Goal: Task Accomplishment & Management: Use online tool/utility

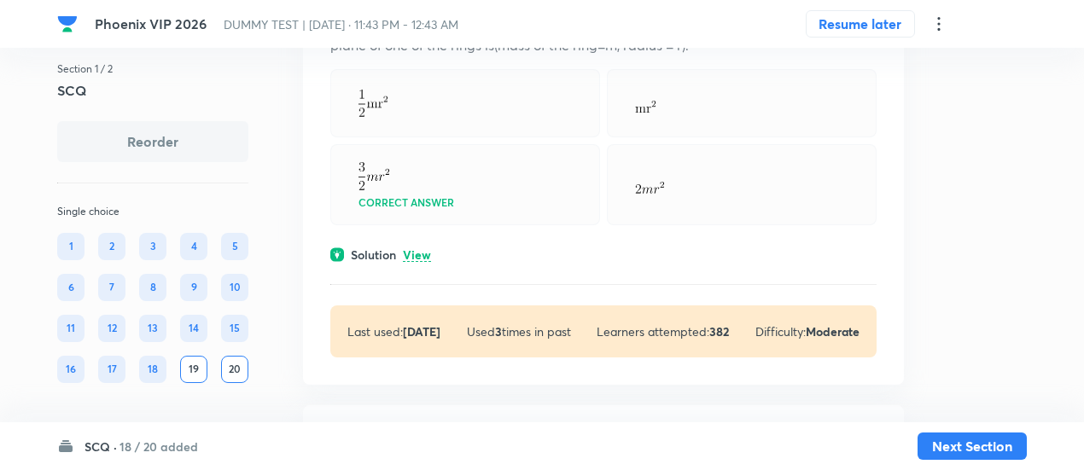
scroll to position [278, 0]
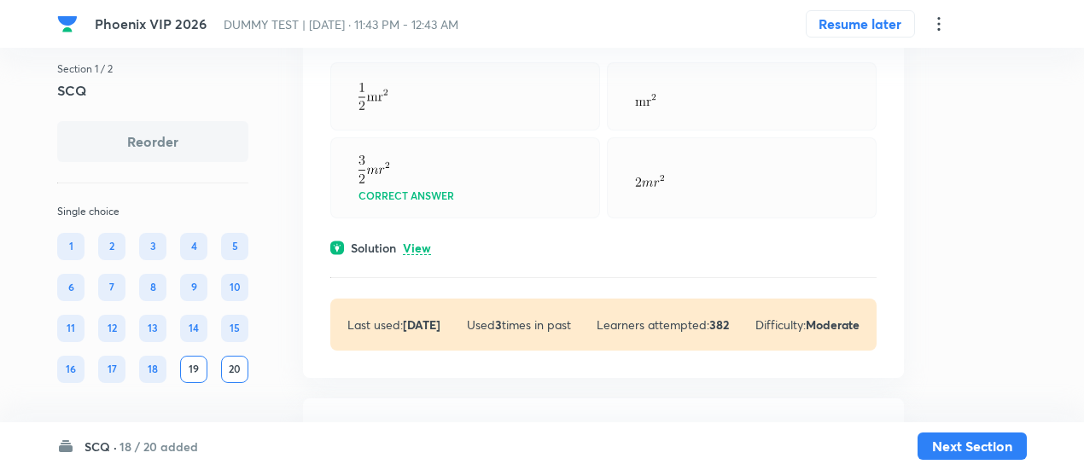
click at [412, 243] on p "View" at bounding box center [417, 249] width 28 height 13
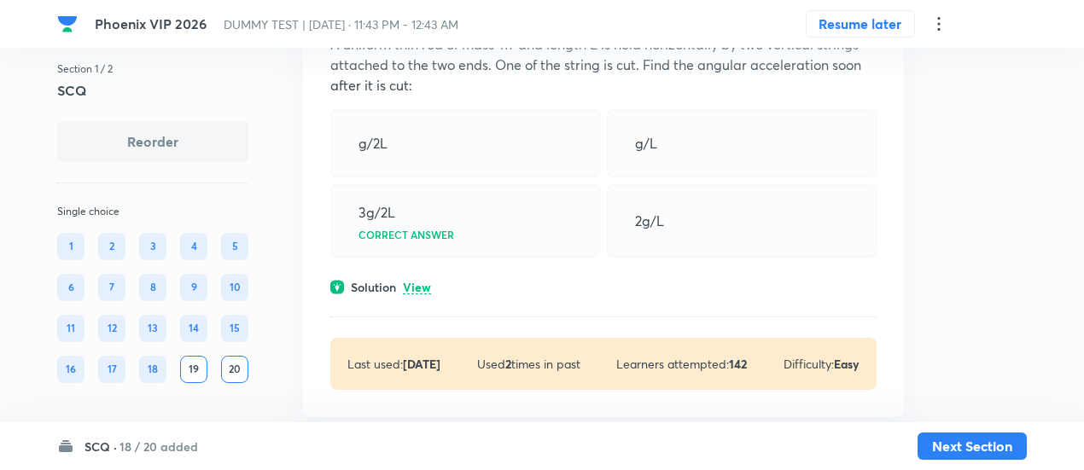
scroll to position [1086, 0]
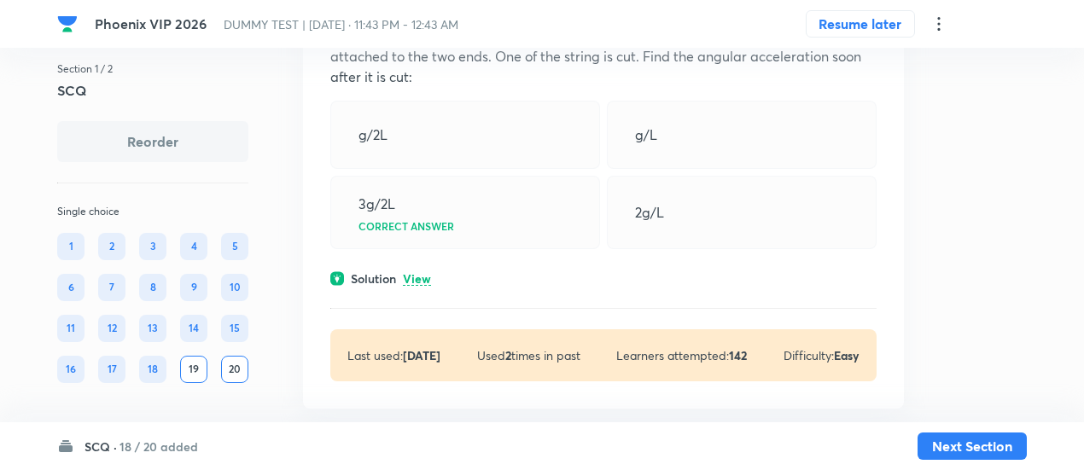
click at [421, 280] on p "View" at bounding box center [417, 279] width 28 height 13
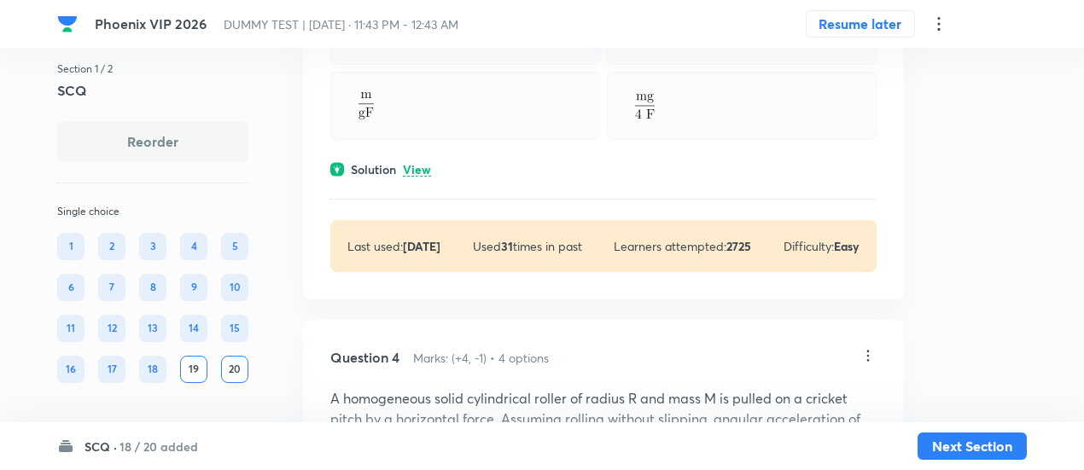
scroll to position [2066, 0]
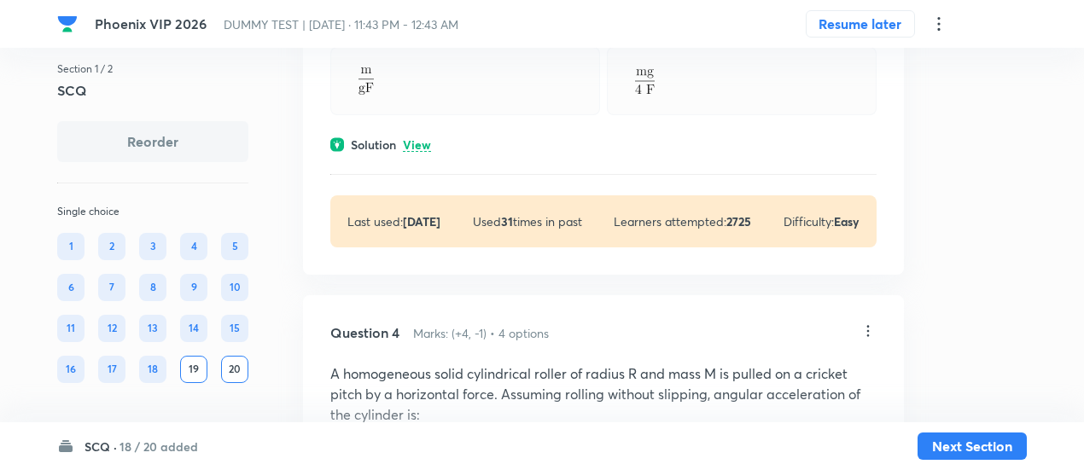
click at [425, 150] on div "Solution View" at bounding box center [603, 145] width 546 height 18
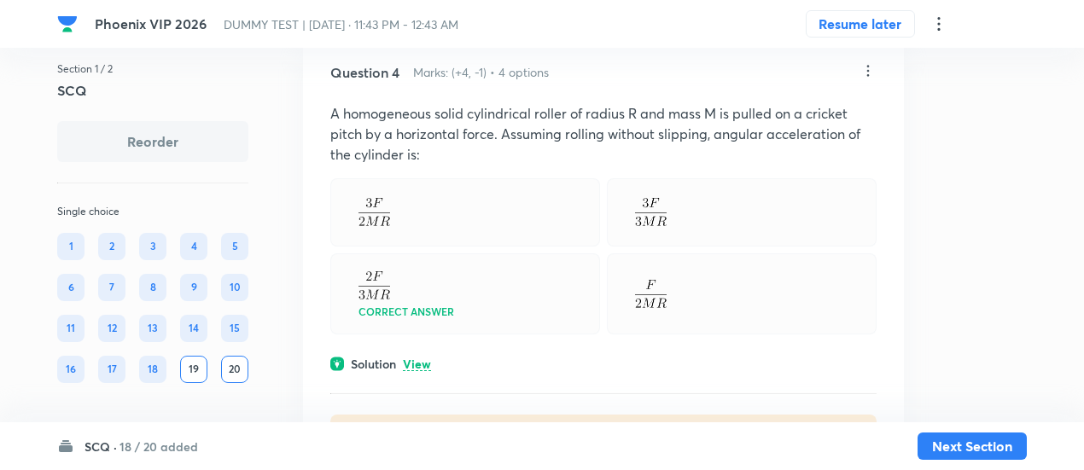
scroll to position [2730, 0]
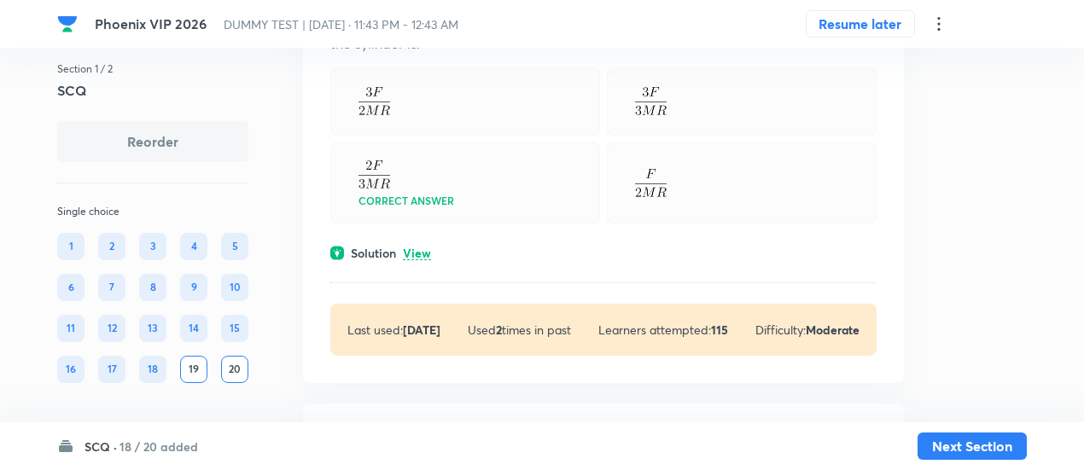
click at [424, 249] on p "View" at bounding box center [417, 254] width 28 height 13
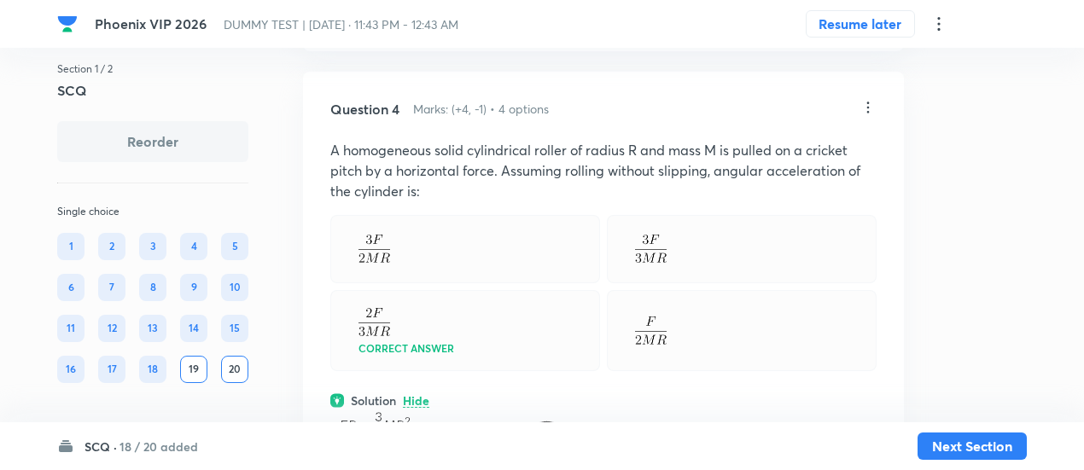
scroll to position [2580, 0]
click at [869, 107] on icon at bounding box center [868, 109] width 17 height 17
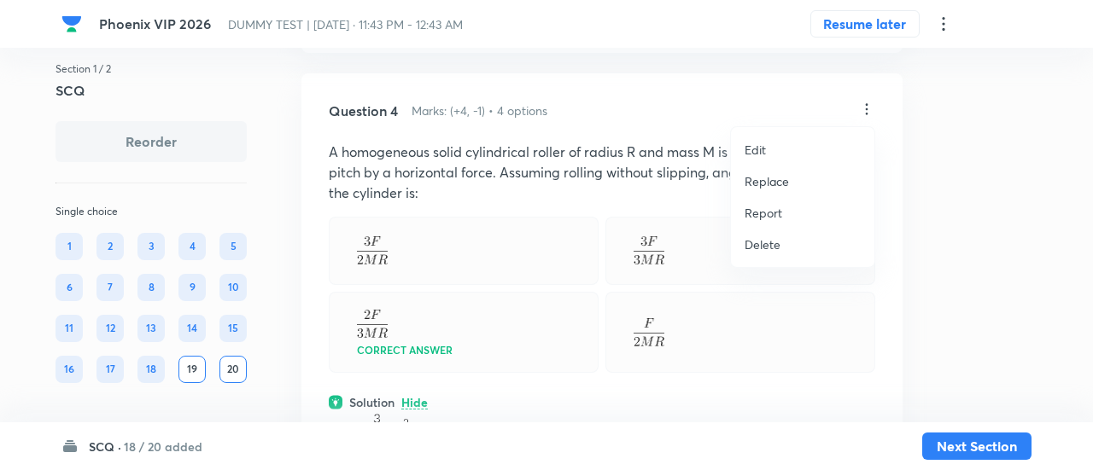
click at [763, 181] on p "Replace" at bounding box center [767, 181] width 44 height 18
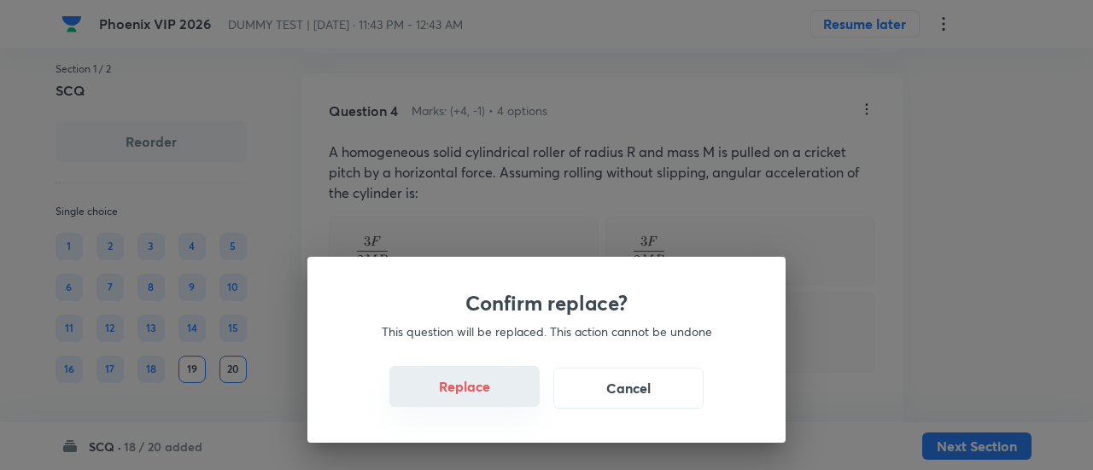
click at [492, 389] on button "Replace" at bounding box center [464, 386] width 150 height 41
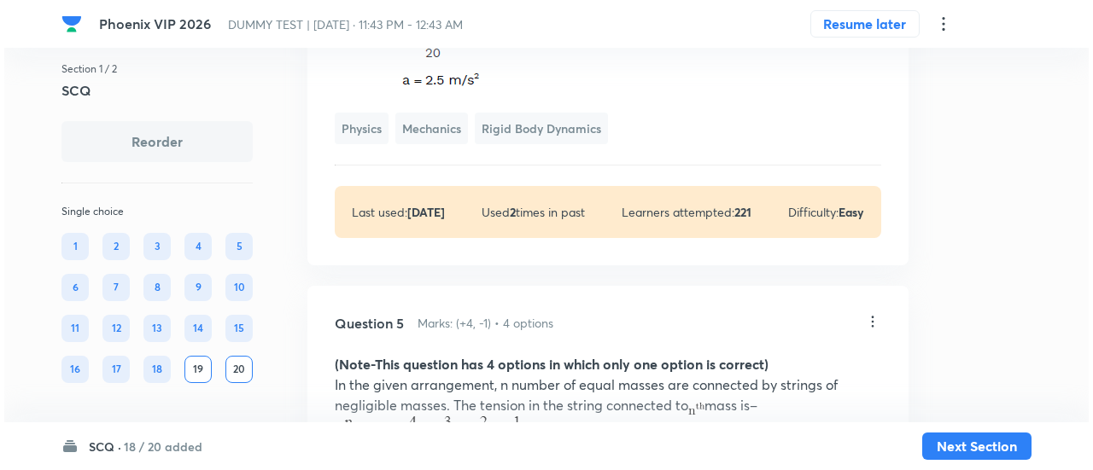
scroll to position [3487, 0]
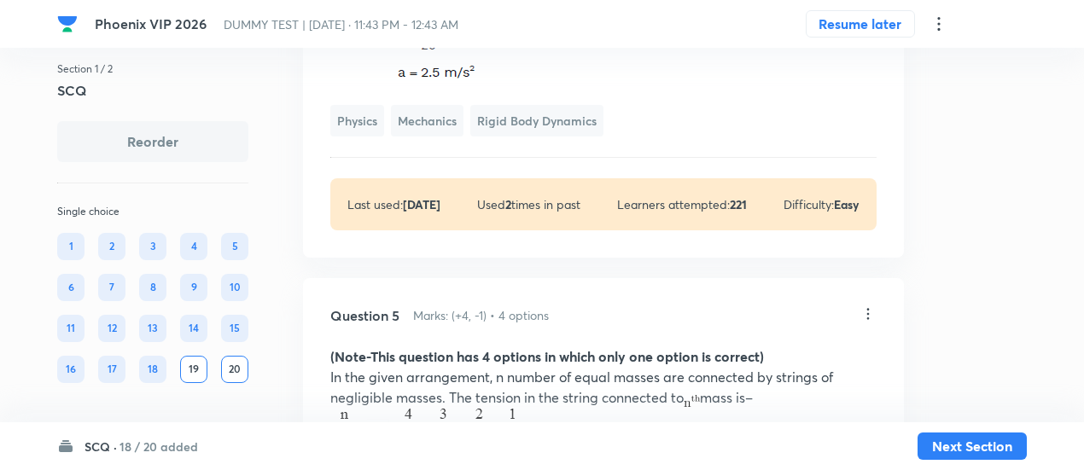
click at [191, 447] on h6 "18 / 20 added" at bounding box center [159, 447] width 79 height 18
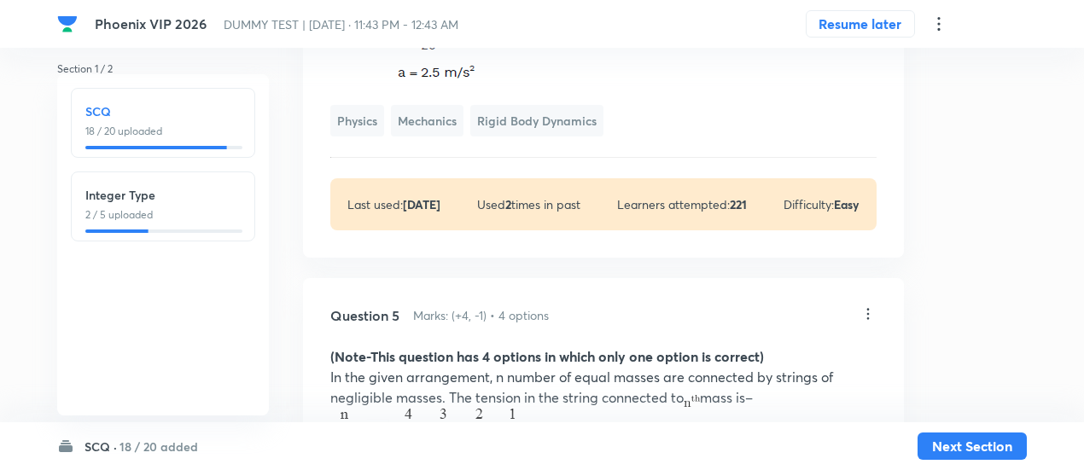
click at [941, 25] on icon at bounding box center [939, 24] width 20 height 20
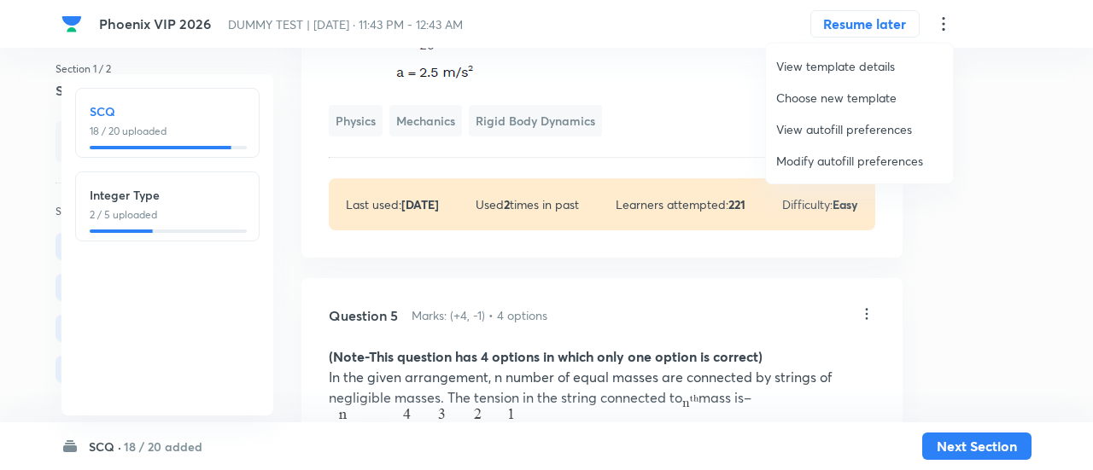
click at [828, 162] on span "Modify autofill preferences" at bounding box center [859, 161] width 167 height 18
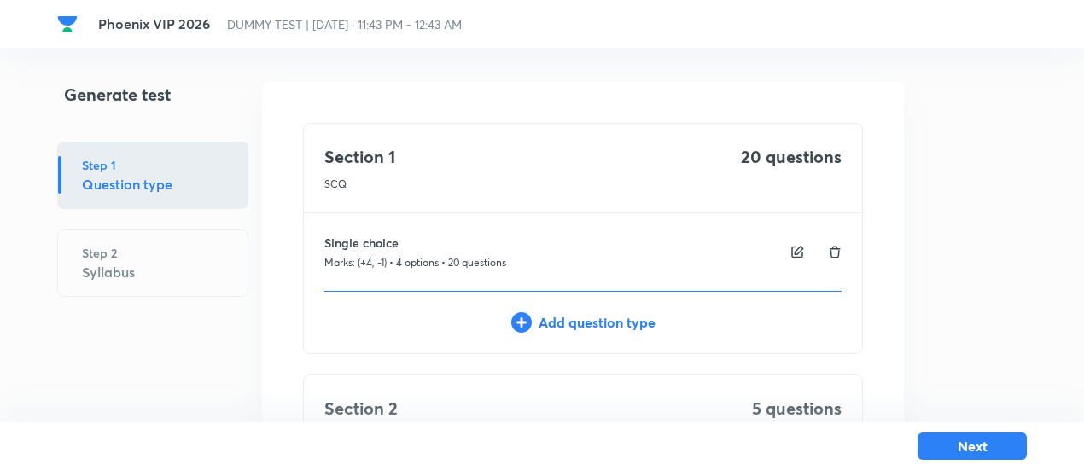
scroll to position [295, 0]
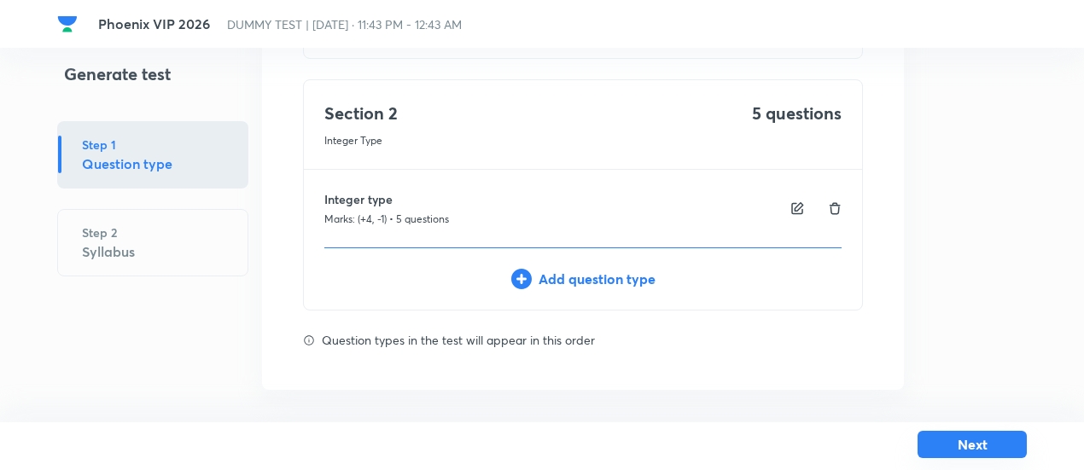
click at [955, 445] on button "Next" at bounding box center [972, 444] width 109 height 27
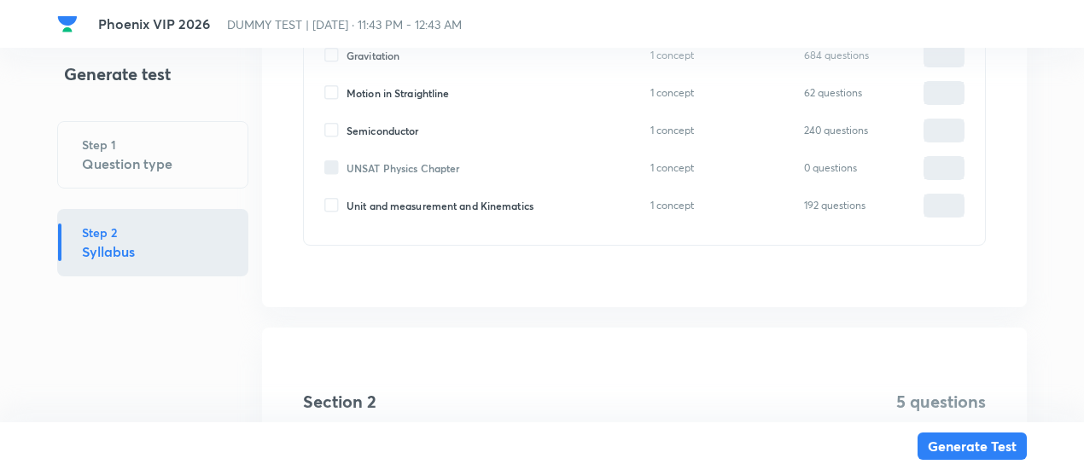
scroll to position [1982, 0]
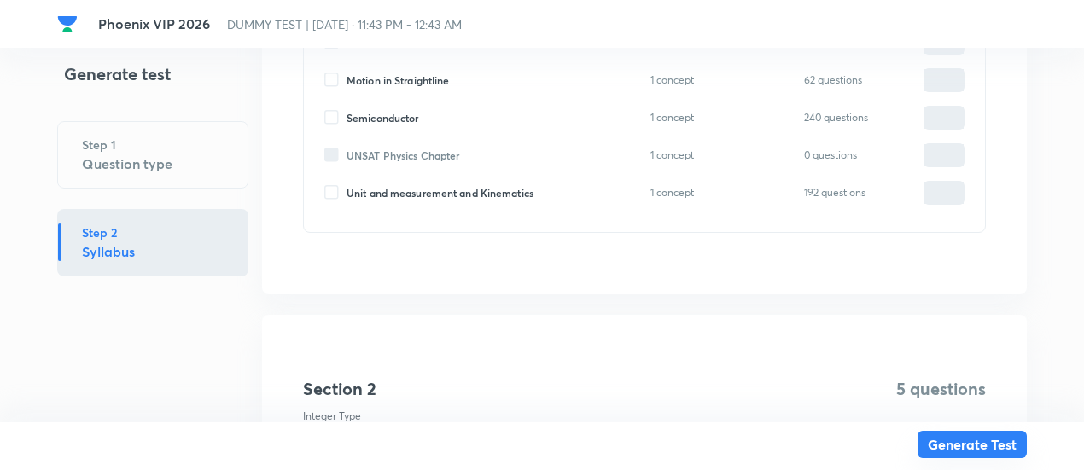
click at [971, 449] on button "Generate Test" at bounding box center [972, 444] width 109 height 27
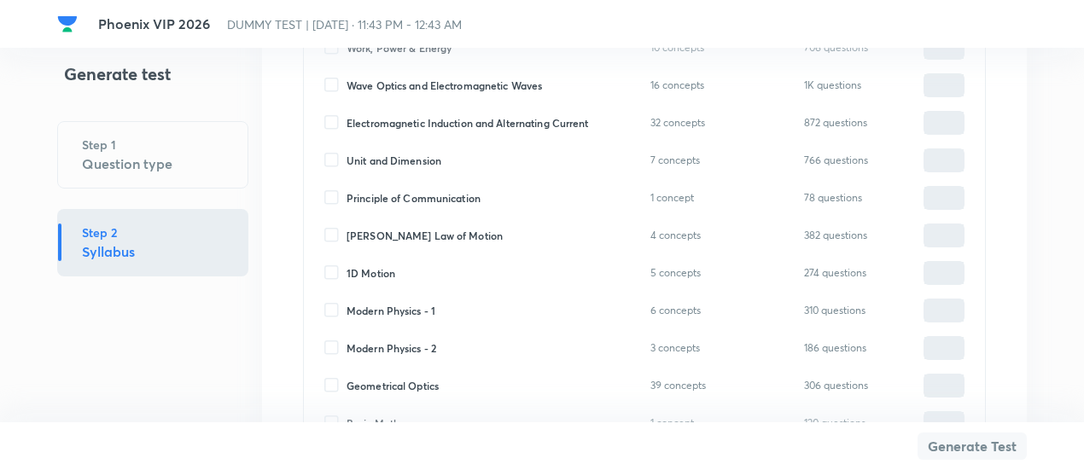
scroll to position [3912, 0]
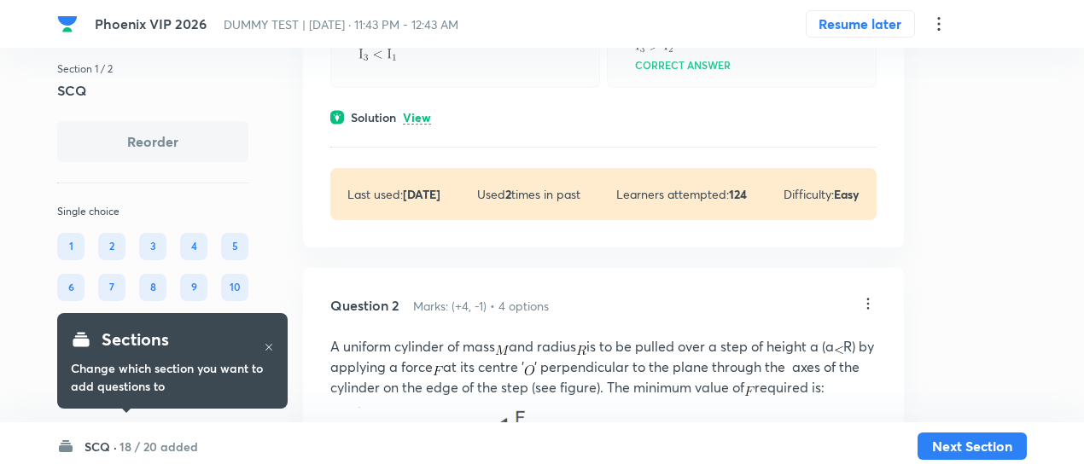
scroll to position [573, 0]
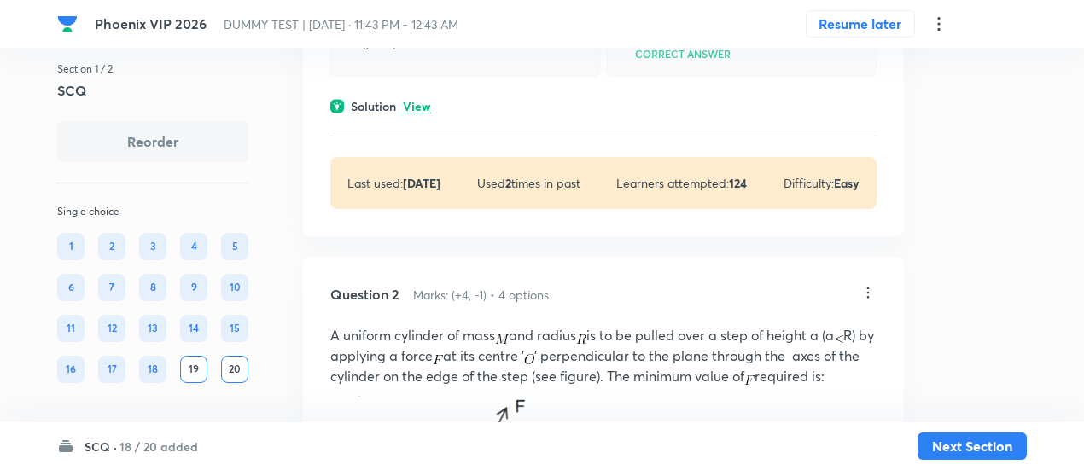
click at [137, 436] on div "SCQ · 18 / 20 added Next Section" at bounding box center [542, 447] width 970 height 48
click at [140, 443] on h6 "18 / 20 added" at bounding box center [159, 447] width 79 height 18
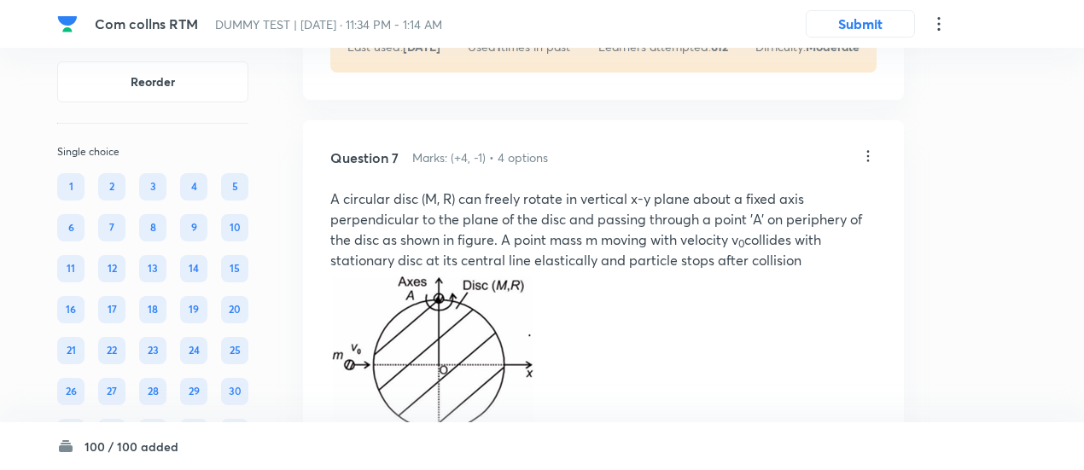
scroll to position [4209, 0]
drag, startPoint x: 714, startPoint y: 217, endPoint x: 611, endPoint y: 190, distance: 106.7
click at [611, 190] on p "A circular disc (M, R) can freely rotate in vertical x-y plane about a fixed ax…" at bounding box center [603, 230] width 546 height 82
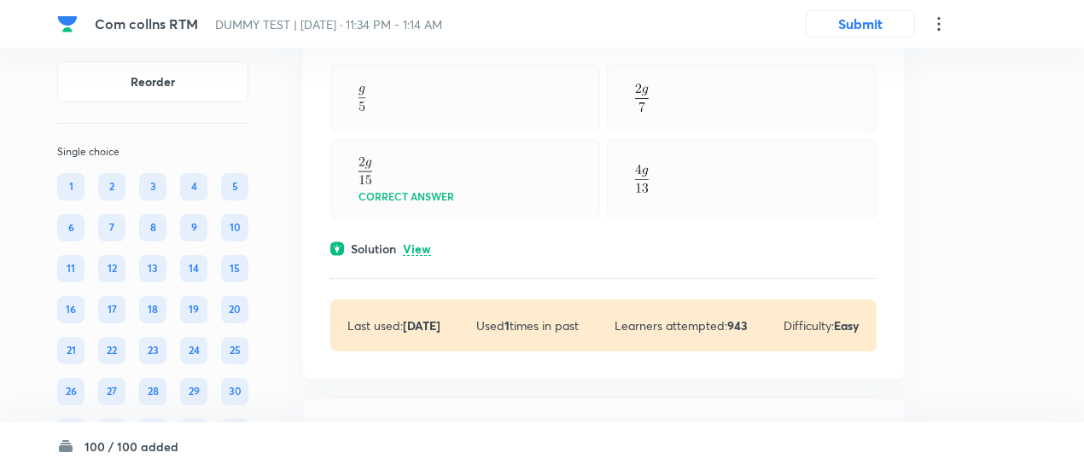
scroll to position [1074, 0]
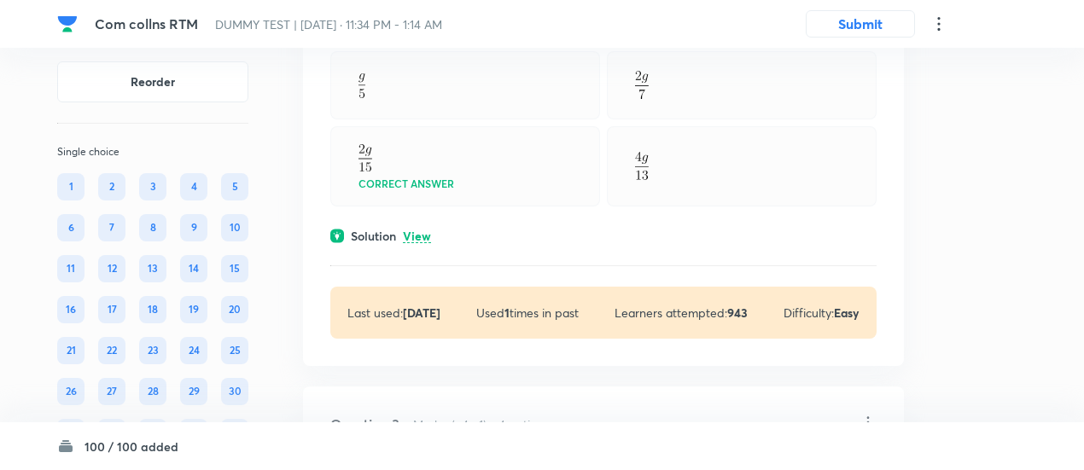
click at [423, 236] on p "View" at bounding box center [417, 237] width 28 height 13
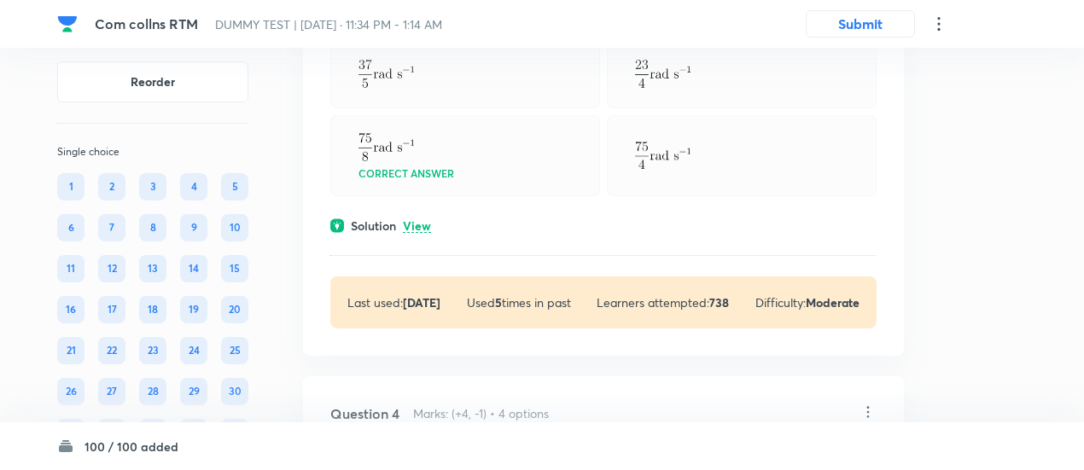
scroll to position [1761, 0]
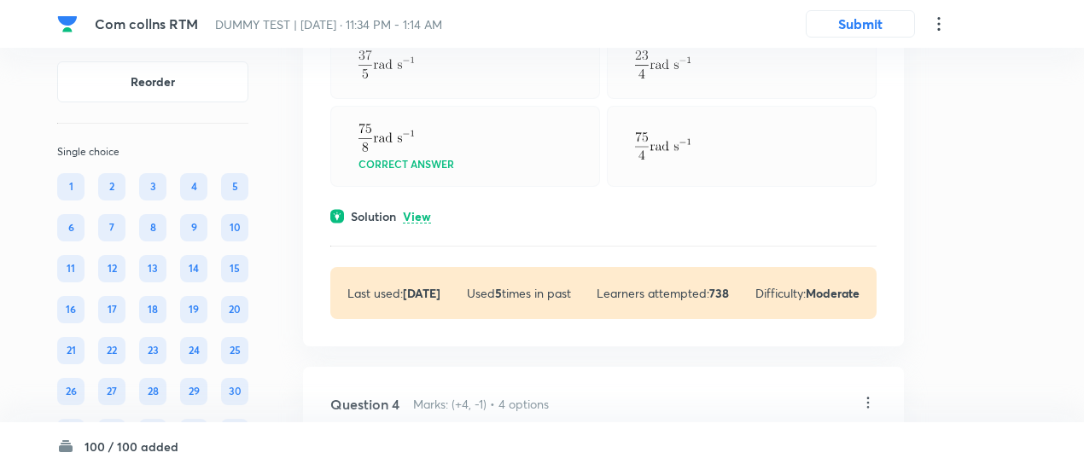
click at [422, 211] on p "View" at bounding box center [417, 217] width 28 height 13
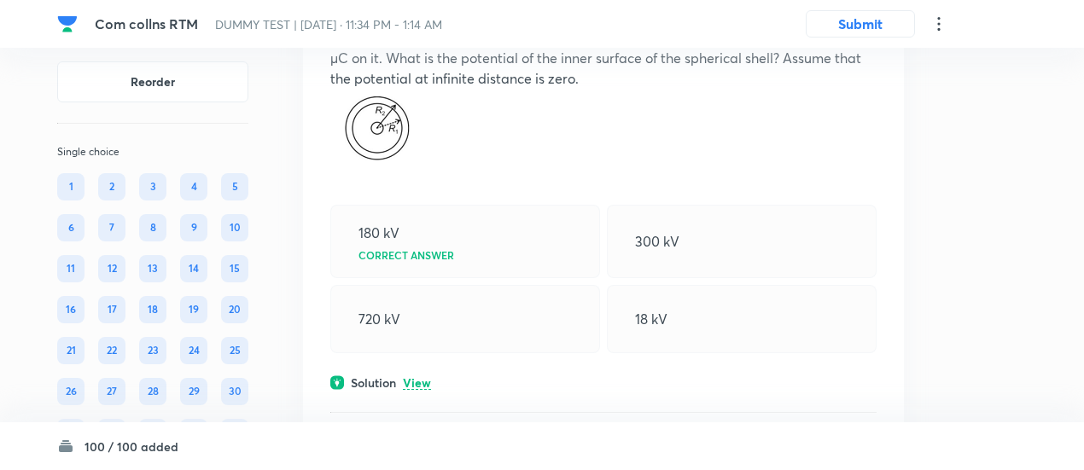
scroll to position [2372, 0]
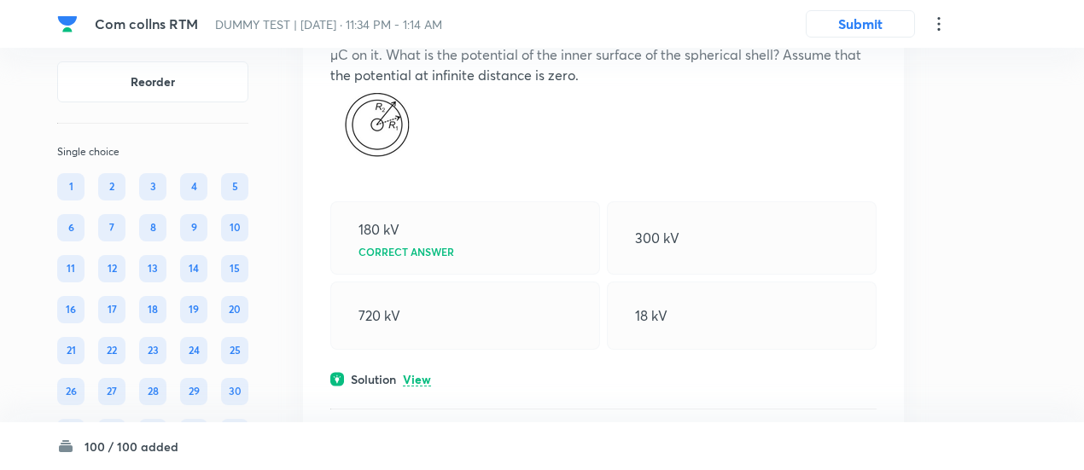
click at [418, 384] on div "Question 4 Marks: (+4, -1) • 4 options Consider two concentric conducting spher…" at bounding box center [603, 212] width 601 height 595
click at [421, 374] on p "View" at bounding box center [417, 380] width 28 height 13
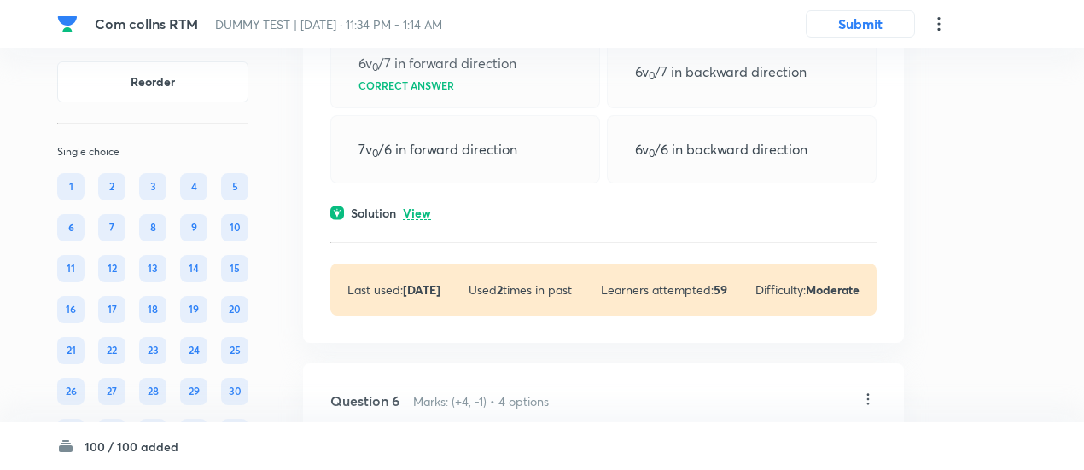
scroll to position [3378, 0]
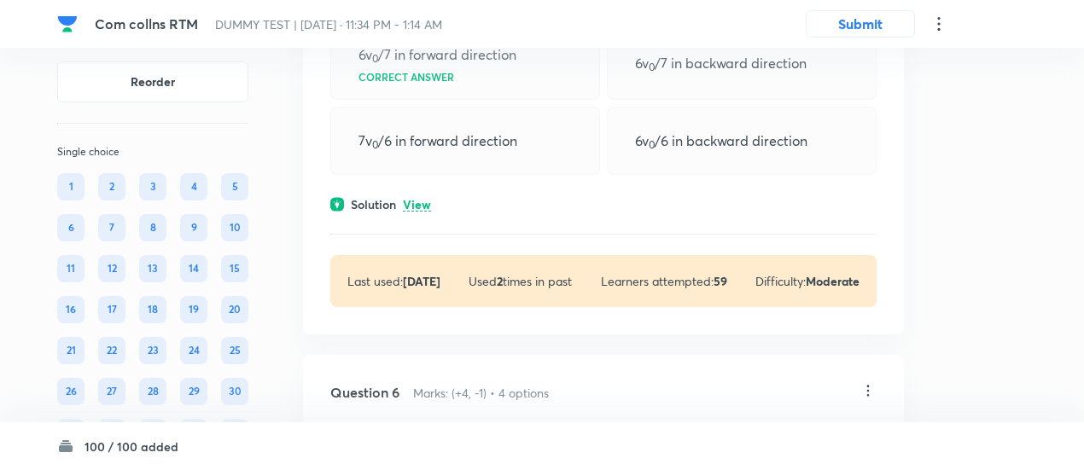
click at [418, 199] on p "View" at bounding box center [417, 205] width 28 height 13
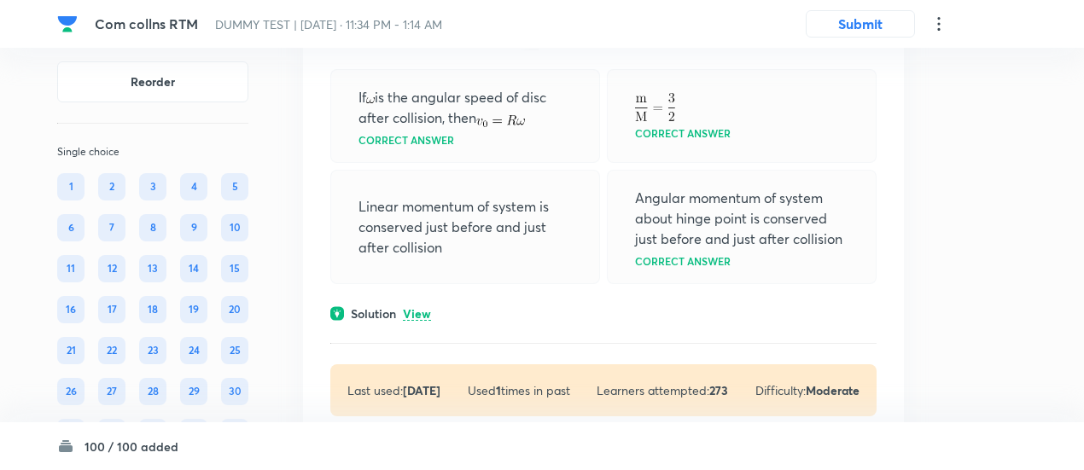
scroll to position [5380, 0]
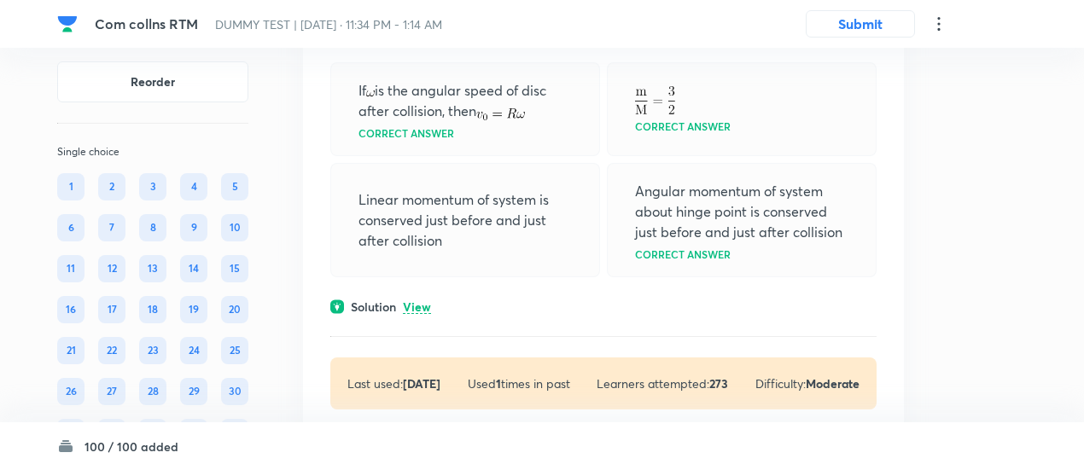
click at [427, 298] on div "Solution View" at bounding box center [603, 307] width 546 height 18
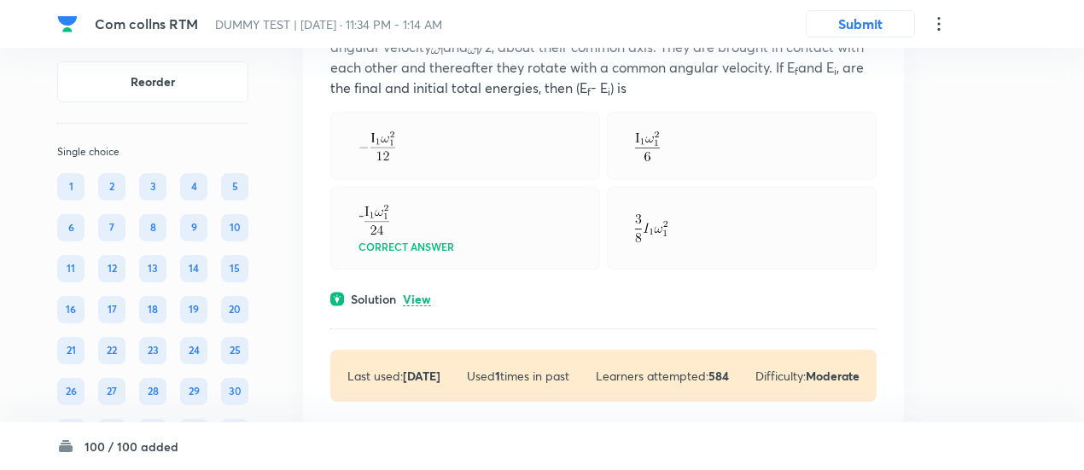
scroll to position [6232, 0]
click at [425, 294] on p "View" at bounding box center [417, 299] width 28 height 13
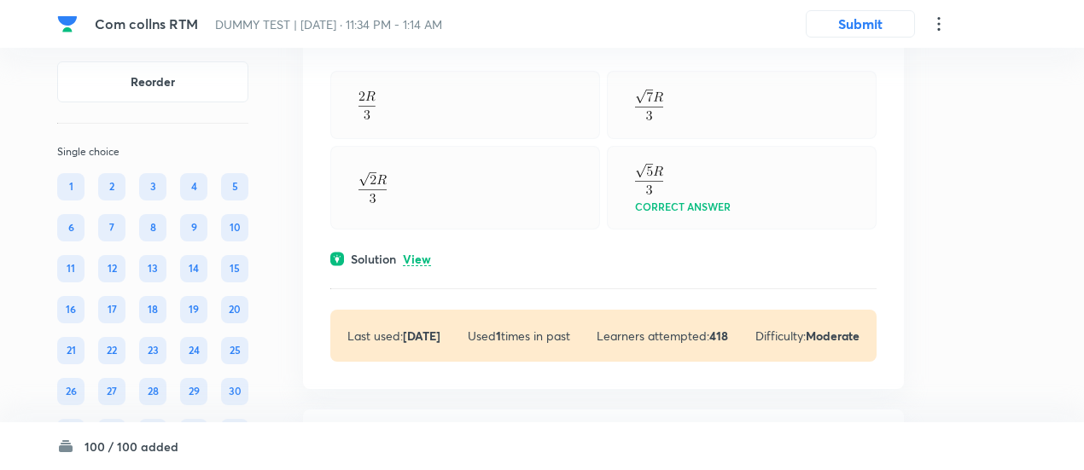
scroll to position [7870, 0]
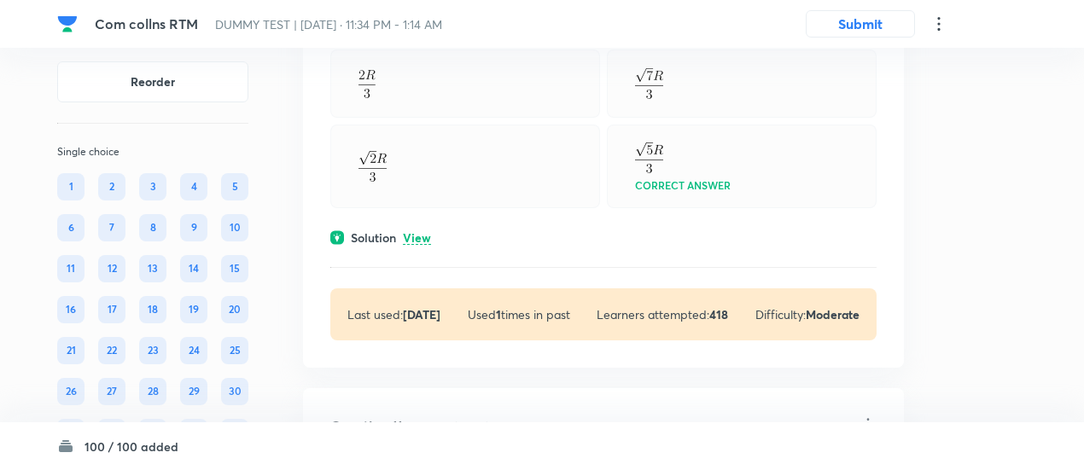
click at [420, 232] on p "View" at bounding box center [417, 238] width 28 height 13
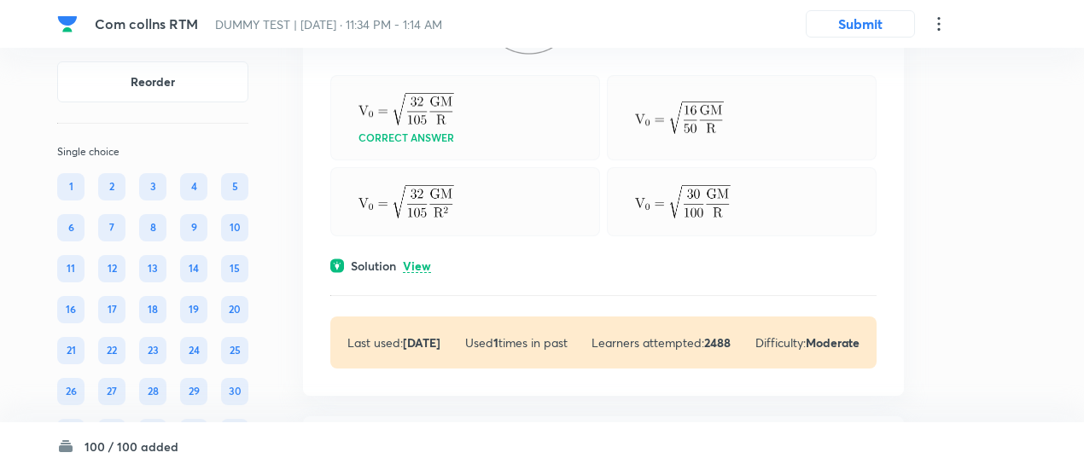
scroll to position [8914, 0]
click at [420, 259] on p "View" at bounding box center [417, 265] width 28 height 13
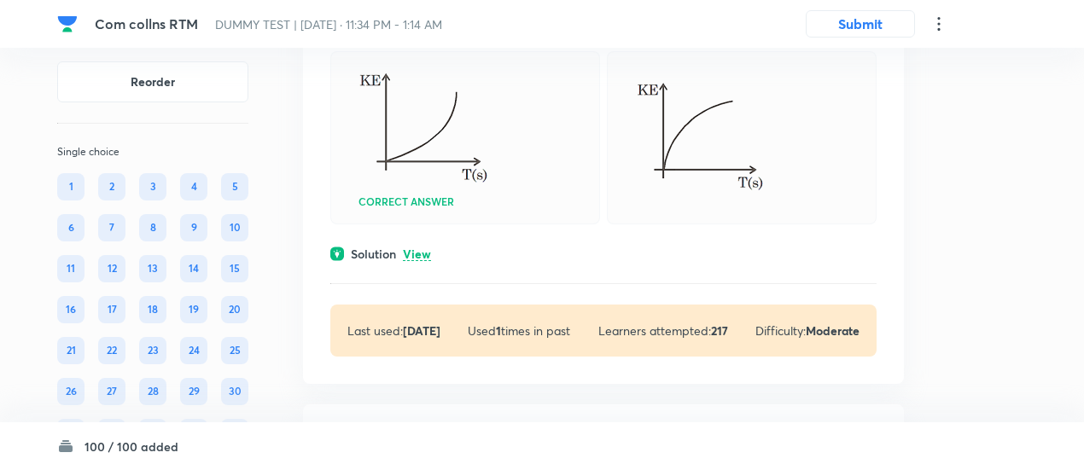
scroll to position [10019, 0]
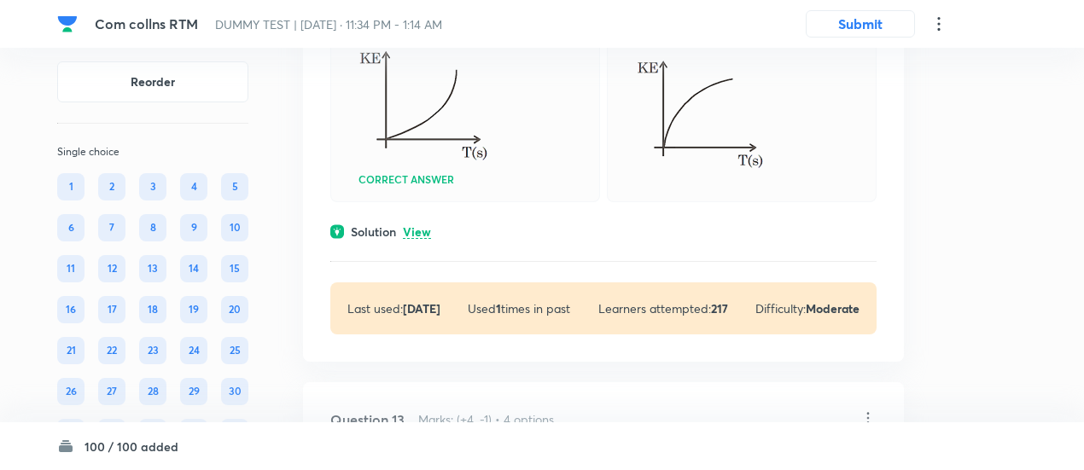
click at [415, 226] on p "View" at bounding box center [417, 232] width 28 height 13
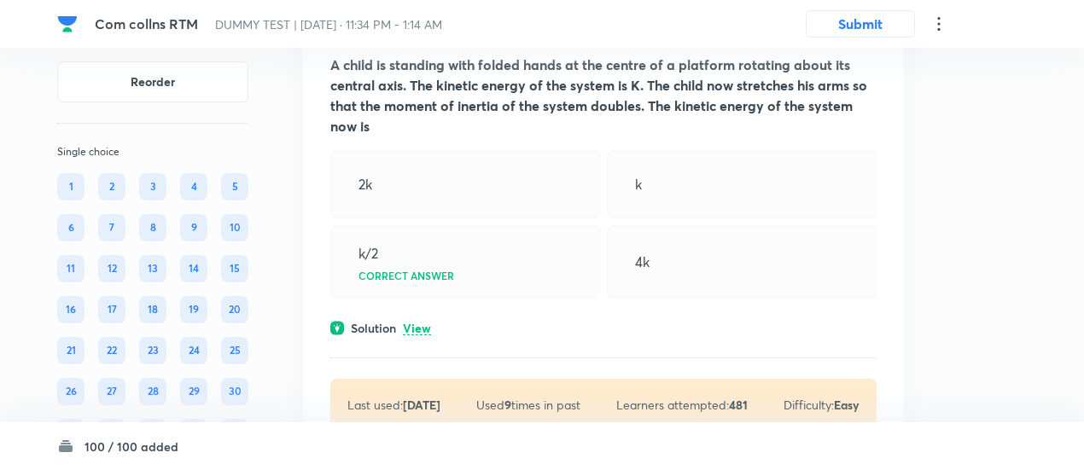
scroll to position [10716, 0]
click at [421, 322] on p "View" at bounding box center [417, 328] width 28 height 13
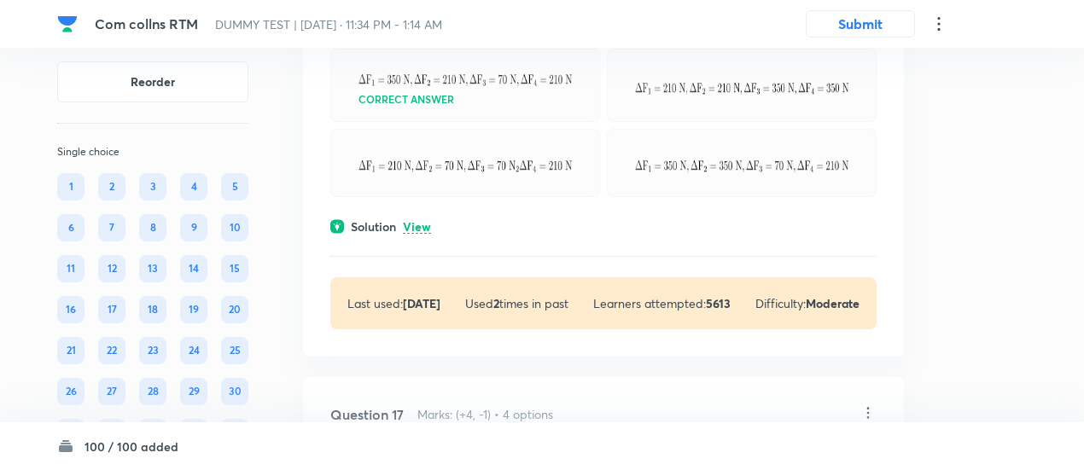
scroll to position [12879, 0]
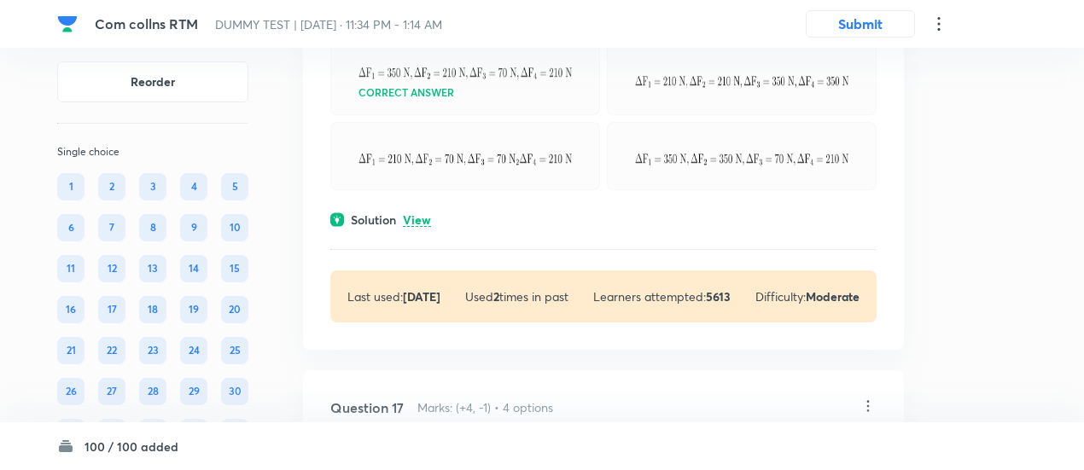
click at [424, 214] on p "View" at bounding box center [417, 220] width 28 height 13
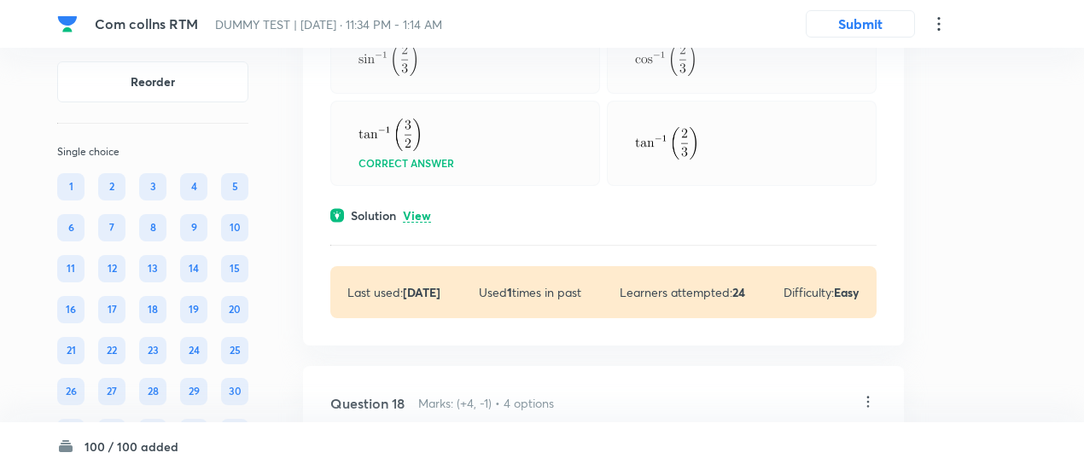
scroll to position [13849, 0]
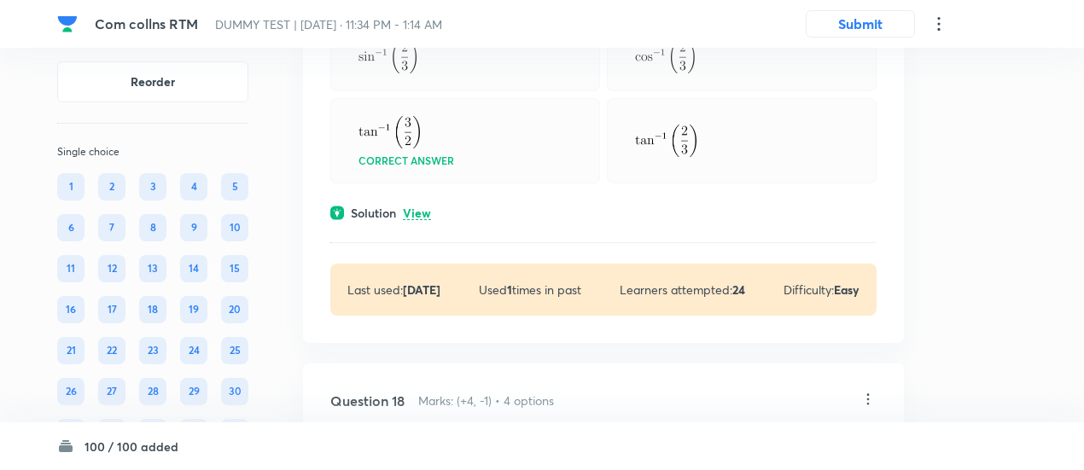
click at [422, 207] on p "View" at bounding box center [417, 213] width 28 height 13
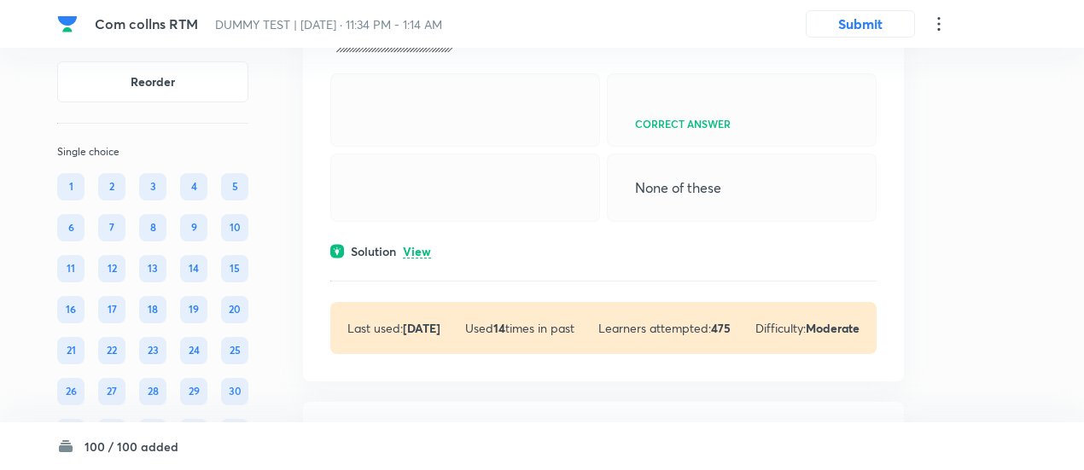
scroll to position [14750, 0]
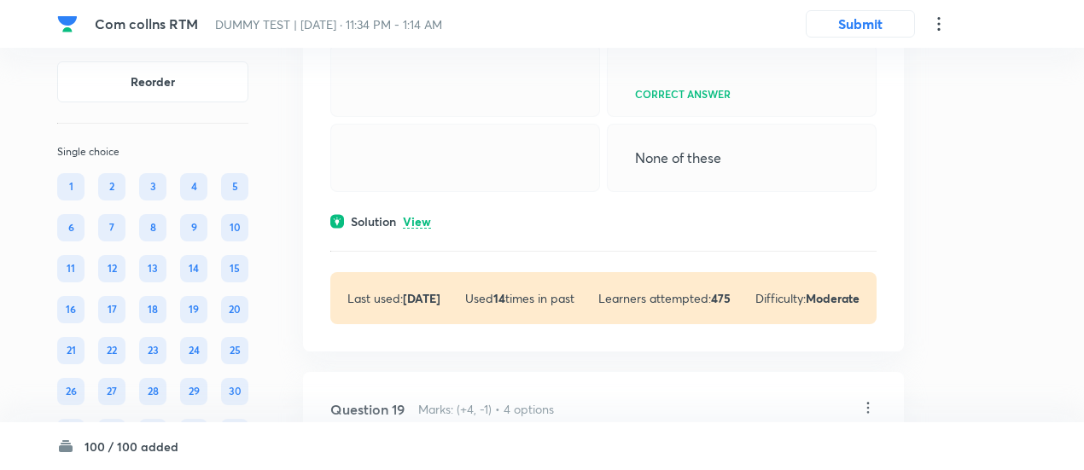
click at [424, 229] on p "View" at bounding box center [417, 222] width 28 height 13
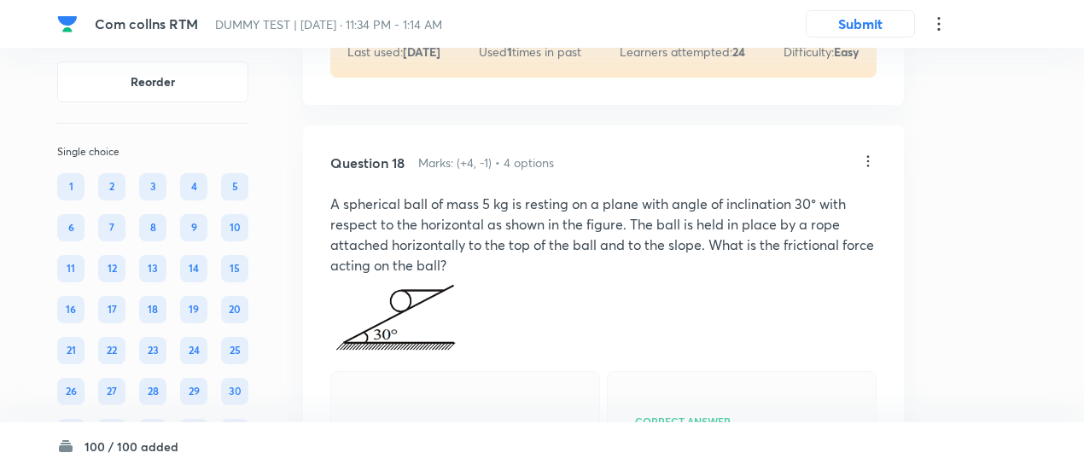
scroll to position [14416, 0]
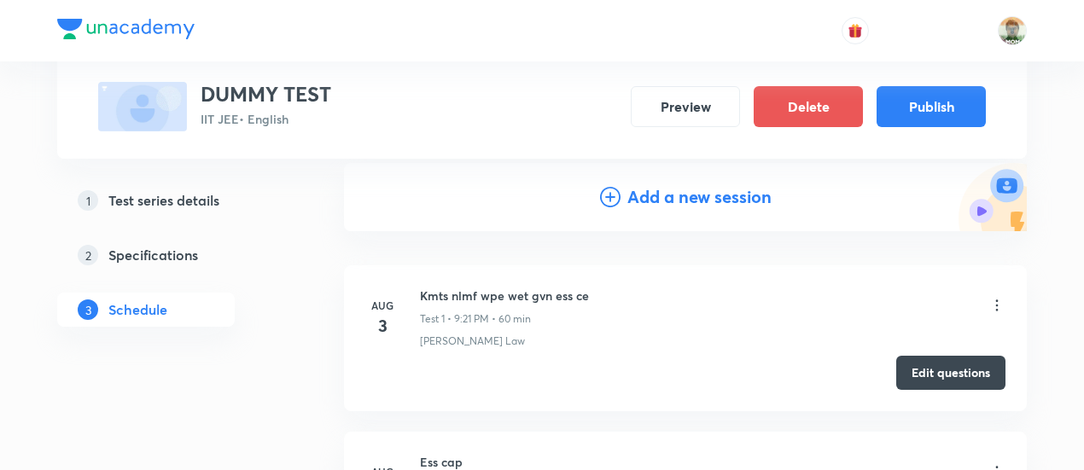
scroll to position [196, 0]
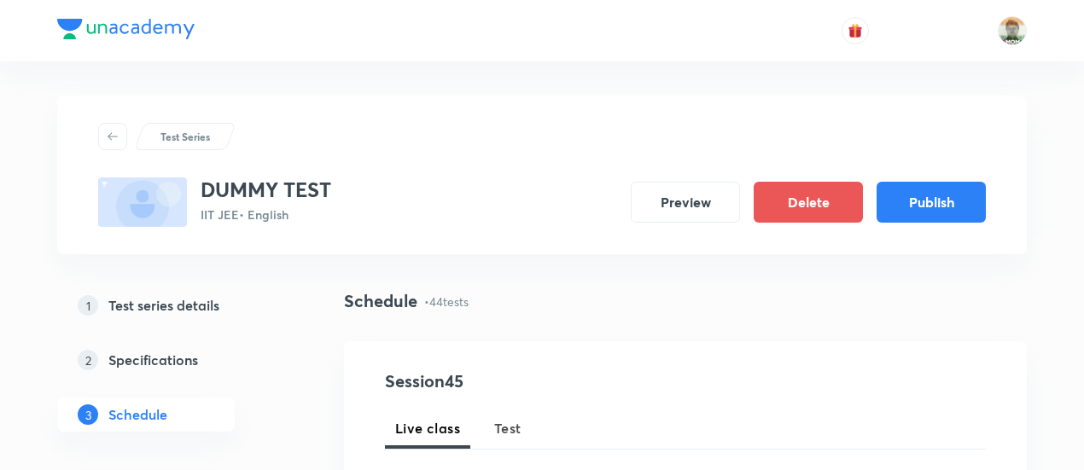
scroll to position [254, 0]
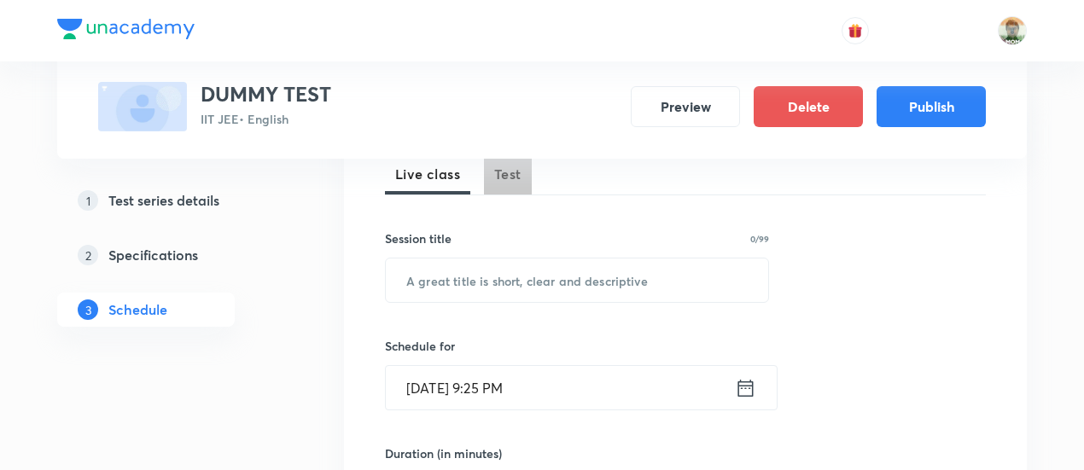
click at [507, 190] on button "Test" at bounding box center [508, 174] width 48 height 41
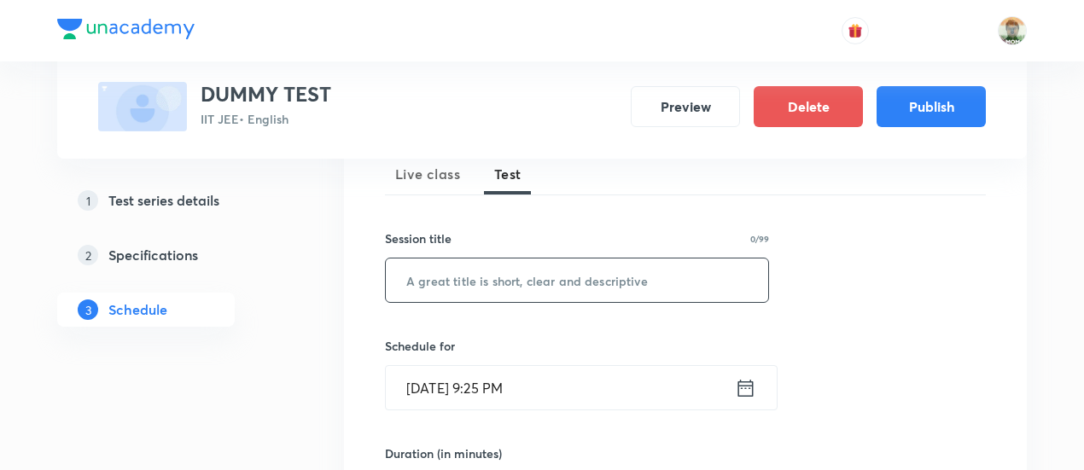
click at [506, 279] on input "text" at bounding box center [577, 281] width 383 height 44
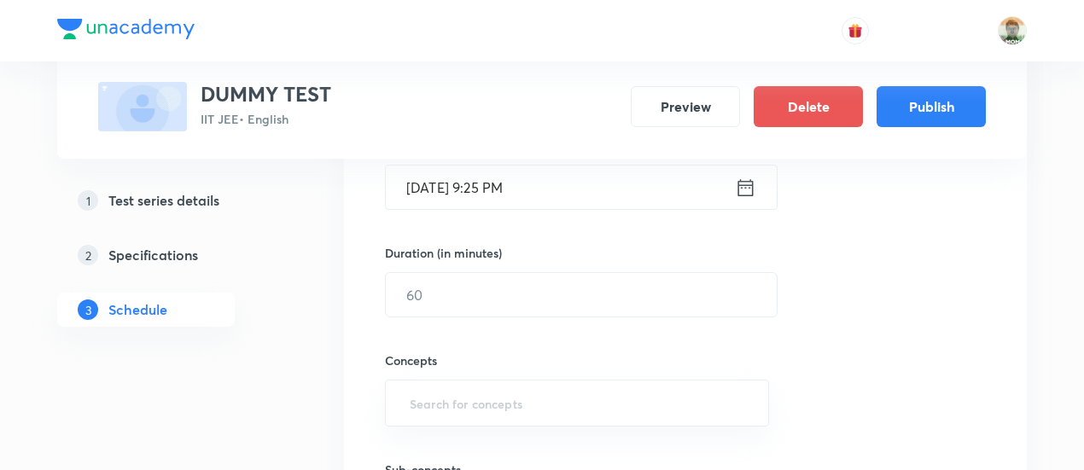
scroll to position [459, 0]
type input "phoenix vip"
click at [748, 192] on icon at bounding box center [745, 184] width 21 height 24
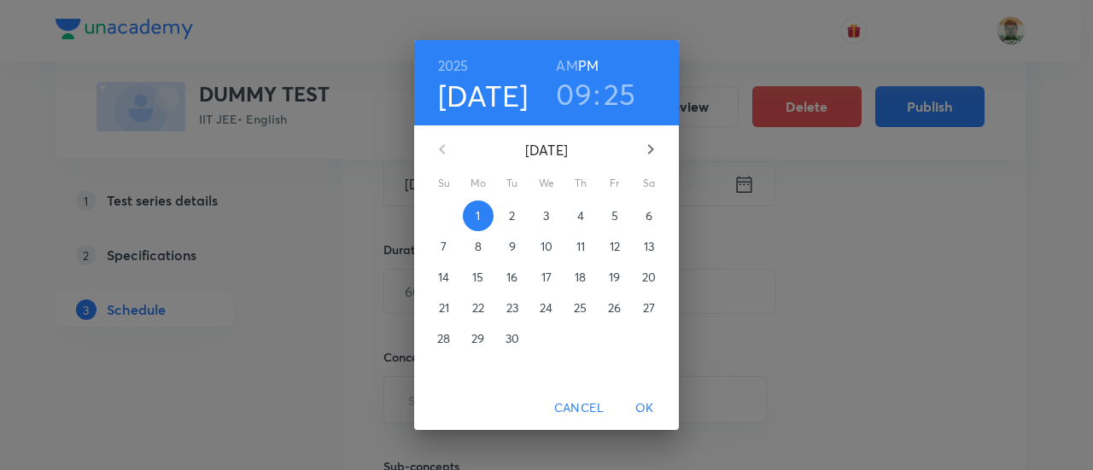
click at [437, 269] on span "14" at bounding box center [444, 277] width 31 height 17
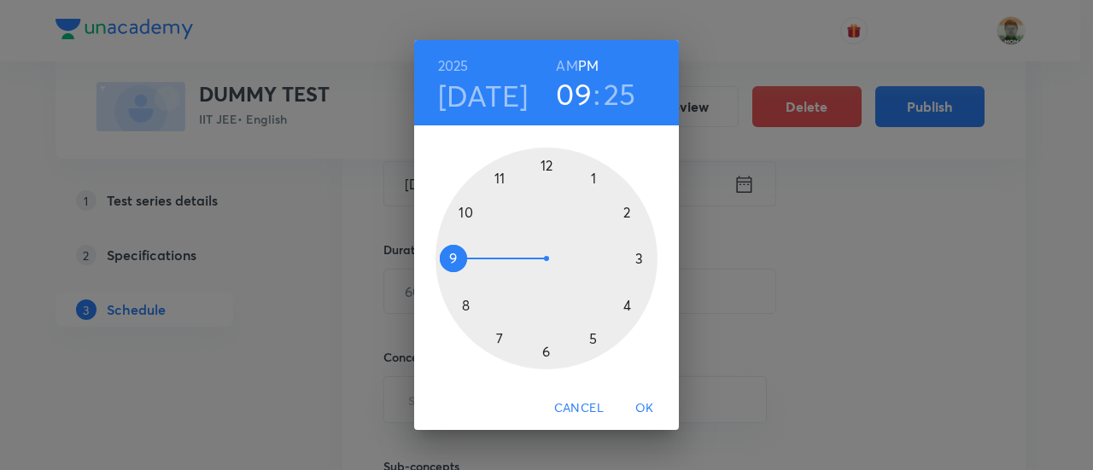
click at [509, 180] on div at bounding box center [546, 259] width 222 height 222
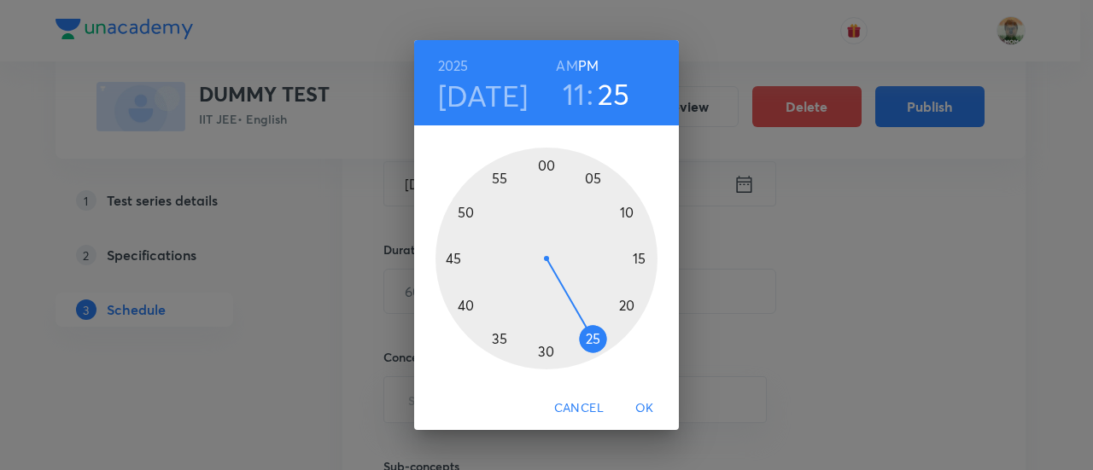
click at [646, 402] on span "OK" at bounding box center [644, 408] width 41 height 21
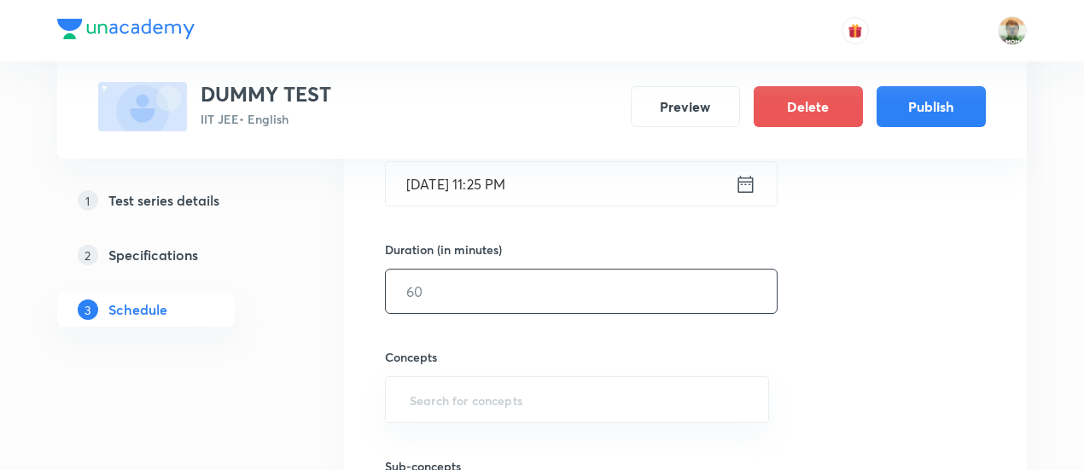
click at [574, 301] on input "text" at bounding box center [581, 292] width 391 height 44
type input "60"
type input "w"
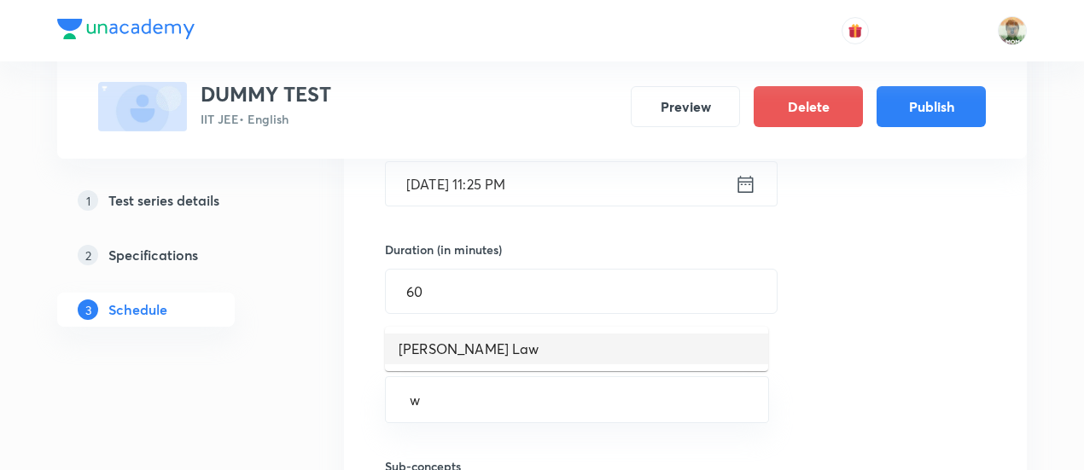
click at [562, 342] on li "Moseley's Law" at bounding box center [576, 349] width 383 height 31
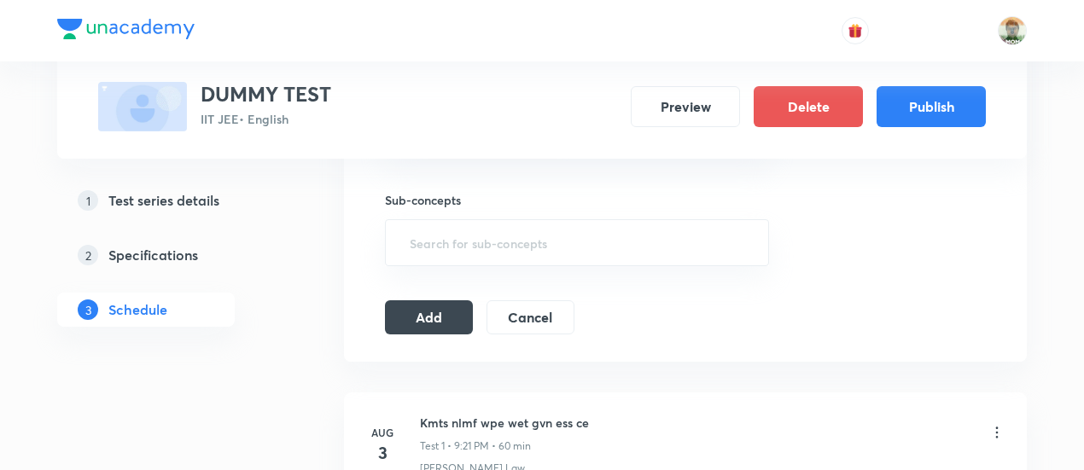
scroll to position [764, 0]
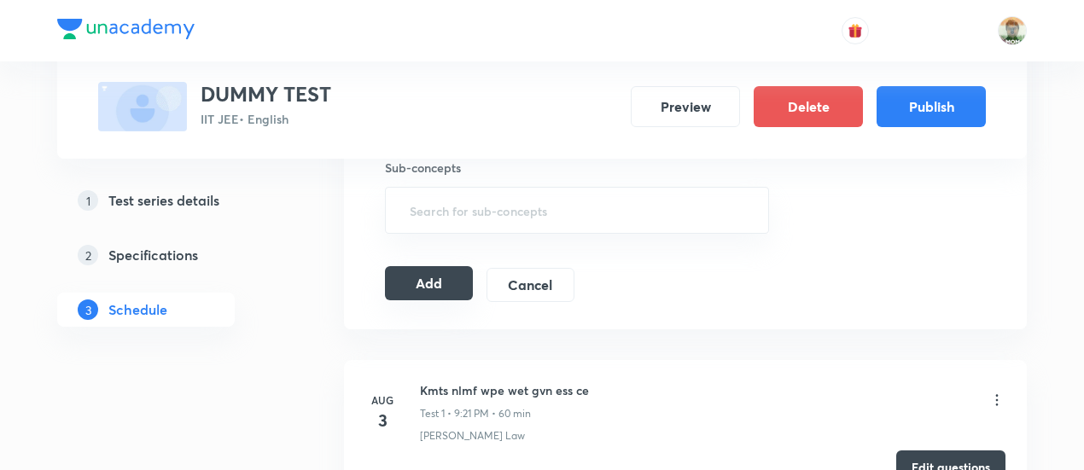
click at [470, 283] on button "Add" at bounding box center [429, 283] width 88 height 34
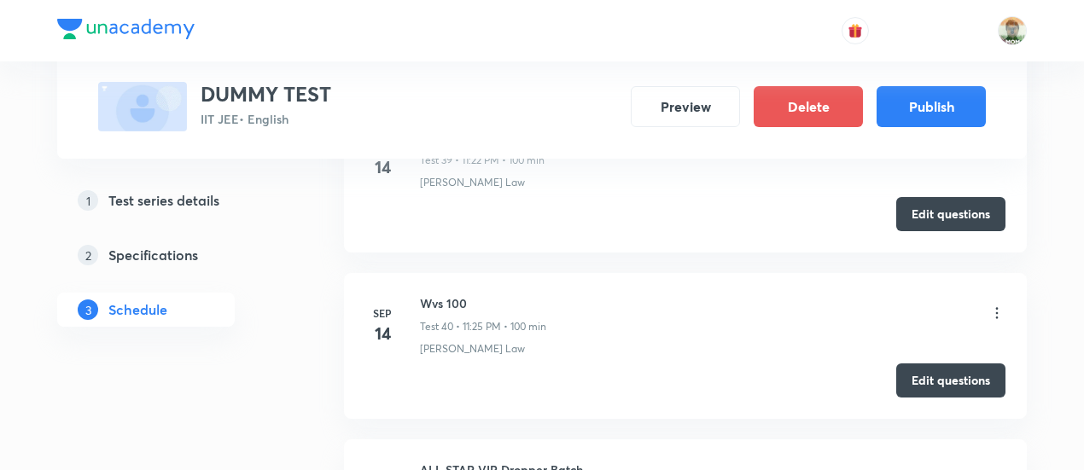
scroll to position [7588, 0]
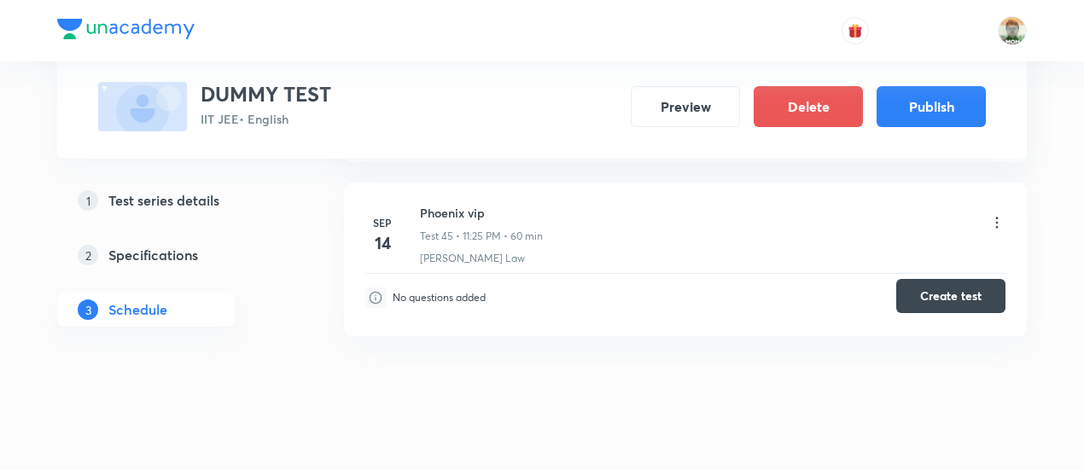
click at [900, 279] on button "Create test" at bounding box center [951, 296] width 109 height 34
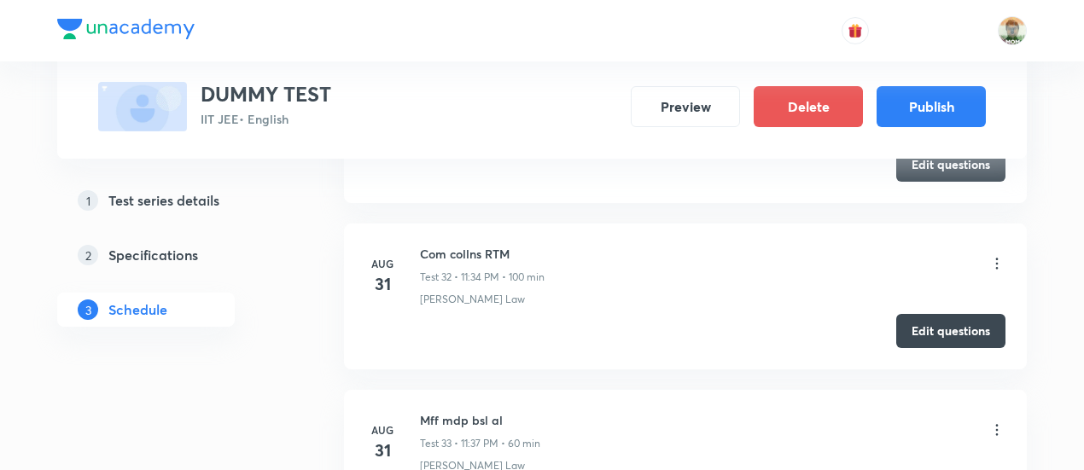
scroll to position [1234, 0]
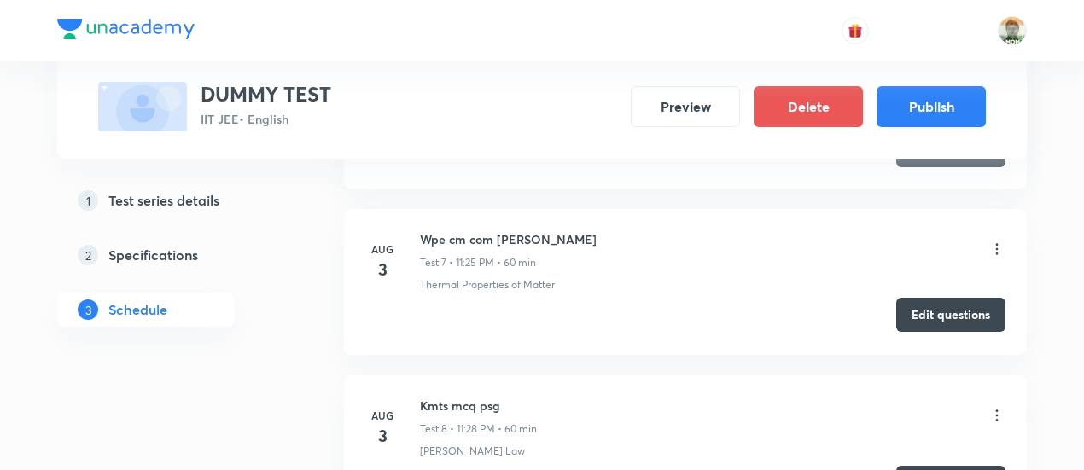
click at [914, 313] on button "Edit questions" at bounding box center [951, 315] width 109 height 34
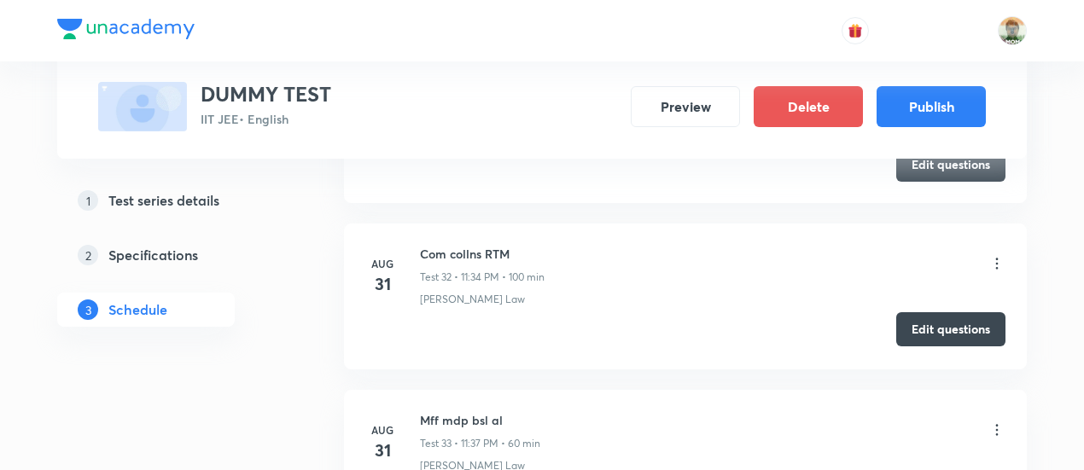
click at [944, 318] on button "Edit questions" at bounding box center [951, 330] width 109 height 34
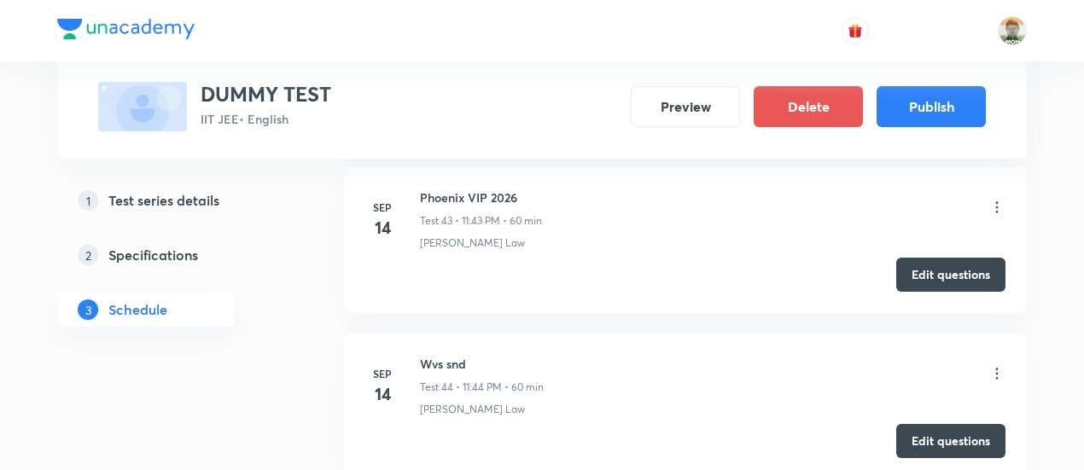
scroll to position [7297, 0]
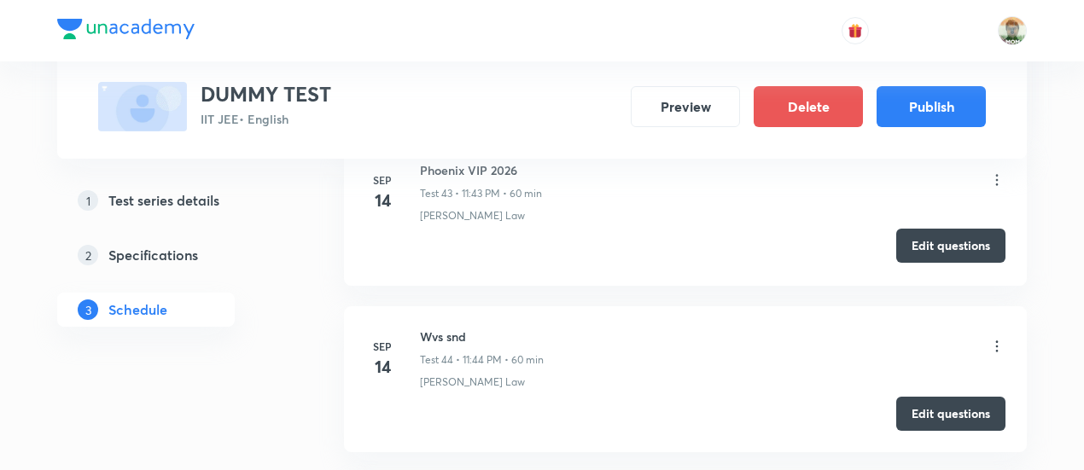
click at [946, 230] on button "Edit questions" at bounding box center [951, 246] width 109 height 34
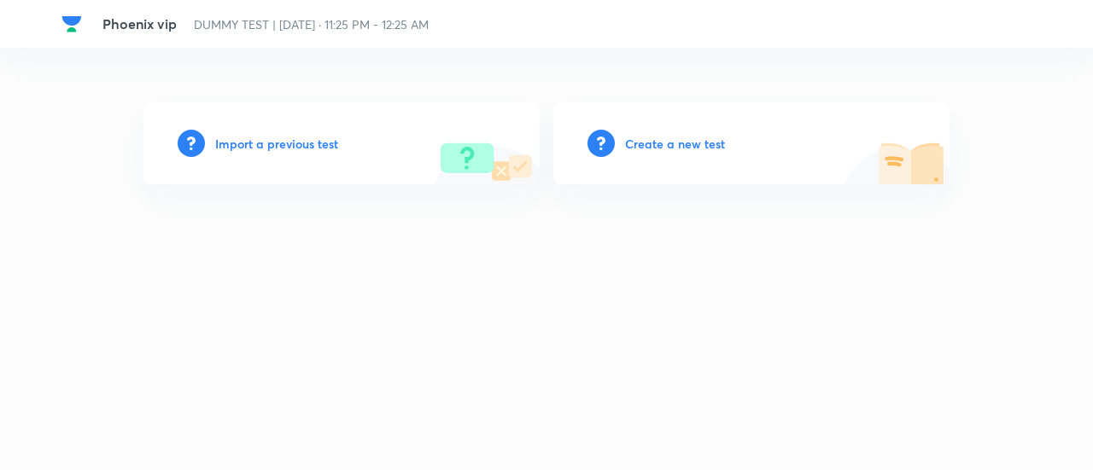
click at [692, 141] on h6 "Create a new test" at bounding box center [675, 144] width 100 height 18
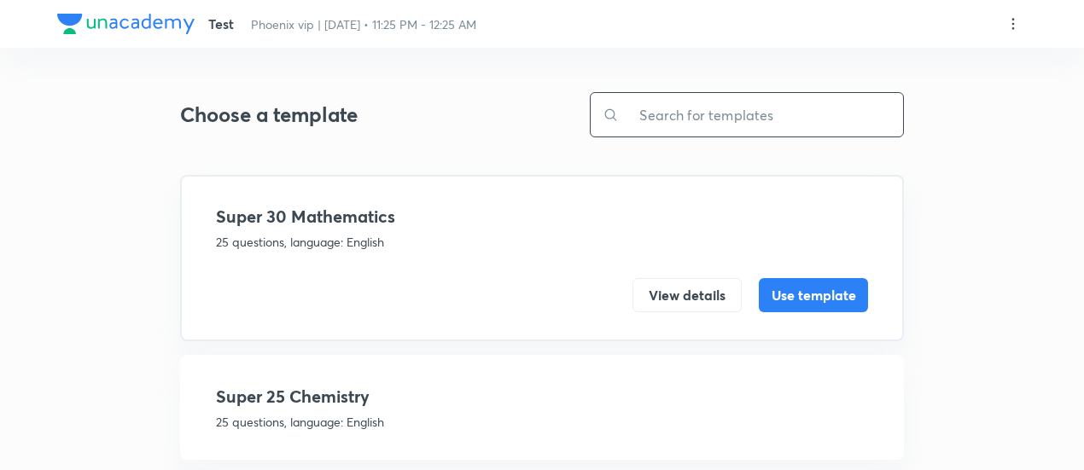
click at [688, 122] on input "text" at bounding box center [761, 115] width 284 height 44
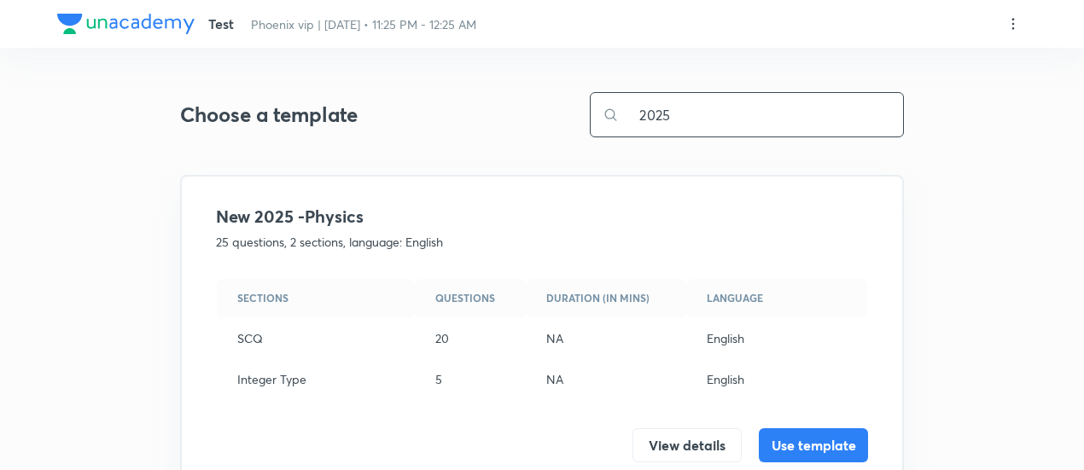
scroll to position [183, 0]
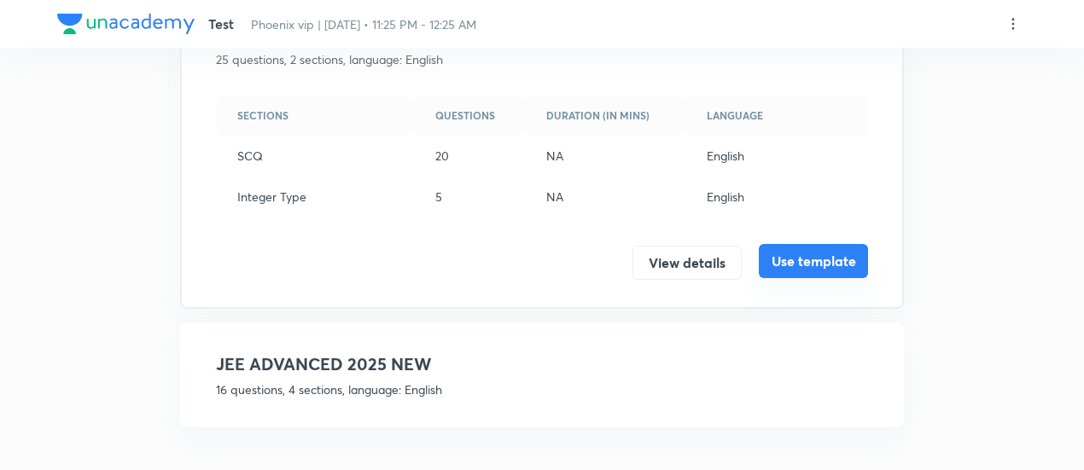
type input "2025"
click at [831, 263] on button "Use template" at bounding box center [813, 261] width 109 height 34
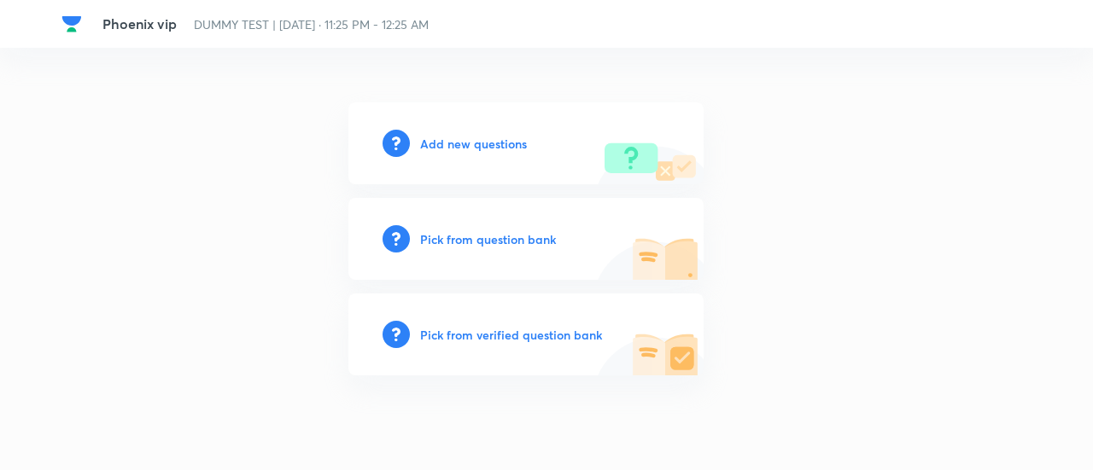
click at [490, 141] on h6 "Add new questions" at bounding box center [473, 144] width 107 height 18
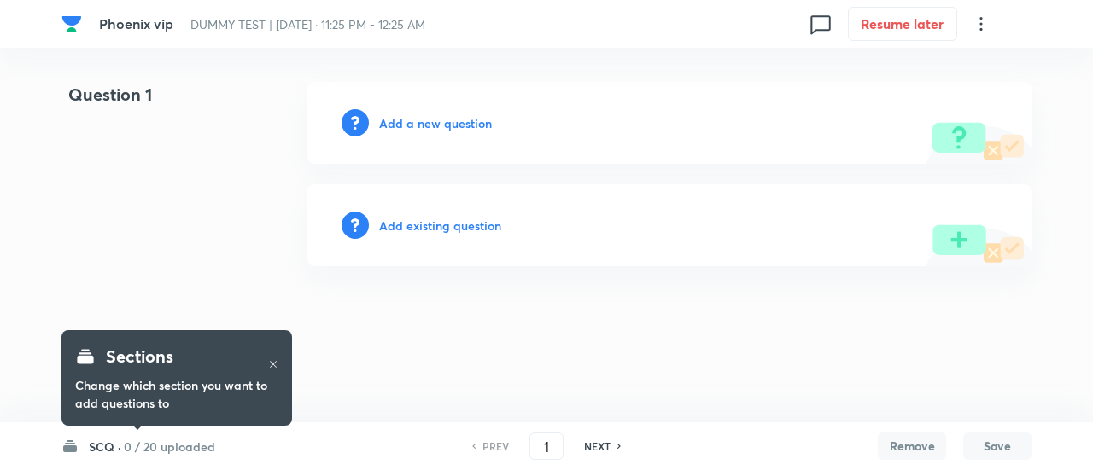
click at [454, 223] on h6 "Add existing question" at bounding box center [440, 226] width 122 height 18
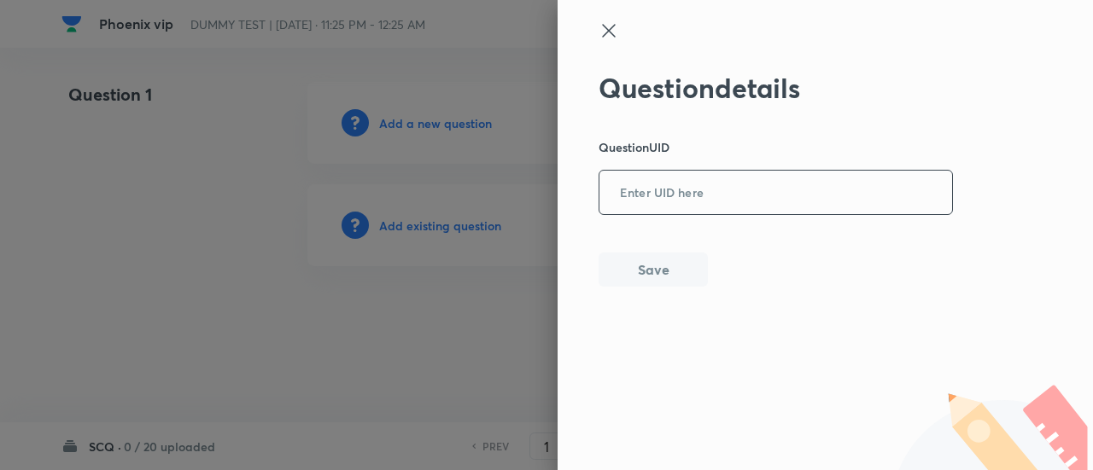
click at [735, 178] on input "text" at bounding box center [775, 193] width 353 height 42
paste input "9KOZV"
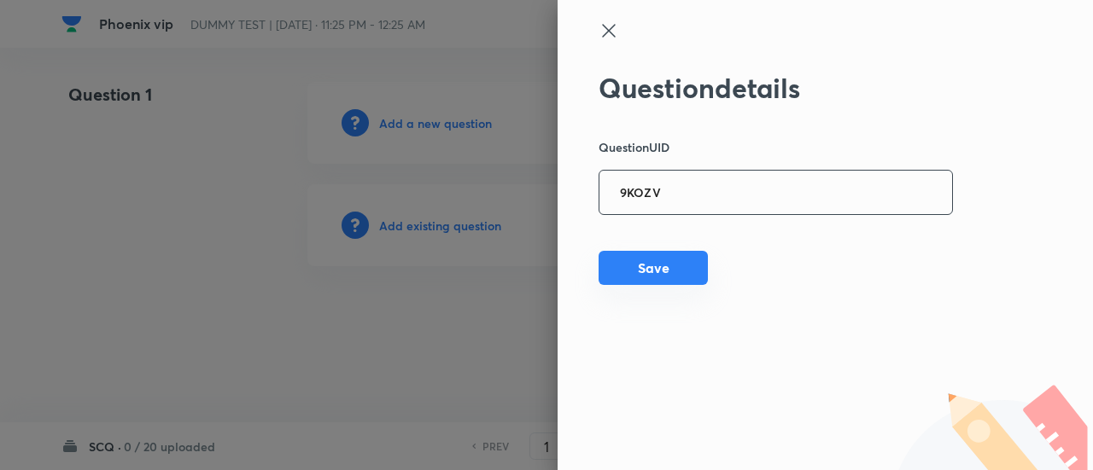
type input "9KOZV"
click at [670, 264] on button "Save" at bounding box center [653, 268] width 109 height 34
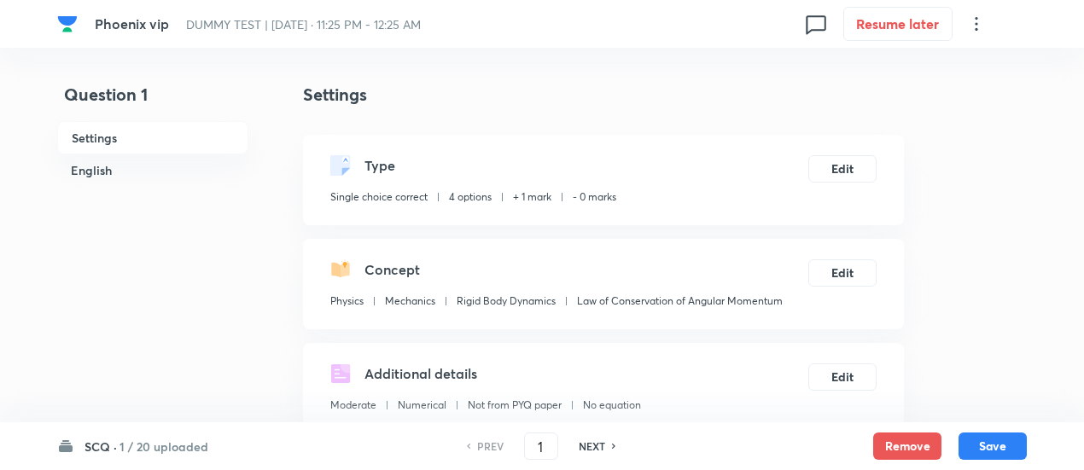
click at [598, 443] on h6 "NEXT" at bounding box center [592, 446] width 26 height 15
type input "2"
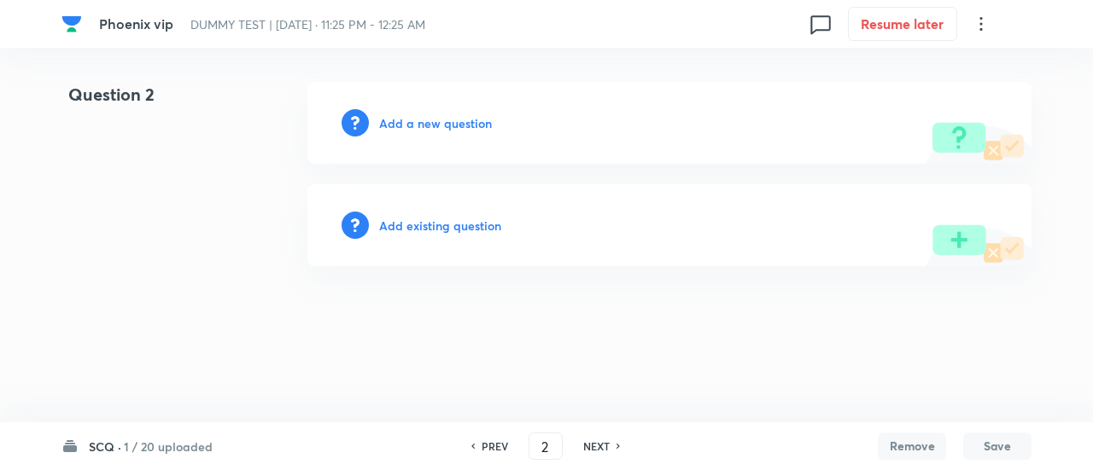
click at [472, 220] on h6 "Add existing question" at bounding box center [440, 226] width 122 height 18
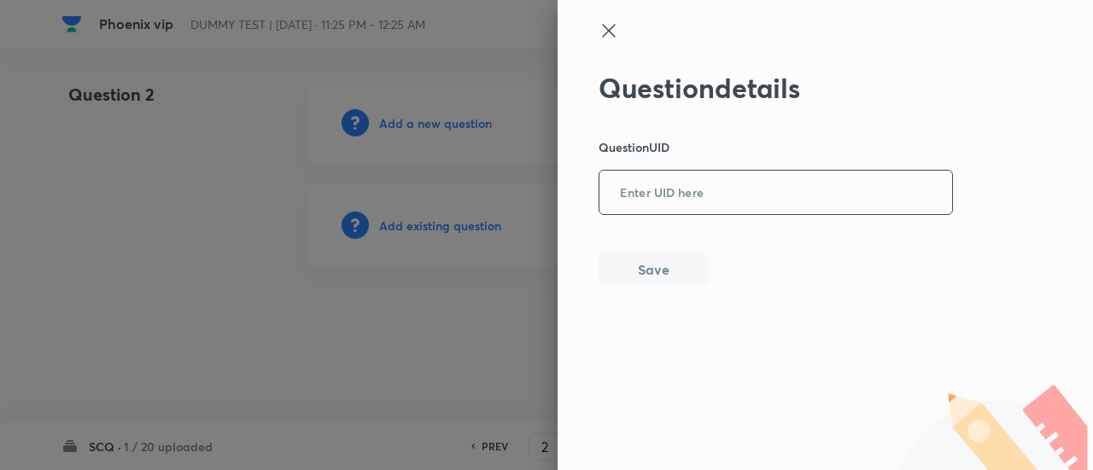
click at [693, 172] on input "text" at bounding box center [775, 193] width 353 height 42
paste input "49X2X"
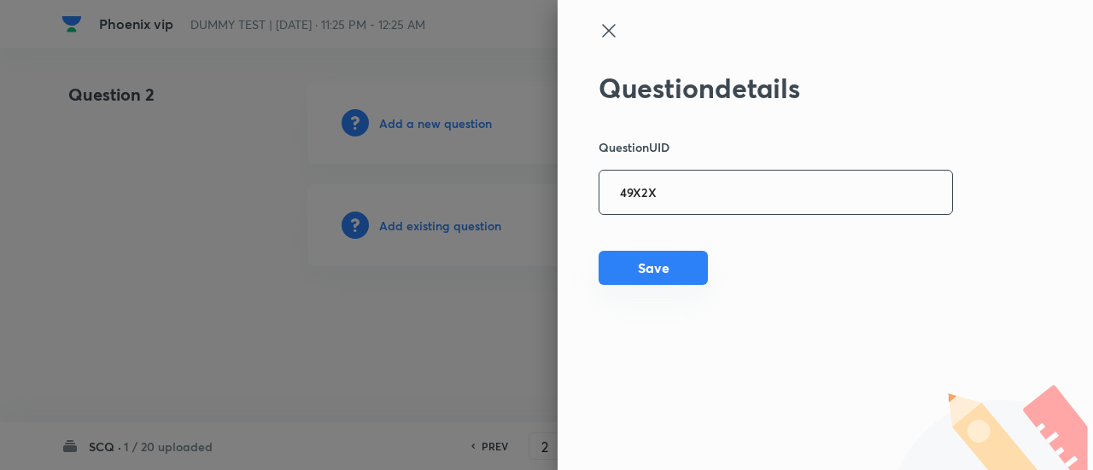
type input "49X2X"
click at [674, 274] on button "Save" at bounding box center [653, 268] width 109 height 34
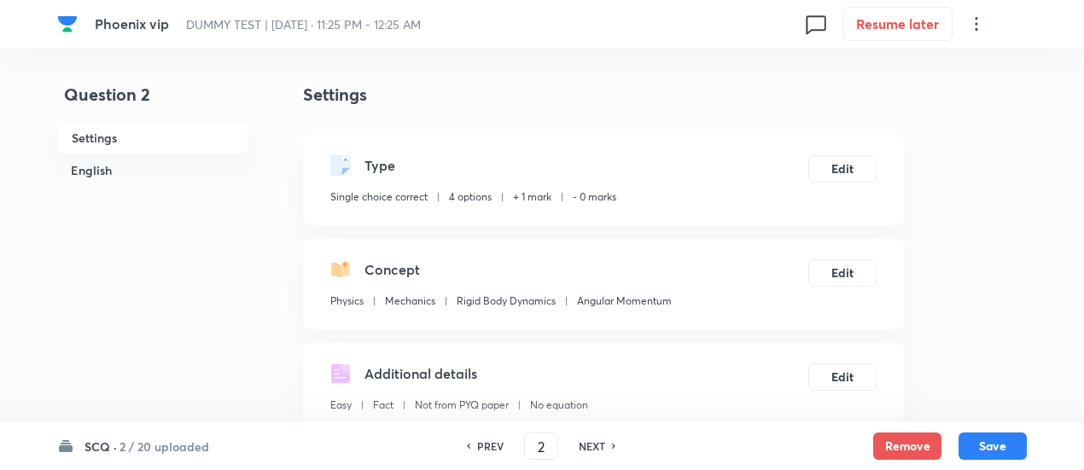
click at [594, 438] on div "PREV 2 ​ NEXT" at bounding box center [541, 446] width 220 height 27
click at [594, 444] on h6 "NEXT" at bounding box center [592, 446] width 26 height 15
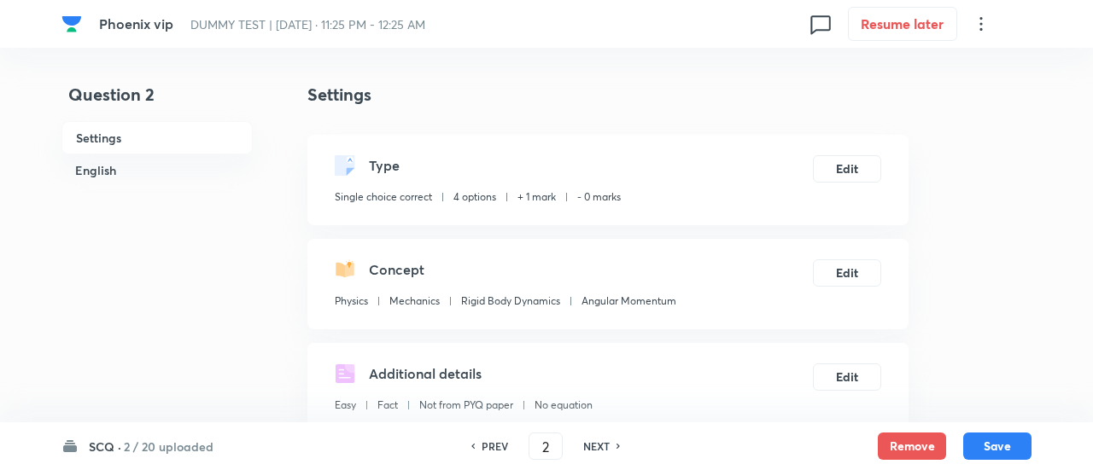
type input "3"
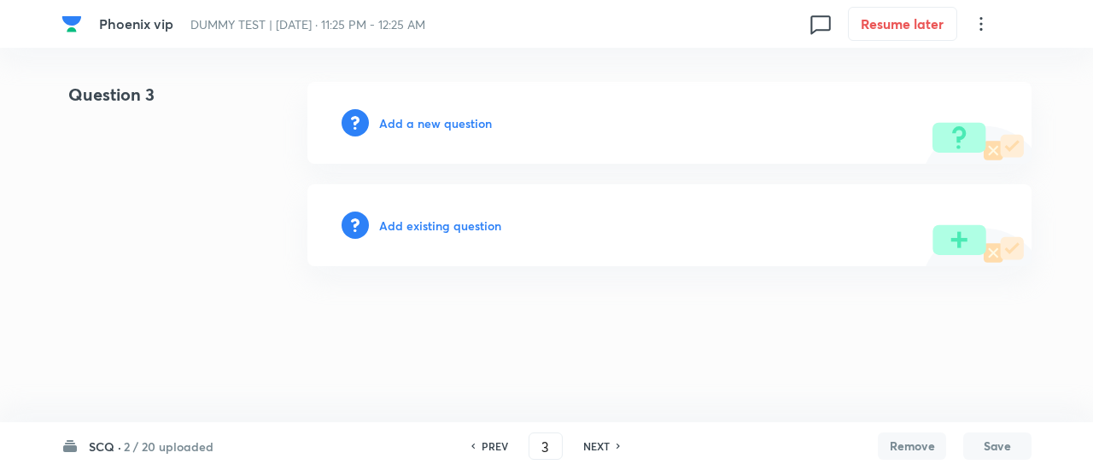
click at [464, 229] on h6 "Add existing question" at bounding box center [440, 226] width 122 height 18
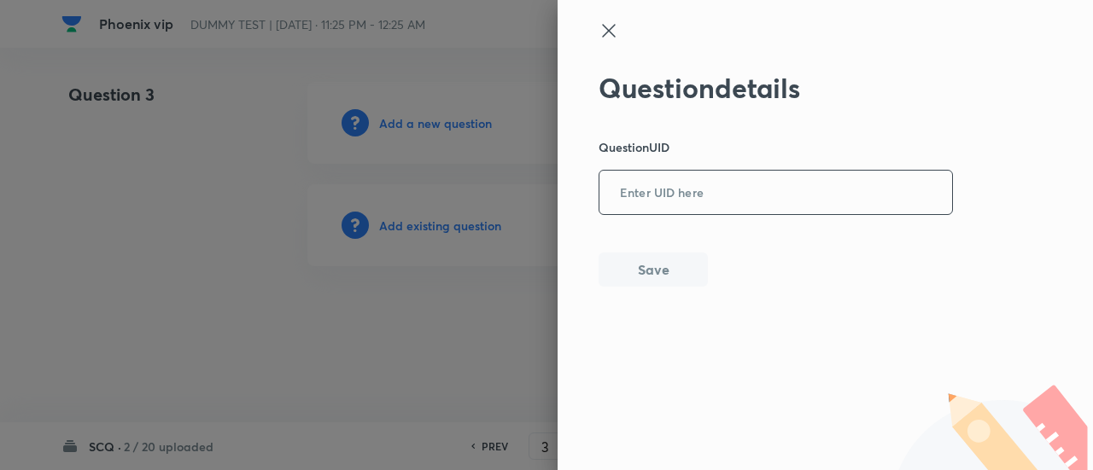
click at [693, 200] on input "text" at bounding box center [775, 193] width 353 height 42
paste input "MT5KO"
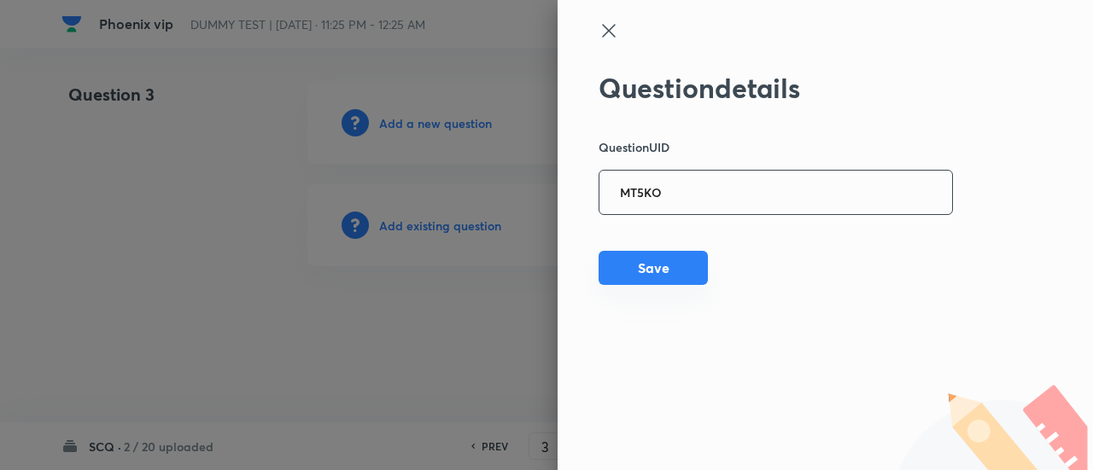
type input "MT5KO"
click at [633, 269] on button "Save" at bounding box center [653, 268] width 109 height 34
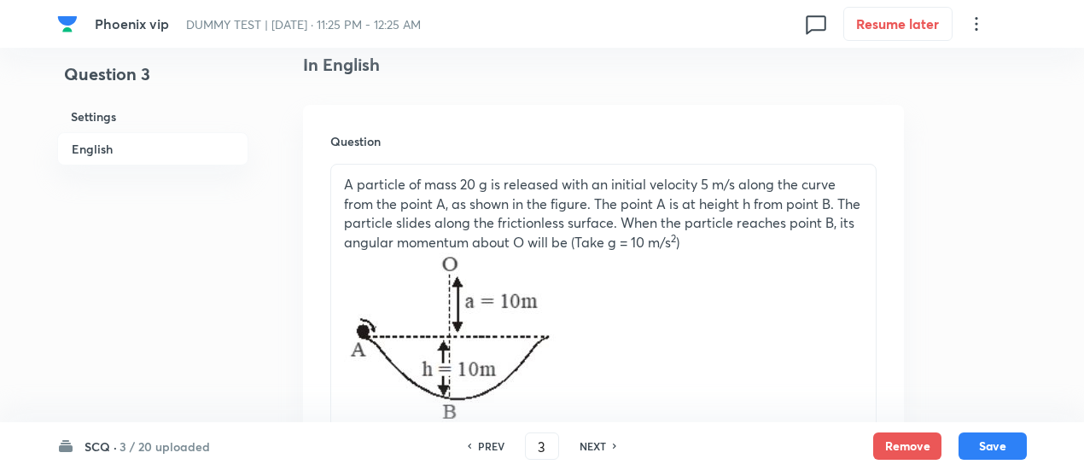
scroll to position [449, 0]
click at [593, 447] on h6 "NEXT" at bounding box center [593, 446] width 26 height 15
type input "4"
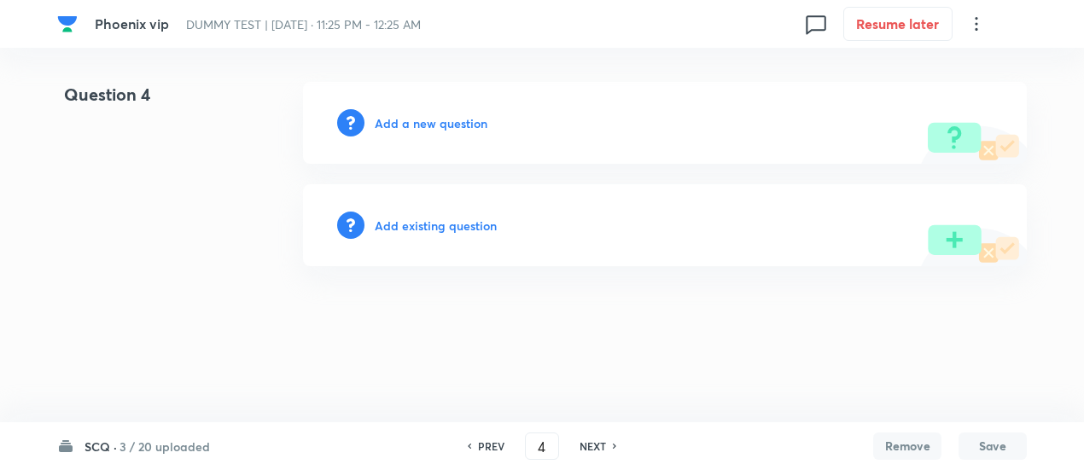
scroll to position [0, 0]
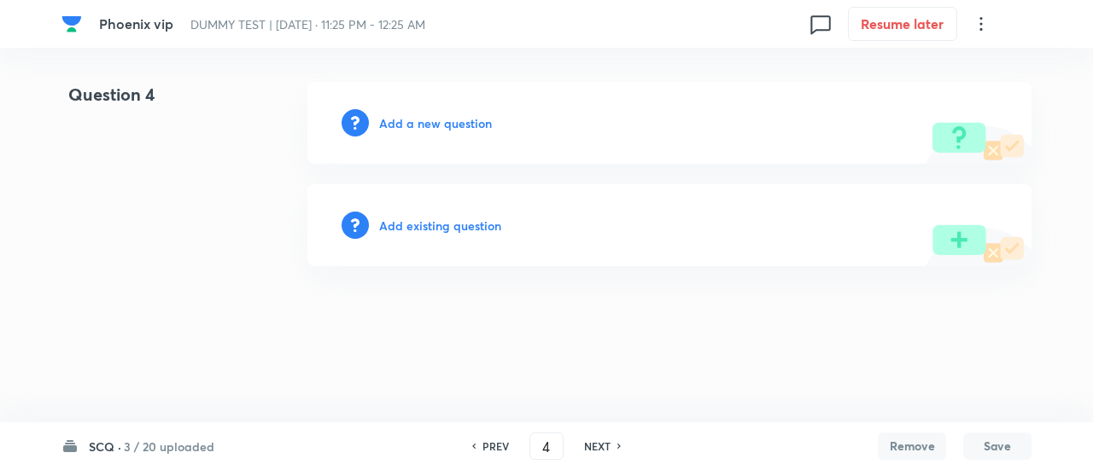
click at [476, 223] on h6 "Add existing question" at bounding box center [440, 226] width 122 height 18
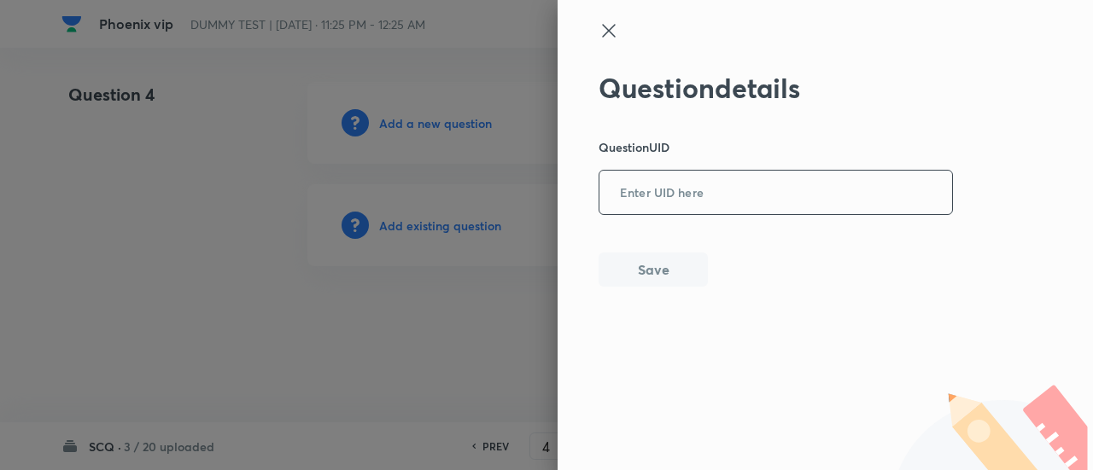
click at [632, 186] on input "text" at bounding box center [775, 193] width 353 height 42
paste input "K1R3A"
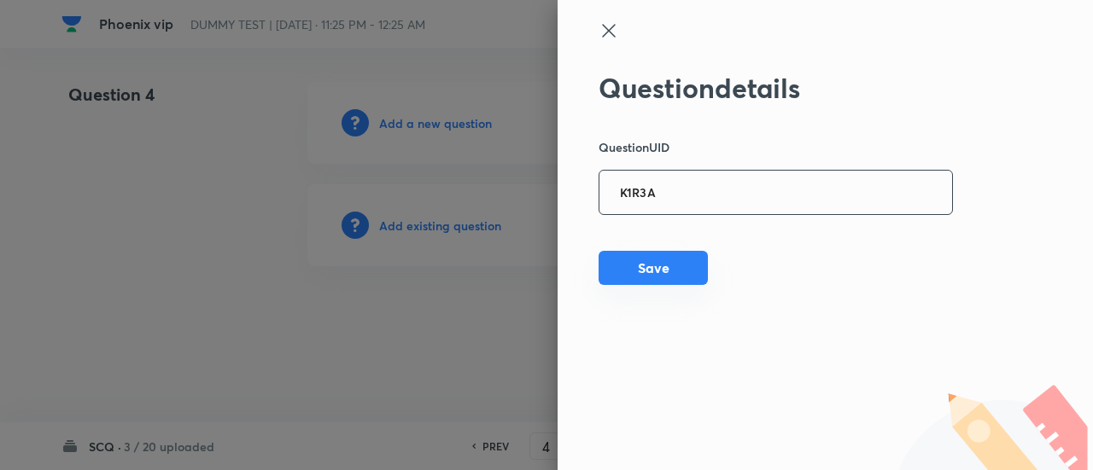
type input "K1R3A"
click at [635, 267] on button "Save" at bounding box center [653, 268] width 109 height 34
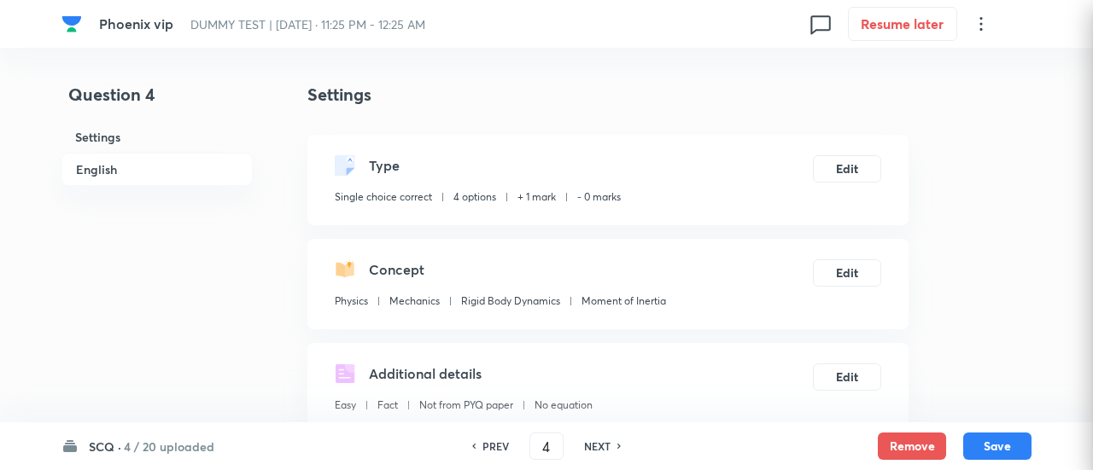
checkbox input "true"
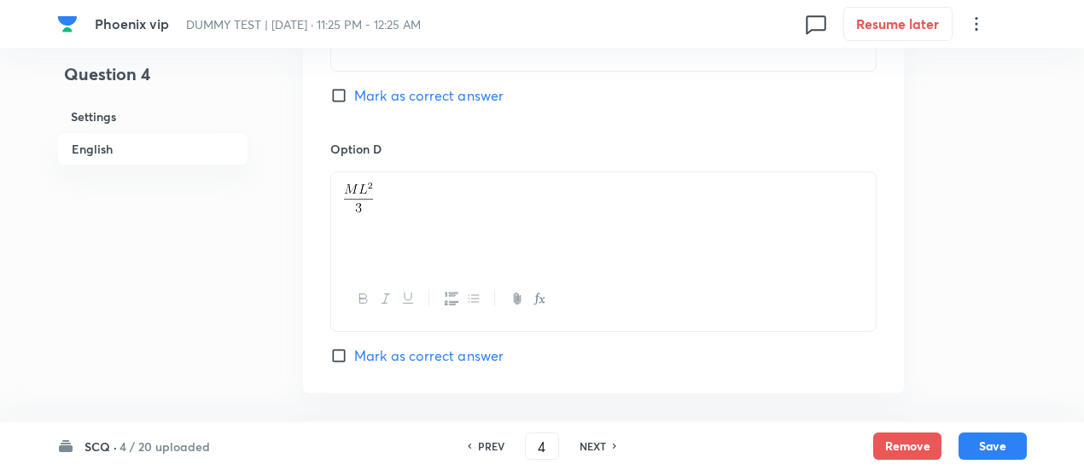
scroll to position [1999, 0]
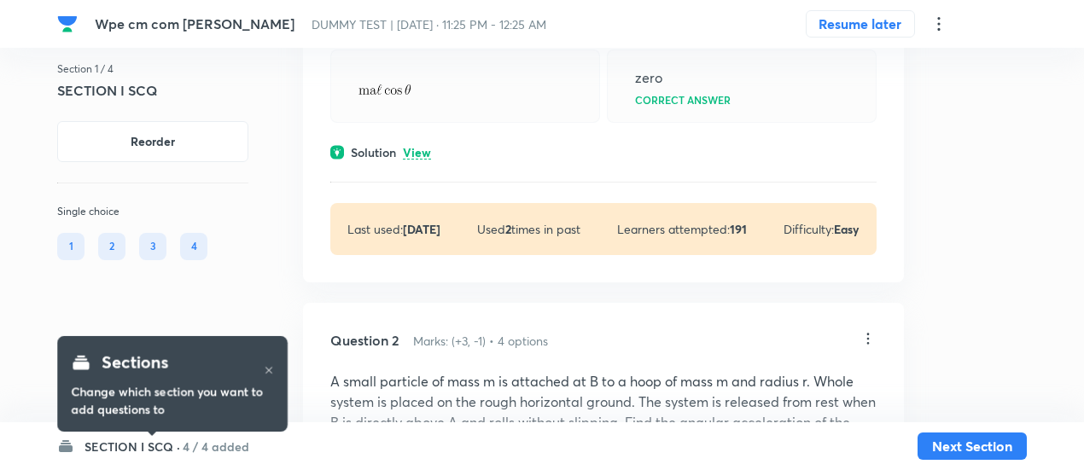
scroll to position [467, 0]
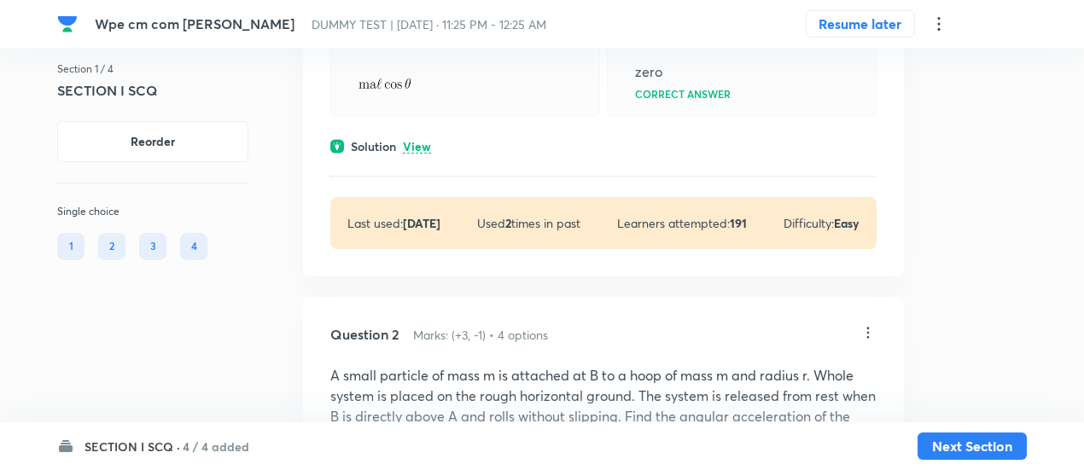
click at [408, 141] on p "View" at bounding box center [417, 147] width 28 height 13
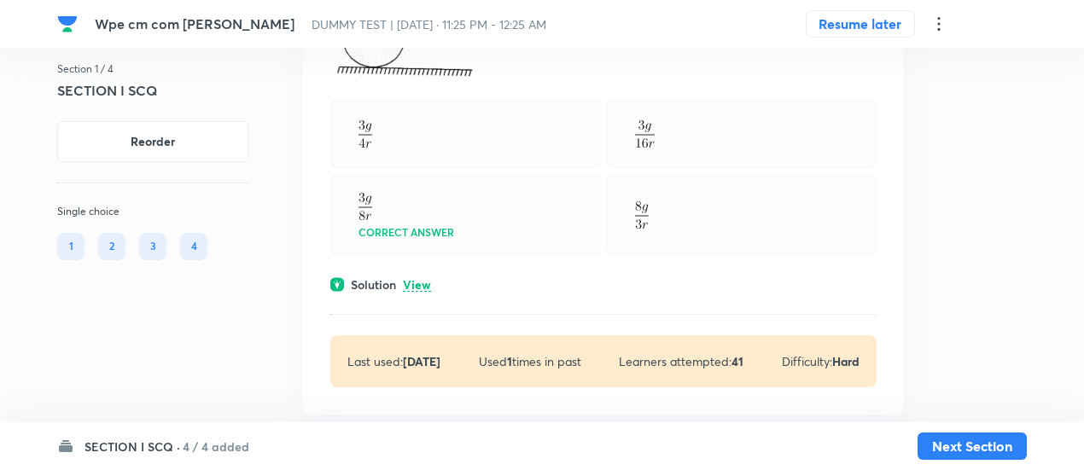
scroll to position [1176, 0]
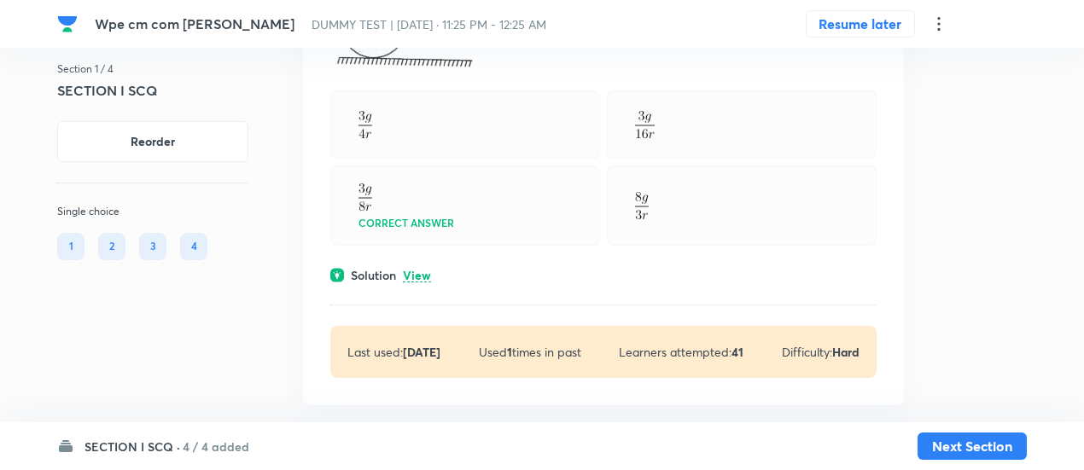
click at [424, 272] on p "View" at bounding box center [417, 276] width 28 height 13
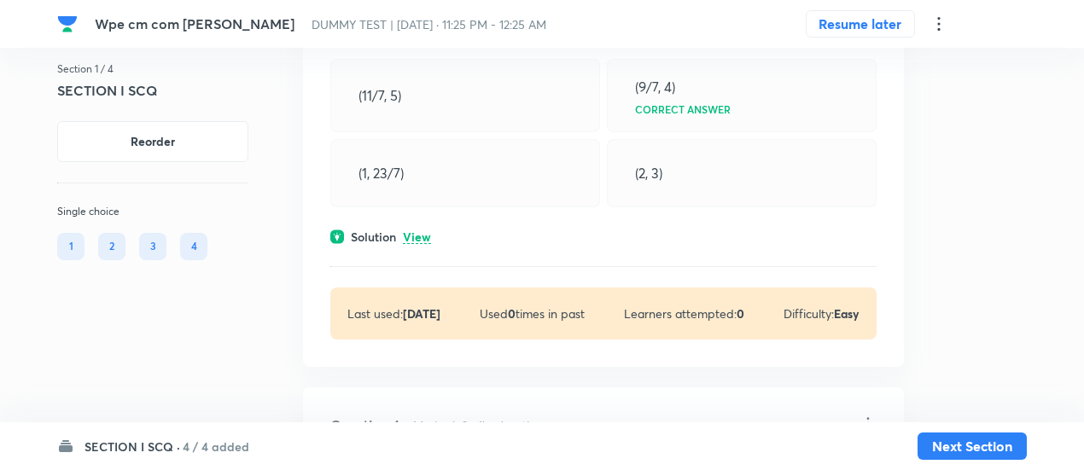
scroll to position [1739, 0]
click at [420, 233] on p "View" at bounding box center [417, 237] width 28 height 13
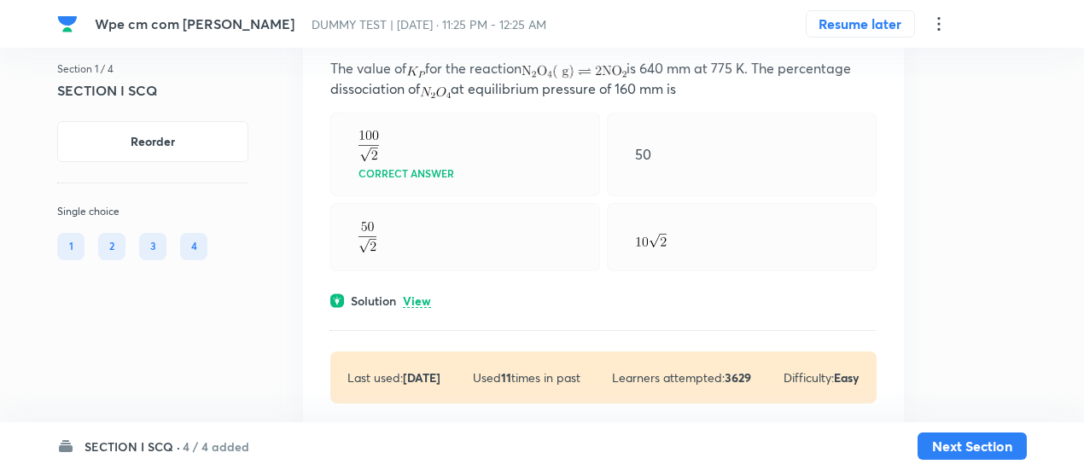
scroll to position [2268, 0]
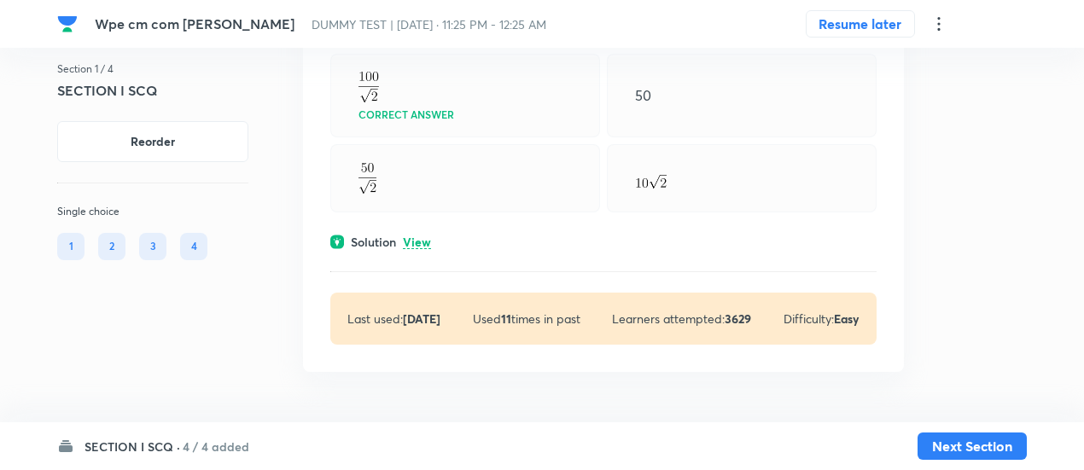
click at [161, 448] on h6 "SECTION I SCQ ·" at bounding box center [133, 447] width 96 height 18
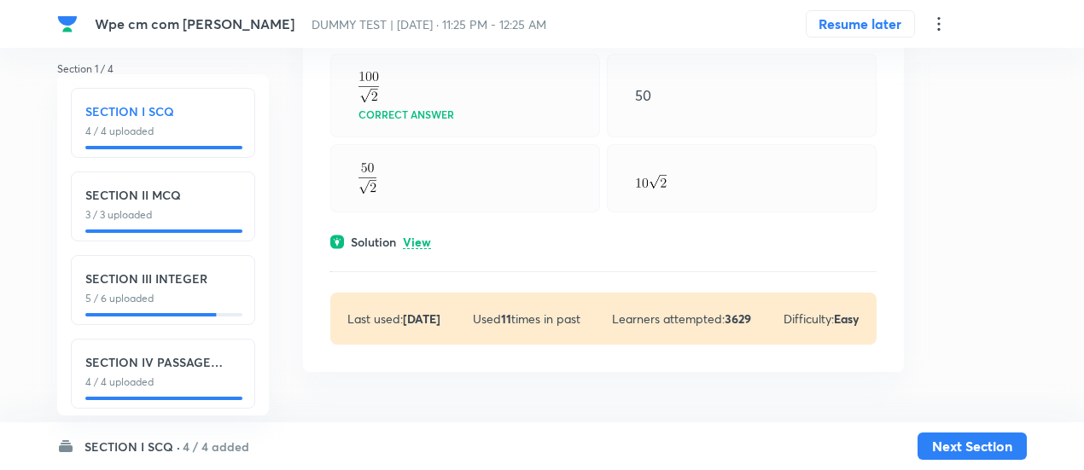
click at [167, 283] on h6 "SECTION III INTEGER" at bounding box center [162, 279] width 155 height 18
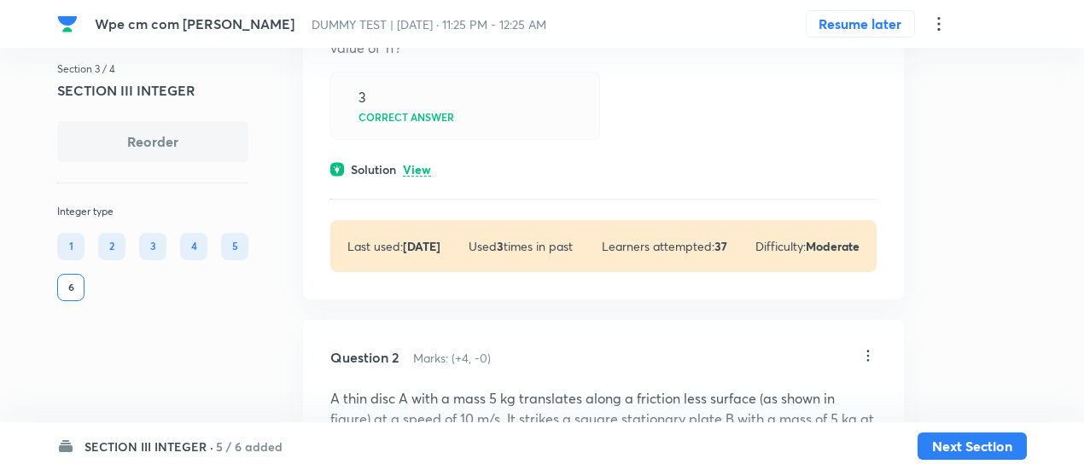
scroll to position [282, 0]
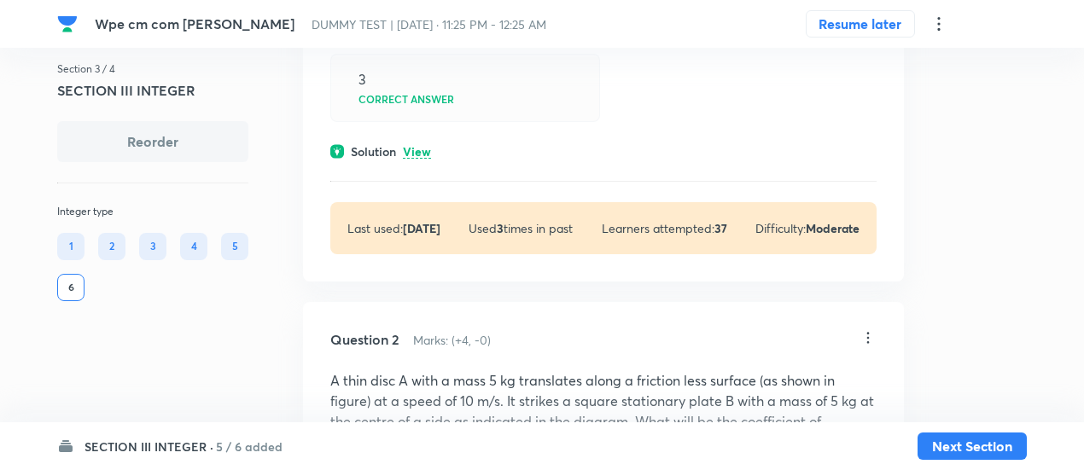
click at [413, 149] on p "View" at bounding box center [417, 152] width 28 height 13
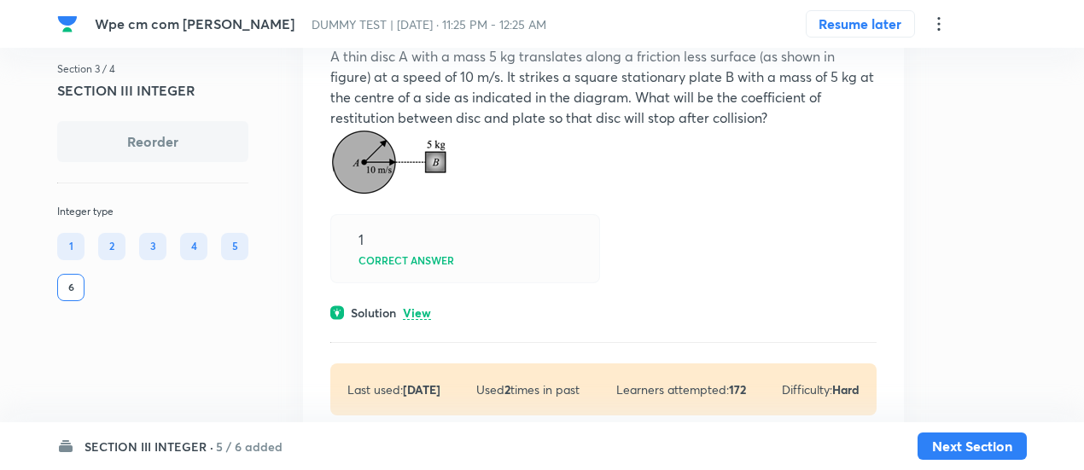
scroll to position [750, 0]
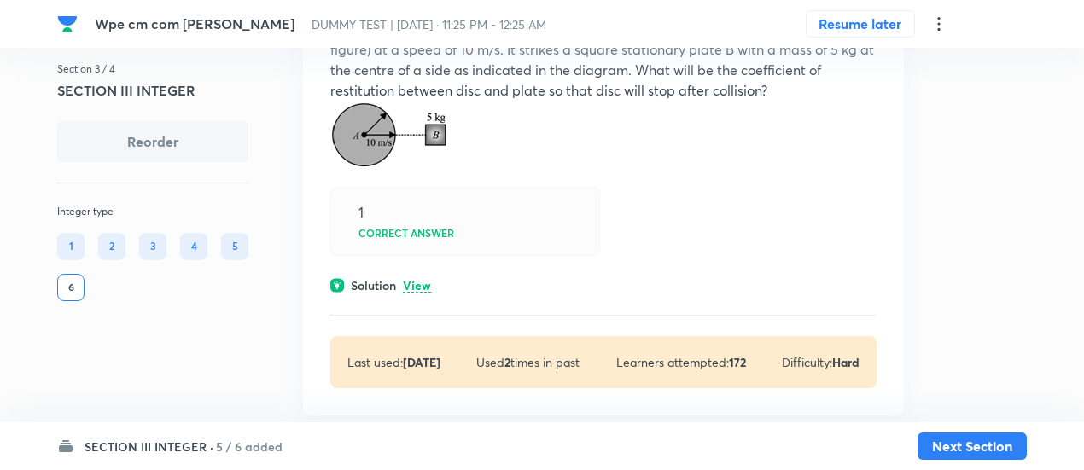
click at [418, 284] on p "View" at bounding box center [417, 286] width 28 height 13
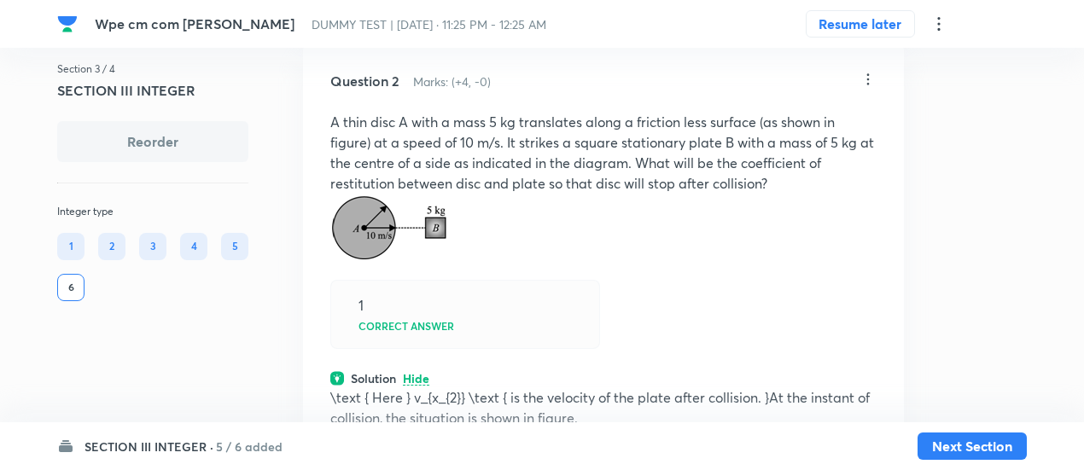
scroll to position [652, 0]
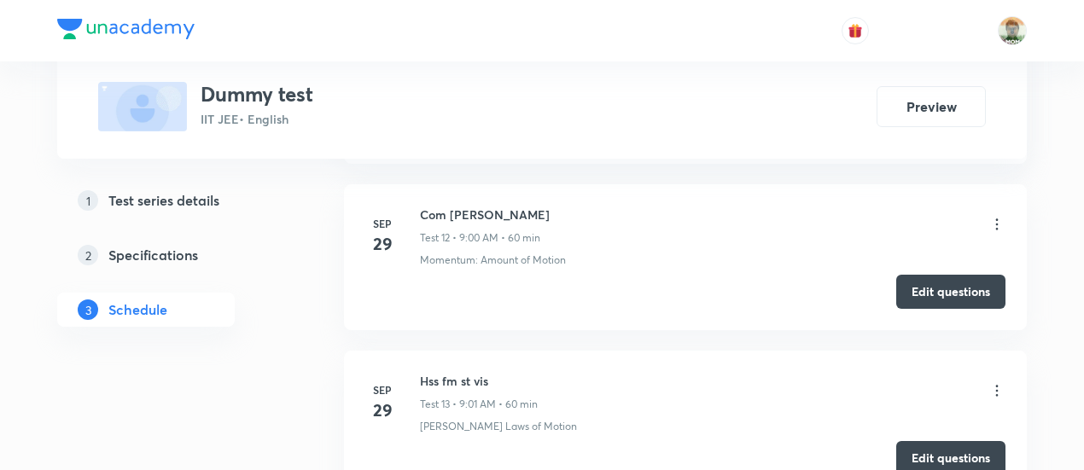
scroll to position [2657, 0]
click at [918, 283] on button "Edit questions" at bounding box center [951, 289] width 109 height 34
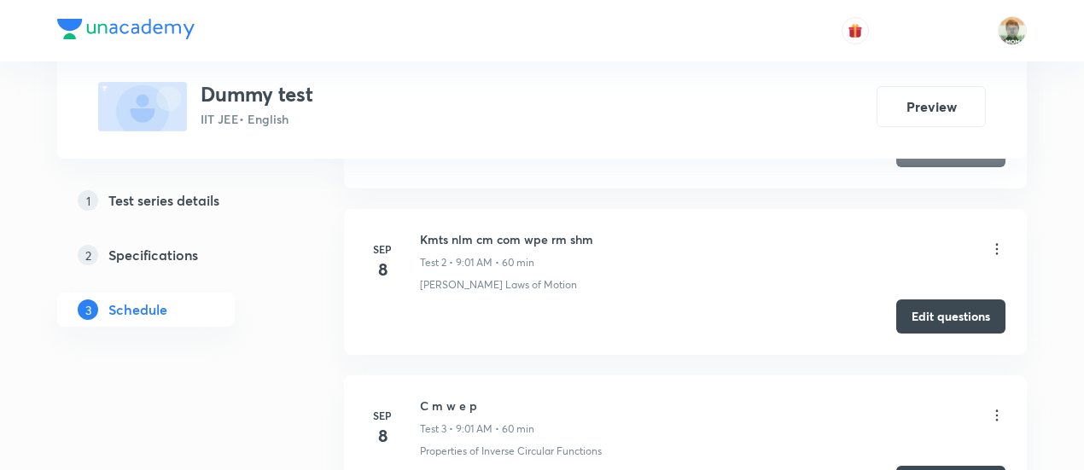
scroll to position [36446, 0]
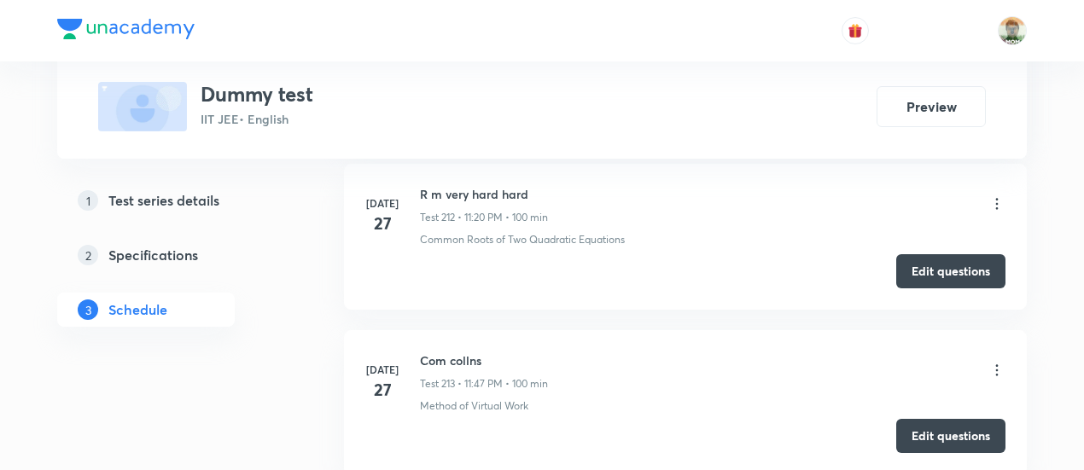
click at [906, 419] on button "Edit questions" at bounding box center [951, 436] width 109 height 34
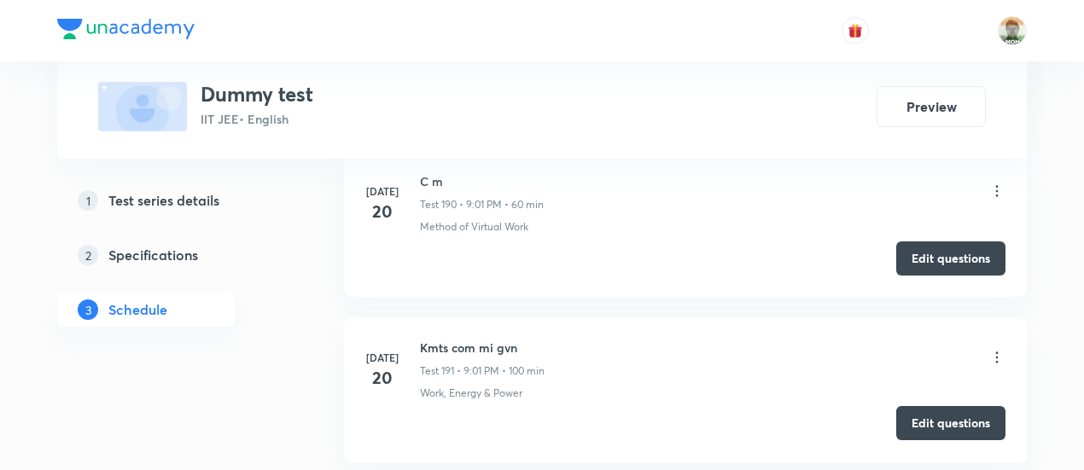
click at [916, 406] on button "Edit questions" at bounding box center [951, 423] width 109 height 34
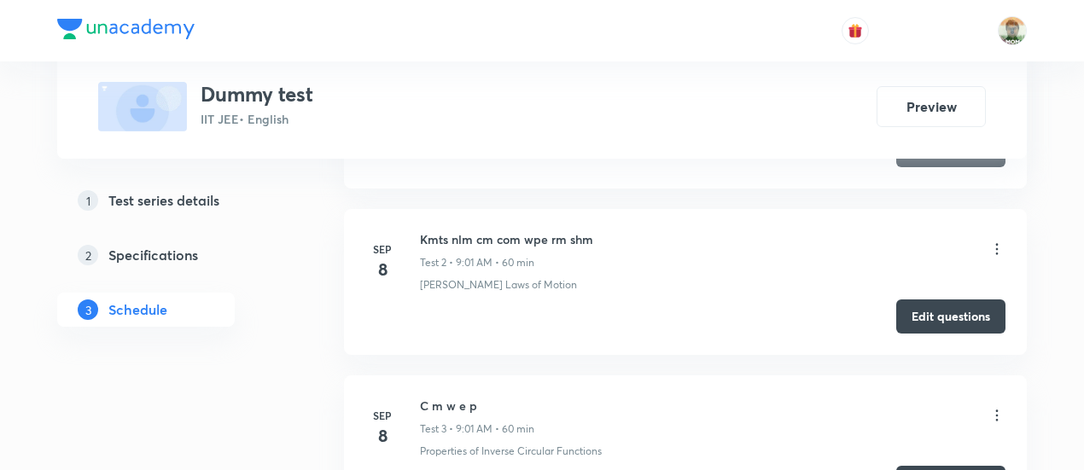
scroll to position [36446, 0]
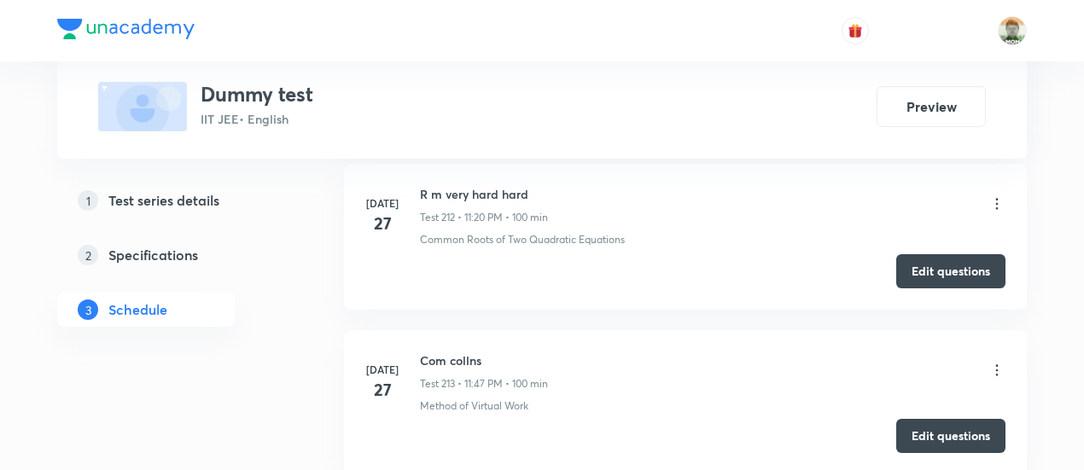
click at [972, 419] on button "Edit questions" at bounding box center [951, 436] width 109 height 34
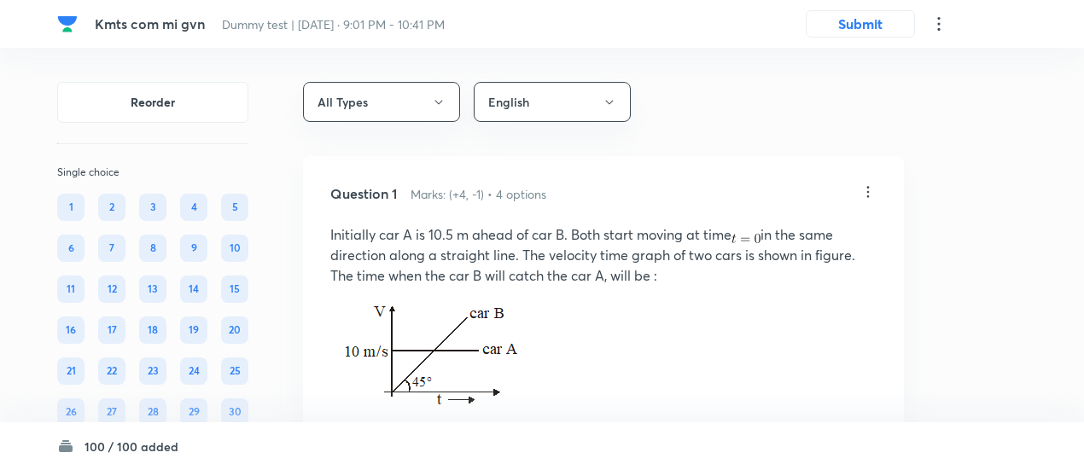
click at [521, 200] on h6 "Marks: (+4, -1) • 4 options" at bounding box center [479, 194] width 136 height 18
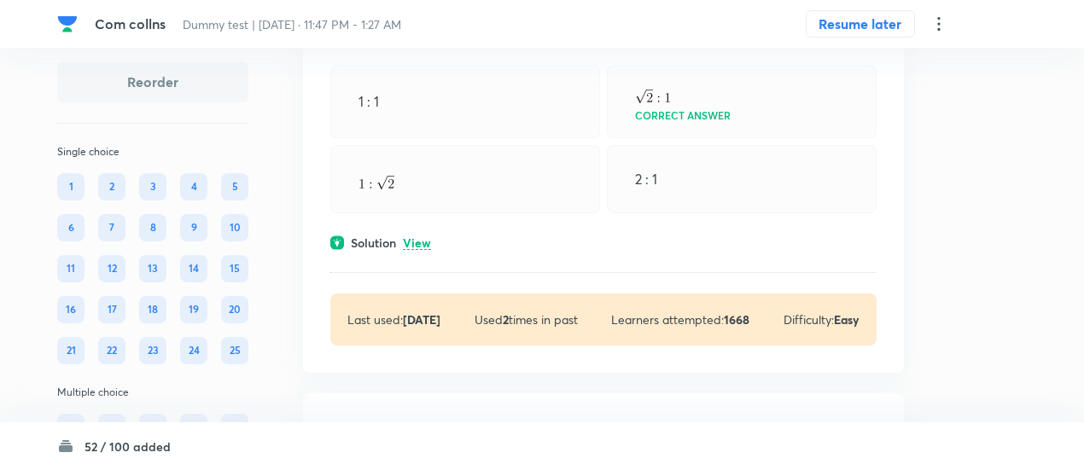
scroll to position [429, 0]
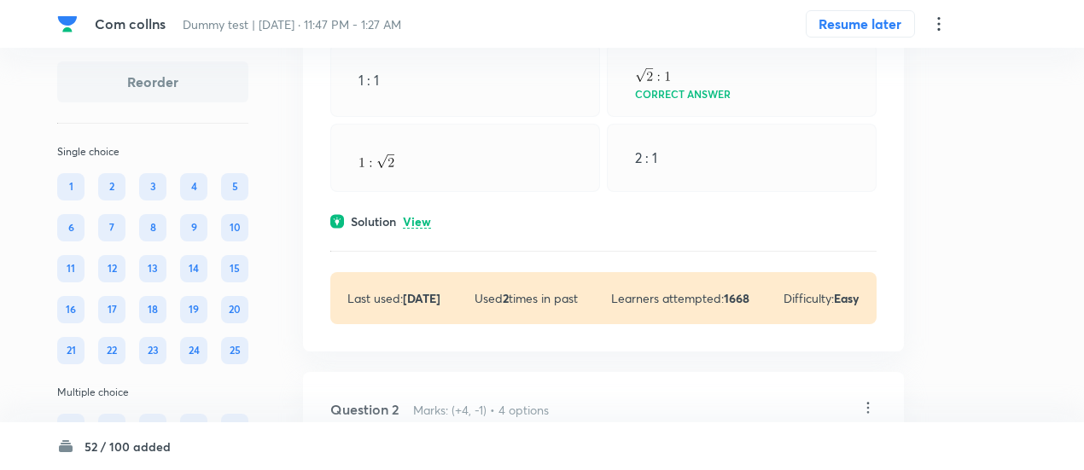
click at [422, 221] on p "View" at bounding box center [417, 222] width 28 height 13
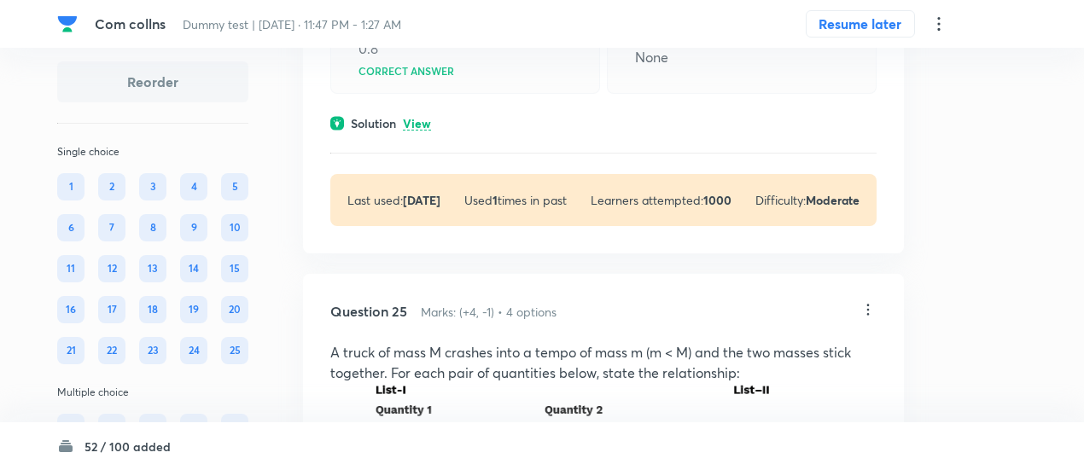
scroll to position [16683, 0]
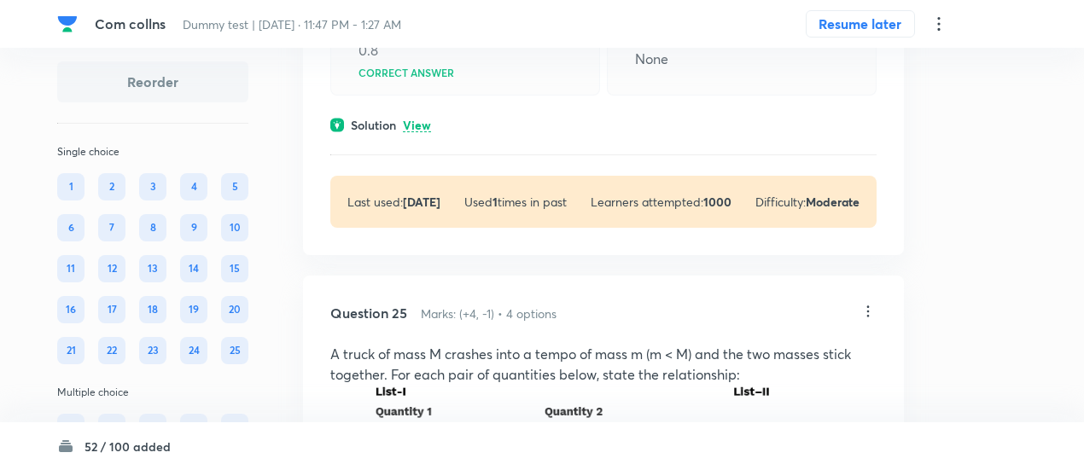
click at [424, 132] on p "View" at bounding box center [417, 126] width 28 height 13
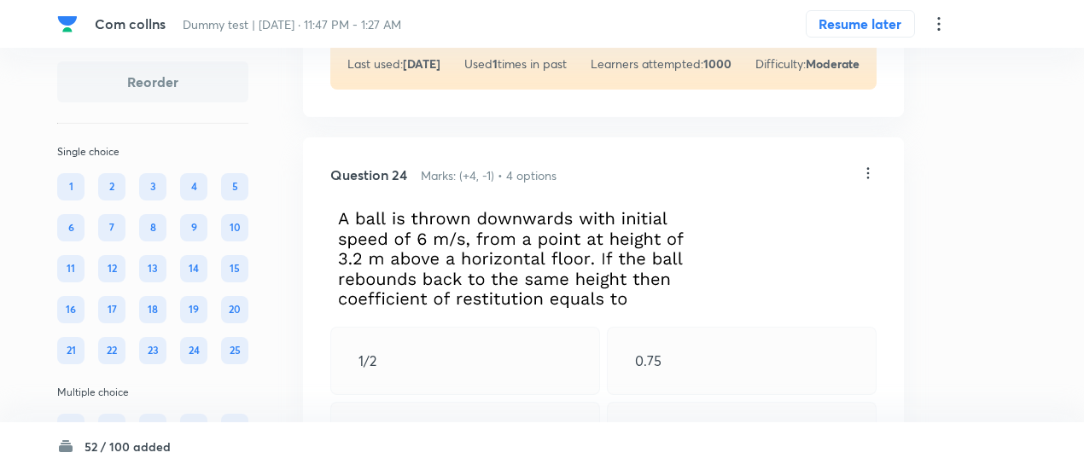
scroll to position [16302, 0]
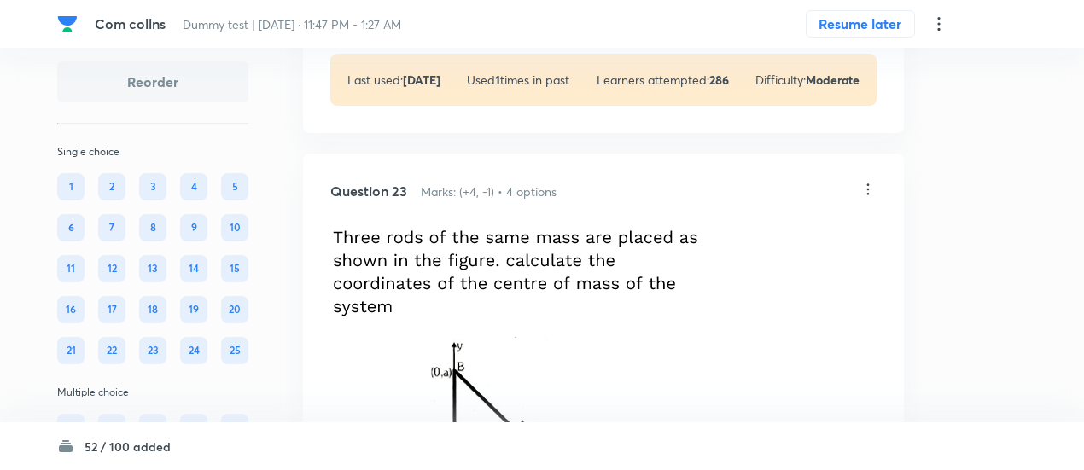
scroll to position [15635, 0]
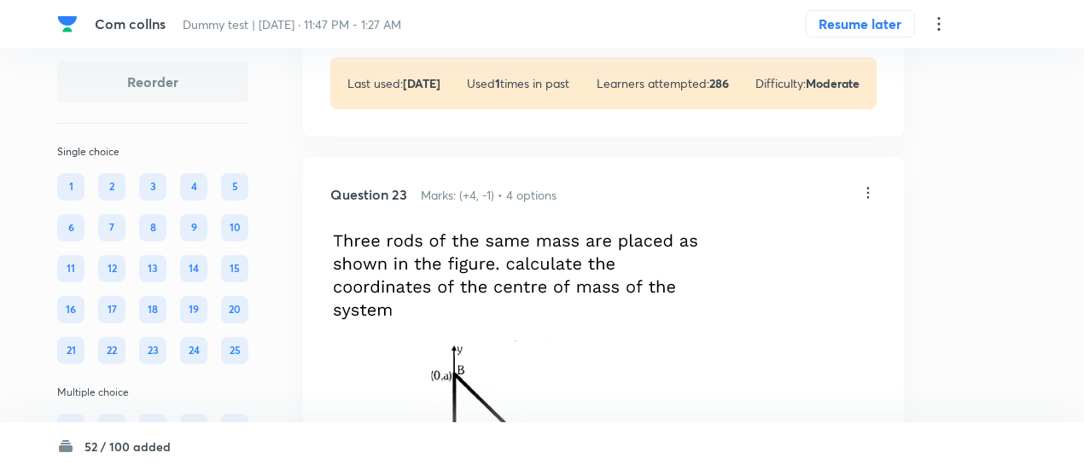
click at [418, 14] on p "View" at bounding box center [417, 7] width 28 height 13
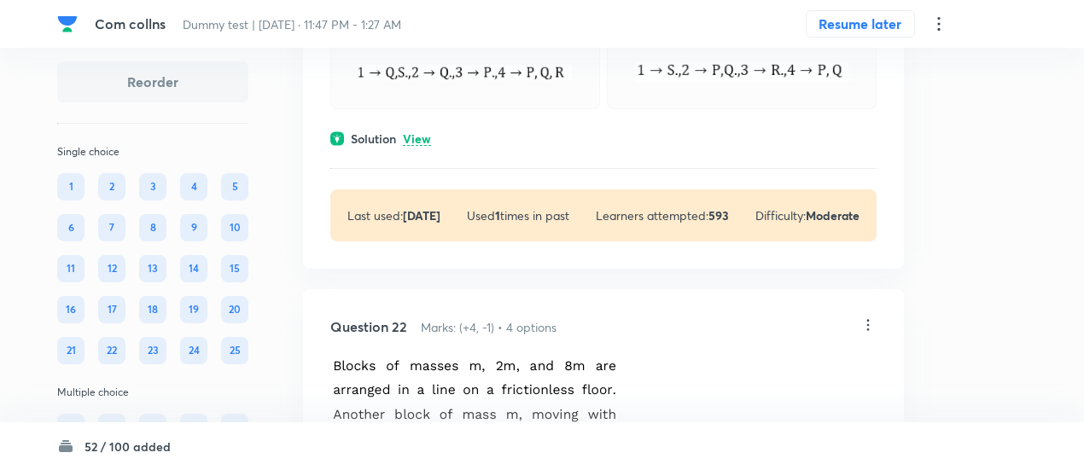
scroll to position [14634, 0]
click at [422, 147] on p "View" at bounding box center [417, 140] width 28 height 13
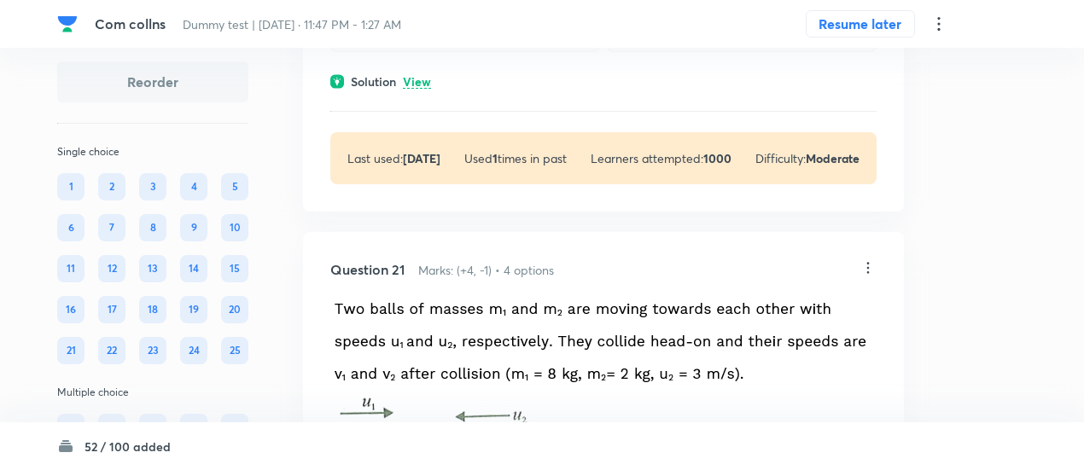
scroll to position [13717, 0]
click at [418, 91] on p "View" at bounding box center [417, 84] width 28 height 13
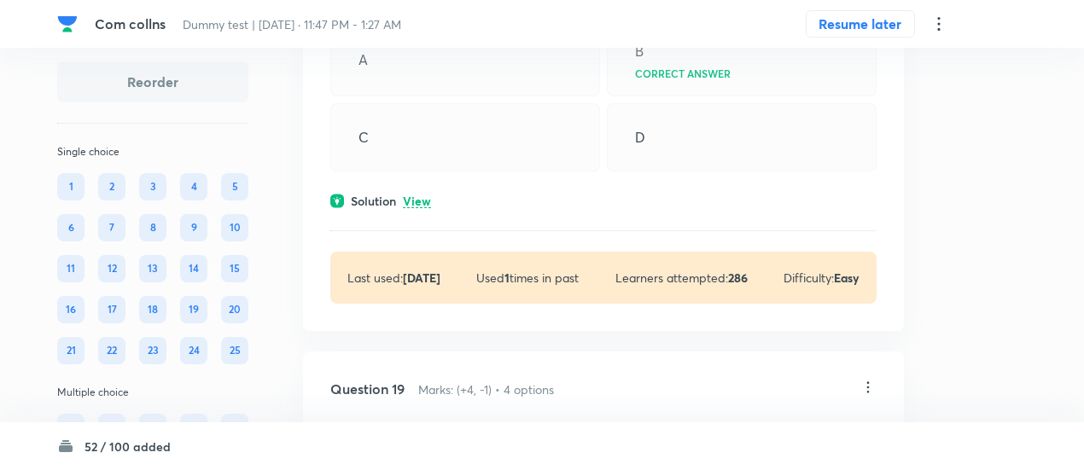
scroll to position [12005, 0]
click at [417, 209] on p "View" at bounding box center [417, 202] width 28 height 13
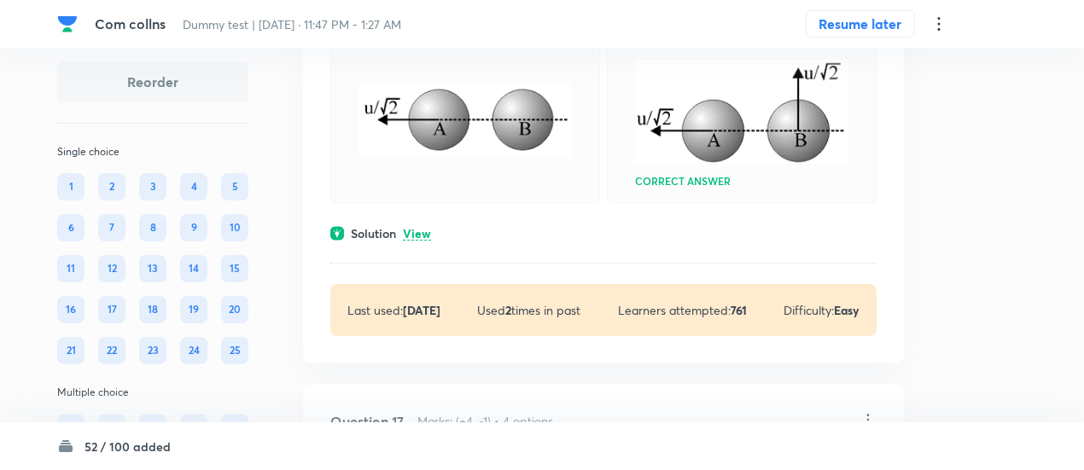
scroll to position [10825, 0]
click at [418, 240] on p "View" at bounding box center [417, 233] width 28 height 13
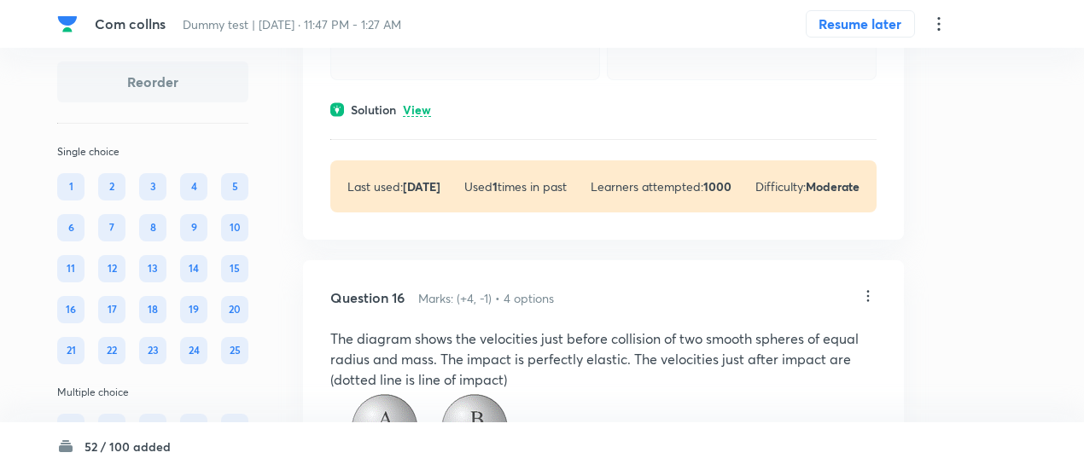
scroll to position [10218, 0]
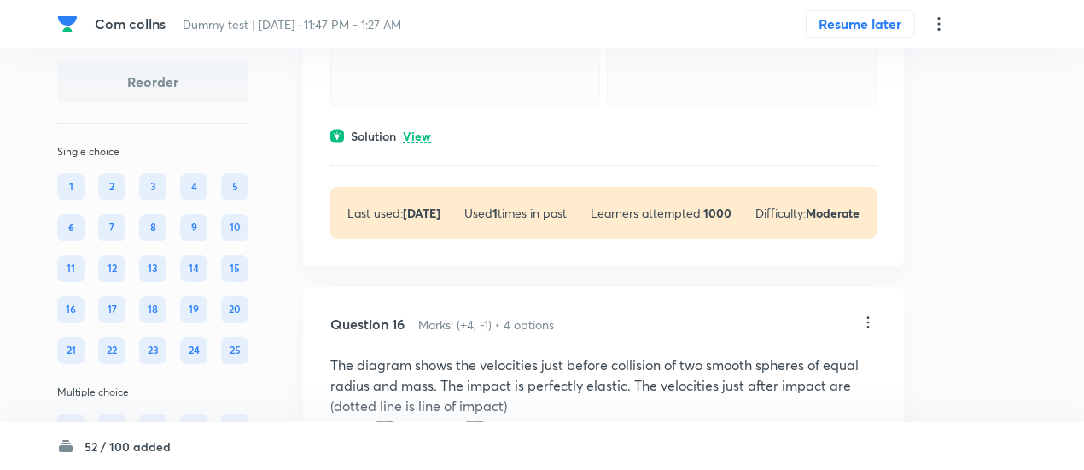
click at [420, 143] on p "View" at bounding box center [417, 137] width 28 height 13
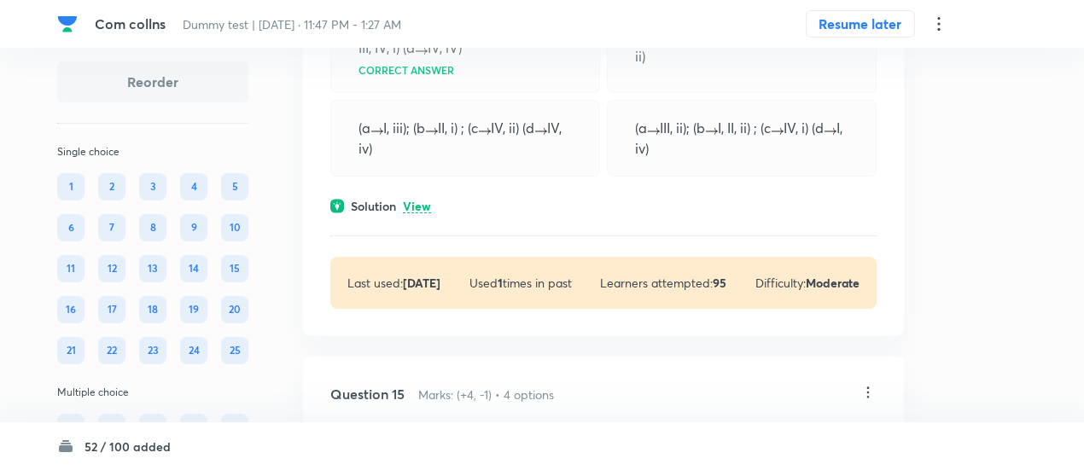
click at [424, 213] on p "View" at bounding box center [417, 207] width 28 height 13
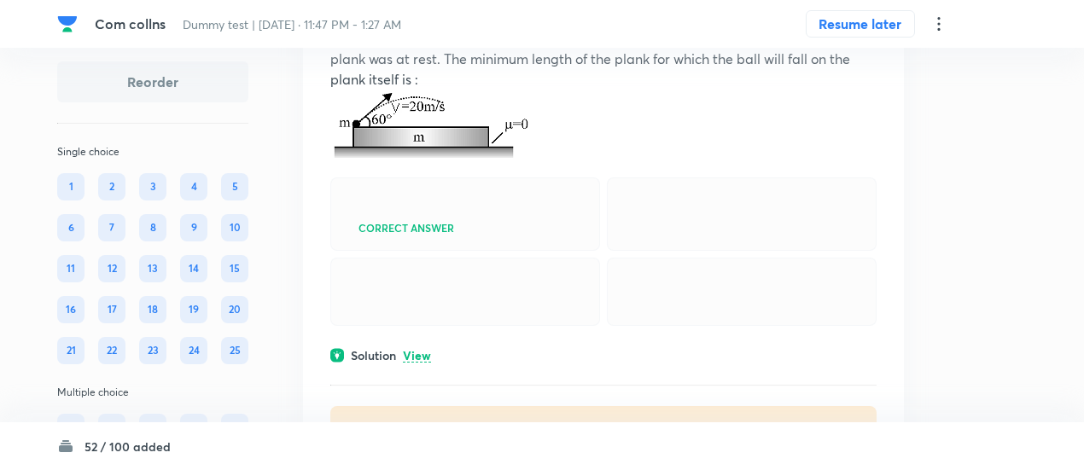
scroll to position [3780, 0]
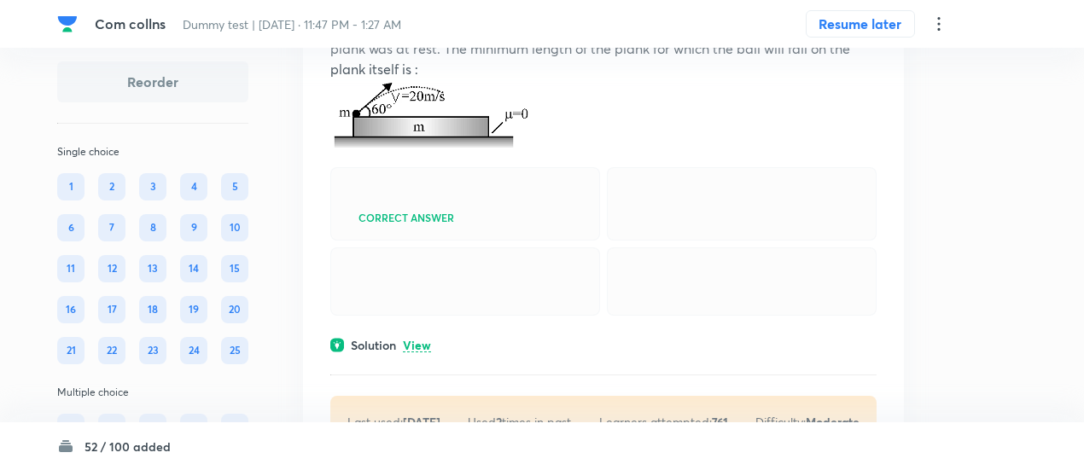
click at [426, 353] on p "View" at bounding box center [417, 346] width 28 height 13
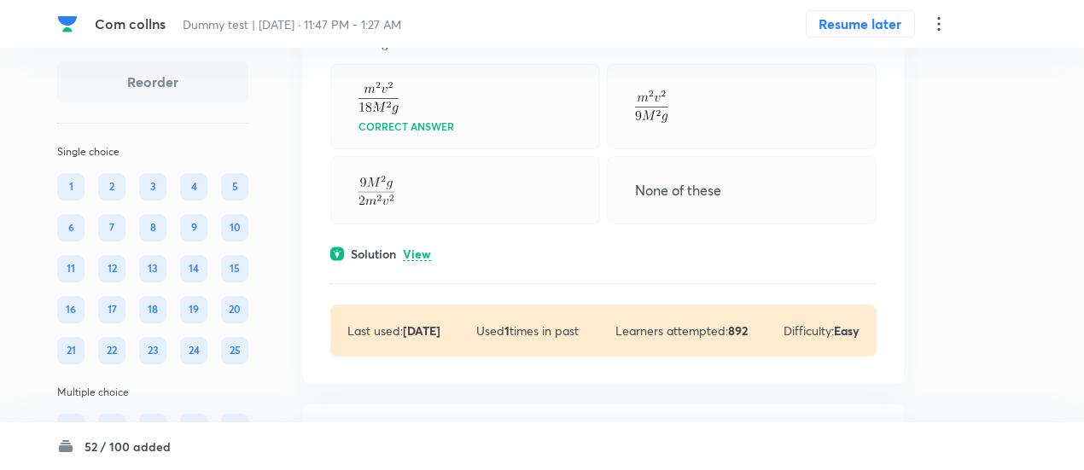
scroll to position [3304, 0]
click at [415, 262] on p "View" at bounding box center [417, 255] width 28 height 13
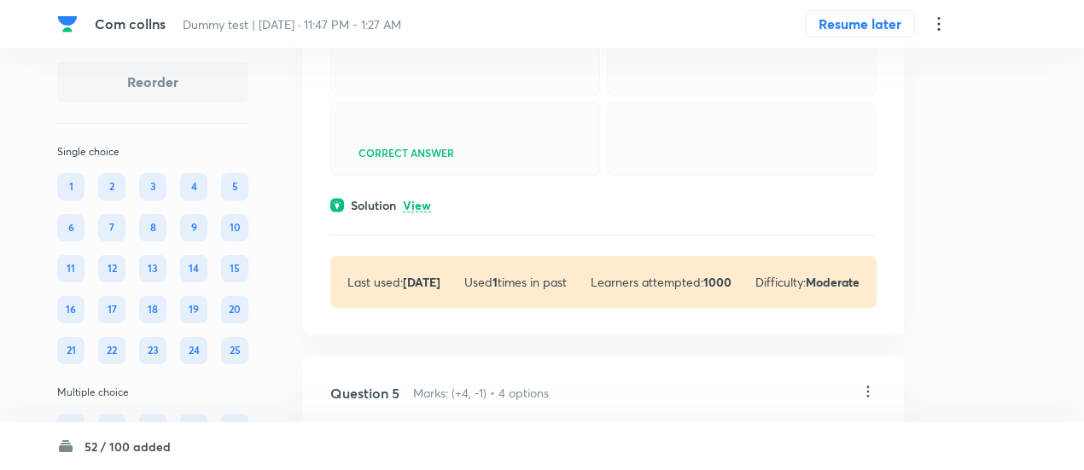
scroll to position [2319, 0]
click at [422, 213] on p "View" at bounding box center [417, 207] width 28 height 13
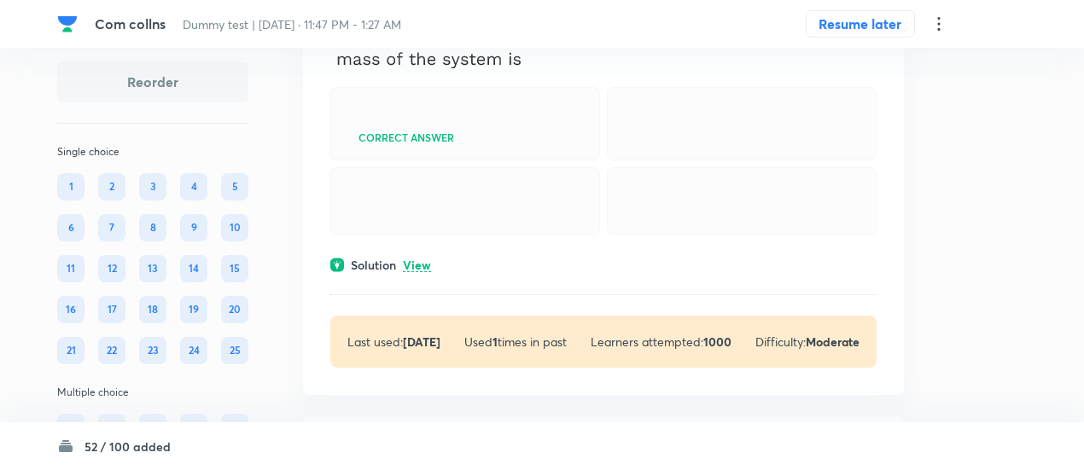
scroll to position [1657, 0]
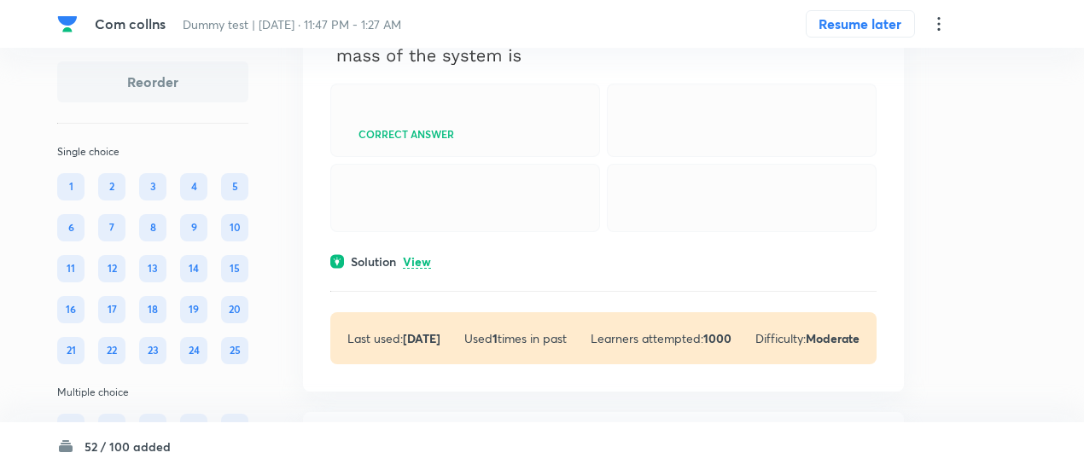
click at [418, 269] on p "View" at bounding box center [417, 262] width 28 height 13
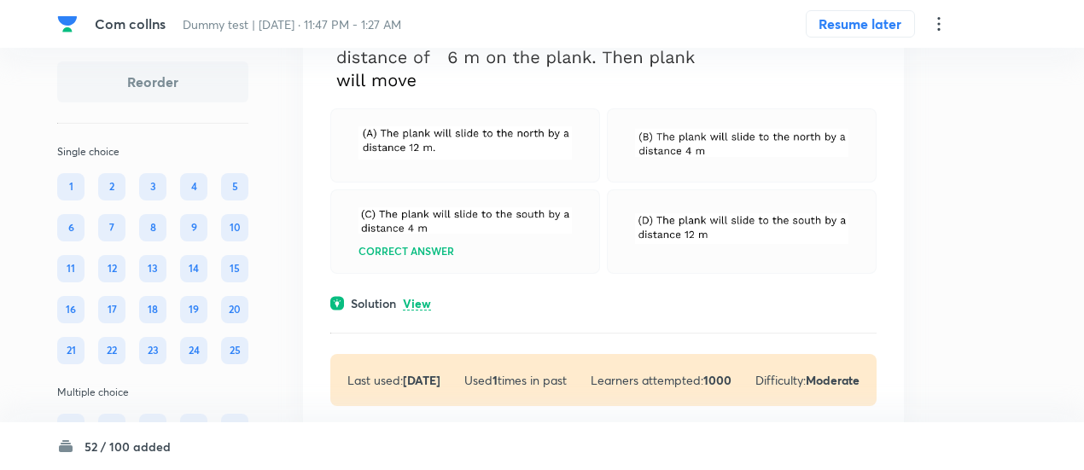
scroll to position [1087, 0]
click at [419, 307] on p "View" at bounding box center [417, 303] width 28 height 13
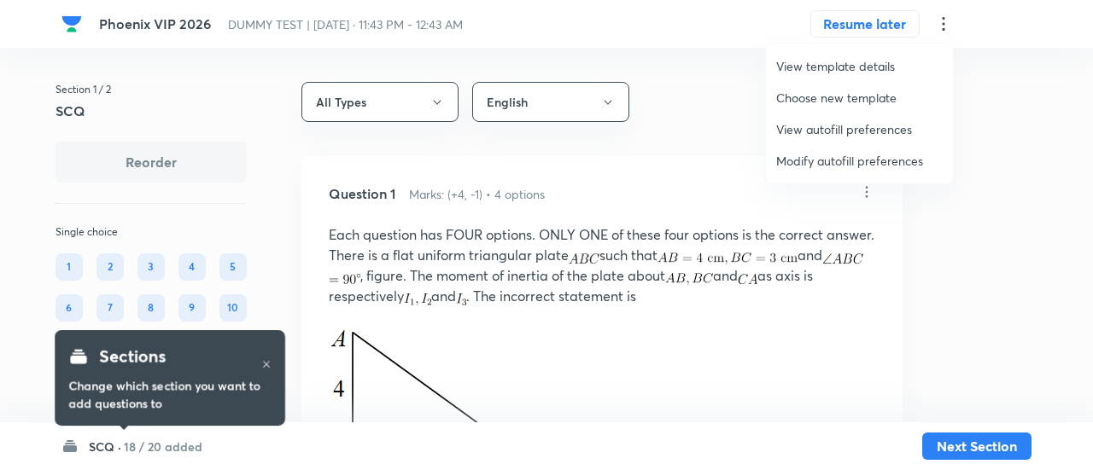
click at [857, 159] on span "Modify autofill preferences" at bounding box center [859, 161] width 167 height 18
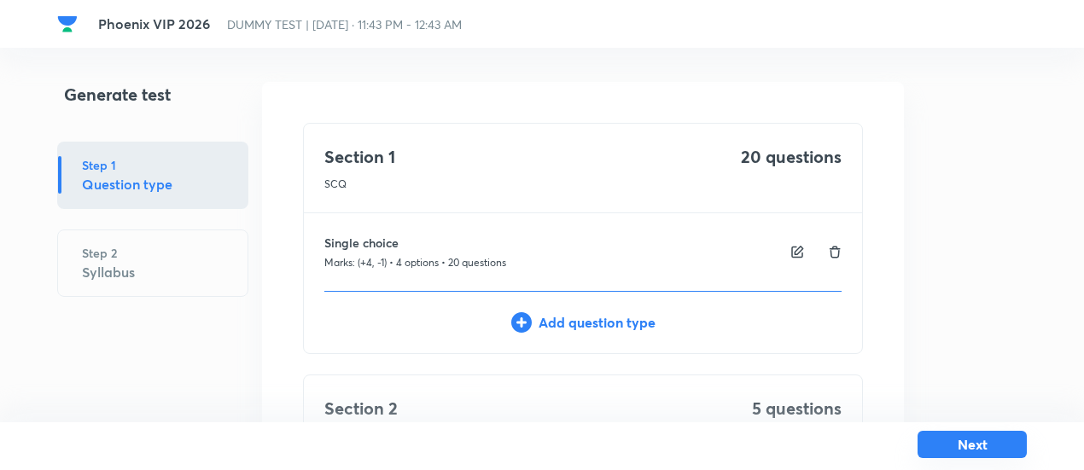
click at [939, 443] on button "Next" at bounding box center [972, 444] width 109 height 27
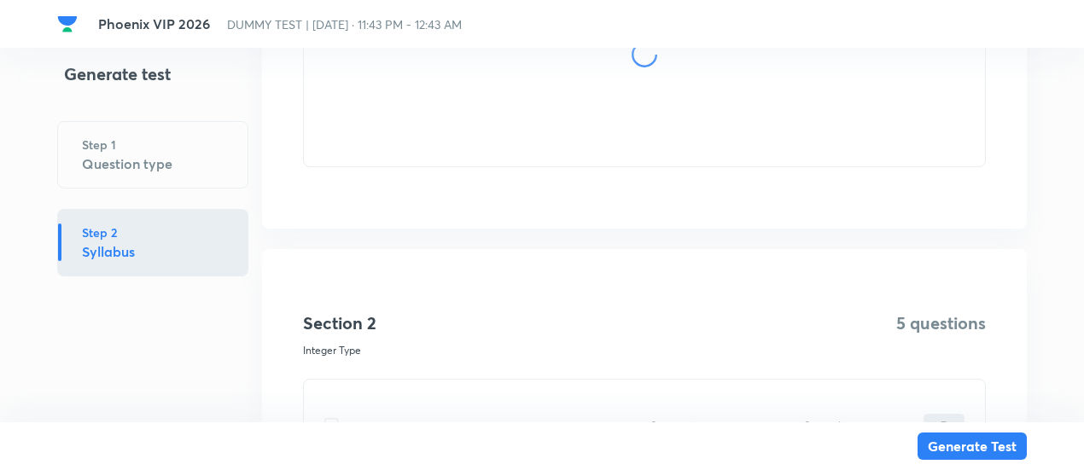
scroll to position [560, 0]
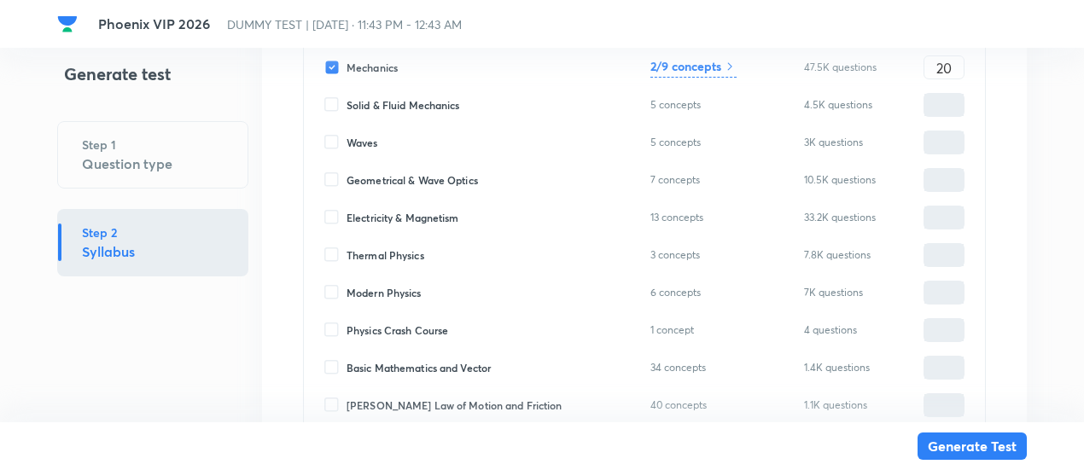
click at [714, 65] on h6 "2/9 concepts" at bounding box center [686, 66] width 71 height 18
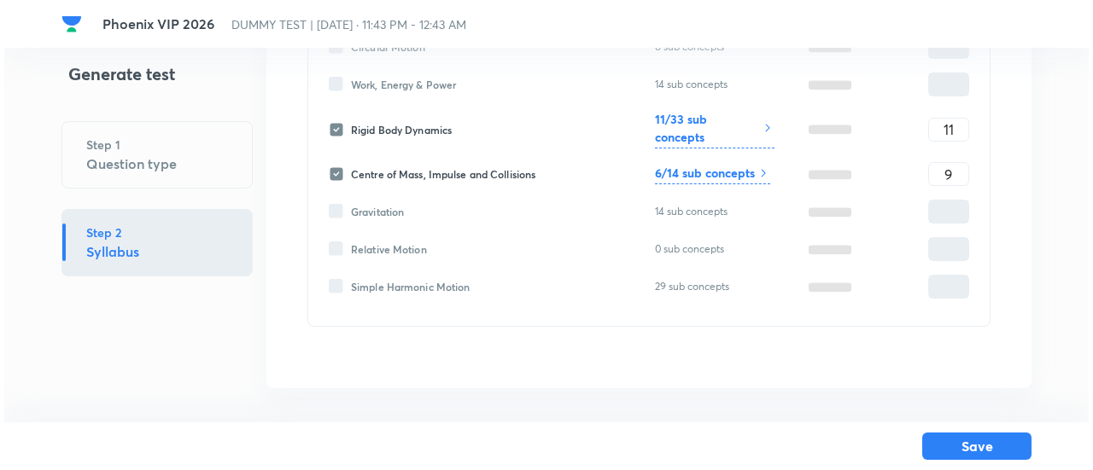
scroll to position [321, 0]
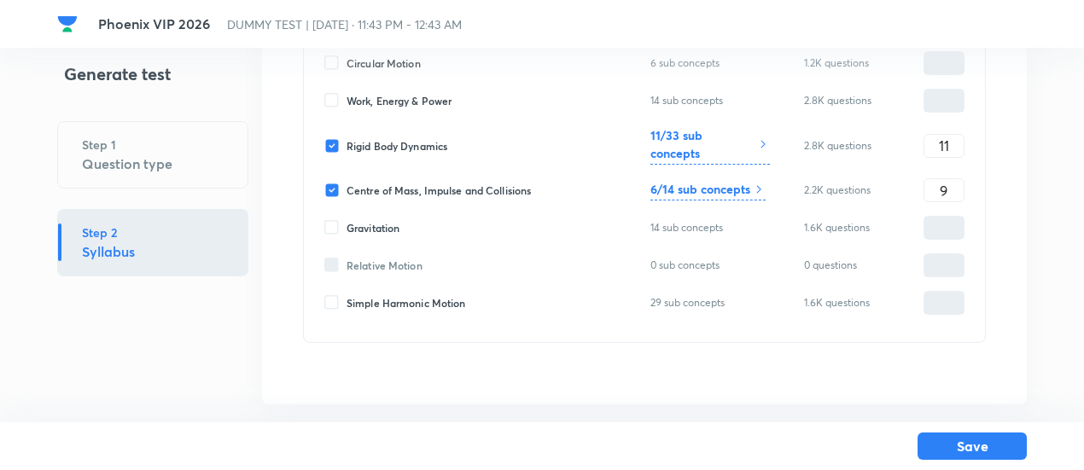
click at [739, 137] on h6 "11/33 sub concepts" at bounding box center [703, 144] width 104 height 36
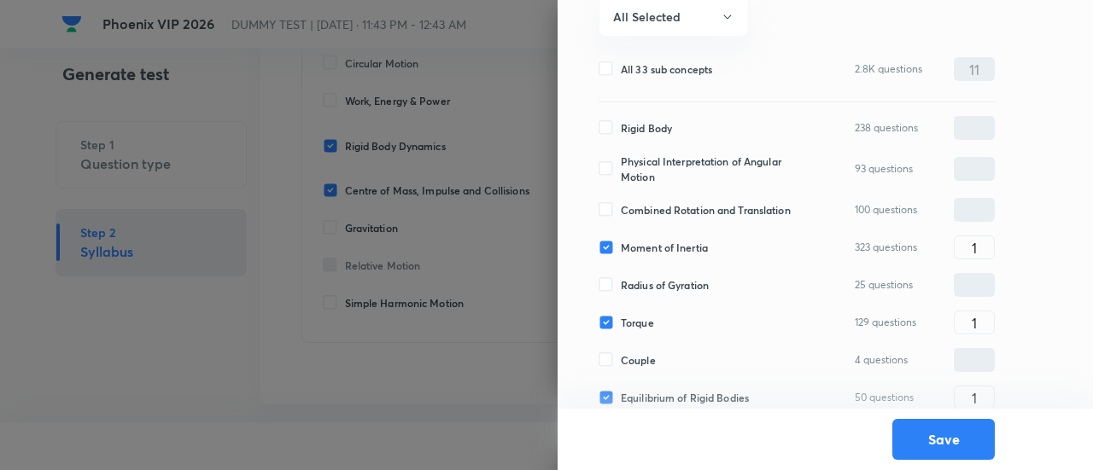
scroll to position [128, 0]
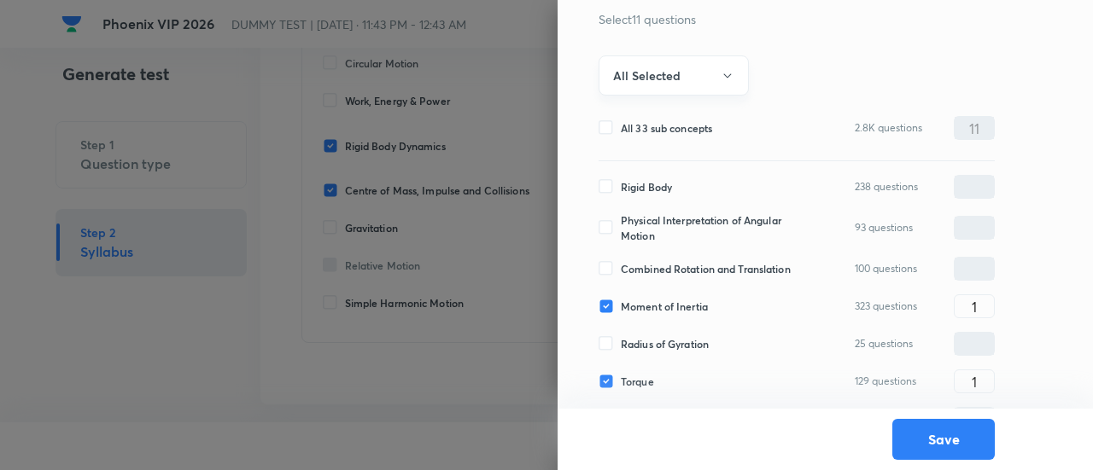
click at [692, 73] on button "All Selected" at bounding box center [674, 76] width 150 height 40
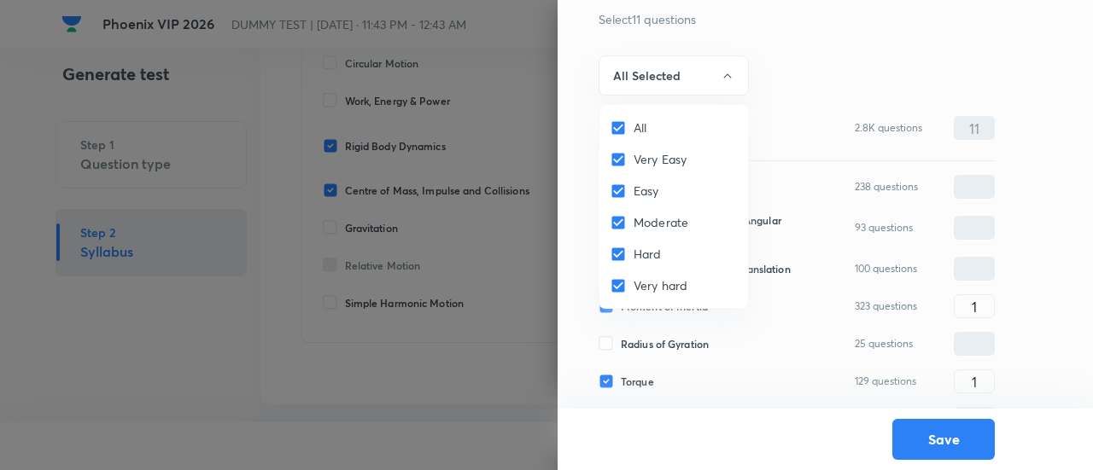
click at [664, 85] on div at bounding box center [546, 235] width 1093 height 470
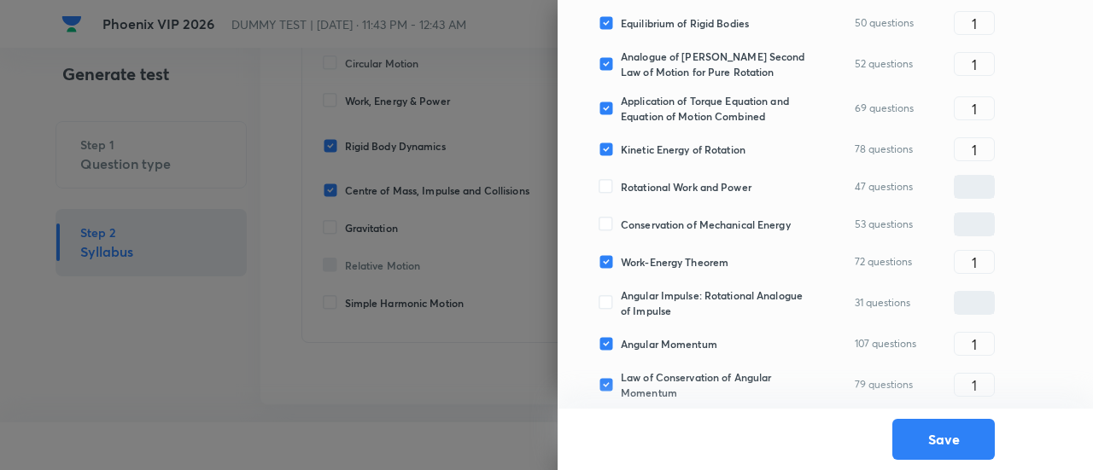
scroll to position [564, 0]
click at [670, 143] on span "Kinetic Energy of Rotation" at bounding box center [683, 147] width 125 height 15
click at [621, 143] on input "Kinetic Energy of Rotation" at bounding box center [610, 147] width 22 height 15
checkbox input "false"
click at [960, 97] on input "1" at bounding box center [974, 107] width 39 height 30
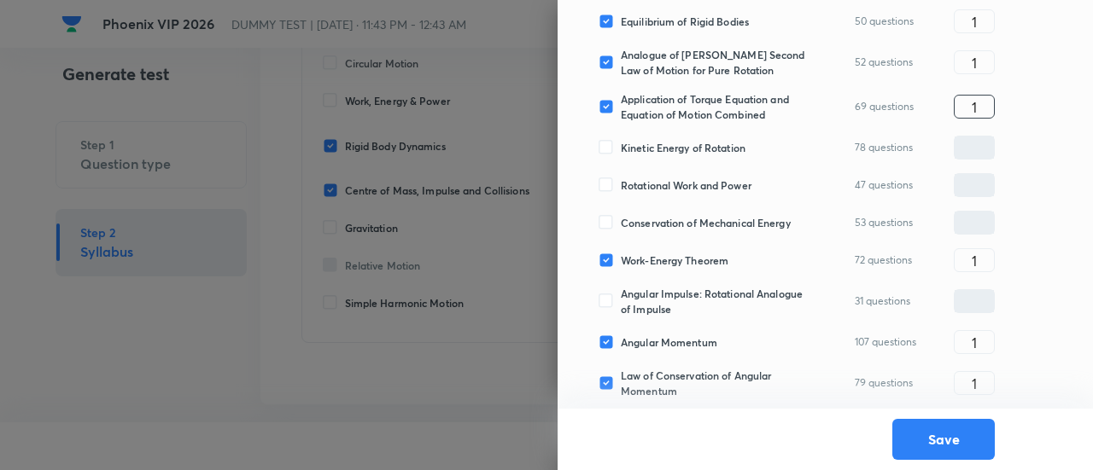
click at [960, 97] on input "1" at bounding box center [974, 107] width 39 height 30
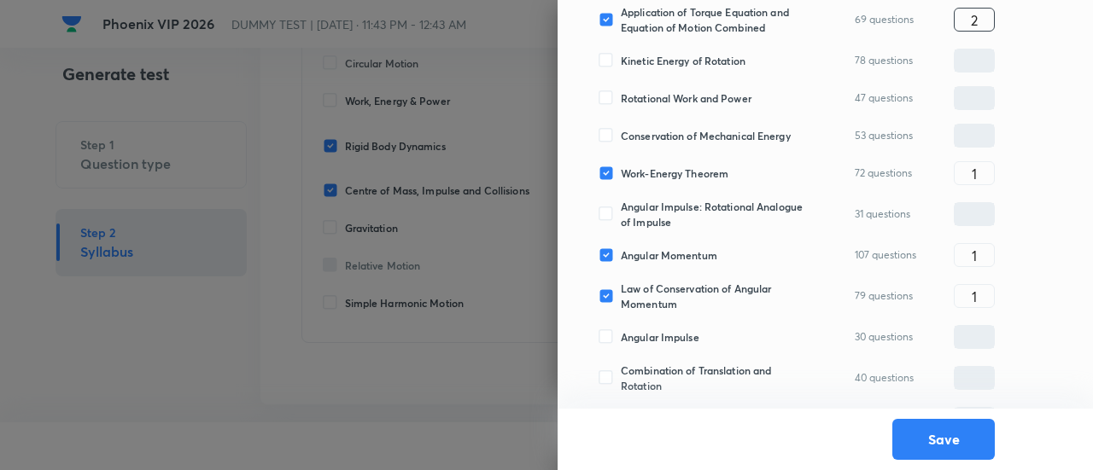
scroll to position [652, 0]
type input "2"
click at [710, 175] on span "Work-Energy Theorem" at bounding box center [675, 172] width 108 height 15
click at [621, 175] on input "Work-Energy Theorem" at bounding box center [610, 172] width 22 height 15
checkbox input "false"
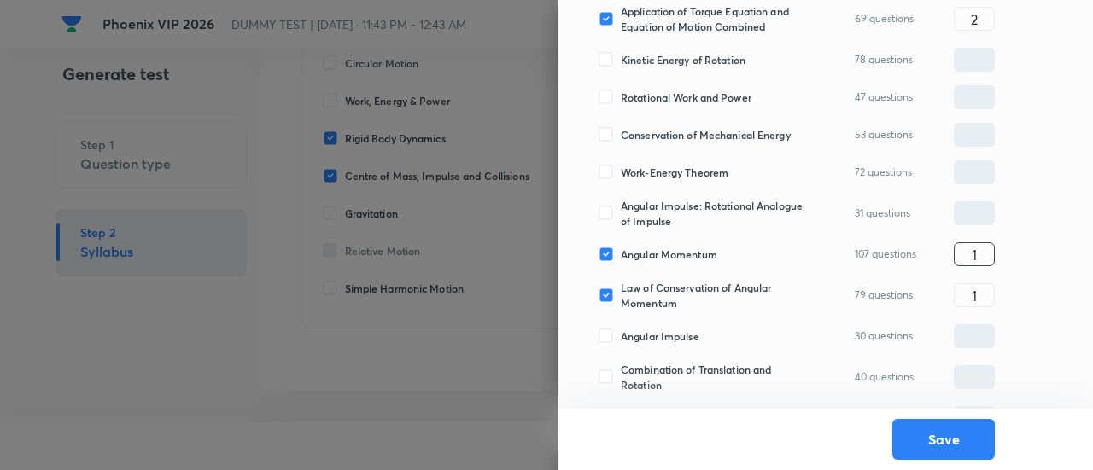
click at [975, 251] on input "1" at bounding box center [974, 255] width 39 height 30
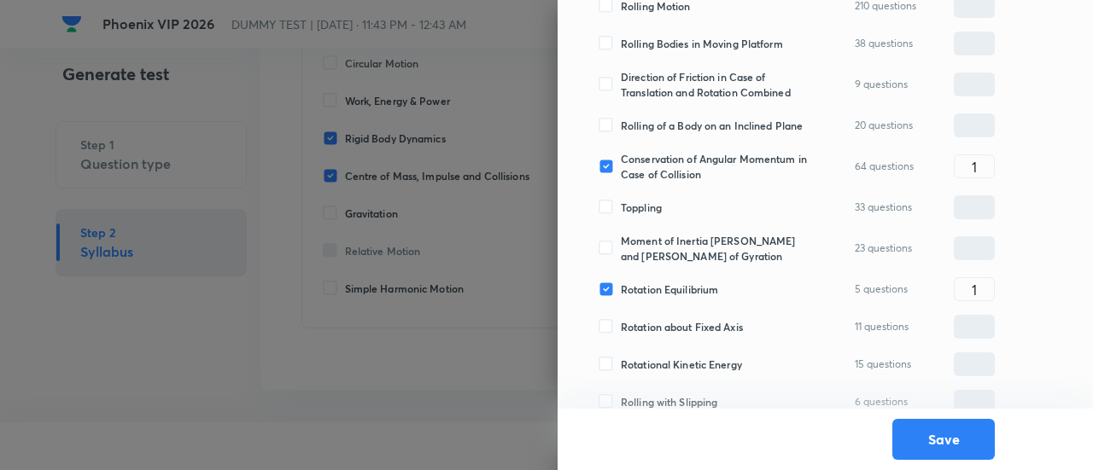
scroll to position [1102, 0]
type input "2"
click at [702, 172] on span "Conservation of Angular Momentum in Case of Collision" at bounding box center [714, 165] width 186 height 31
click at [621, 172] on input "Conservation of Angular Momentum in Case of Collision" at bounding box center [610, 165] width 22 height 15
checkbox input "false"
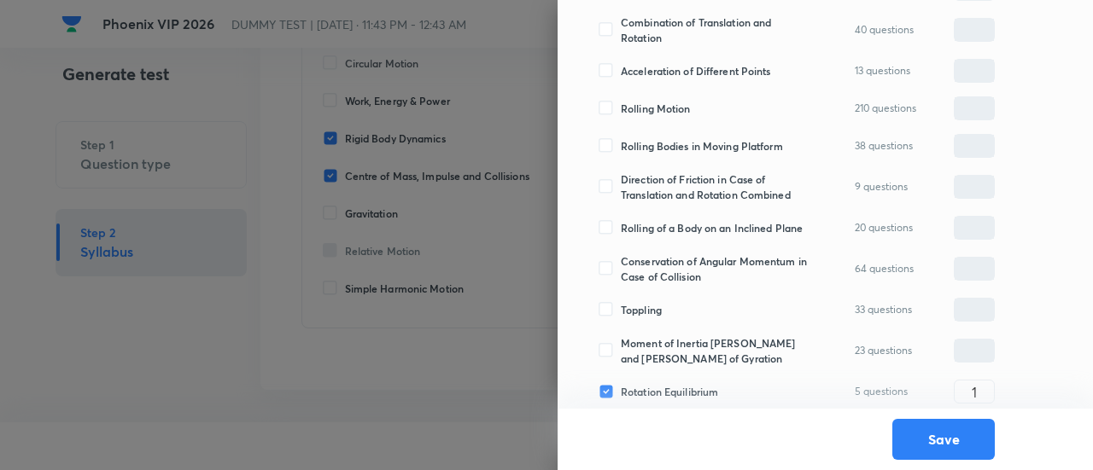
scroll to position [997, 0]
click at [669, 108] on span "Rolling Motion" at bounding box center [656, 109] width 70 height 15
click at [621, 108] on input "Rolling Motion" at bounding box center [610, 109] width 22 height 15
checkbox input "true"
click at [970, 103] on input "0" at bounding box center [974, 111] width 39 height 30
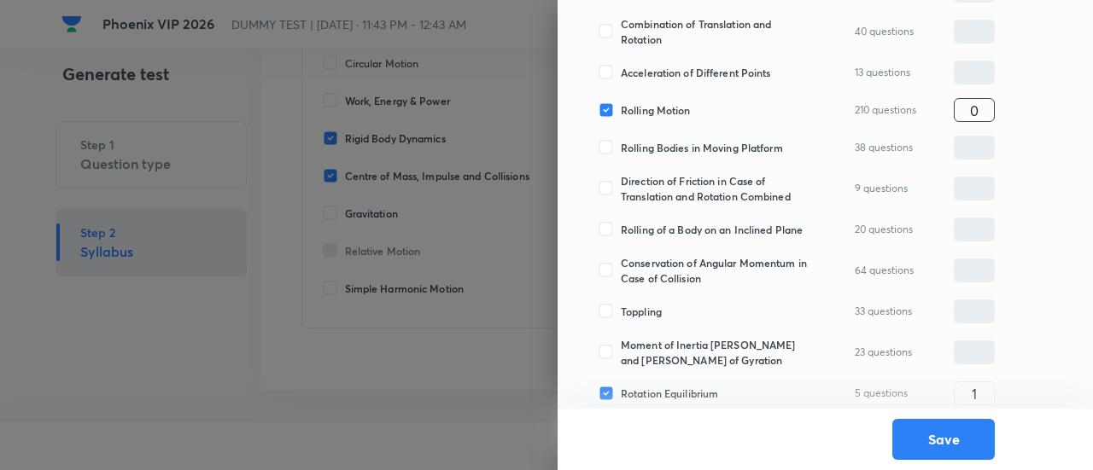
click at [970, 103] on input "0" at bounding box center [974, 111] width 39 height 30
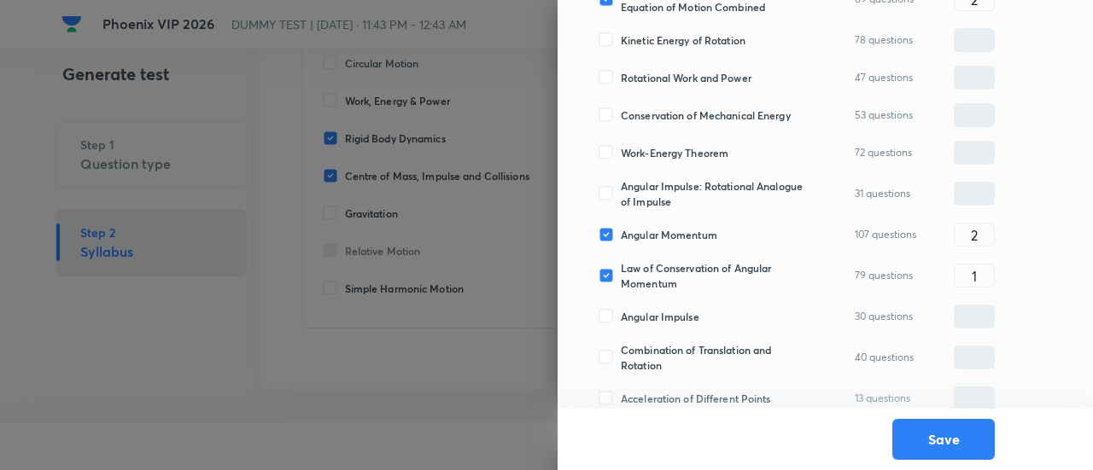
scroll to position [672, 0]
type input "1"
click at [739, 268] on span "Law of Conservation of Angular Momentum" at bounding box center [714, 275] width 186 height 31
click at [621, 268] on input "Law of Conservation of Angular Momentum" at bounding box center [610, 274] width 22 height 15
checkbox input "false"
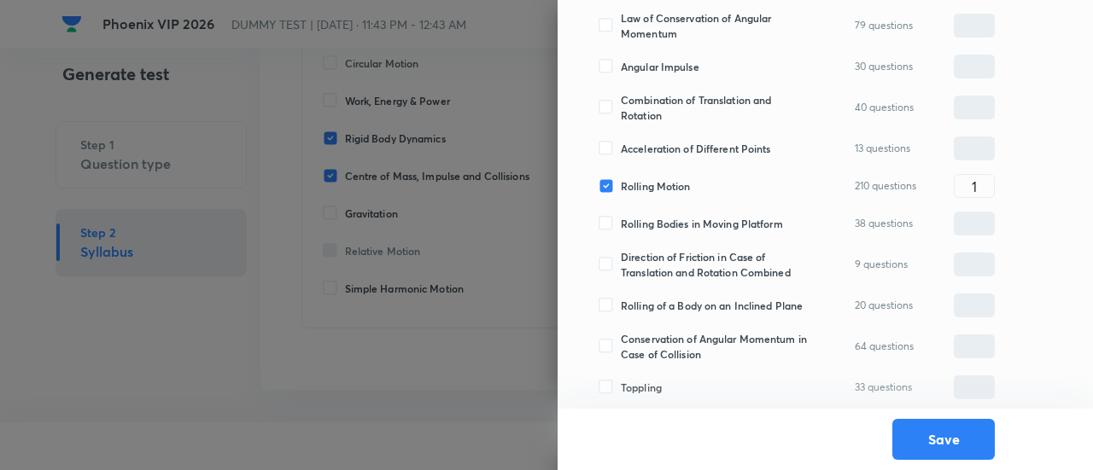
scroll to position [922, 0]
click at [991, 175] on input "1" at bounding box center [974, 186] width 39 height 30
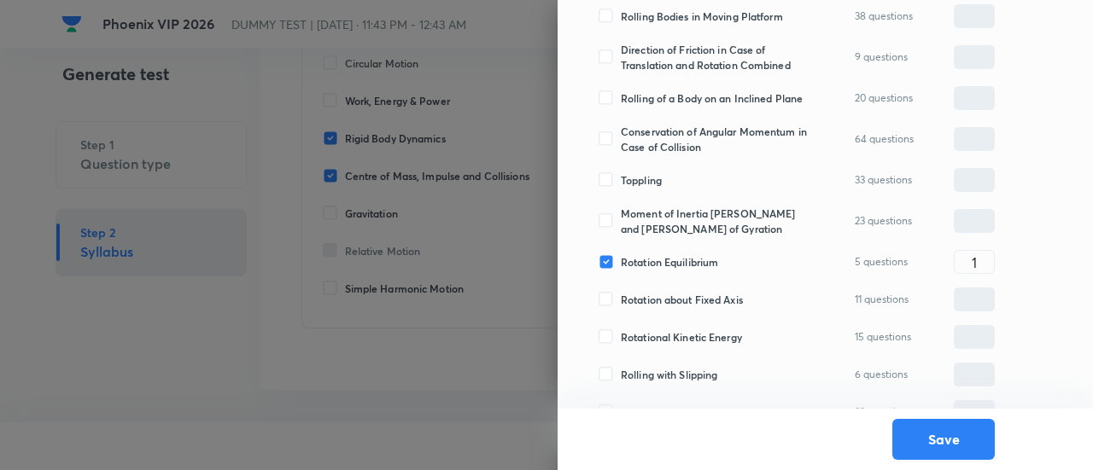
scroll to position [1125, 0]
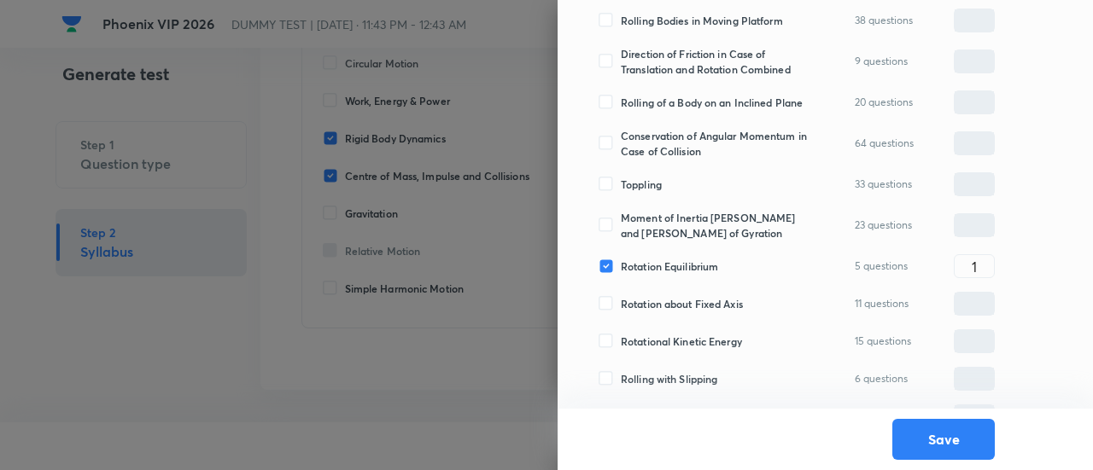
type input "2"
click at [669, 272] on span "Rotation Equilibrium" at bounding box center [669, 266] width 97 height 15
click at [621, 272] on input "Rotation Equilibrium" at bounding box center [610, 266] width 22 height 15
checkbox input "false"
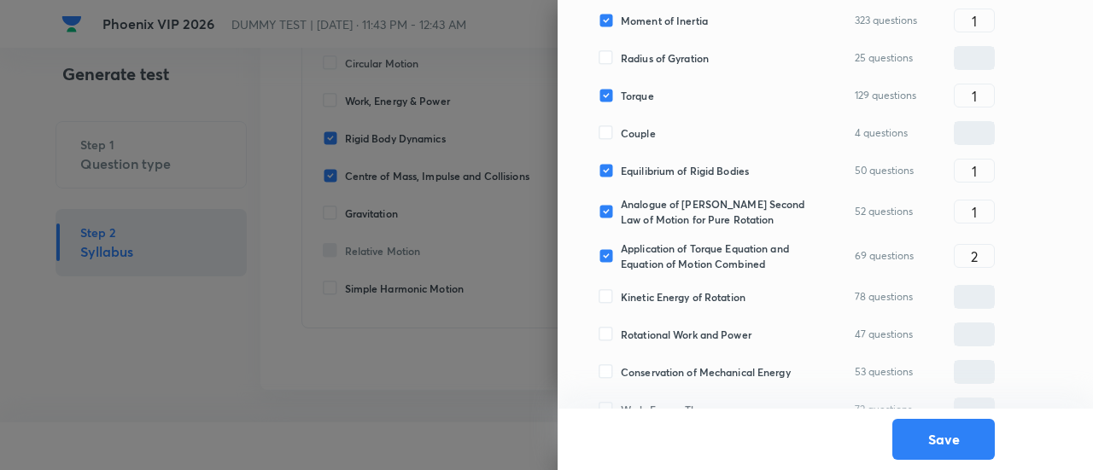
scroll to position [413, 0]
click at [983, 168] on input "1" at bounding box center [974, 172] width 39 height 30
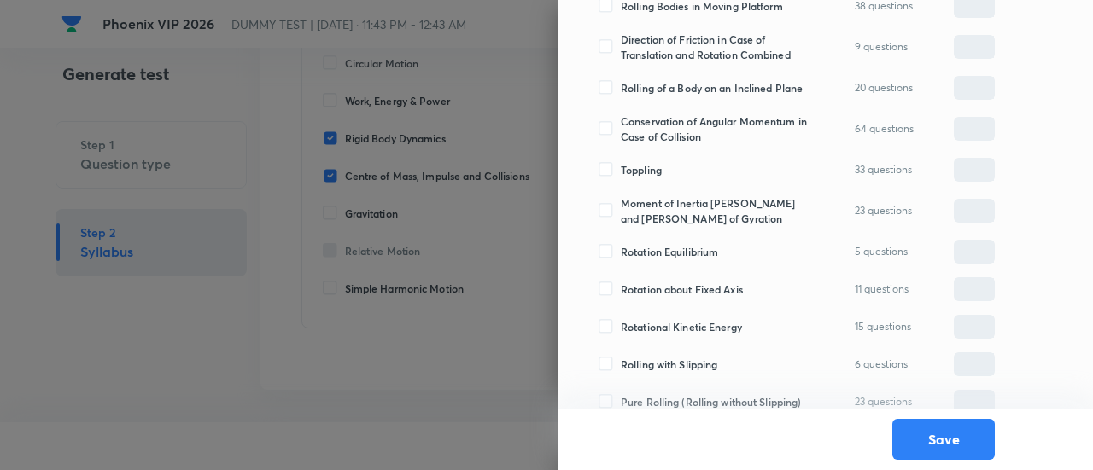
scroll to position [1201, 0]
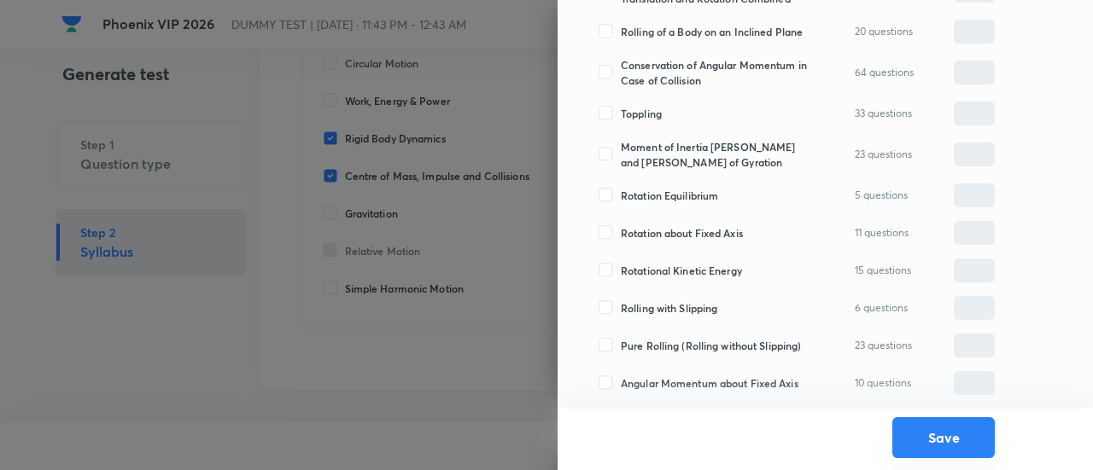
type input "2"
click at [925, 440] on button "Save" at bounding box center [943, 438] width 102 height 41
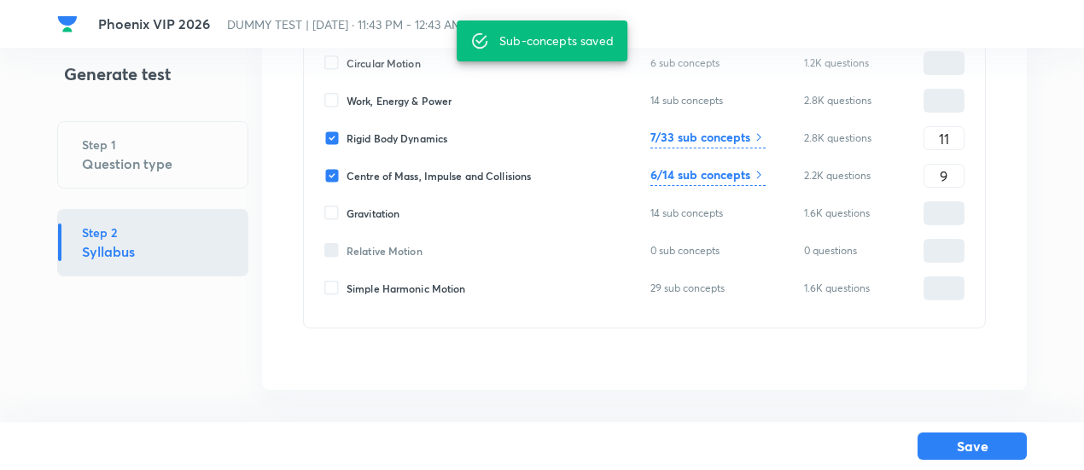
click at [746, 167] on h6 "6/14 sub concepts" at bounding box center [701, 175] width 100 height 18
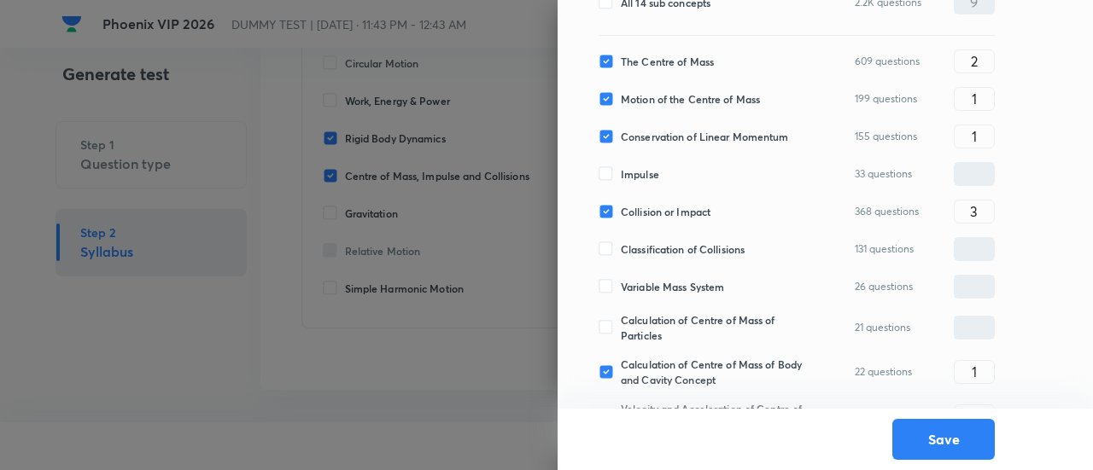
scroll to position [285, 0]
click at [683, 137] on span "Conservation of Linear Momentum" at bounding box center [705, 138] width 168 height 15
click at [621, 137] on input "Conservation of Linear Momentum" at bounding box center [610, 138] width 22 height 15
checkbox input "false"
click at [965, 97] on input "1" at bounding box center [974, 100] width 39 height 30
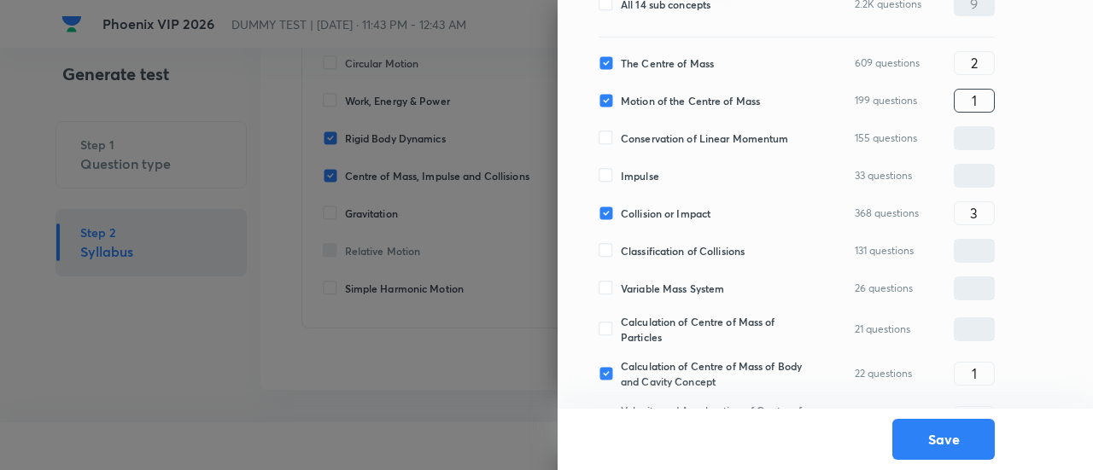
click at [965, 97] on input "1" at bounding box center [974, 100] width 39 height 30
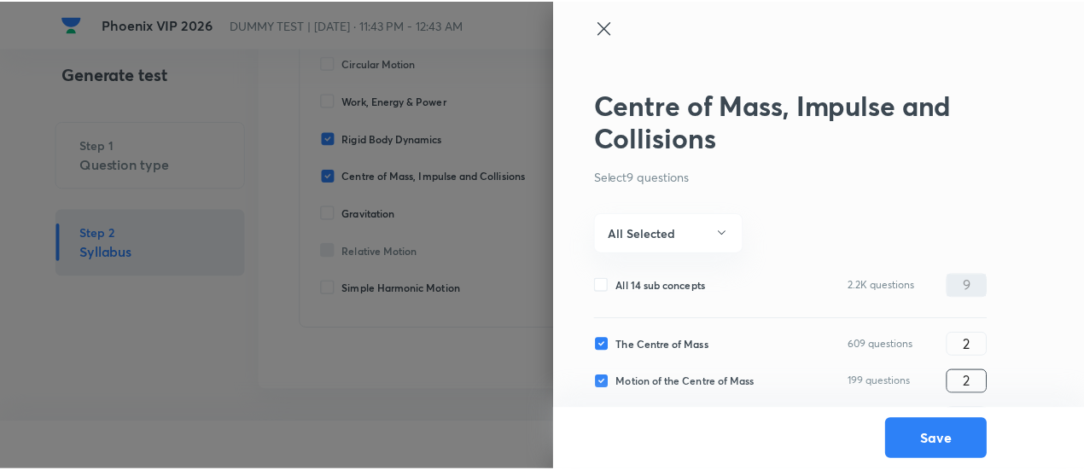
scroll to position [479, 0]
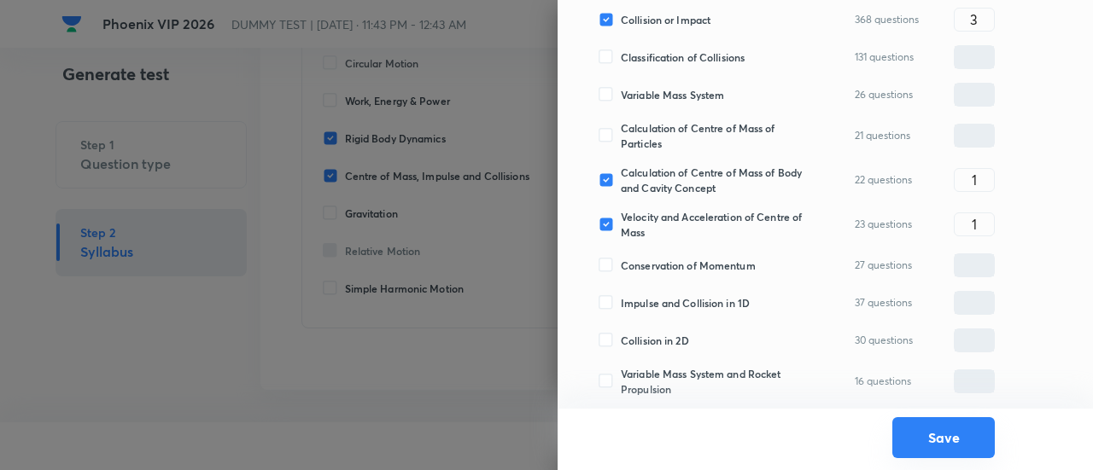
type input "2"
click at [938, 444] on button "Save" at bounding box center [943, 438] width 102 height 41
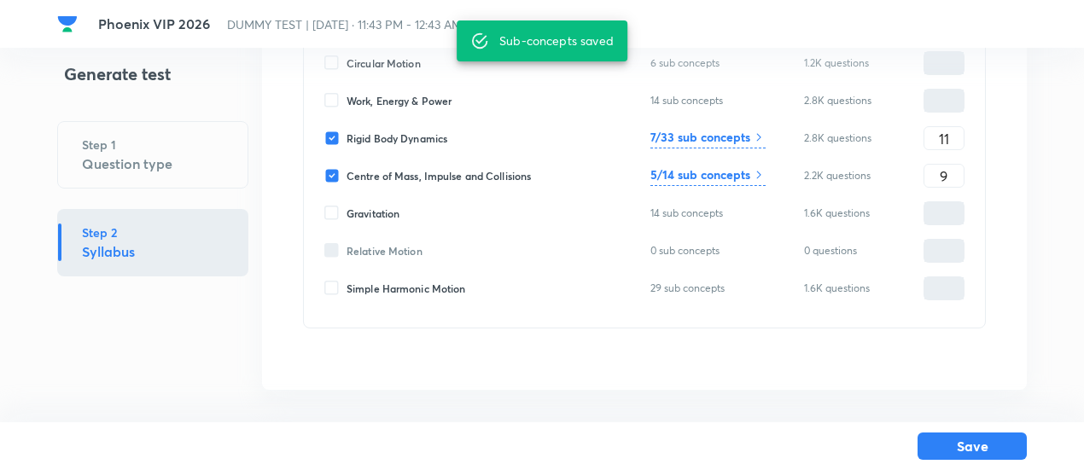
click at [938, 444] on button "Save" at bounding box center [972, 446] width 109 height 27
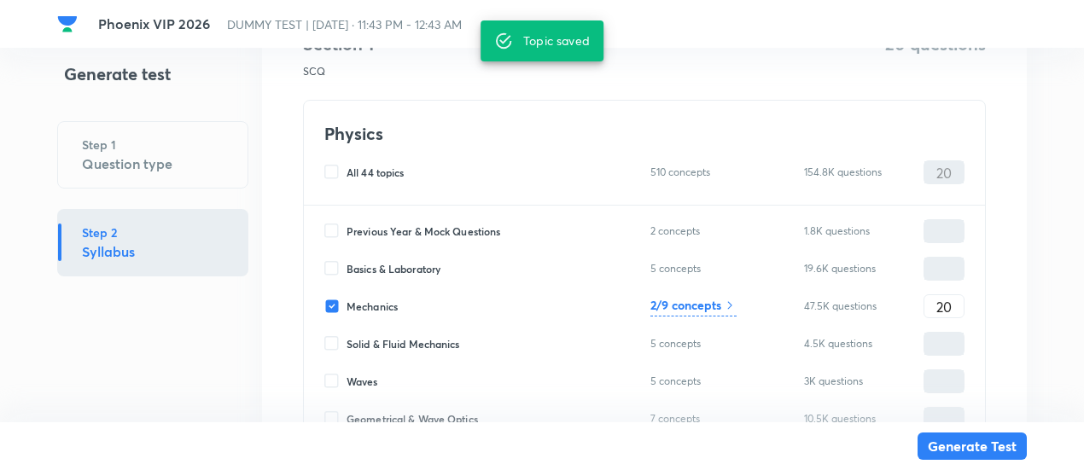
click at [938, 444] on button "Generate Test" at bounding box center [972, 446] width 109 height 27
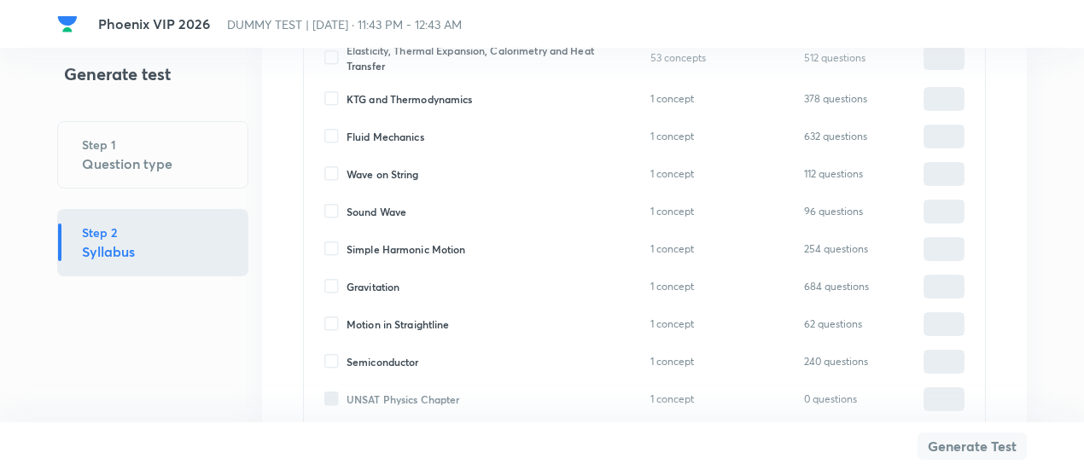
scroll to position [3912, 0]
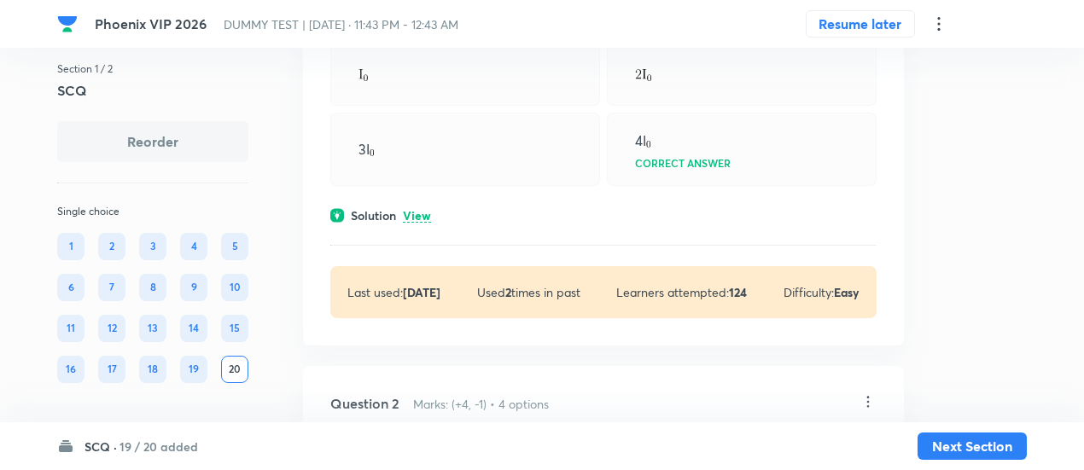
scroll to position [298, 0]
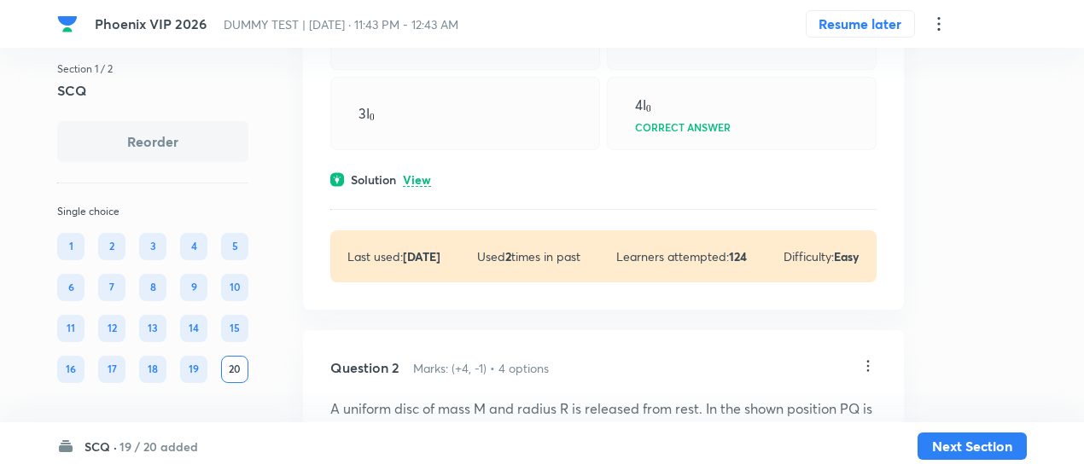
click at [406, 187] on p "View" at bounding box center [417, 180] width 28 height 13
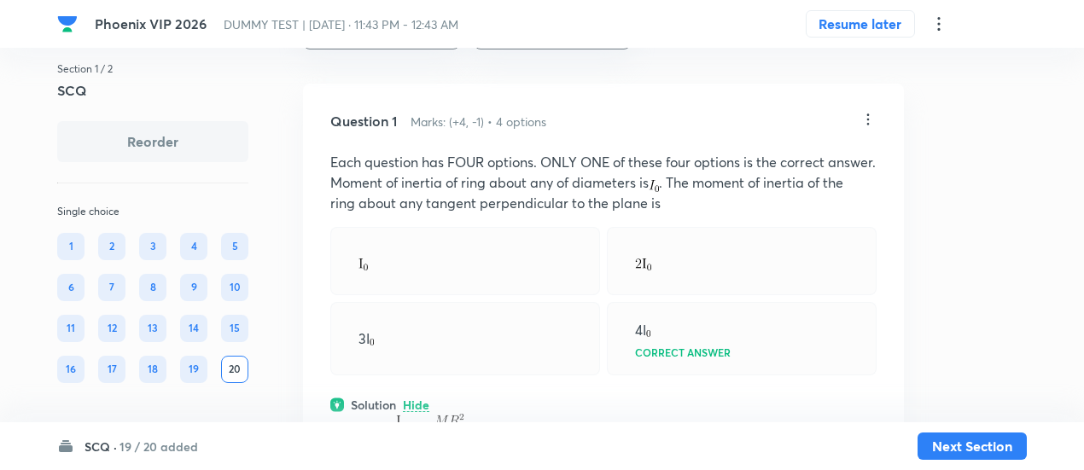
scroll to position [71, 0]
click at [868, 119] on icon at bounding box center [868, 121] width 17 height 17
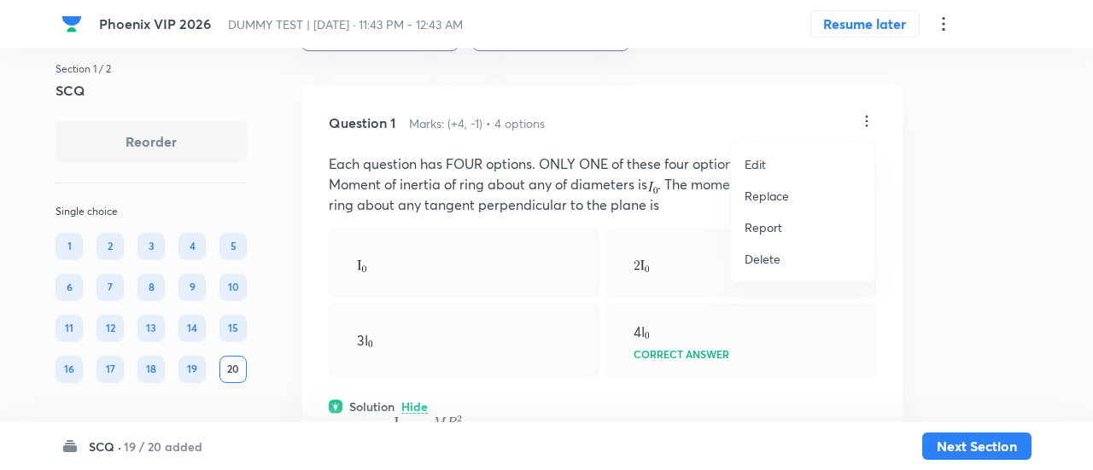
click at [761, 202] on p "Replace" at bounding box center [767, 196] width 44 height 18
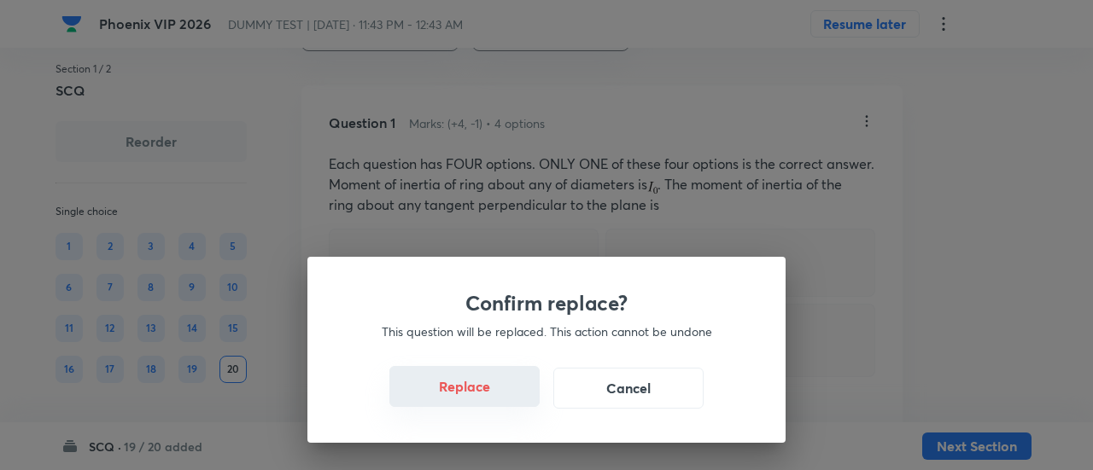
click at [490, 398] on button "Replace" at bounding box center [464, 386] width 150 height 41
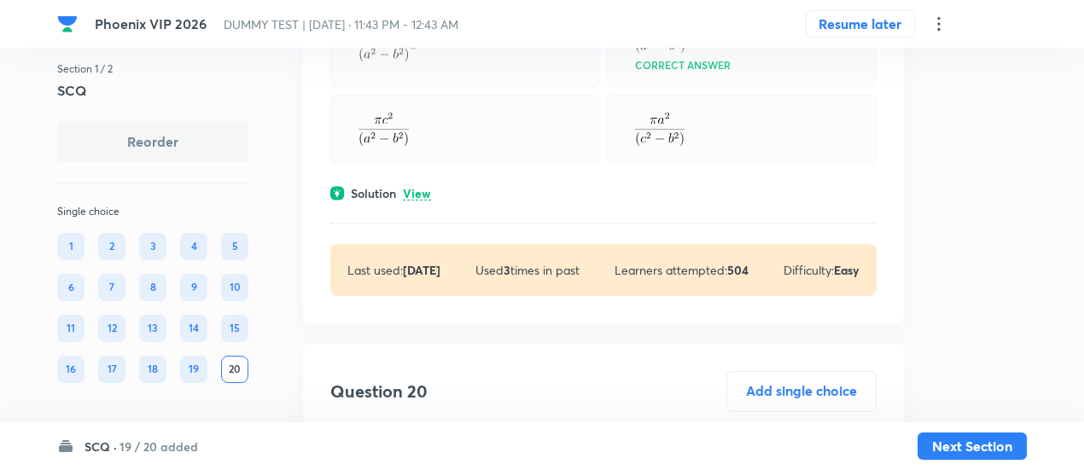
scroll to position [12307, 0]
click at [420, 203] on p "View" at bounding box center [417, 196] width 28 height 13
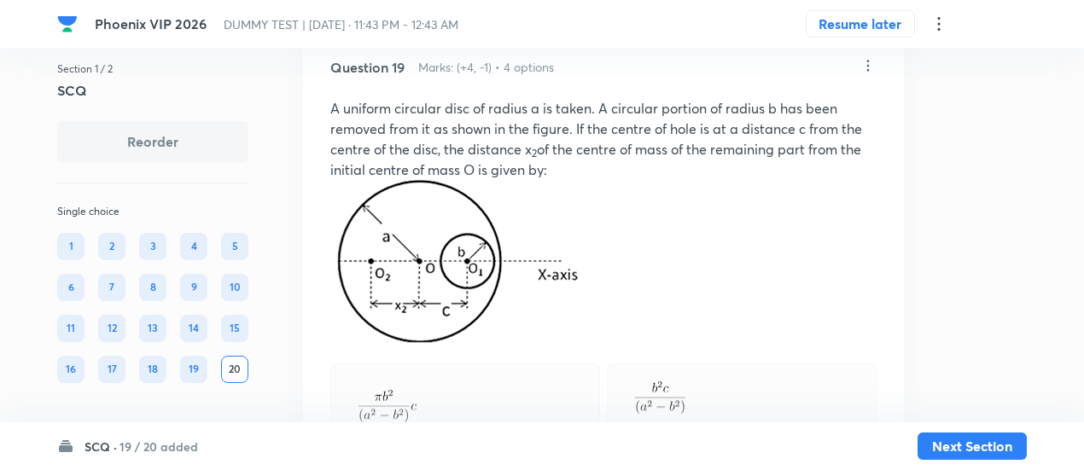
scroll to position [11947, 0]
click at [868, 73] on icon at bounding box center [869, 66] width 3 height 11
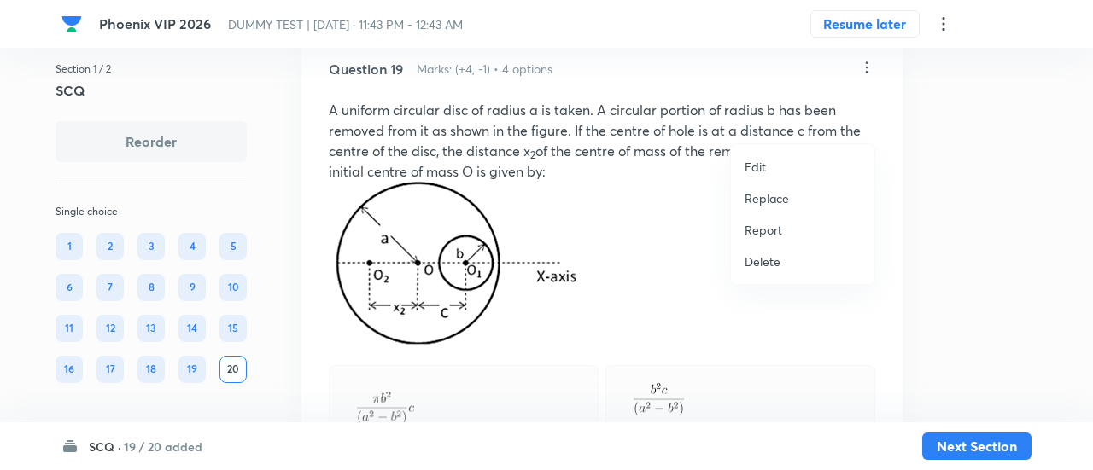
click at [786, 199] on p "Replace" at bounding box center [767, 199] width 44 height 18
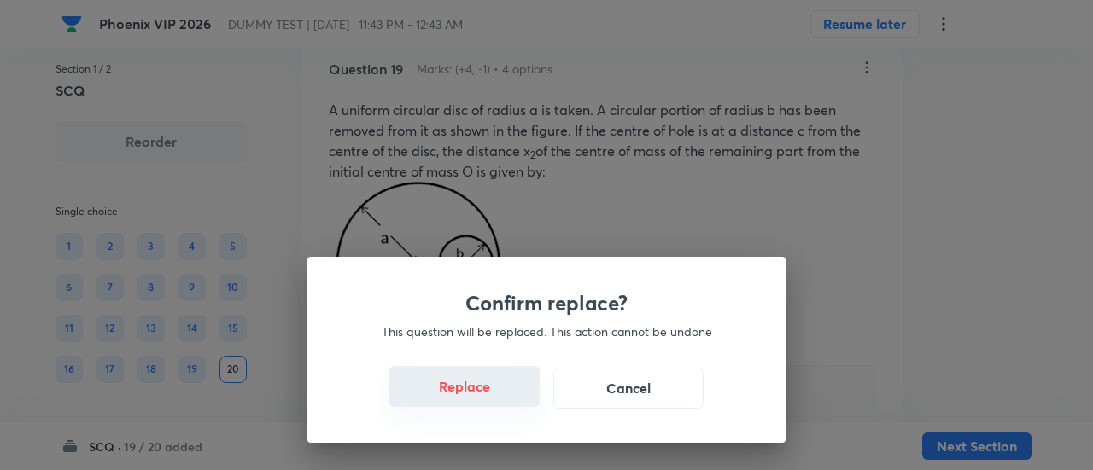
click at [487, 397] on button "Replace" at bounding box center [464, 386] width 150 height 41
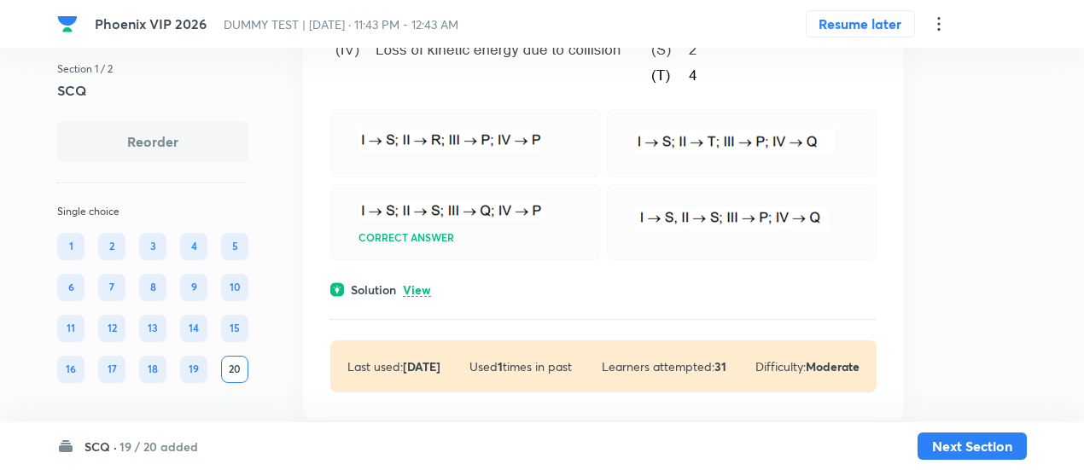
scroll to position [11537, 0]
click at [438, 300] on div "Solution View" at bounding box center [603, 291] width 546 height 18
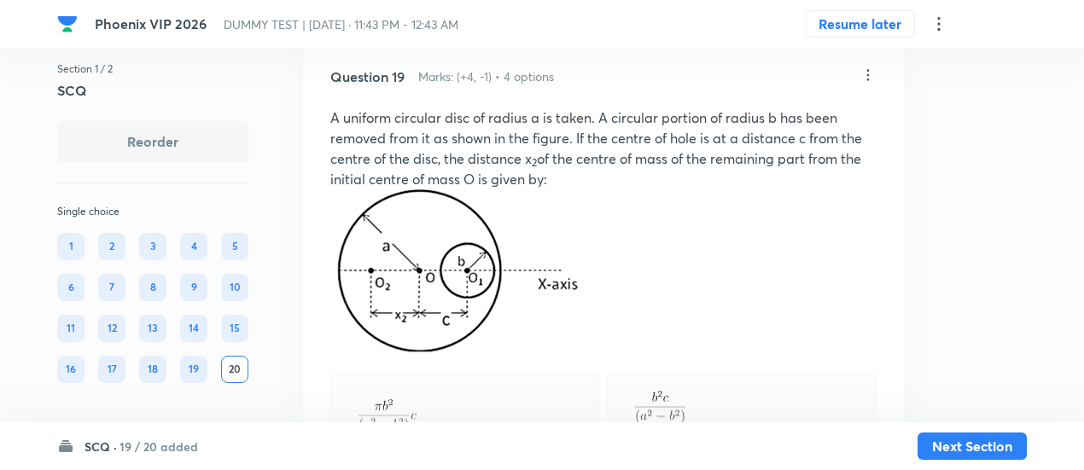
scroll to position [12219, 0]
click at [862, 85] on icon at bounding box center [868, 75] width 17 height 17
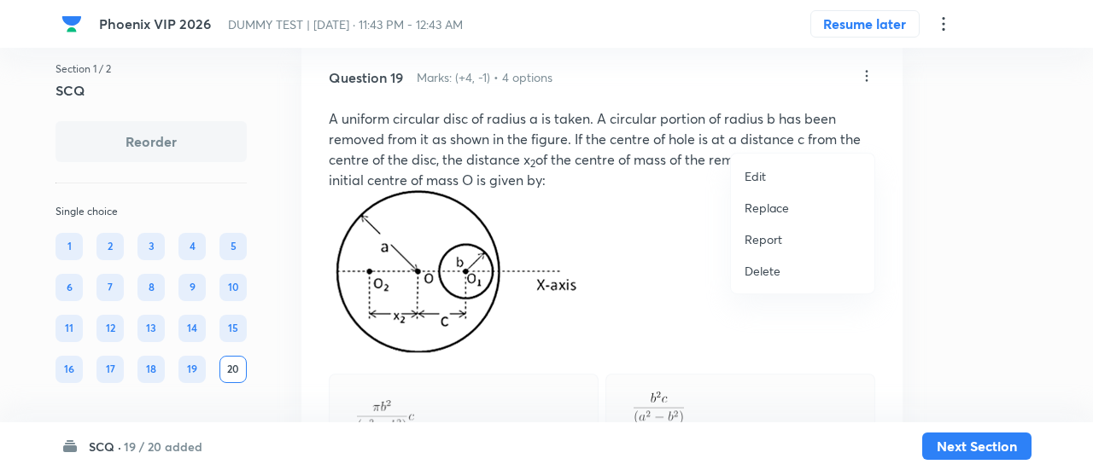
click at [775, 205] on p "Replace" at bounding box center [767, 208] width 44 height 18
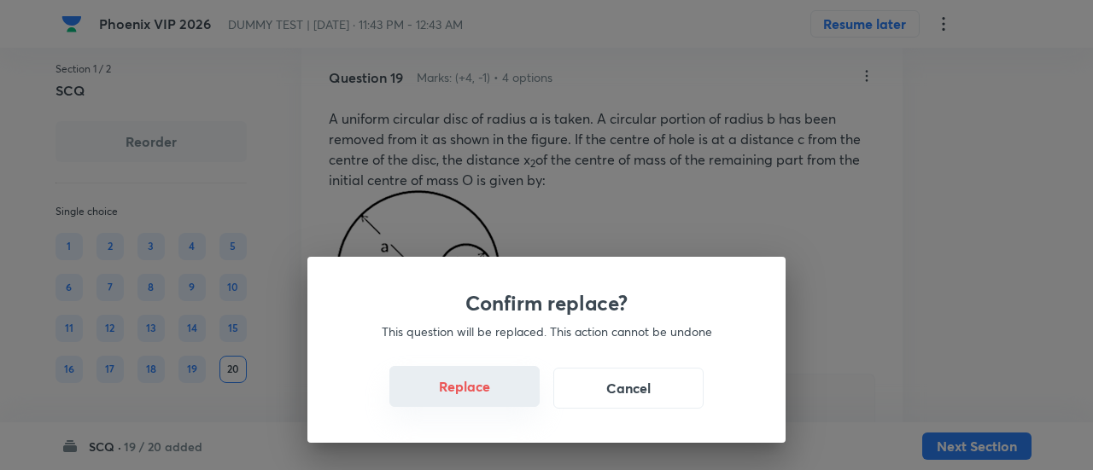
click at [472, 389] on button "Replace" at bounding box center [464, 386] width 150 height 41
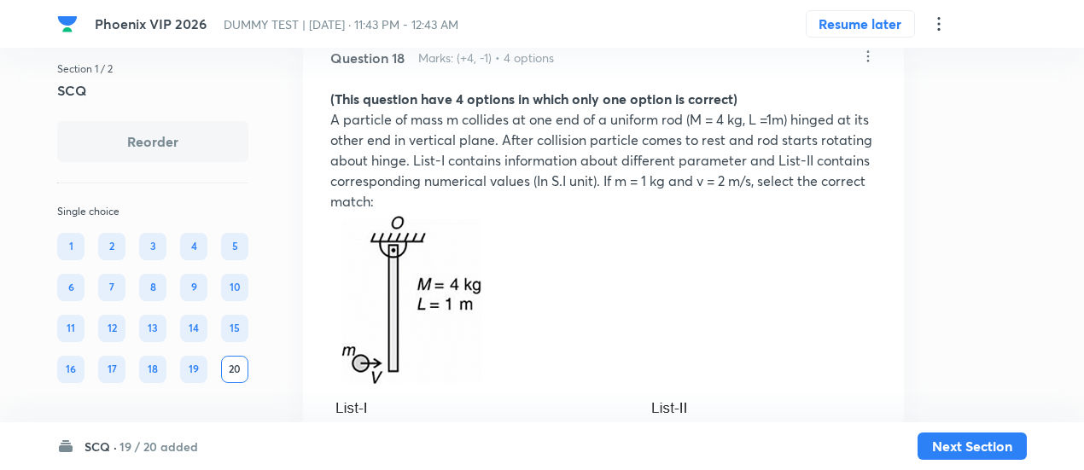
scroll to position [11002, 0]
click at [868, 66] on icon at bounding box center [868, 57] width 17 height 17
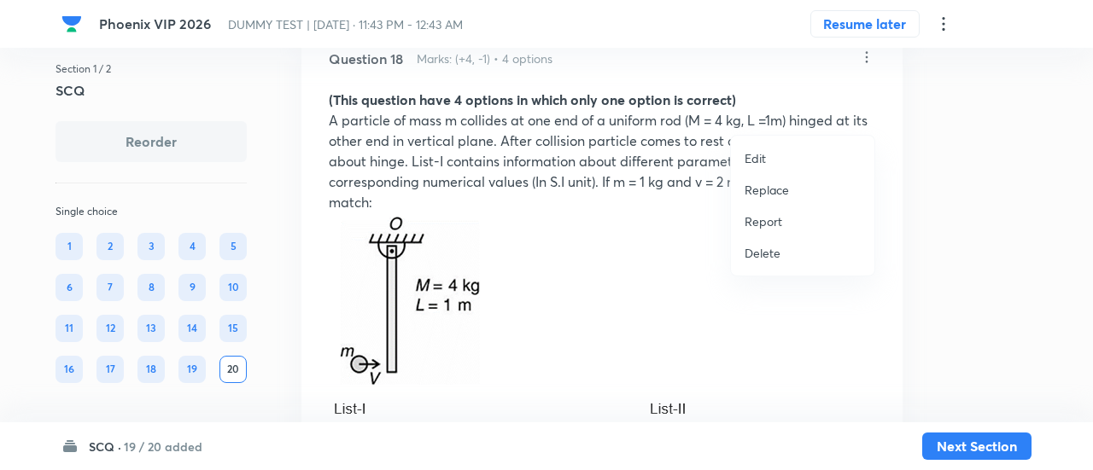
click at [774, 191] on p "Replace" at bounding box center [767, 190] width 44 height 18
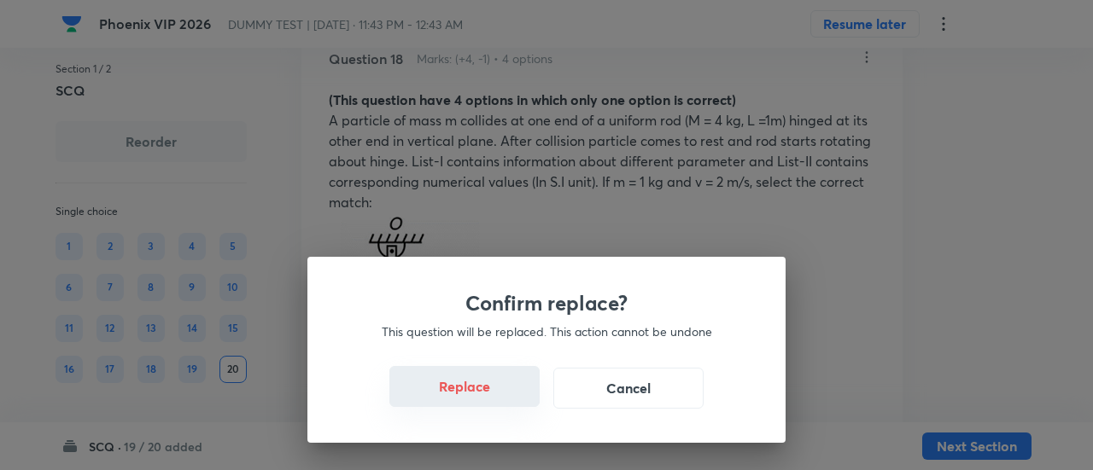
click at [482, 397] on button "Replace" at bounding box center [464, 386] width 150 height 41
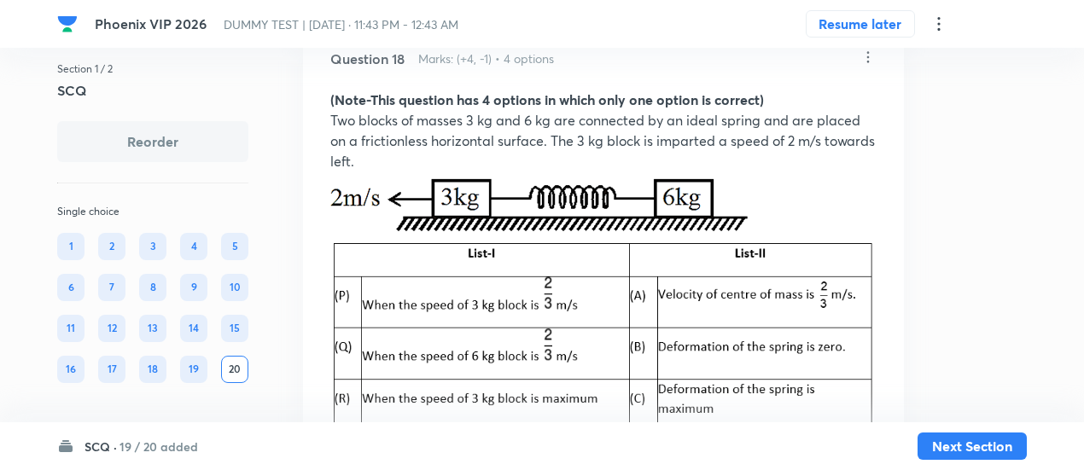
click at [873, 66] on icon at bounding box center [868, 57] width 17 height 17
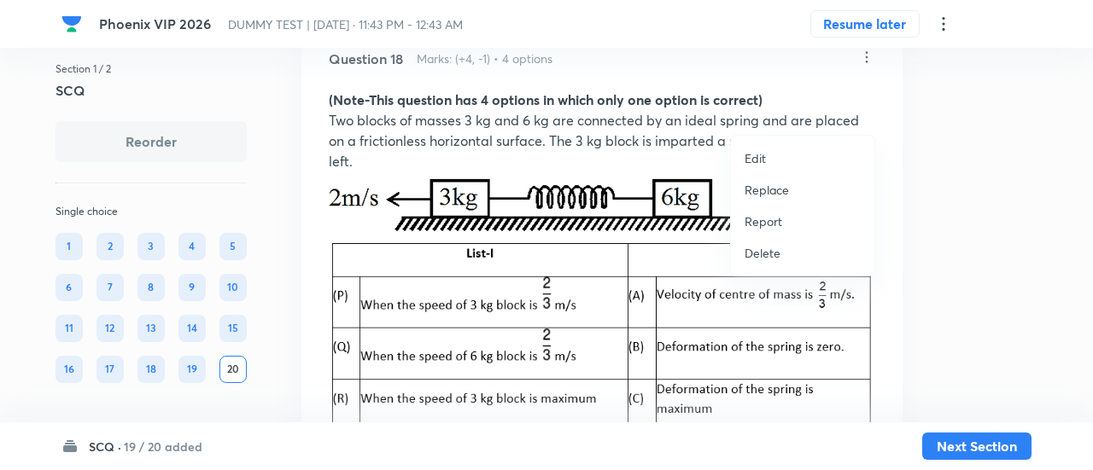
click at [779, 190] on p "Replace" at bounding box center [767, 190] width 44 height 18
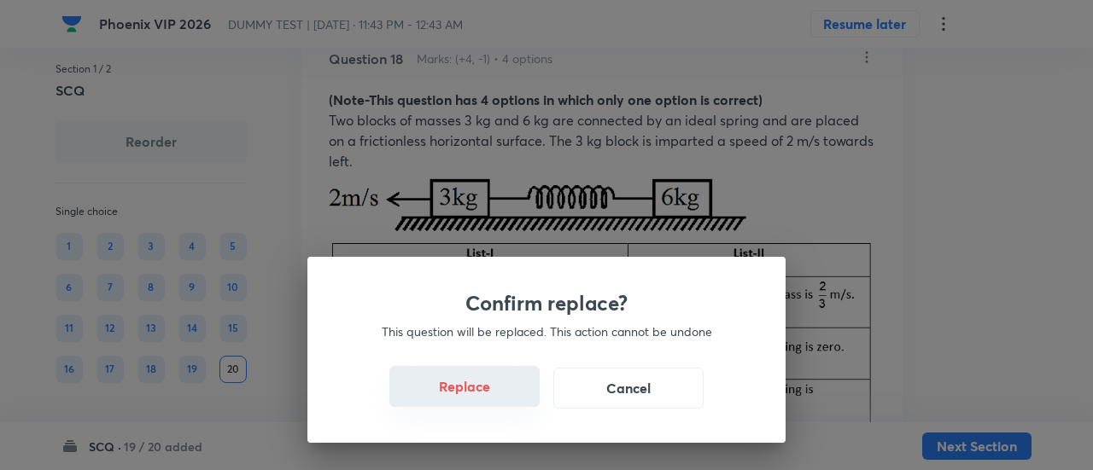
click at [470, 395] on button "Replace" at bounding box center [464, 386] width 150 height 41
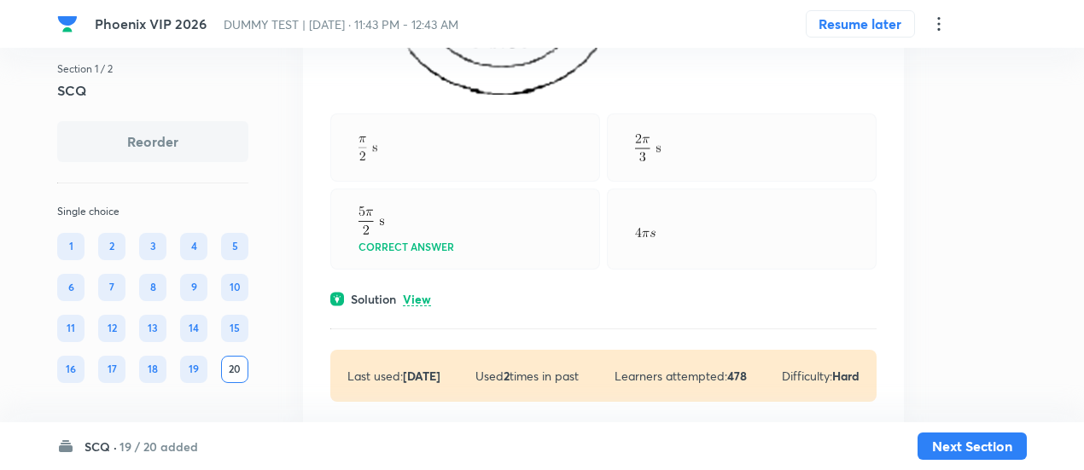
scroll to position [10561, 0]
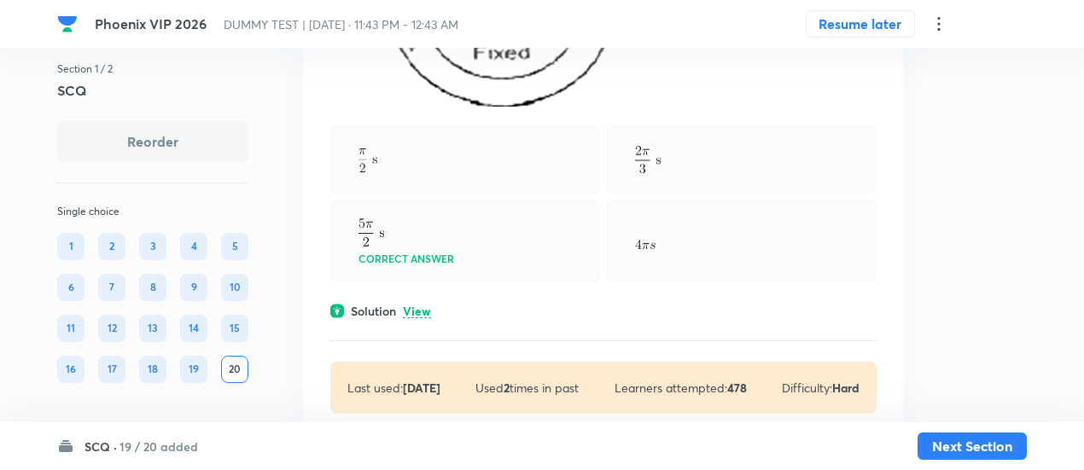
click at [418, 319] on p "View" at bounding box center [417, 312] width 28 height 13
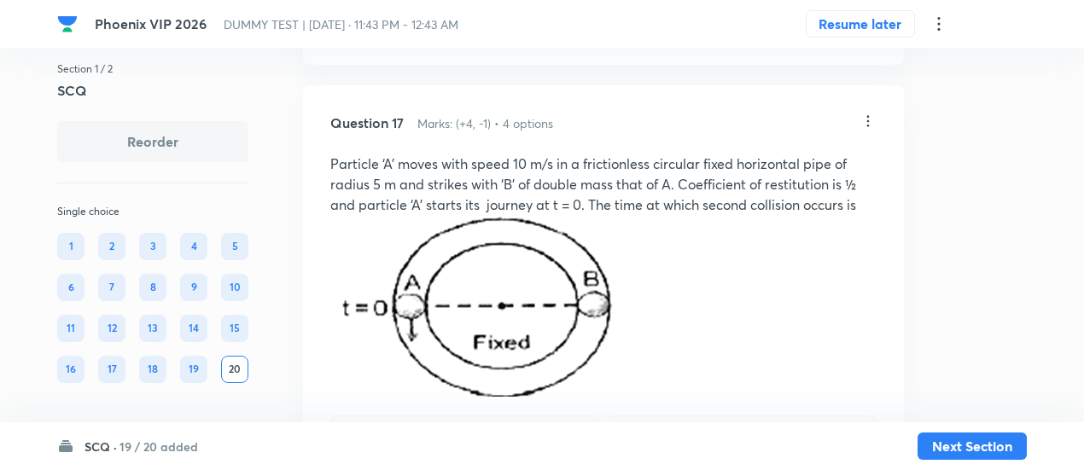
scroll to position [10241, 0]
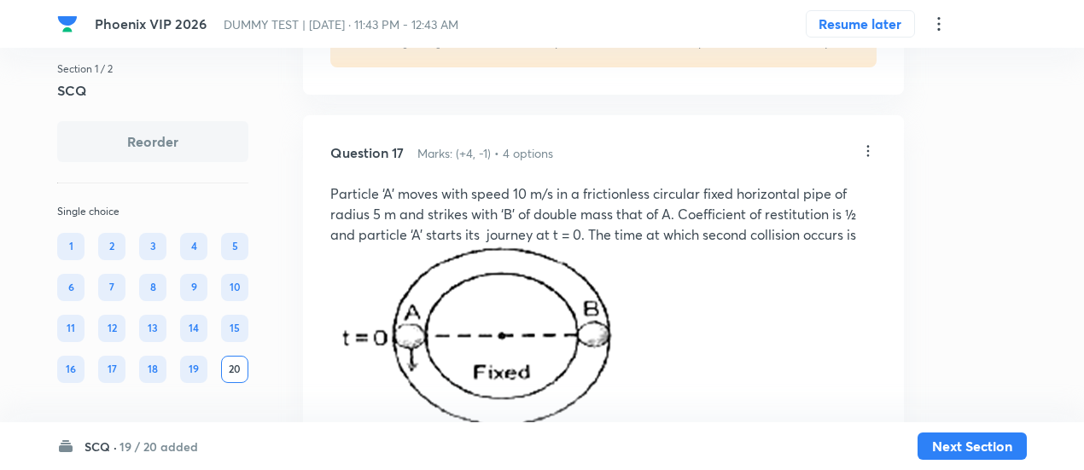
click at [865, 160] on icon at bounding box center [868, 151] width 17 height 17
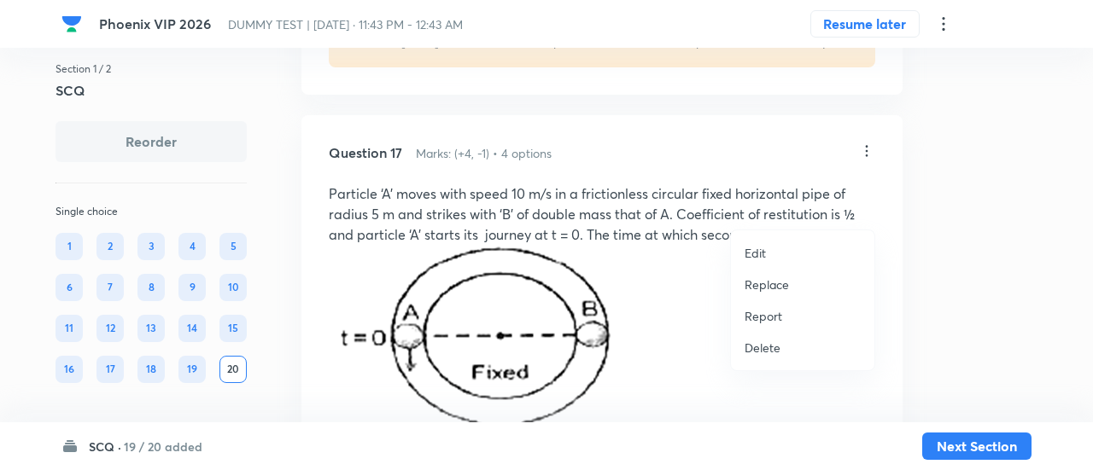
click at [767, 283] on p "Replace" at bounding box center [767, 285] width 44 height 18
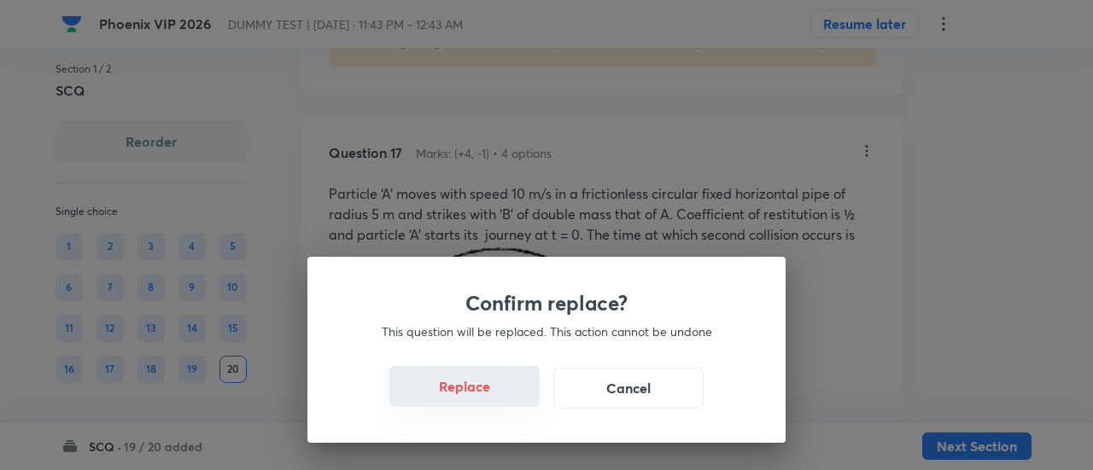
click at [481, 395] on button "Replace" at bounding box center [464, 386] width 150 height 41
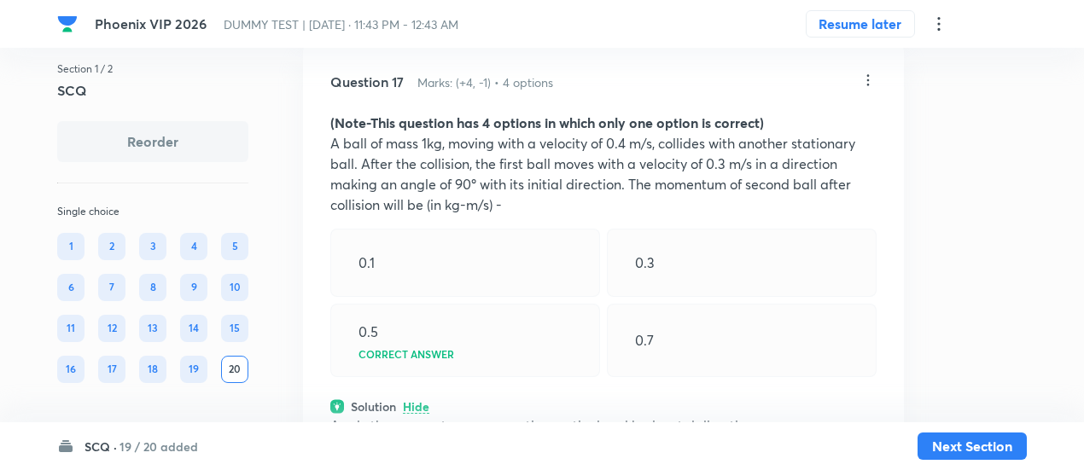
scroll to position [10287, 0]
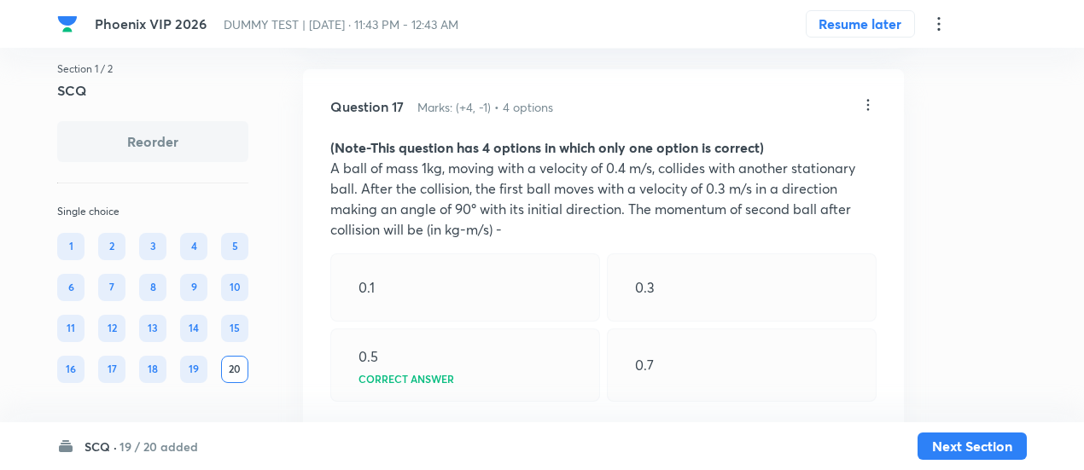
click at [871, 114] on icon at bounding box center [868, 104] width 17 height 17
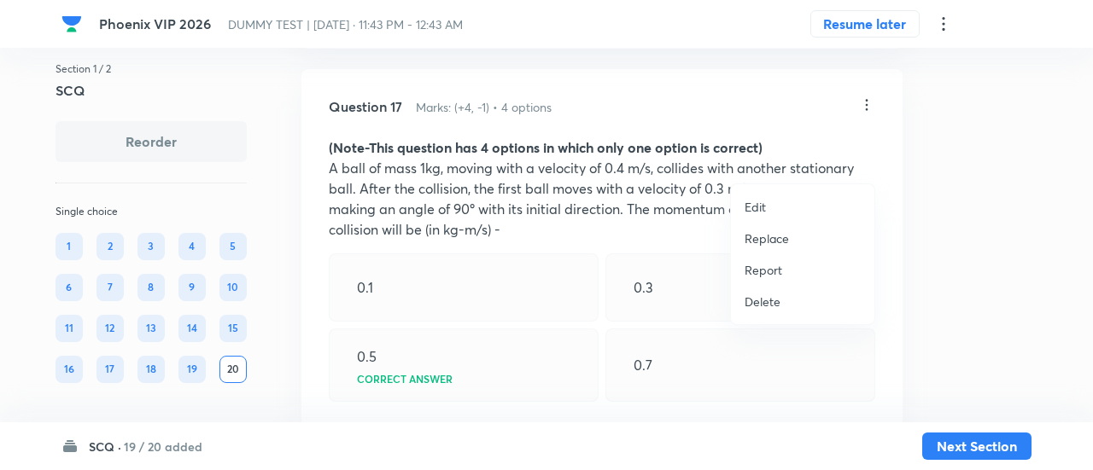
click at [773, 237] on p "Replace" at bounding box center [767, 239] width 44 height 18
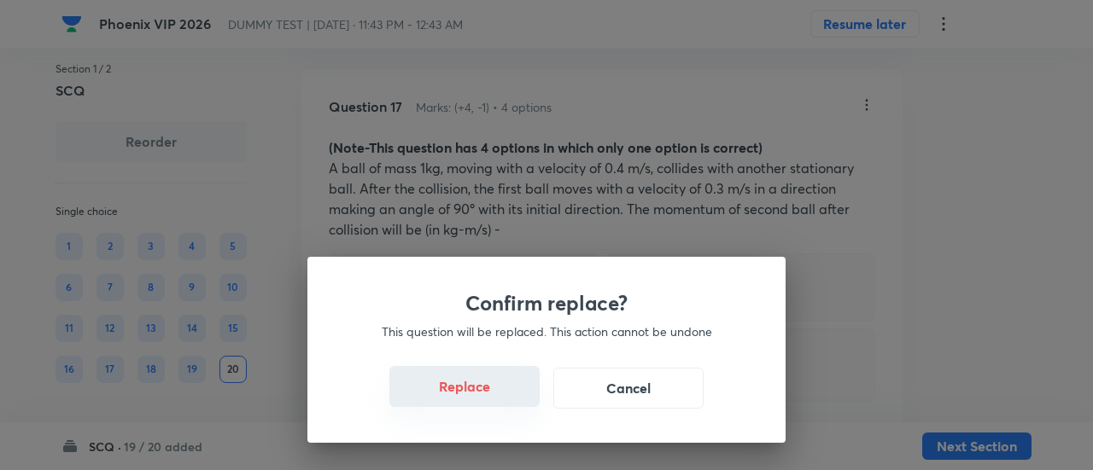
click at [482, 403] on button "Replace" at bounding box center [464, 386] width 150 height 41
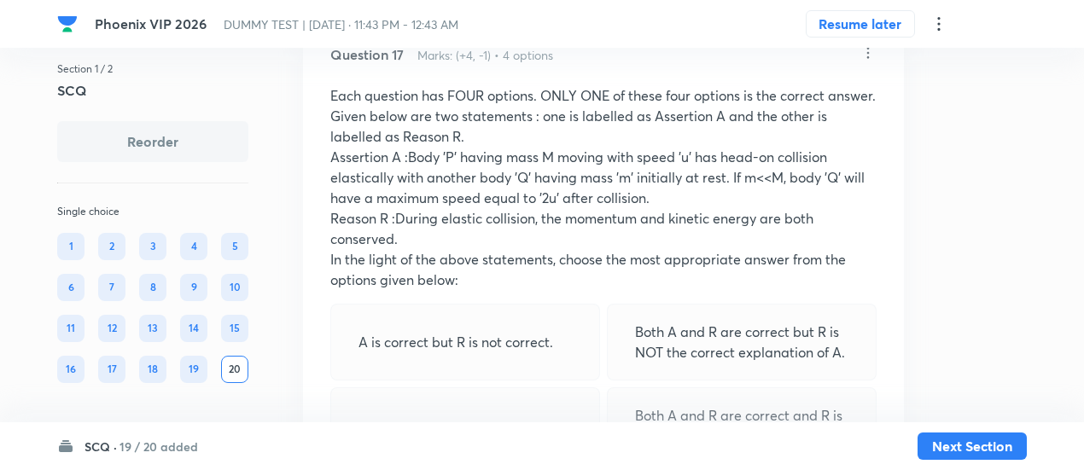
scroll to position [10336, 0]
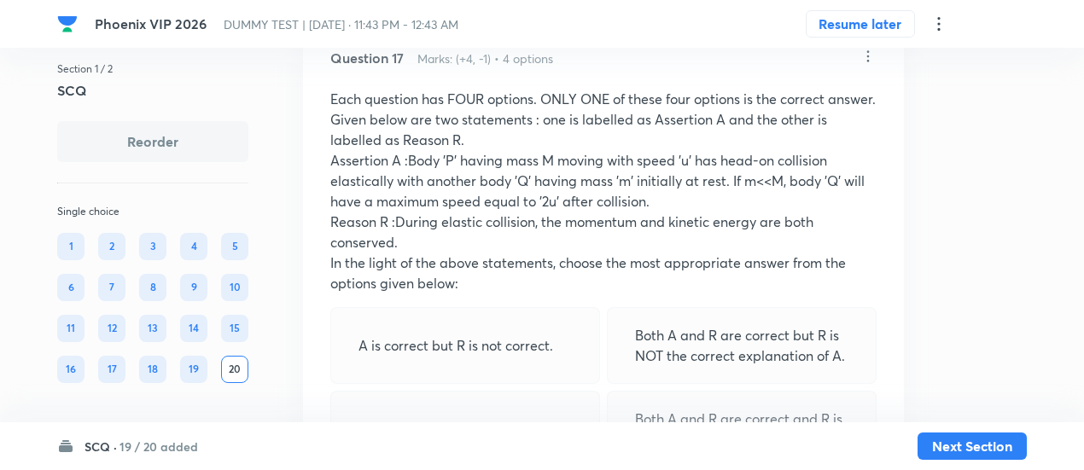
click at [867, 65] on icon at bounding box center [868, 56] width 17 height 17
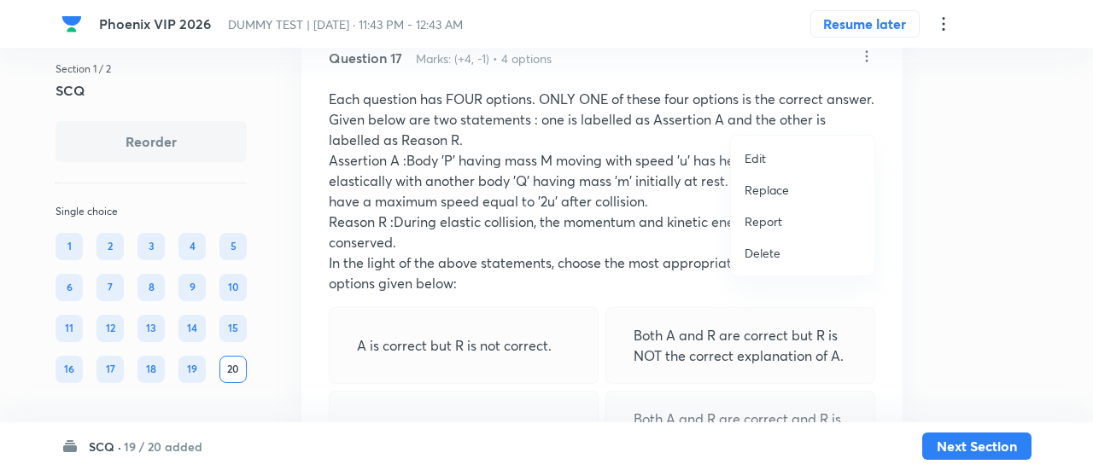
click at [753, 199] on li "Replace" at bounding box center [802, 190] width 143 height 32
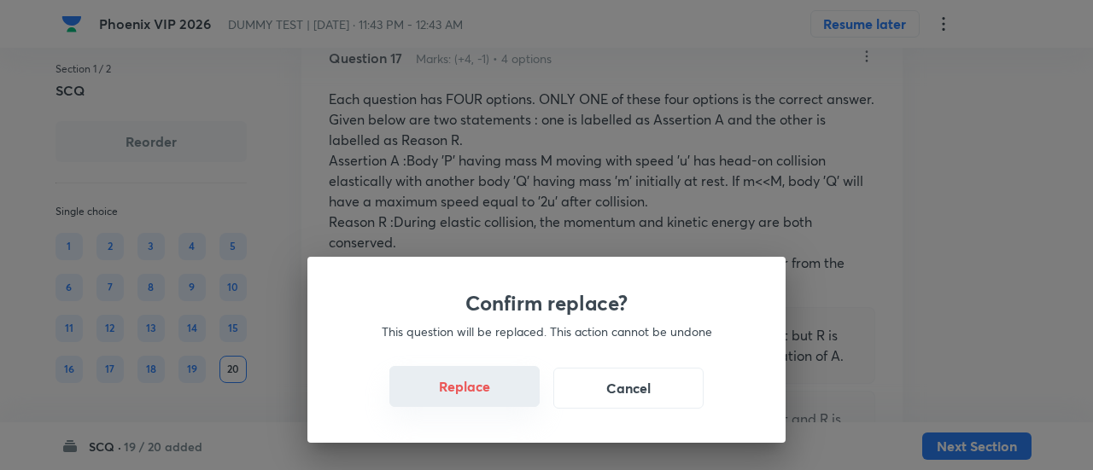
click at [500, 404] on button "Replace" at bounding box center [464, 386] width 150 height 41
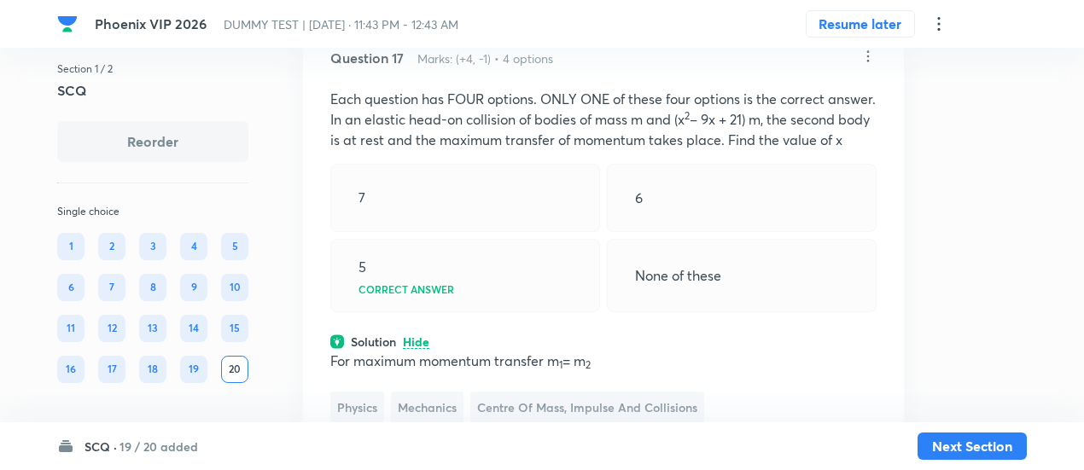
click at [868, 65] on icon at bounding box center [868, 56] width 17 height 17
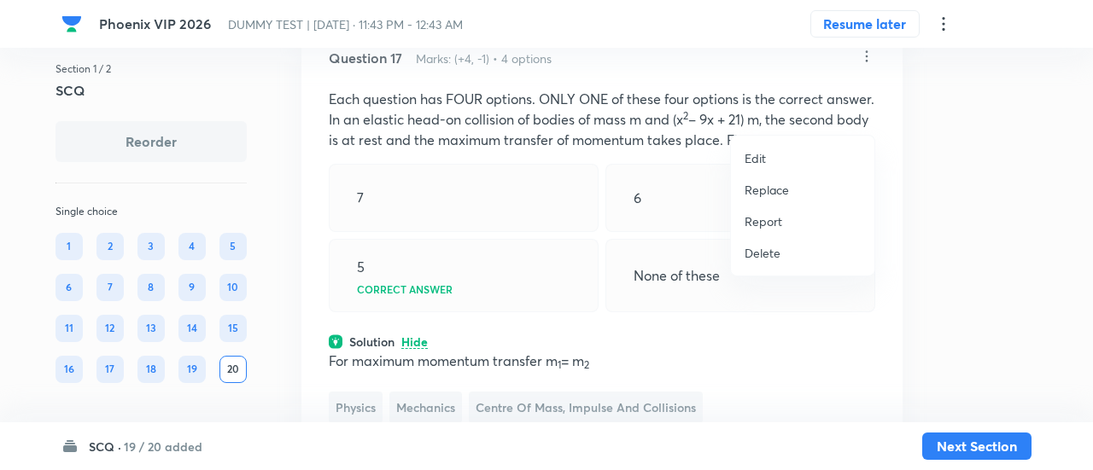
click at [742, 188] on li "Replace" at bounding box center [802, 190] width 143 height 32
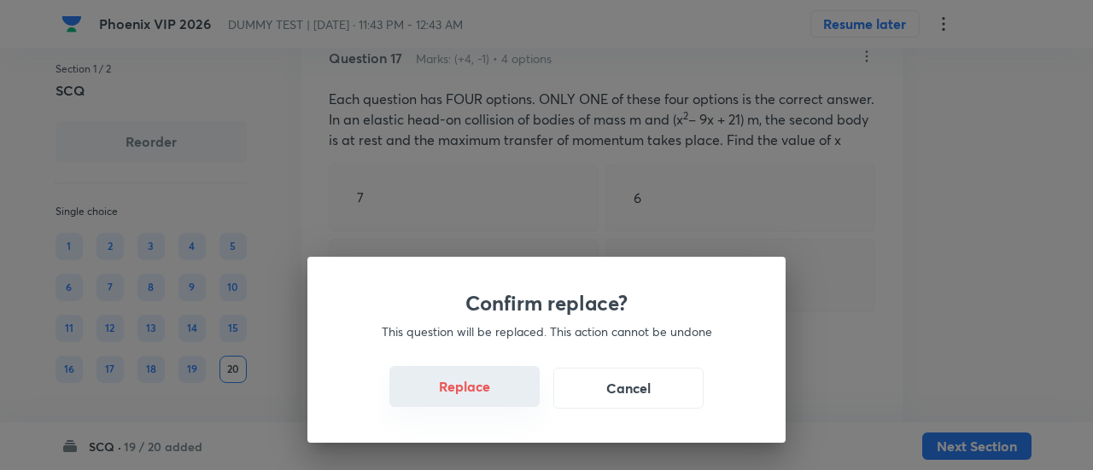
click at [476, 389] on button "Replace" at bounding box center [464, 386] width 150 height 41
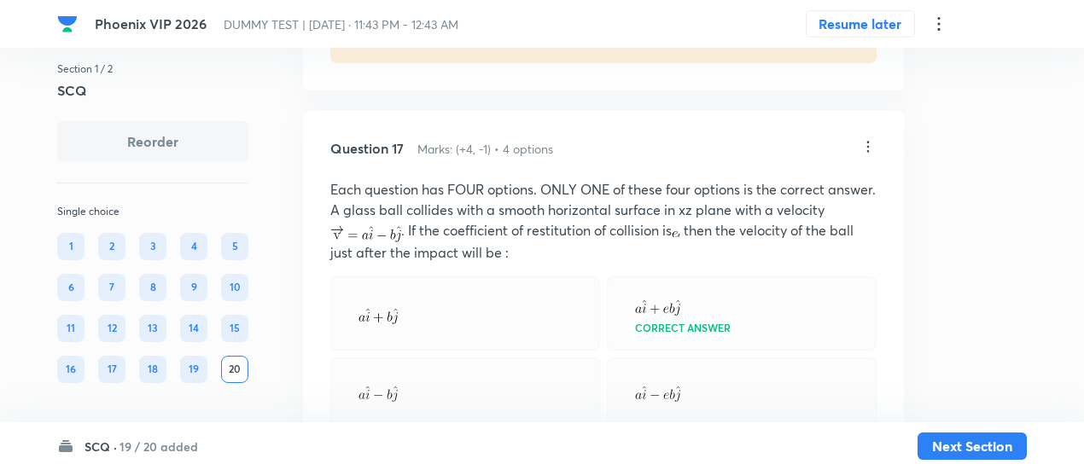
scroll to position [10230, 0]
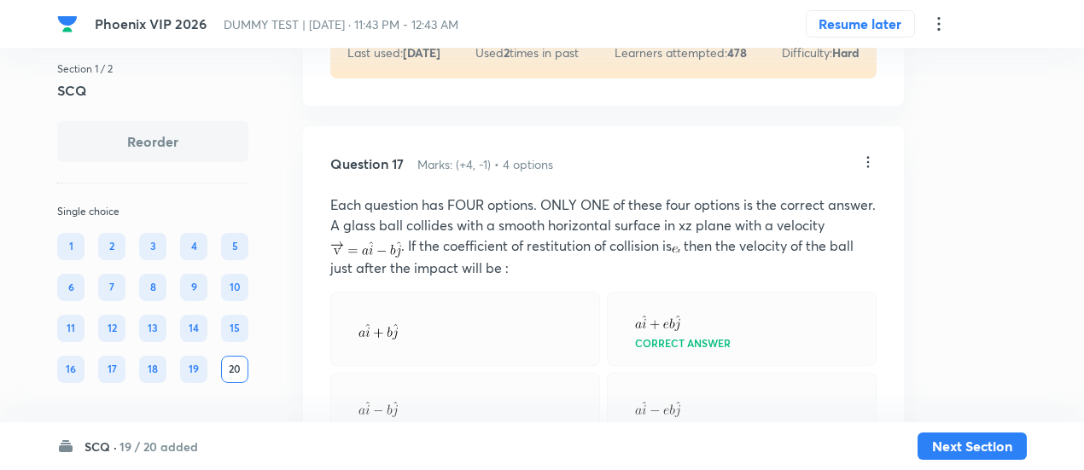
click at [864, 171] on icon at bounding box center [868, 162] width 17 height 17
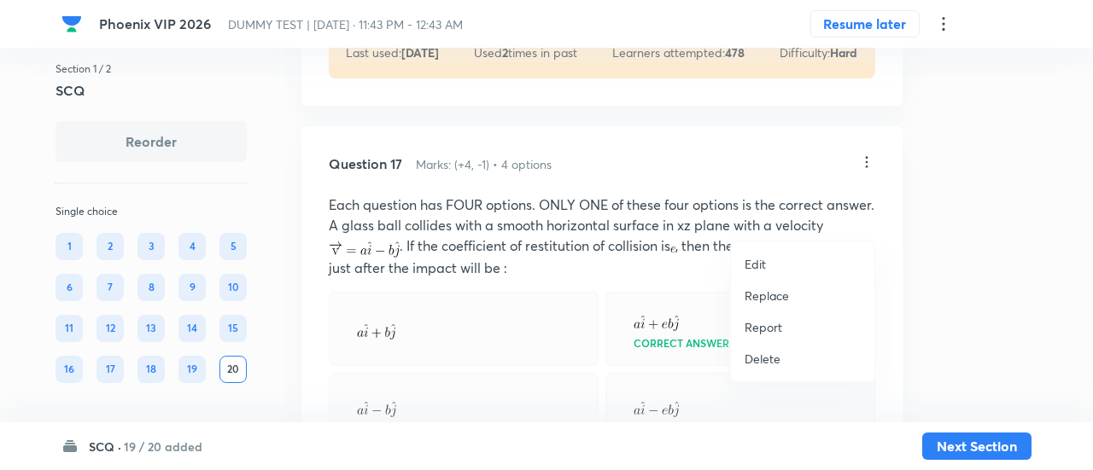
click at [770, 293] on p "Replace" at bounding box center [767, 296] width 44 height 18
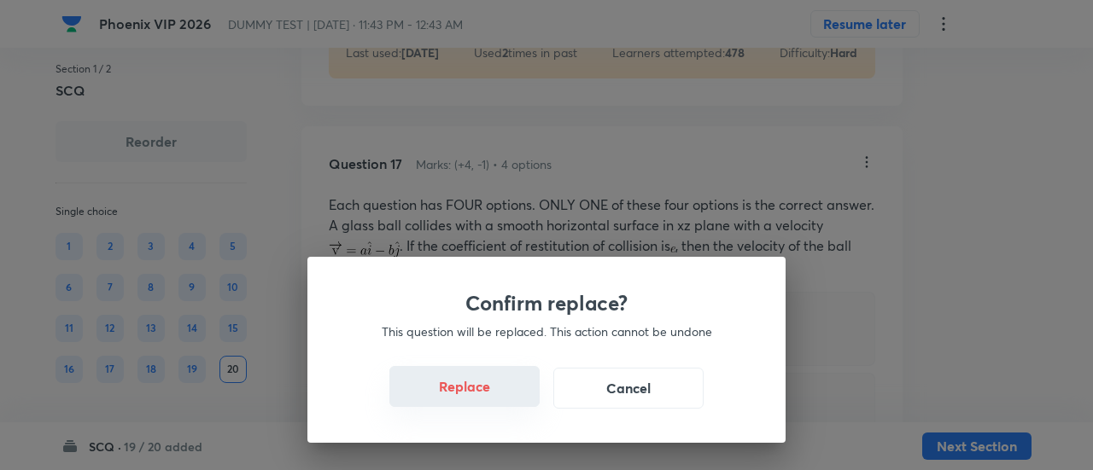
click at [490, 398] on button "Replace" at bounding box center [464, 386] width 150 height 41
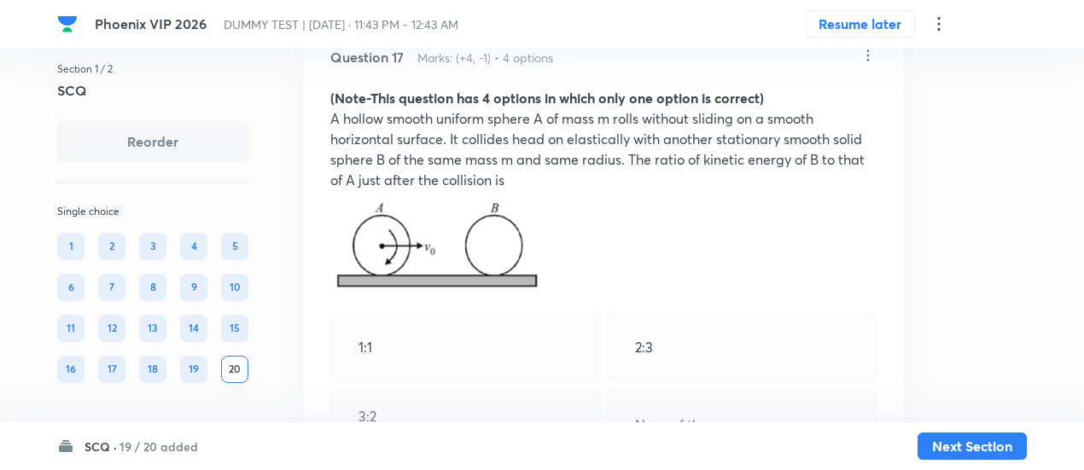
scroll to position [10335, 0]
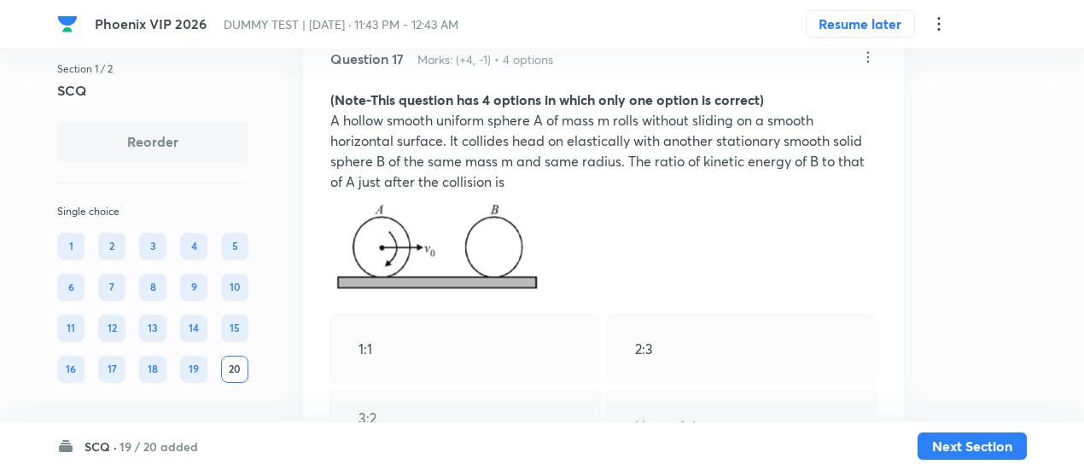
click at [871, 66] on icon at bounding box center [868, 57] width 17 height 17
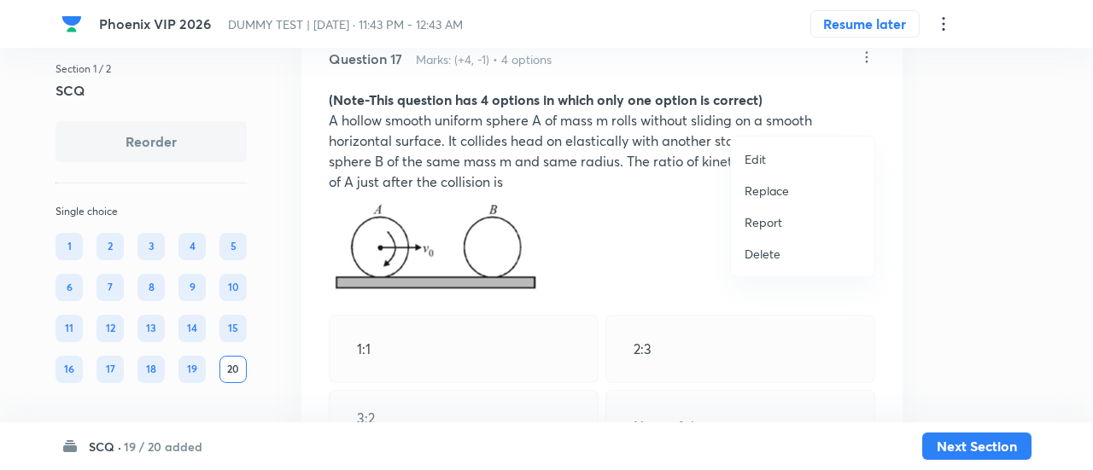
click at [771, 190] on p "Replace" at bounding box center [767, 191] width 44 height 18
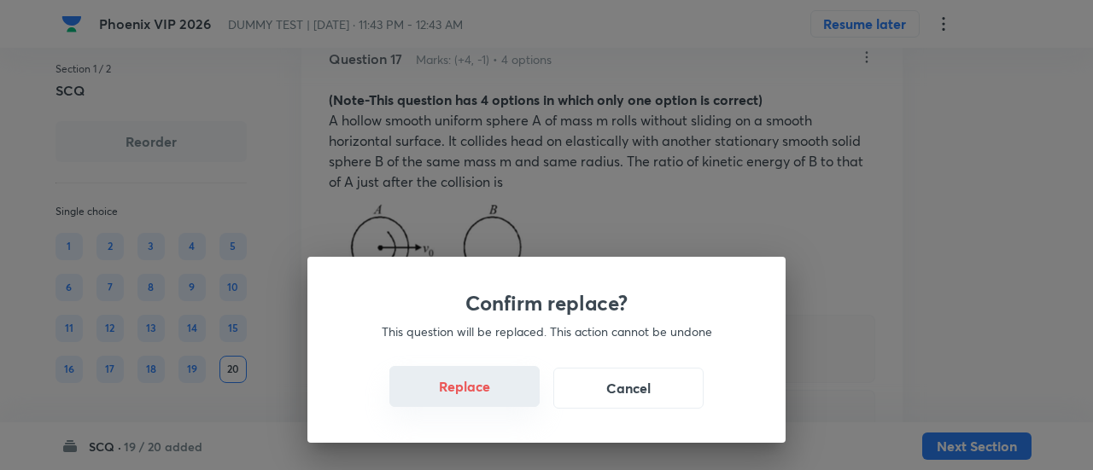
click at [469, 390] on button "Replace" at bounding box center [464, 386] width 150 height 41
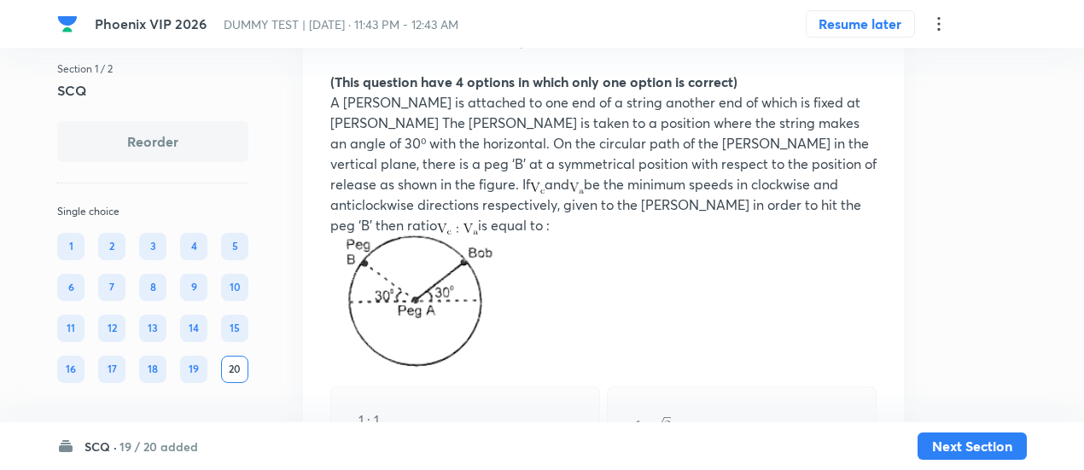
scroll to position [10352, 0]
click at [867, 49] on icon at bounding box center [868, 40] width 17 height 17
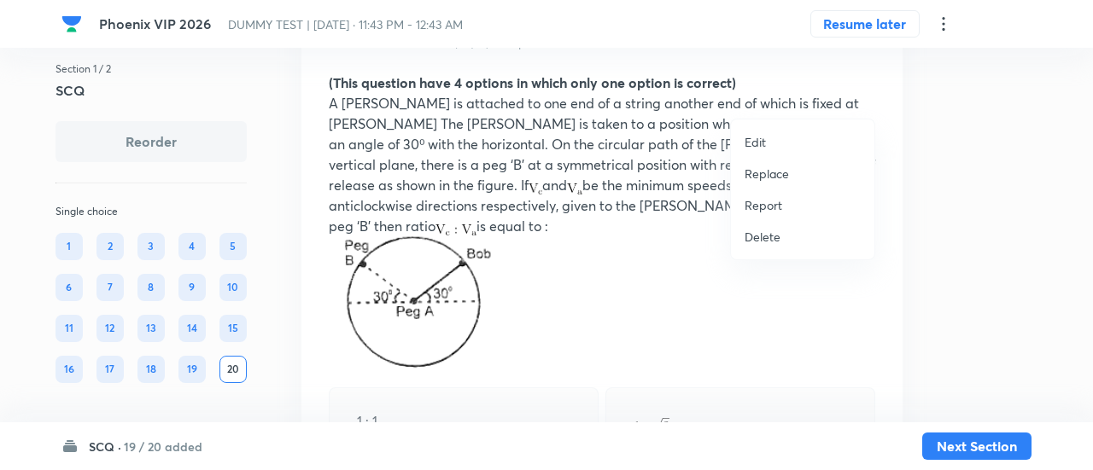
click at [775, 172] on p "Replace" at bounding box center [767, 174] width 44 height 18
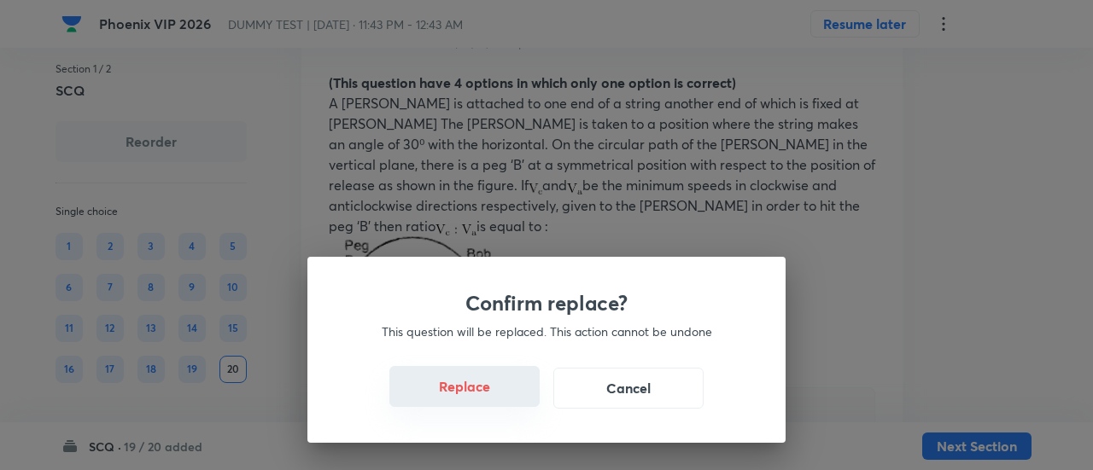
click at [481, 397] on button "Replace" at bounding box center [464, 386] width 150 height 41
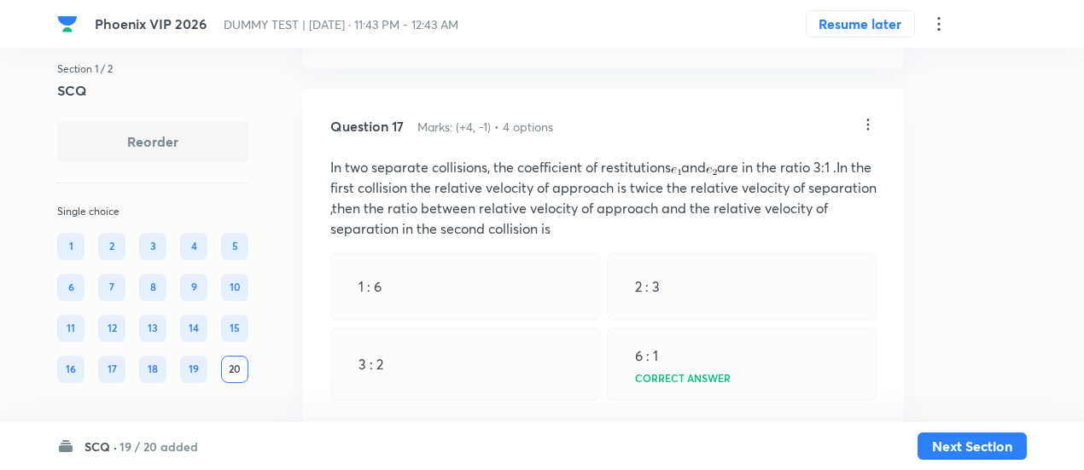
scroll to position [10262, 0]
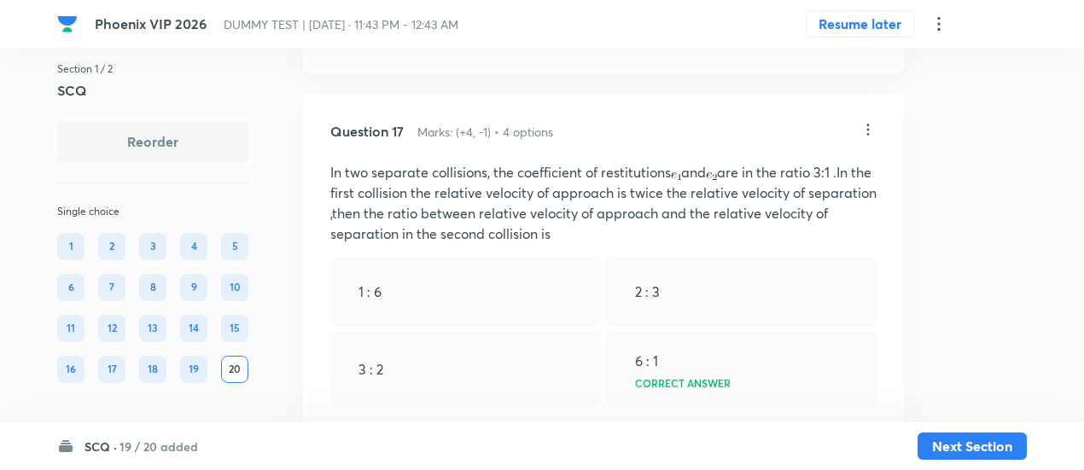
click at [867, 138] on icon at bounding box center [868, 129] width 17 height 17
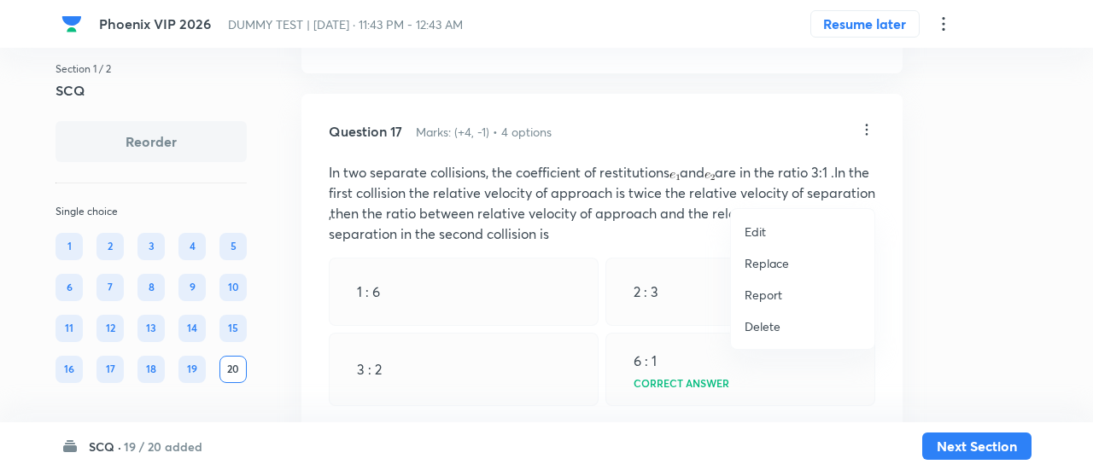
click at [770, 266] on p "Replace" at bounding box center [767, 263] width 44 height 18
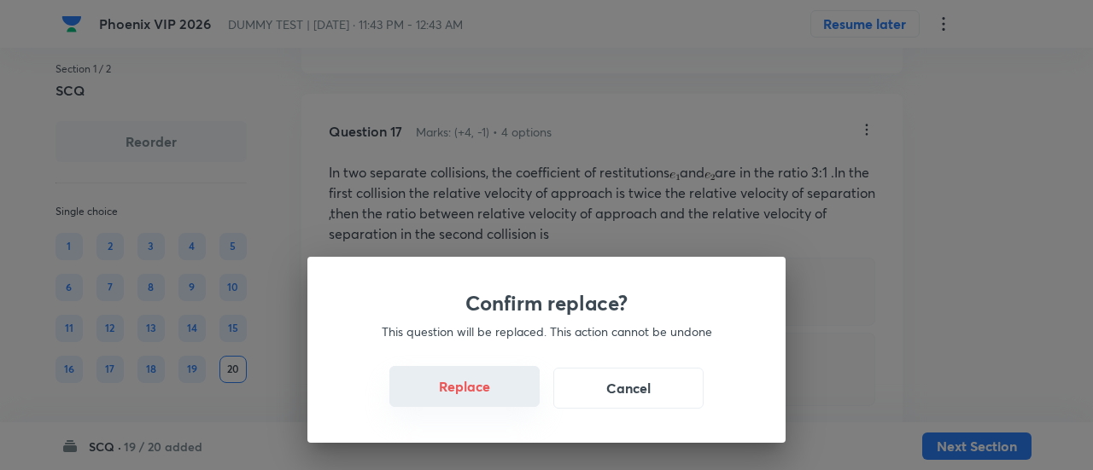
click at [471, 396] on button "Replace" at bounding box center [464, 386] width 150 height 41
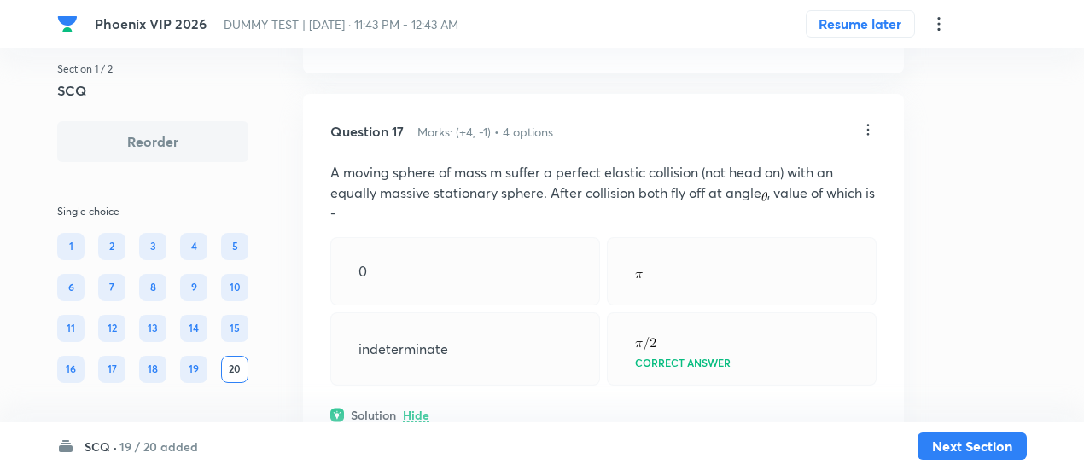
click at [864, 138] on icon at bounding box center [868, 129] width 17 height 17
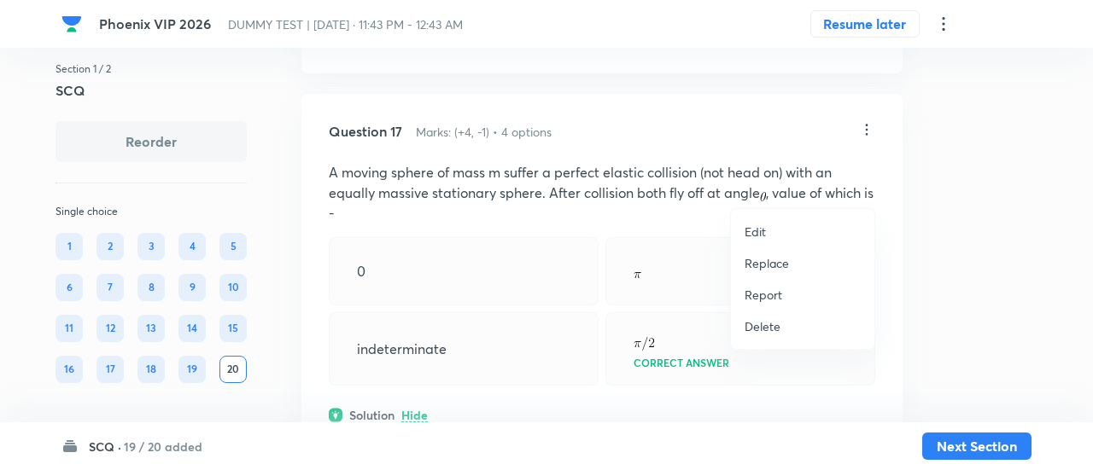
click at [769, 259] on p "Replace" at bounding box center [767, 263] width 44 height 18
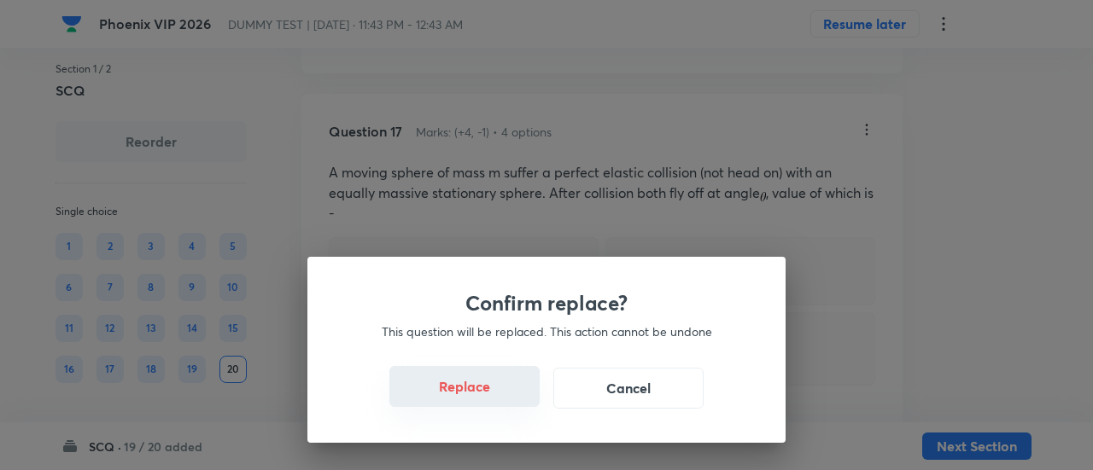
click at [473, 397] on button "Replace" at bounding box center [464, 386] width 150 height 41
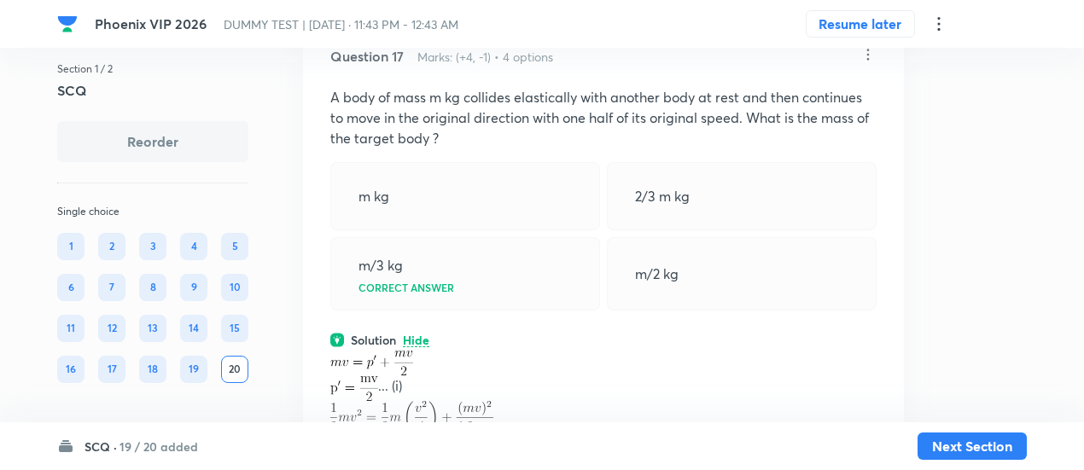
scroll to position [10313, 0]
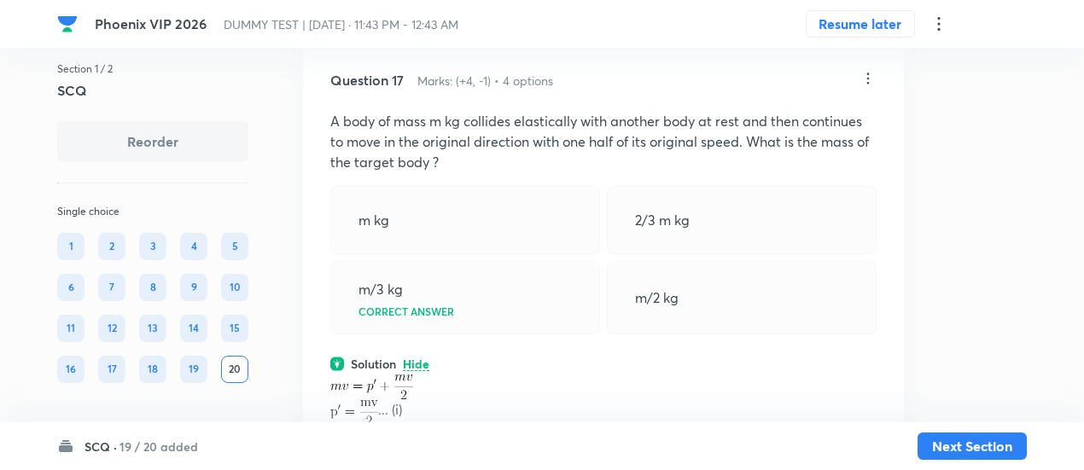
click at [870, 87] on icon at bounding box center [868, 78] width 17 height 17
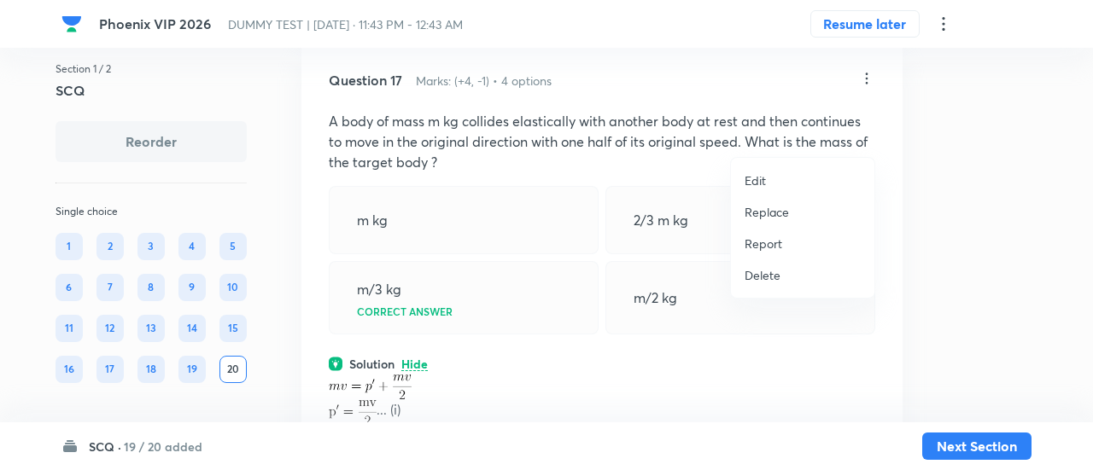
click at [785, 207] on p "Replace" at bounding box center [767, 212] width 44 height 18
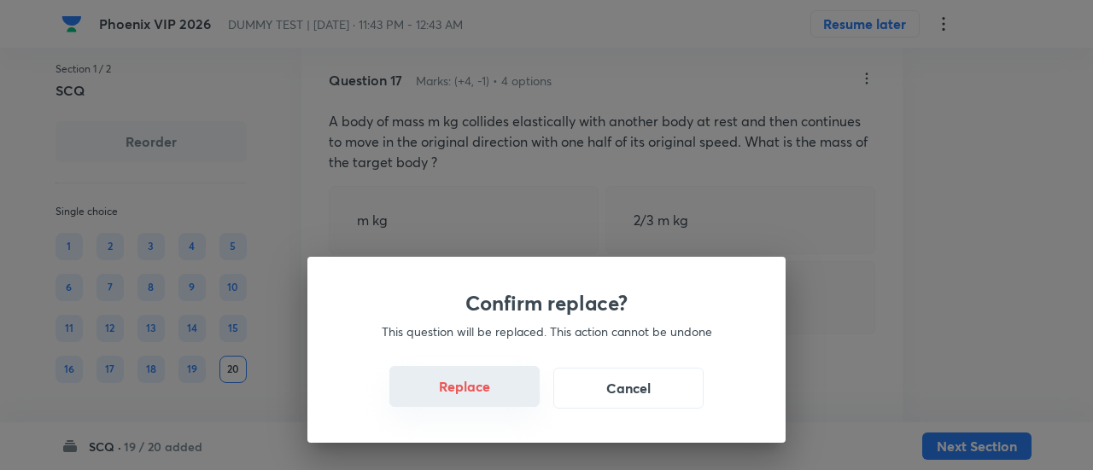
click at [488, 394] on button "Replace" at bounding box center [464, 386] width 150 height 41
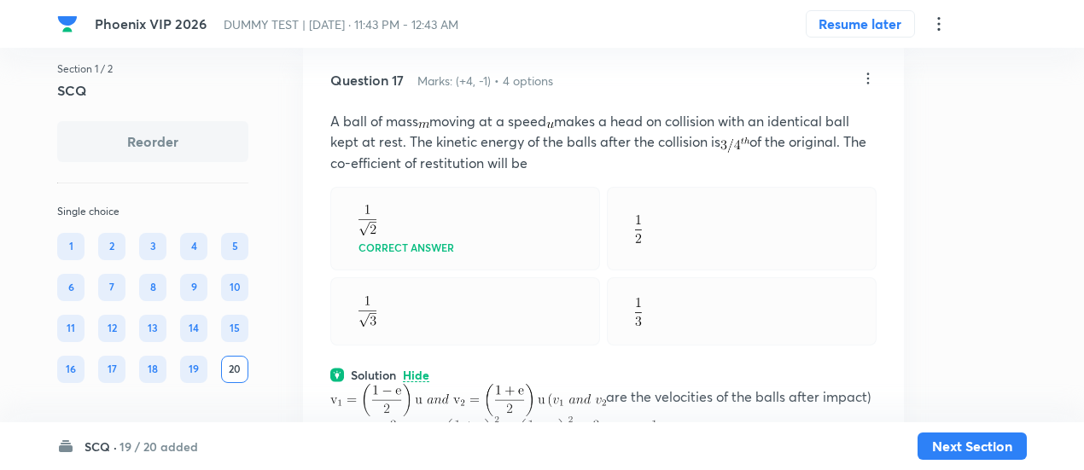
click at [488, 346] on div at bounding box center [465, 312] width 270 height 68
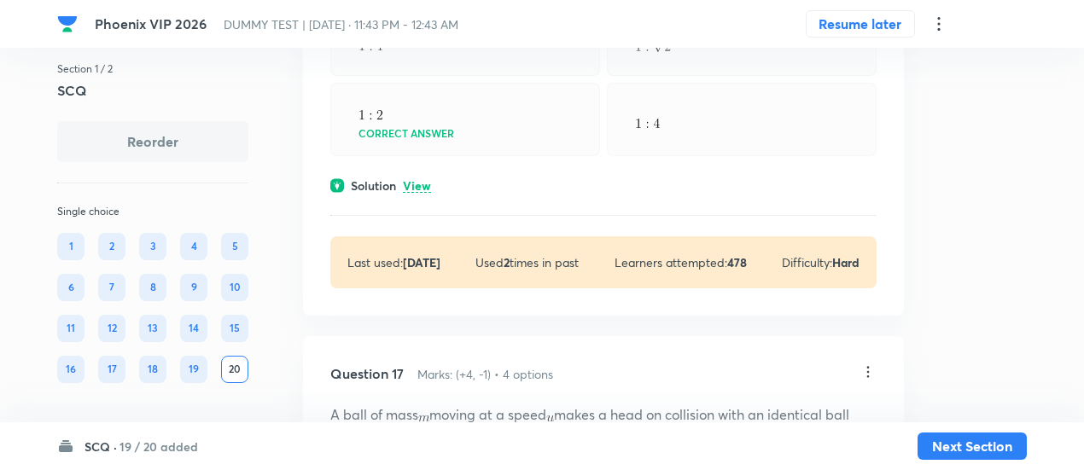
scroll to position [10013, 0]
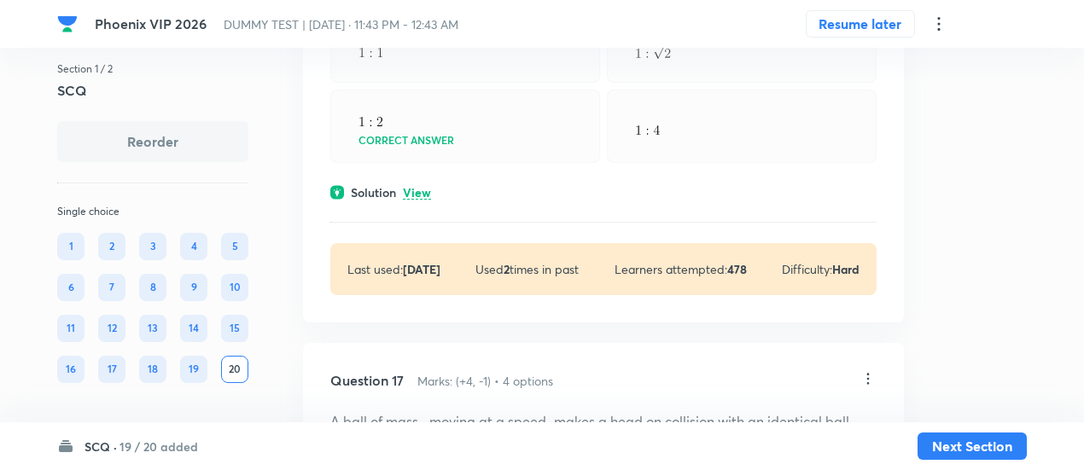
click at [424, 200] on p "View" at bounding box center [417, 193] width 28 height 13
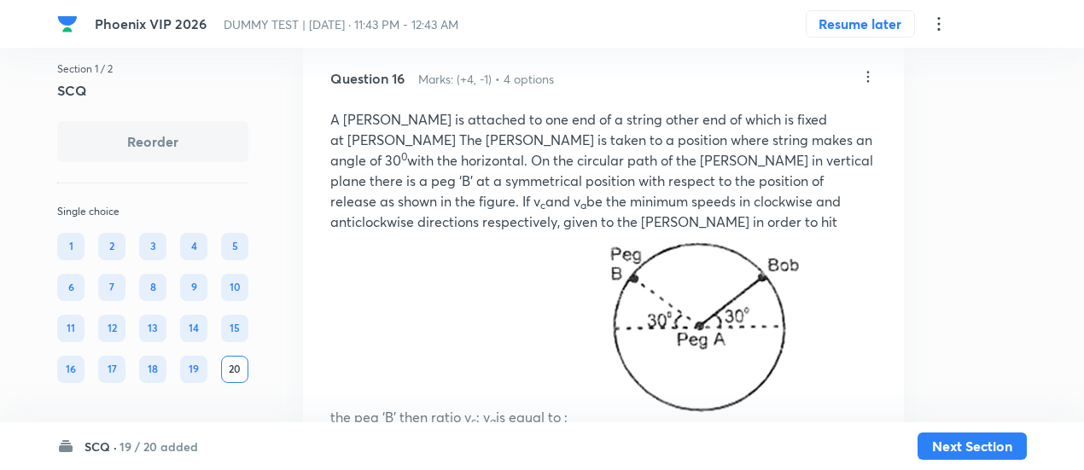
scroll to position [9581, 0]
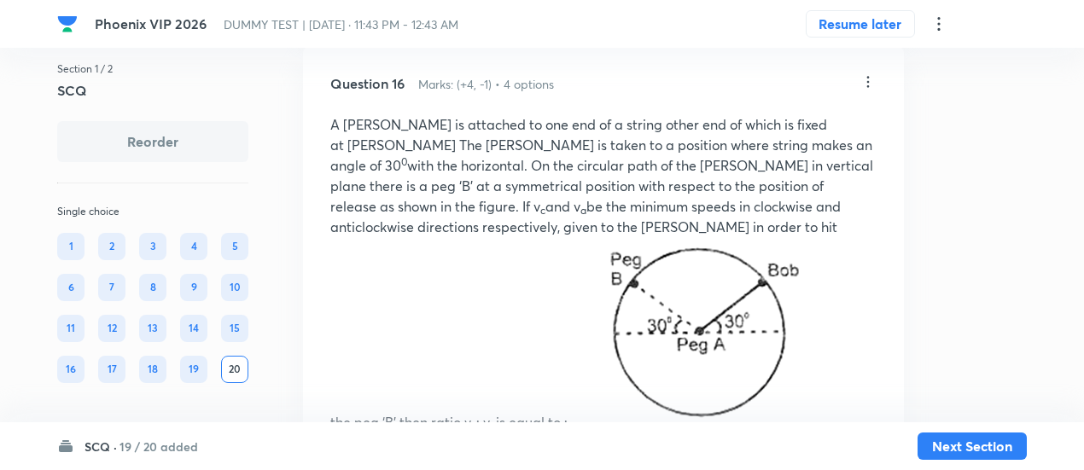
click at [868, 88] on icon at bounding box center [869, 82] width 3 height 11
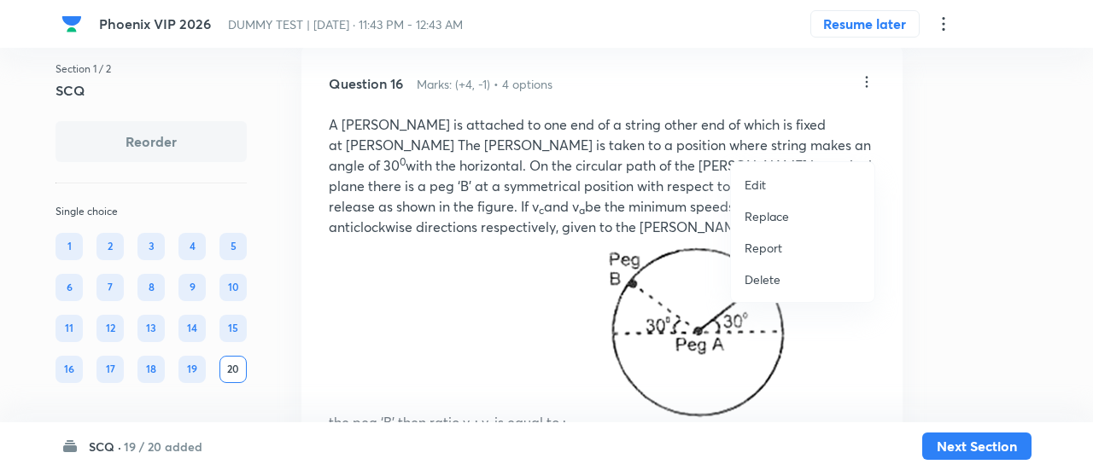
click at [762, 221] on p "Replace" at bounding box center [767, 216] width 44 height 18
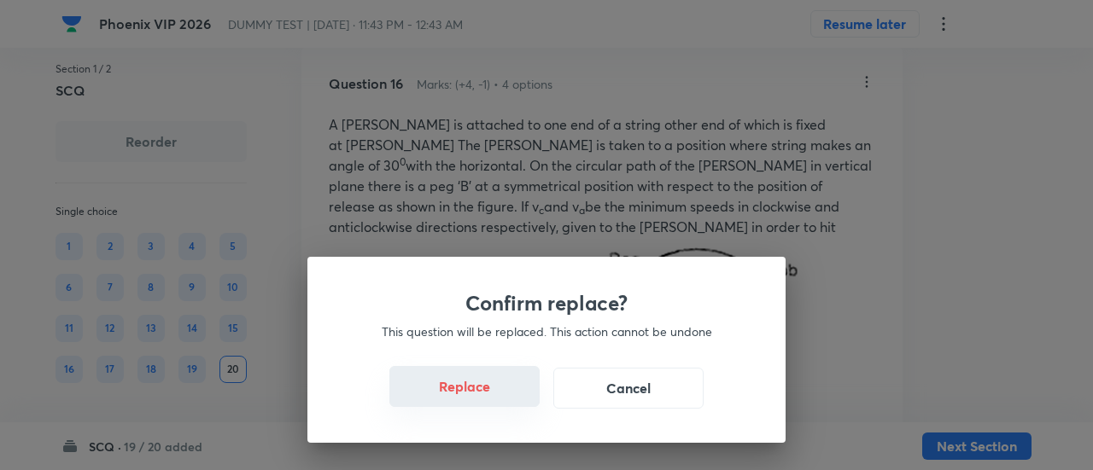
click at [476, 397] on button "Replace" at bounding box center [464, 386] width 150 height 41
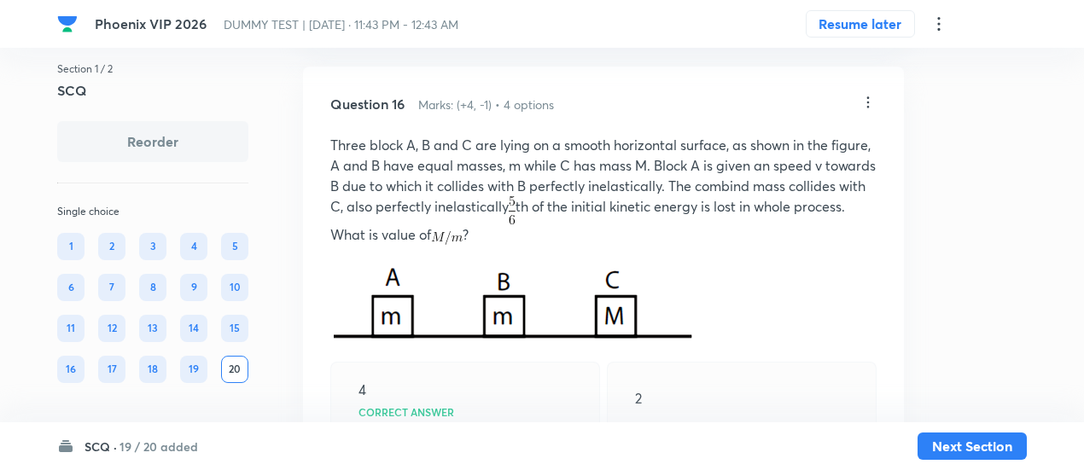
scroll to position [9556, 0]
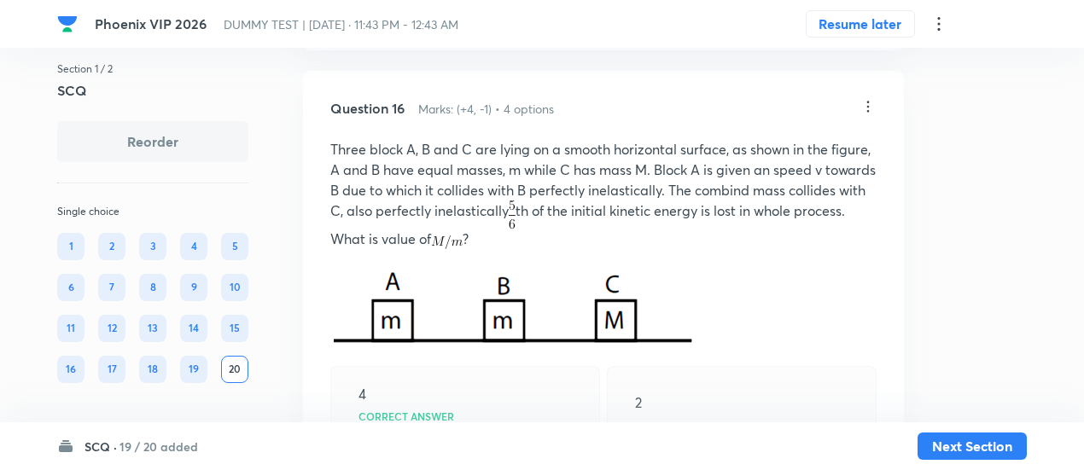
click at [869, 115] on icon at bounding box center [868, 106] width 17 height 17
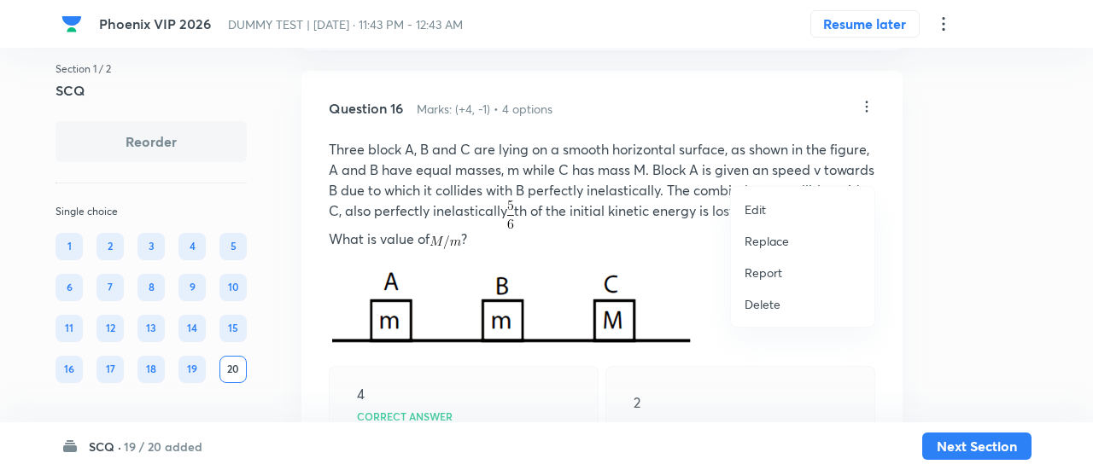
click at [777, 238] on p "Replace" at bounding box center [767, 241] width 44 height 18
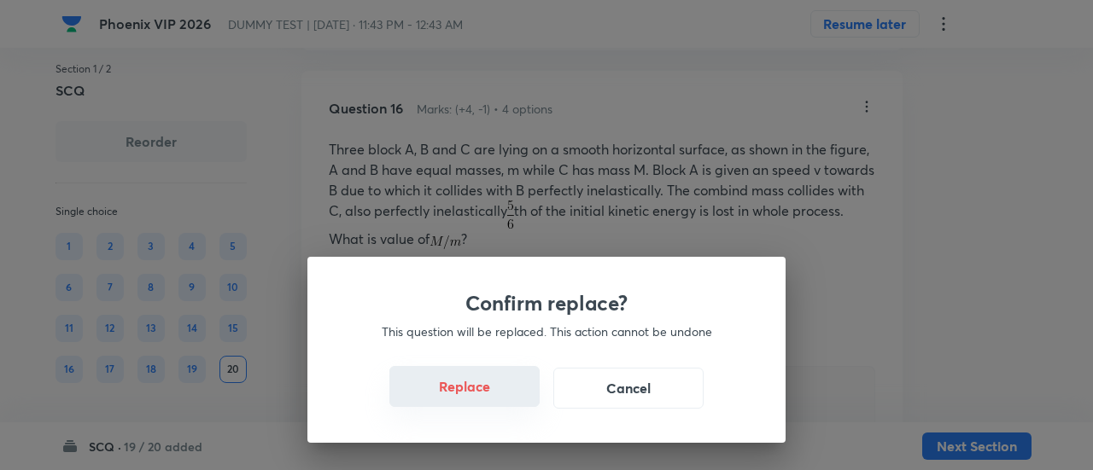
click at [483, 397] on button "Replace" at bounding box center [464, 386] width 150 height 41
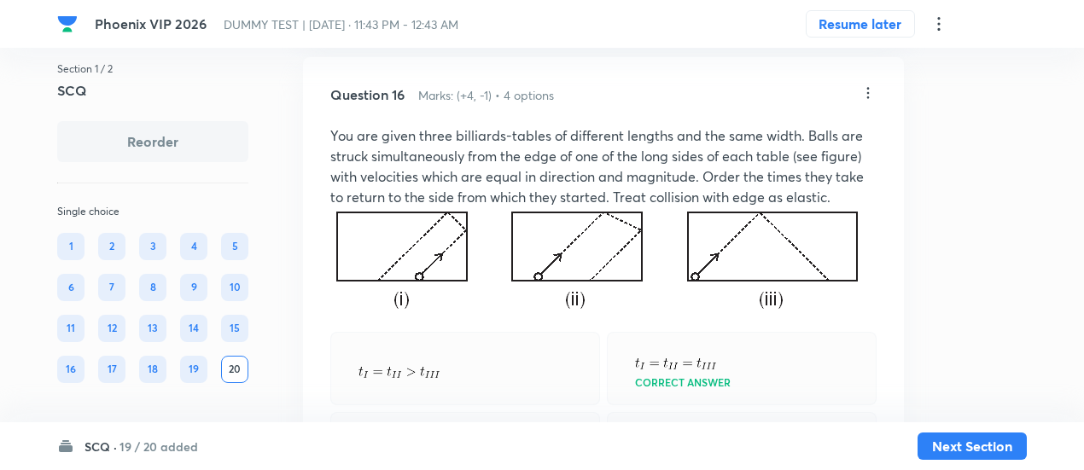
scroll to position [9563, 0]
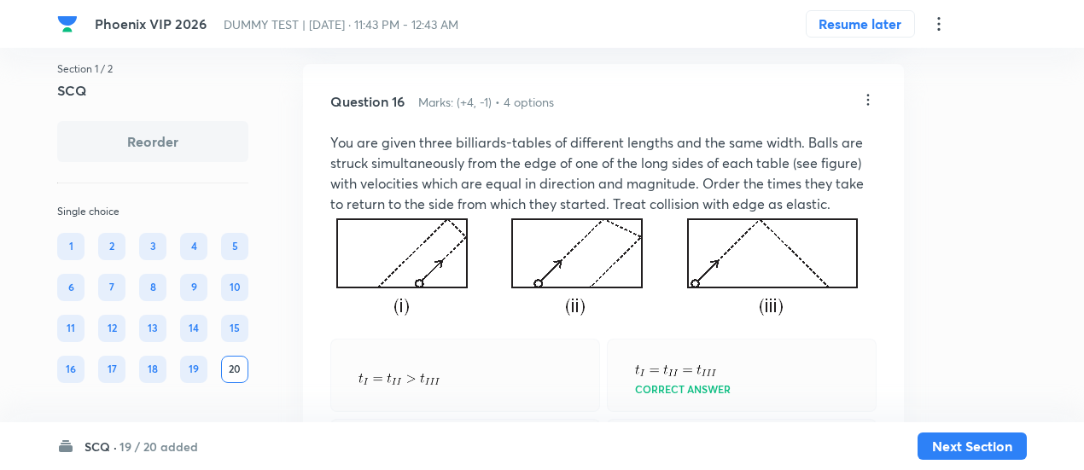
click at [866, 108] on icon at bounding box center [868, 99] width 17 height 17
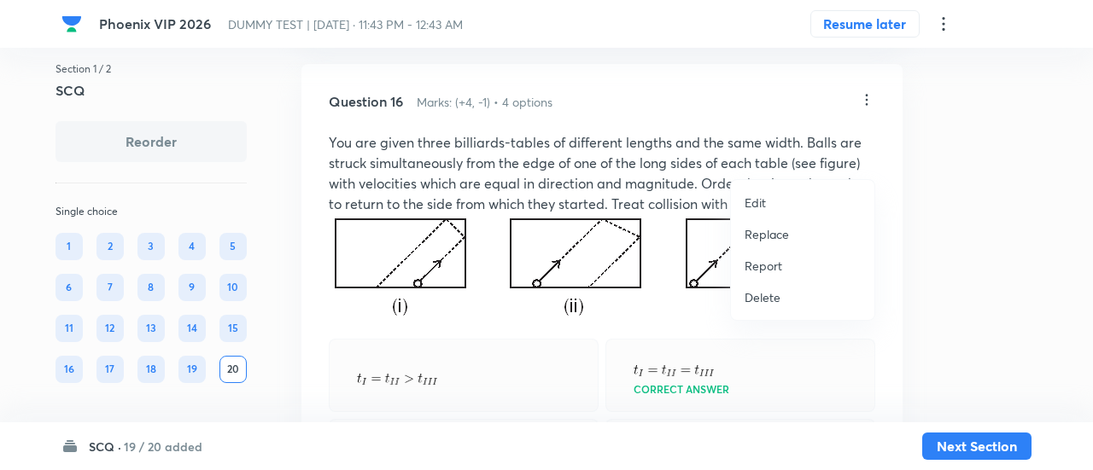
click at [757, 232] on p "Replace" at bounding box center [767, 234] width 44 height 18
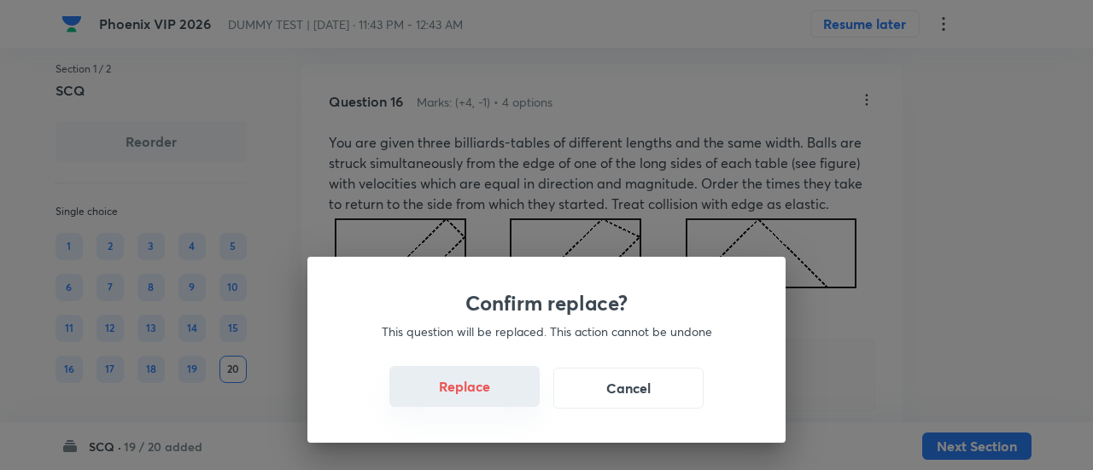
click at [473, 394] on button "Replace" at bounding box center [464, 386] width 150 height 41
click at [473, 394] on button "Replace" at bounding box center [464, 388] width 150 height 41
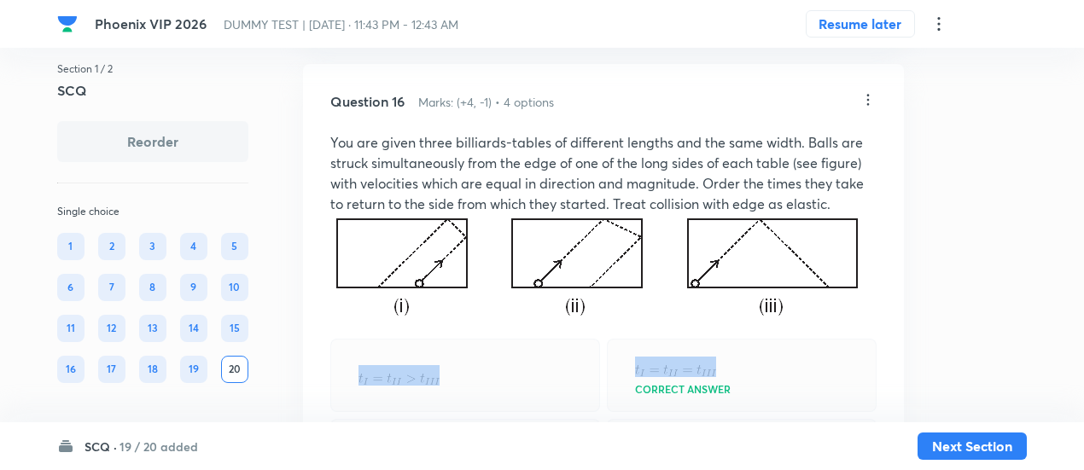
click at [473, 394] on div "Question 16 Marks: (+4, -1) • 4 options You are given three billiards-tables of…" at bounding box center [603, 457] width 601 height 787
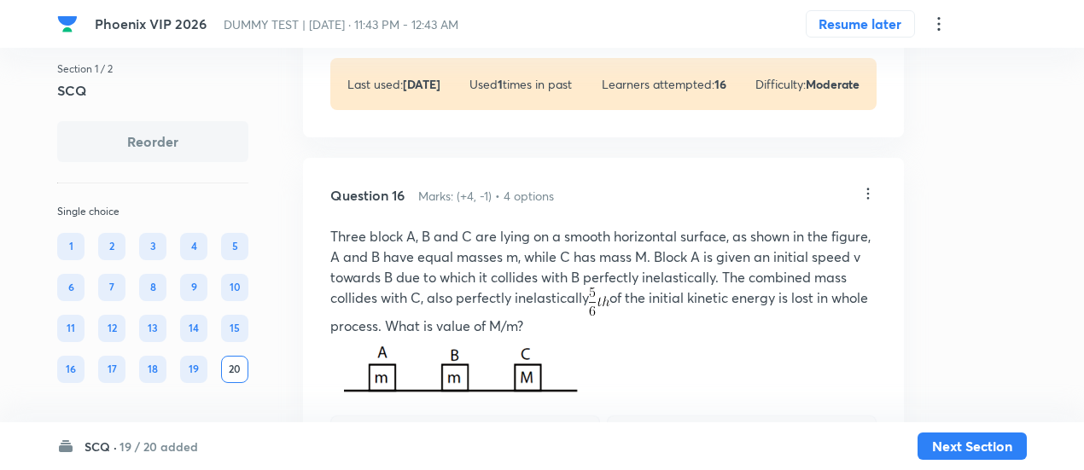
scroll to position [9468, 0]
click at [871, 203] on icon at bounding box center [868, 194] width 17 height 17
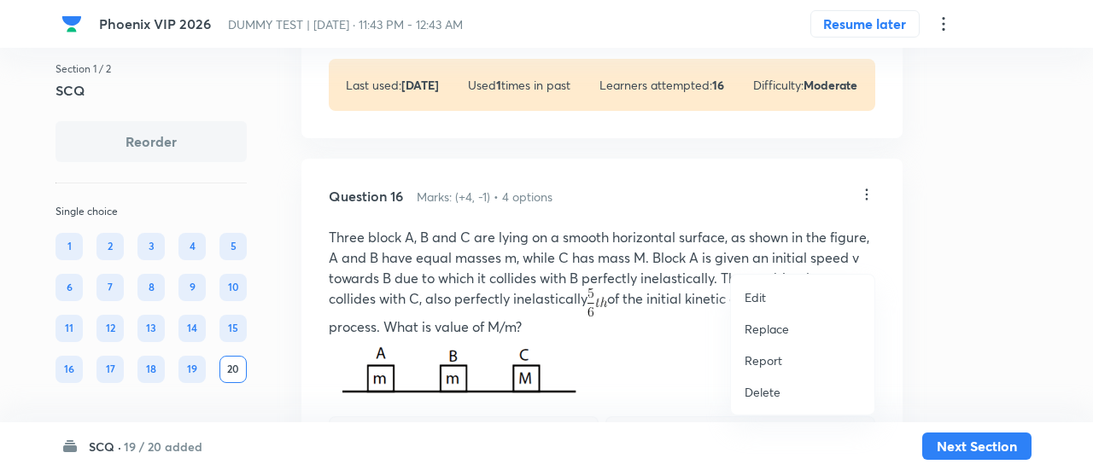
click at [777, 328] on p "Replace" at bounding box center [767, 329] width 44 height 18
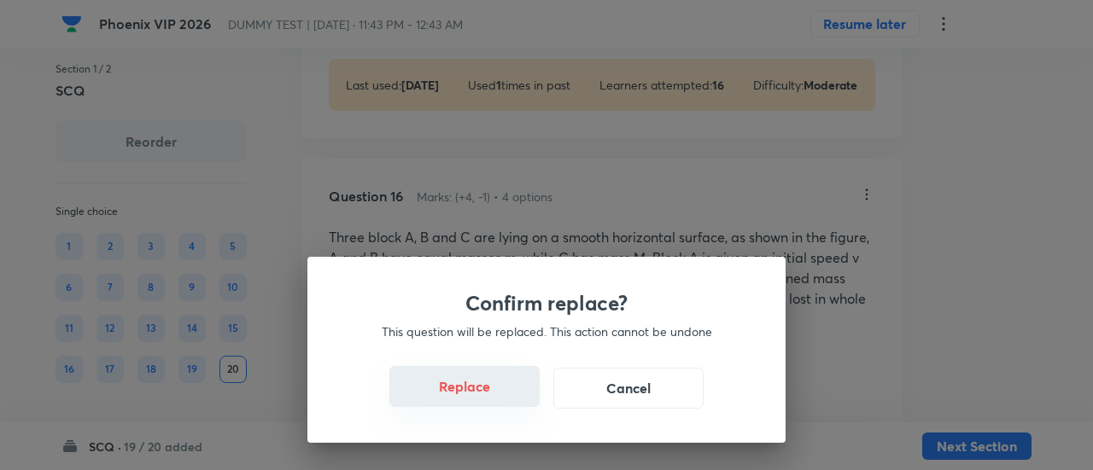
click at [488, 400] on button "Replace" at bounding box center [464, 386] width 150 height 41
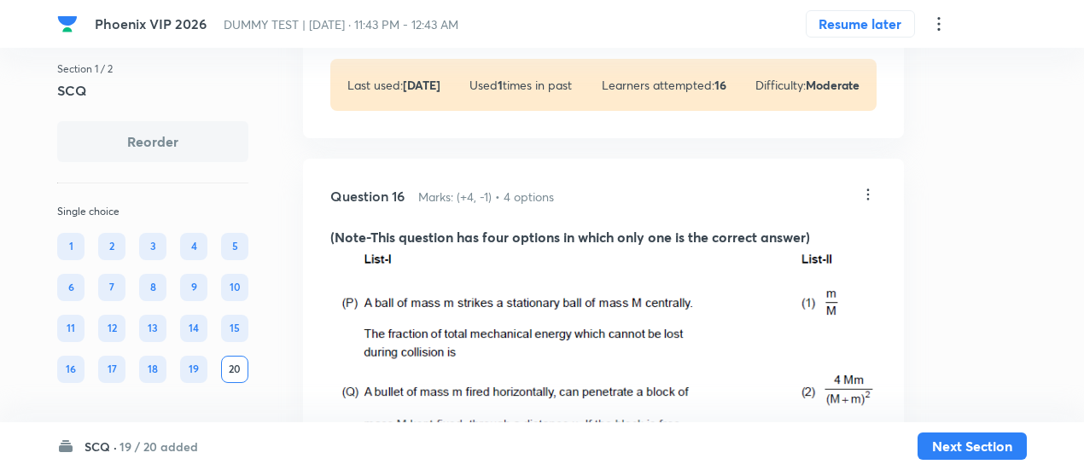
click at [868, 201] on icon at bounding box center [869, 195] width 3 height 11
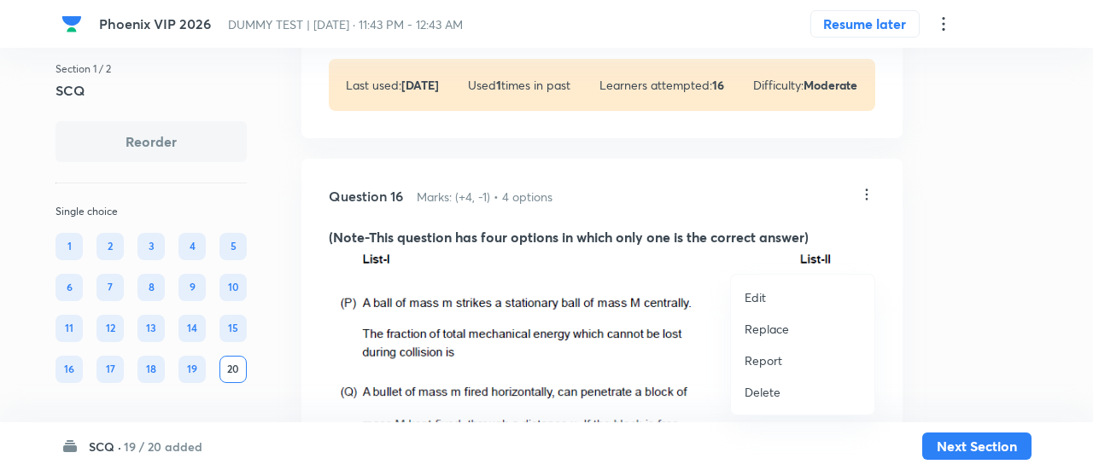
click at [764, 326] on p "Replace" at bounding box center [767, 329] width 44 height 18
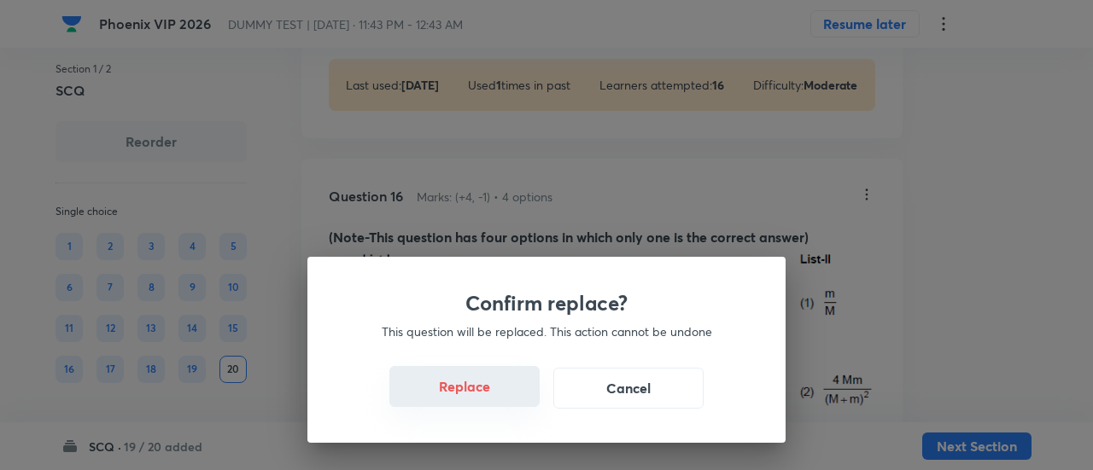
click at [488, 400] on button "Replace" at bounding box center [464, 386] width 150 height 41
click at [488, 400] on div "Confirm replace? This question will be replaced. This action cannot be undone R…" at bounding box center [546, 235] width 1093 height 470
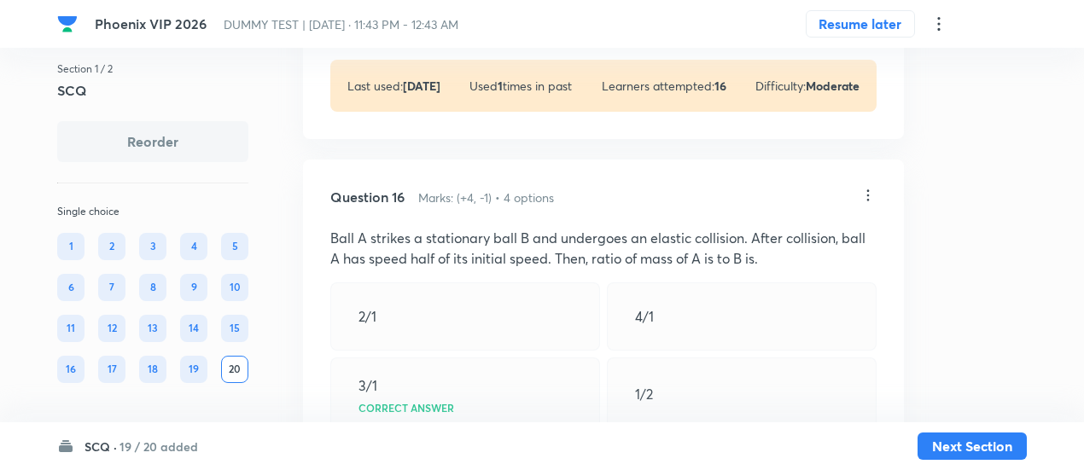
scroll to position [9514, 0]
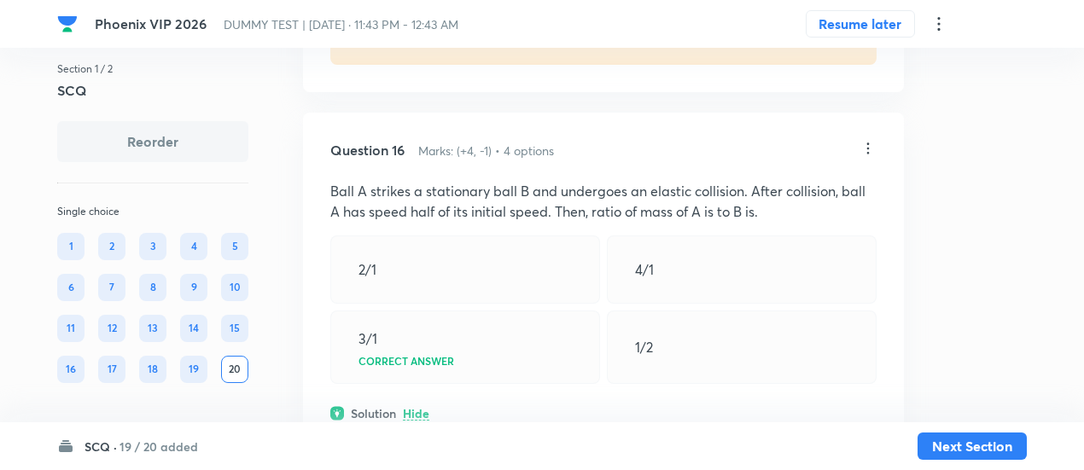
click at [868, 155] on icon at bounding box center [869, 148] width 3 height 11
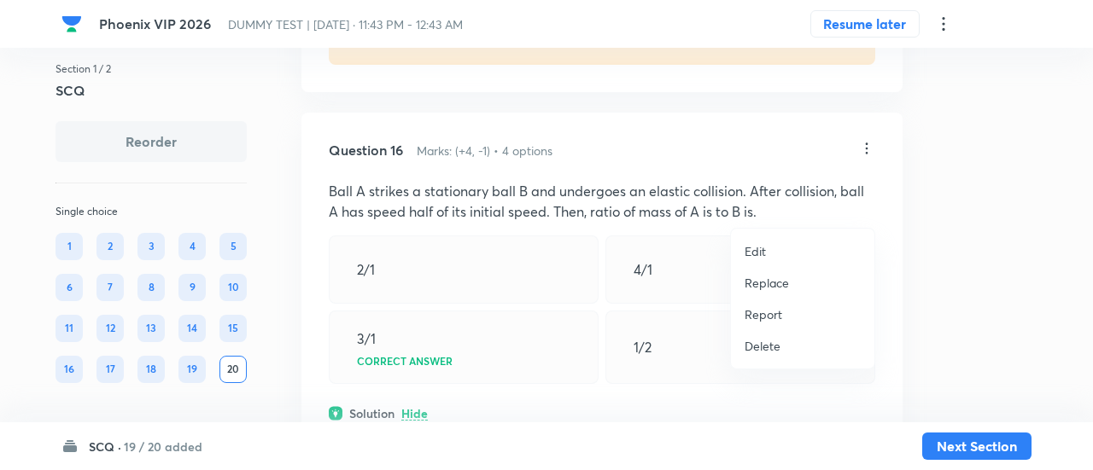
click at [779, 280] on p "Replace" at bounding box center [767, 283] width 44 height 18
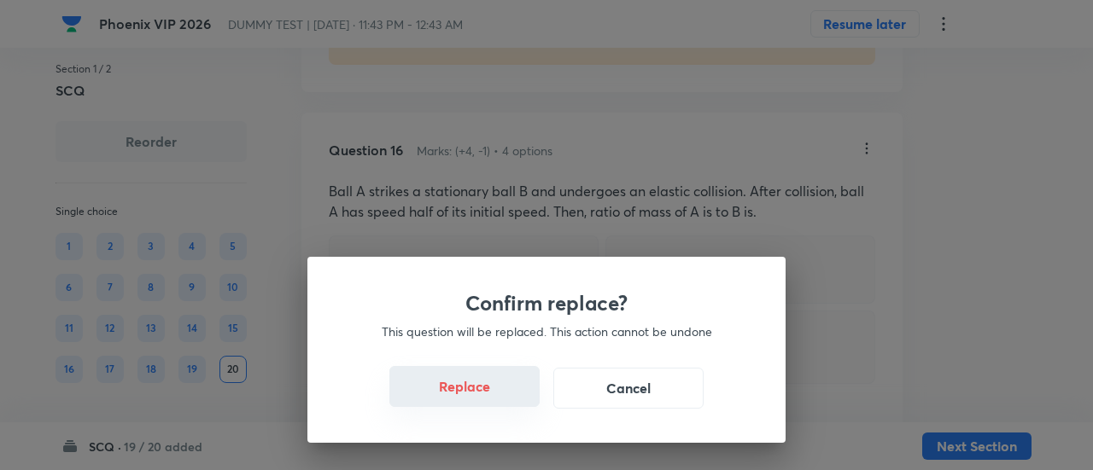
click at [482, 397] on button "Replace" at bounding box center [464, 386] width 150 height 41
click at [482, 397] on button "Replace" at bounding box center [464, 388] width 150 height 41
click at [482, 397] on div "Confirm replace? This question will be replaced. This action cannot be undone R…" at bounding box center [546, 235] width 1093 height 470
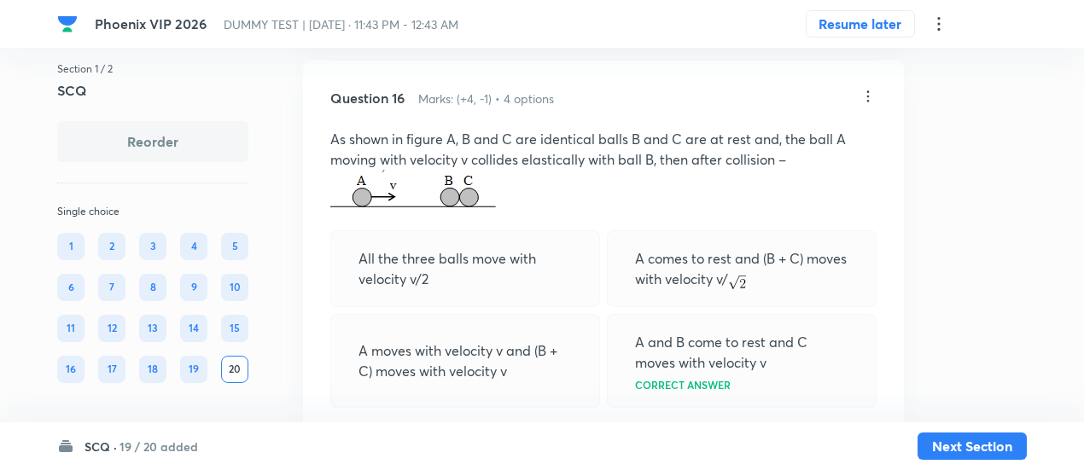
scroll to position [9564, 0]
click at [866, 108] on icon at bounding box center [868, 99] width 17 height 17
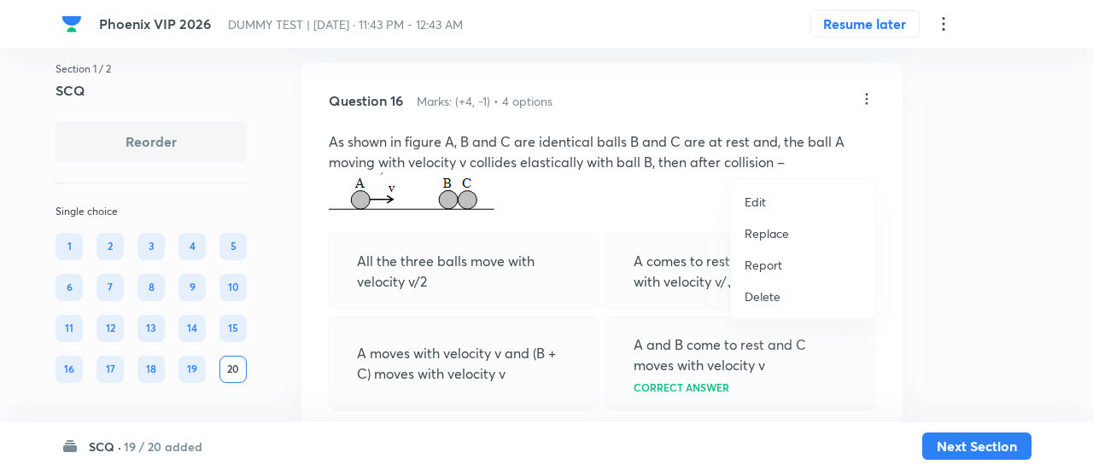
click at [757, 235] on p "Replace" at bounding box center [767, 234] width 44 height 18
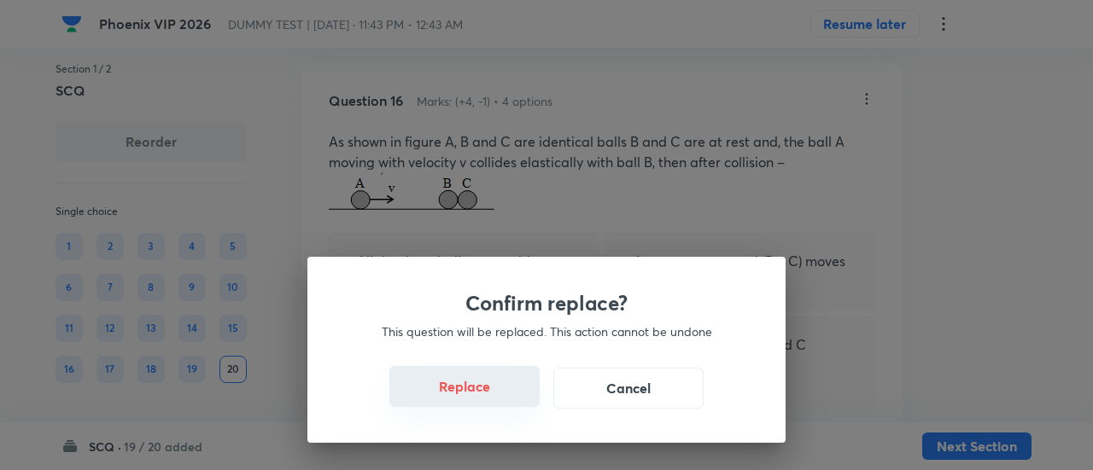
click at [511, 400] on button "Replace" at bounding box center [464, 386] width 150 height 41
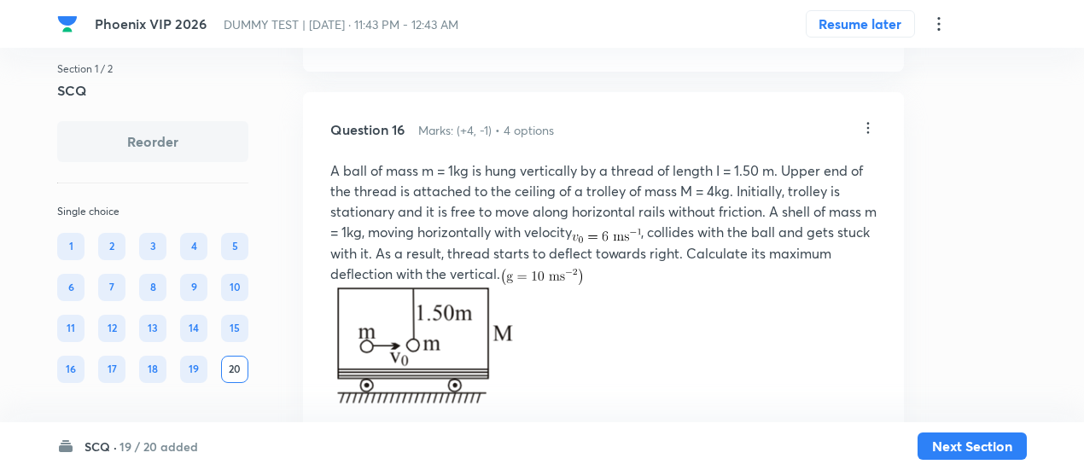
scroll to position [9534, 0]
click at [870, 137] on icon at bounding box center [868, 128] width 17 height 17
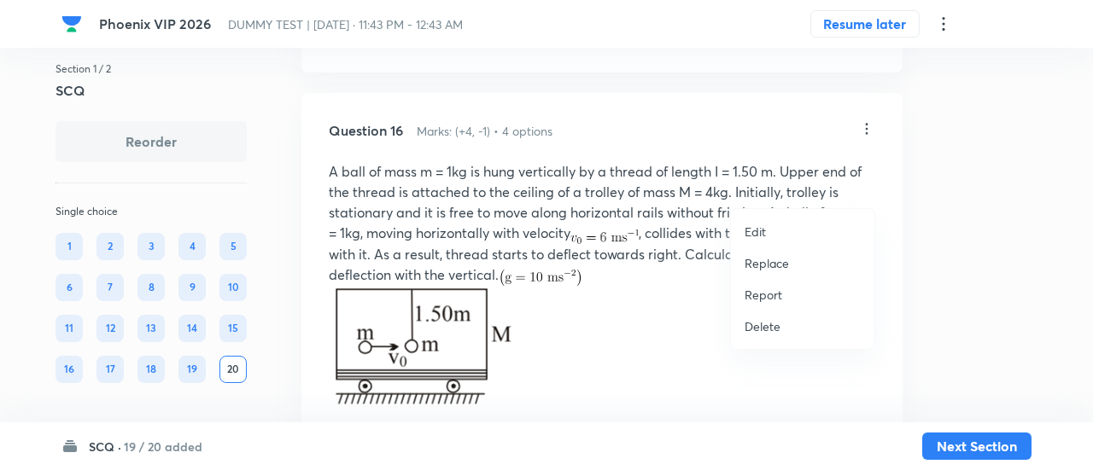
click at [763, 264] on p "Replace" at bounding box center [767, 263] width 44 height 18
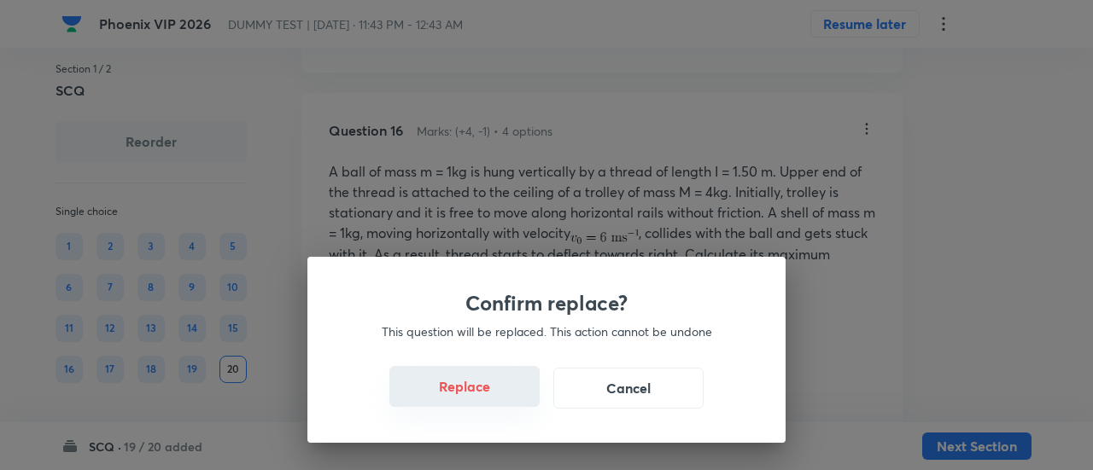
click at [469, 395] on button "Replace" at bounding box center [464, 386] width 150 height 41
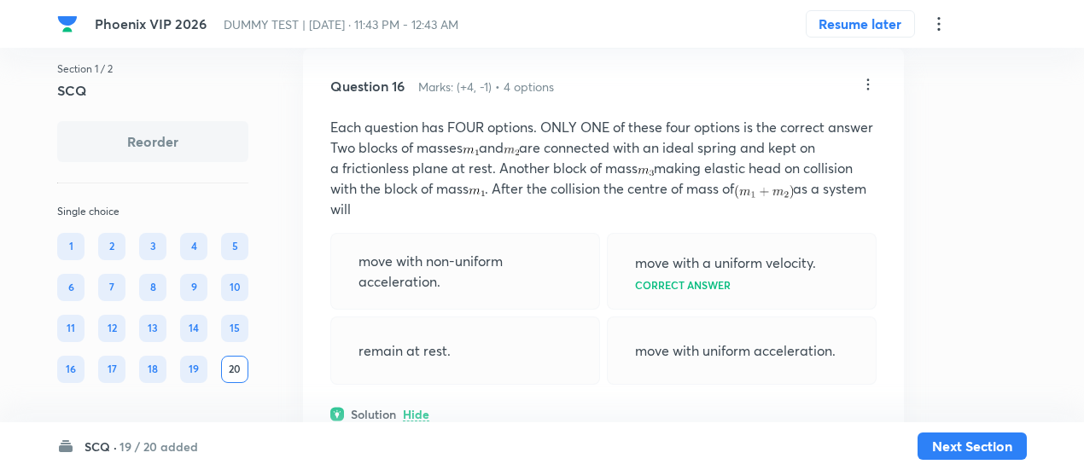
scroll to position [9570, 0]
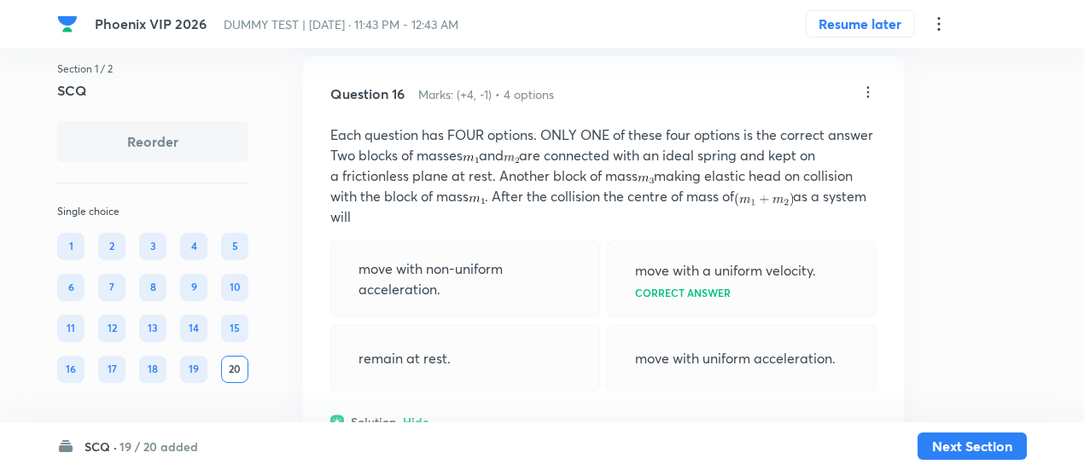
click at [869, 101] on icon at bounding box center [868, 92] width 17 height 17
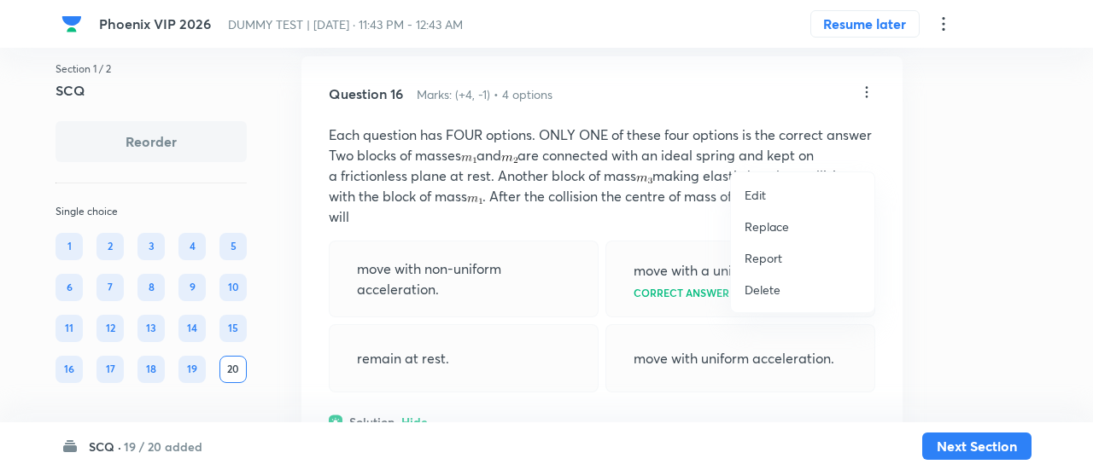
click at [760, 219] on p "Replace" at bounding box center [767, 227] width 44 height 18
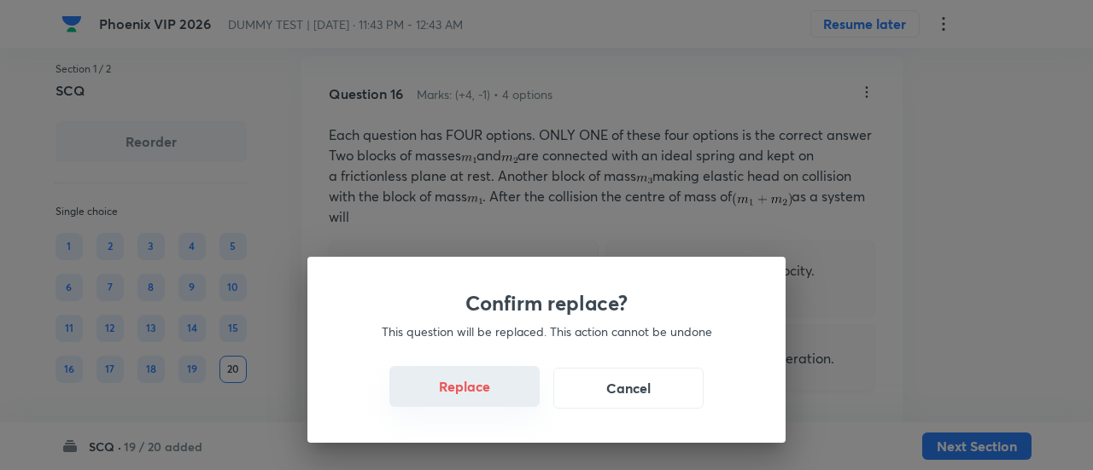
click at [496, 397] on button "Replace" at bounding box center [464, 386] width 150 height 41
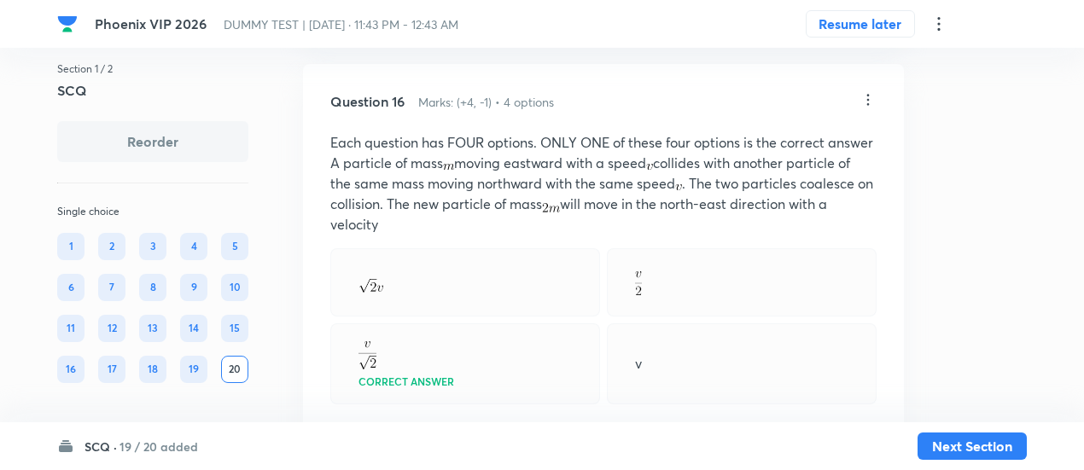
scroll to position [9498, 0]
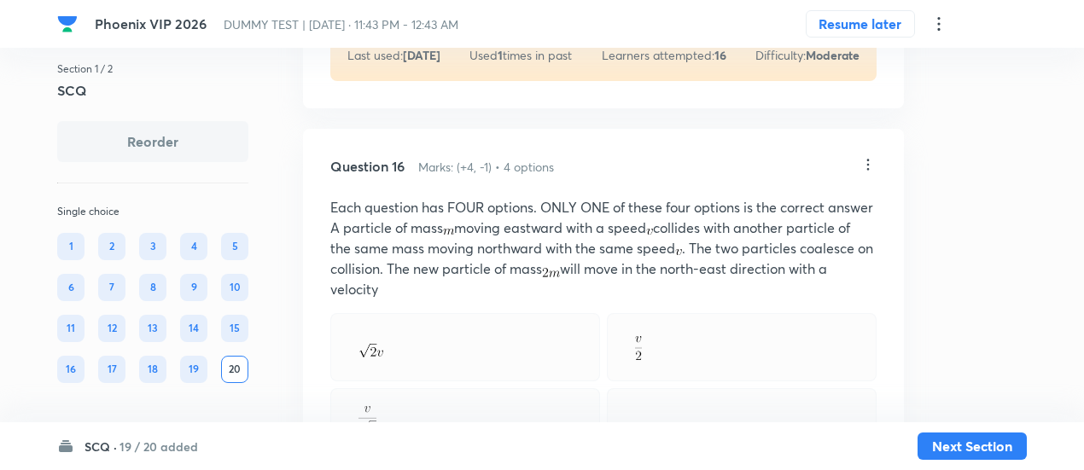
click at [864, 173] on icon at bounding box center [868, 164] width 17 height 17
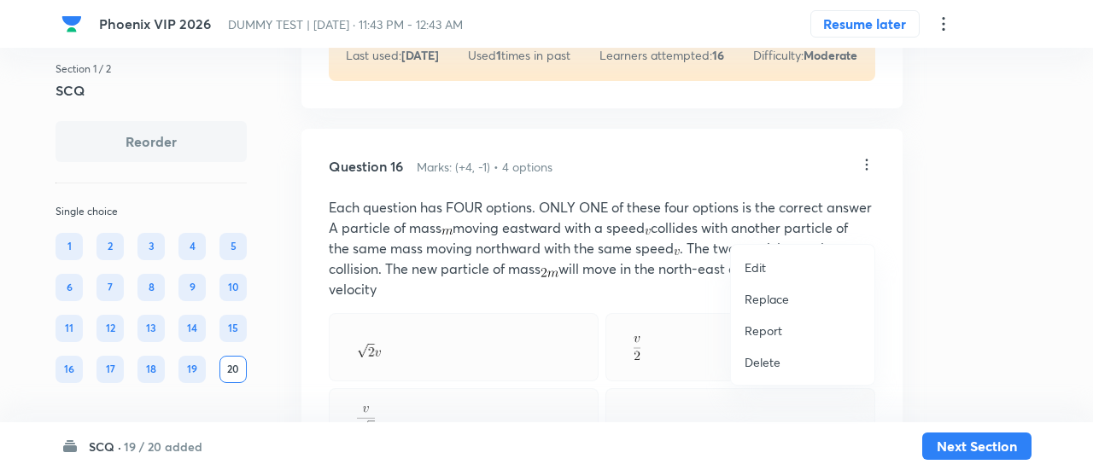
click at [755, 301] on p "Replace" at bounding box center [767, 299] width 44 height 18
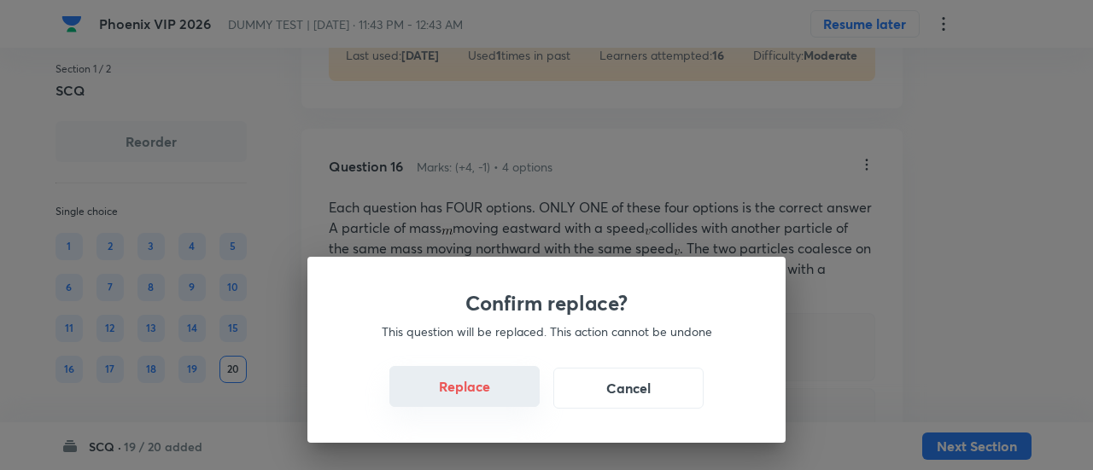
click at [470, 400] on button "Replace" at bounding box center [464, 386] width 150 height 41
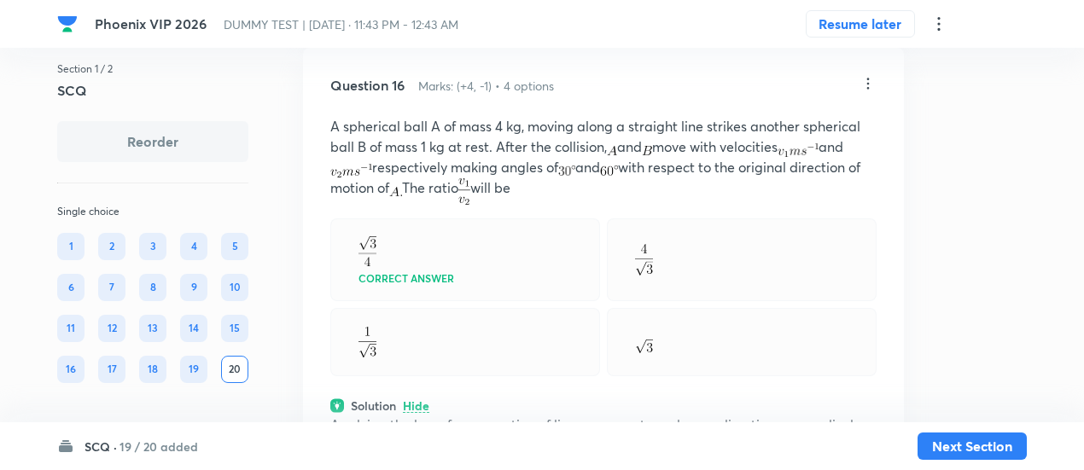
scroll to position [9578, 0]
click at [874, 93] on icon at bounding box center [868, 84] width 17 height 17
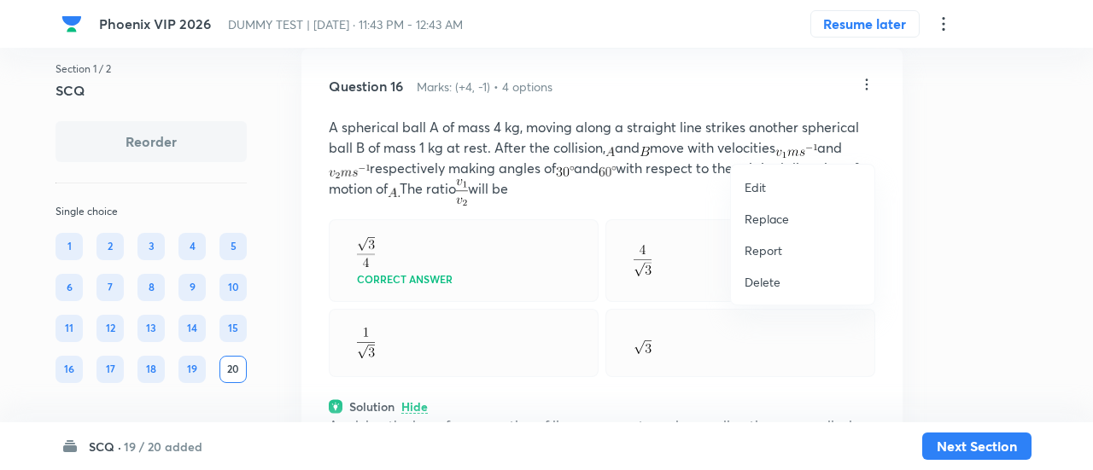
click at [772, 221] on p "Replace" at bounding box center [767, 219] width 44 height 18
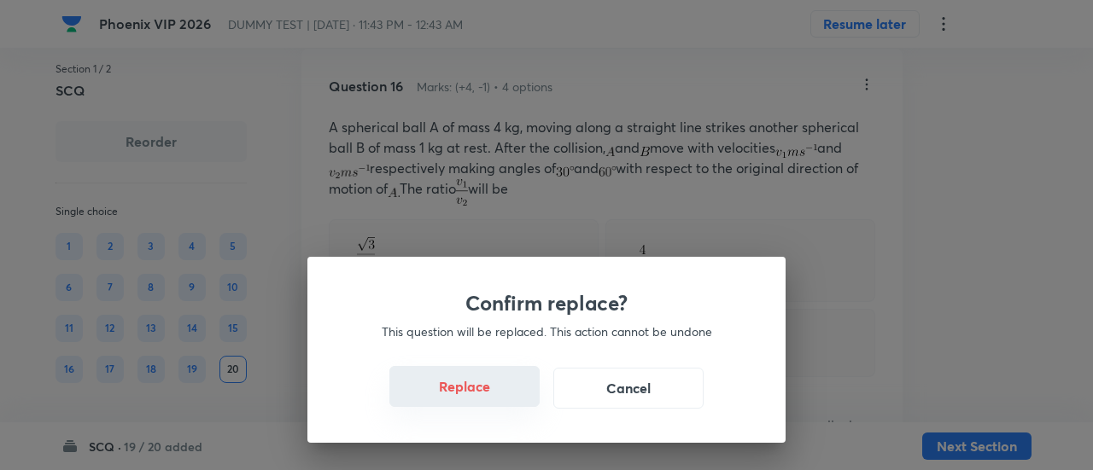
click at [488, 399] on button "Replace" at bounding box center [464, 386] width 150 height 41
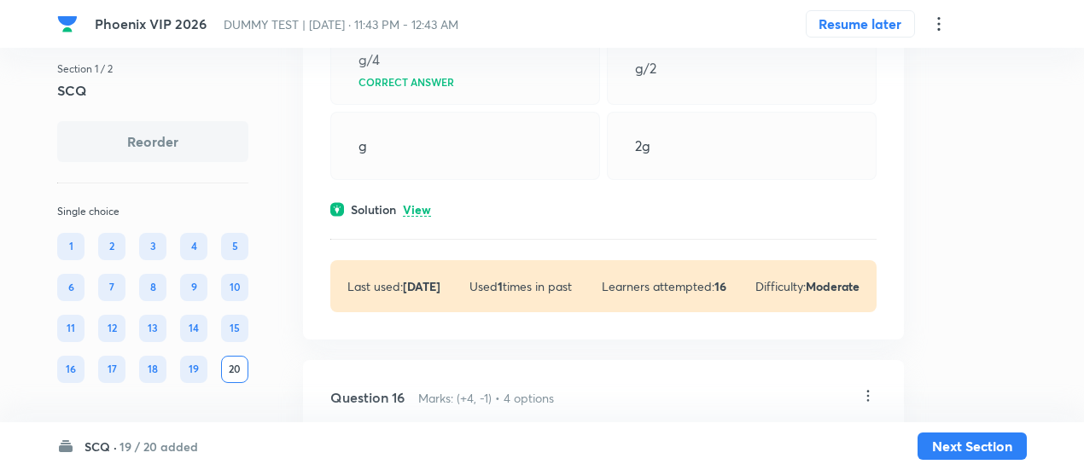
scroll to position [9265, 0]
click at [424, 219] on p "View" at bounding box center [417, 212] width 28 height 13
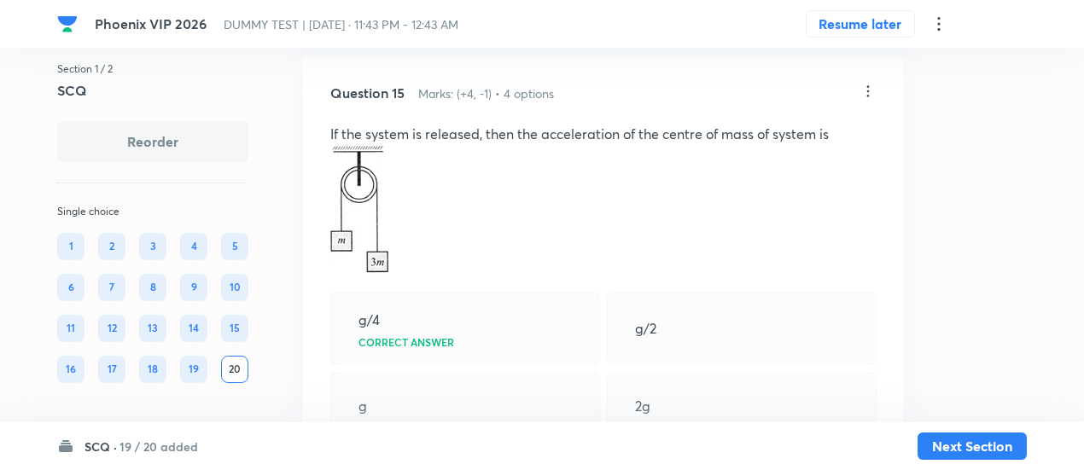
scroll to position [9001, 0]
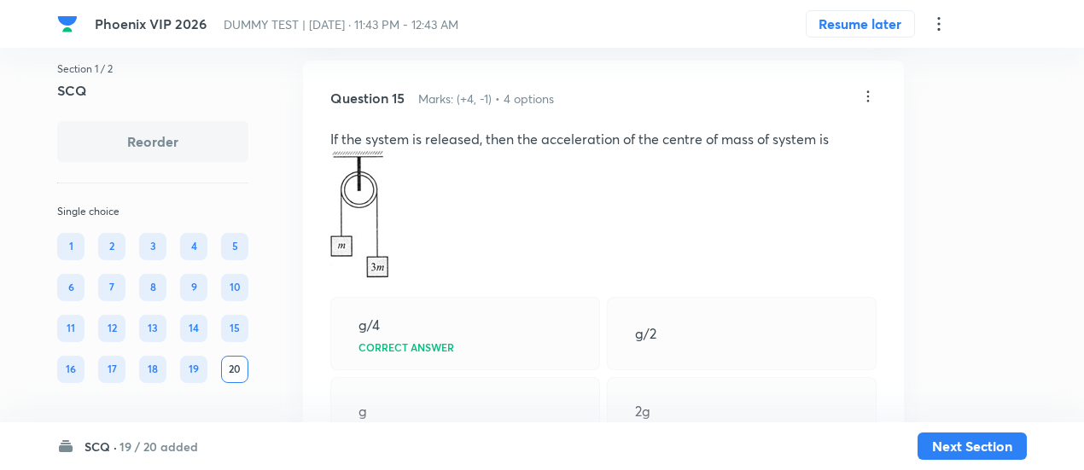
click at [874, 105] on icon at bounding box center [868, 96] width 17 height 17
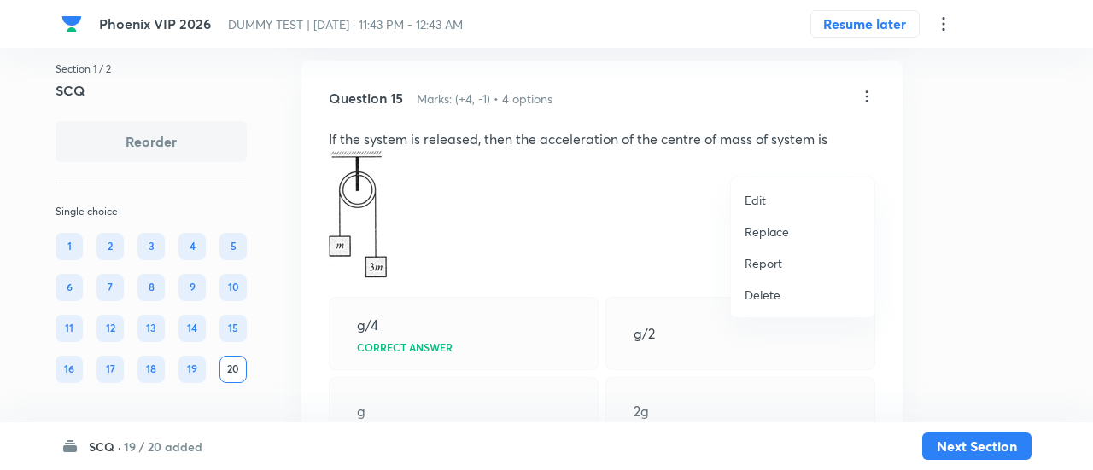
click at [770, 229] on p "Replace" at bounding box center [767, 232] width 44 height 18
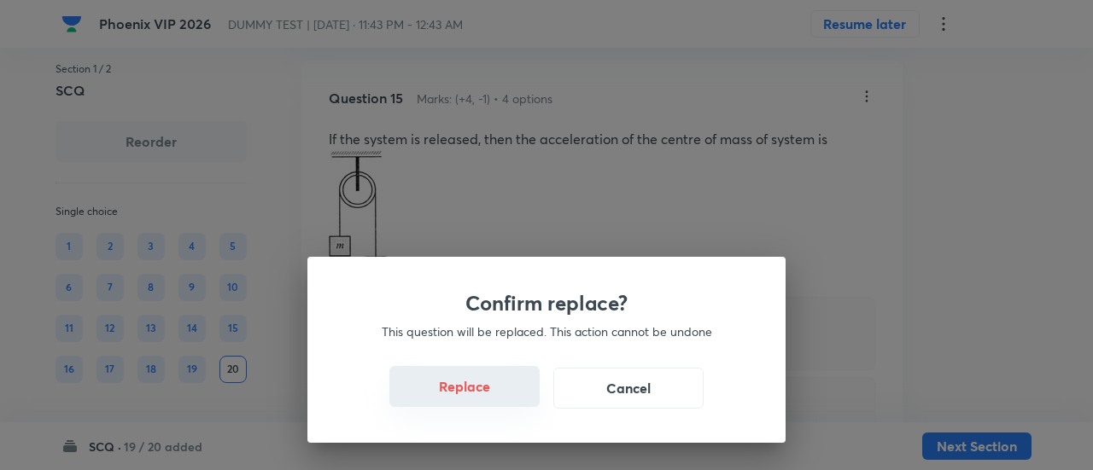
click at [476, 394] on button "Replace" at bounding box center [464, 386] width 150 height 41
click at [476, 394] on button "Replace" at bounding box center [464, 388] width 150 height 41
click at [476, 394] on div "Confirm replace? This question will be replaced. This action cannot be undone R…" at bounding box center [546, 350] width 478 height 186
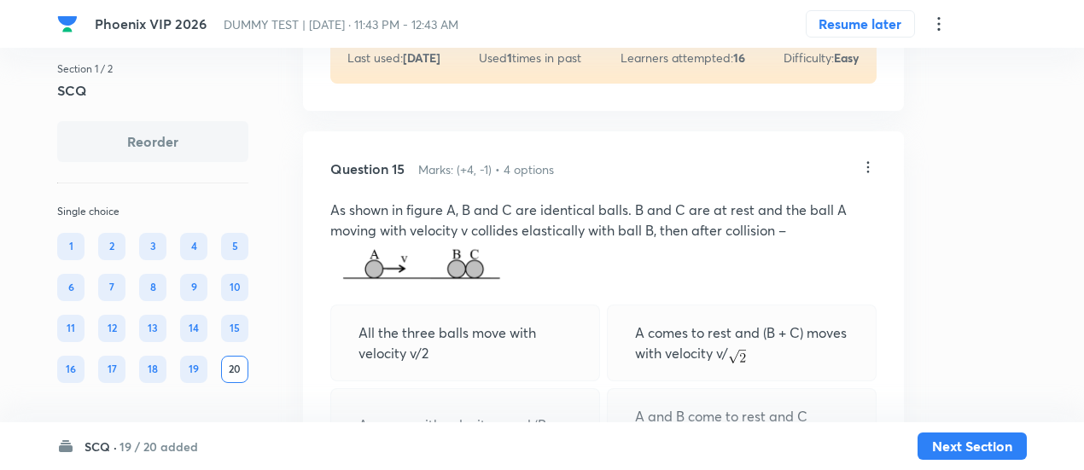
scroll to position [8922, 0]
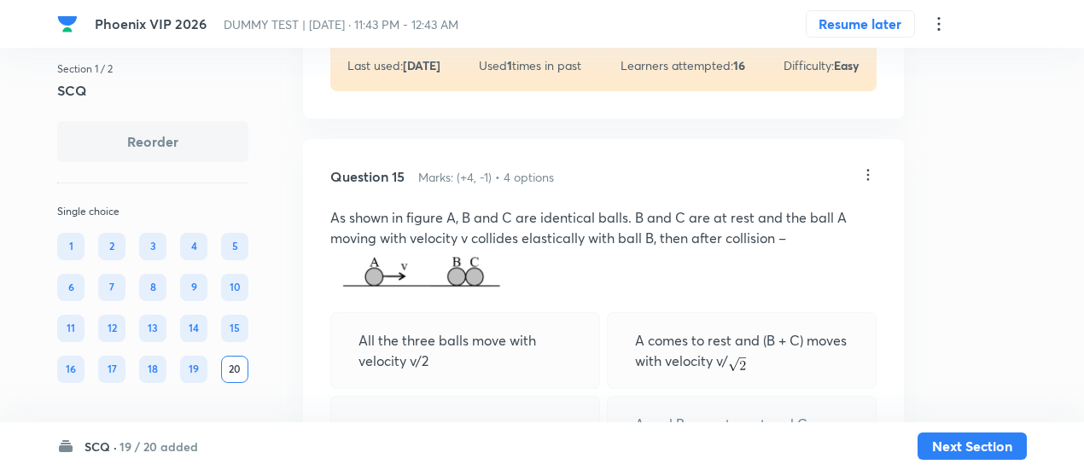
click at [869, 184] on icon at bounding box center [868, 175] width 17 height 17
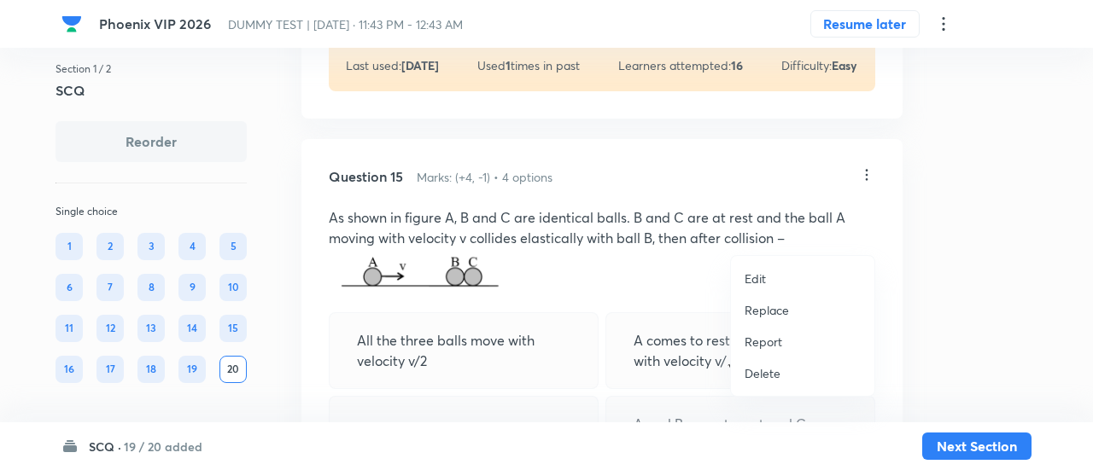
click at [779, 309] on p "Replace" at bounding box center [767, 310] width 44 height 18
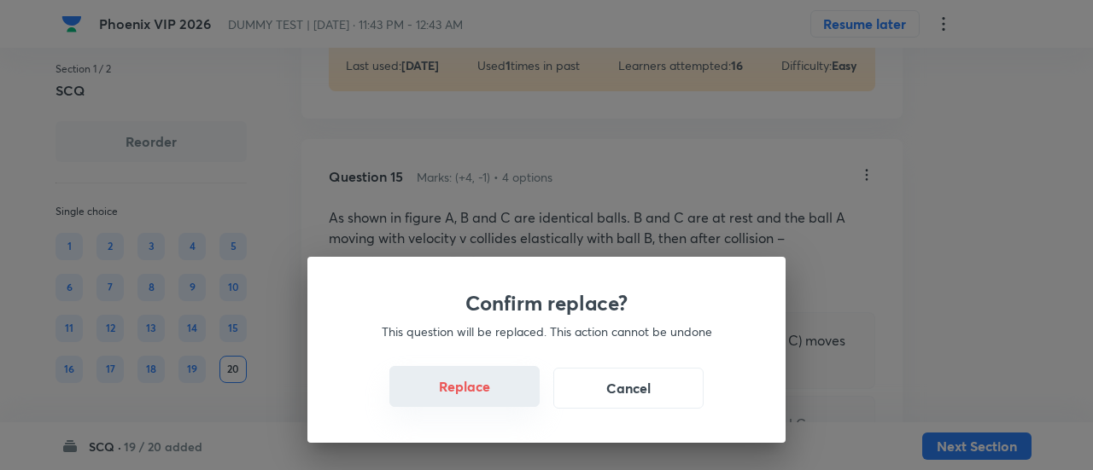
click at [476, 398] on button "Replace" at bounding box center [464, 386] width 150 height 41
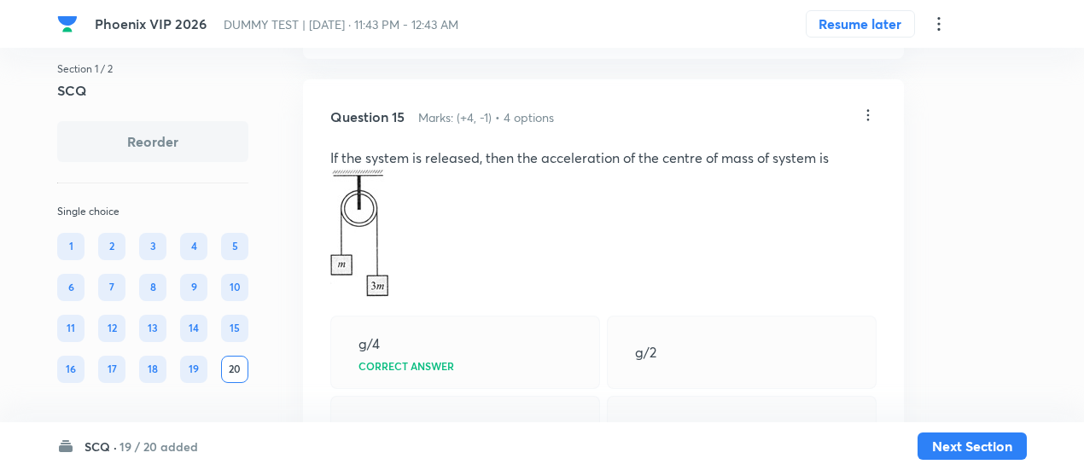
scroll to position [8980, 0]
click at [866, 126] on icon at bounding box center [868, 116] width 17 height 17
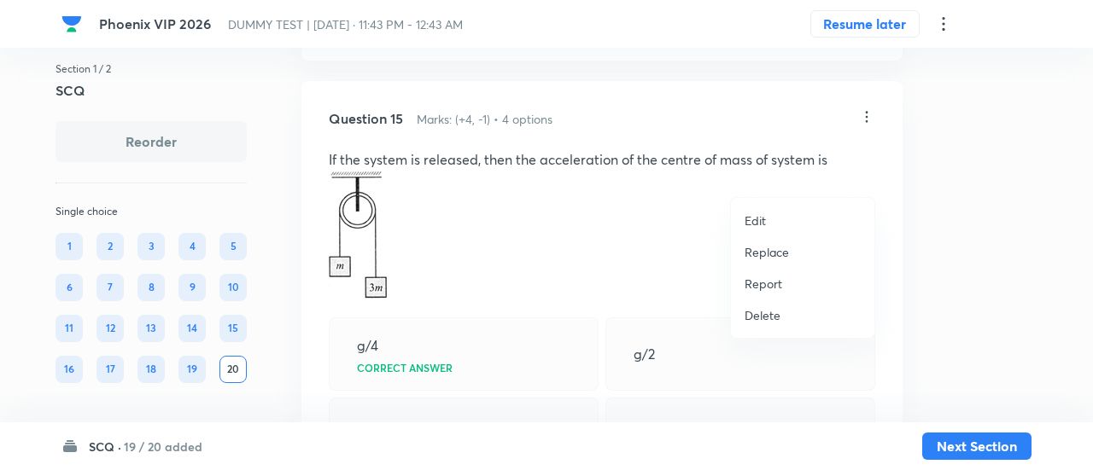
click at [769, 252] on p "Replace" at bounding box center [767, 252] width 44 height 18
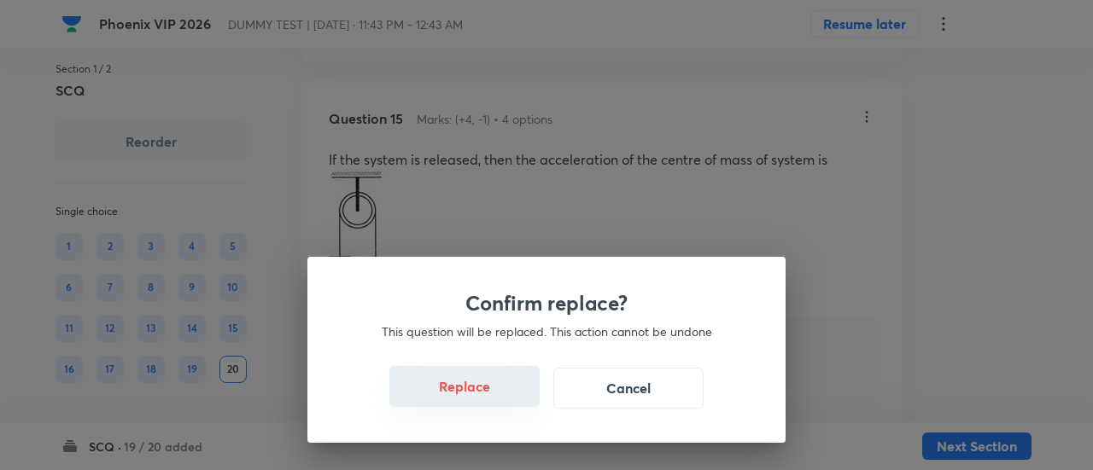
click at [478, 392] on button "Replace" at bounding box center [464, 386] width 150 height 41
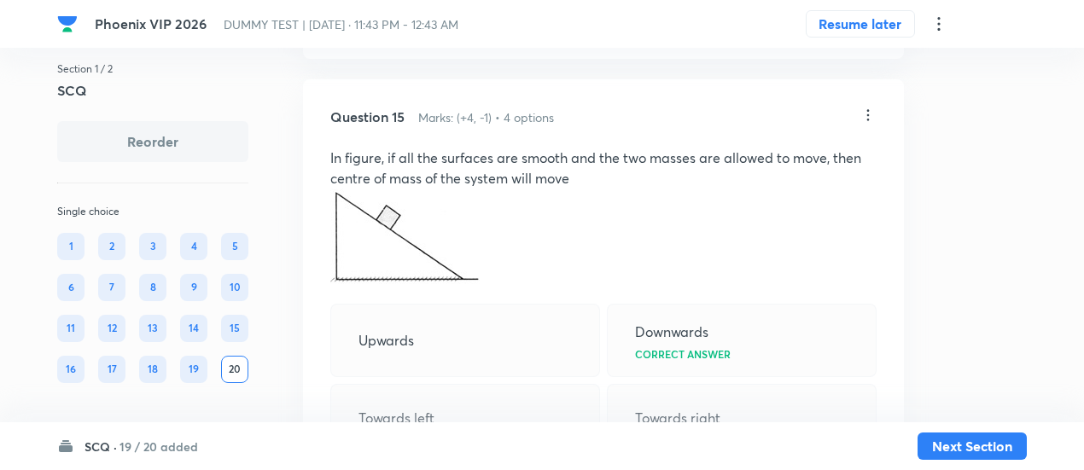
scroll to position [8981, 0]
click at [868, 122] on icon at bounding box center [869, 116] width 3 height 11
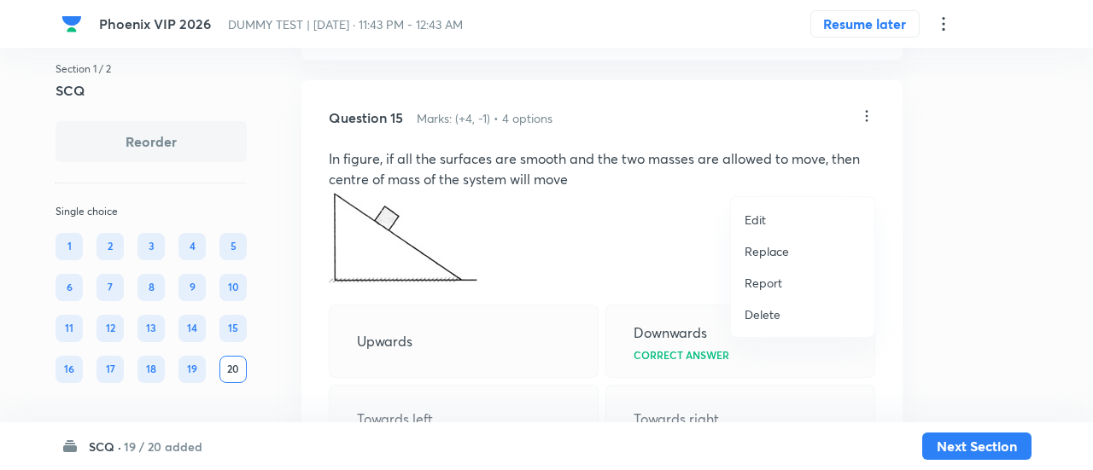
click at [770, 250] on p "Replace" at bounding box center [767, 252] width 44 height 18
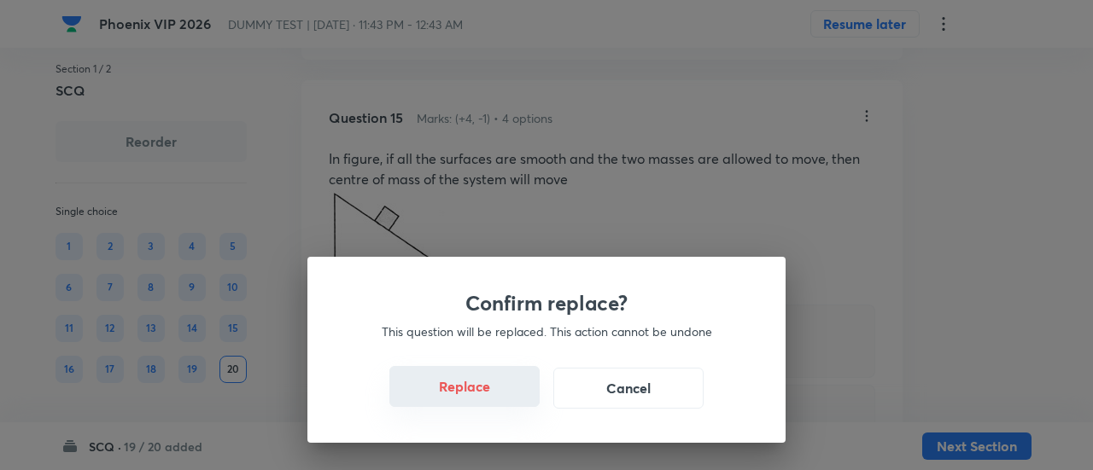
click at [473, 392] on button "Replace" at bounding box center [464, 386] width 150 height 41
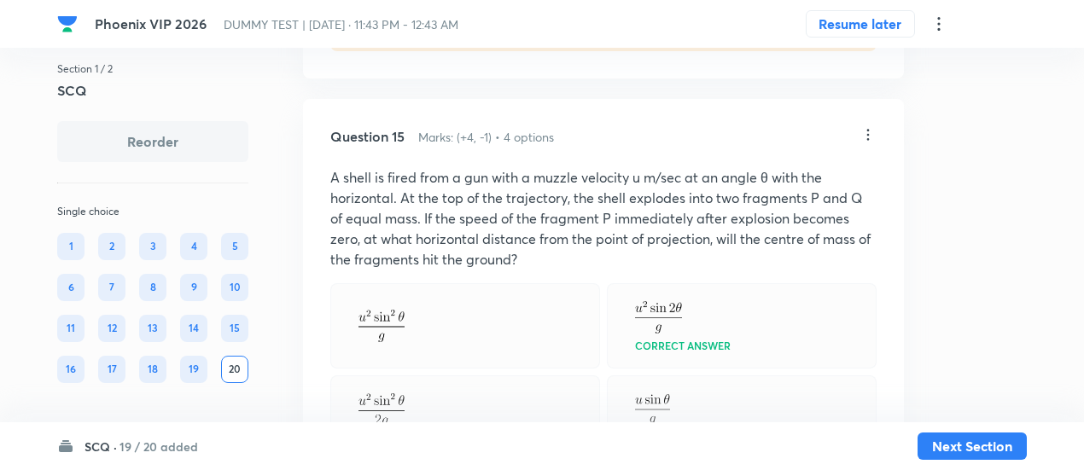
scroll to position [8962, 0]
click at [864, 144] on icon at bounding box center [868, 135] width 17 height 17
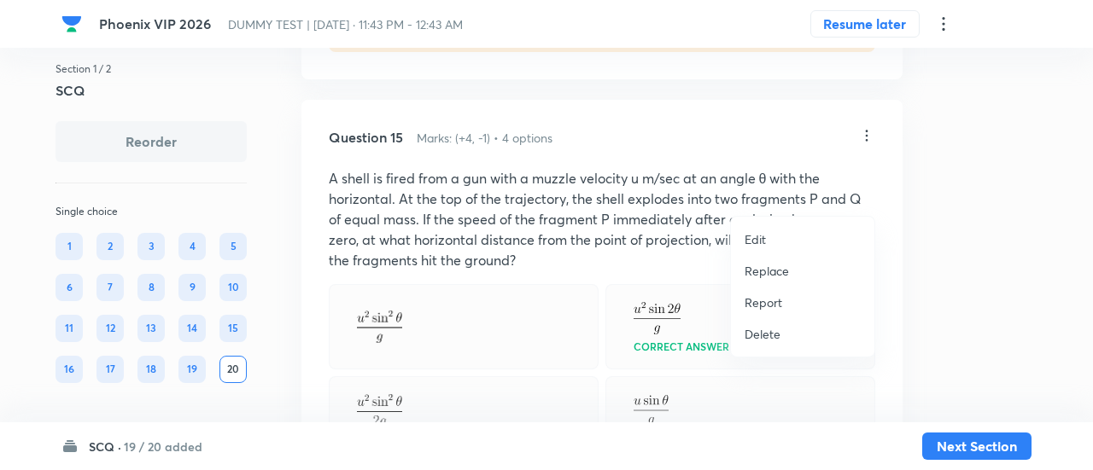
click at [771, 269] on p "Replace" at bounding box center [767, 271] width 44 height 18
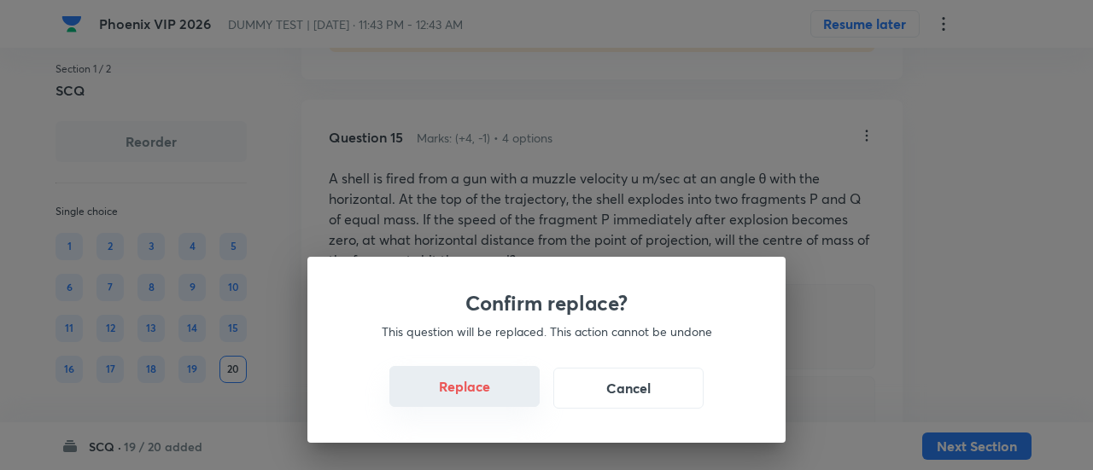
click at [486, 394] on button "Replace" at bounding box center [464, 386] width 150 height 41
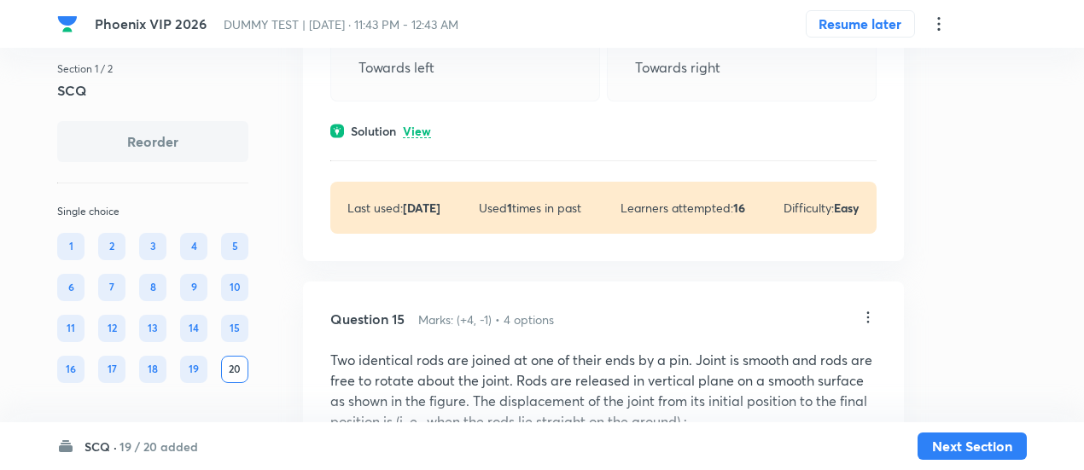
scroll to position [8777, 0]
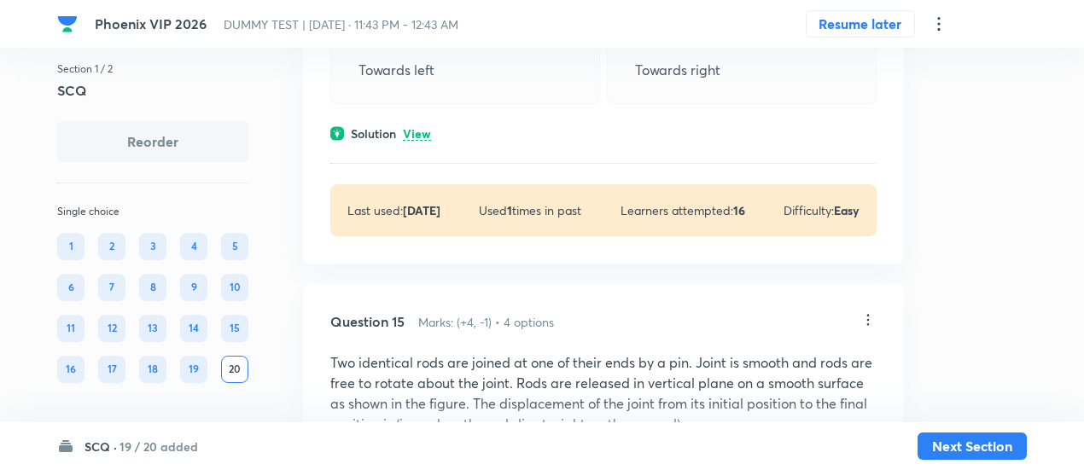
click at [424, 141] on p "View" at bounding box center [417, 134] width 28 height 13
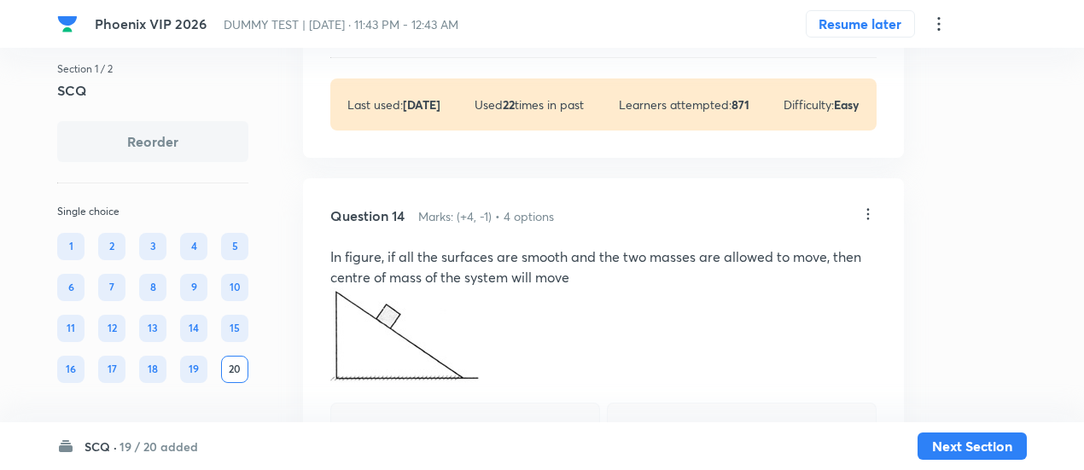
scroll to position [8325, 0]
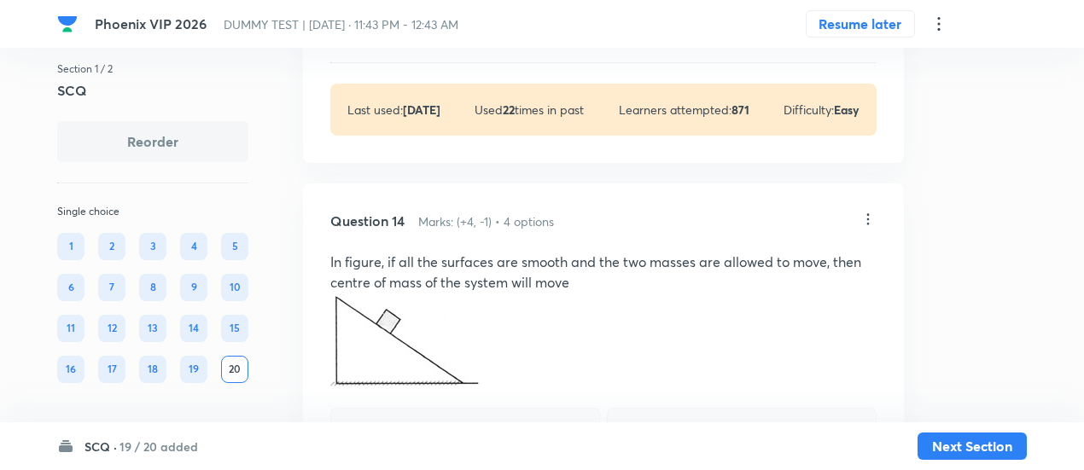
click at [868, 225] on icon at bounding box center [869, 219] width 3 height 11
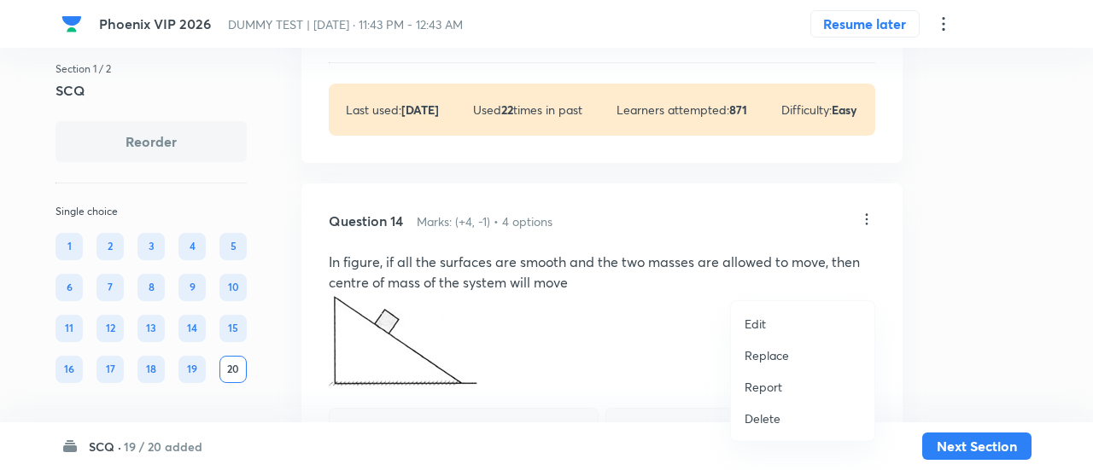
click at [745, 349] on p "Replace" at bounding box center [767, 356] width 44 height 18
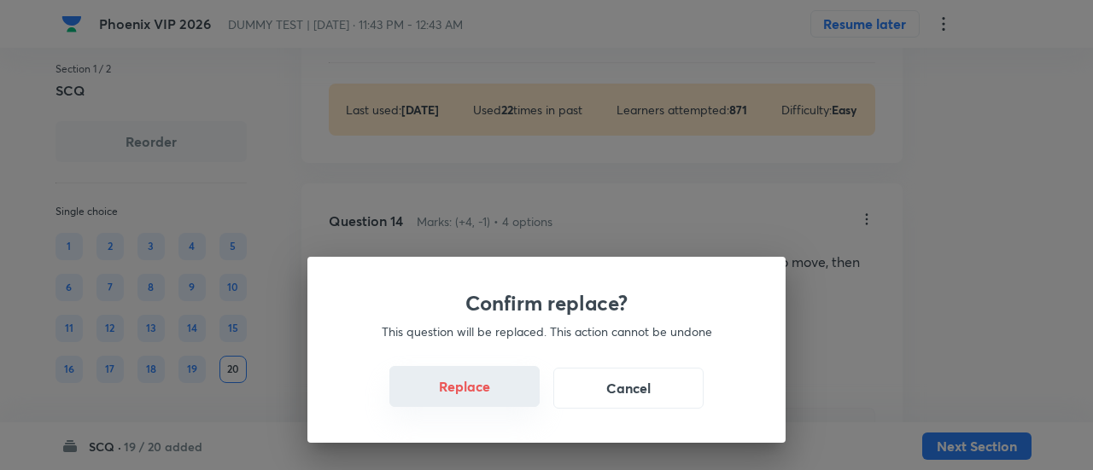
click at [480, 404] on button "Replace" at bounding box center [464, 386] width 150 height 41
click at [483, 387] on button "Replace" at bounding box center [464, 386] width 150 height 41
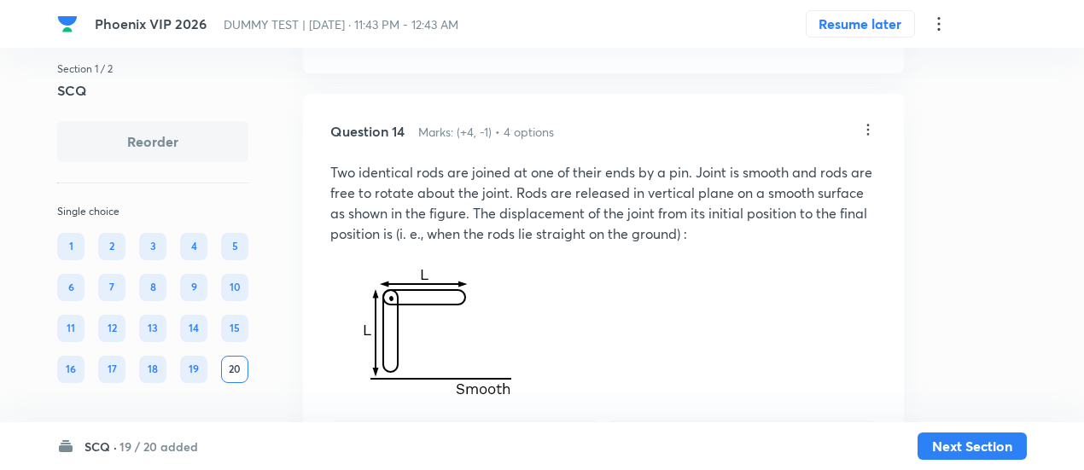
scroll to position [8413, 0]
click at [871, 139] on icon at bounding box center [868, 130] width 17 height 17
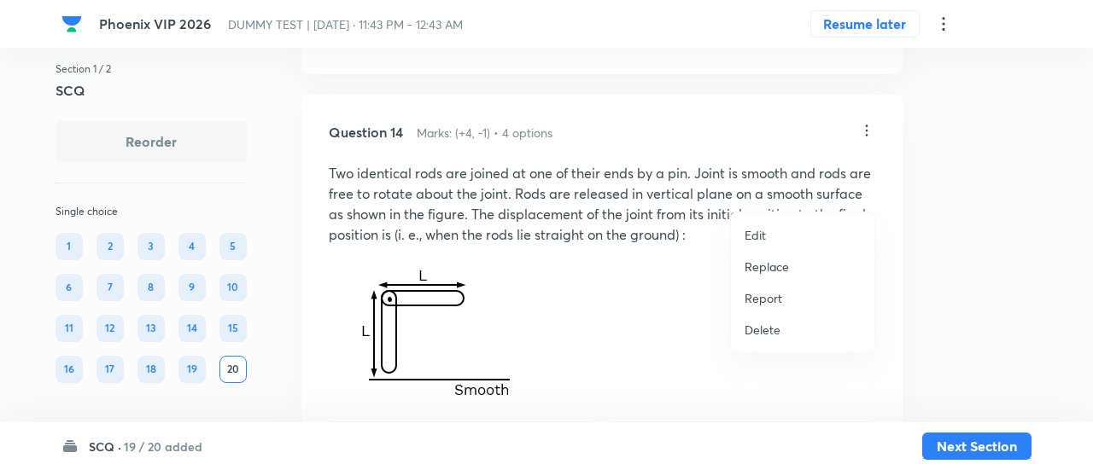
click at [776, 261] on p "Replace" at bounding box center [767, 267] width 44 height 18
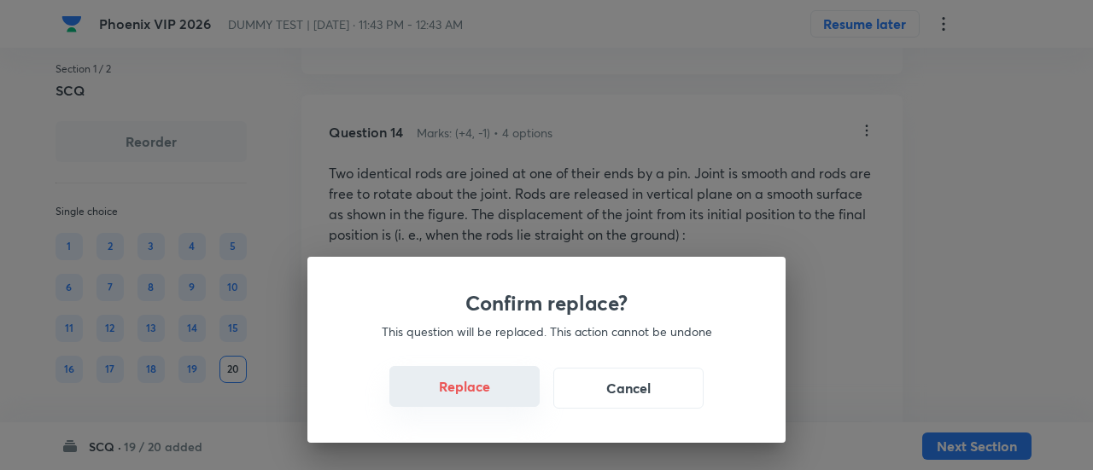
click at [469, 394] on button "Replace" at bounding box center [464, 386] width 150 height 41
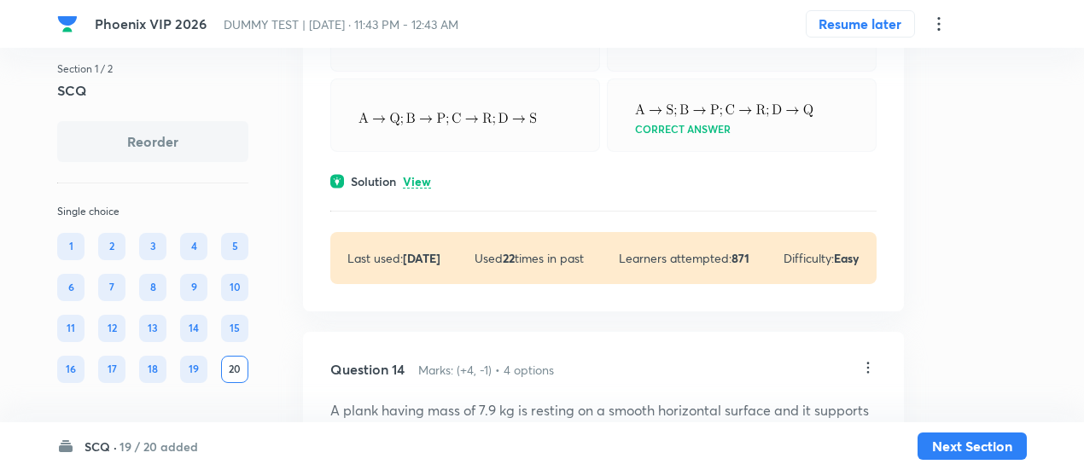
scroll to position [8169, 0]
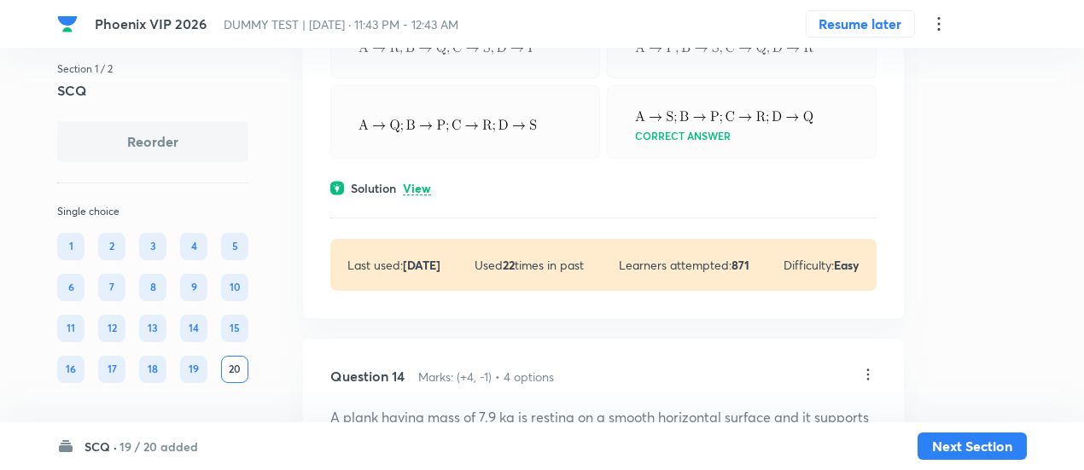
click at [421, 196] on p "View" at bounding box center [417, 189] width 28 height 13
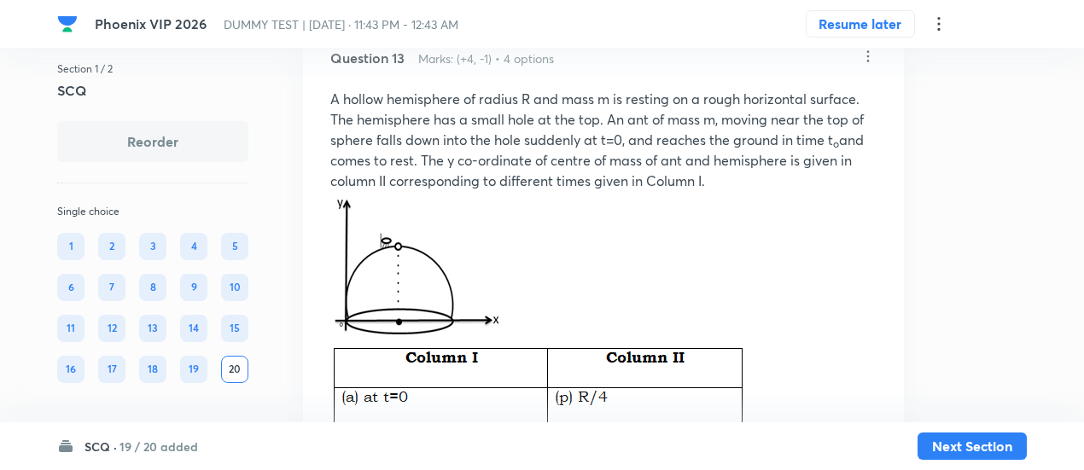
scroll to position [7540, 0]
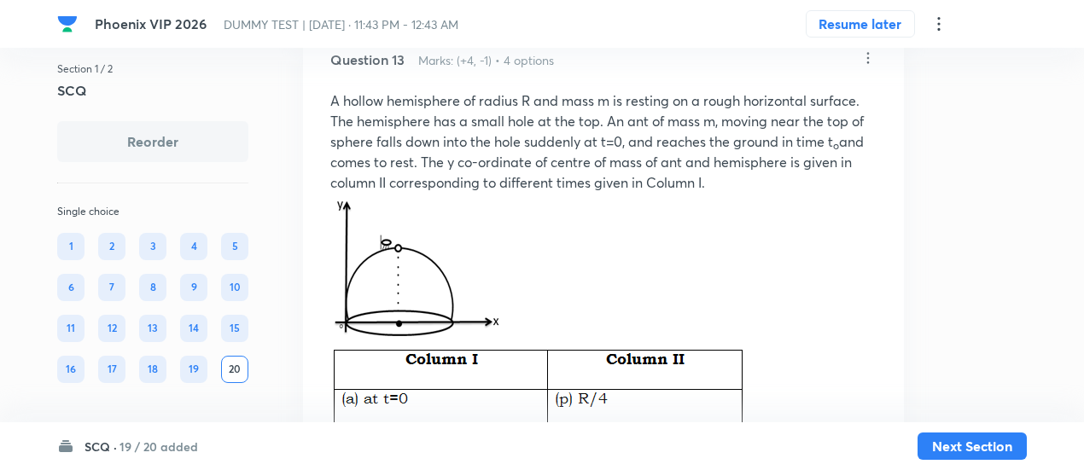
click at [870, 67] on icon at bounding box center [868, 58] width 17 height 17
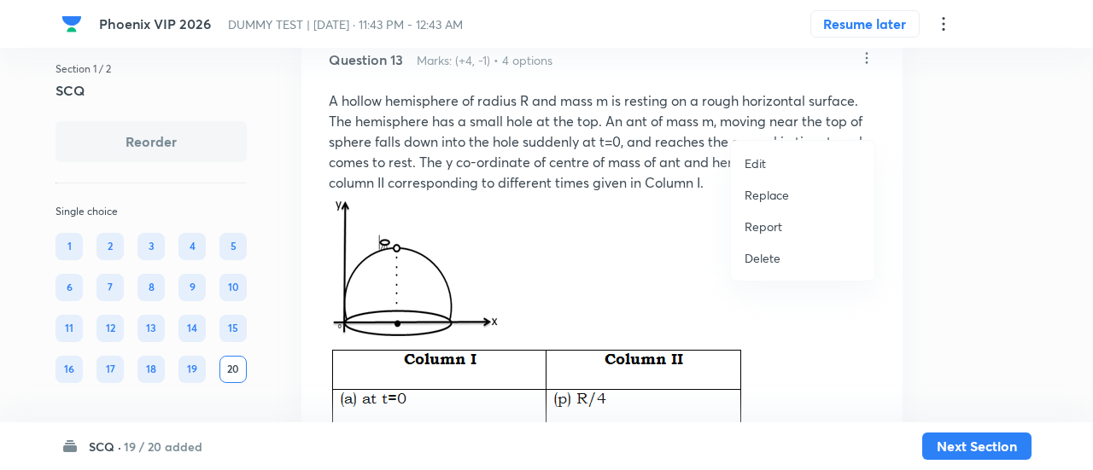
click at [769, 196] on p "Replace" at bounding box center [767, 195] width 44 height 18
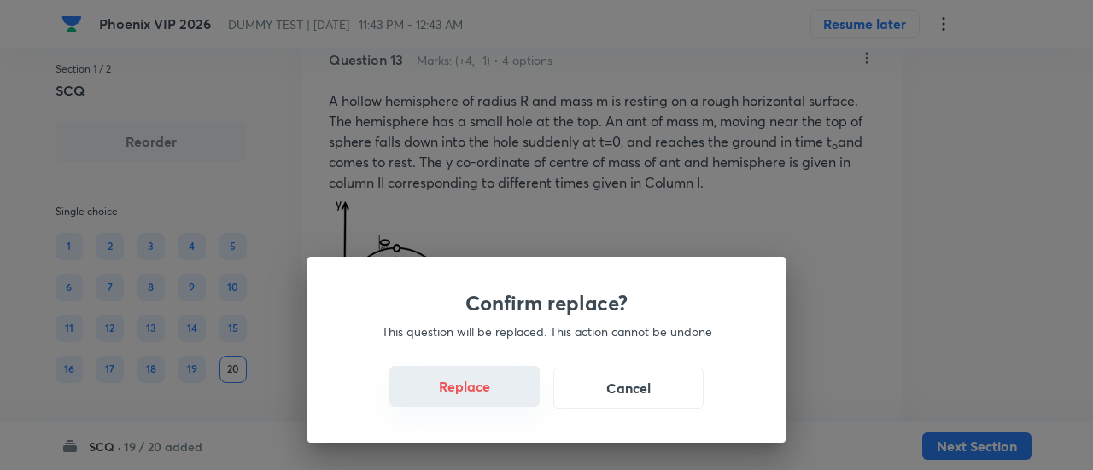
click at [475, 397] on button "Replace" at bounding box center [464, 386] width 150 height 41
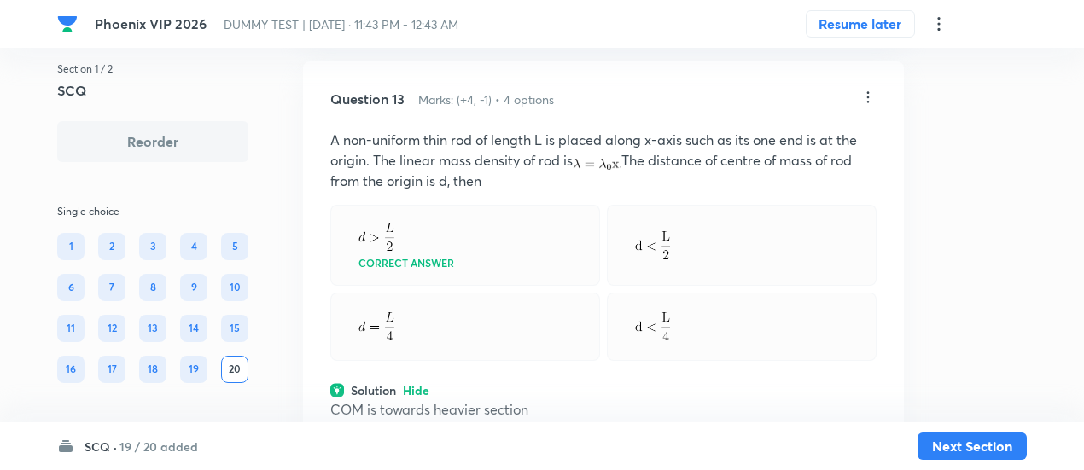
scroll to position [7497, 0]
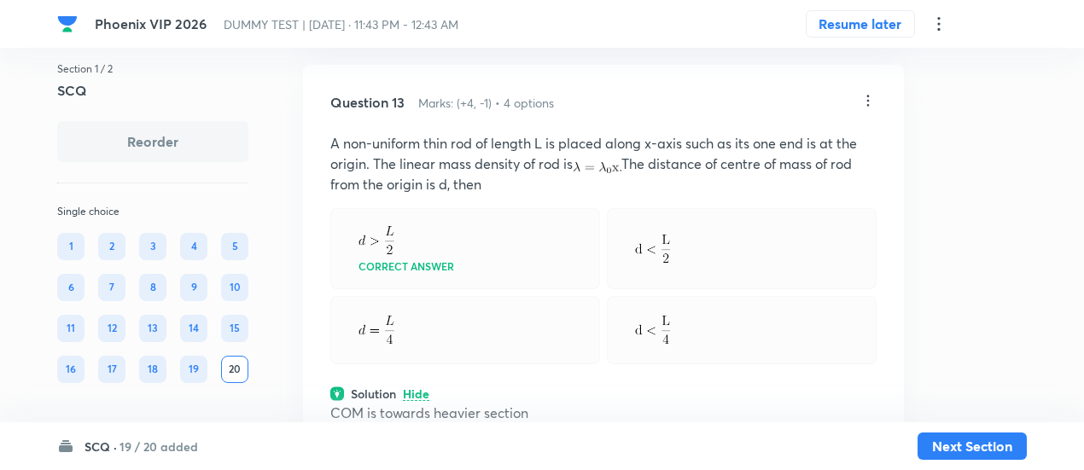
click at [866, 109] on icon at bounding box center [868, 100] width 17 height 17
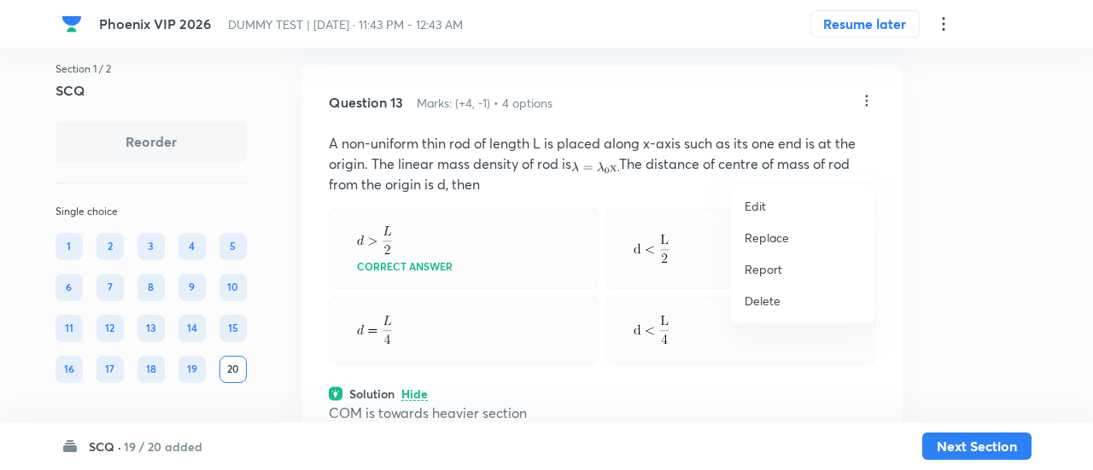
click at [772, 237] on p "Replace" at bounding box center [767, 238] width 44 height 18
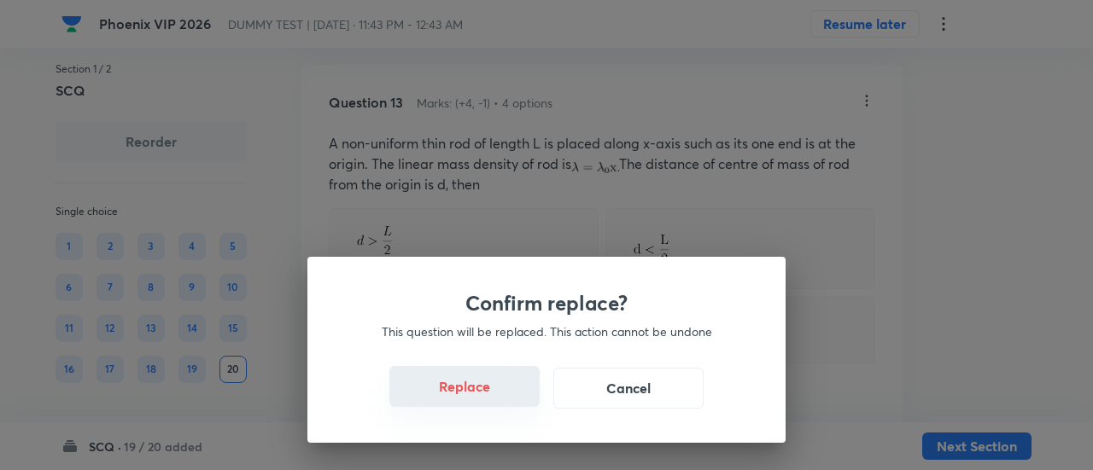
click at [470, 392] on button "Replace" at bounding box center [464, 386] width 150 height 41
click at [470, 392] on button "Replace" at bounding box center [464, 388] width 150 height 41
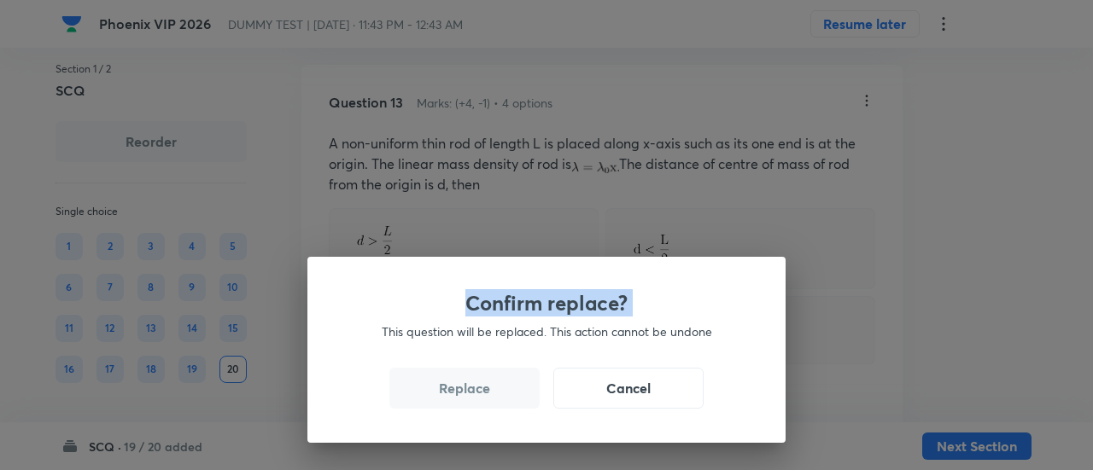
click at [470, 392] on div "Confirm replace? This question will be replaced. This action cannot be undone R…" at bounding box center [546, 235] width 1093 height 470
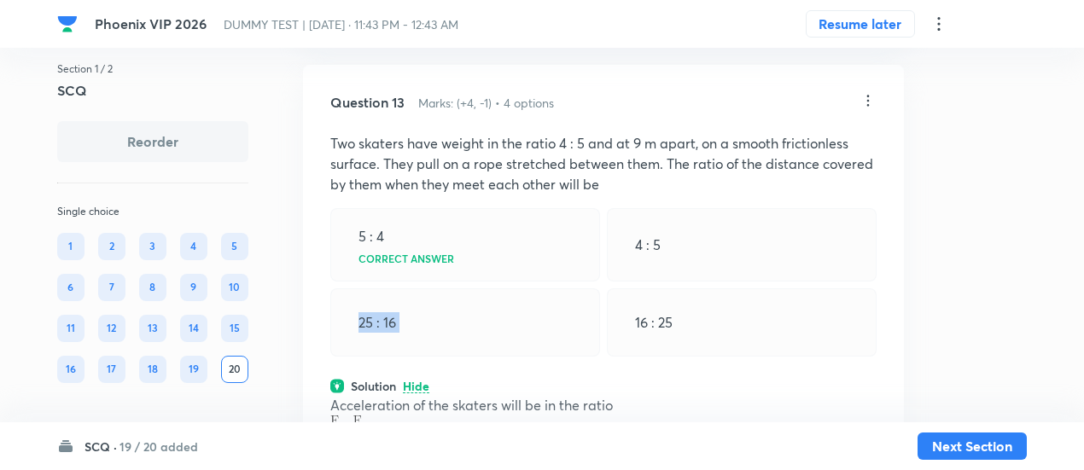
click at [470, 357] on div "25 : 16" at bounding box center [465, 323] width 270 height 68
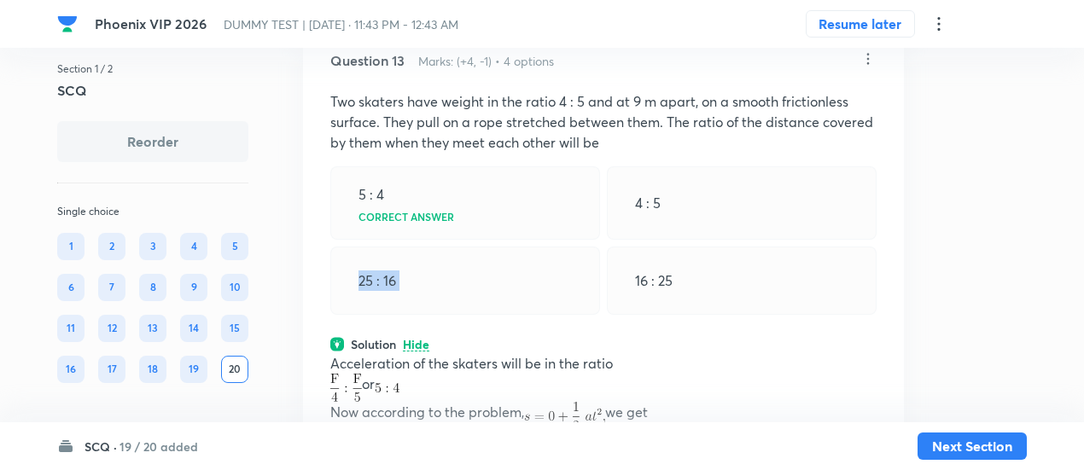
scroll to position [7537, 0]
click at [868, 67] on icon at bounding box center [869, 61] width 3 height 11
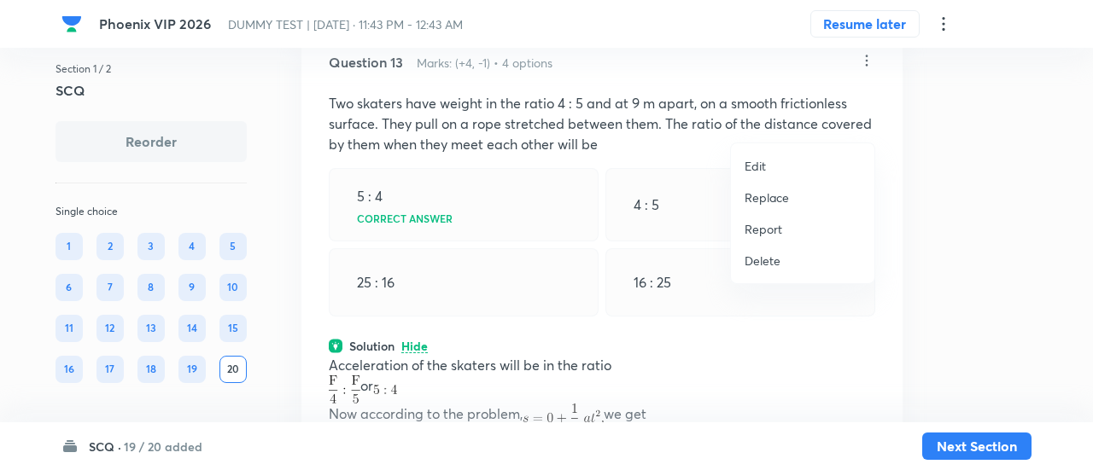
click at [770, 198] on p "Replace" at bounding box center [767, 198] width 44 height 18
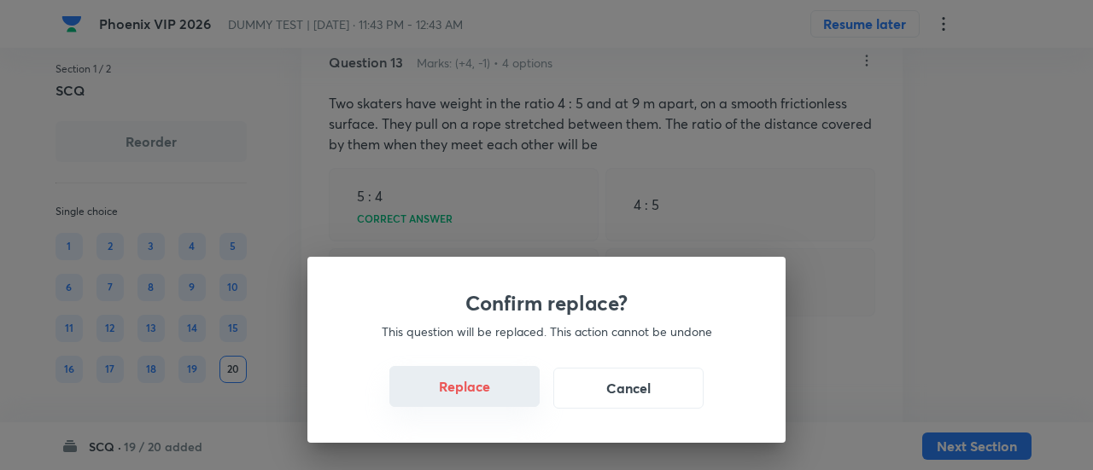
click at [473, 395] on button "Replace" at bounding box center [464, 386] width 150 height 41
click at [473, 395] on div "Confirm replace? This question will be replaced. This action cannot be undone R…" at bounding box center [546, 350] width 478 height 186
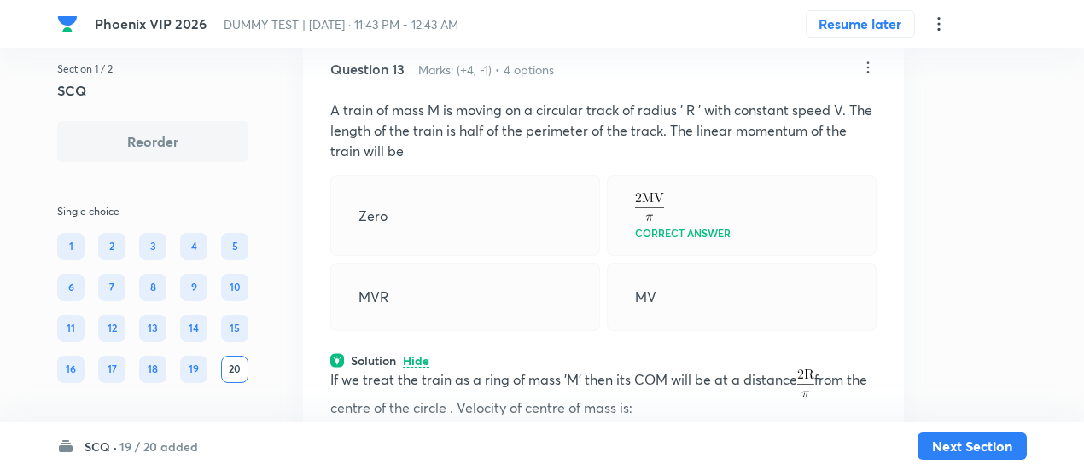
scroll to position [7530, 0]
click at [862, 77] on icon at bounding box center [868, 68] width 17 height 17
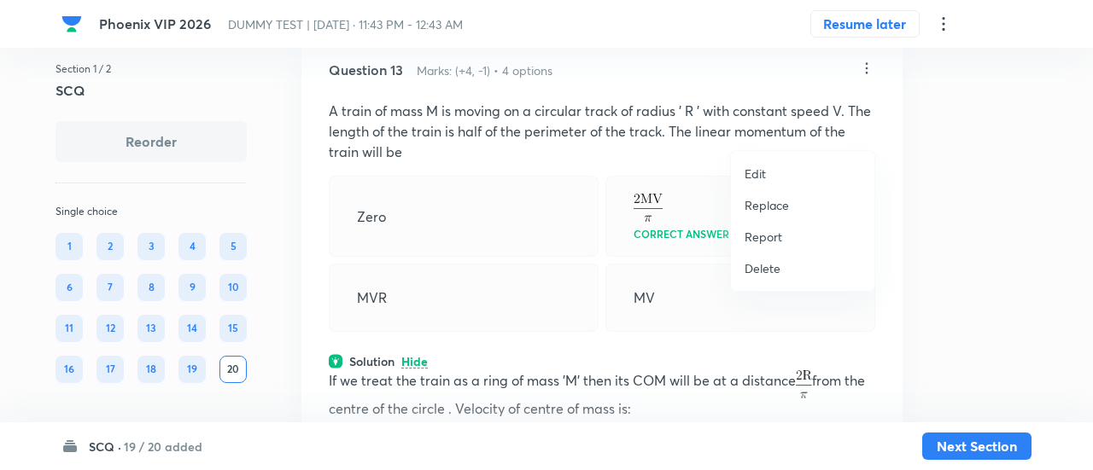
click at [760, 205] on p "Replace" at bounding box center [767, 205] width 44 height 18
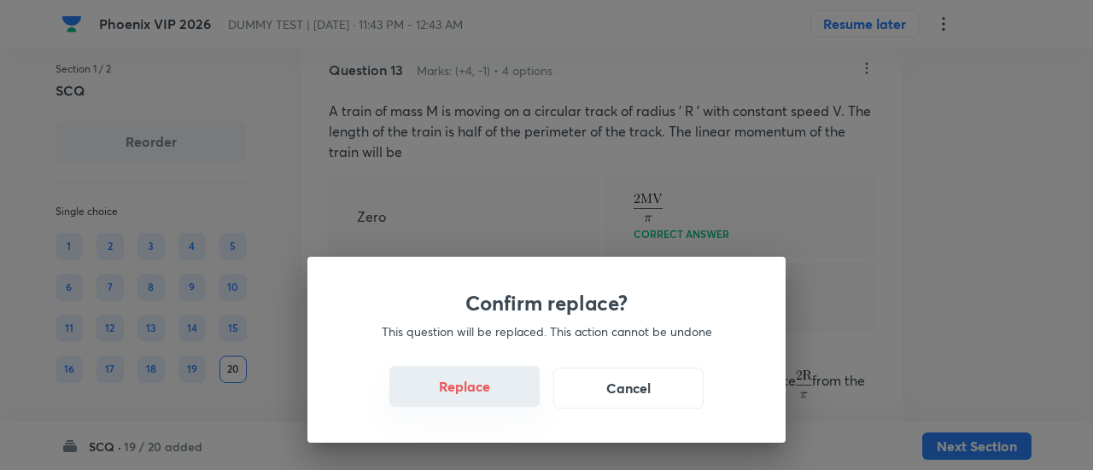
click at [483, 399] on button "Replace" at bounding box center [464, 386] width 150 height 41
click at [483, 399] on button "Replace" at bounding box center [464, 388] width 150 height 41
click at [483, 399] on button "Replace" at bounding box center [464, 386] width 150 height 41
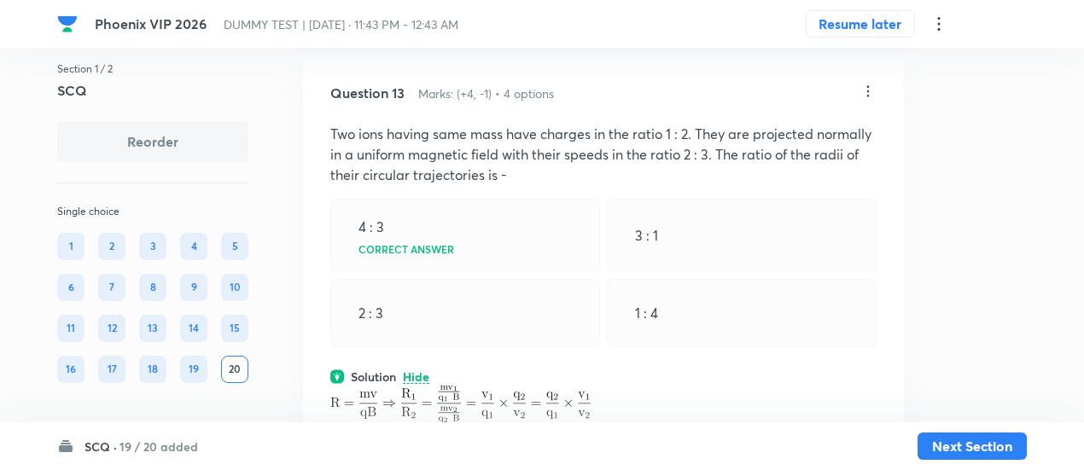
scroll to position [7506, 0]
click at [862, 101] on icon at bounding box center [868, 92] width 17 height 17
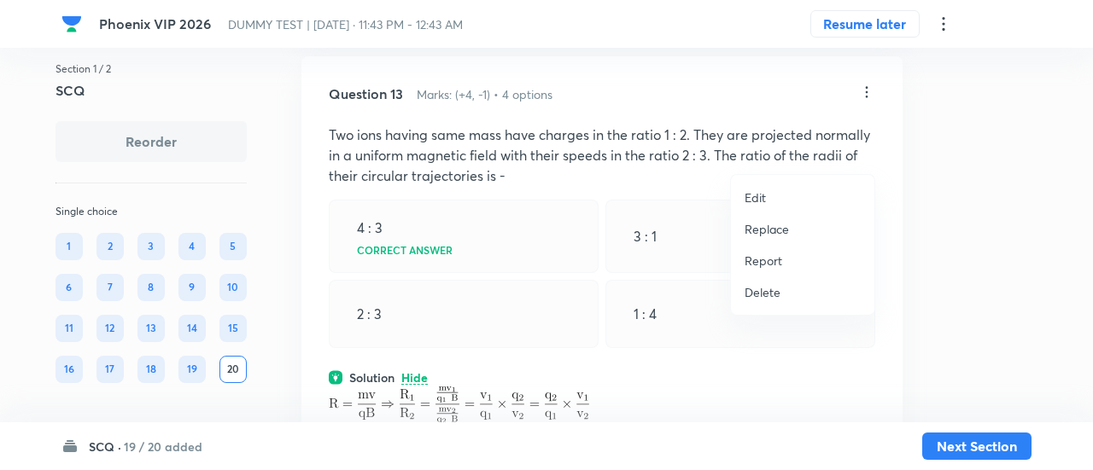
click at [777, 231] on p "Replace" at bounding box center [767, 229] width 44 height 18
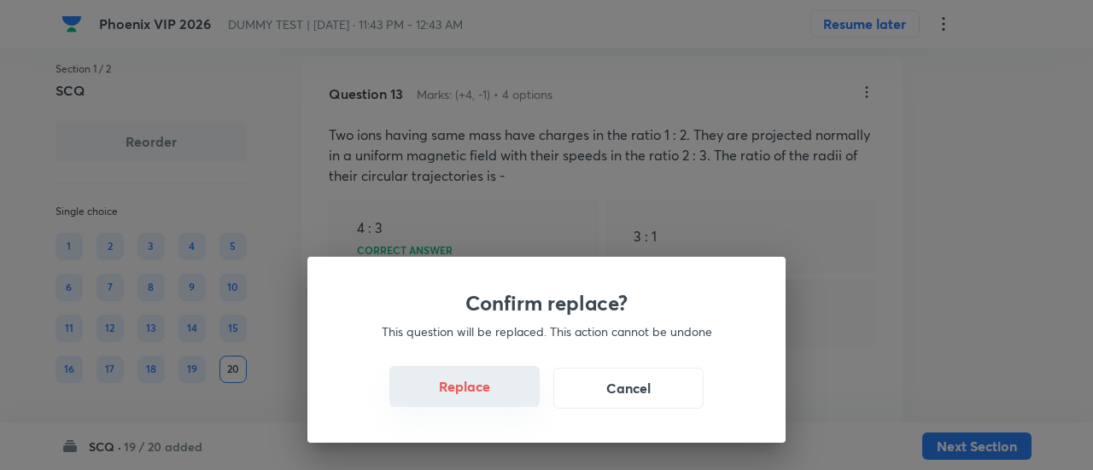
click at [478, 400] on button "Replace" at bounding box center [464, 386] width 150 height 41
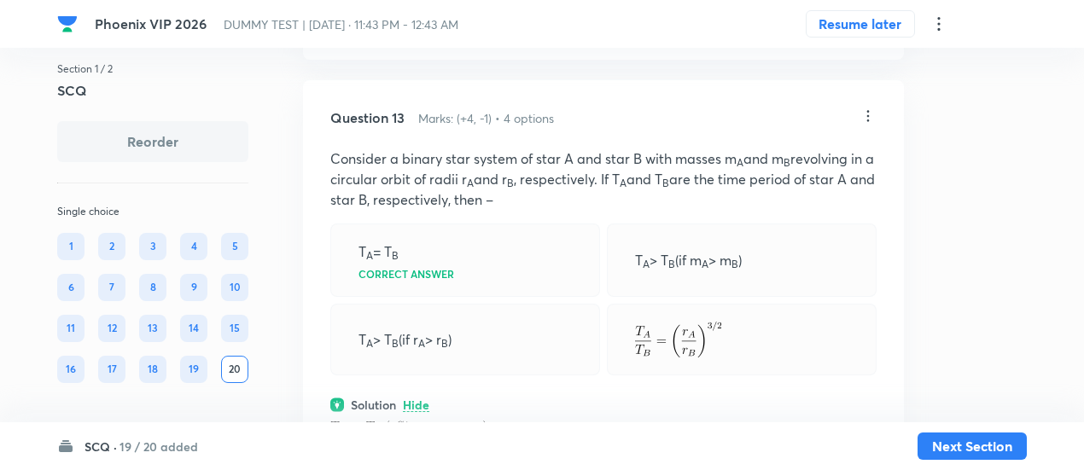
scroll to position [7455, 0]
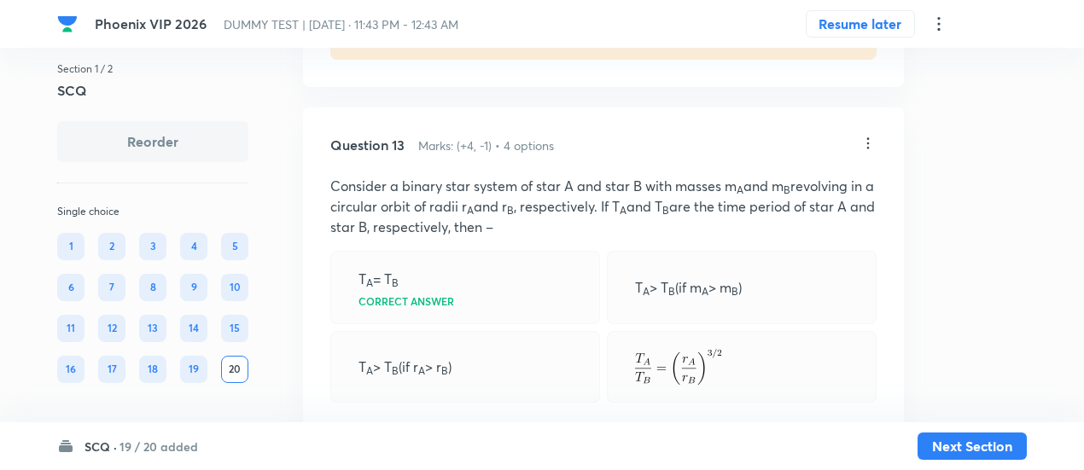
click at [868, 149] on icon at bounding box center [869, 143] width 3 height 11
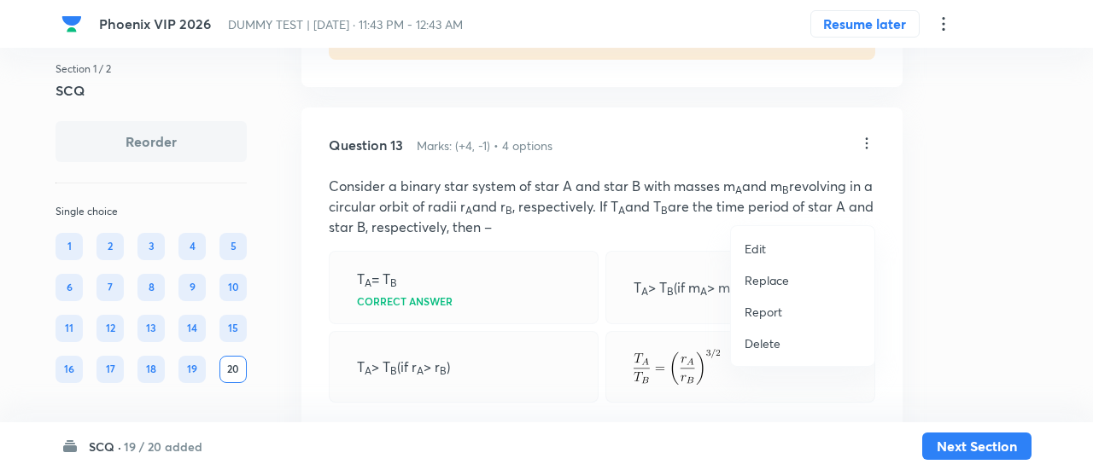
click at [772, 283] on p "Replace" at bounding box center [767, 281] width 44 height 18
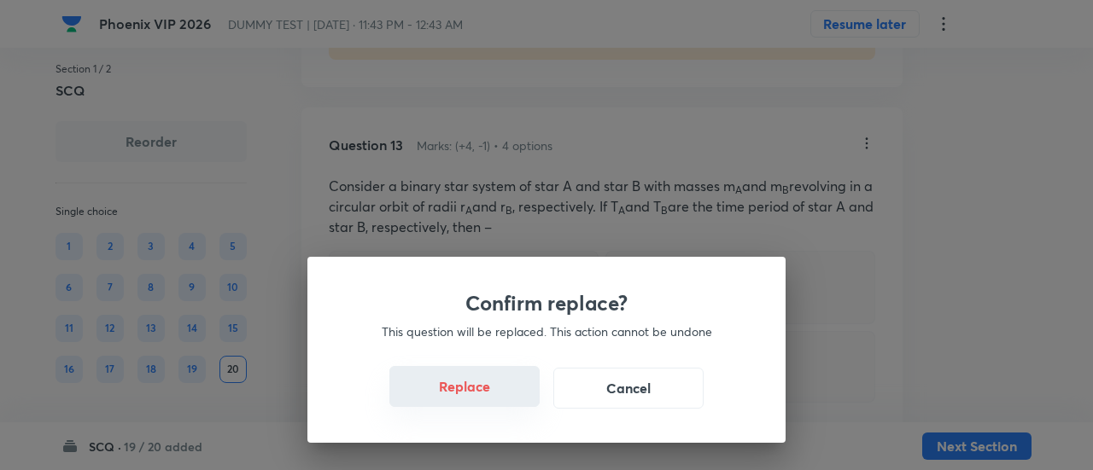
click at [478, 400] on button "Replace" at bounding box center [464, 386] width 150 height 41
click at [478, 400] on button "Replace" at bounding box center [464, 388] width 150 height 41
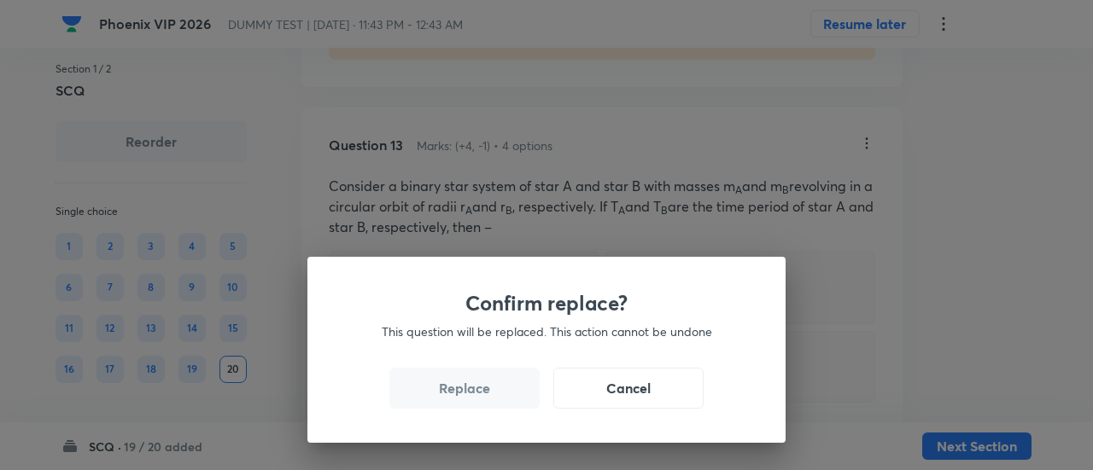
click at [478, 400] on div "Confirm replace? This question will be replaced. This action cannot be undone R…" at bounding box center [546, 235] width 1093 height 470
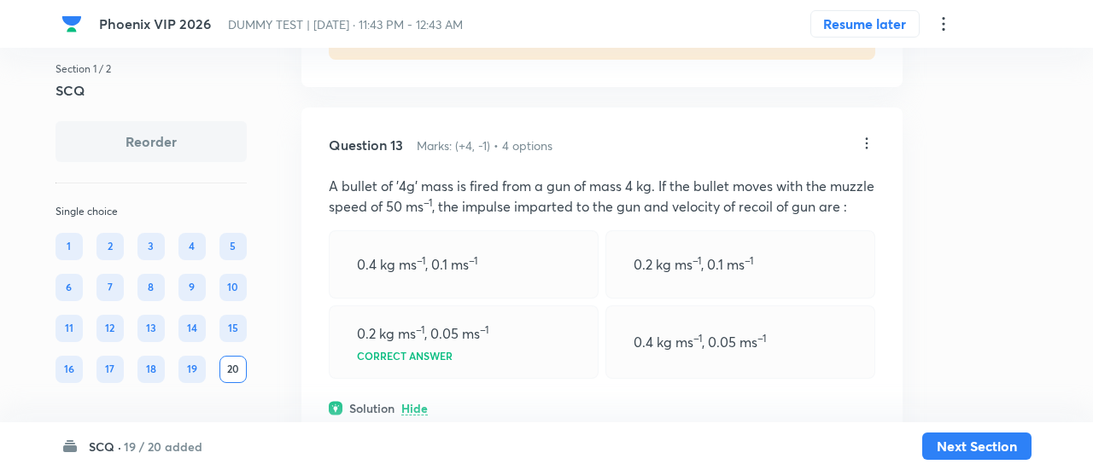
click at [478, 379] on div "0.2 kg ms –1 , 0.05 ms –1 Correct answer" at bounding box center [464, 342] width 270 height 73
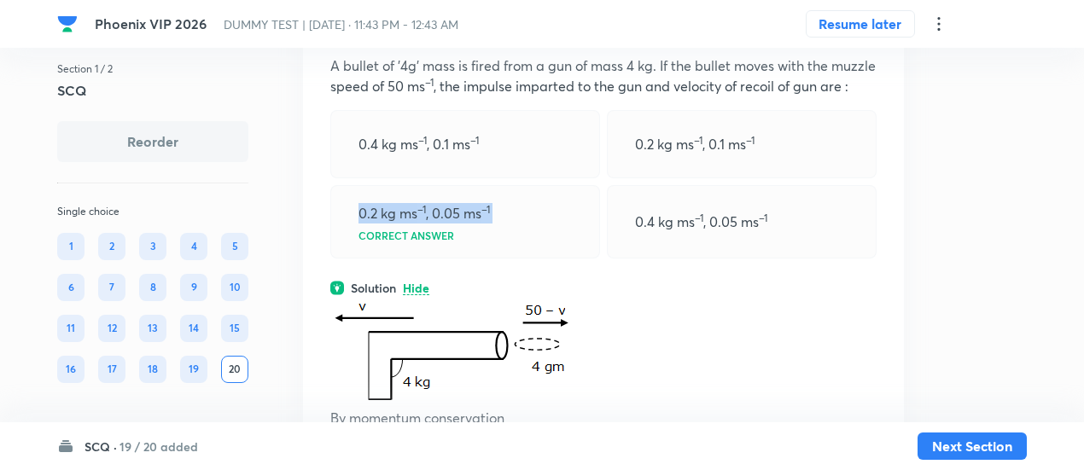
scroll to position [7572, 0]
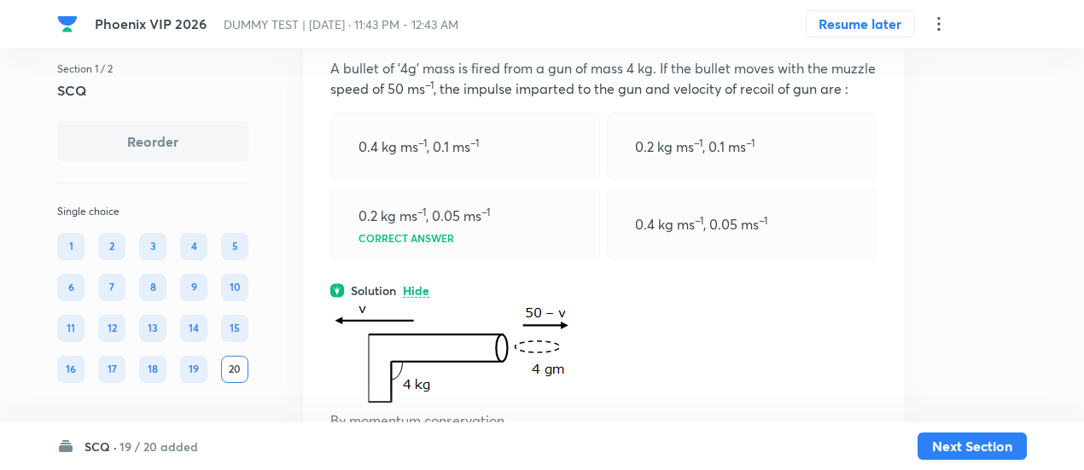
click at [874, 34] on icon at bounding box center [868, 25] width 17 height 17
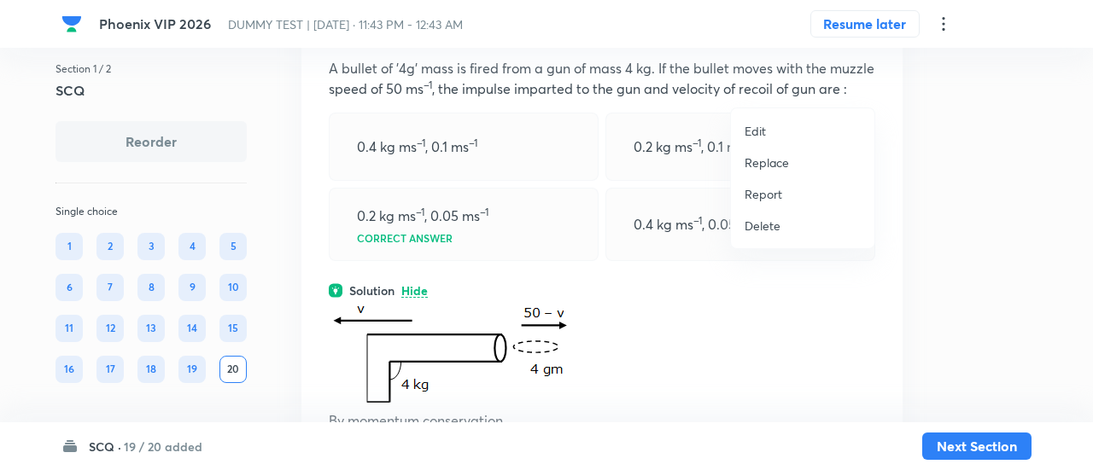
click at [778, 165] on p "Replace" at bounding box center [767, 163] width 44 height 18
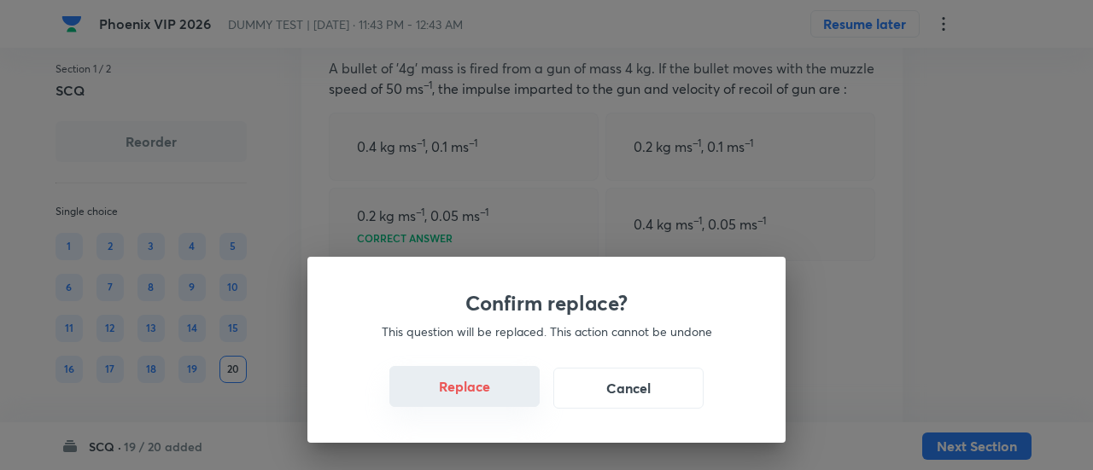
click at [473, 392] on button "Replace" at bounding box center [464, 386] width 150 height 41
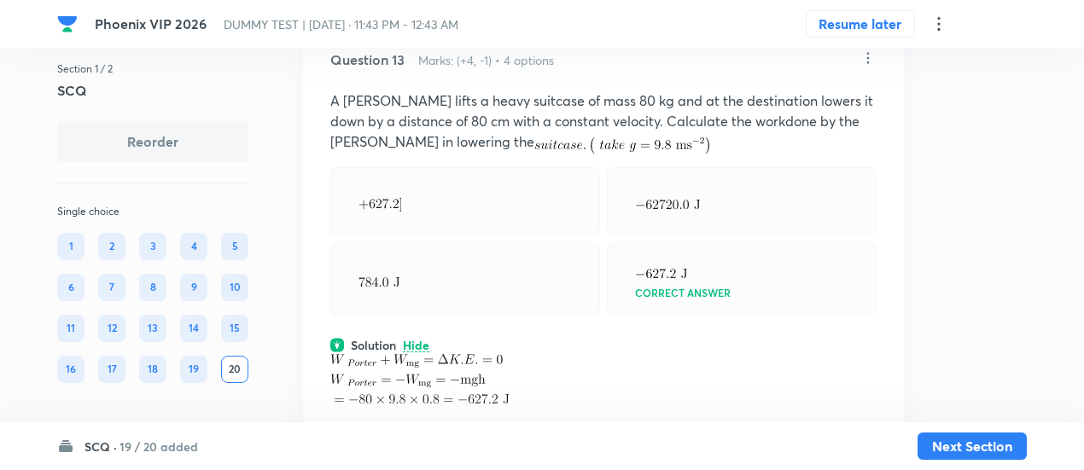
scroll to position [7531, 0]
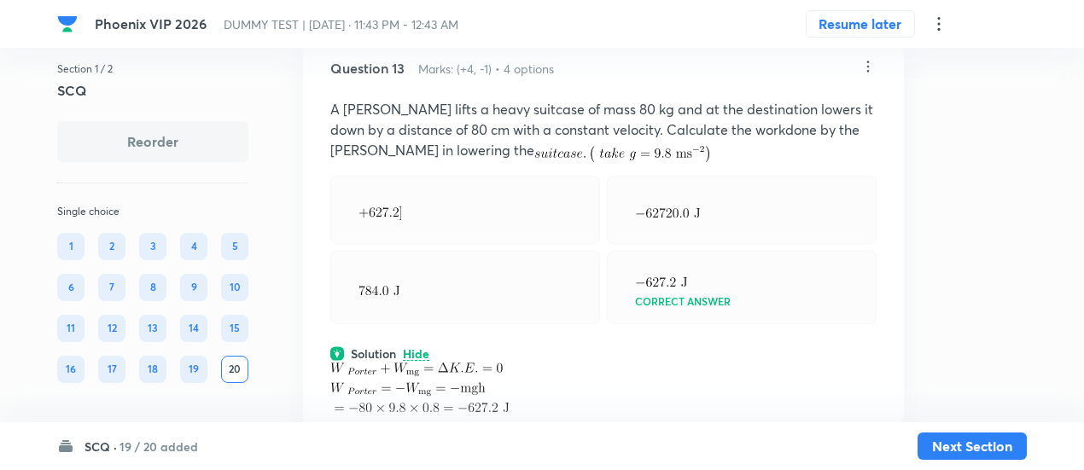
click at [866, 75] on icon at bounding box center [868, 66] width 17 height 17
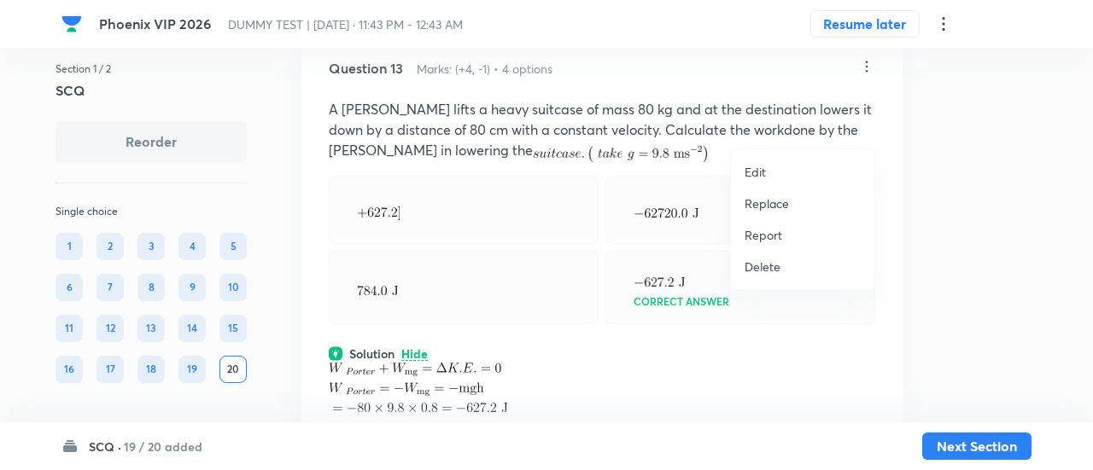
click at [761, 207] on p "Replace" at bounding box center [767, 204] width 44 height 18
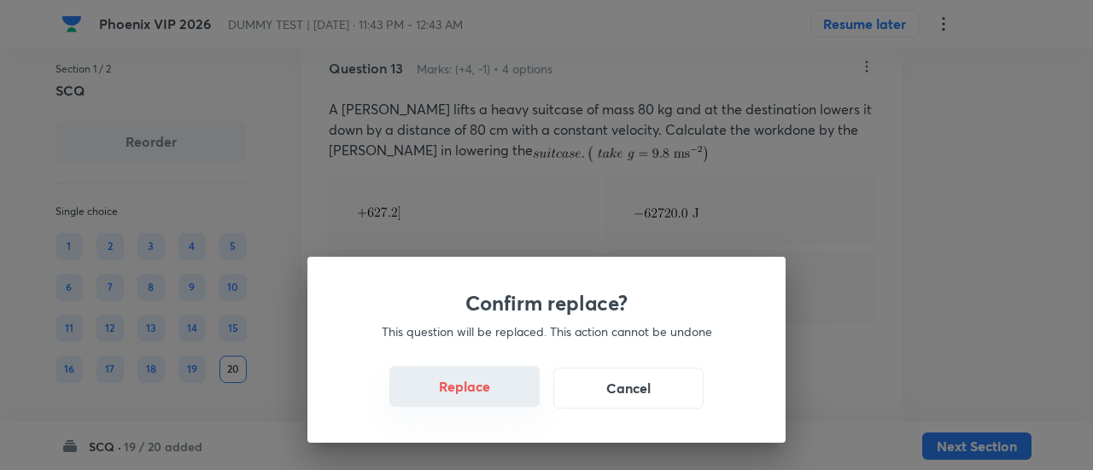
click at [473, 402] on button "Replace" at bounding box center [464, 386] width 150 height 41
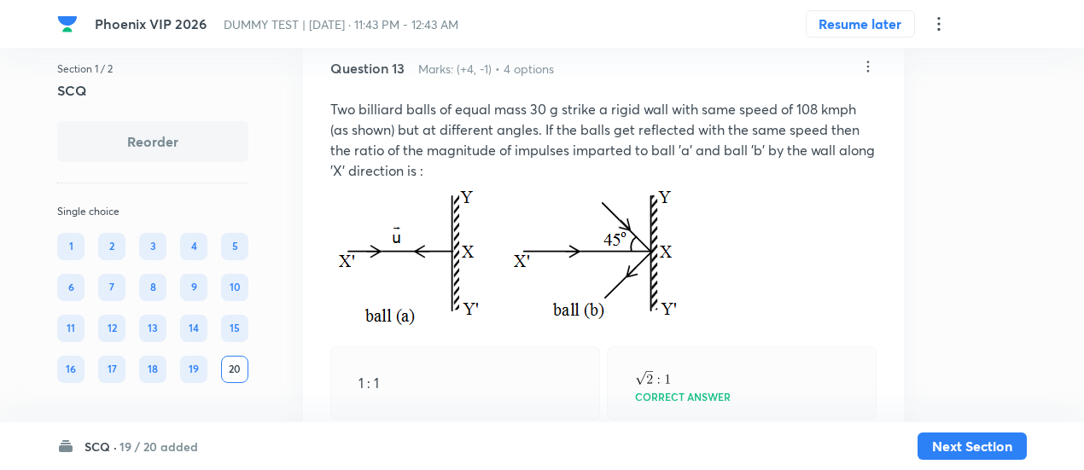
click at [473, 402] on div "Question 13 Marks: (+4, -1) • 4 options Two billiard balls of equal mass 30 g s…" at bounding box center [603, 418] width 601 height 774
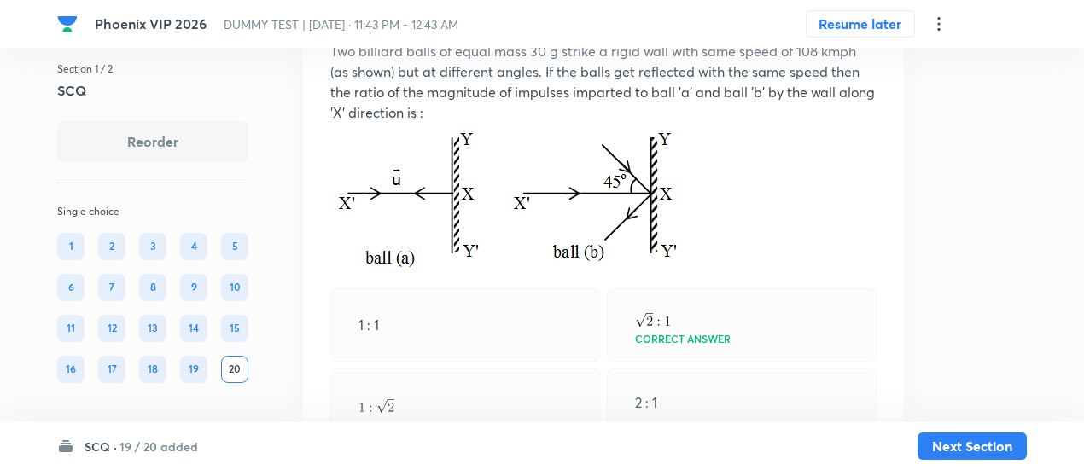
scroll to position [7585, 0]
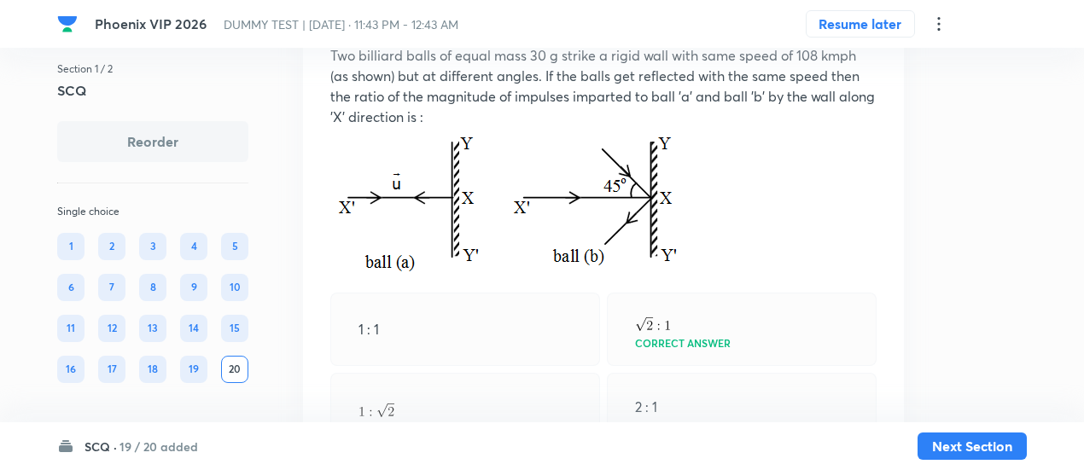
click at [865, 21] on icon at bounding box center [868, 12] width 17 height 17
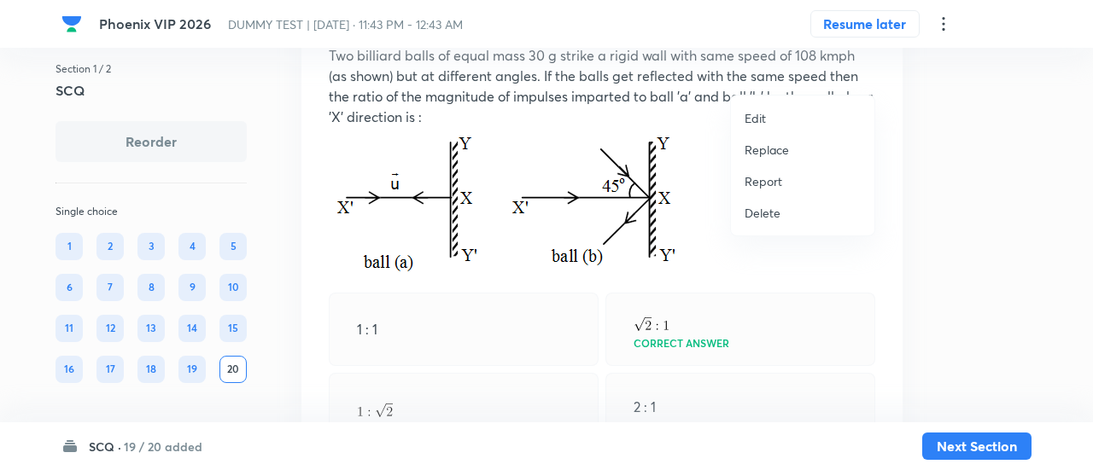
click at [768, 149] on p "Replace" at bounding box center [767, 150] width 44 height 18
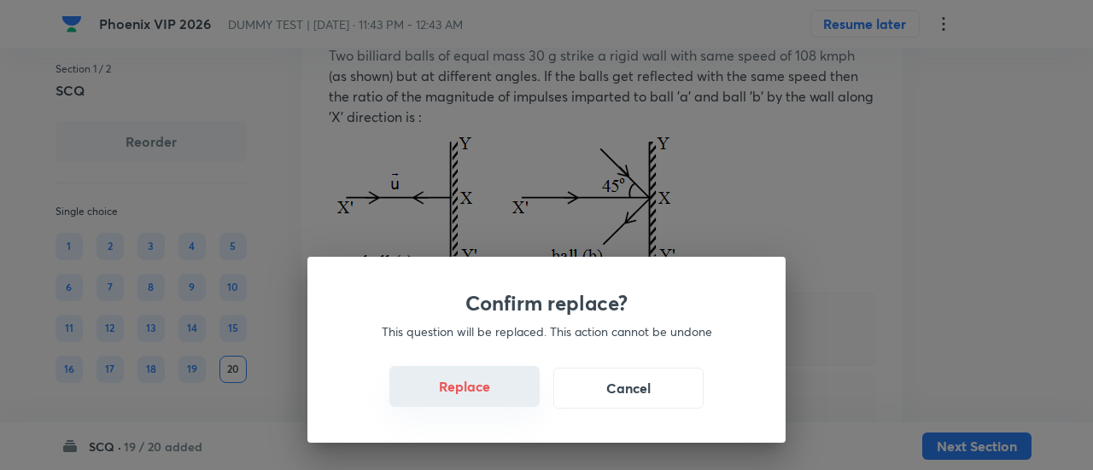
click at [477, 399] on button "Replace" at bounding box center [464, 386] width 150 height 41
click at [477, 399] on button "Replace" at bounding box center [464, 388] width 150 height 41
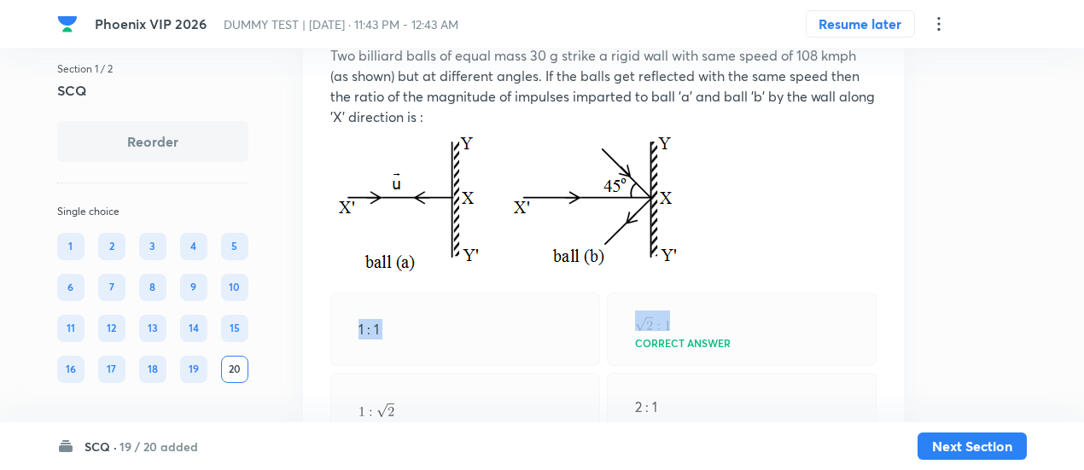
click at [477, 366] on div "1 : 1" at bounding box center [465, 329] width 270 height 73
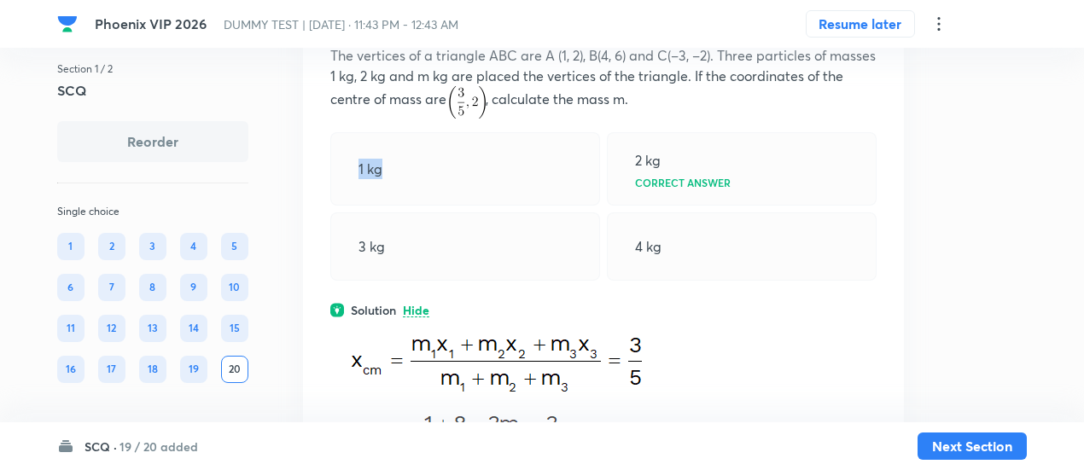
click at [477, 399] on div "Question 13 Marks: (+4, -1) • 4 options The vertices of a triangle ABC are A (1…" at bounding box center [603, 405] width 601 height 857
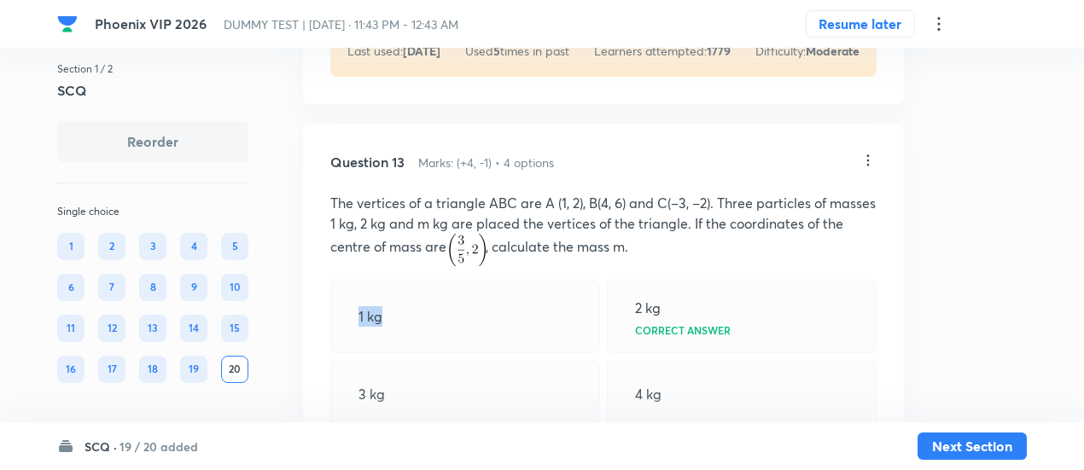
scroll to position [7437, 0]
click at [872, 170] on icon at bounding box center [868, 161] width 17 height 17
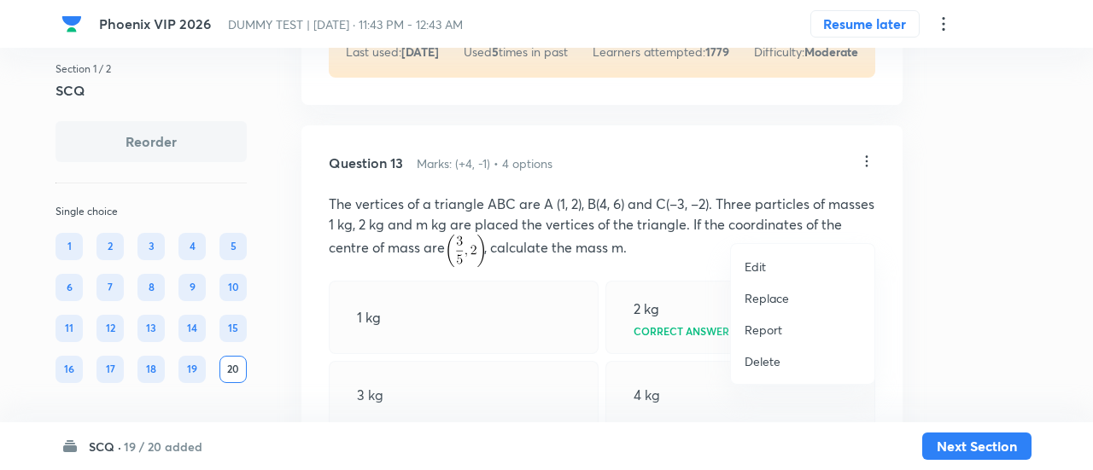
click at [763, 301] on p "Replace" at bounding box center [767, 298] width 44 height 18
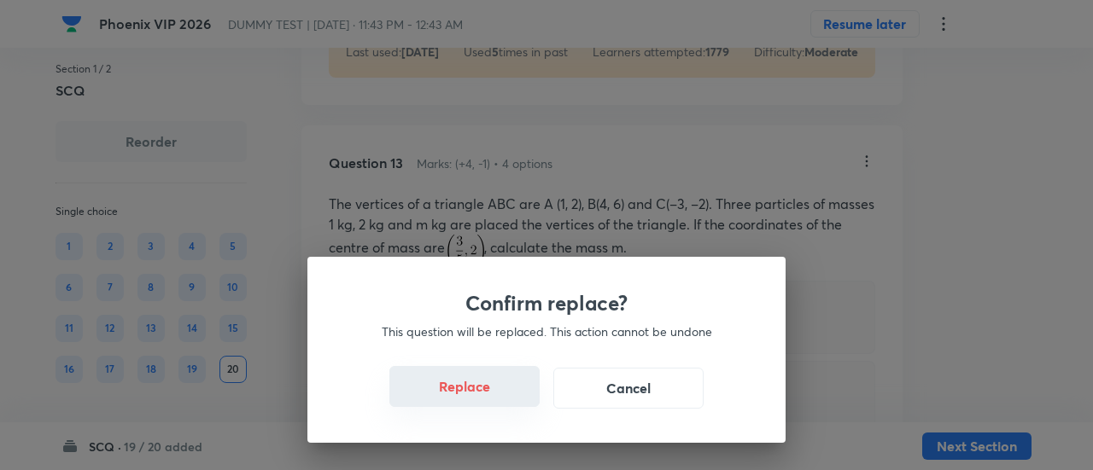
click at [471, 397] on button "Replace" at bounding box center [464, 386] width 150 height 41
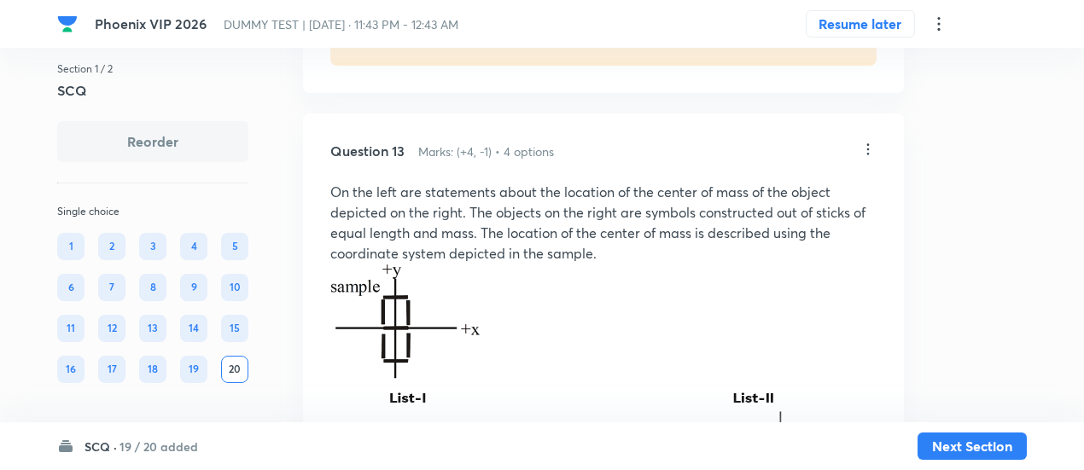
scroll to position [7444, 0]
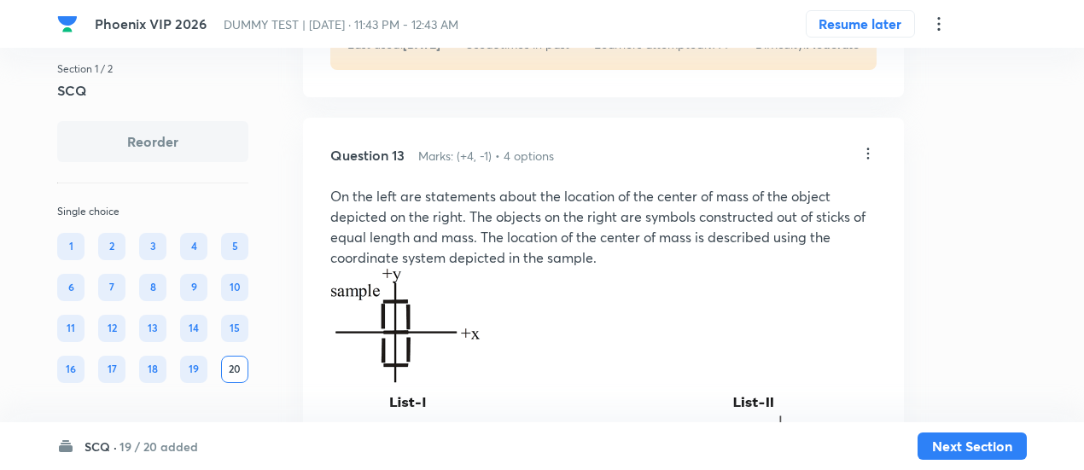
click at [867, 162] on icon at bounding box center [868, 153] width 17 height 17
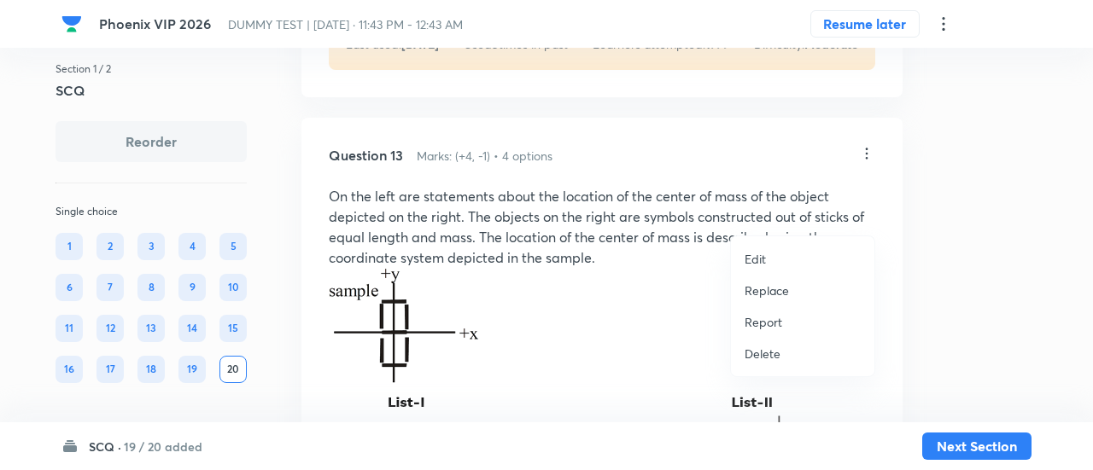
click at [760, 290] on p "Replace" at bounding box center [767, 291] width 44 height 18
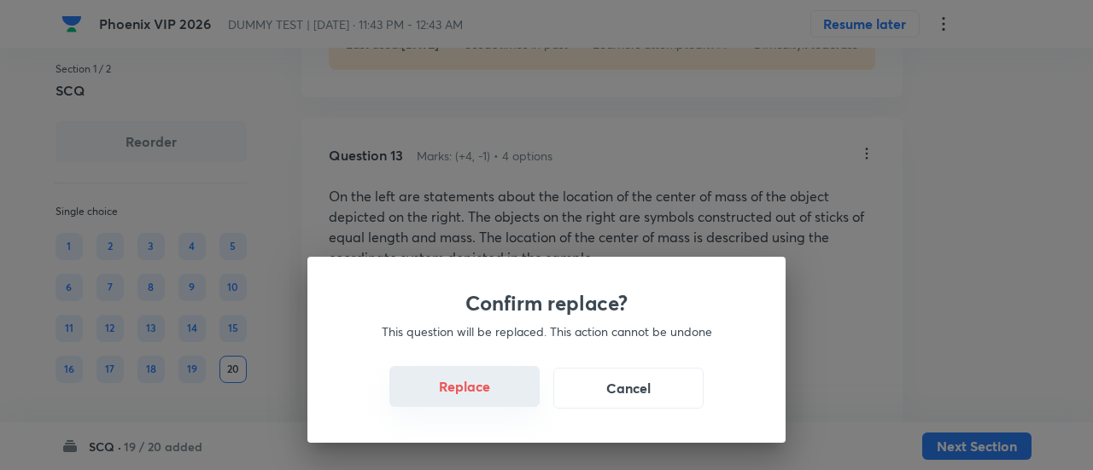
click at [475, 397] on button "Replace" at bounding box center [464, 386] width 150 height 41
click at [475, 397] on button "Replace" at bounding box center [464, 388] width 150 height 41
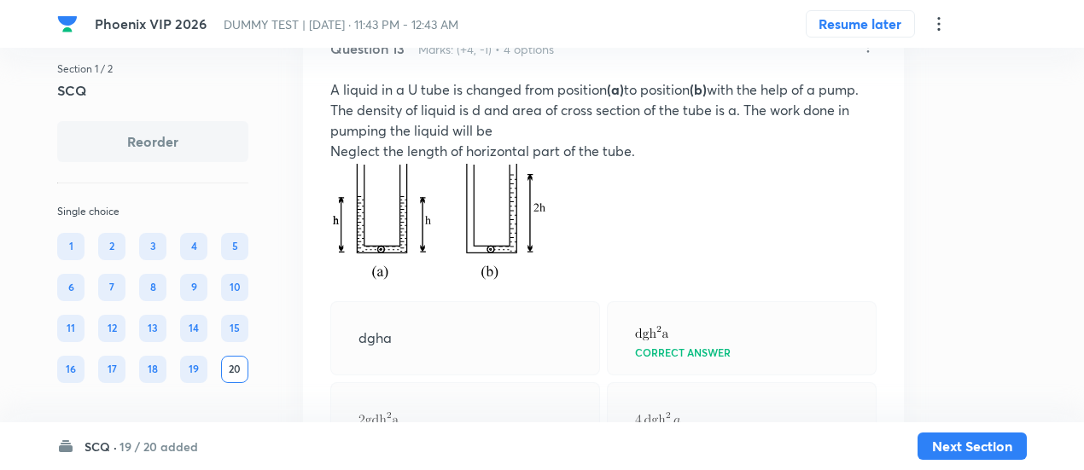
scroll to position [7549, 0]
click at [866, 57] on icon at bounding box center [868, 48] width 17 height 17
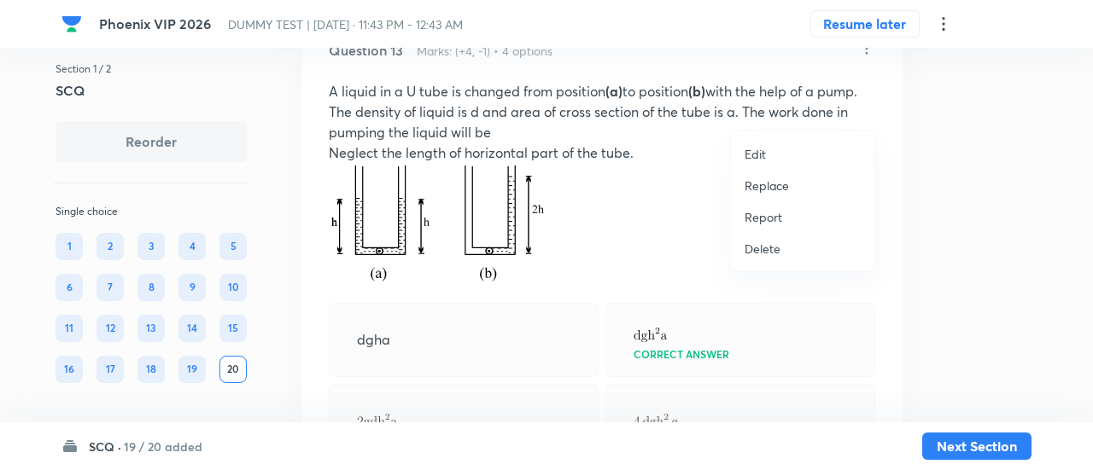
click at [769, 181] on p "Replace" at bounding box center [767, 186] width 44 height 18
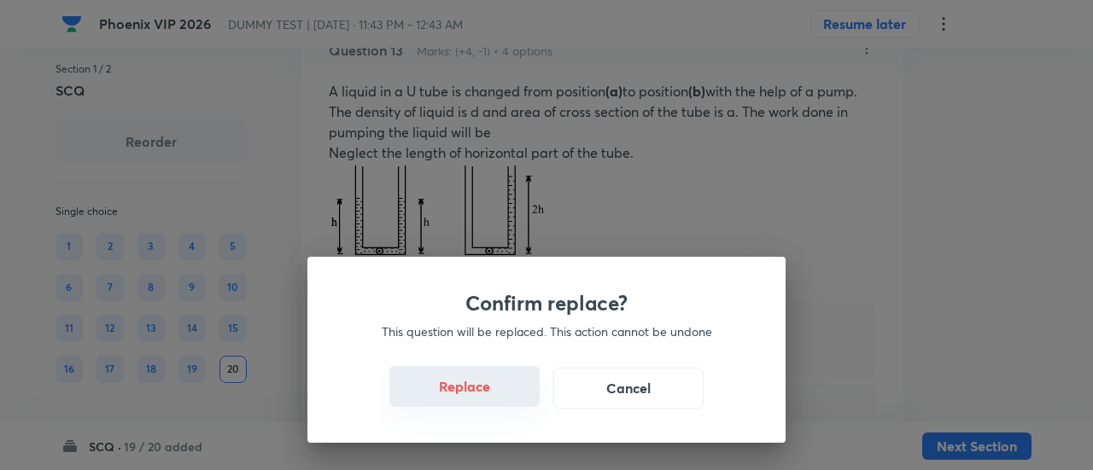
click at [476, 395] on button "Replace" at bounding box center [464, 386] width 150 height 41
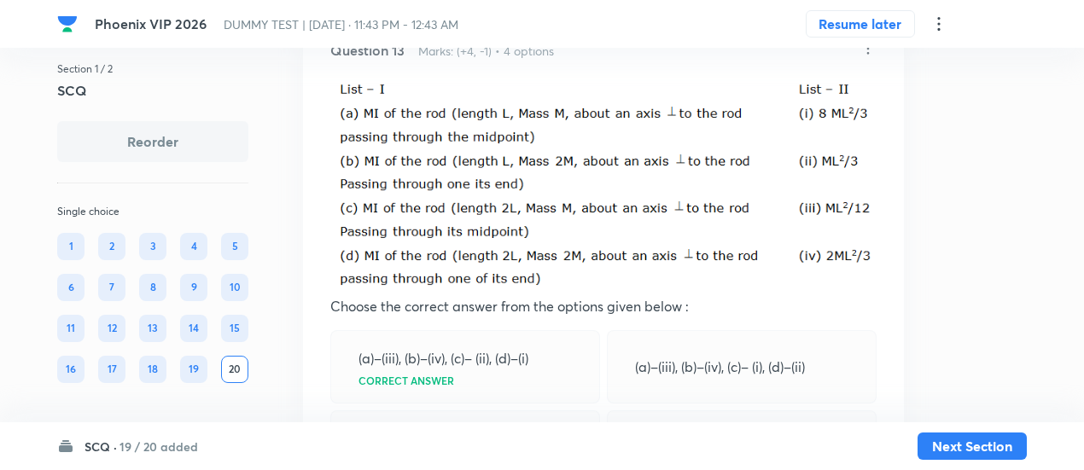
click at [868, 55] on icon at bounding box center [869, 49] width 3 height 11
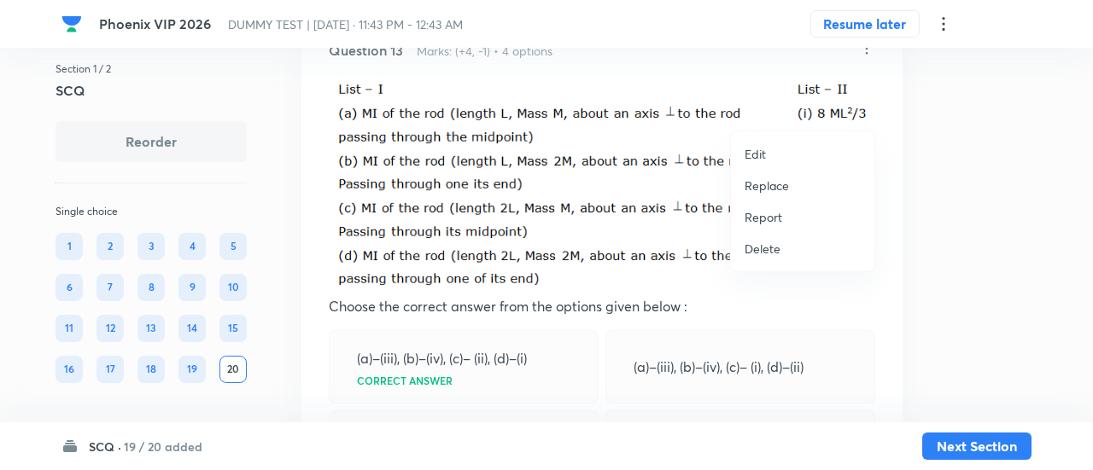
click at [765, 185] on p "Replace" at bounding box center [767, 186] width 44 height 18
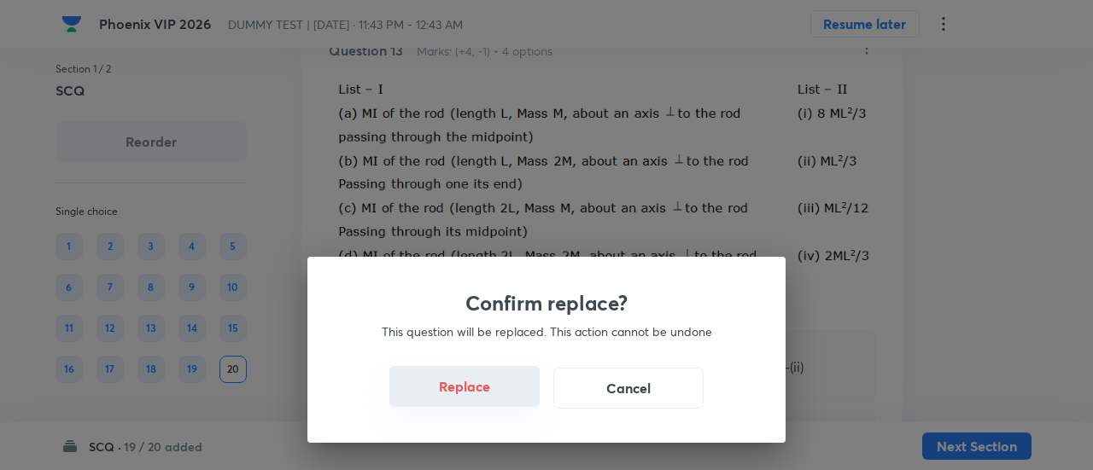
click at [499, 402] on button "Replace" at bounding box center [464, 386] width 150 height 41
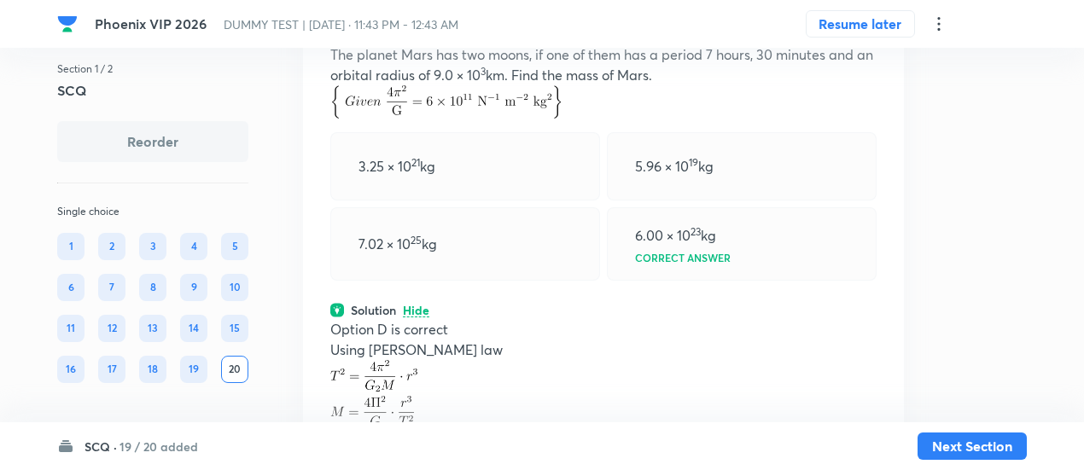
scroll to position [7585, 0]
click at [866, 21] on icon at bounding box center [868, 12] width 17 height 17
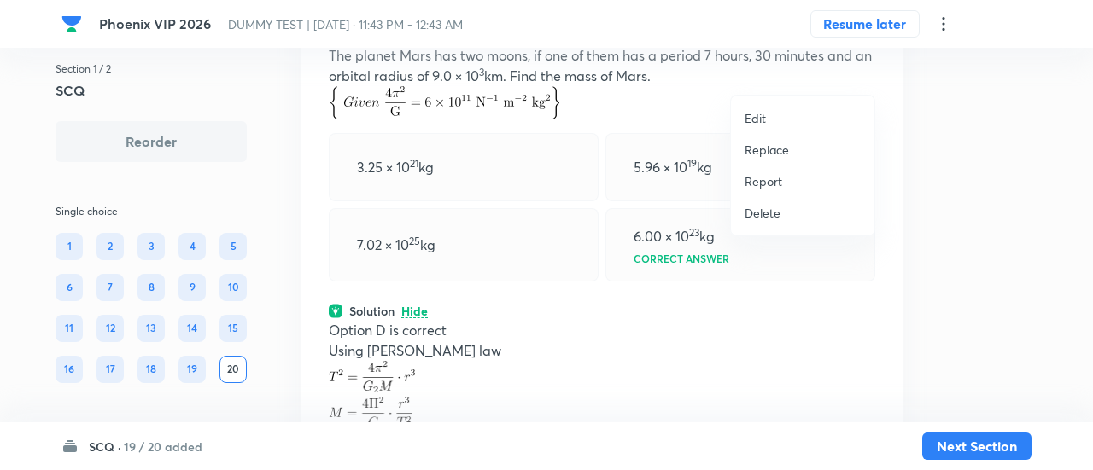
click at [765, 146] on p "Replace" at bounding box center [767, 150] width 44 height 18
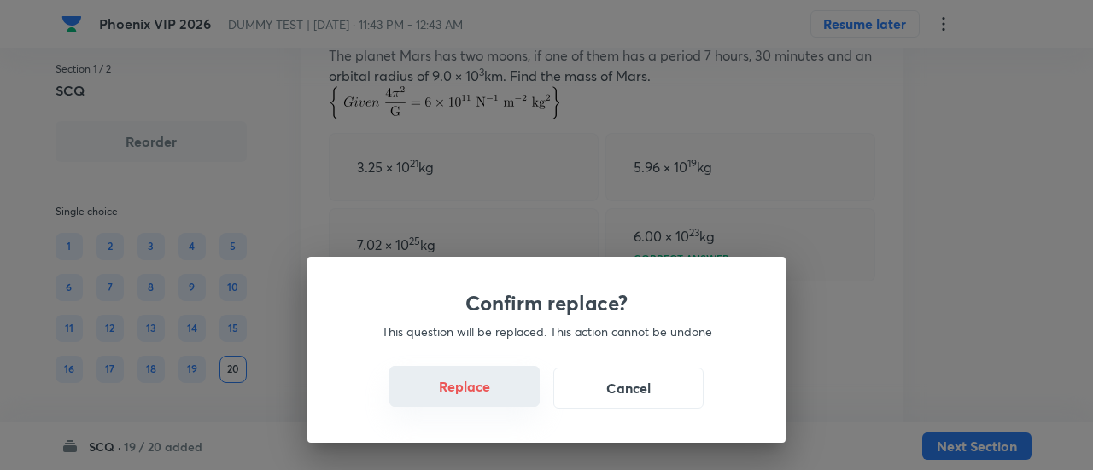
click at [489, 402] on button "Replace" at bounding box center [464, 386] width 150 height 41
click at [489, 402] on button "Replace" at bounding box center [464, 388] width 150 height 41
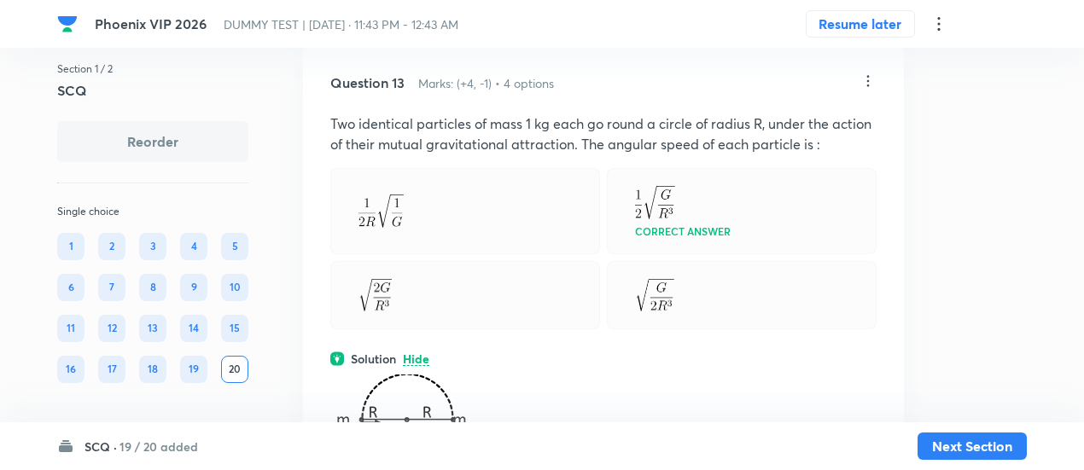
scroll to position [7516, 0]
click at [869, 91] on icon at bounding box center [868, 81] width 17 height 17
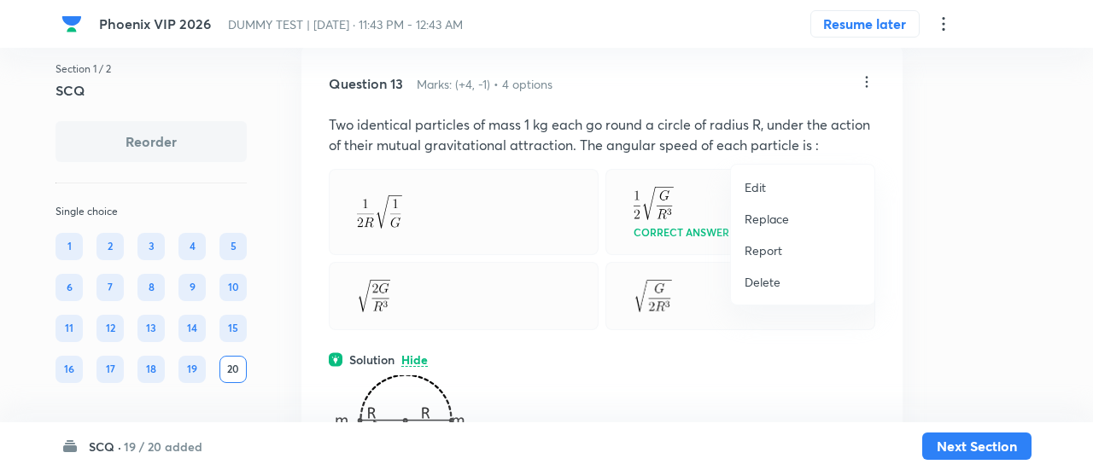
click at [781, 215] on p "Replace" at bounding box center [767, 219] width 44 height 18
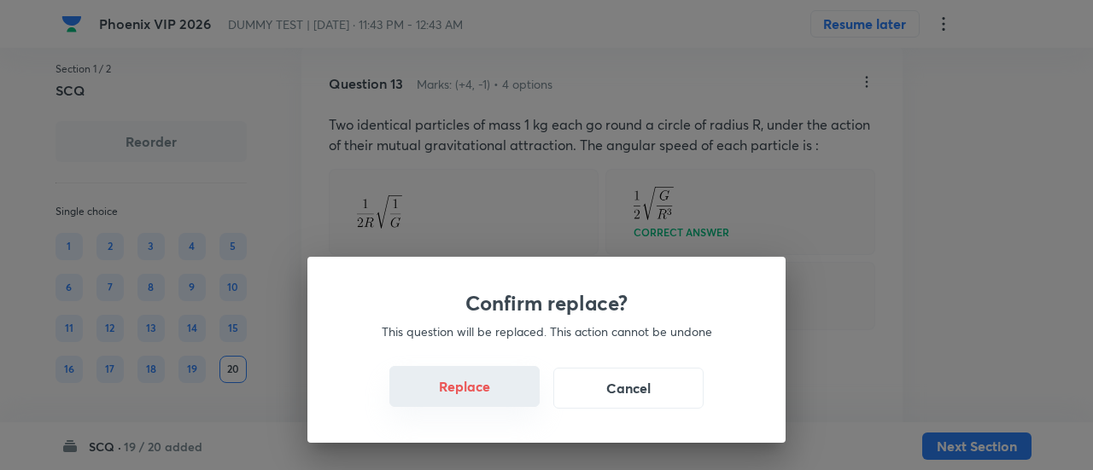
click at [481, 401] on button "Replace" at bounding box center [464, 386] width 150 height 41
click at [481, 401] on button "Replace" at bounding box center [464, 388] width 150 height 41
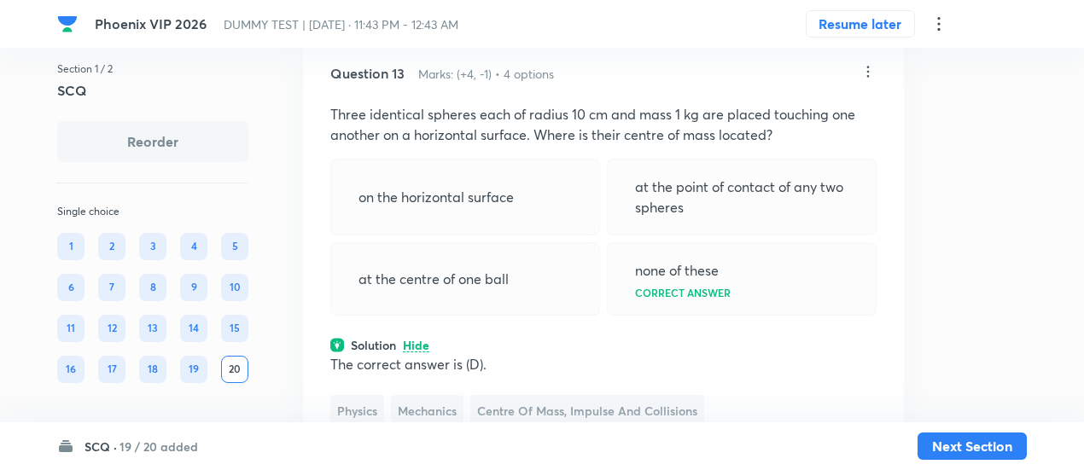
scroll to position [7513, 0]
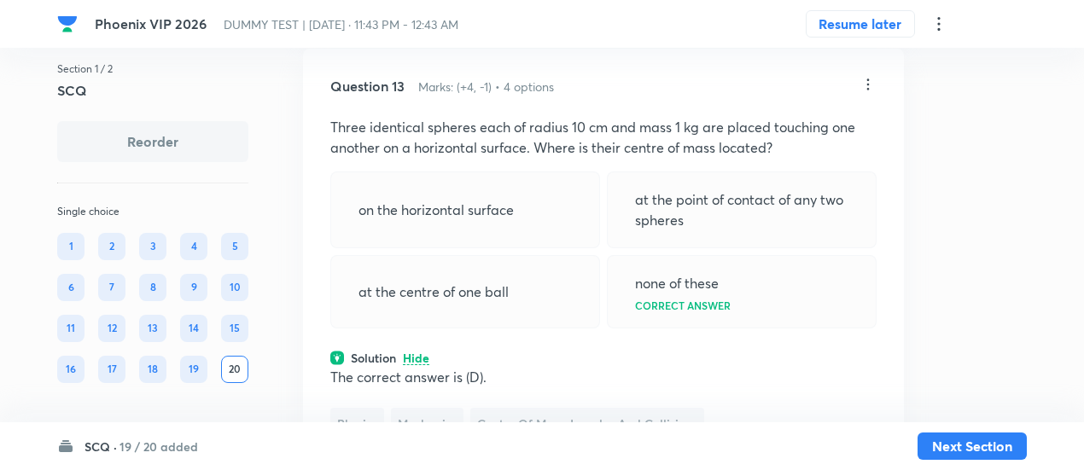
click at [871, 93] on icon at bounding box center [868, 84] width 17 height 17
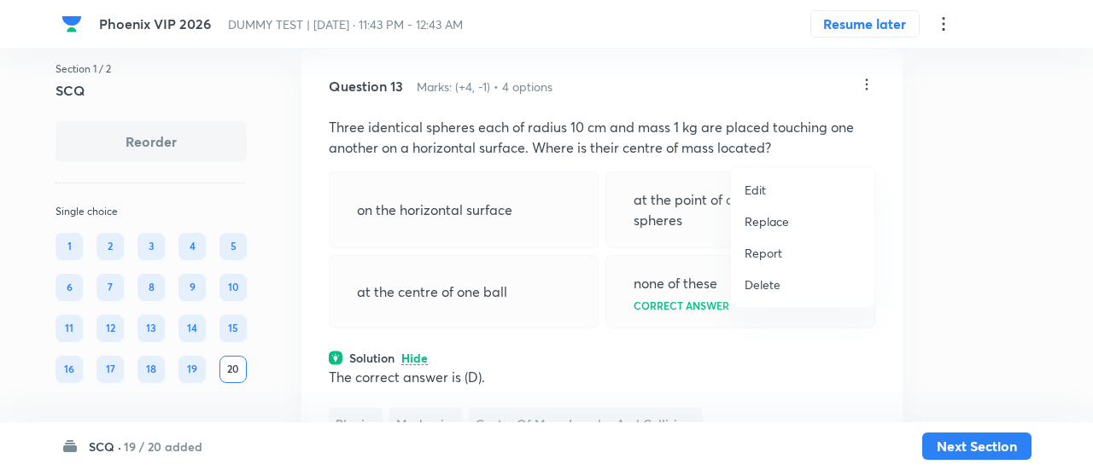
click at [764, 221] on p "Replace" at bounding box center [767, 222] width 44 height 18
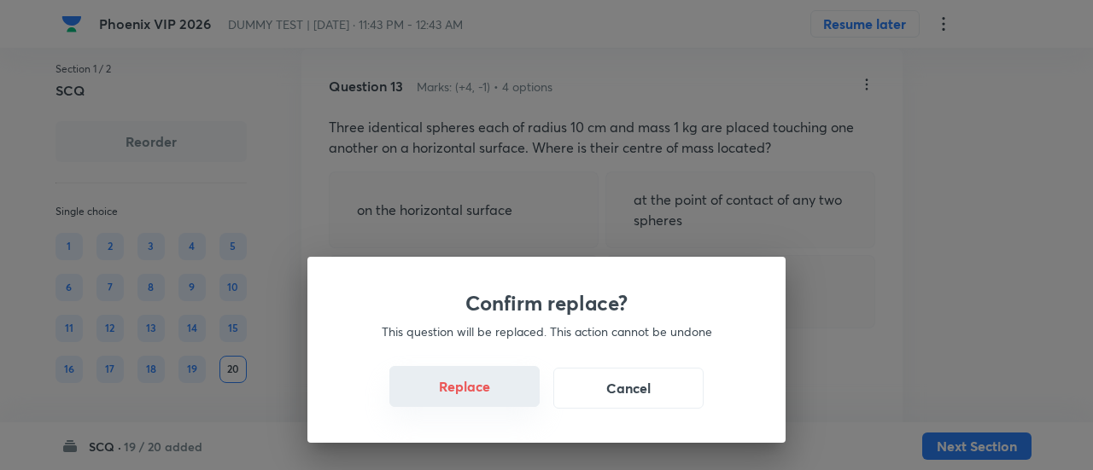
click at [475, 394] on button "Replace" at bounding box center [464, 386] width 150 height 41
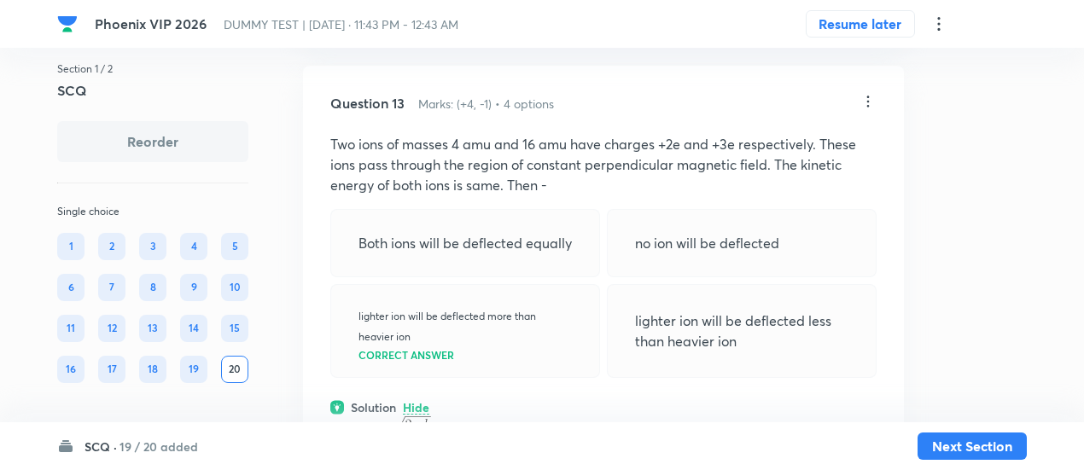
scroll to position [7493, 0]
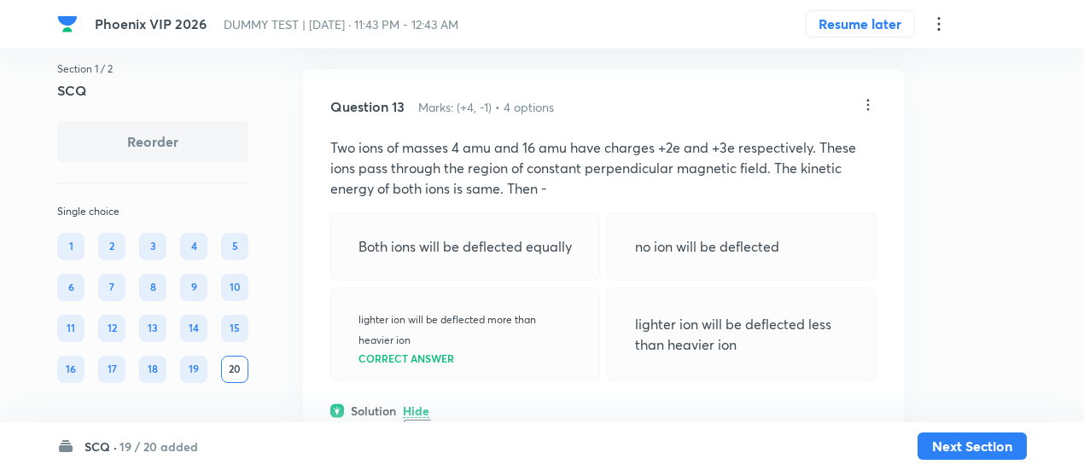
click at [862, 114] on icon at bounding box center [868, 104] width 17 height 17
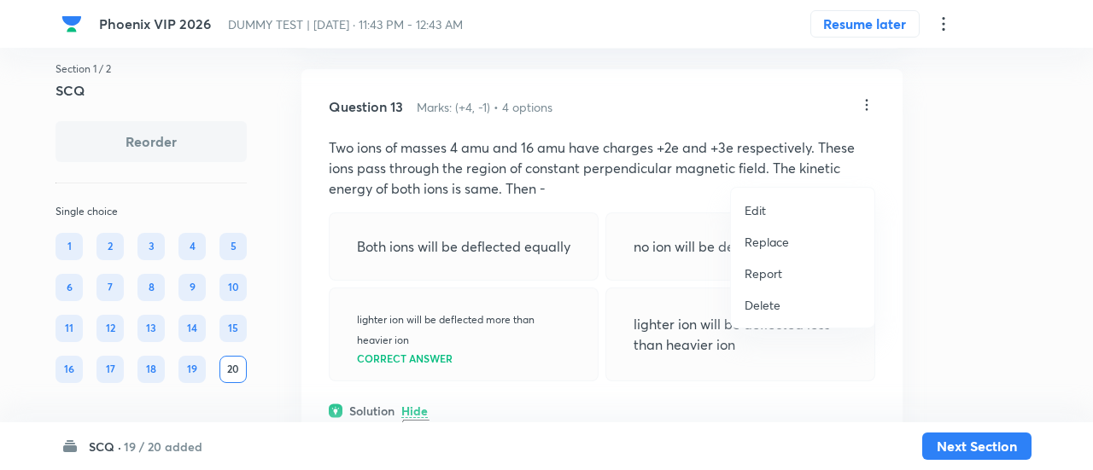
click at [759, 240] on p "Replace" at bounding box center [767, 242] width 44 height 18
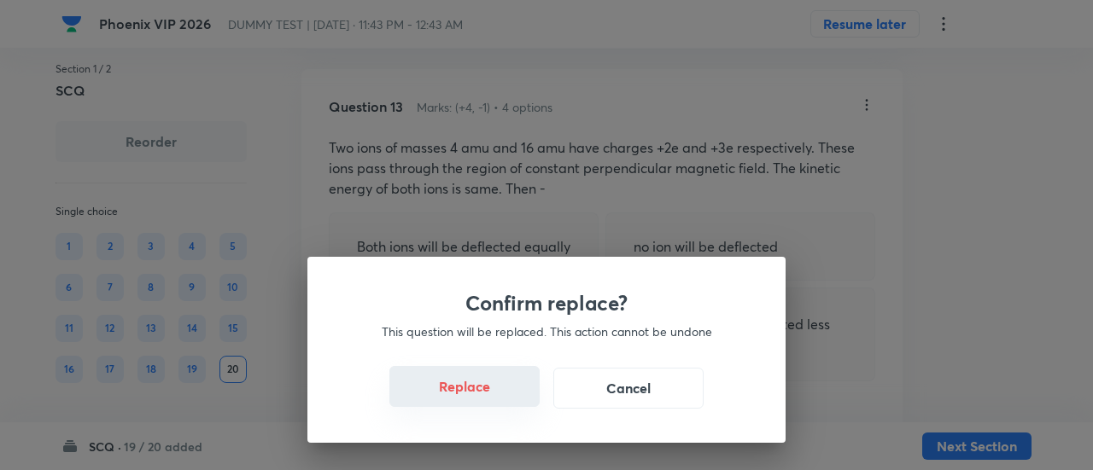
click at [470, 396] on button "Replace" at bounding box center [464, 386] width 150 height 41
click at [470, 396] on button "Replace" at bounding box center [464, 388] width 150 height 41
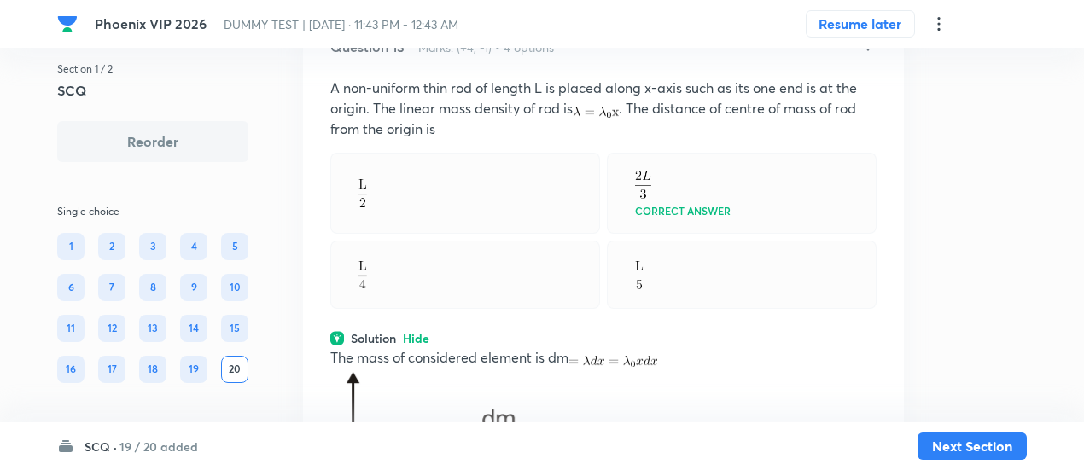
scroll to position [7551, 0]
click at [871, 56] on icon at bounding box center [868, 46] width 17 height 17
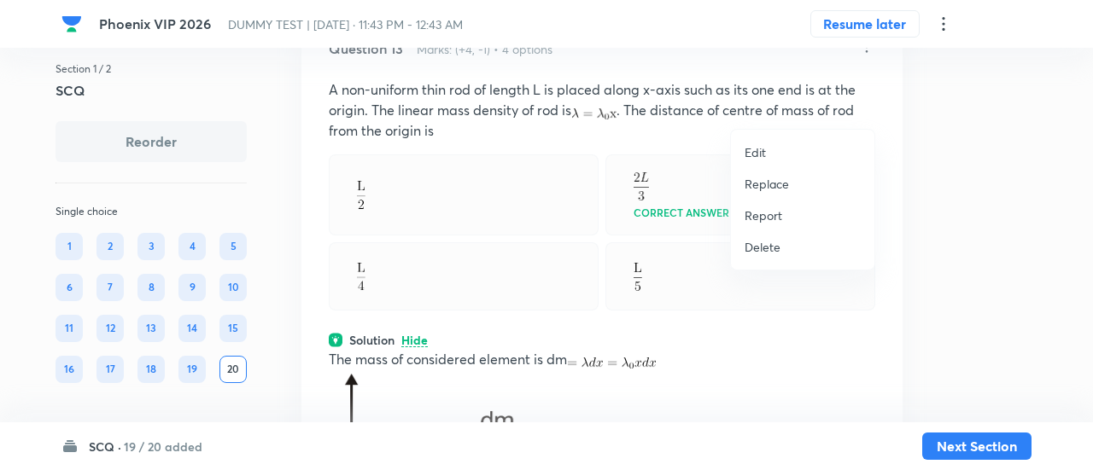
click at [786, 180] on p "Replace" at bounding box center [767, 184] width 44 height 18
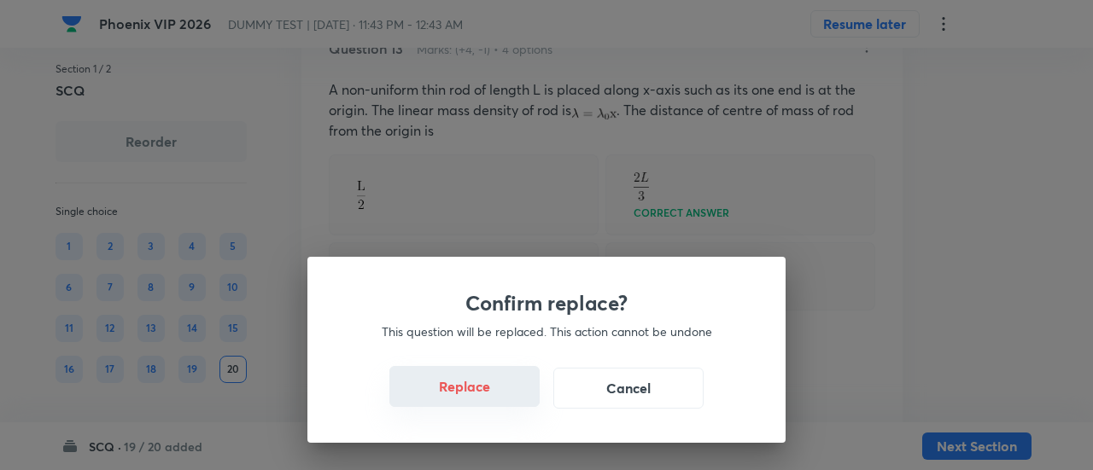
click at [489, 400] on button "Replace" at bounding box center [464, 386] width 150 height 41
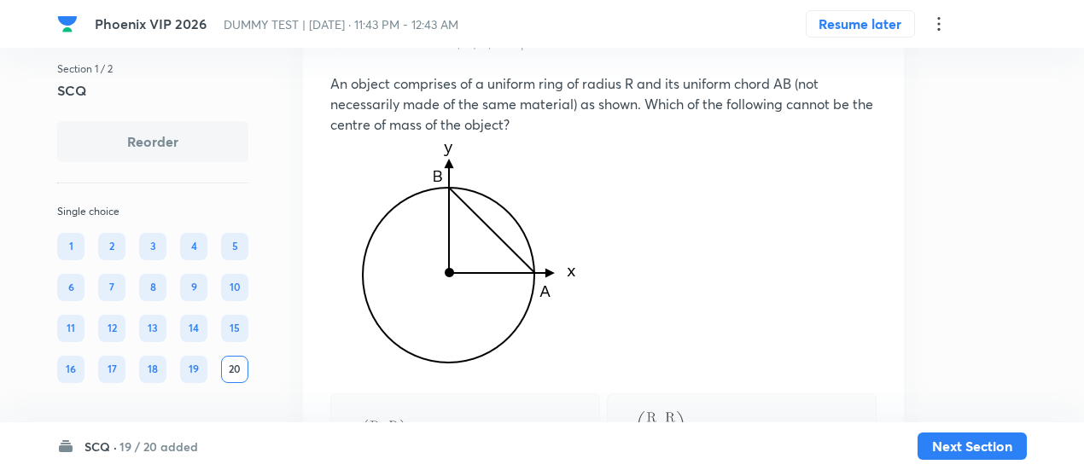
scroll to position [7553, 0]
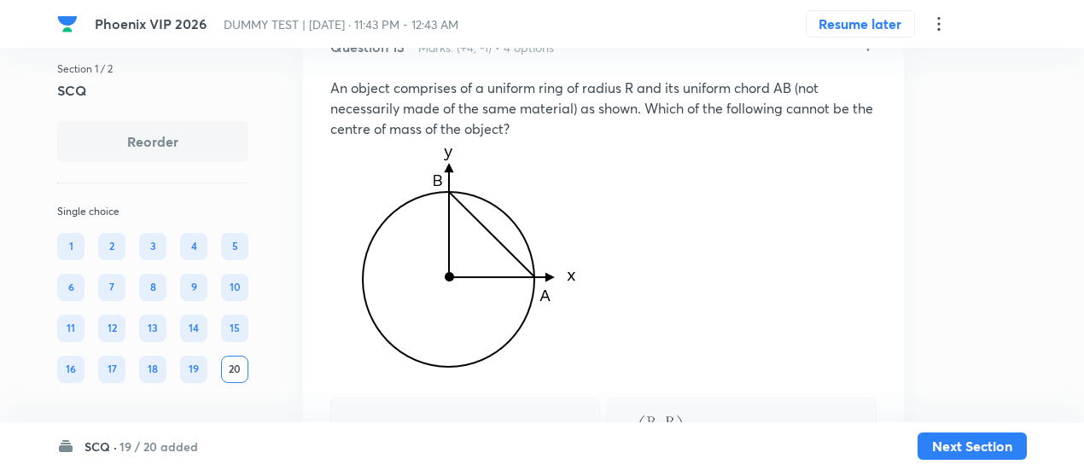
click at [869, 54] on icon at bounding box center [868, 45] width 17 height 17
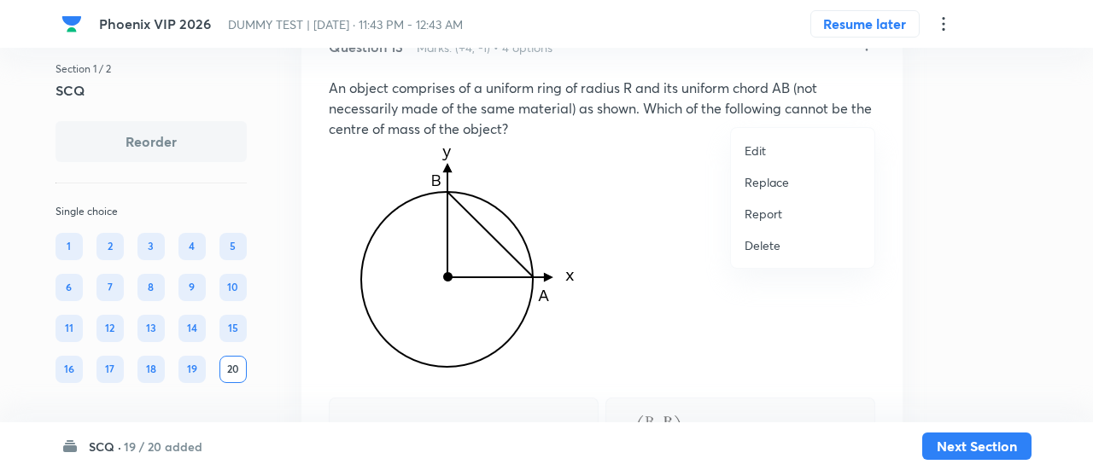
click at [781, 179] on p "Replace" at bounding box center [767, 182] width 44 height 18
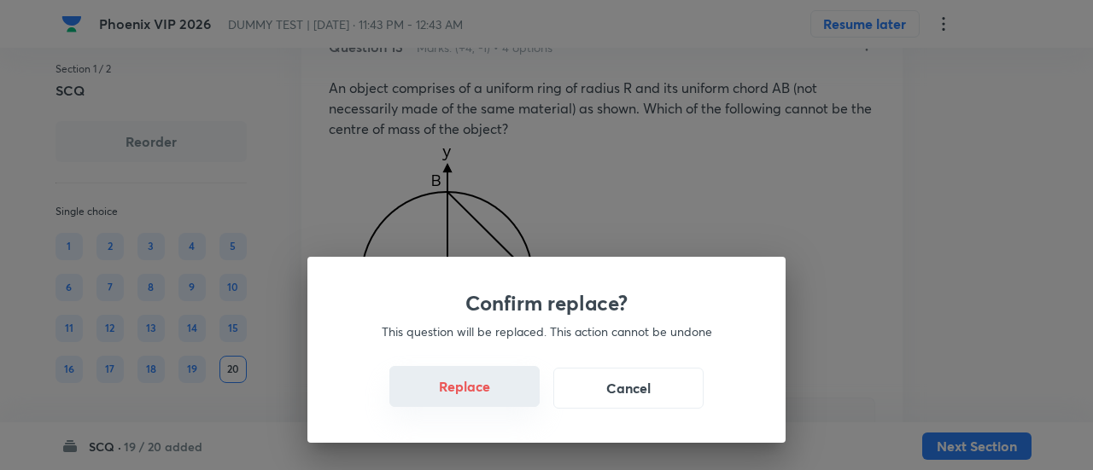
click at [482, 400] on button "Replace" at bounding box center [464, 386] width 150 height 41
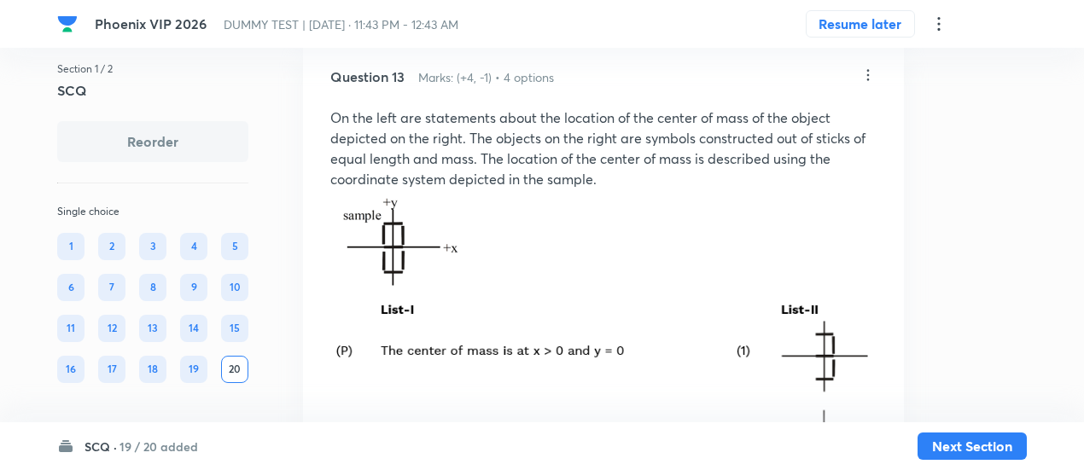
scroll to position [7516, 0]
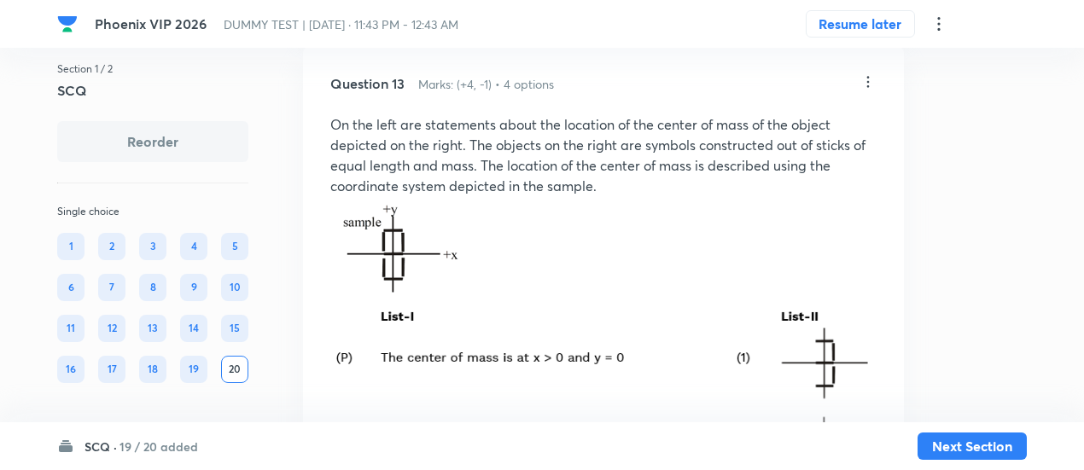
click at [868, 88] on icon at bounding box center [869, 82] width 3 height 11
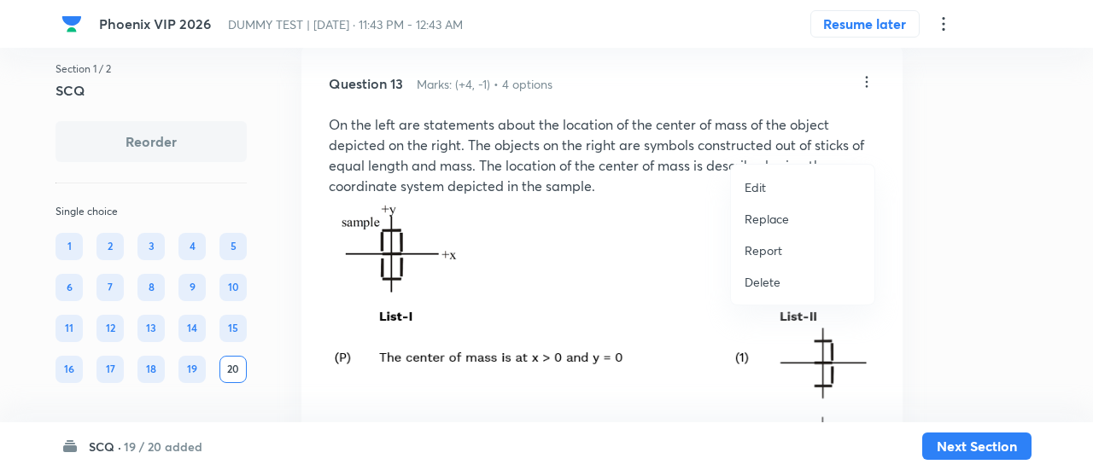
click at [779, 218] on p "Replace" at bounding box center [767, 219] width 44 height 18
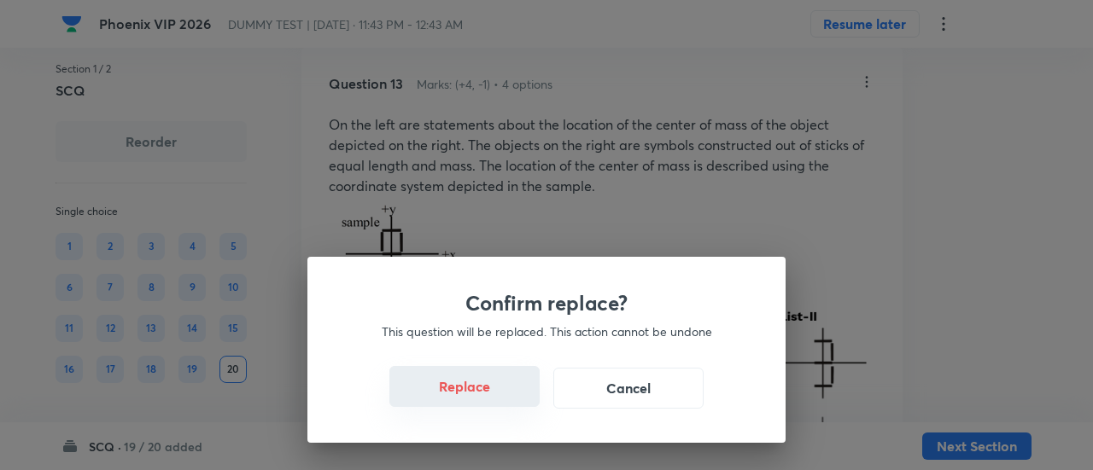
click at [500, 394] on button "Replace" at bounding box center [464, 386] width 150 height 41
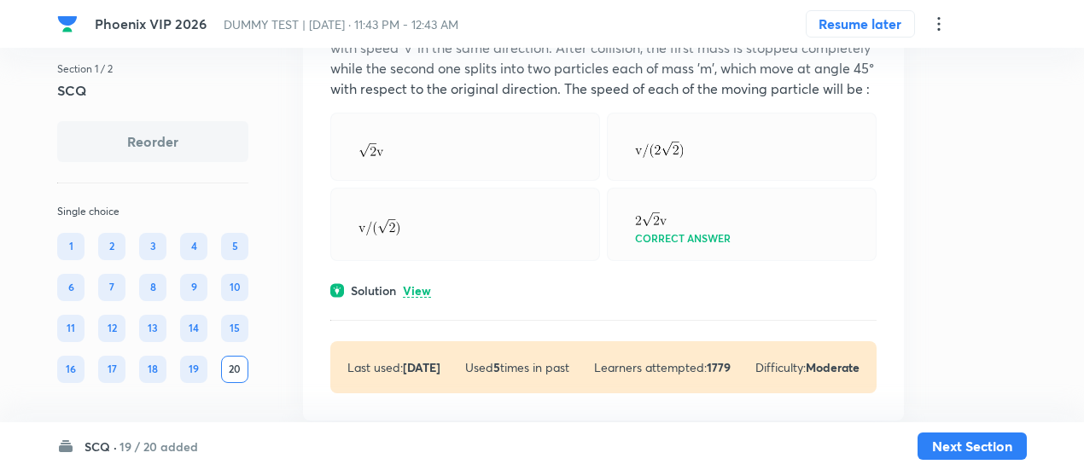
scroll to position [7108, 0]
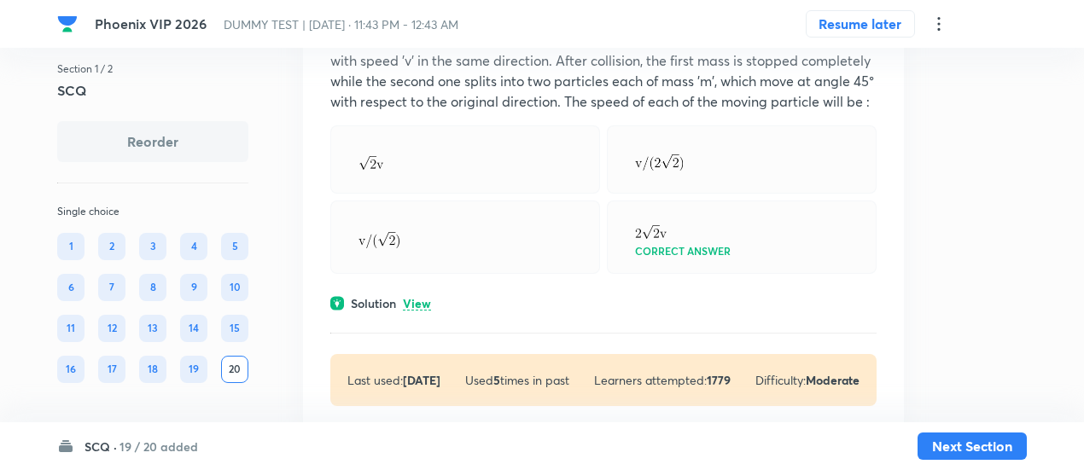
click at [422, 311] on p "View" at bounding box center [417, 304] width 28 height 13
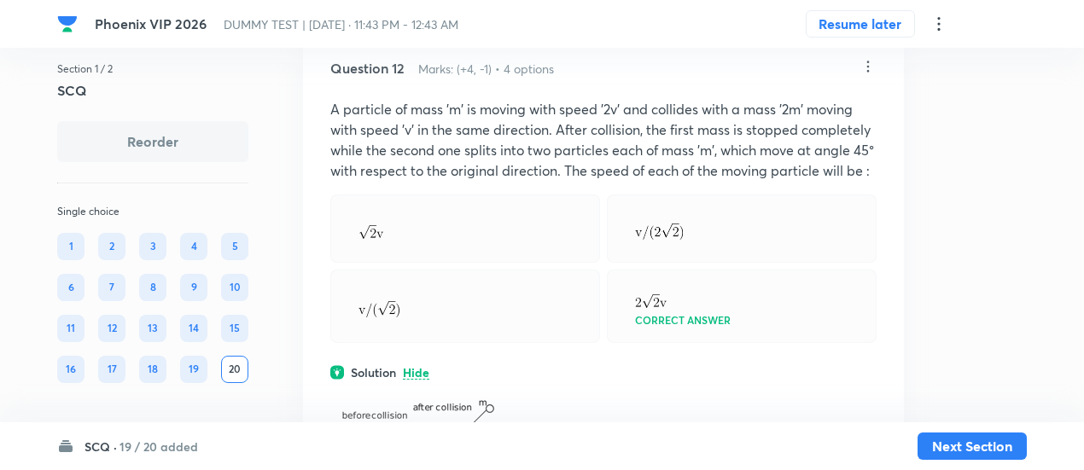
scroll to position [7037, 0]
click at [871, 77] on icon at bounding box center [868, 68] width 17 height 17
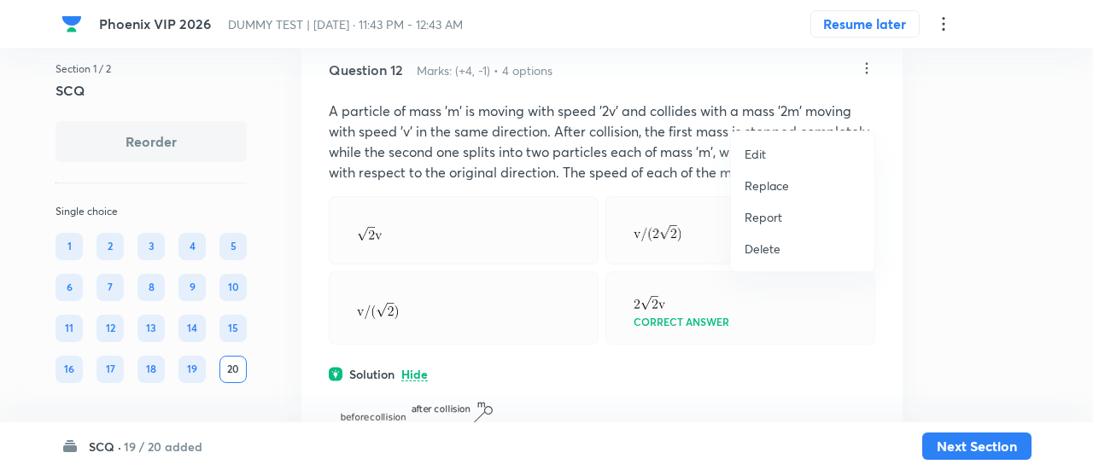
click at [775, 186] on p "Replace" at bounding box center [767, 186] width 44 height 18
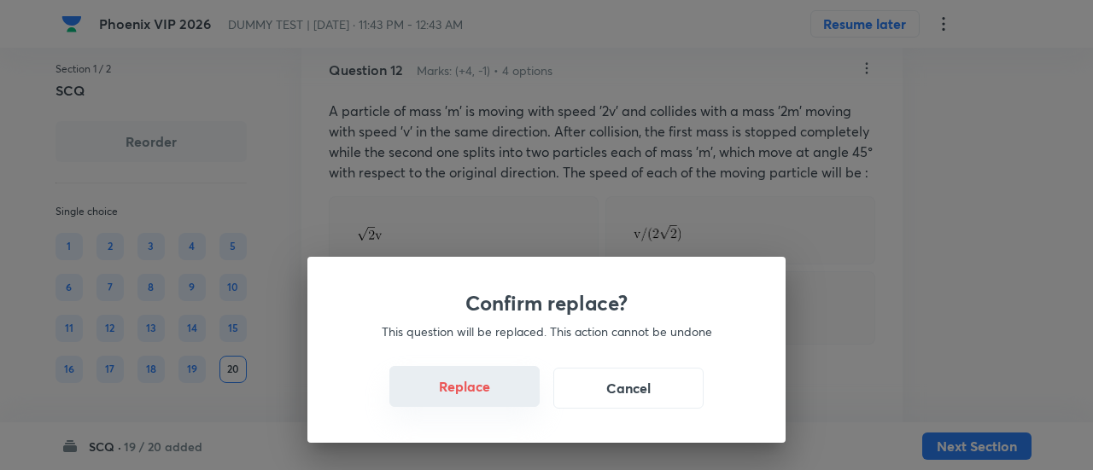
click at [483, 400] on button "Replace" at bounding box center [464, 386] width 150 height 41
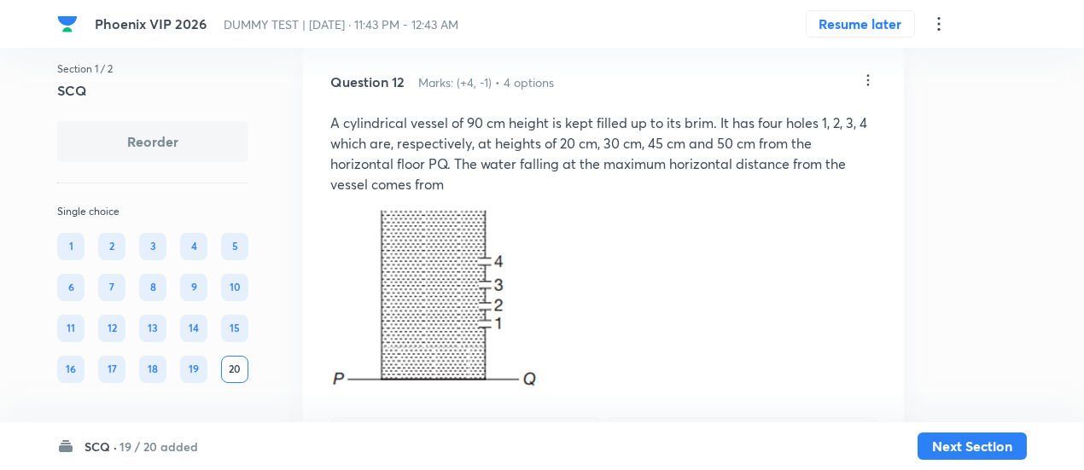
scroll to position [7016, 0]
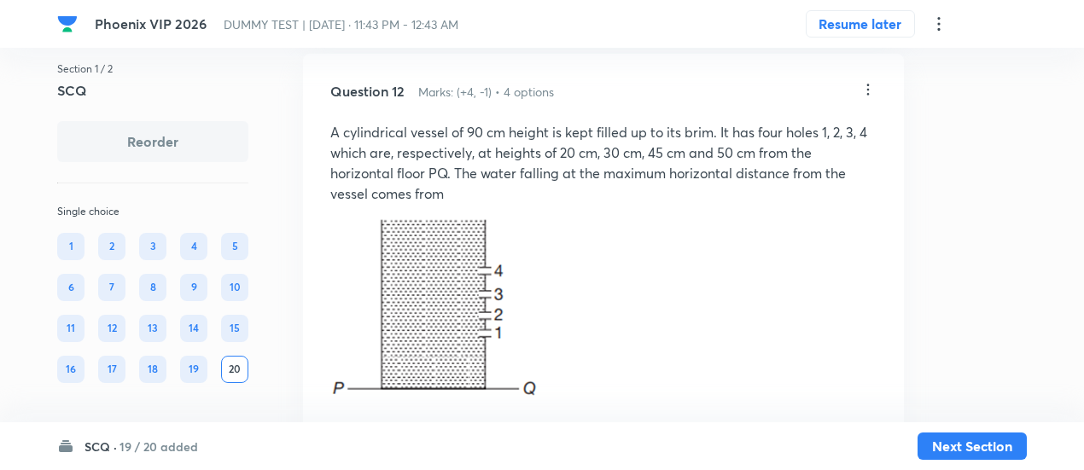
click at [871, 98] on icon at bounding box center [868, 89] width 17 height 17
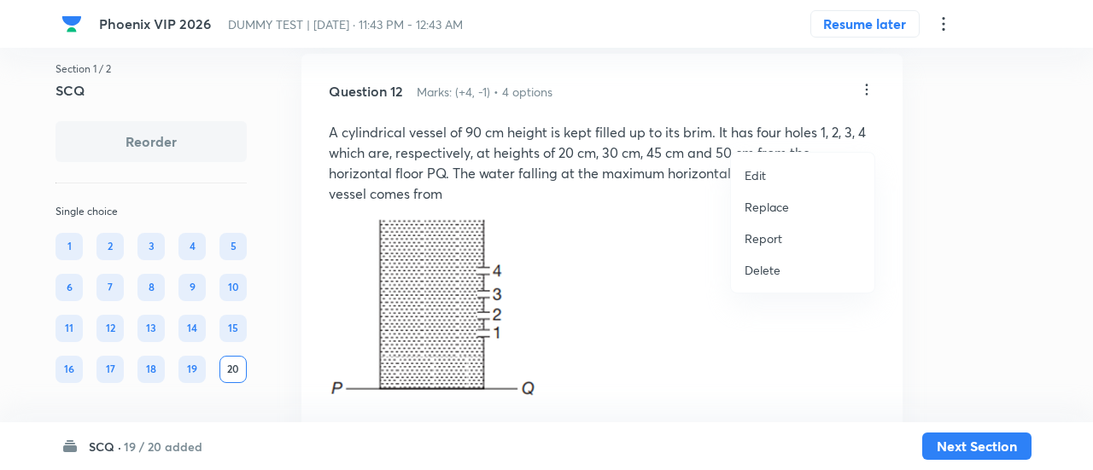
click at [763, 207] on p "Replace" at bounding box center [767, 207] width 44 height 18
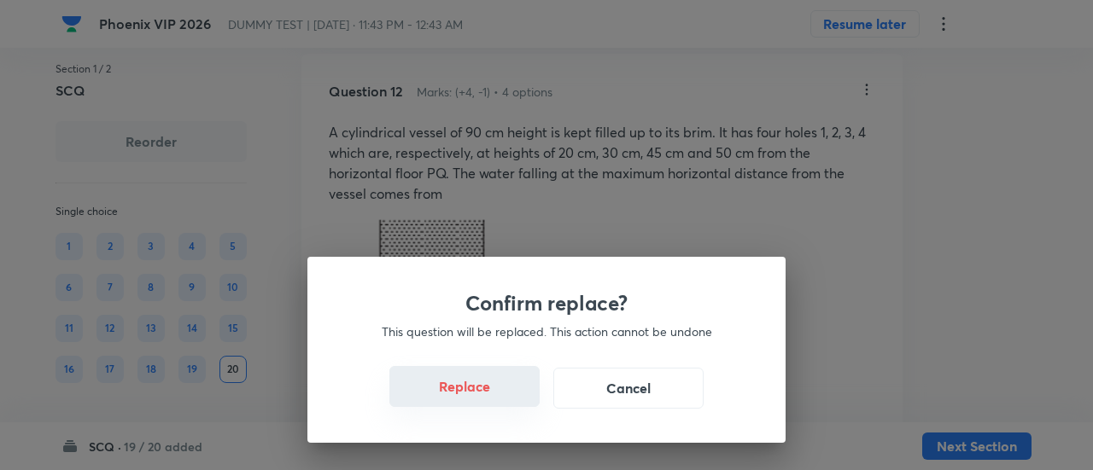
click at [480, 399] on button "Replace" at bounding box center [464, 386] width 150 height 41
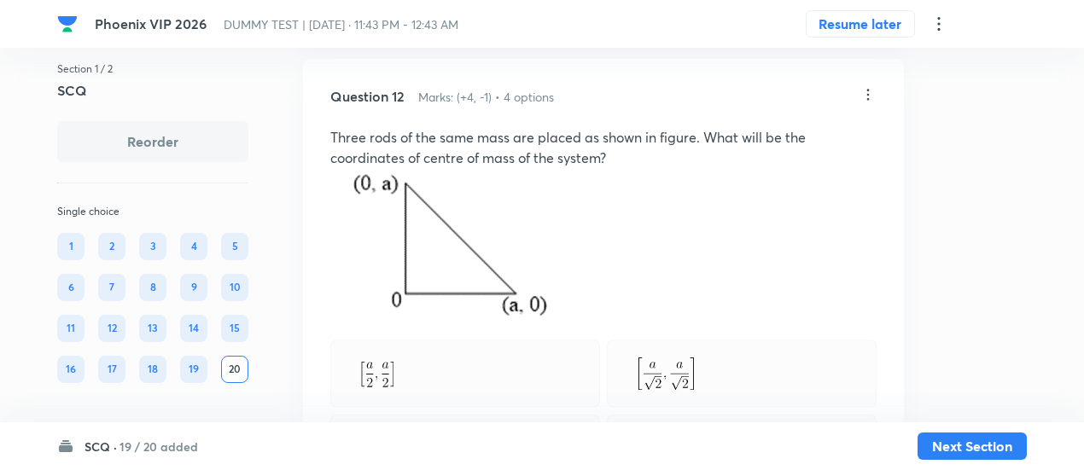
scroll to position [7009, 0]
click at [870, 105] on icon at bounding box center [868, 96] width 17 height 17
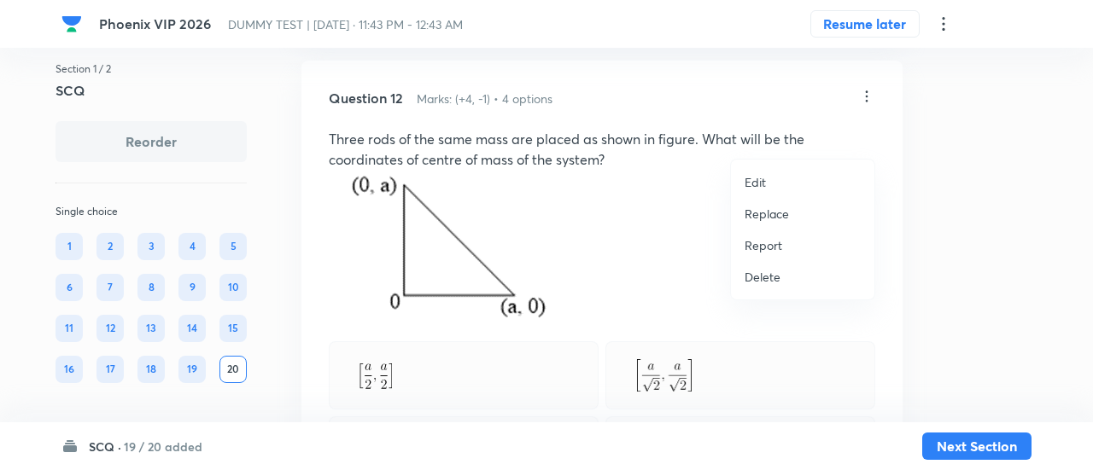
click at [781, 213] on p "Replace" at bounding box center [767, 214] width 44 height 18
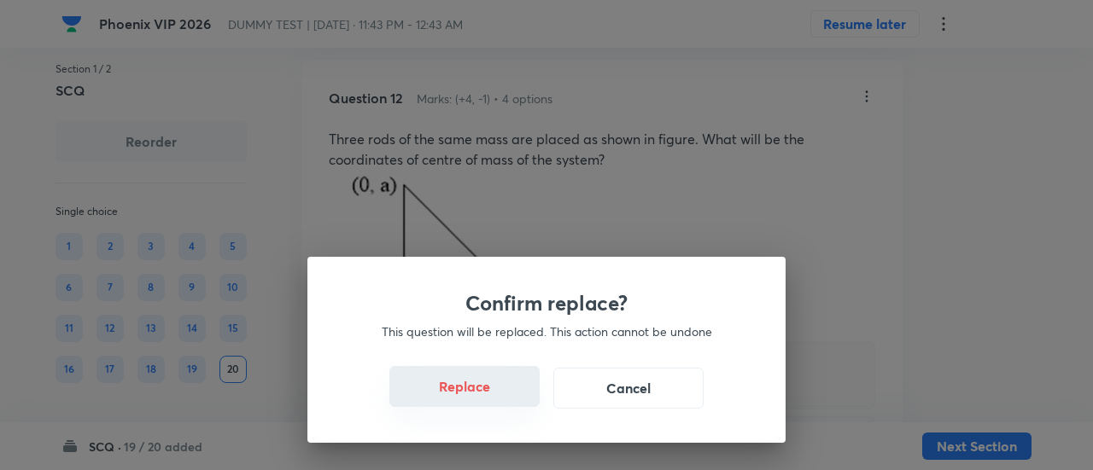
click at [482, 397] on button "Replace" at bounding box center [464, 386] width 150 height 41
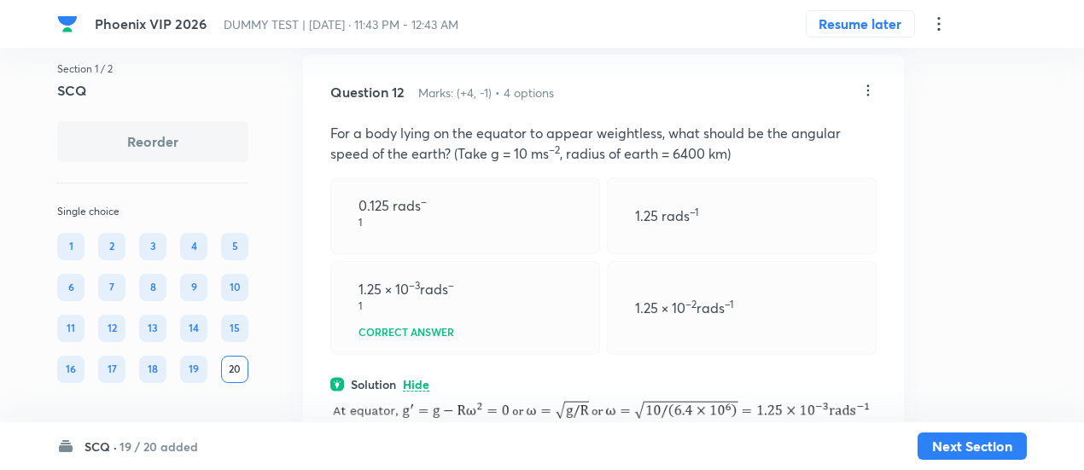
scroll to position [7013, 0]
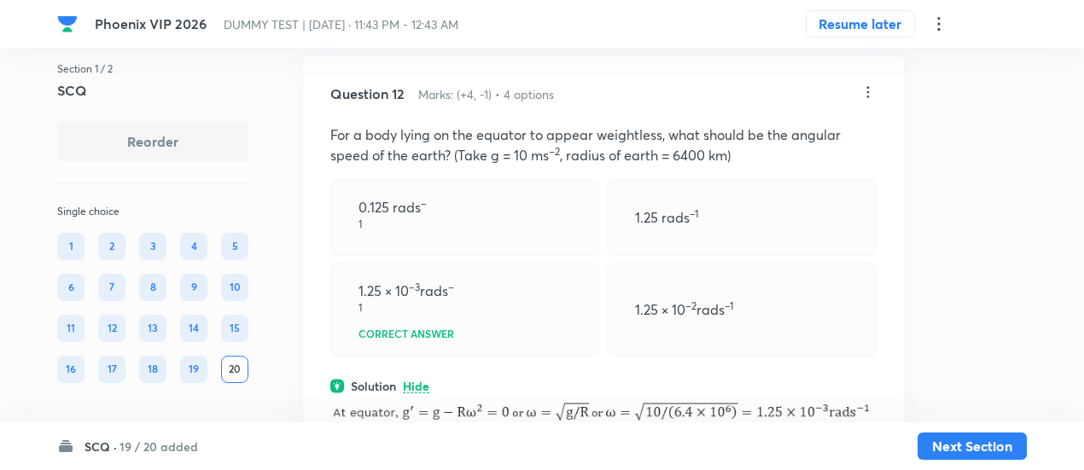
click at [867, 101] on icon at bounding box center [868, 92] width 17 height 17
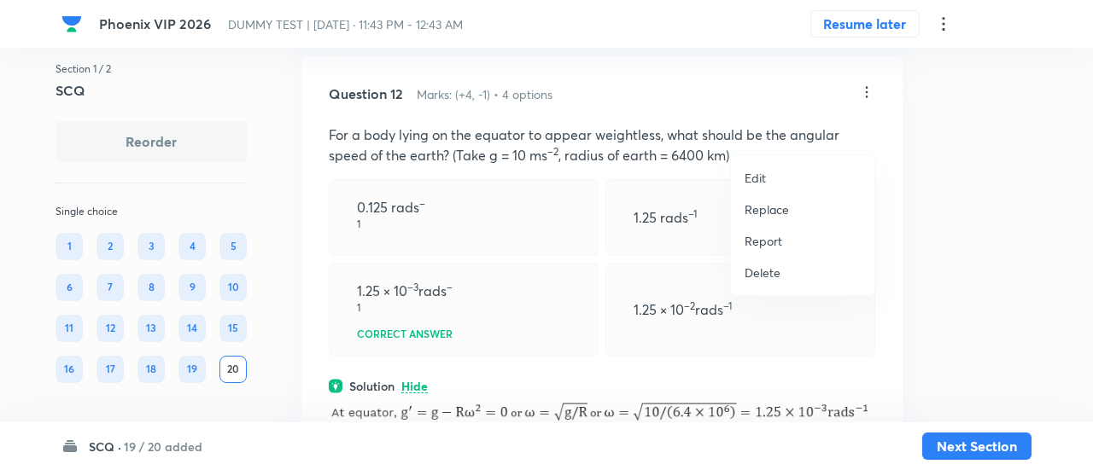
click at [777, 209] on p "Replace" at bounding box center [767, 210] width 44 height 18
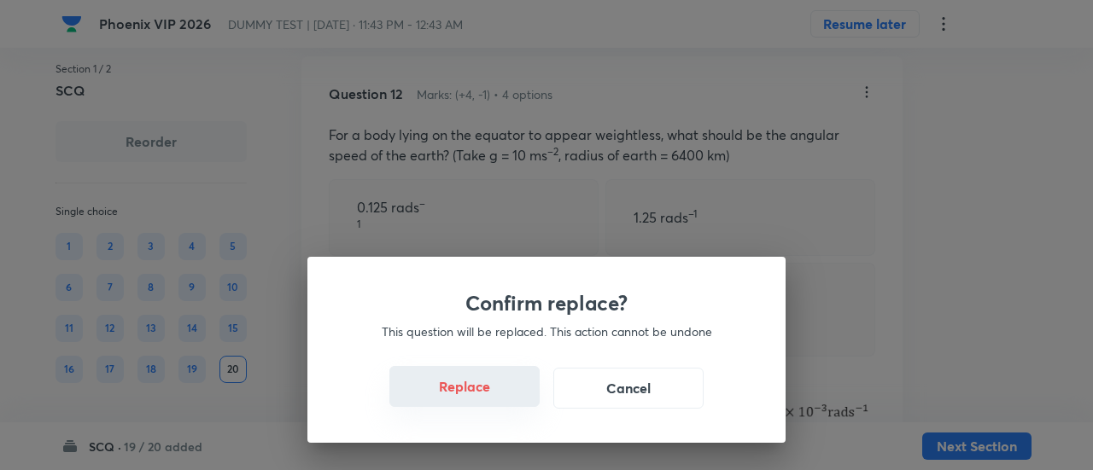
click at [480, 401] on button "Replace" at bounding box center [464, 386] width 150 height 41
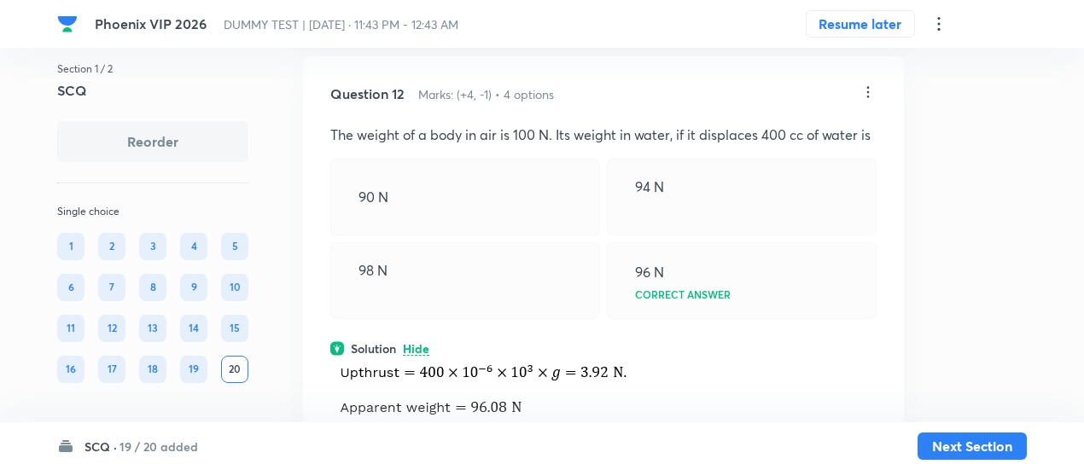
click at [871, 101] on icon at bounding box center [868, 92] width 17 height 17
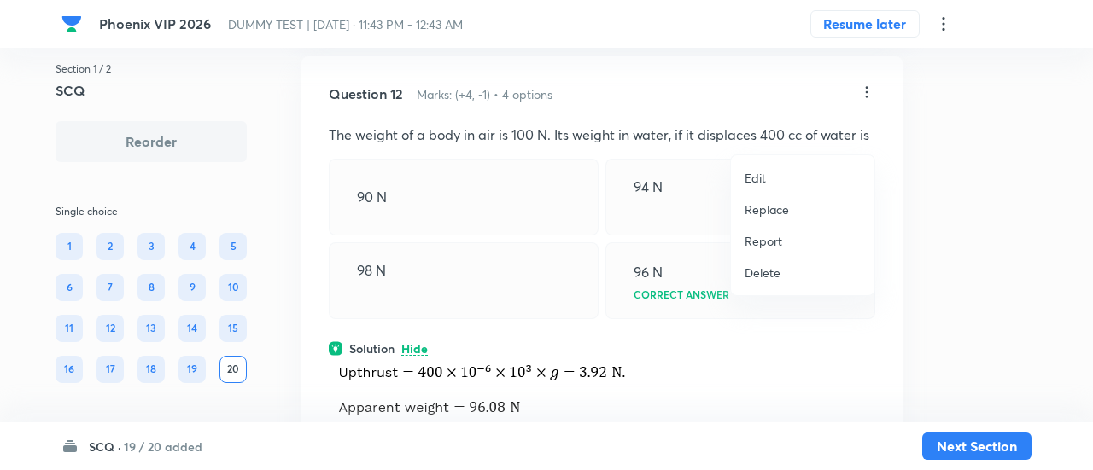
click at [792, 212] on li "Replace" at bounding box center [802, 210] width 143 height 32
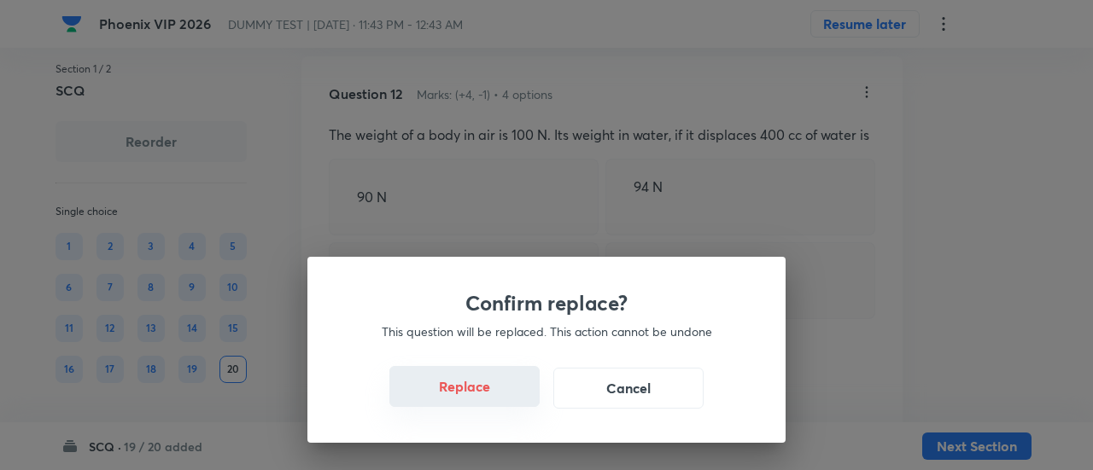
click at [488, 397] on button "Replace" at bounding box center [464, 386] width 150 height 41
click at [488, 397] on button "Replace" at bounding box center [464, 388] width 150 height 41
click at [488, 397] on button "Replace" at bounding box center [464, 386] width 150 height 41
click at [488, 397] on button "Replace" at bounding box center [464, 388] width 150 height 41
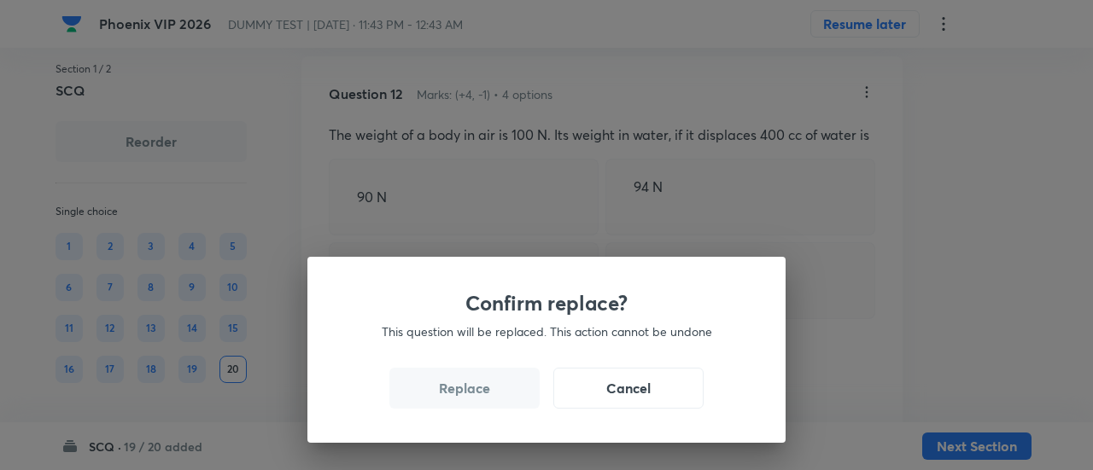
click at [488, 397] on button "Replace" at bounding box center [464, 388] width 150 height 41
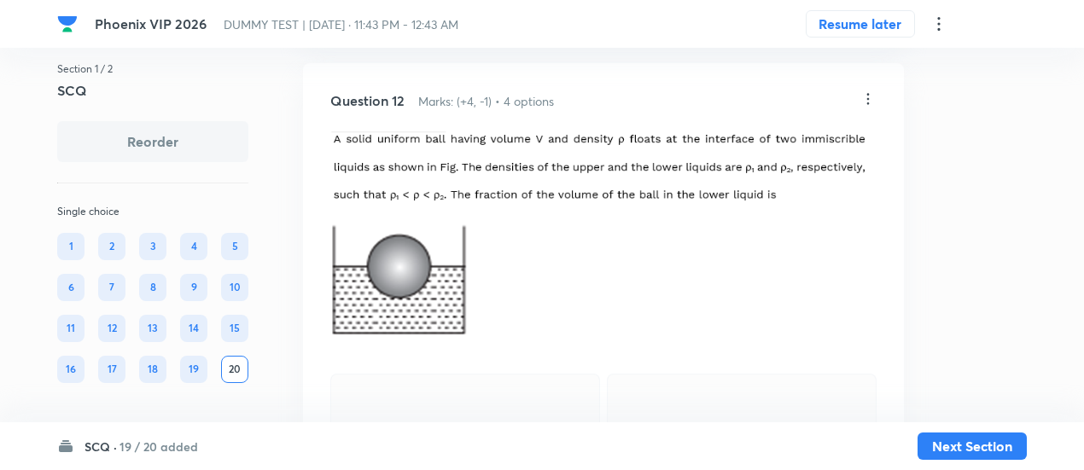
scroll to position [7005, 0]
click at [868, 106] on icon at bounding box center [869, 100] width 3 height 11
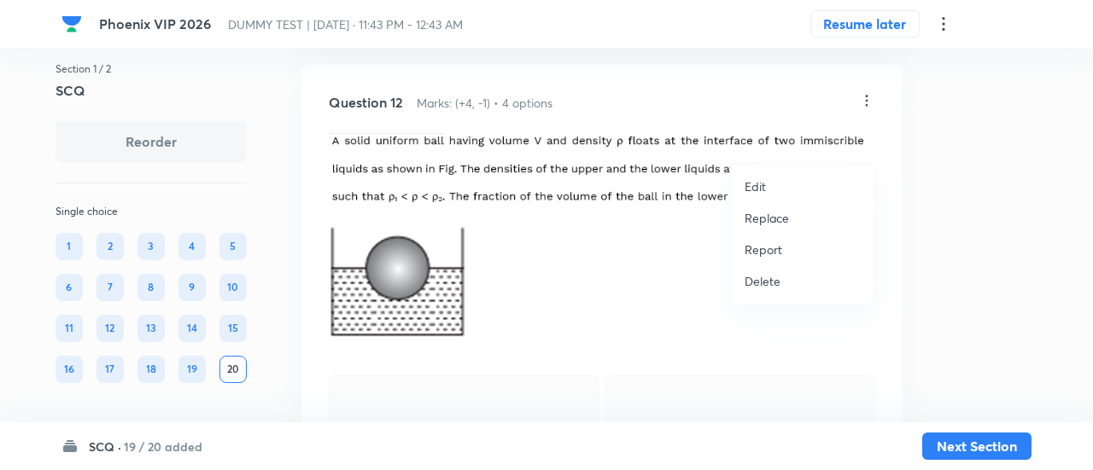
click at [760, 221] on p "Replace" at bounding box center [767, 218] width 44 height 18
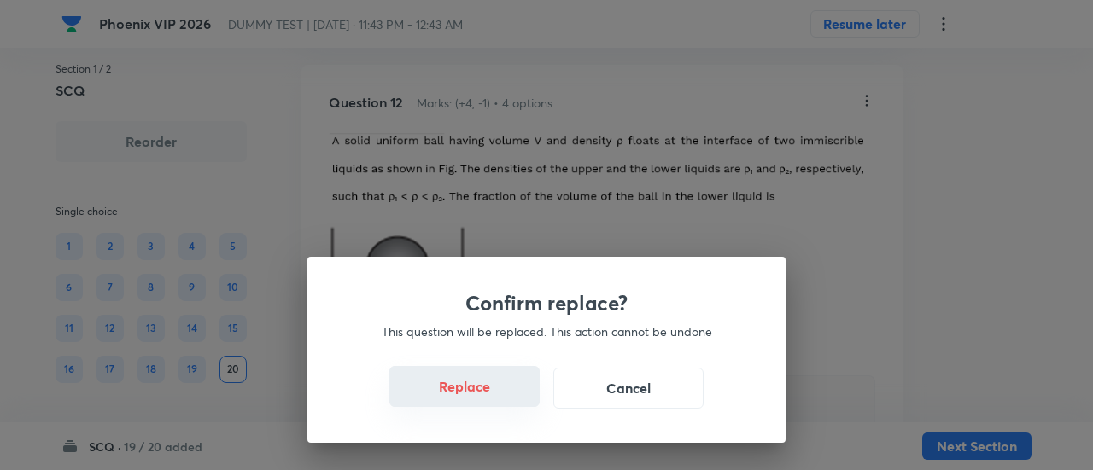
click at [481, 400] on button "Replace" at bounding box center [464, 386] width 150 height 41
click at [481, 400] on button "Replace" at bounding box center [464, 388] width 150 height 41
click at [481, 400] on button "Replace" at bounding box center [464, 386] width 150 height 41
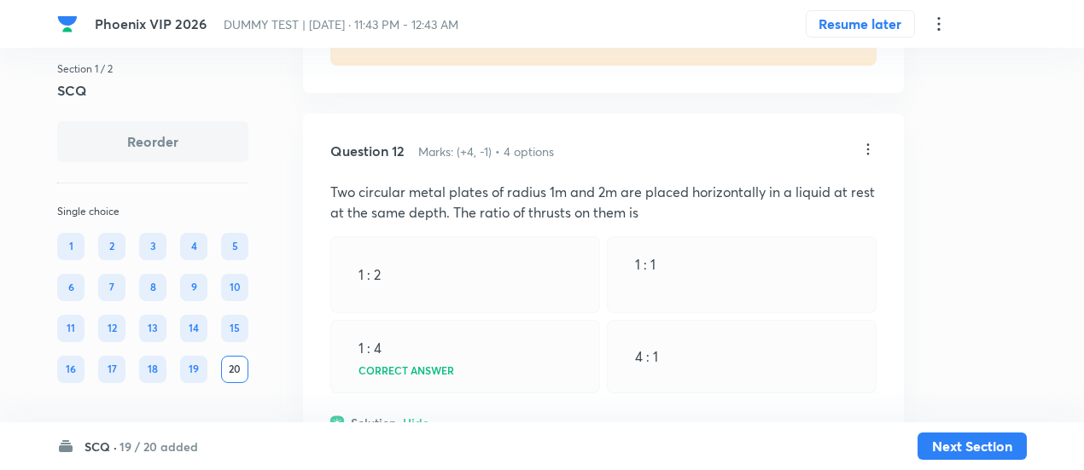
scroll to position [6943, 0]
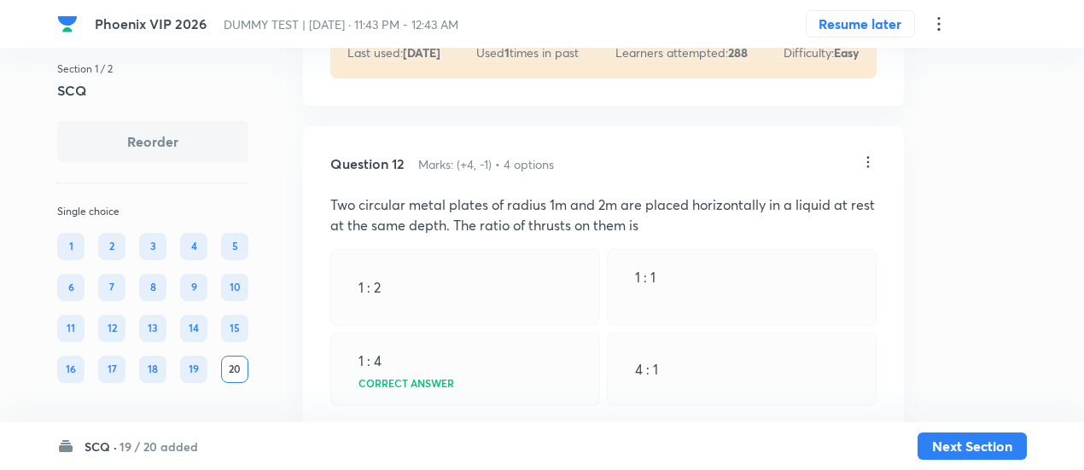
click at [869, 171] on icon at bounding box center [868, 162] width 17 height 17
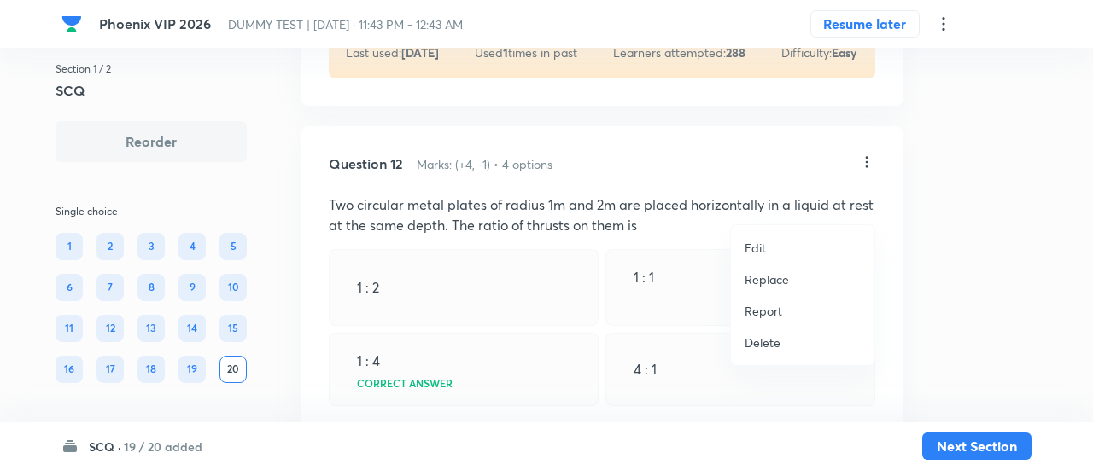
click at [771, 276] on p "Replace" at bounding box center [767, 280] width 44 height 18
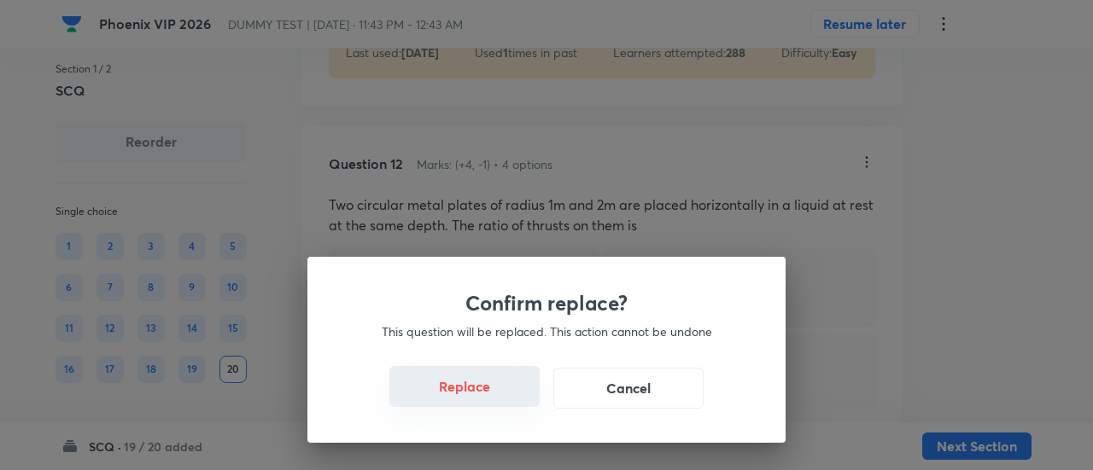
click at [502, 401] on button "Replace" at bounding box center [464, 386] width 150 height 41
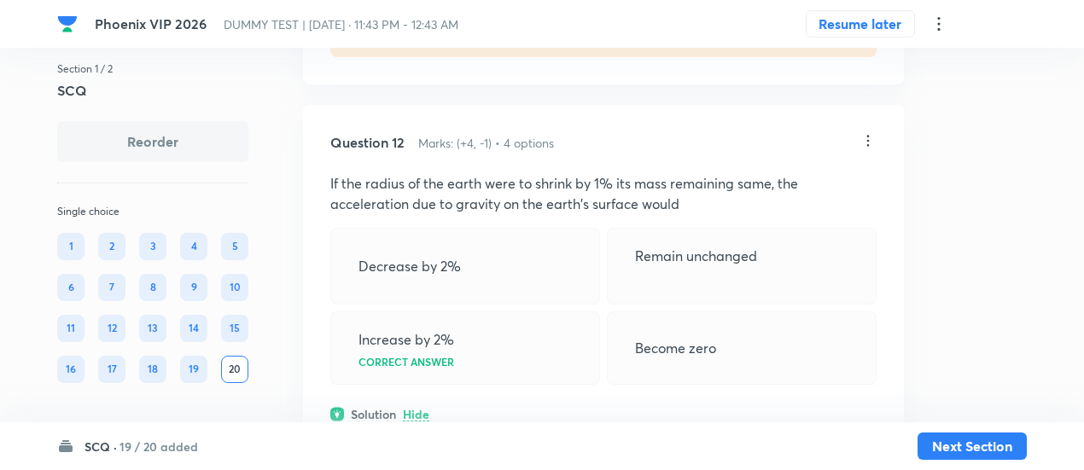
scroll to position [6961, 0]
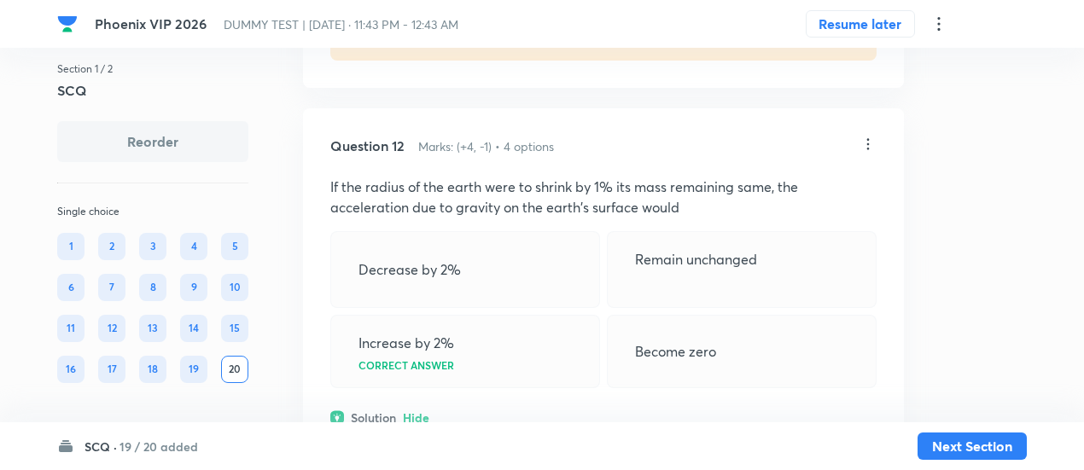
click at [871, 153] on icon at bounding box center [868, 144] width 17 height 17
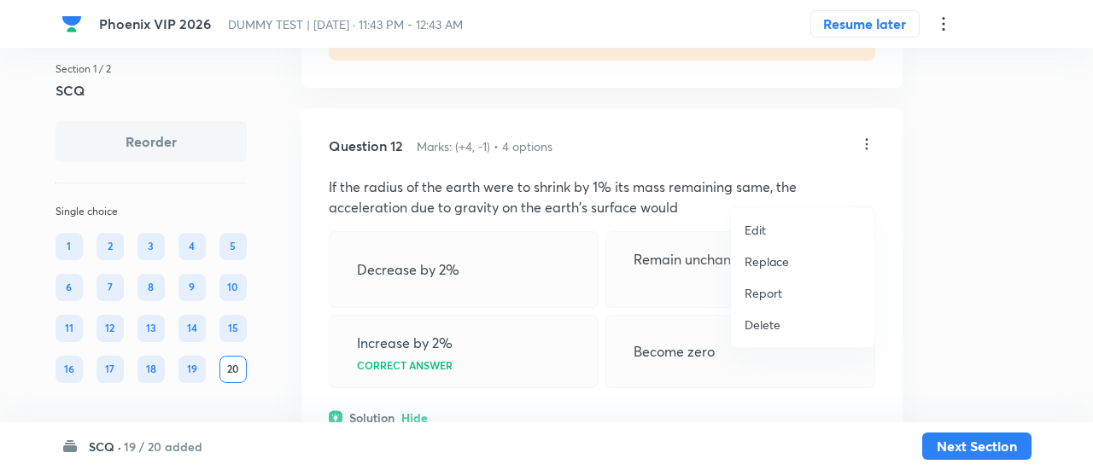
click at [783, 262] on p "Replace" at bounding box center [767, 262] width 44 height 18
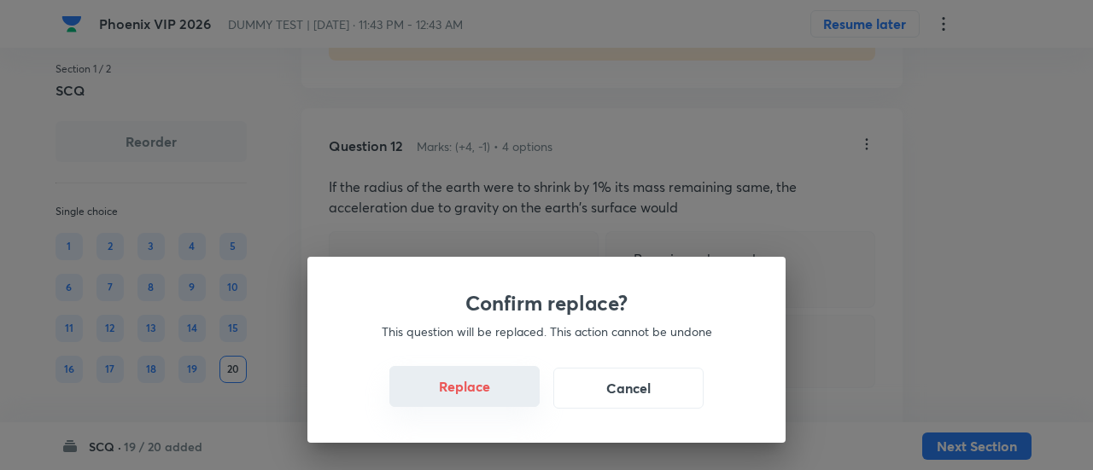
click at [483, 402] on button "Replace" at bounding box center [464, 386] width 150 height 41
click at [483, 402] on button "Replace" at bounding box center [464, 388] width 150 height 41
click at [483, 402] on button "Replace" at bounding box center [464, 386] width 150 height 41
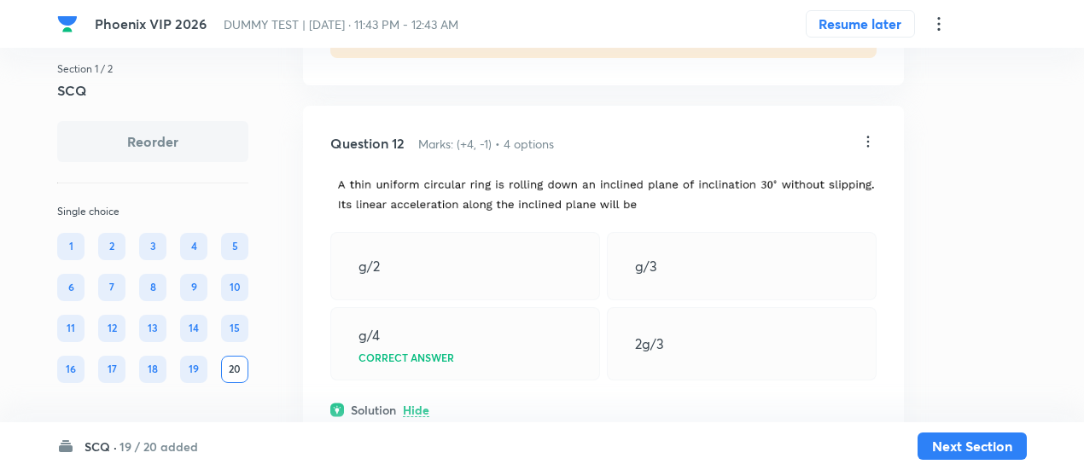
scroll to position [6940, 0]
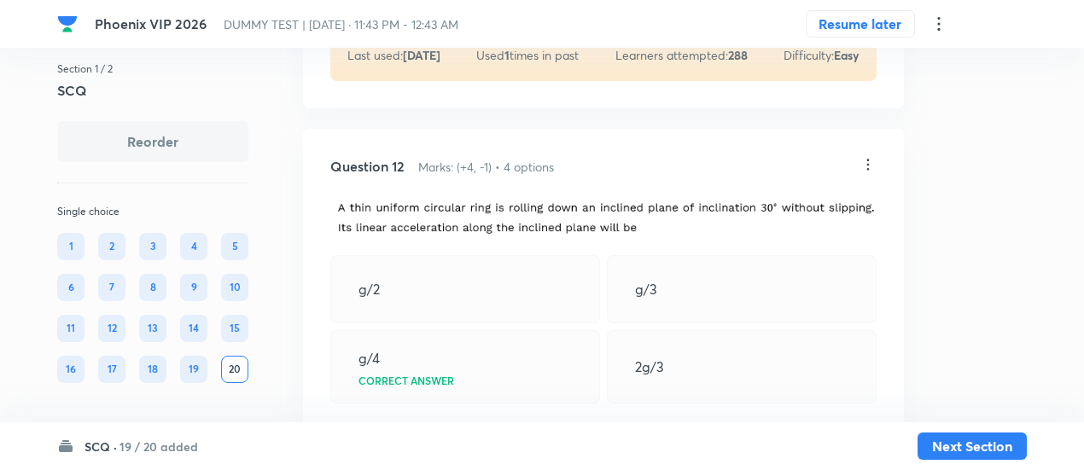
click at [867, 173] on icon at bounding box center [868, 164] width 17 height 17
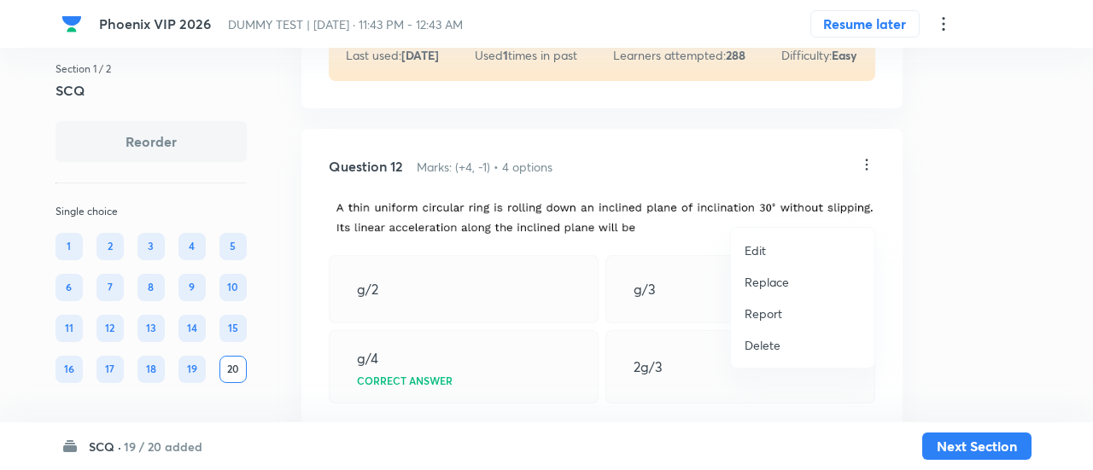
click at [774, 283] on p "Replace" at bounding box center [767, 282] width 44 height 18
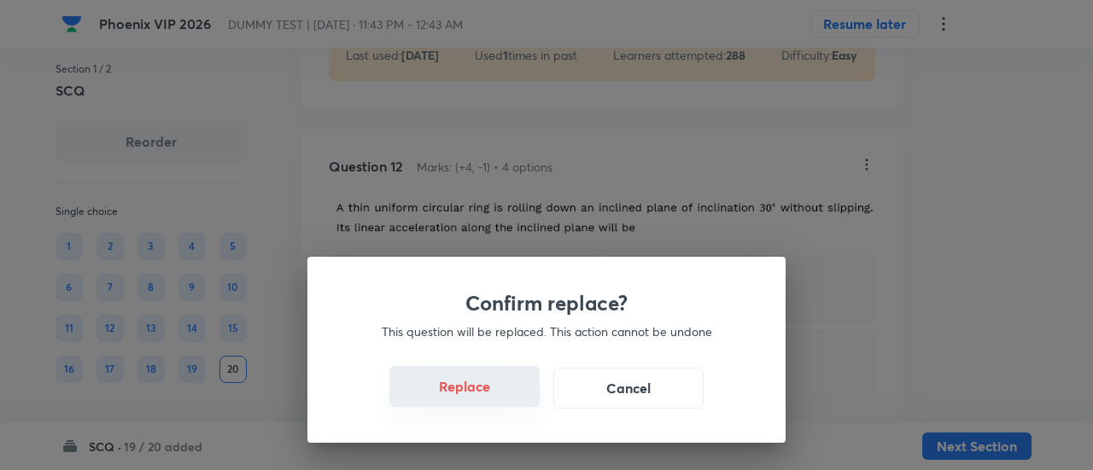
click at [475, 396] on button "Replace" at bounding box center [464, 386] width 150 height 41
click at [475, 396] on button "Replace" at bounding box center [464, 388] width 150 height 41
click at [475, 396] on button "Replace" at bounding box center [464, 386] width 150 height 41
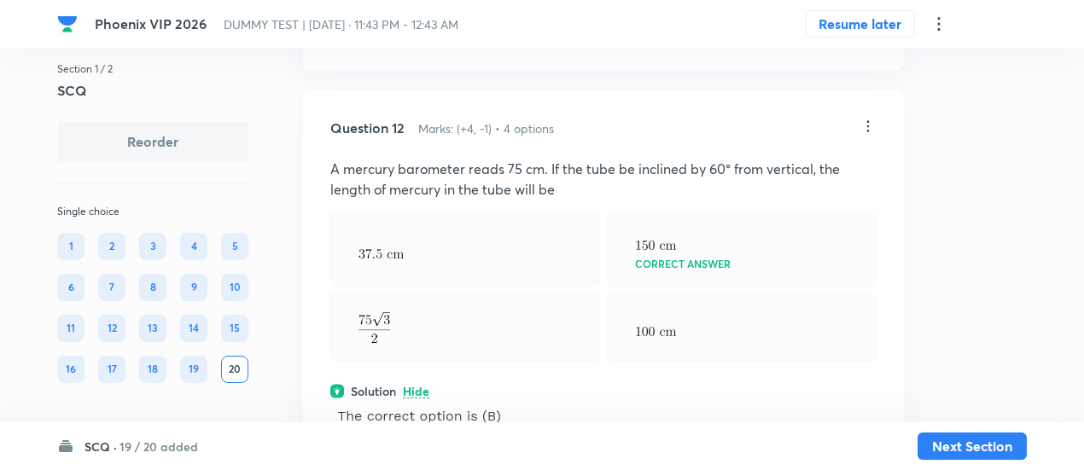
scroll to position [6978, 0]
click at [871, 136] on icon at bounding box center [868, 127] width 17 height 17
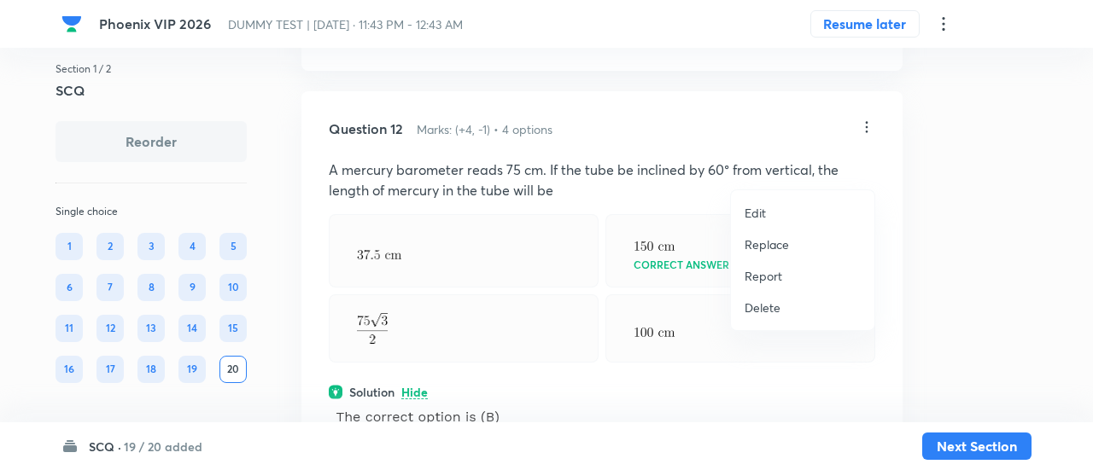
click at [774, 243] on p "Replace" at bounding box center [767, 245] width 44 height 18
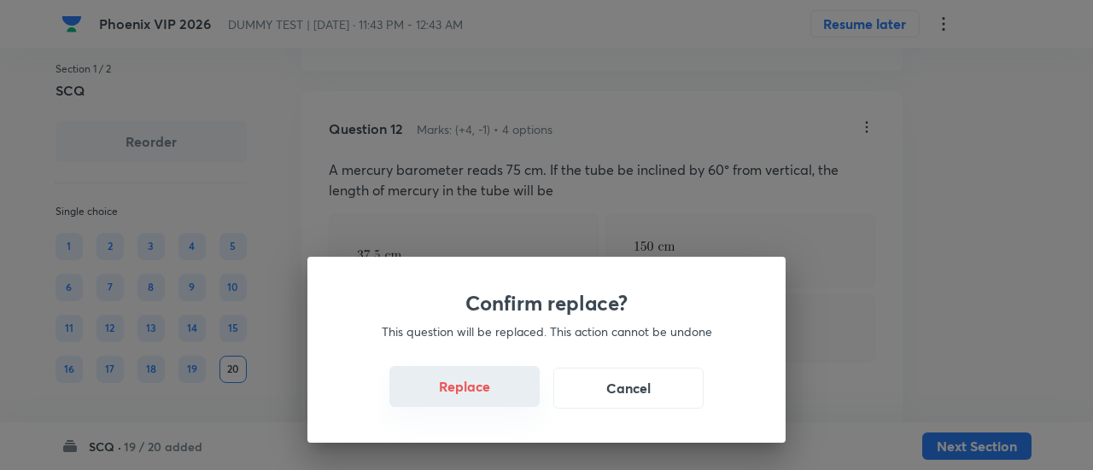
click at [494, 400] on button "Replace" at bounding box center [464, 386] width 150 height 41
click at [494, 400] on button "Replace" at bounding box center [464, 388] width 150 height 41
click at [494, 400] on button "Replace" at bounding box center [464, 386] width 150 height 41
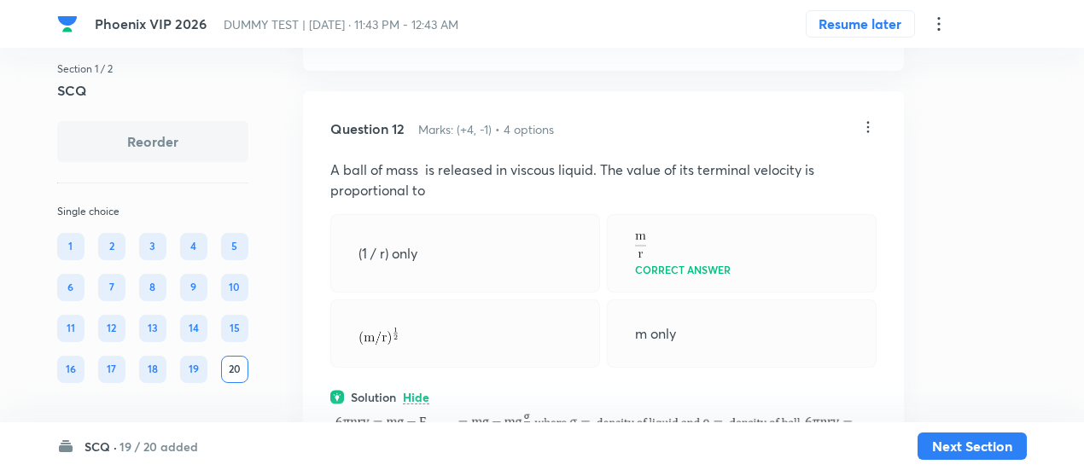
click at [494, 368] on div at bounding box center [465, 334] width 270 height 68
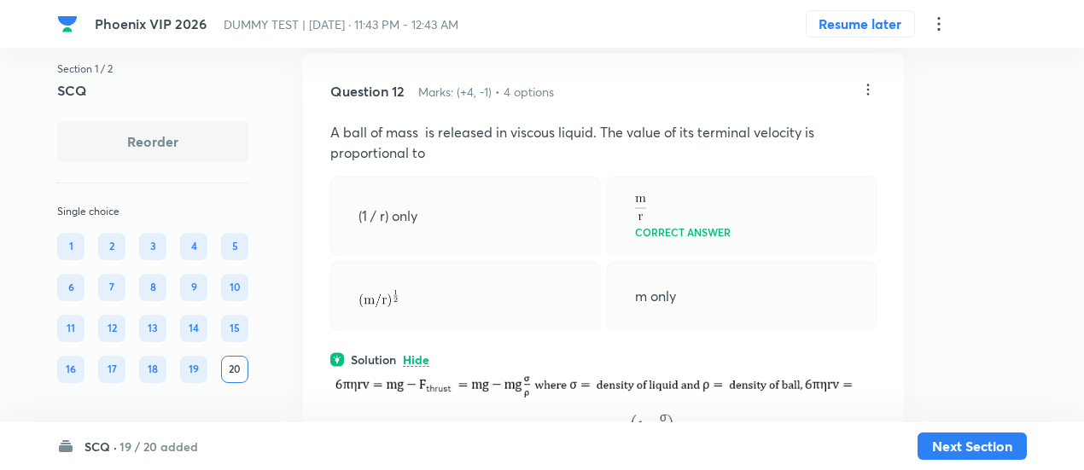
scroll to position [7005, 0]
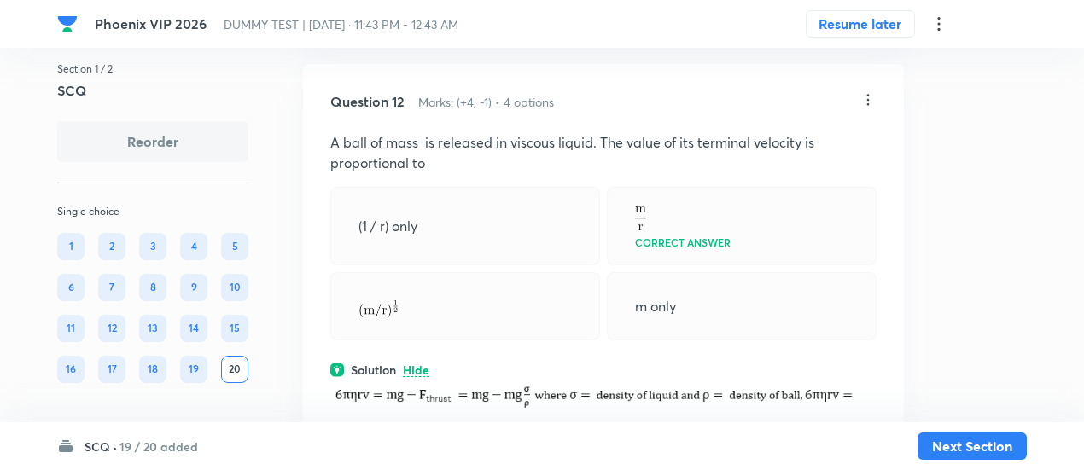
click at [868, 105] on icon at bounding box center [869, 99] width 3 height 11
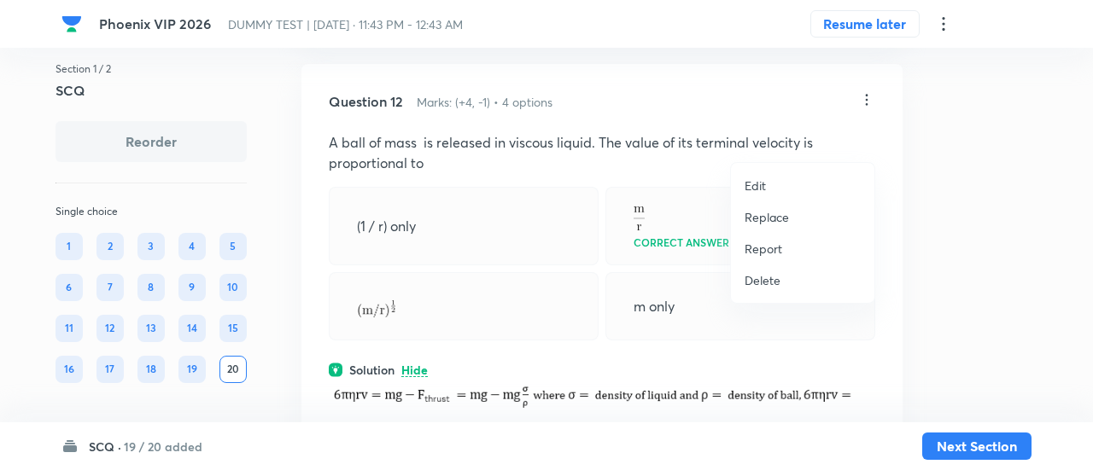
click at [772, 213] on p "Replace" at bounding box center [767, 217] width 44 height 18
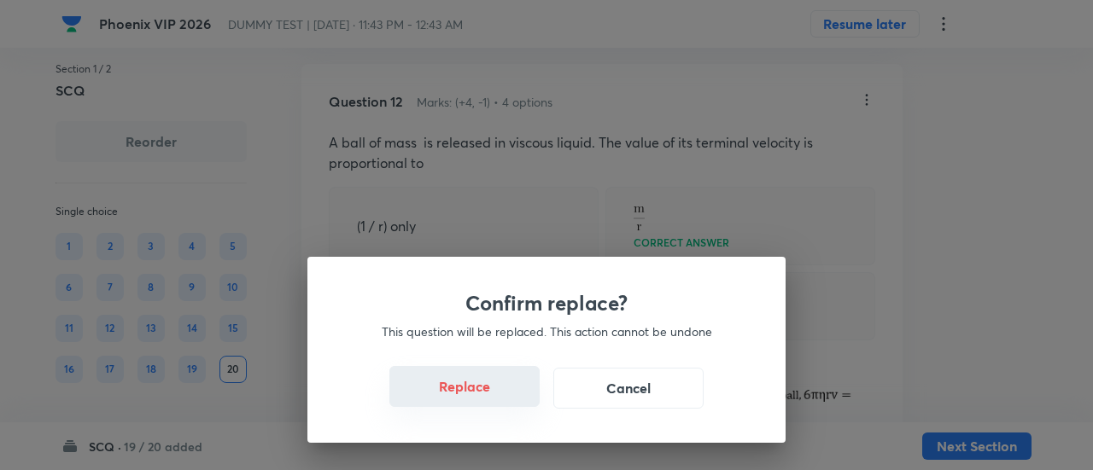
click at [494, 400] on button "Replace" at bounding box center [464, 386] width 150 height 41
click at [494, 400] on button "Replace" at bounding box center [464, 388] width 150 height 41
click at [494, 400] on div "Confirm replace? This question will be replaced. This action cannot be undone R…" at bounding box center [546, 235] width 1093 height 470
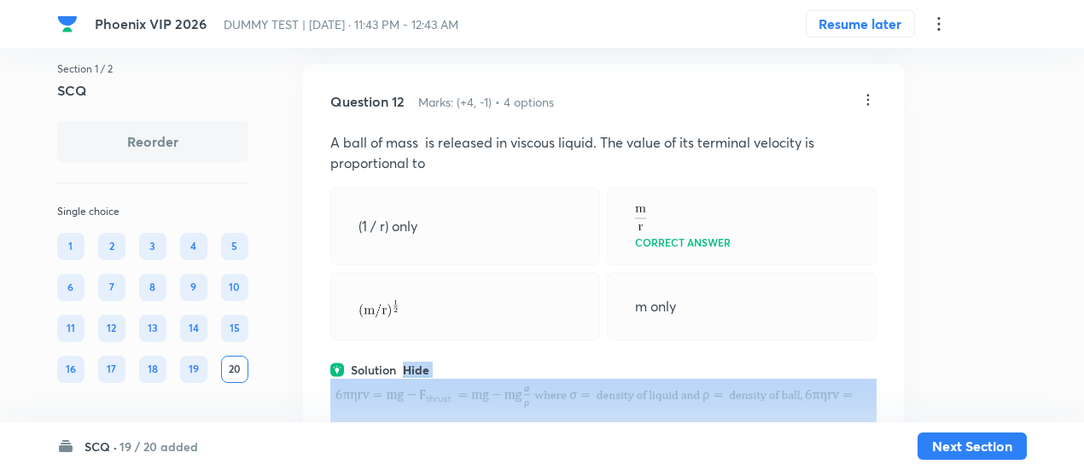
click at [494, 400] on div "Question 12 Marks: (+4, -1) • 4 options A ball of mass is released in viscous l…" at bounding box center [603, 357] width 601 height 587
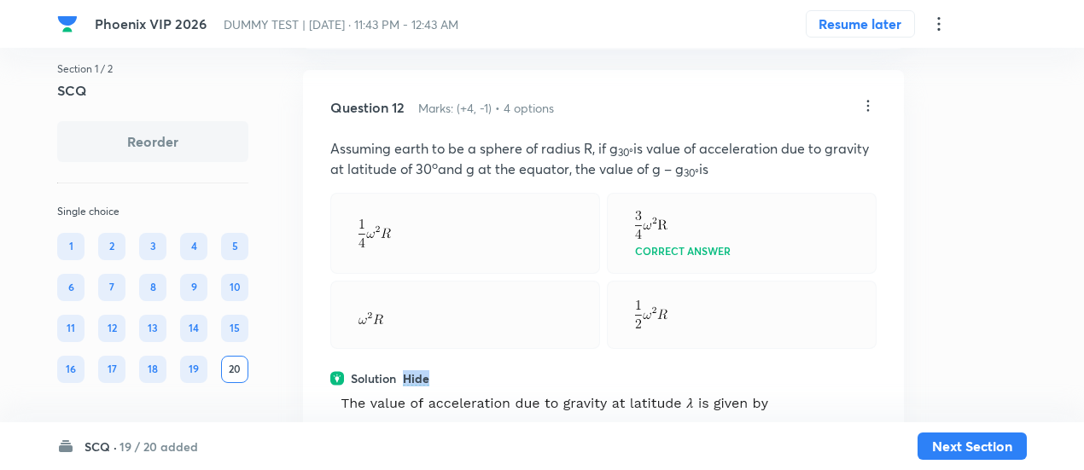
scroll to position [6993, 0]
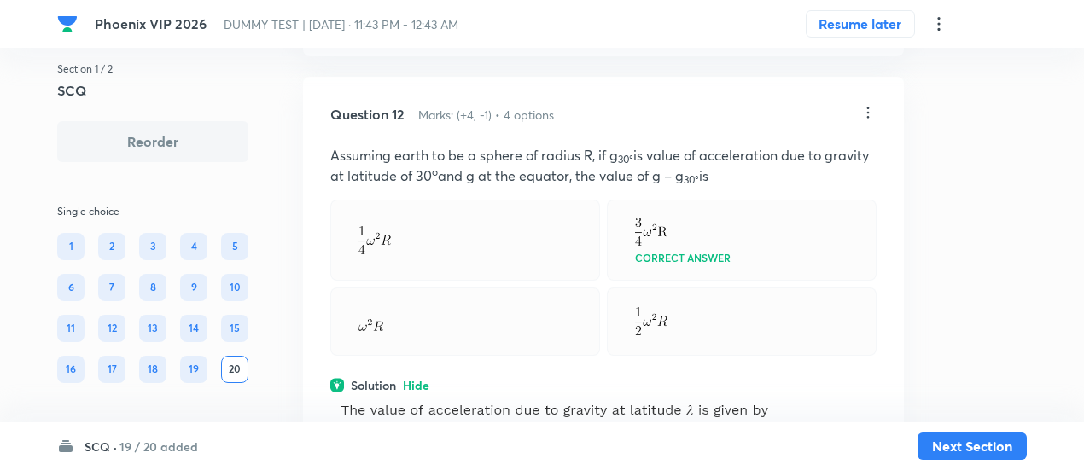
click at [868, 121] on icon at bounding box center [868, 112] width 17 height 17
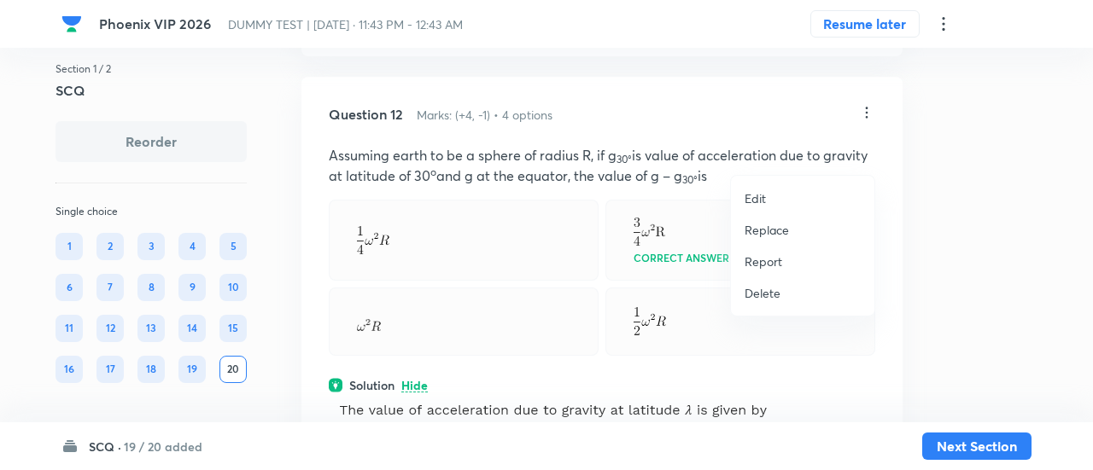
click at [778, 228] on p "Replace" at bounding box center [767, 230] width 44 height 18
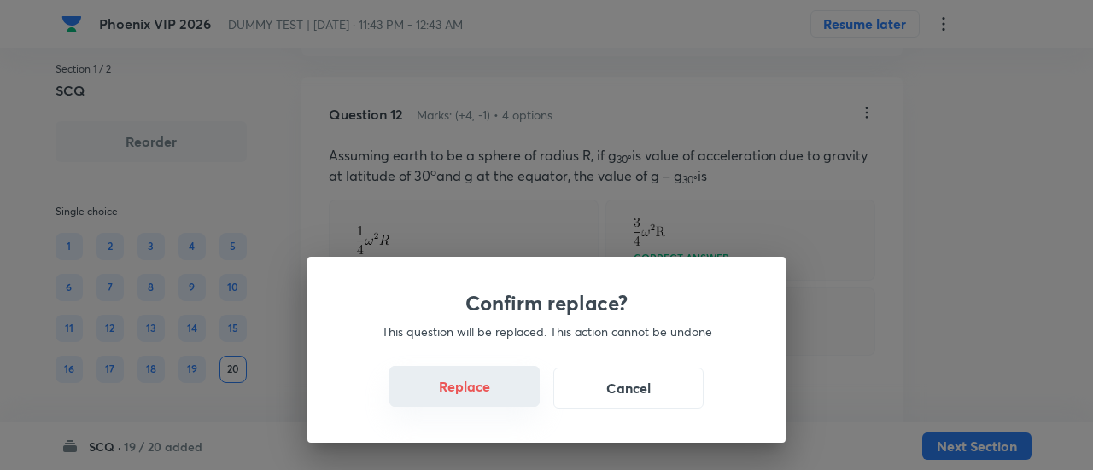
click at [497, 394] on button "Replace" at bounding box center [464, 386] width 150 height 41
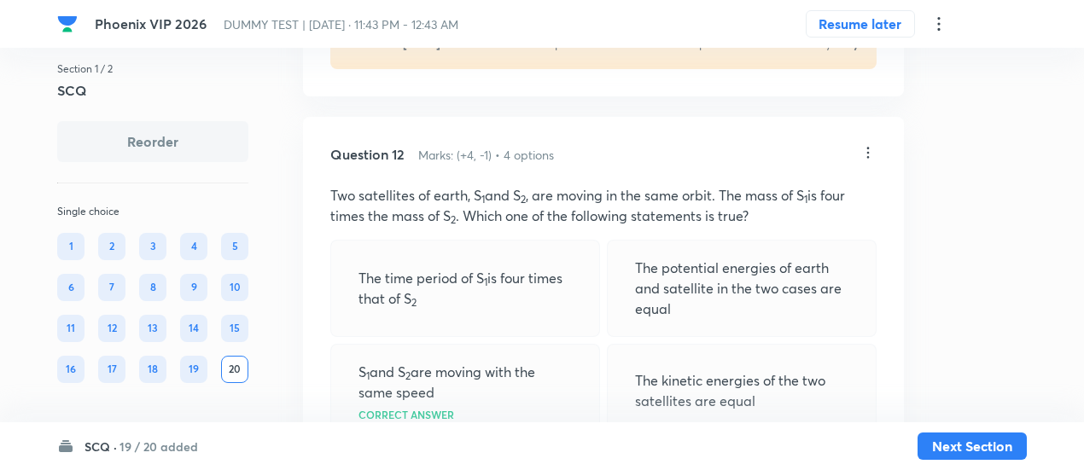
scroll to position [6927, 0]
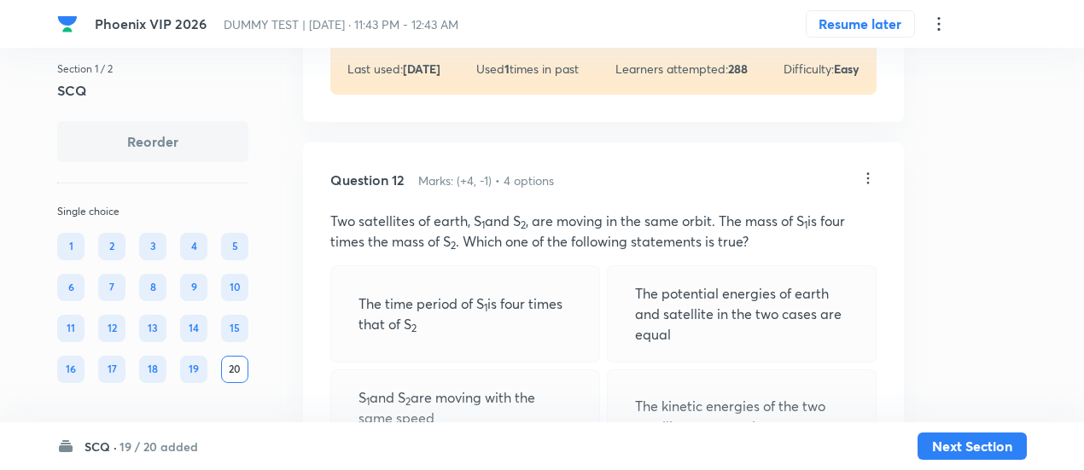
click at [868, 187] on icon at bounding box center [868, 178] width 17 height 17
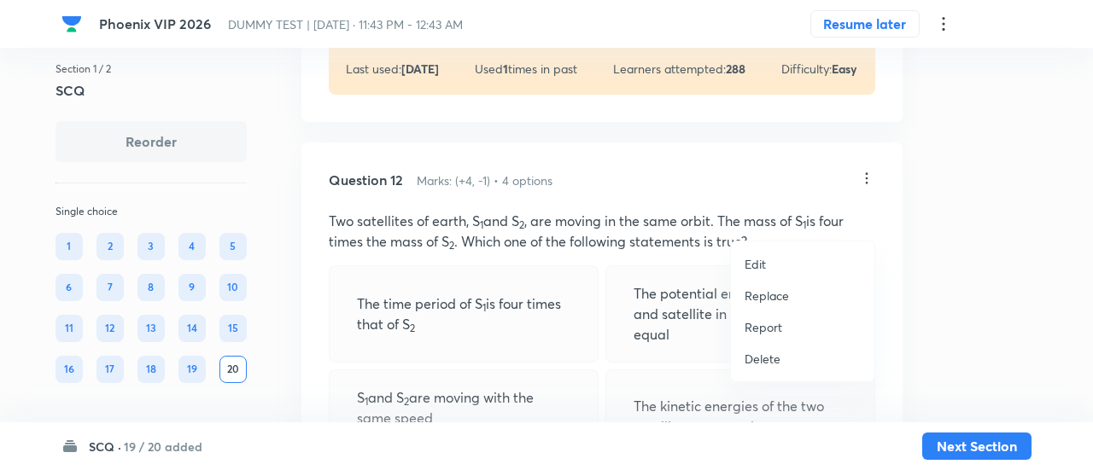
click at [766, 303] on p "Replace" at bounding box center [767, 296] width 44 height 18
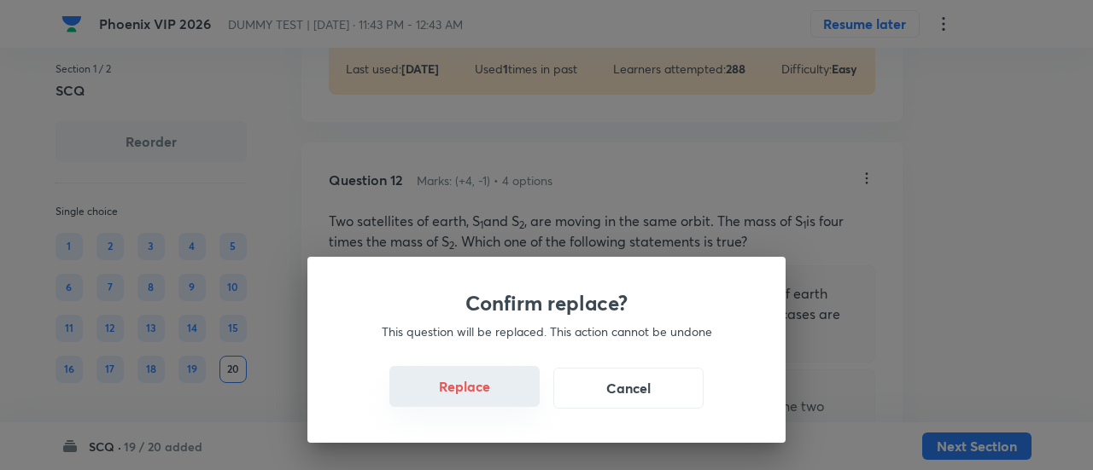
click at [497, 399] on button "Replace" at bounding box center [464, 386] width 150 height 41
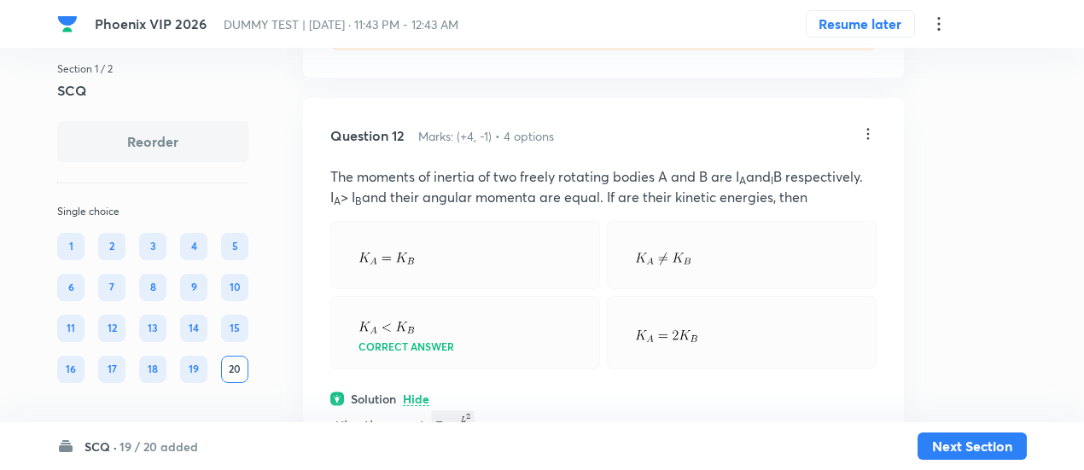
scroll to position [6958, 0]
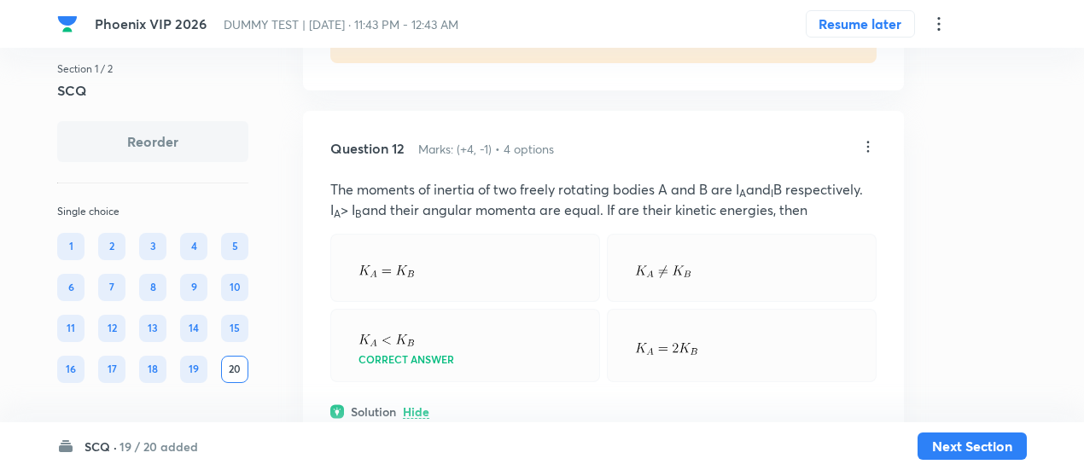
click at [862, 155] on icon at bounding box center [868, 146] width 17 height 17
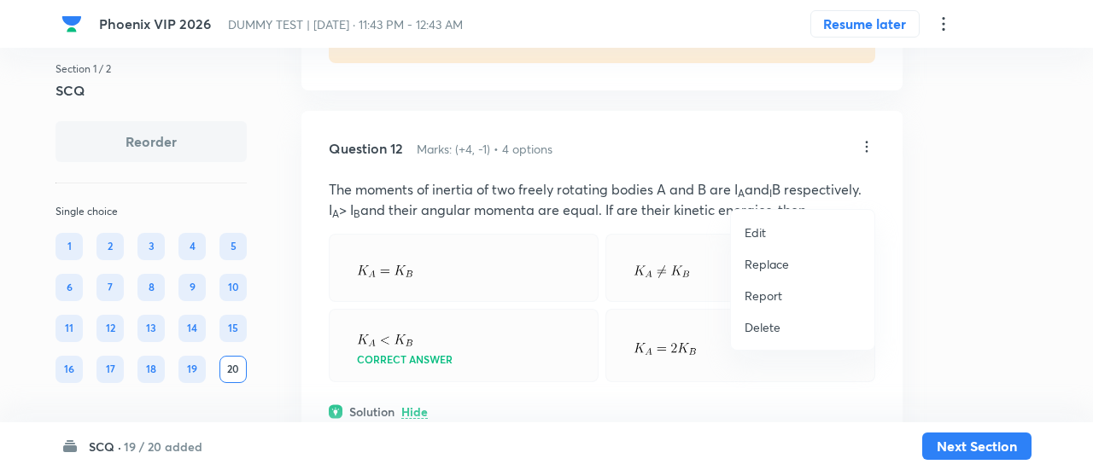
click at [775, 270] on p "Replace" at bounding box center [767, 264] width 44 height 18
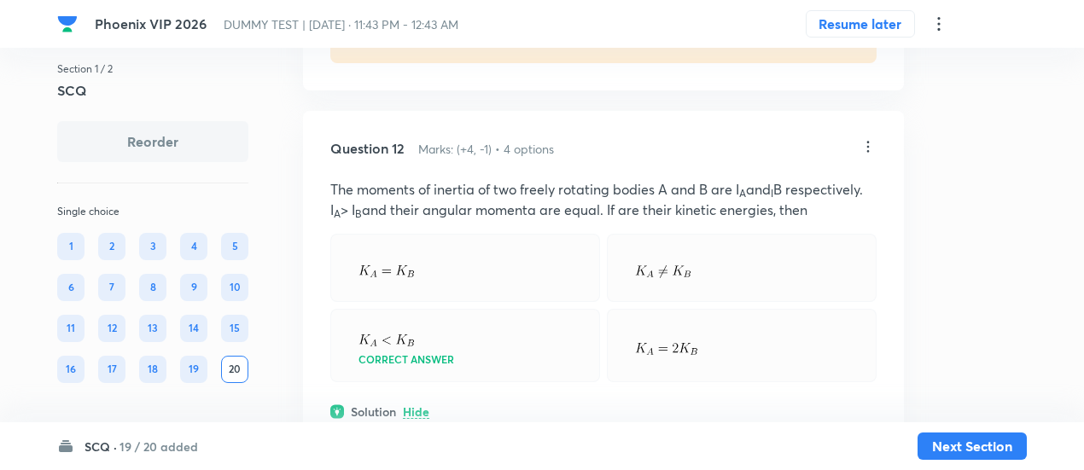
click at [862, 155] on icon at bounding box center [868, 146] width 17 height 17
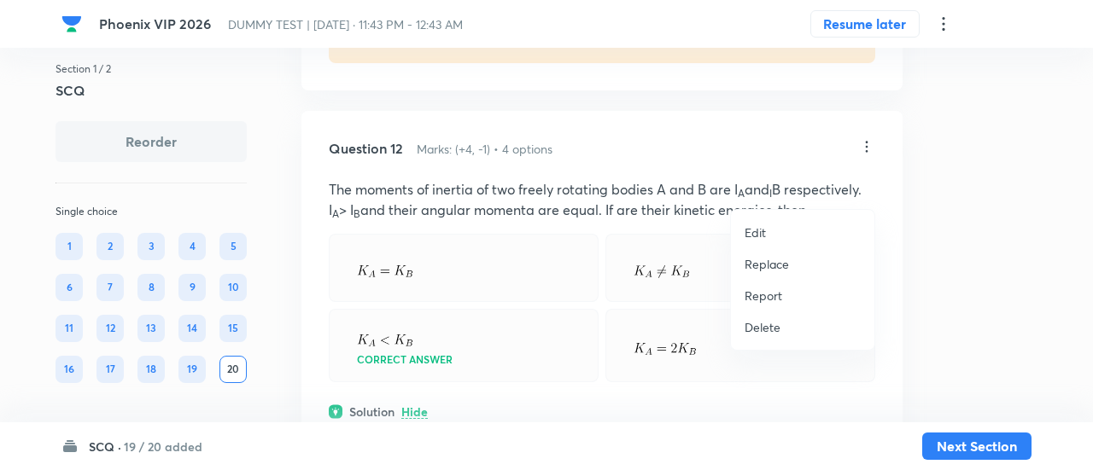
click at [769, 264] on p "Replace" at bounding box center [767, 264] width 44 height 18
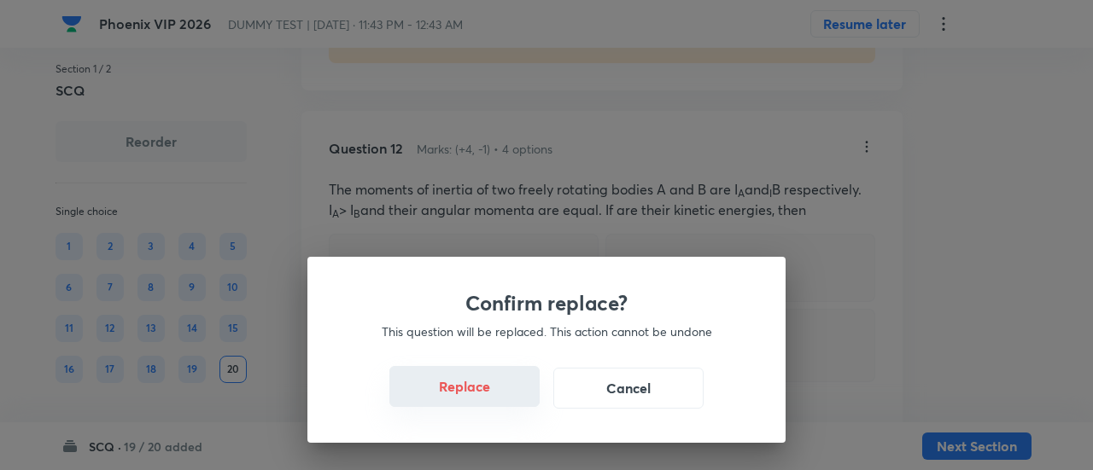
click at [470, 399] on button "Replace" at bounding box center [464, 386] width 150 height 41
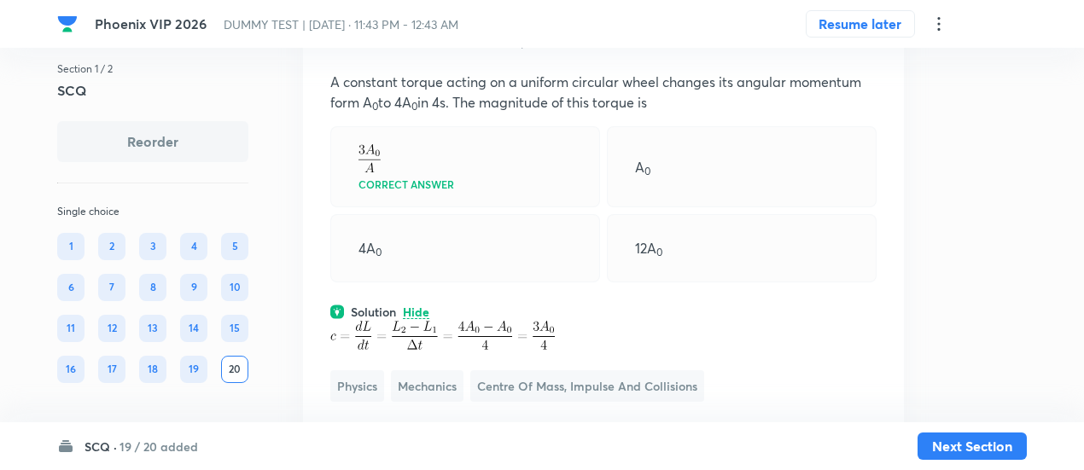
scroll to position [7060, 0]
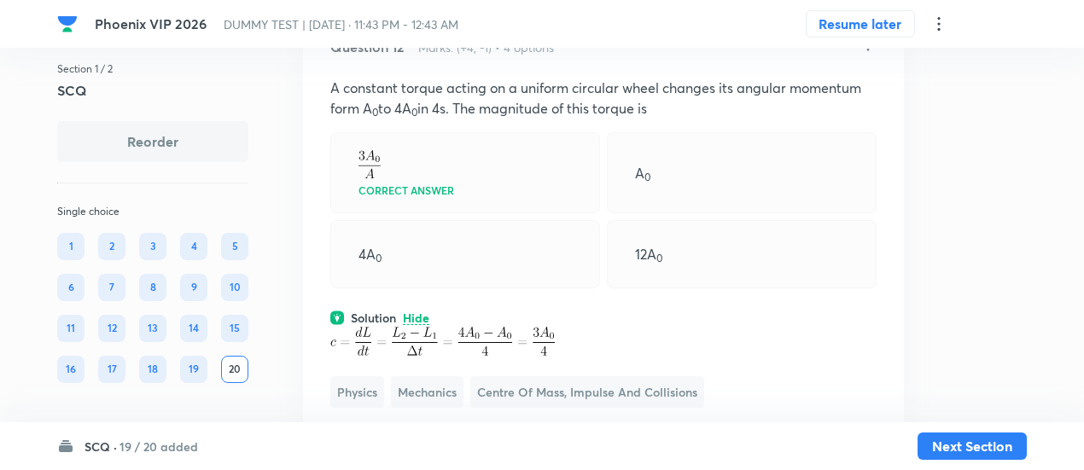
click at [869, 54] on icon at bounding box center [868, 45] width 17 height 17
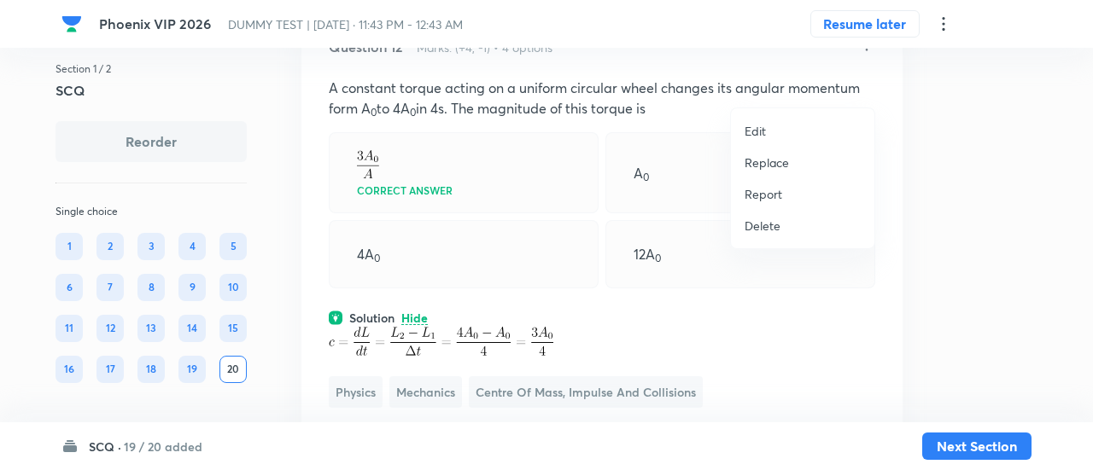
click at [766, 165] on p "Replace" at bounding box center [767, 163] width 44 height 18
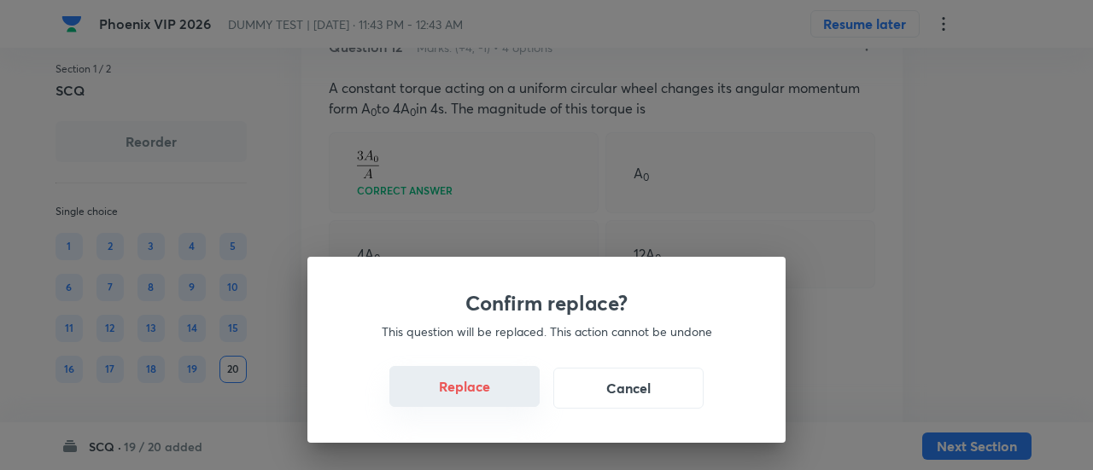
click at [482, 399] on button "Replace" at bounding box center [464, 386] width 150 height 41
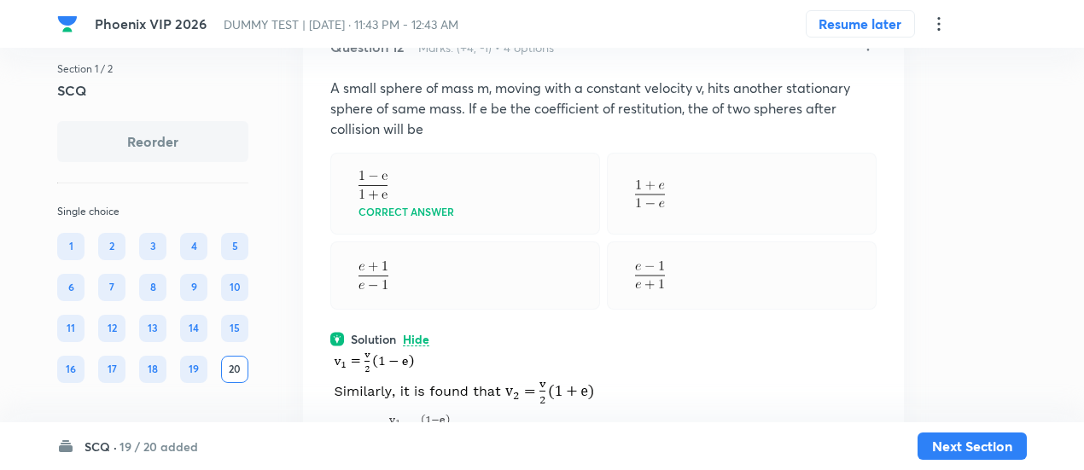
click at [482, 399] on p at bounding box center [603, 401] width 546 height 106
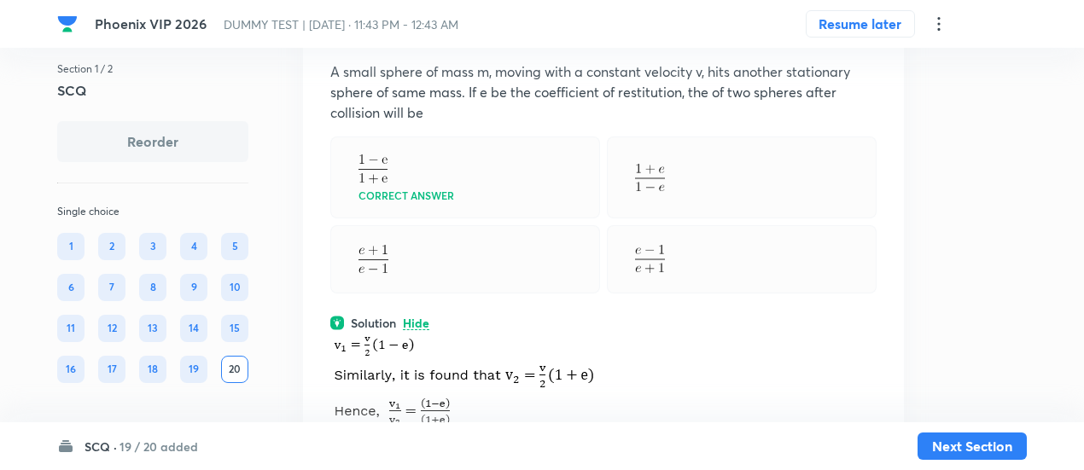
scroll to position [7057, 0]
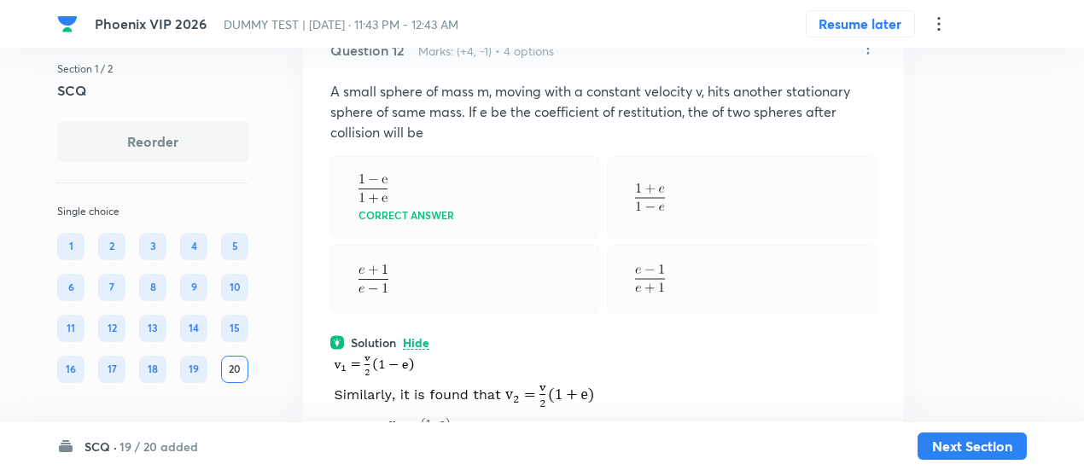
click at [868, 54] on icon at bounding box center [869, 48] width 3 height 11
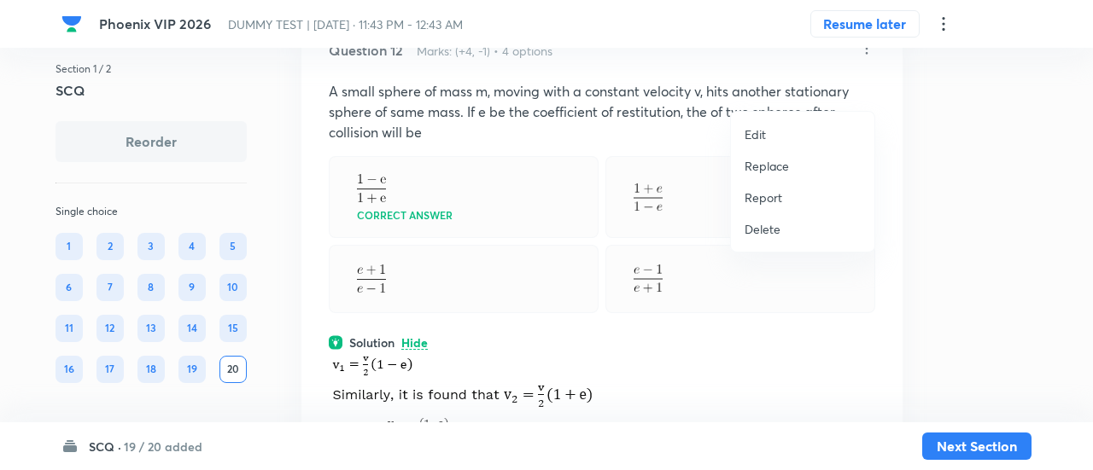
click at [777, 170] on p "Replace" at bounding box center [767, 166] width 44 height 18
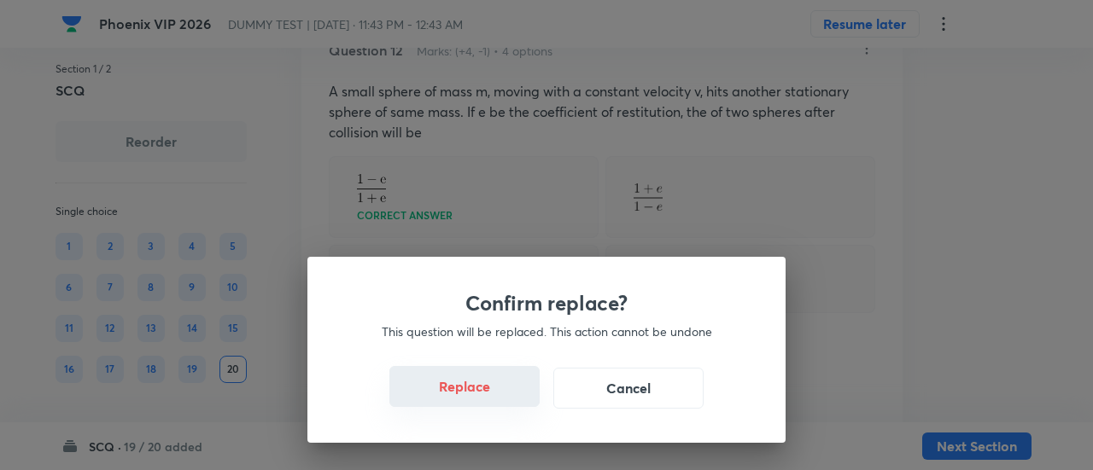
click at [488, 399] on button "Replace" at bounding box center [464, 386] width 150 height 41
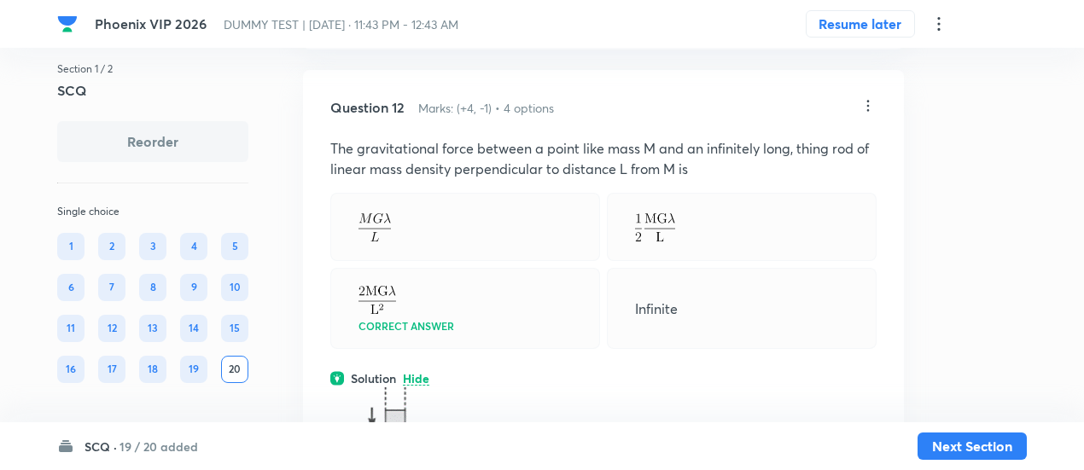
scroll to position [6990, 0]
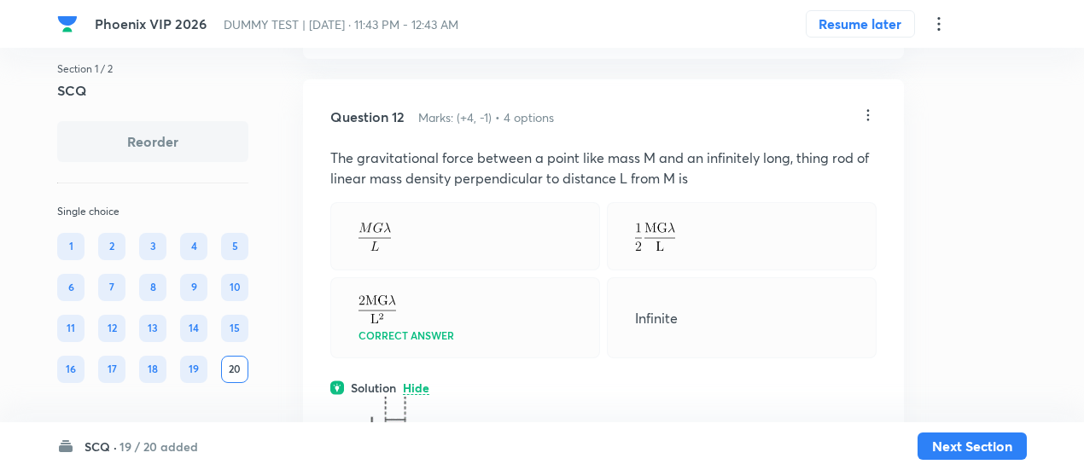
click at [872, 124] on icon at bounding box center [868, 115] width 17 height 17
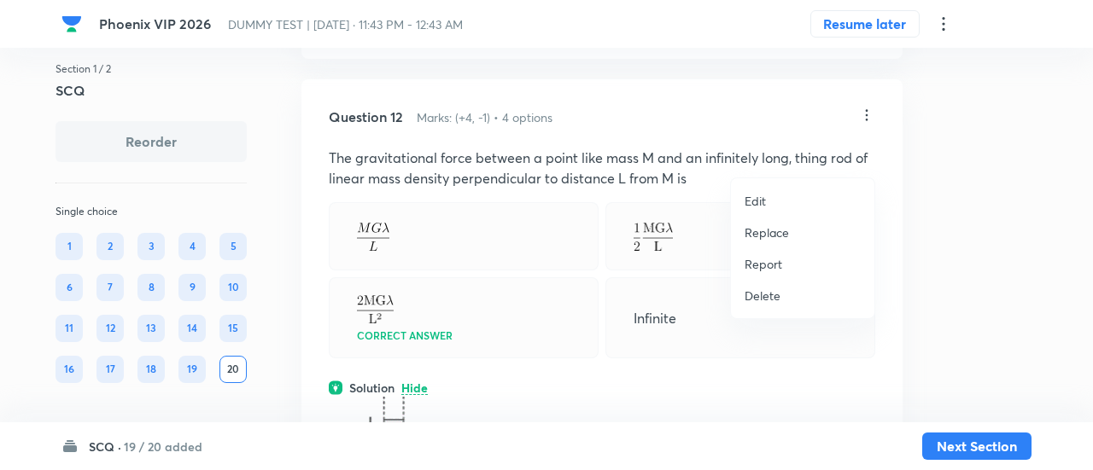
click at [767, 234] on p "Replace" at bounding box center [767, 233] width 44 height 18
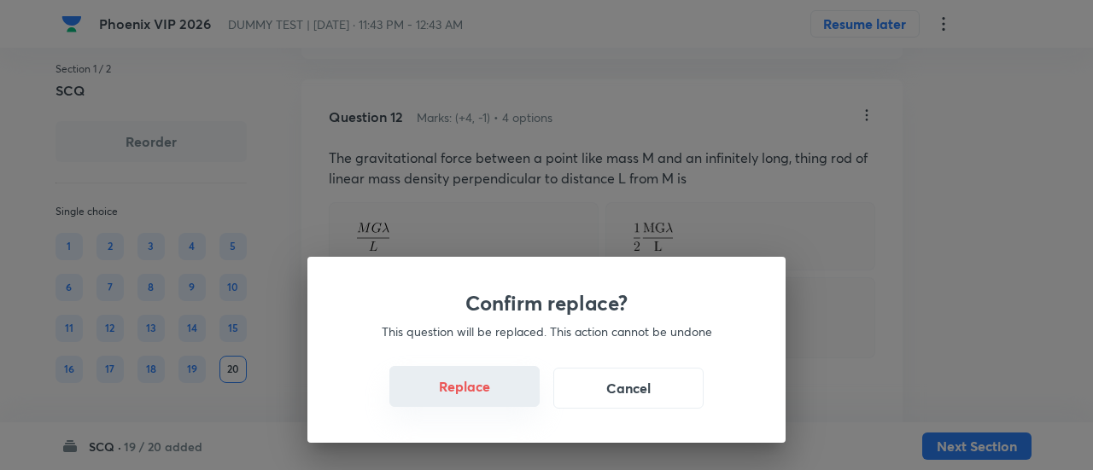
click at [494, 400] on button "Replace" at bounding box center [464, 386] width 150 height 41
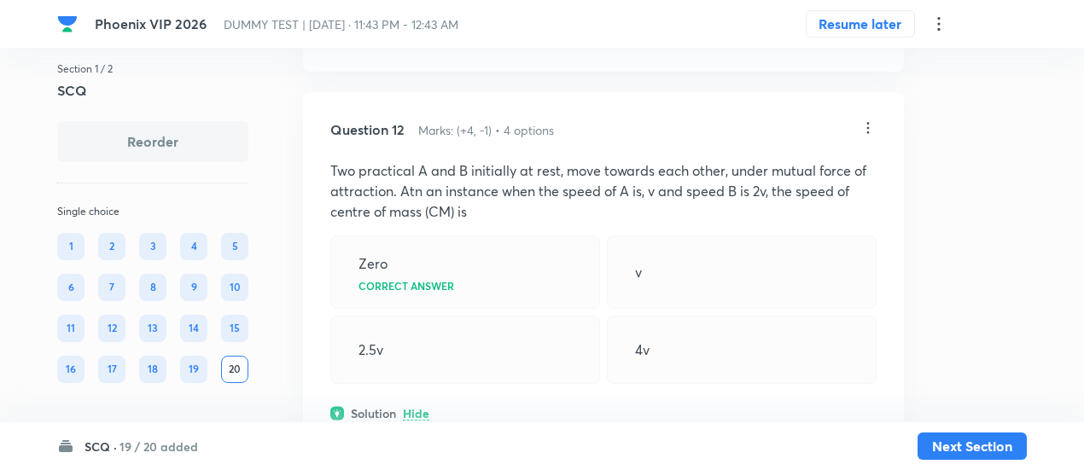
scroll to position [6966, 0]
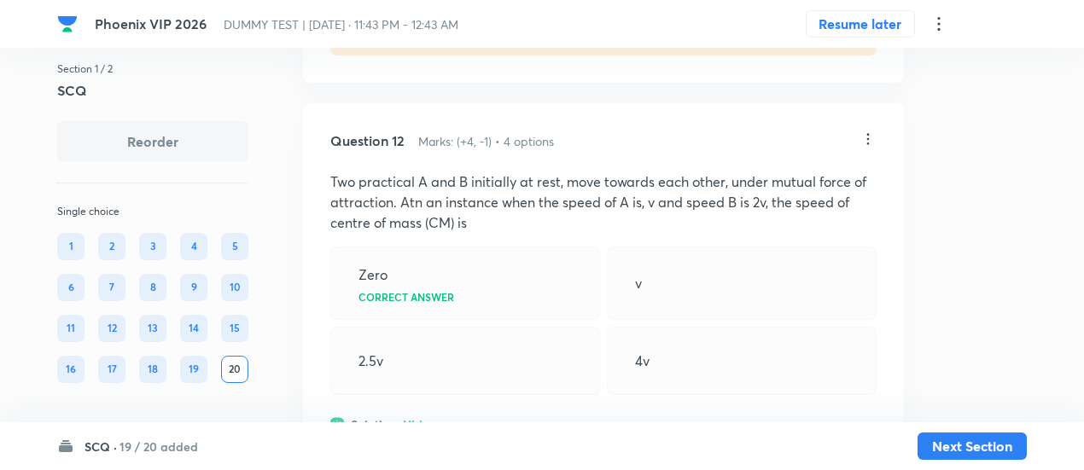
click at [870, 148] on icon at bounding box center [868, 139] width 17 height 17
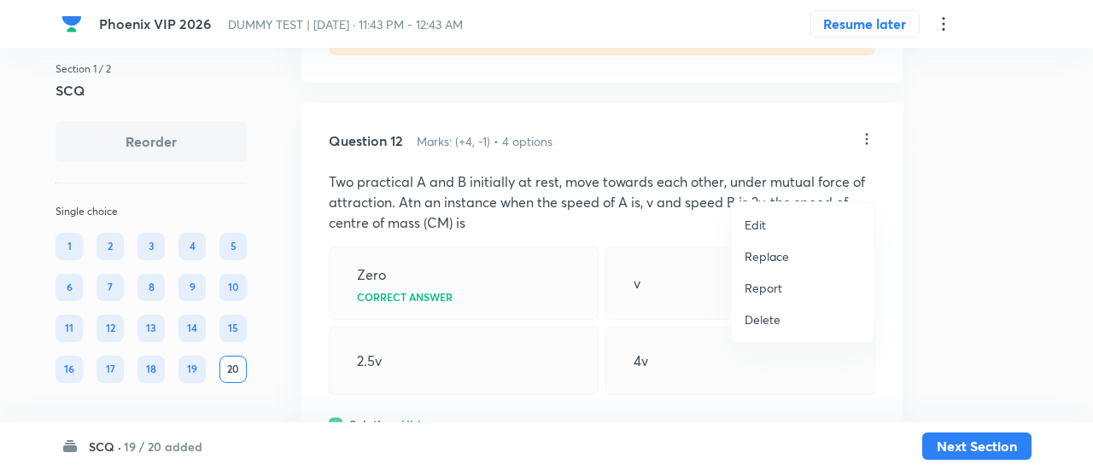
click at [773, 258] on p "Replace" at bounding box center [767, 257] width 44 height 18
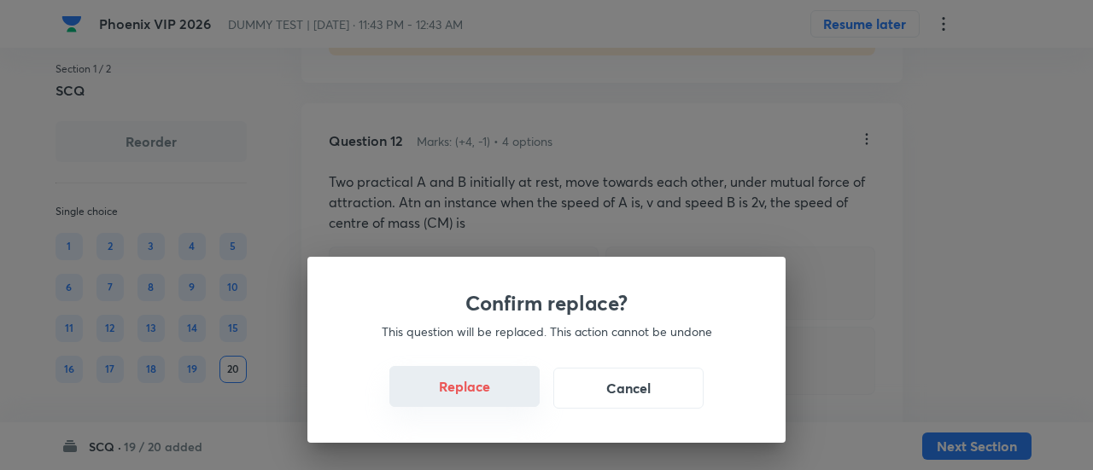
click at [475, 397] on button "Replace" at bounding box center [464, 386] width 150 height 41
click at [475, 397] on button "Replace" at bounding box center [464, 388] width 150 height 41
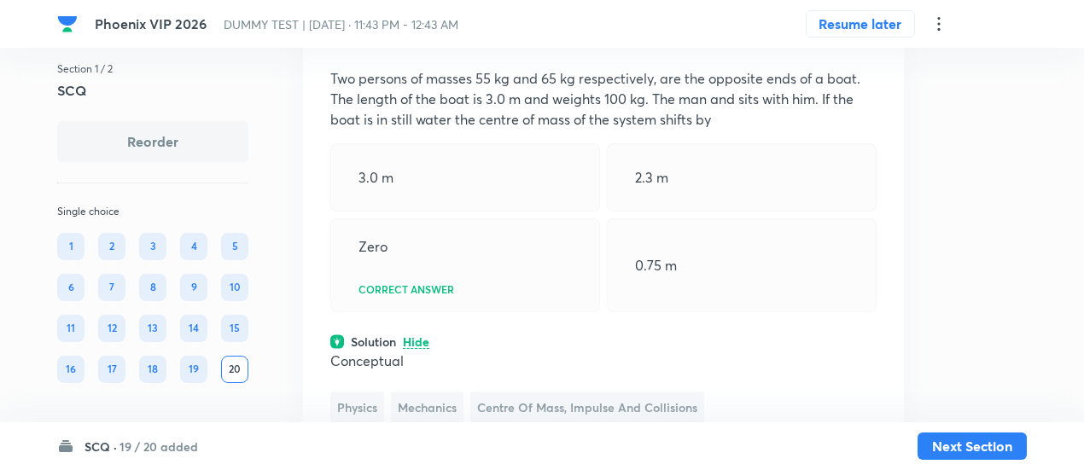
scroll to position [7069, 0]
click at [871, 45] on icon at bounding box center [868, 36] width 17 height 17
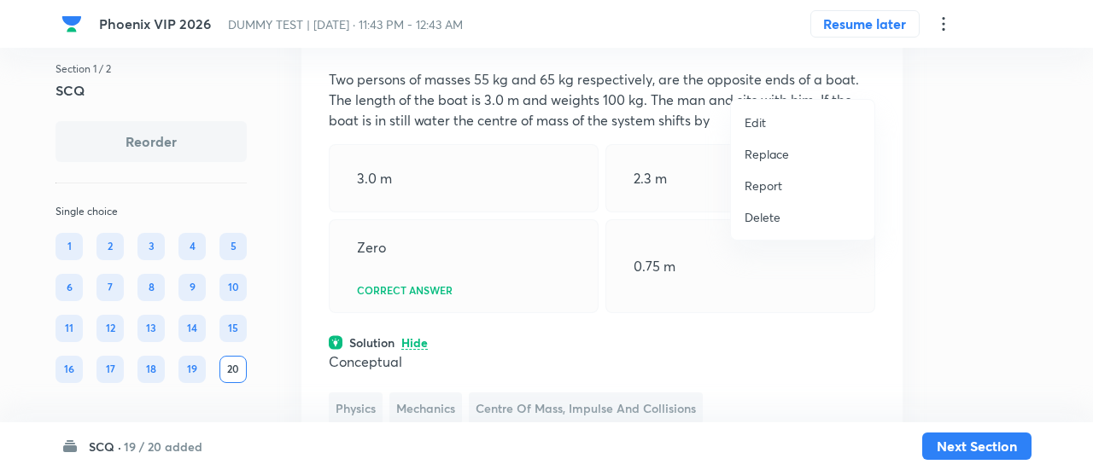
click at [760, 159] on p "Replace" at bounding box center [767, 154] width 44 height 18
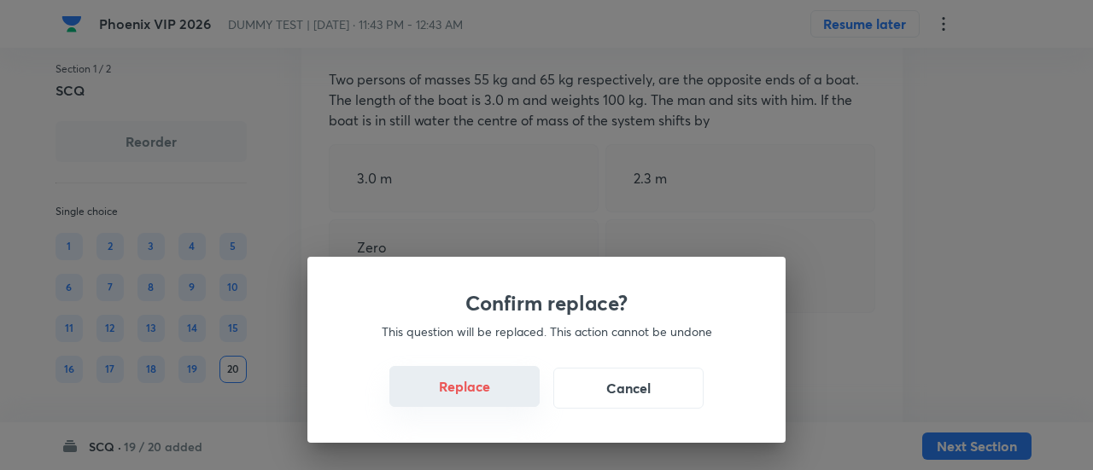
click at [502, 400] on button "Replace" at bounding box center [464, 386] width 150 height 41
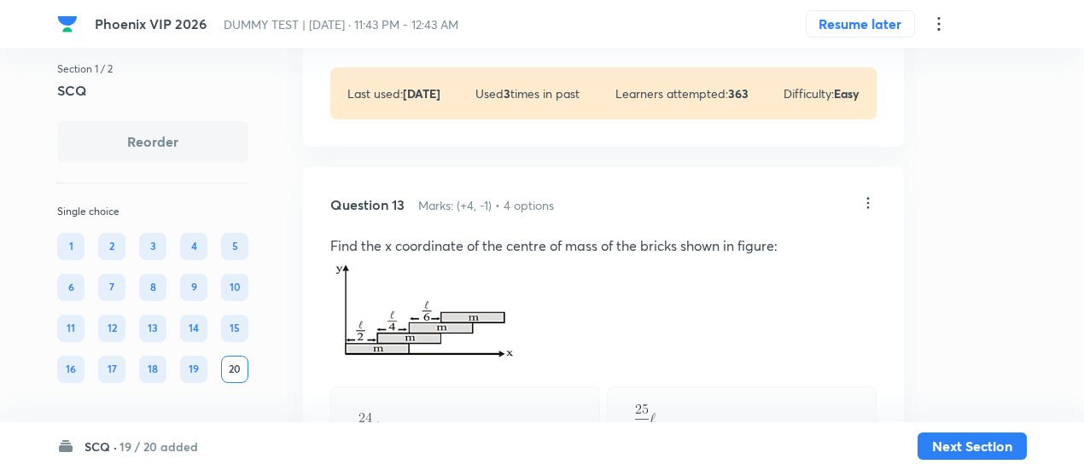
scroll to position [8053, 0]
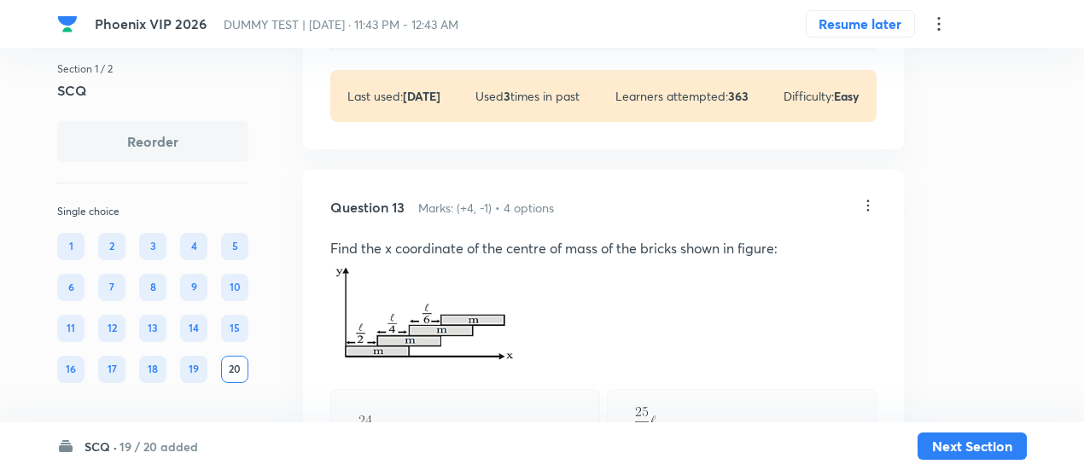
click at [865, 214] on icon at bounding box center [868, 205] width 17 height 17
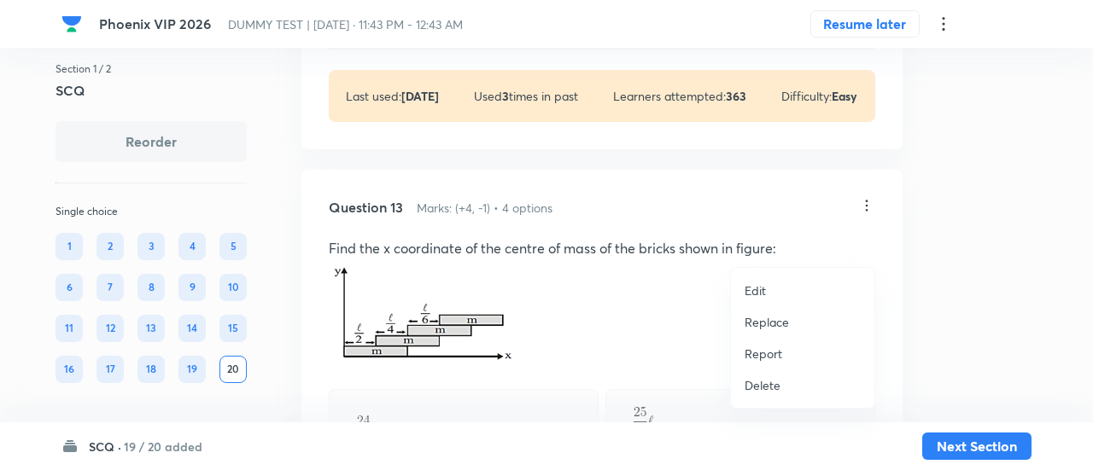
click at [774, 324] on p "Replace" at bounding box center [767, 322] width 44 height 18
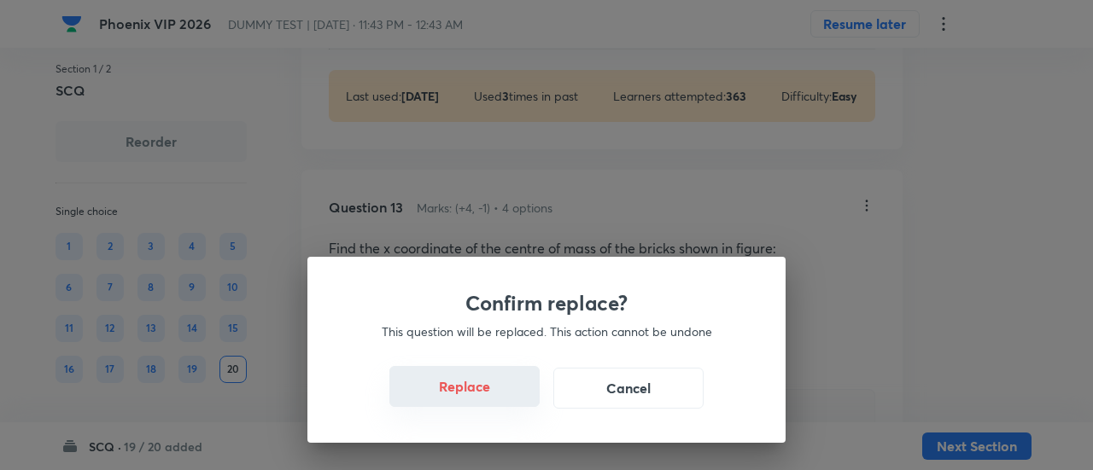
click at [482, 402] on button "Replace" at bounding box center [464, 386] width 150 height 41
click at [482, 402] on button "Replace" at bounding box center [464, 388] width 150 height 41
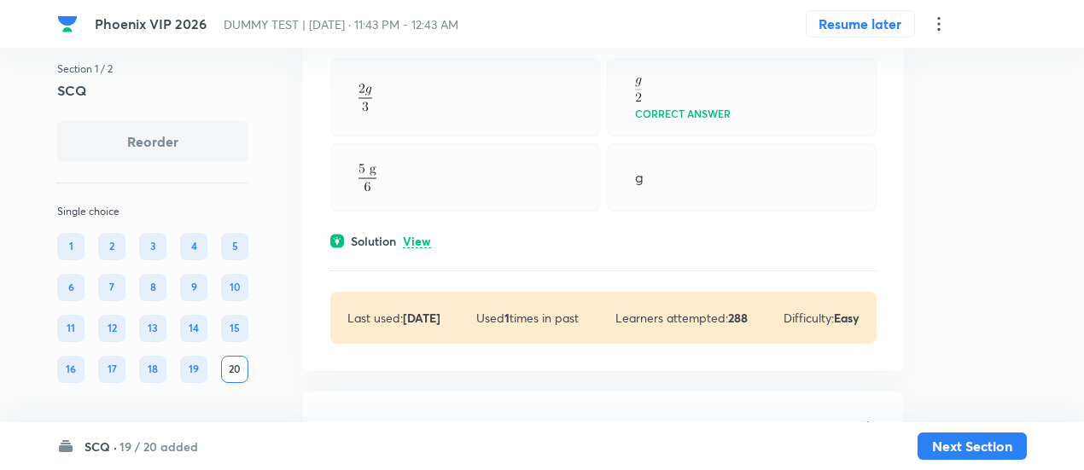
scroll to position [6677, 0]
click at [420, 249] on p "View" at bounding box center [417, 243] width 28 height 13
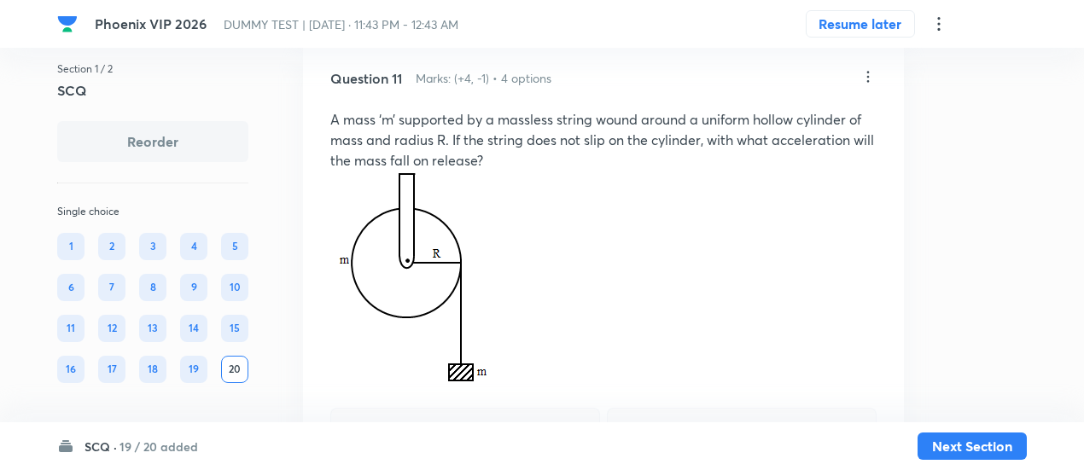
scroll to position [6327, 0]
click at [872, 86] on icon at bounding box center [868, 77] width 17 height 17
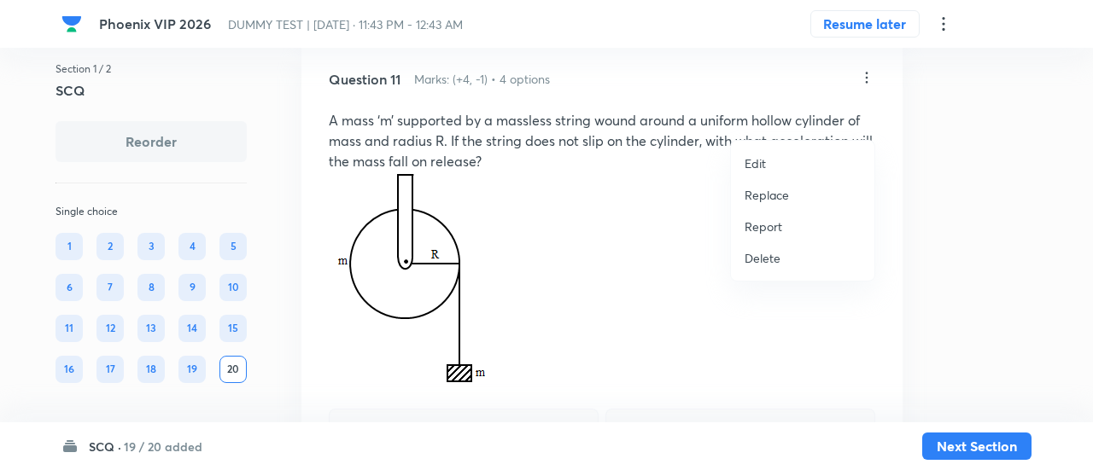
click at [768, 201] on p "Replace" at bounding box center [767, 195] width 44 height 18
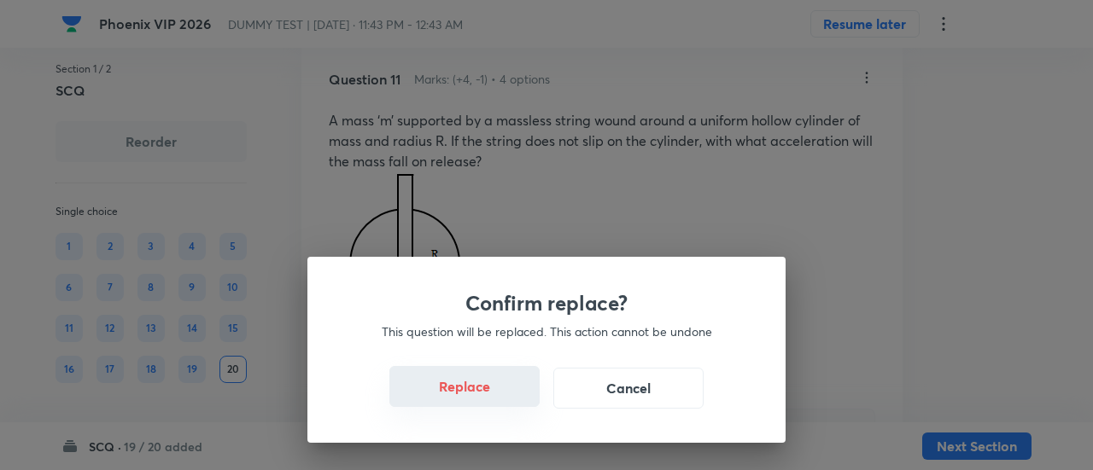
click at [488, 399] on button "Replace" at bounding box center [464, 386] width 150 height 41
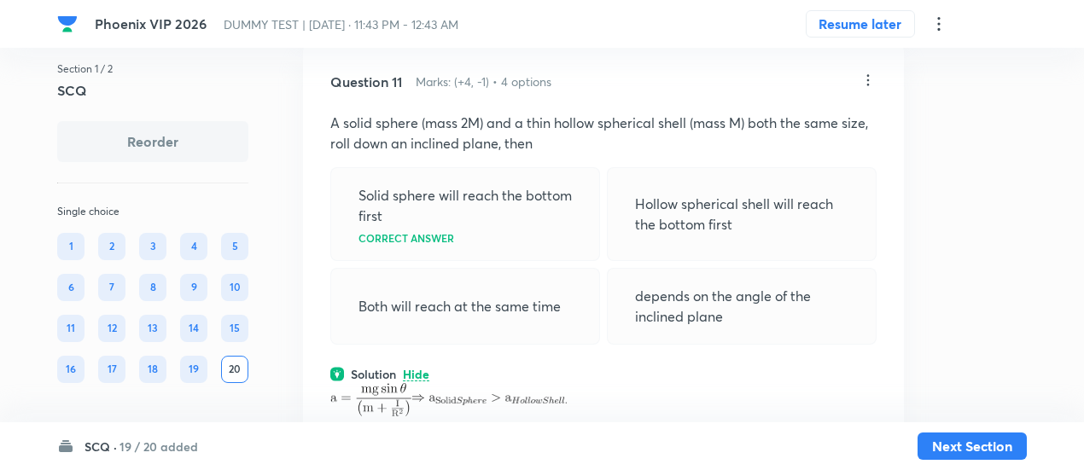
scroll to position [6304, 0]
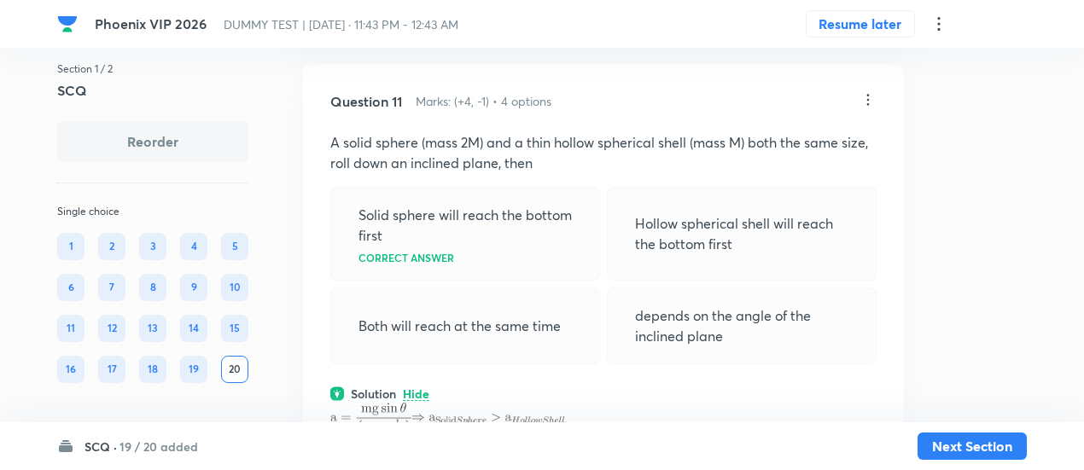
click at [866, 108] on icon at bounding box center [868, 99] width 17 height 17
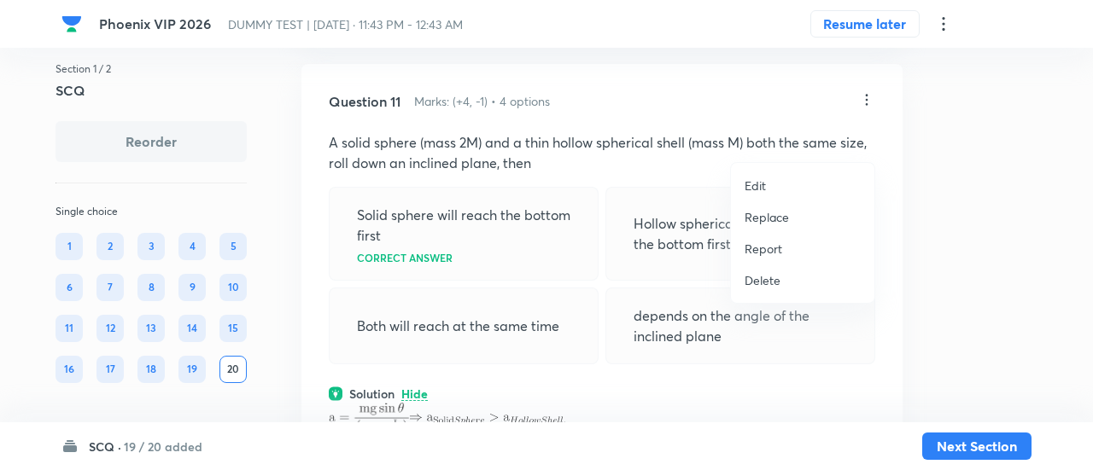
click at [760, 218] on p "Replace" at bounding box center [767, 217] width 44 height 18
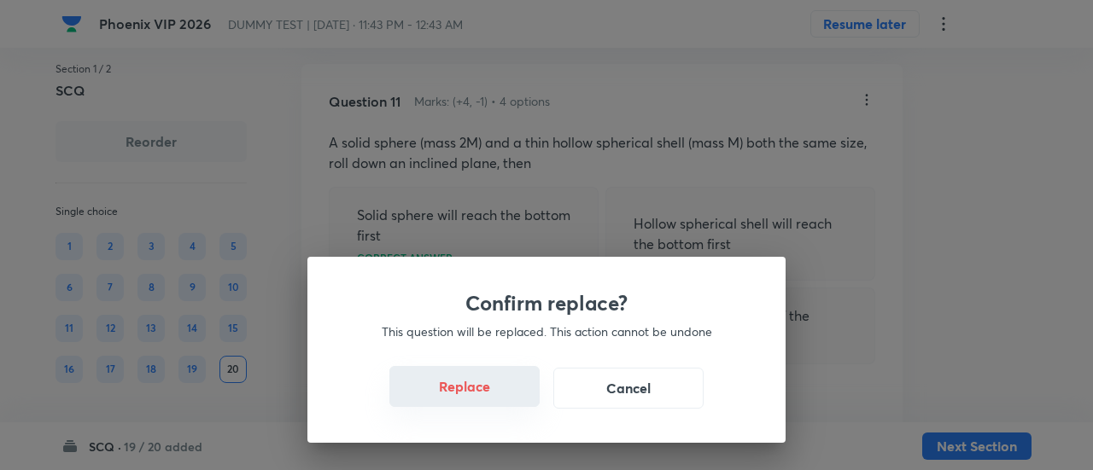
click at [490, 392] on button "Replace" at bounding box center [464, 386] width 150 height 41
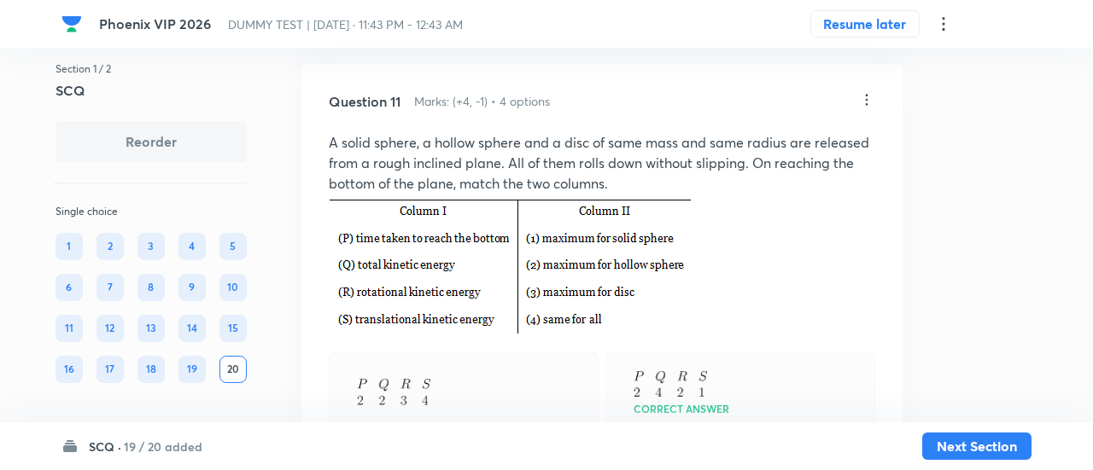
click at [490, 392] on div "Confirm replace? This question will be replaced. This action cannot be undone R…" at bounding box center [546, 235] width 1093 height 470
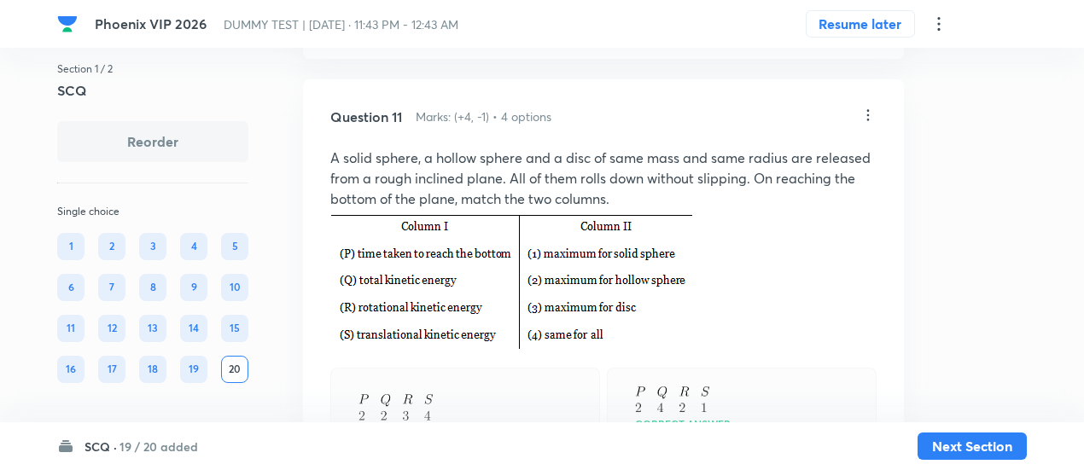
scroll to position [6273, 0]
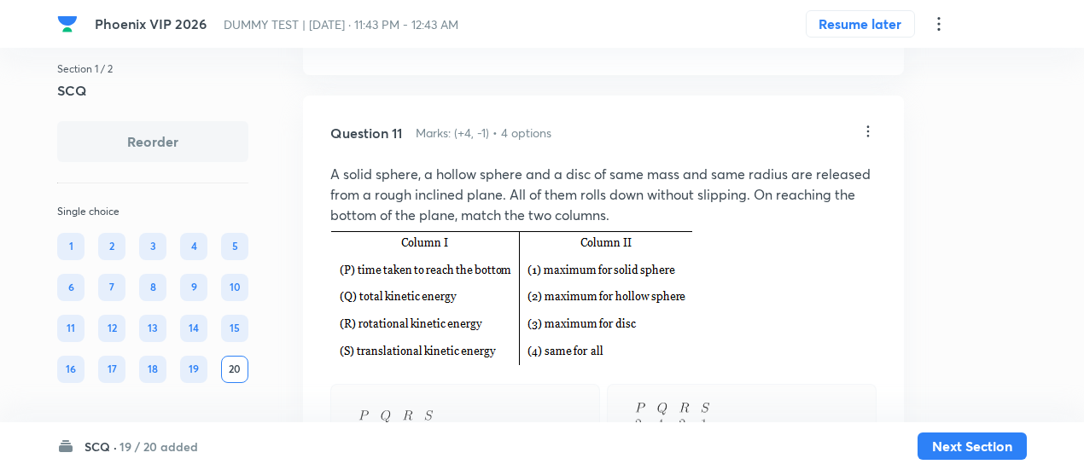
click at [869, 140] on icon at bounding box center [868, 131] width 17 height 17
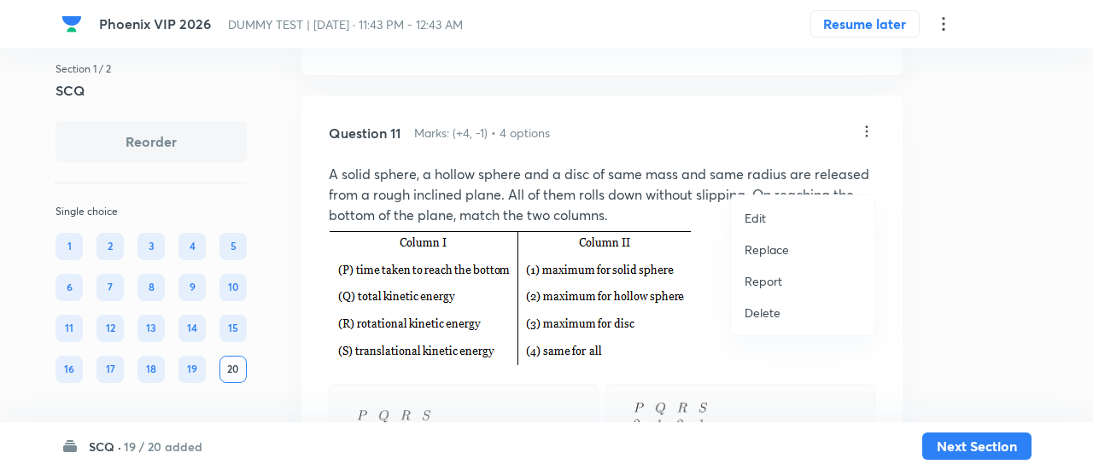
click at [761, 256] on p "Replace" at bounding box center [767, 250] width 44 height 18
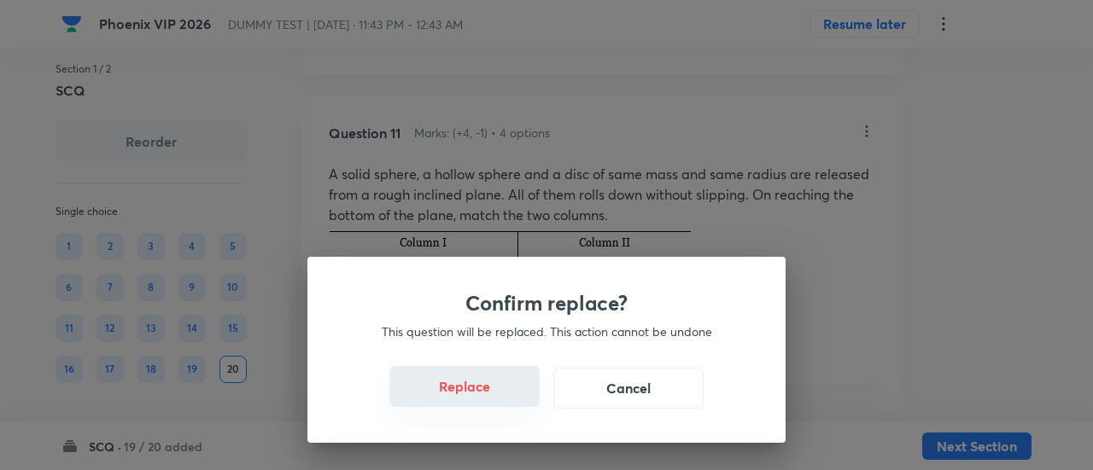
click at [478, 394] on button "Replace" at bounding box center [464, 386] width 150 height 41
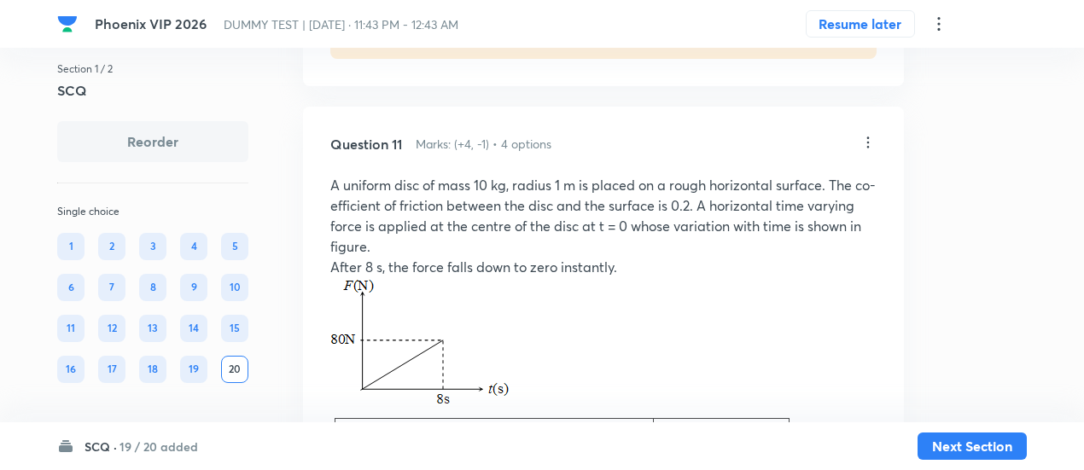
scroll to position [6246, 0]
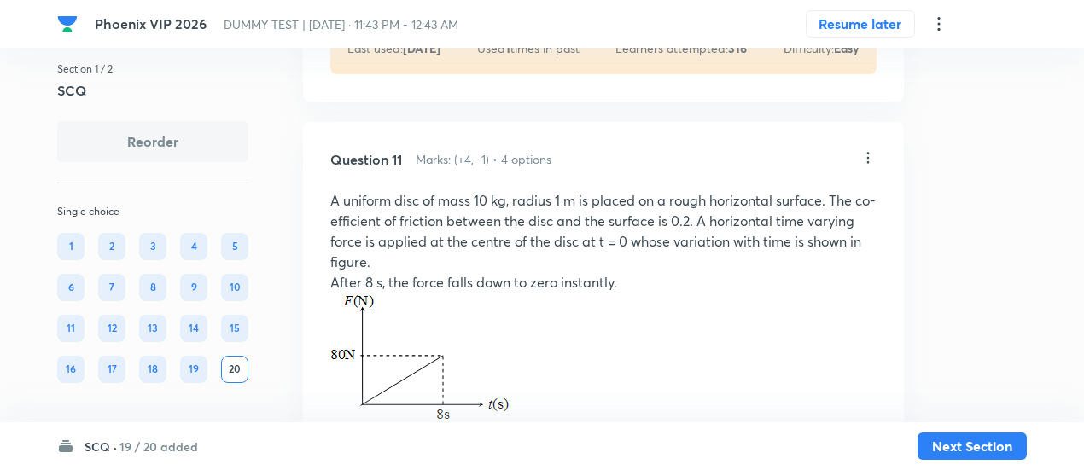
click at [868, 167] on icon at bounding box center [868, 157] width 17 height 17
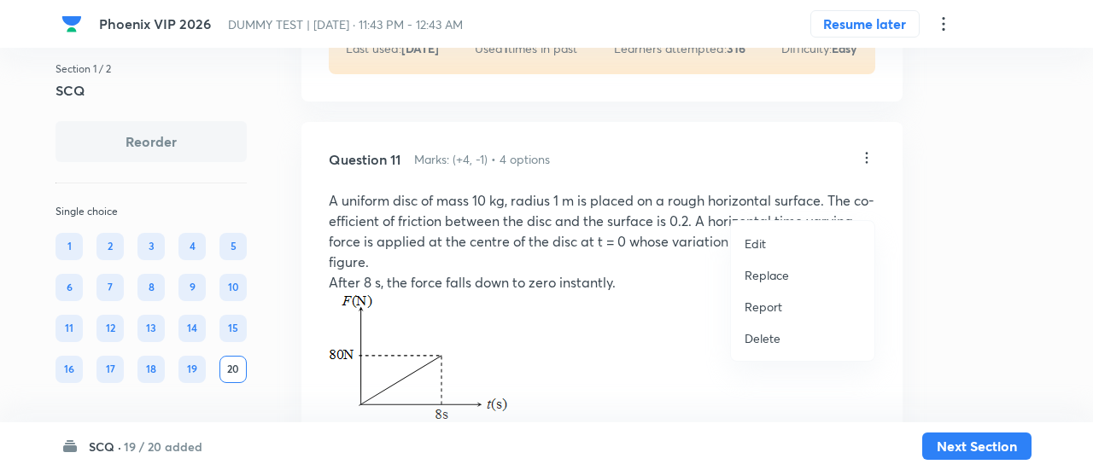
click at [763, 273] on p "Replace" at bounding box center [767, 275] width 44 height 18
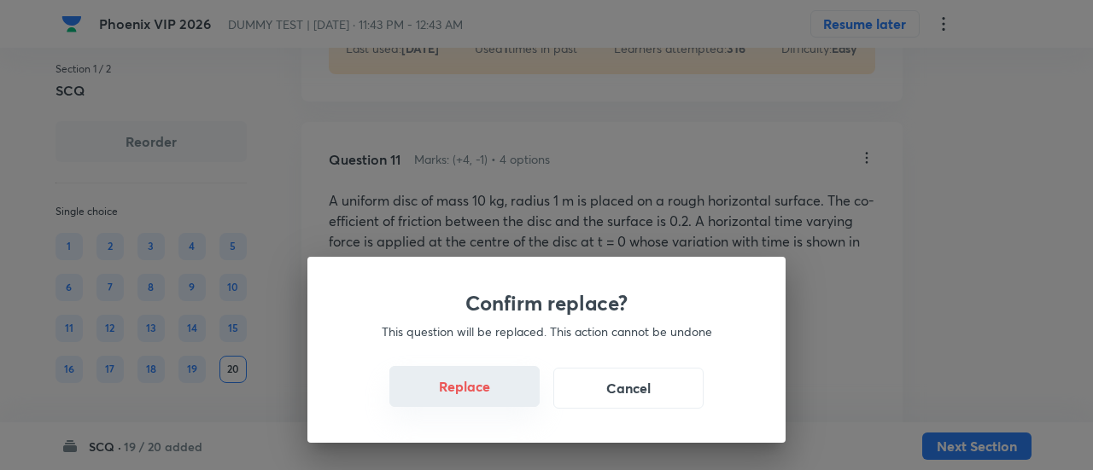
click at [471, 404] on button "Replace" at bounding box center [464, 386] width 150 height 41
click at [471, 404] on button "Replace" at bounding box center [464, 388] width 150 height 41
click at [471, 404] on button "Replace" at bounding box center [464, 386] width 150 height 41
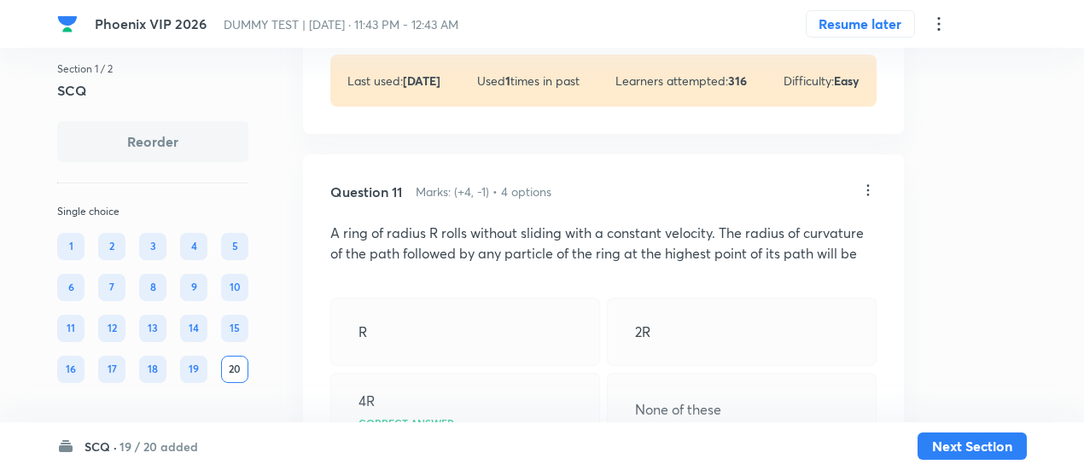
scroll to position [6213, 0]
click at [868, 196] on icon at bounding box center [869, 190] width 3 height 11
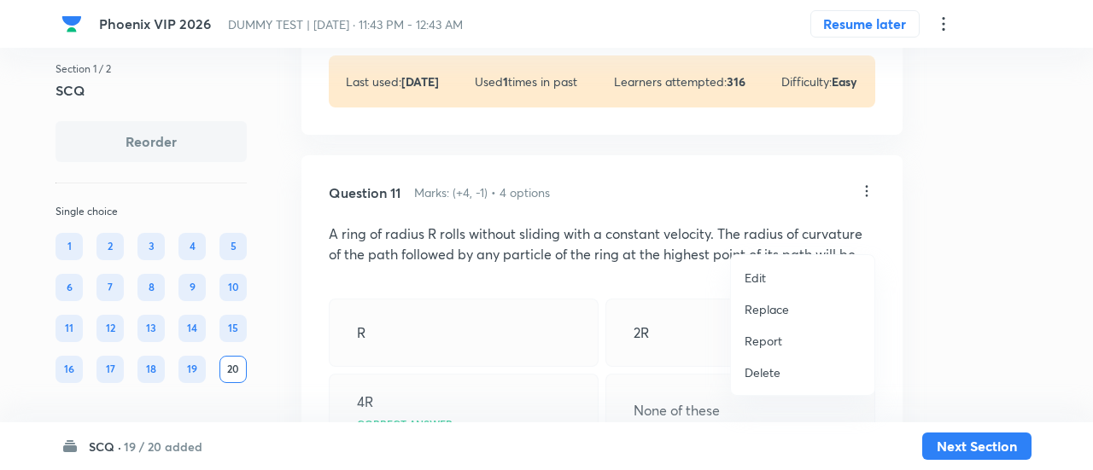
click at [778, 308] on p "Replace" at bounding box center [767, 310] width 44 height 18
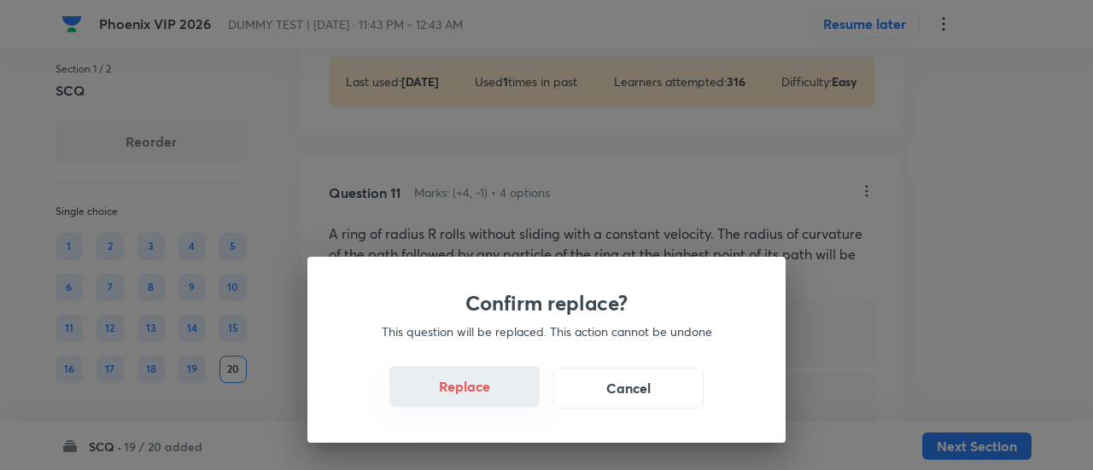
click at [487, 394] on button "Replace" at bounding box center [464, 386] width 150 height 41
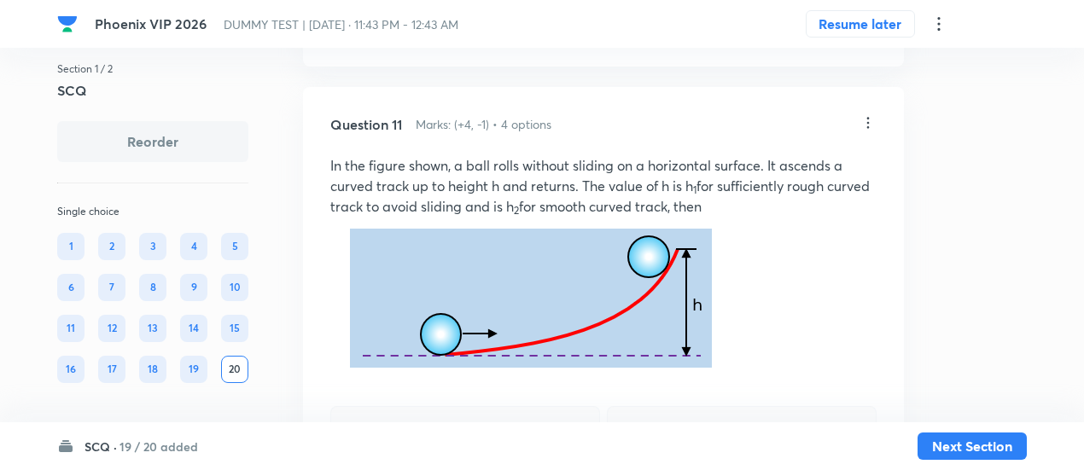
scroll to position [6270, 0]
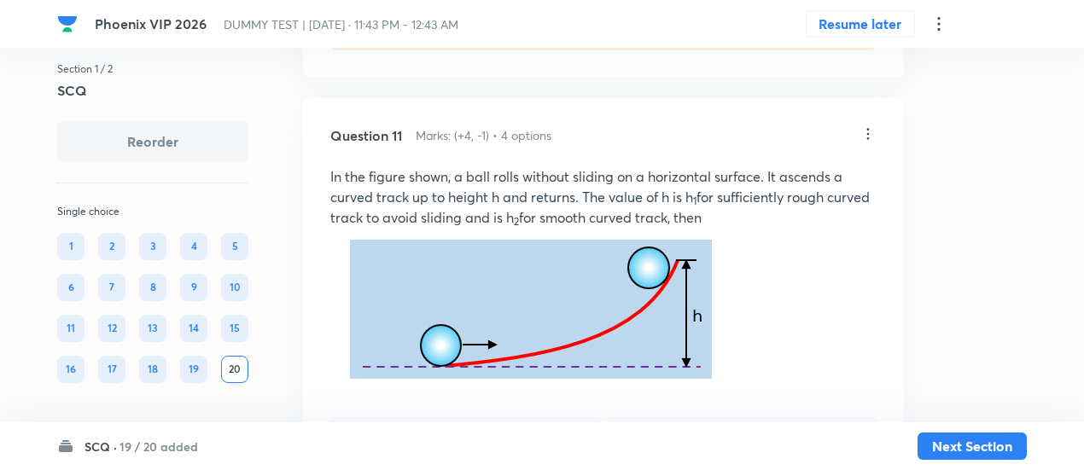
click at [868, 143] on icon at bounding box center [868, 134] width 17 height 17
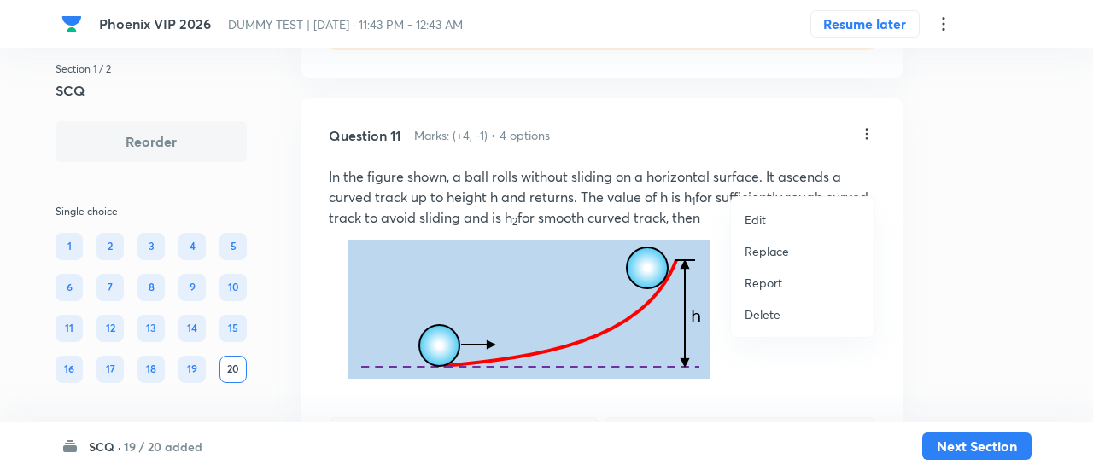
click at [778, 256] on p "Replace" at bounding box center [767, 252] width 44 height 18
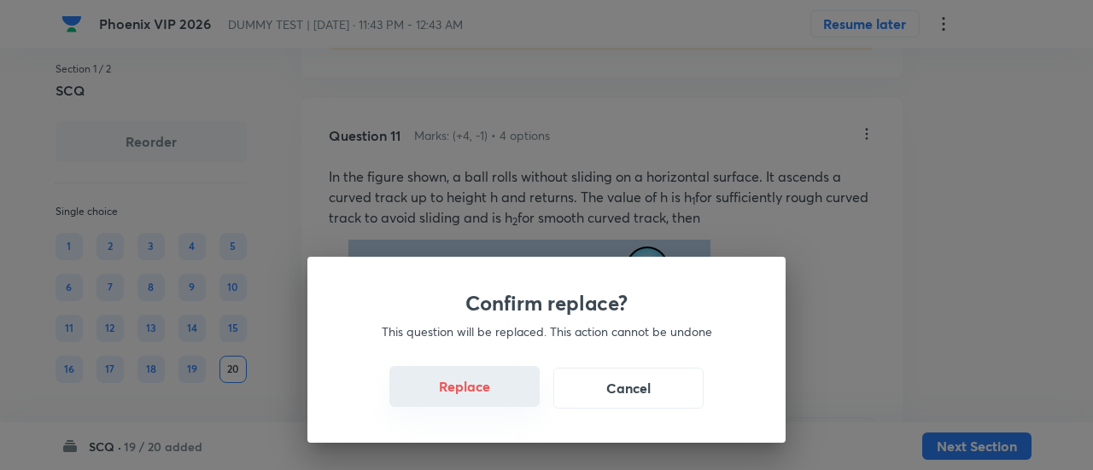
click at [482, 394] on button "Replace" at bounding box center [464, 386] width 150 height 41
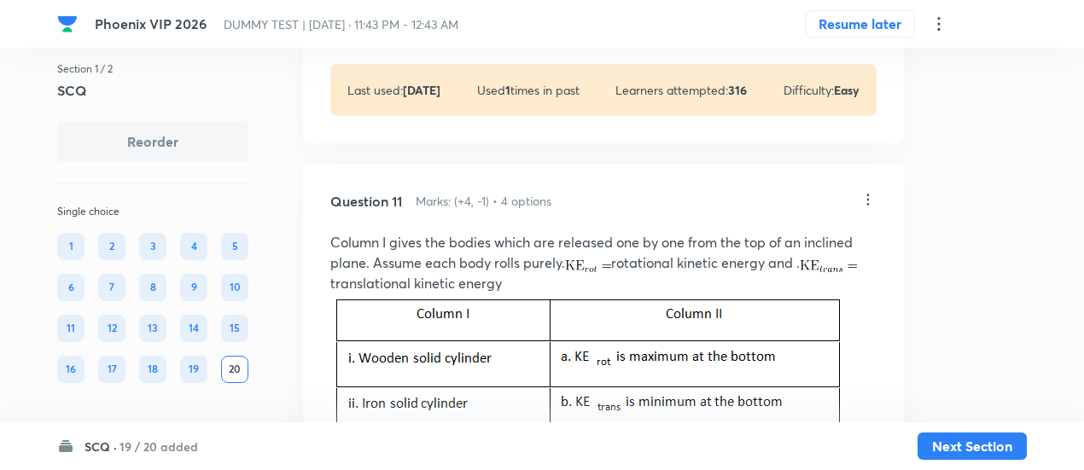
scroll to position [6201, 0]
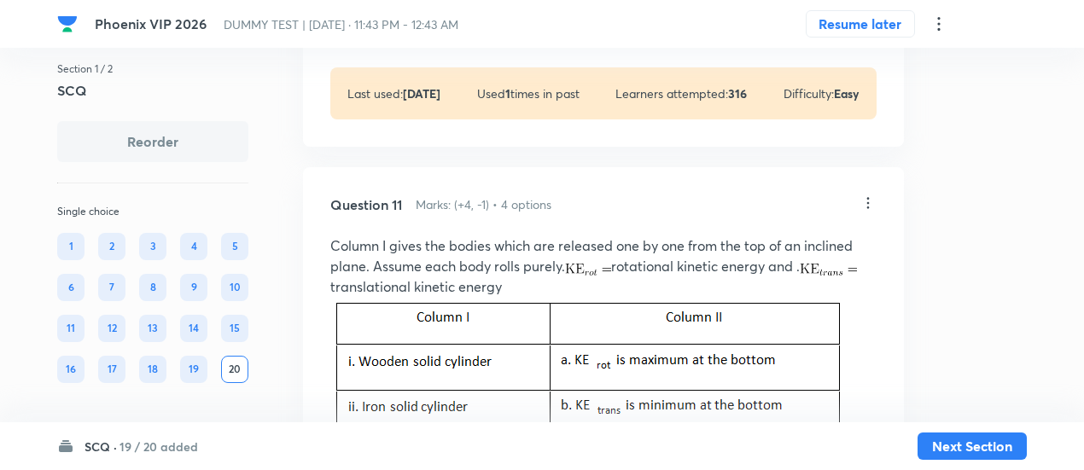
click at [867, 212] on icon at bounding box center [868, 203] width 17 height 17
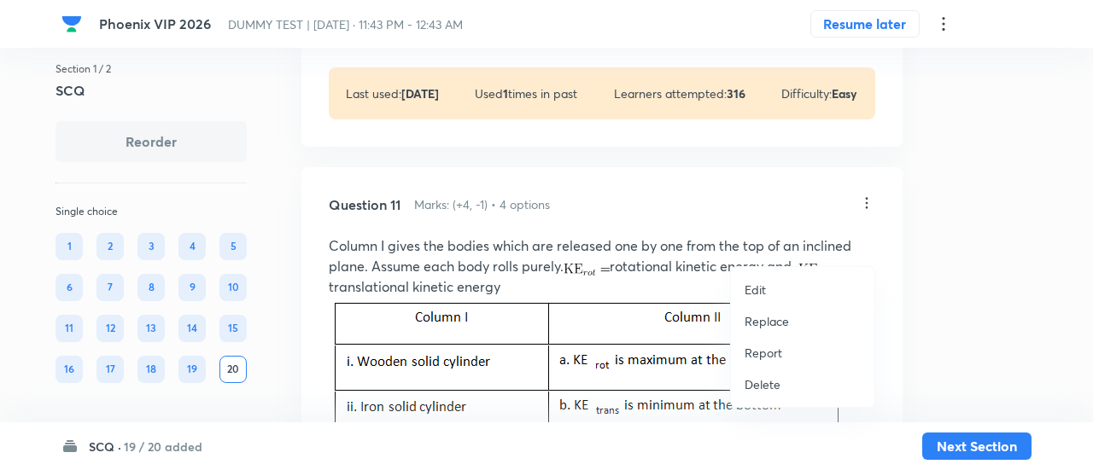
click at [761, 330] on p "Replace" at bounding box center [767, 322] width 44 height 18
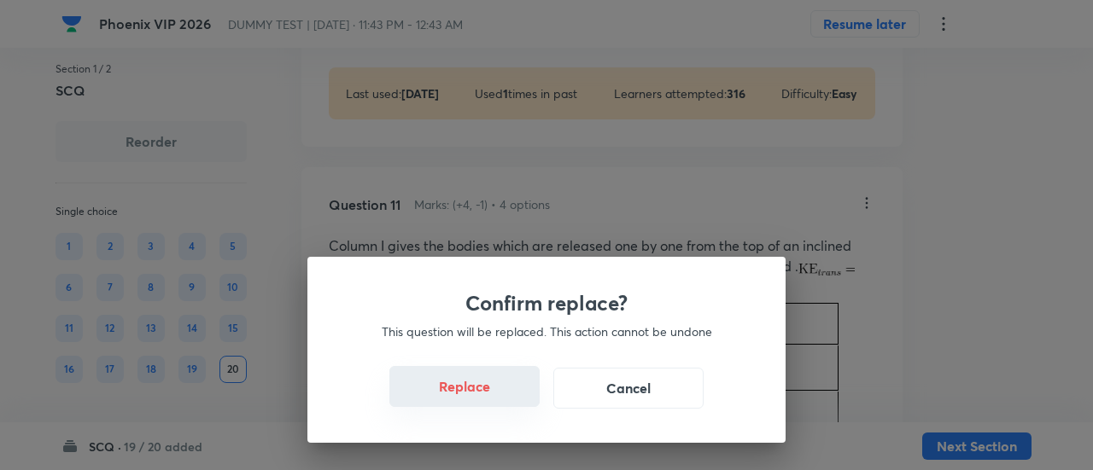
click at [477, 393] on button "Replace" at bounding box center [464, 386] width 150 height 41
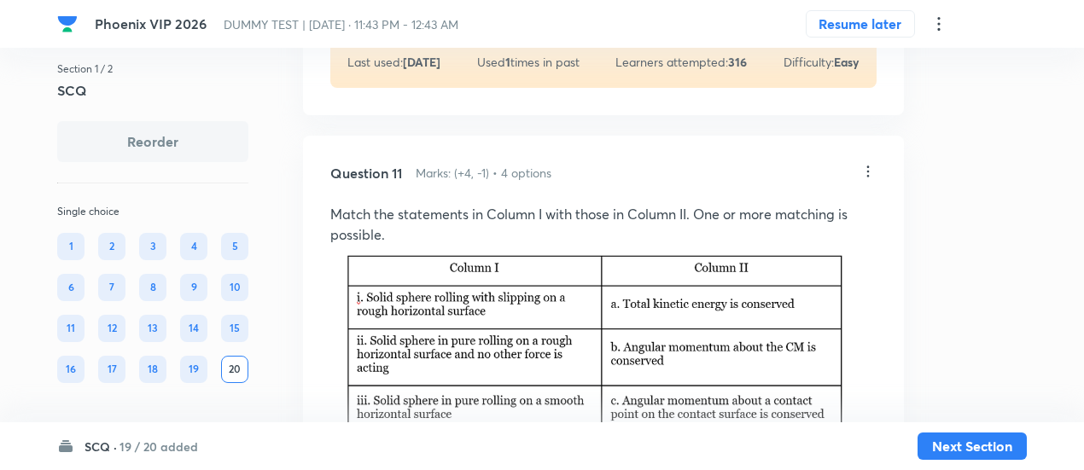
scroll to position [6230, 0]
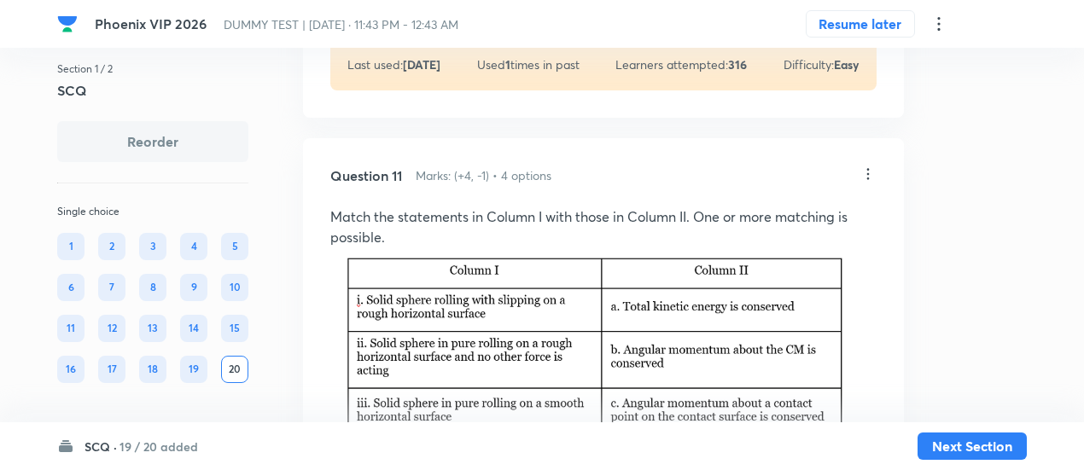
click at [872, 183] on icon at bounding box center [868, 174] width 17 height 17
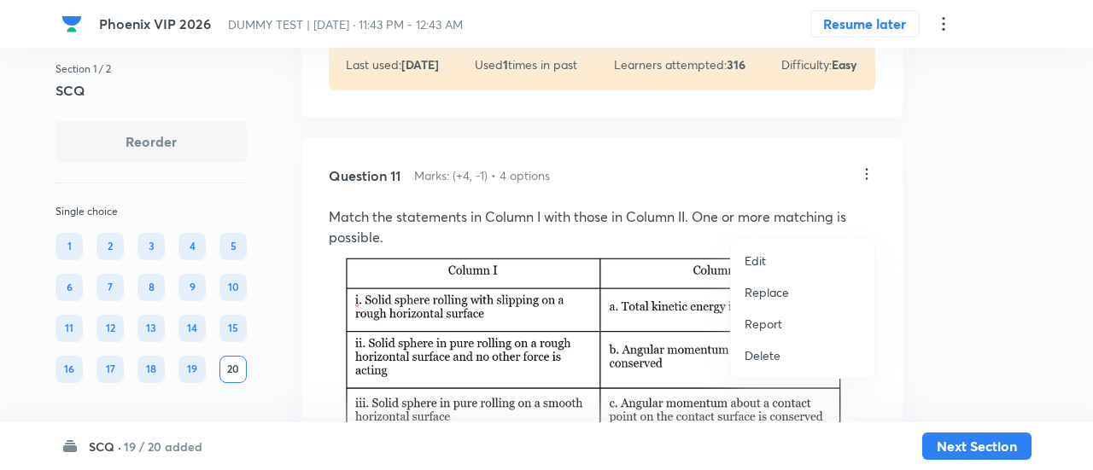
click at [754, 296] on p "Replace" at bounding box center [767, 292] width 44 height 18
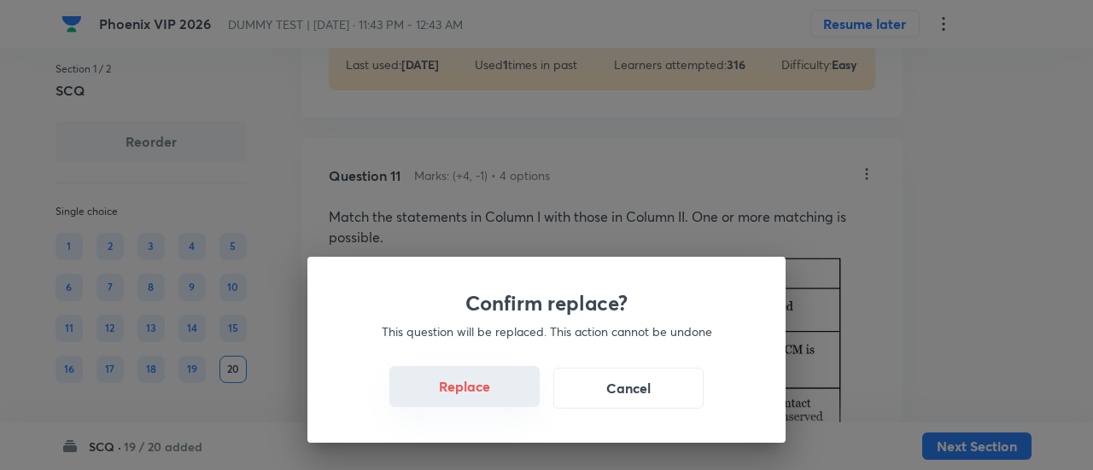
click at [478, 394] on button "Replace" at bounding box center [464, 386] width 150 height 41
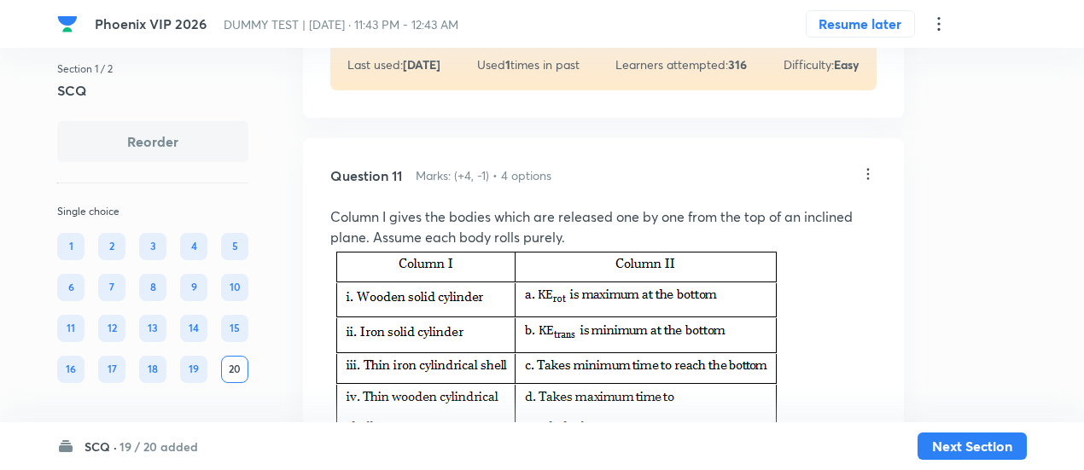
click at [871, 183] on icon at bounding box center [868, 174] width 17 height 17
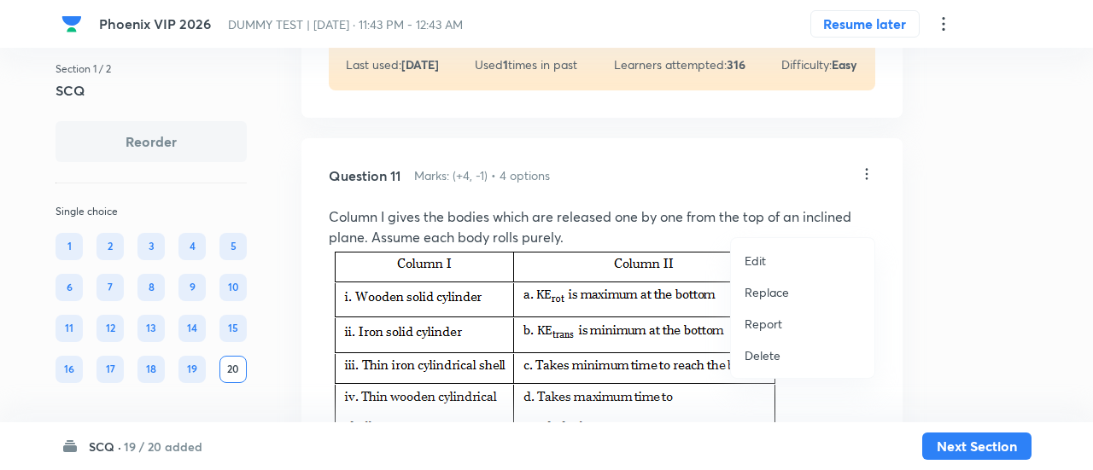
click at [772, 290] on p "Replace" at bounding box center [767, 292] width 44 height 18
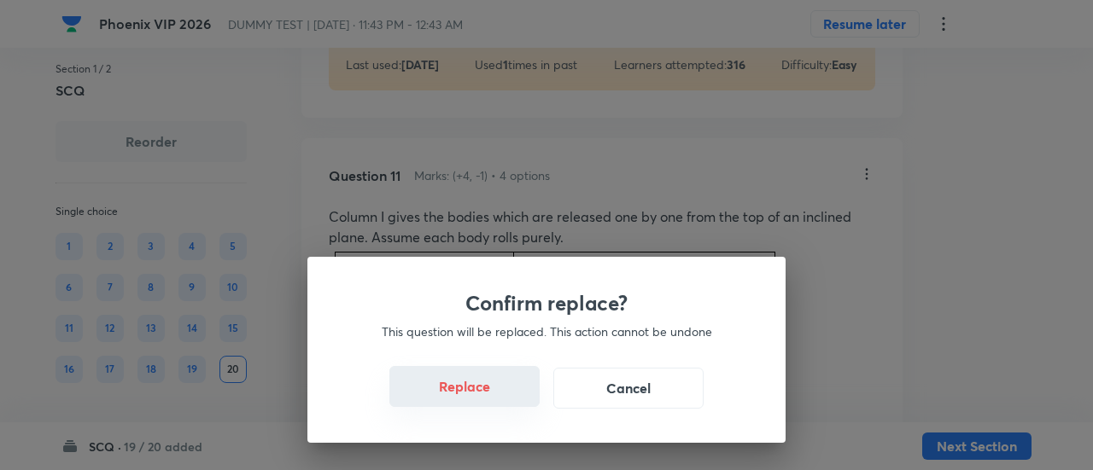
click at [487, 396] on button "Replace" at bounding box center [464, 386] width 150 height 41
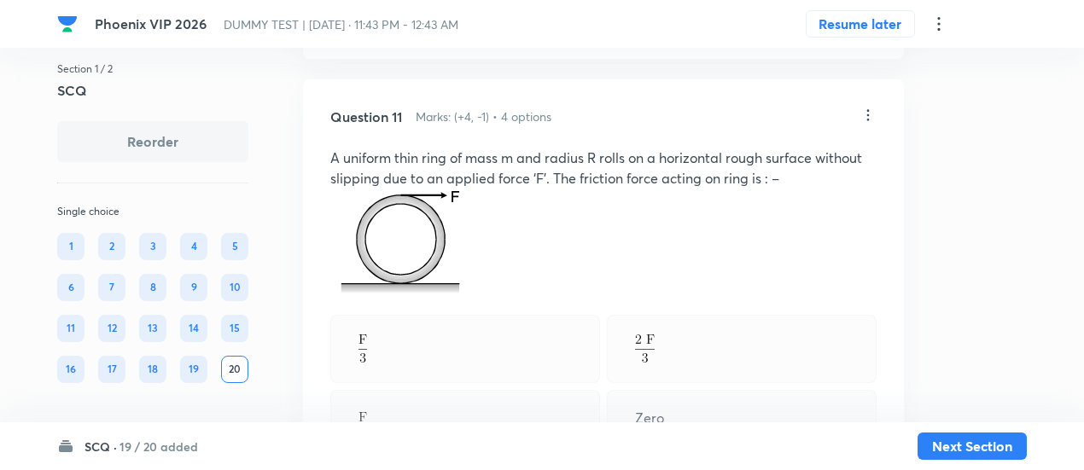
scroll to position [6287, 0]
click at [869, 126] on icon at bounding box center [868, 116] width 17 height 17
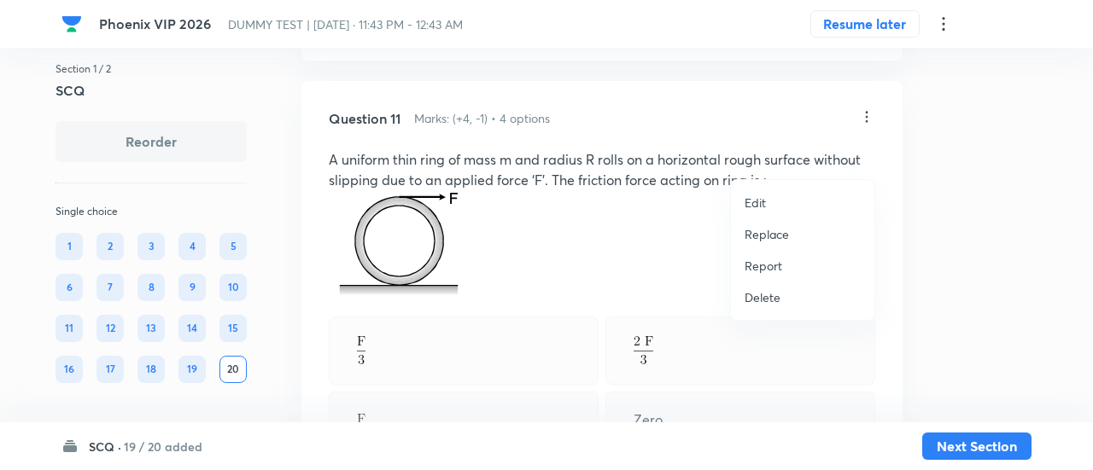
click at [779, 236] on p "Replace" at bounding box center [767, 234] width 44 height 18
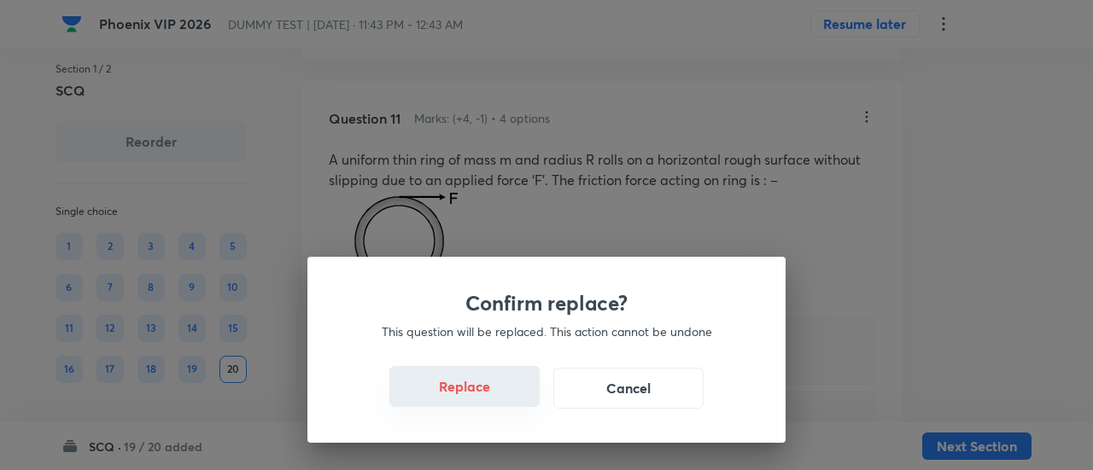
click at [469, 394] on button "Replace" at bounding box center [464, 386] width 150 height 41
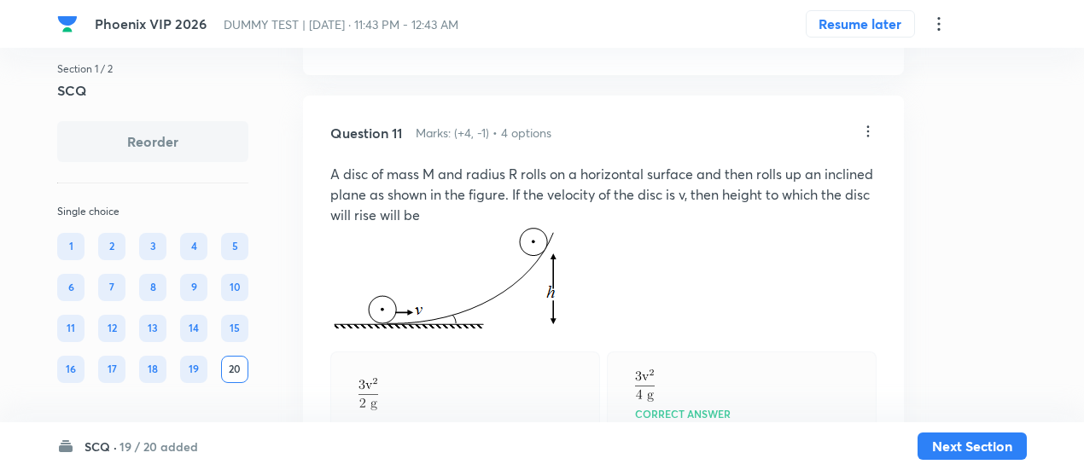
scroll to position [6270, 0]
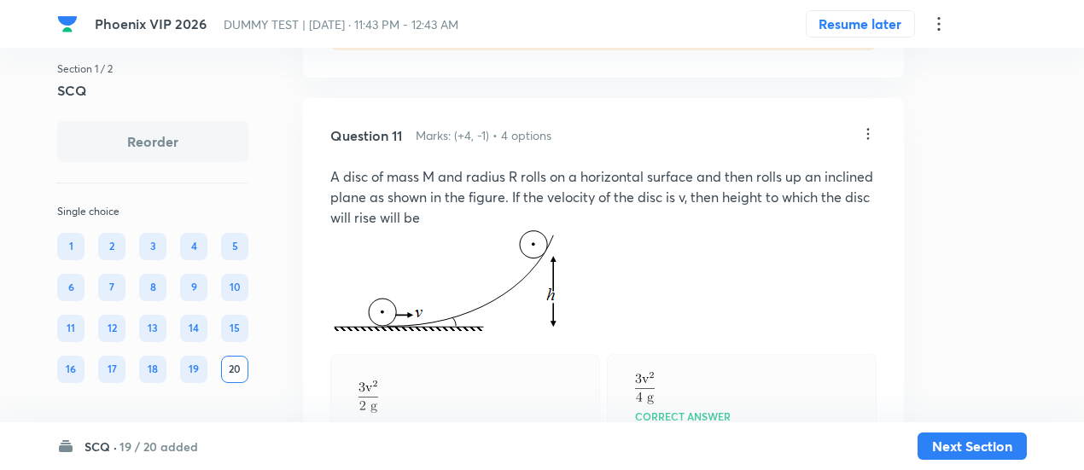
click at [866, 143] on icon at bounding box center [868, 134] width 17 height 17
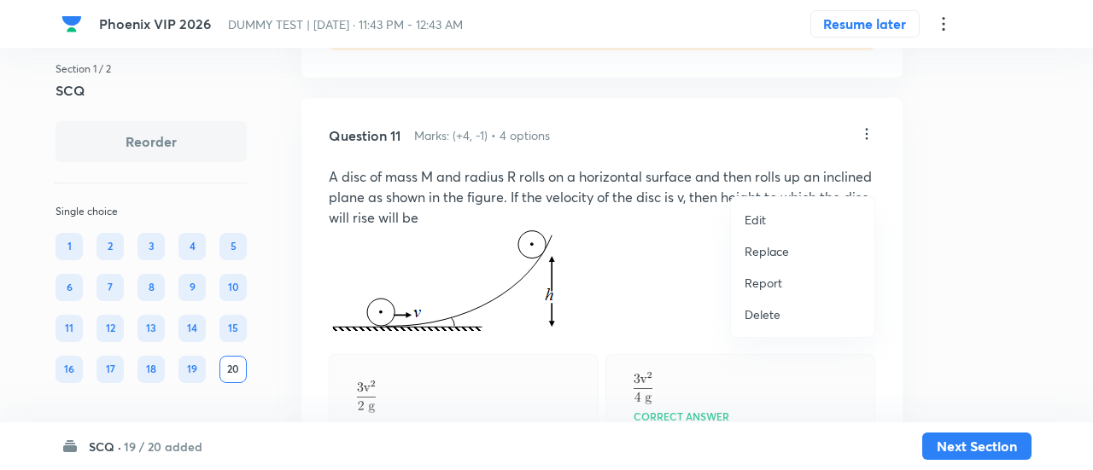
click at [779, 250] on p "Replace" at bounding box center [767, 252] width 44 height 18
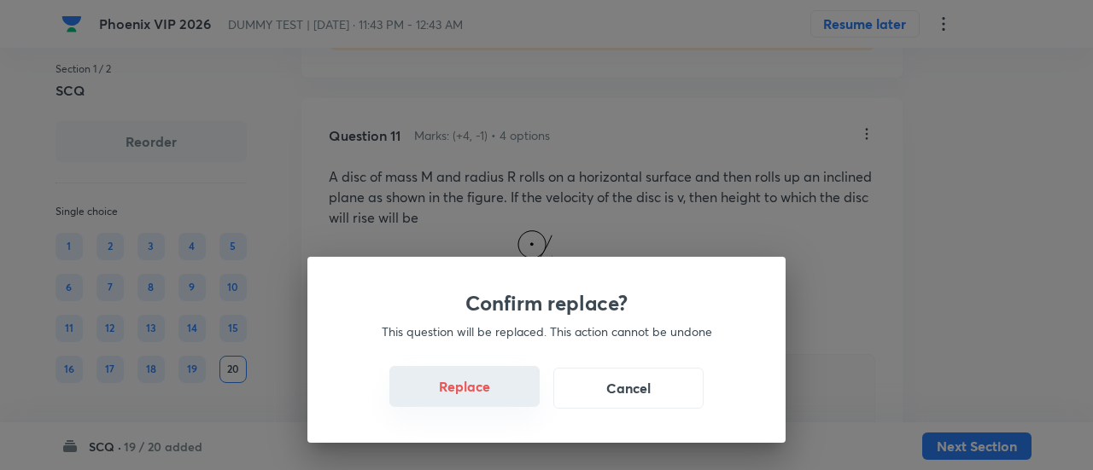
click at [498, 405] on button "Replace" at bounding box center [464, 386] width 150 height 41
click at [498, 405] on button "Replace" at bounding box center [464, 388] width 150 height 41
click at [498, 405] on div "Confirm replace? This question will be replaced. This action cannot be undone R…" at bounding box center [546, 235] width 1093 height 470
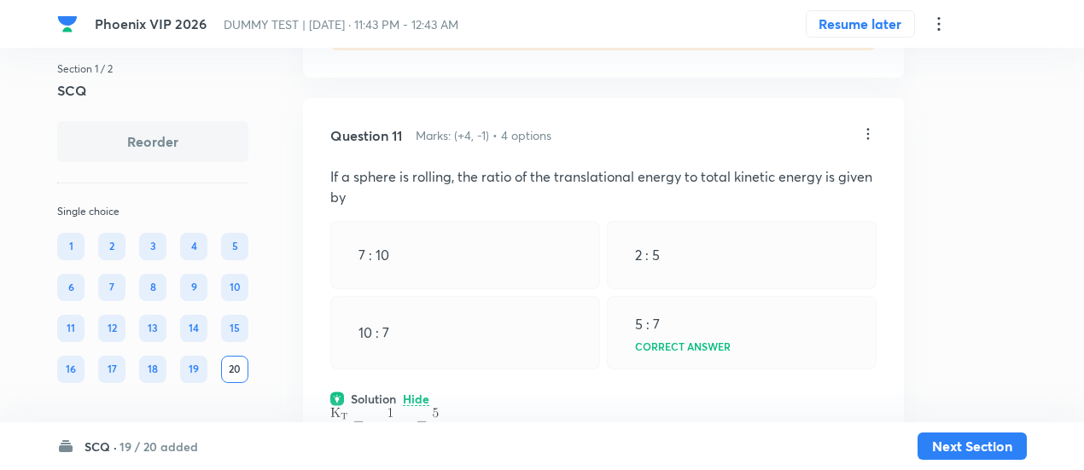
click at [864, 143] on icon at bounding box center [868, 134] width 17 height 17
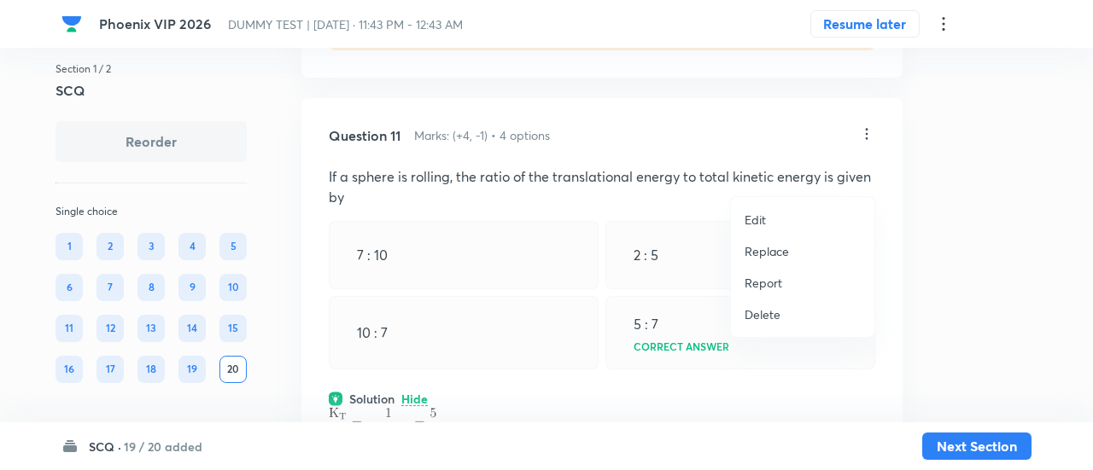
click at [751, 259] on p "Replace" at bounding box center [767, 252] width 44 height 18
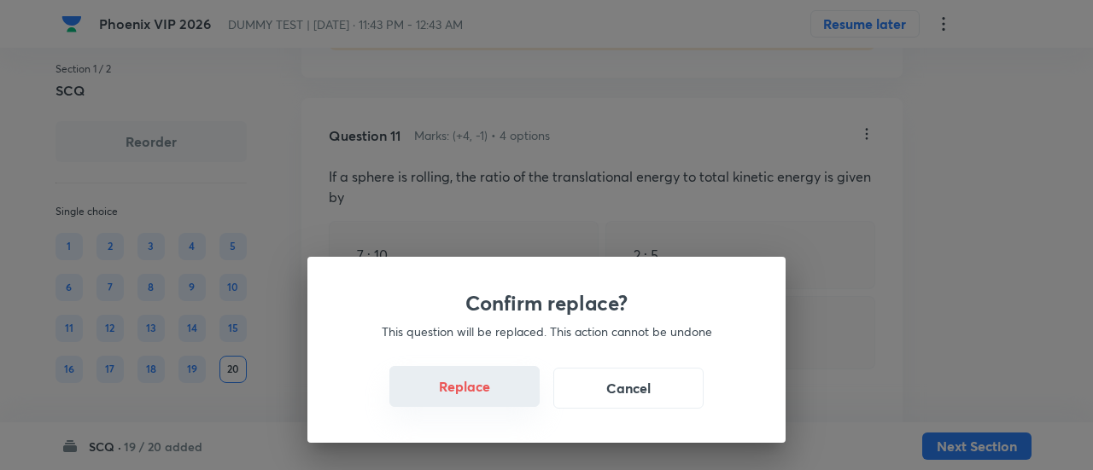
click at [500, 399] on button "Replace" at bounding box center [464, 386] width 150 height 41
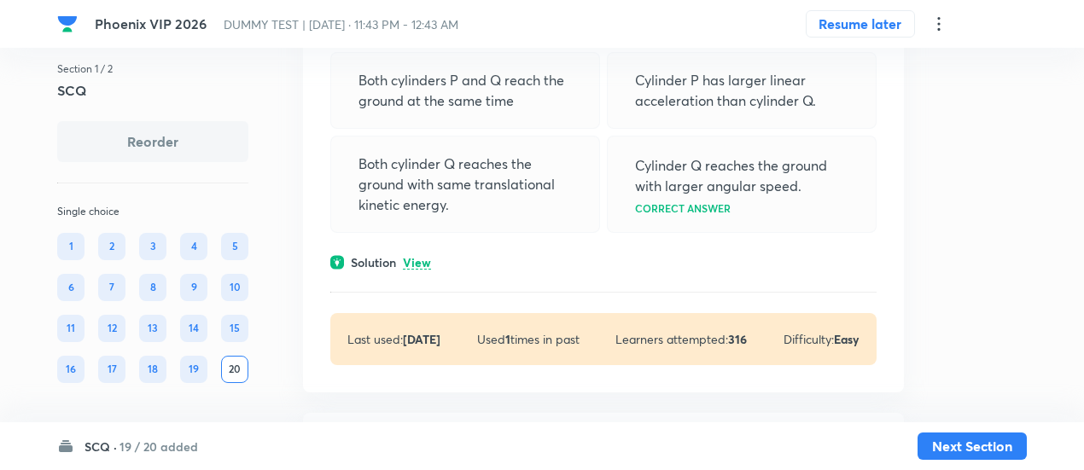
scroll to position [5954, 0]
click at [429, 271] on p "View" at bounding box center [417, 264] width 28 height 13
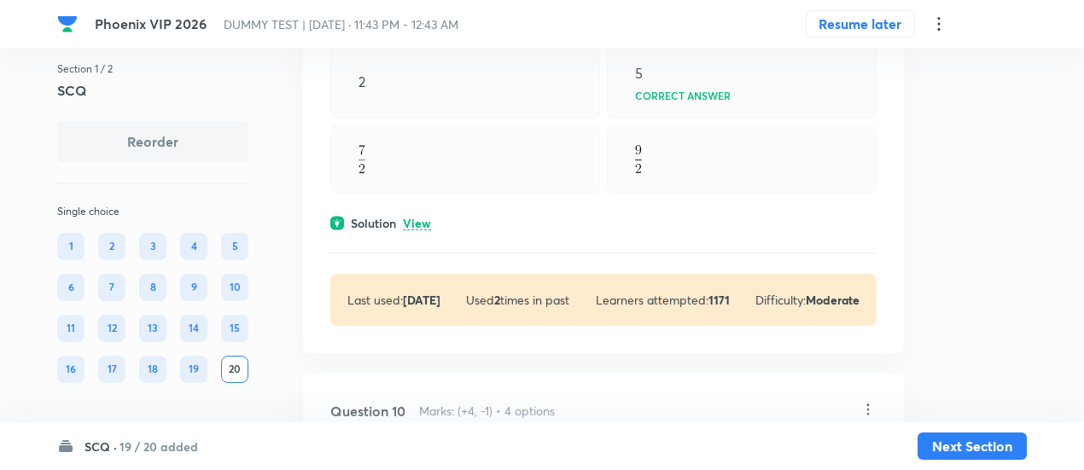
scroll to position [5466, 0]
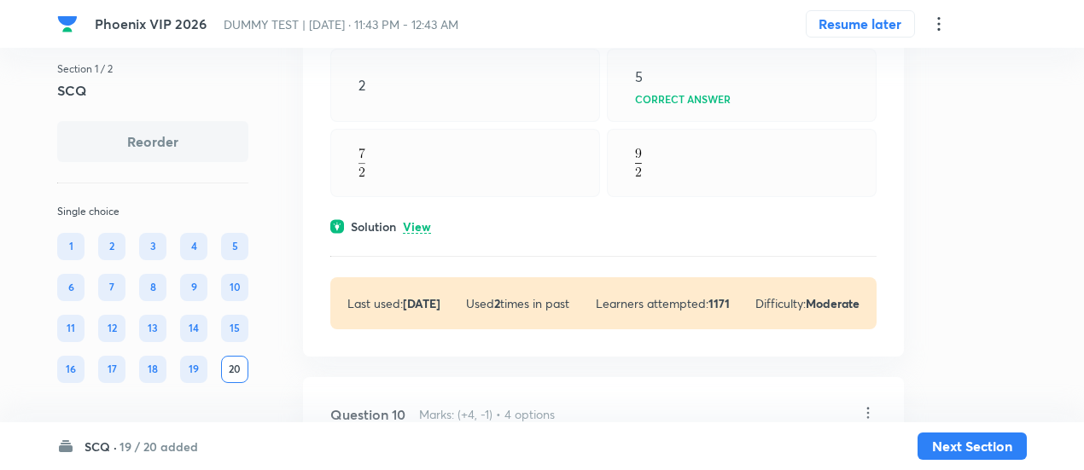
click at [424, 234] on p "View" at bounding box center [417, 227] width 28 height 13
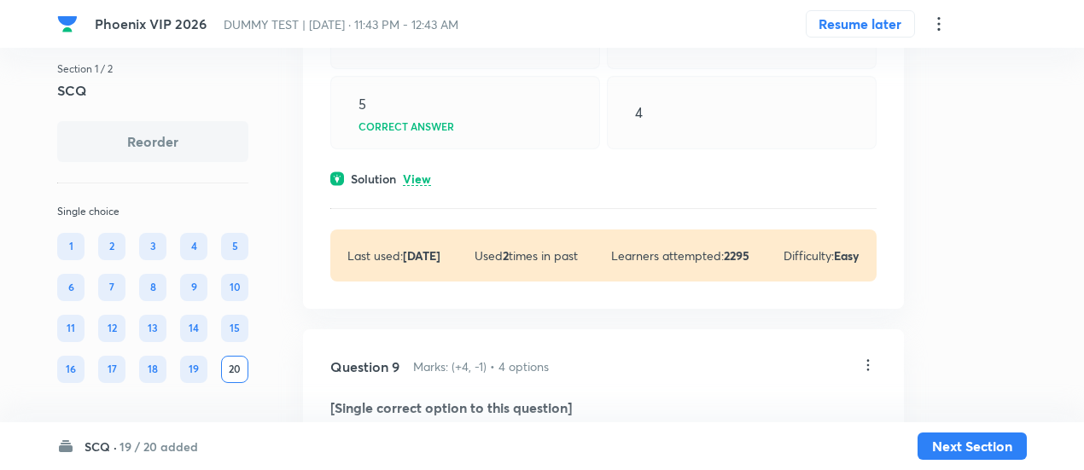
scroll to position [4733, 0]
click at [417, 188] on p "View" at bounding box center [417, 181] width 28 height 13
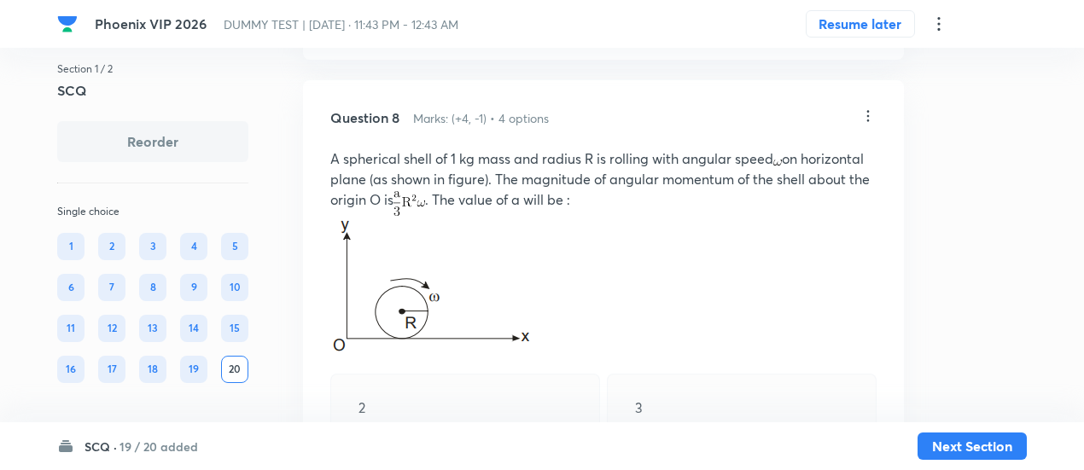
scroll to position [4361, 0]
click at [866, 126] on icon at bounding box center [868, 116] width 17 height 17
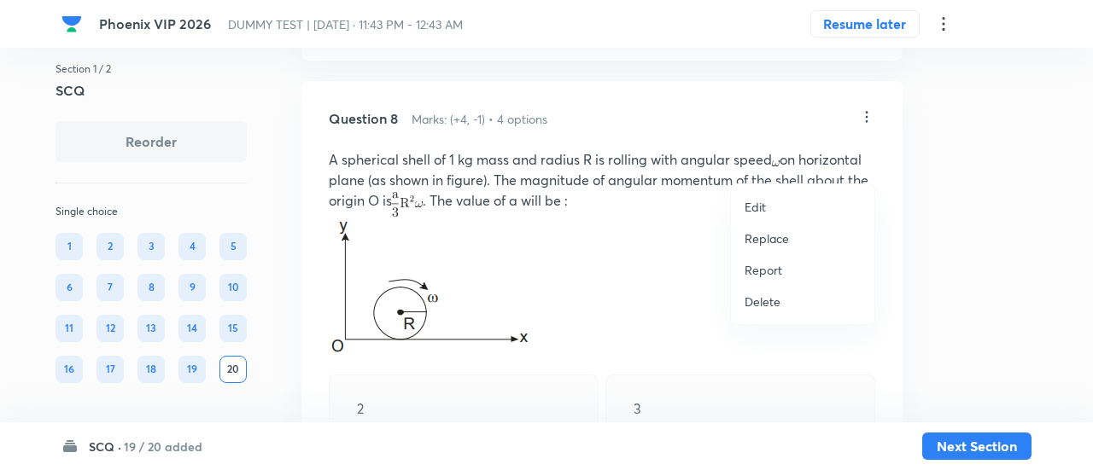
click at [779, 234] on p "Replace" at bounding box center [767, 239] width 44 height 18
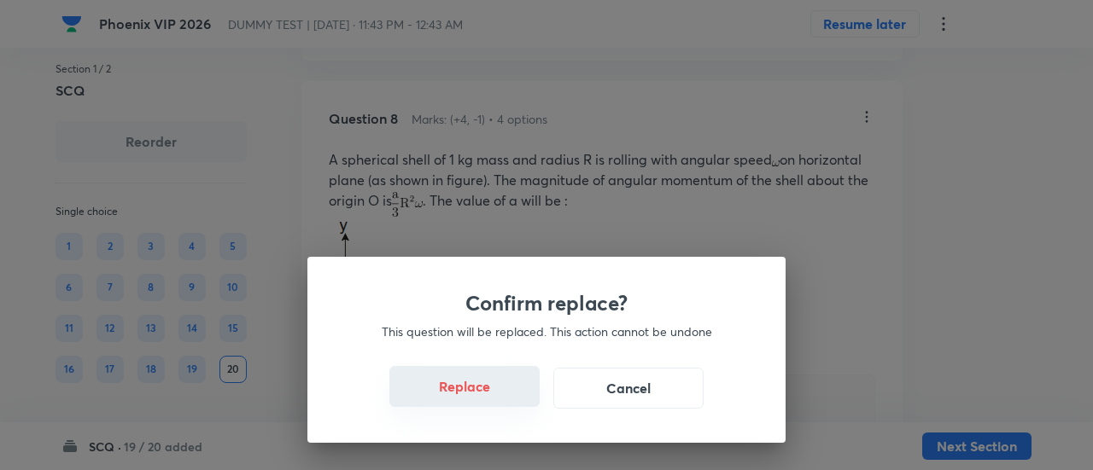
click at [511, 402] on button "Replace" at bounding box center [464, 386] width 150 height 41
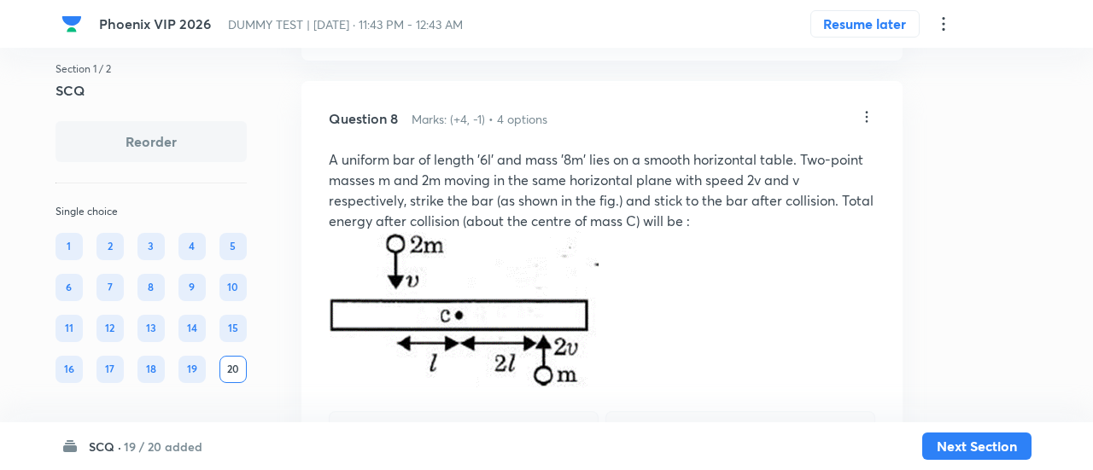
click at [511, 402] on div "Confirm replace? This question will be replaced. This action cannot be undone R…" at bounding box center [546, 235] width 1093 height 470
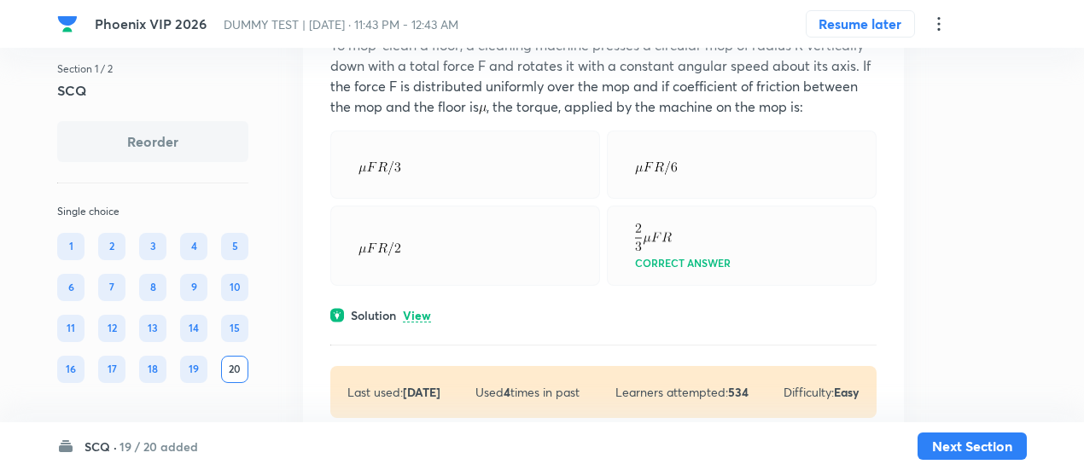
scroll to position [3974, 0]
click at [418, 324] on p "View" at bounding box center [417, 318] width 28 height 13
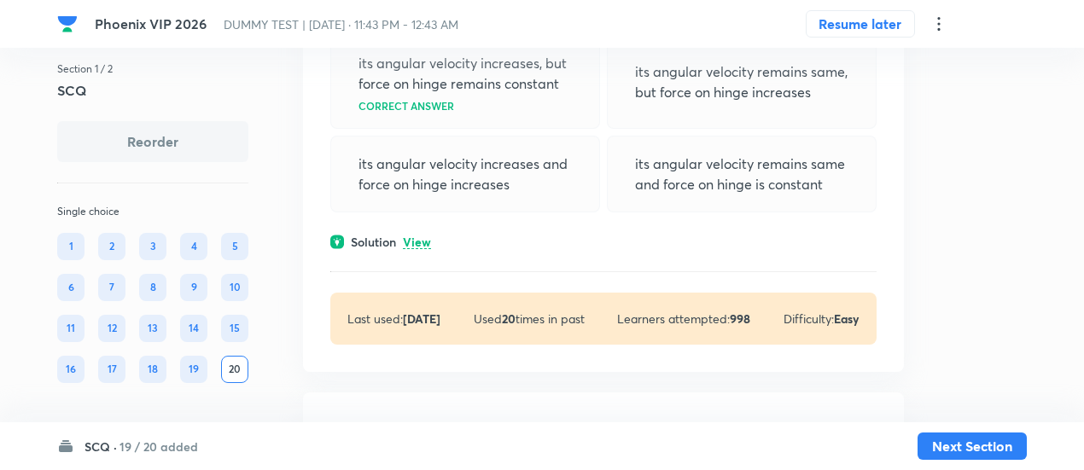
scroll to position [3562, 0]
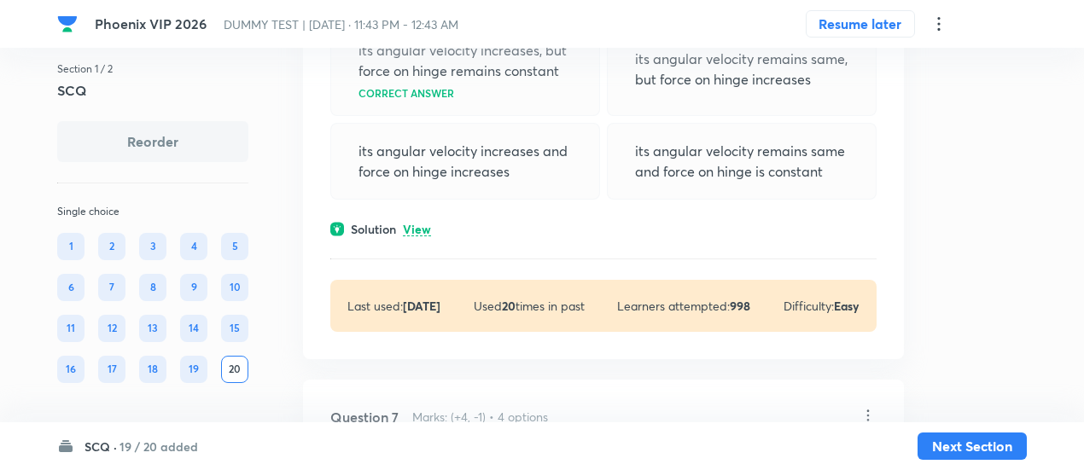
click at [411, 237] on p "View" at bounding box center [417, 230] width 28 height 13
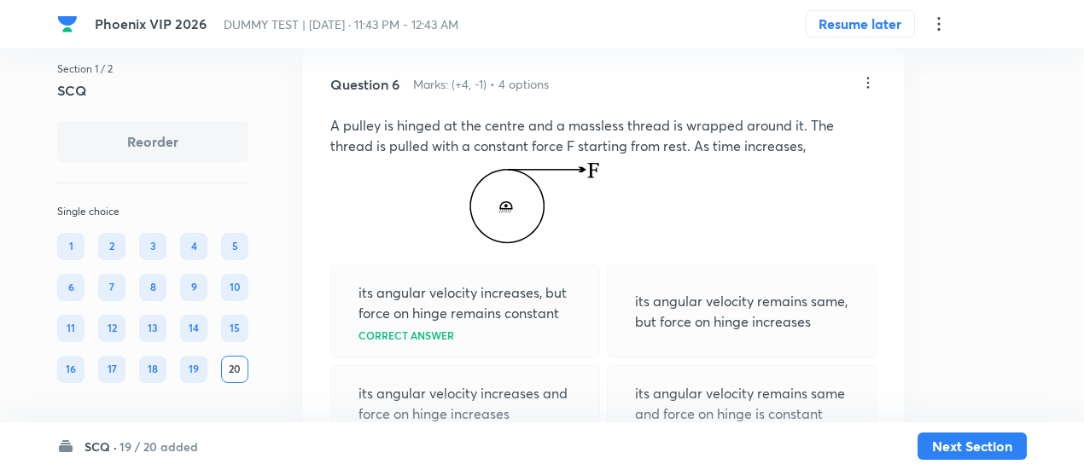
scroll to position [3319, 0]
click at [868, 92] on icon at bounding box center [868, 83] width 17 height 17
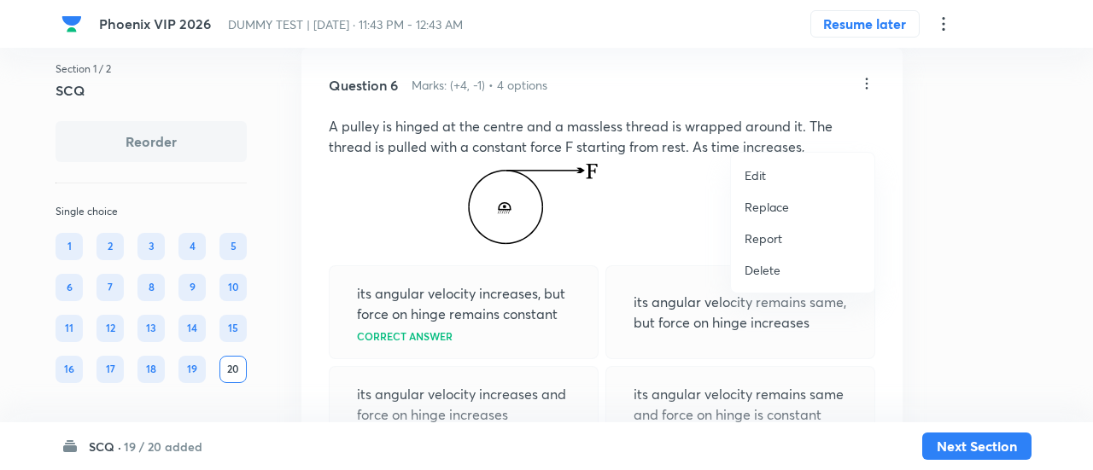
click at [761, 211] on p "Replace" at bounding box center [767, 207] width 44 height 18
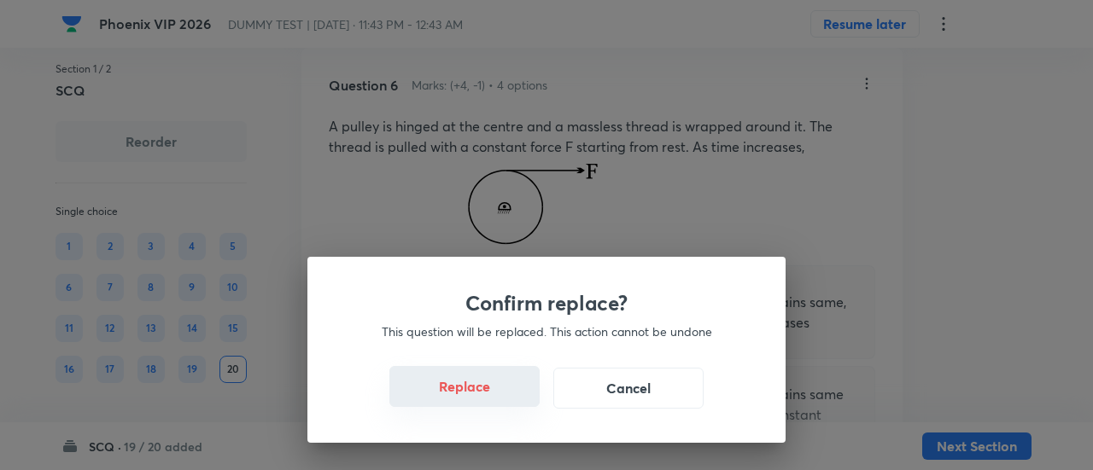
click at [480, 402] on button "Replace" at bounding box center [464, 386] width 150 height 41
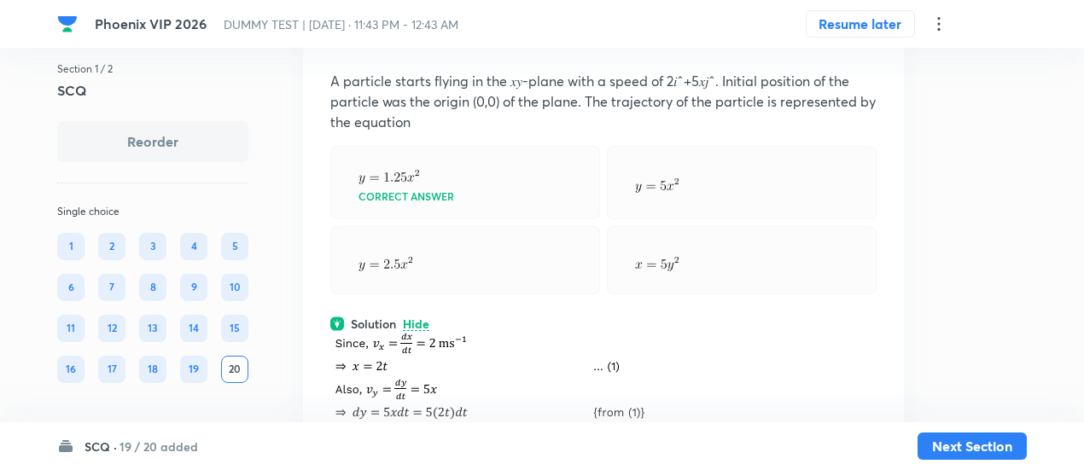
scroll to position [3363, 0]
click at [868, 48] on icon at bounding box center [868, 39] width 17 height 17
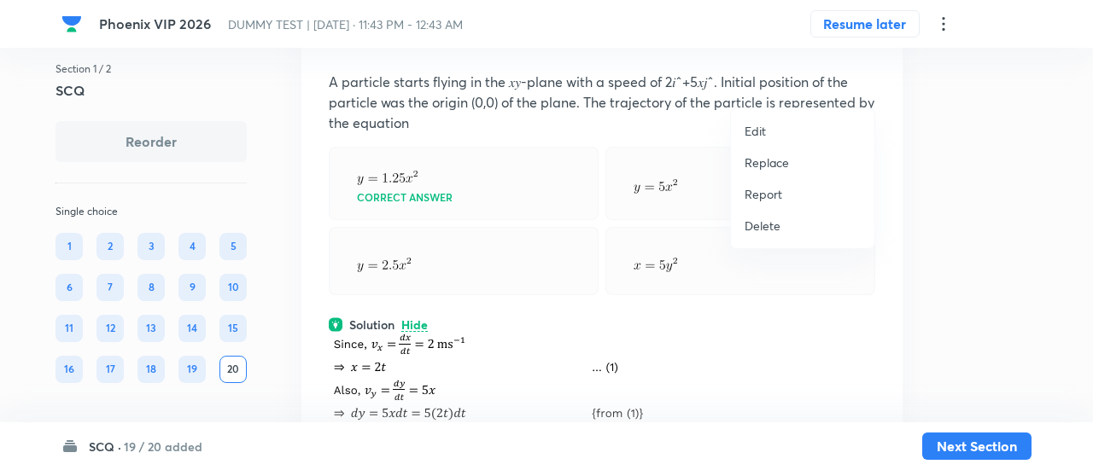
click at [771, 158] on p "Replace" at bounding box center [767, 163] width 44 height 18
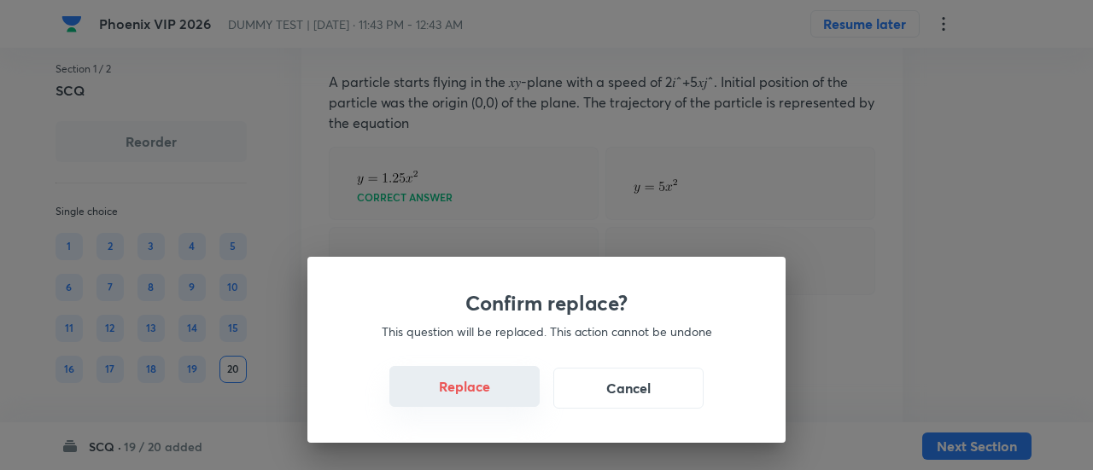
click at [499, 399] on button "Replace" at bounding box center [464, 386] width 150 height 41
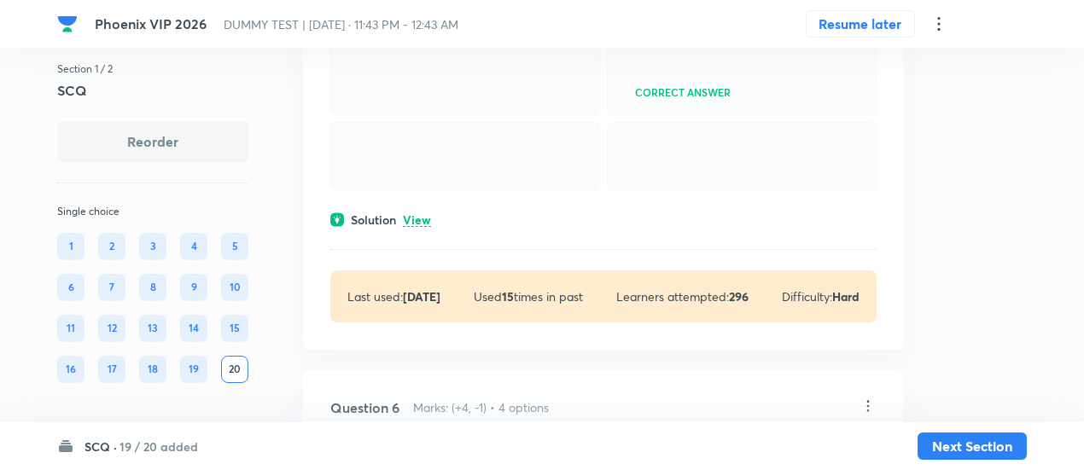
scroll to position [2977, 0]
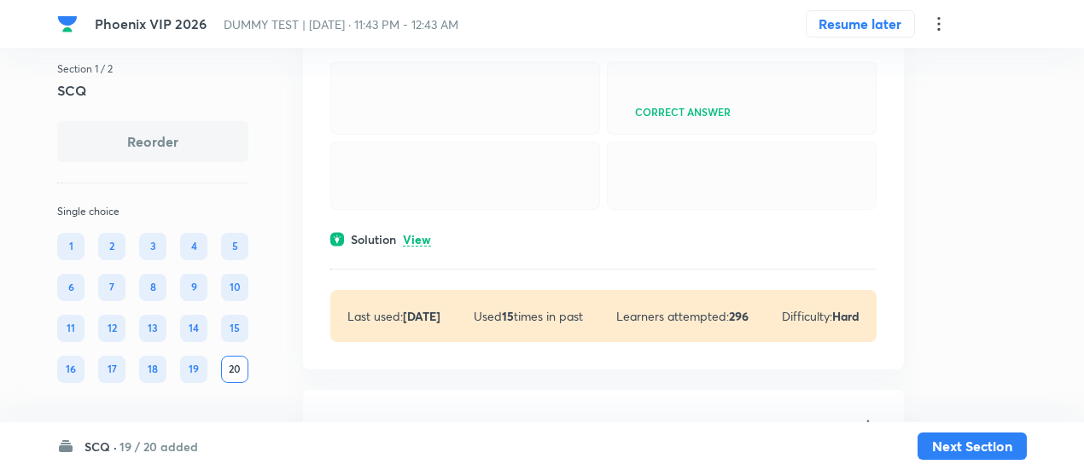
click at [420, 247] on p "View" at bounding box center [417, 240] width 28 height 13
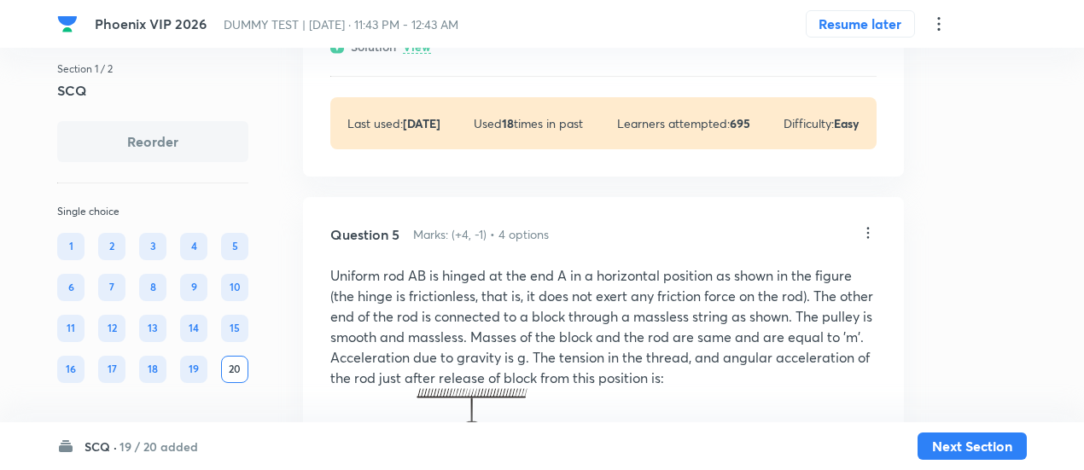
scroll to position [2456, 0]
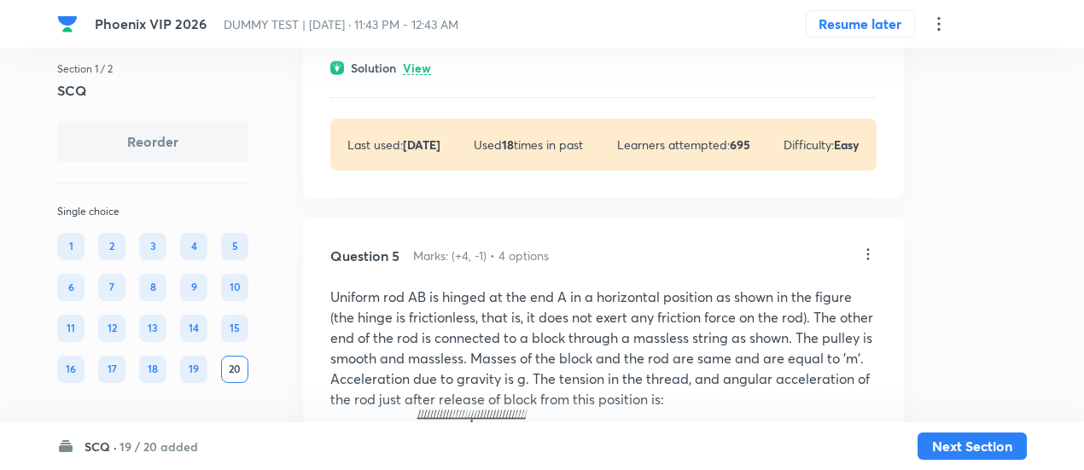
click at [427, 62] on p "View" at bounding box center [417, 68] width 28 height 13
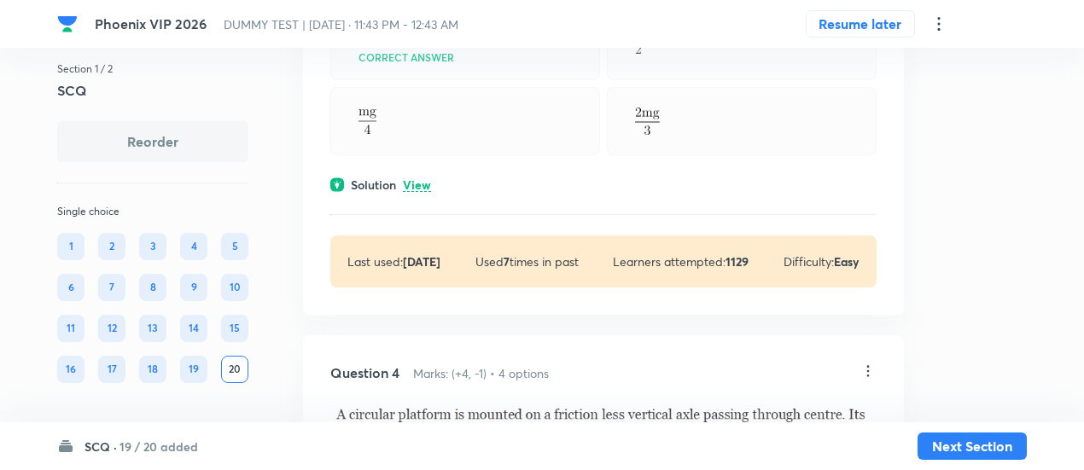
scroll to position [1832, 0]
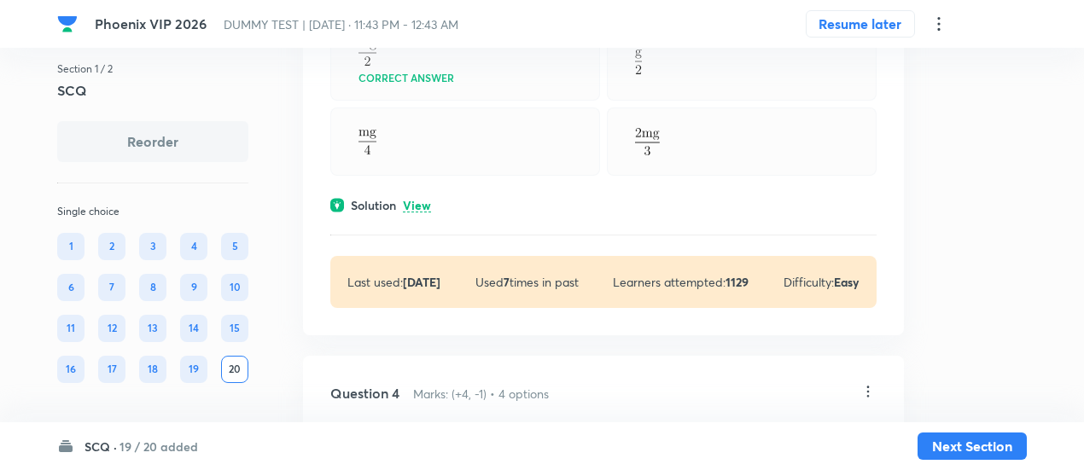
click at [416, 205] on p "View" at bounding box center [417, 206] width 28 height 13
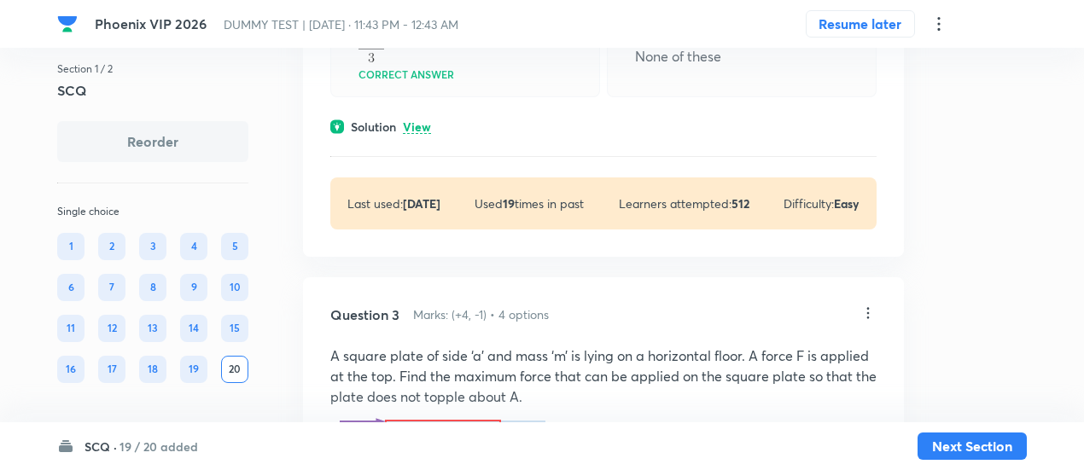
scroll to position [1217, 0]
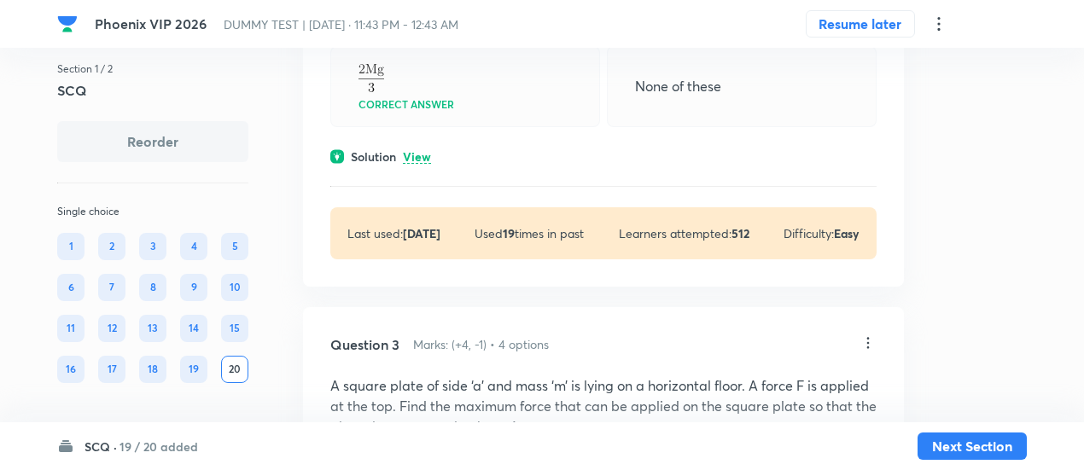
click at [420, 151] on p "View" at bounding box center [417, 157] width 28 height 13
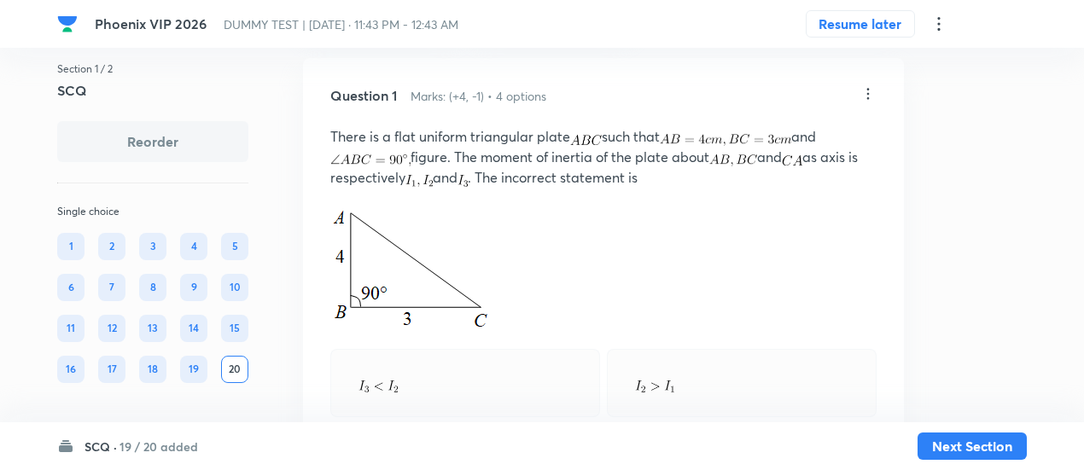
scroll to position [96, 0]
click at [868, 94] on icon at bounding box center [869, 95] width 3 height 11
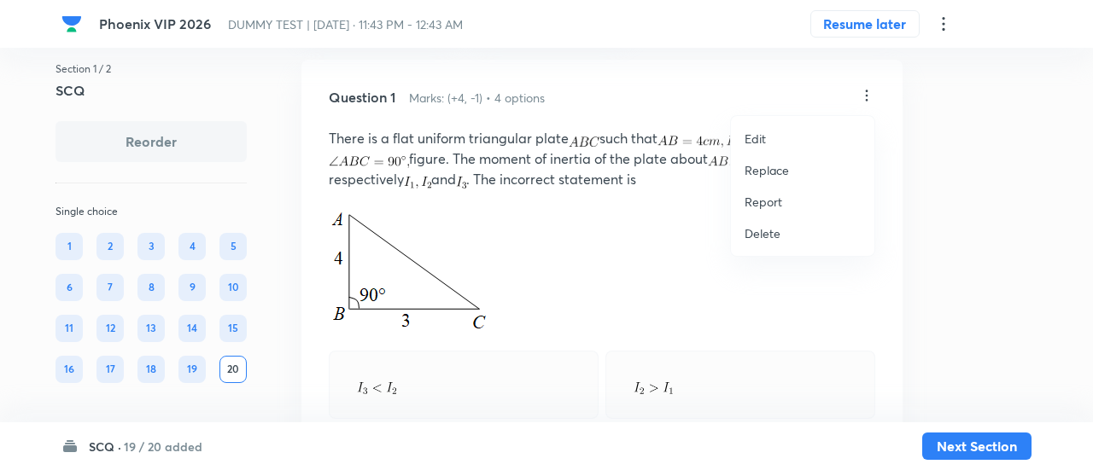
click at [771, 171] on p "Replace" at bounding box center [767, 170] width 44 height 18
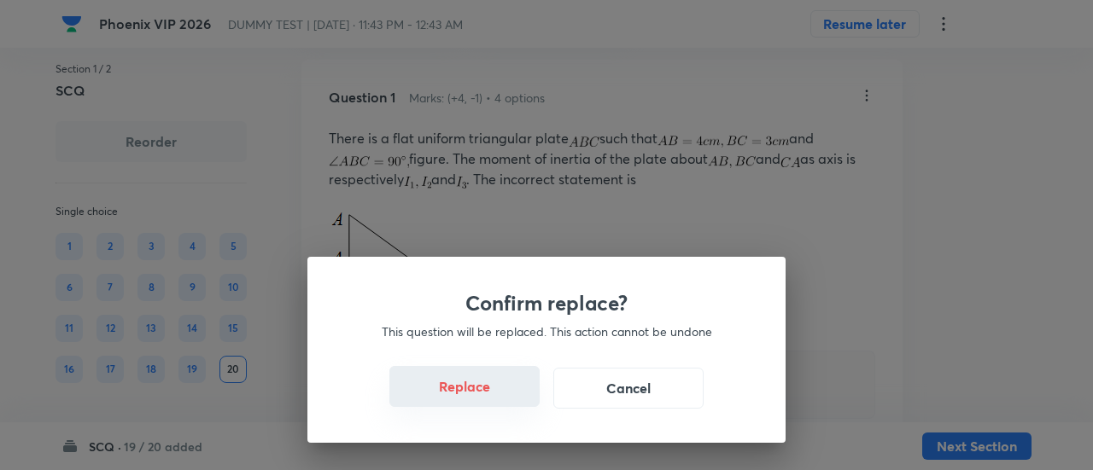
click at [475, 389] on button "Replace" at bounding box center [464, 386] width 150 height 41
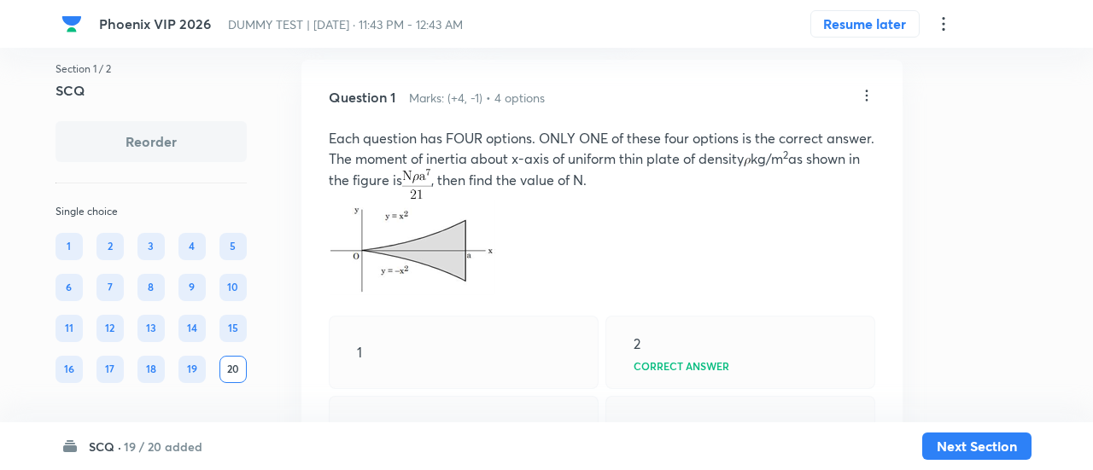
click at [475, 389] on div "Confirm replace? This question will be replaced. This action cannot be undone R…" at bounding box center [546, 235] width 1093 height 470
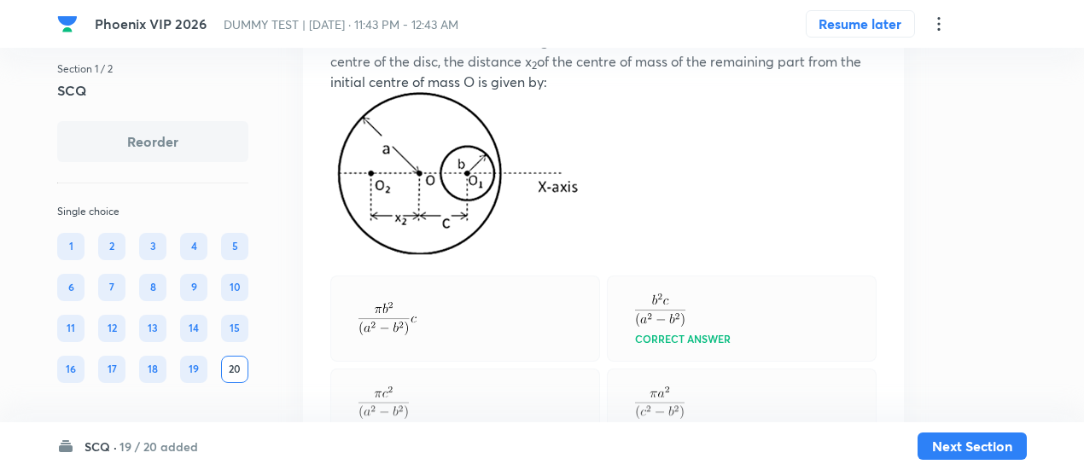
scroll to position [17215, 0]
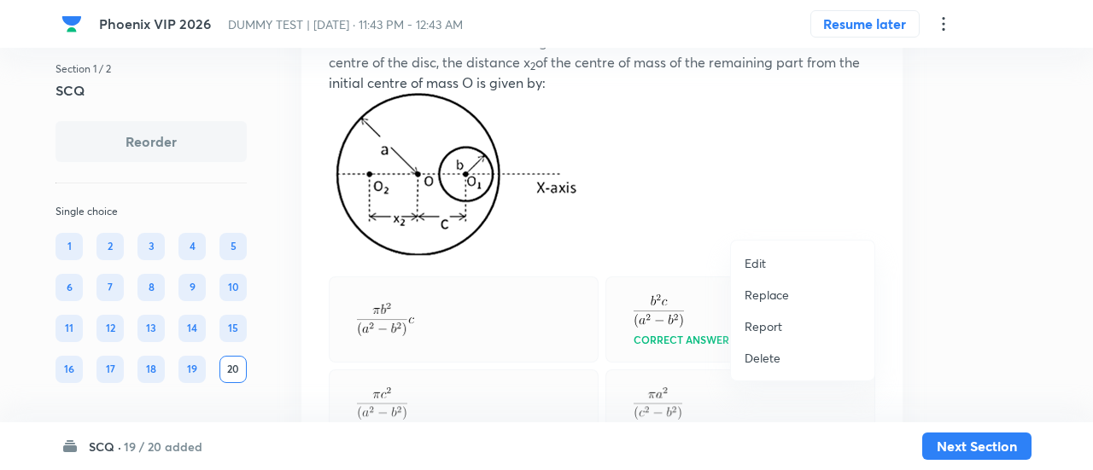
click at [752, 301] on p "Replace" at bounding box center [767, 295] width 44 height 18
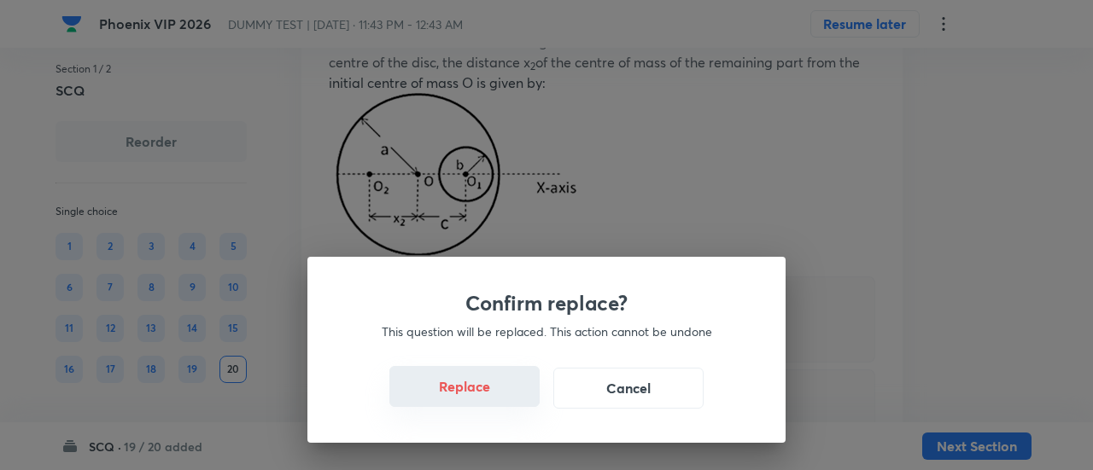
click at [501, 406] on button "Replace" at bounding box center [464, 386] width 150 height 41
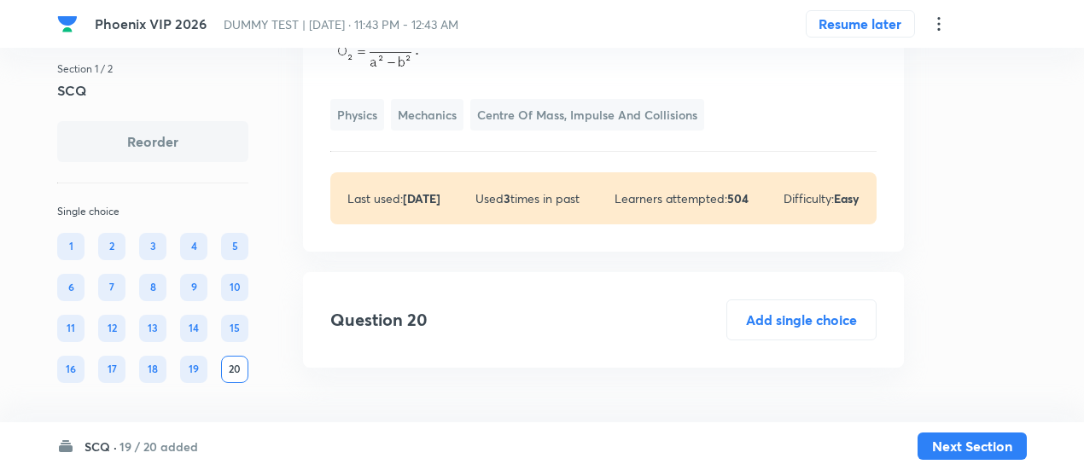
scroll to position [17963, 0]
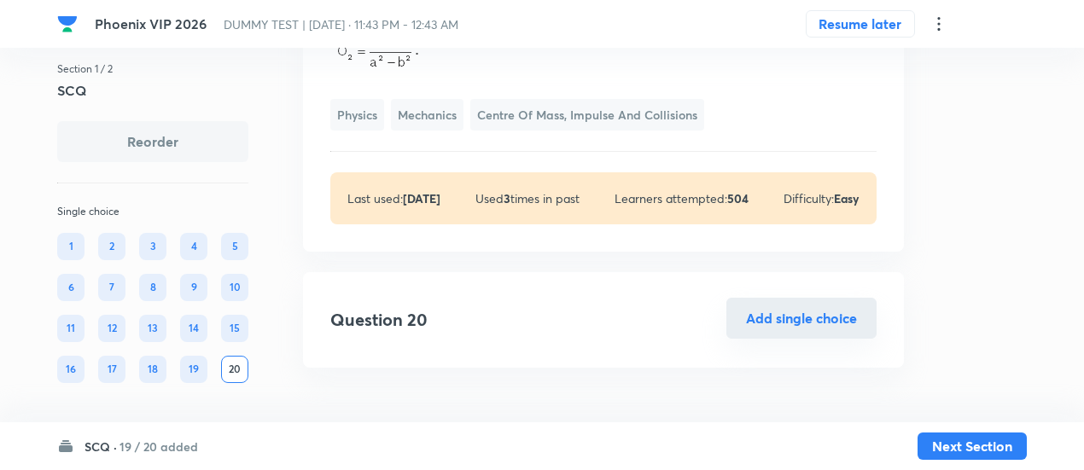
click at [801, 333] on button "Add single choice" at bounding box center [802, 318] width 150 height 41
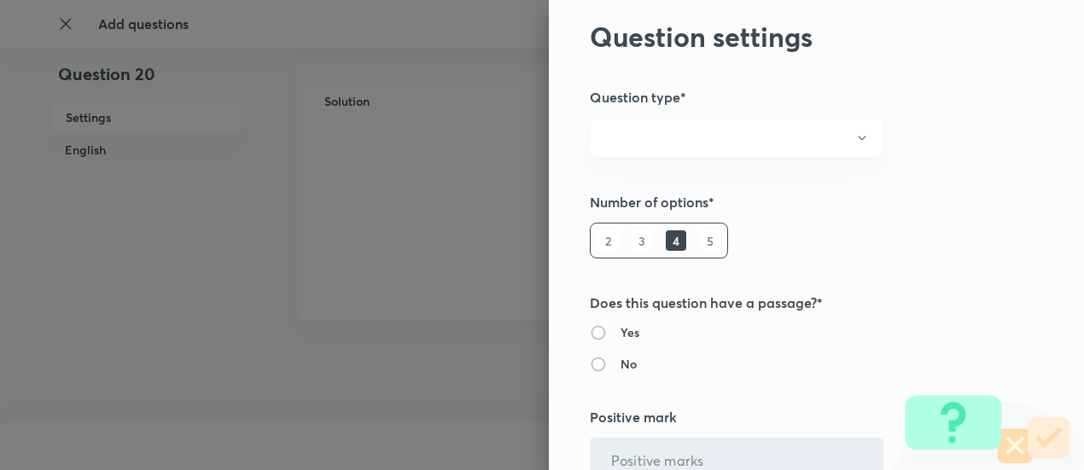
radio input "true"
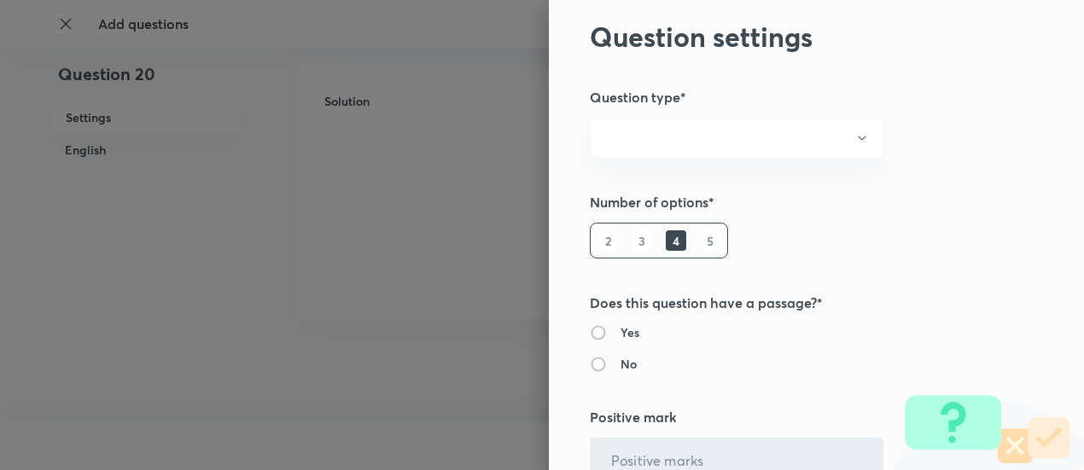
radio input "true"
type input "4"
type input "1"
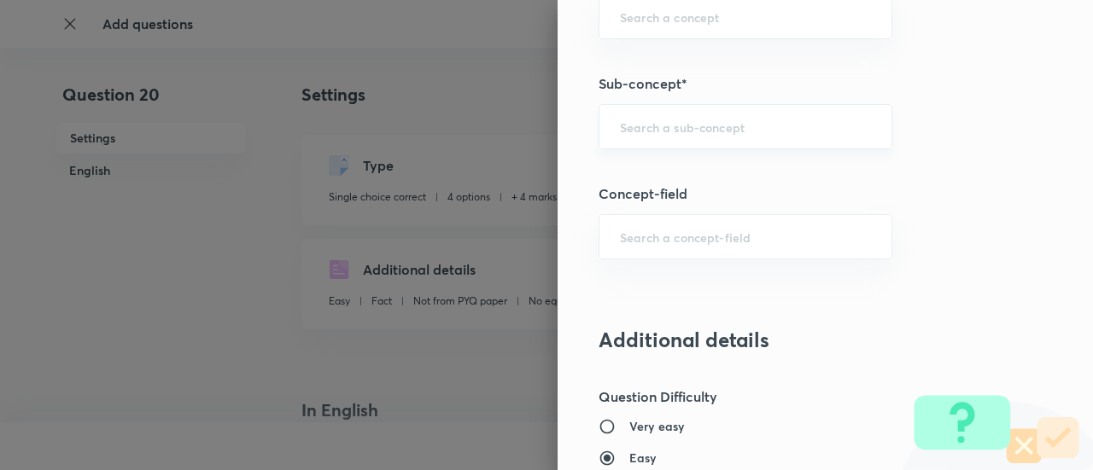
scroll to position [979, 0]
click at [670, 132] on div "​" at bounding box center [746, 125] width 294 height 45
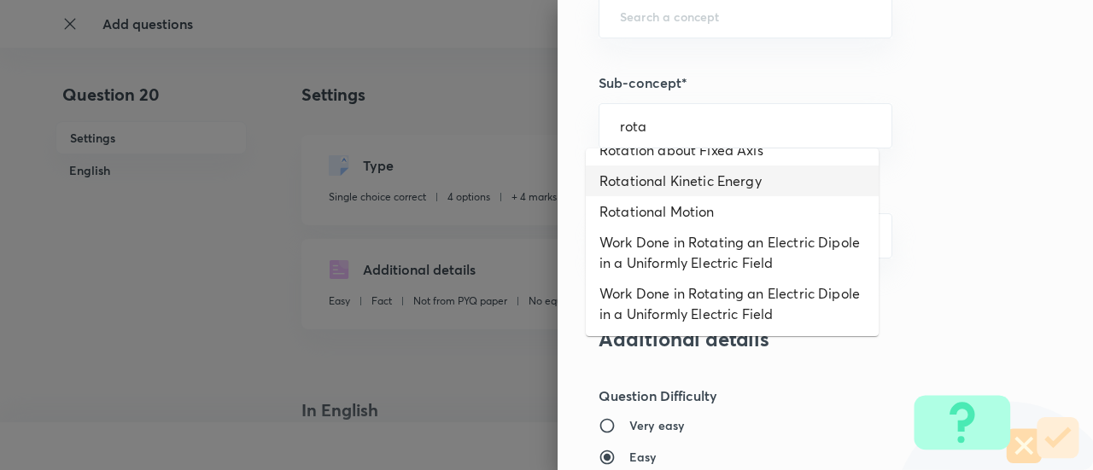
scroll to position [399, 0]
click at [656, 199] on li "Rotational Motion" at bounding box center [732, 211] width 293 height 31
type input "Rotational Motion"
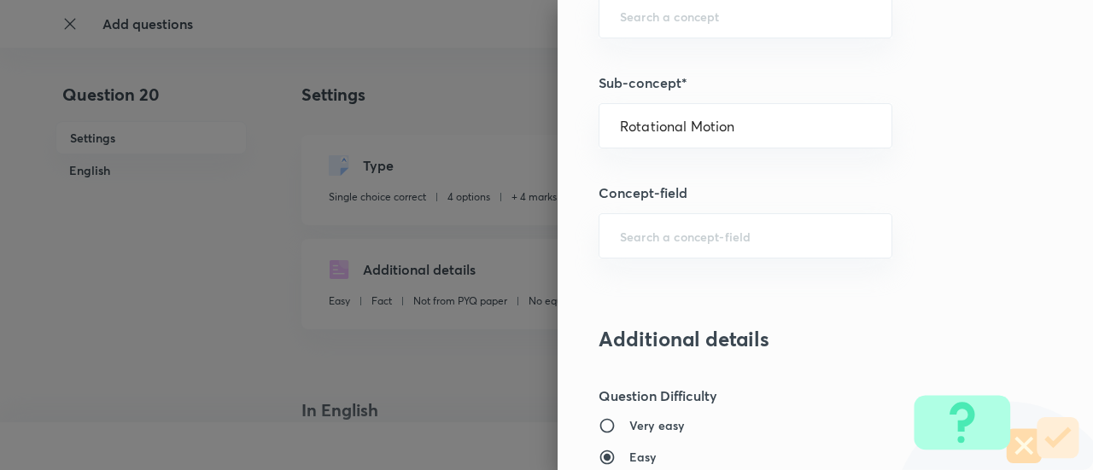
type input "Physics"
type input "Rotational Motion"
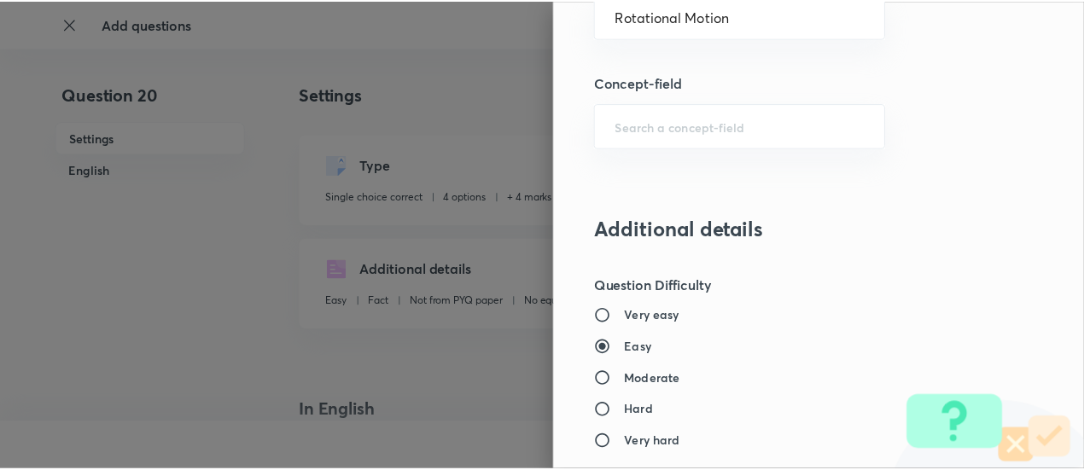
scroll to position [1801, 0]
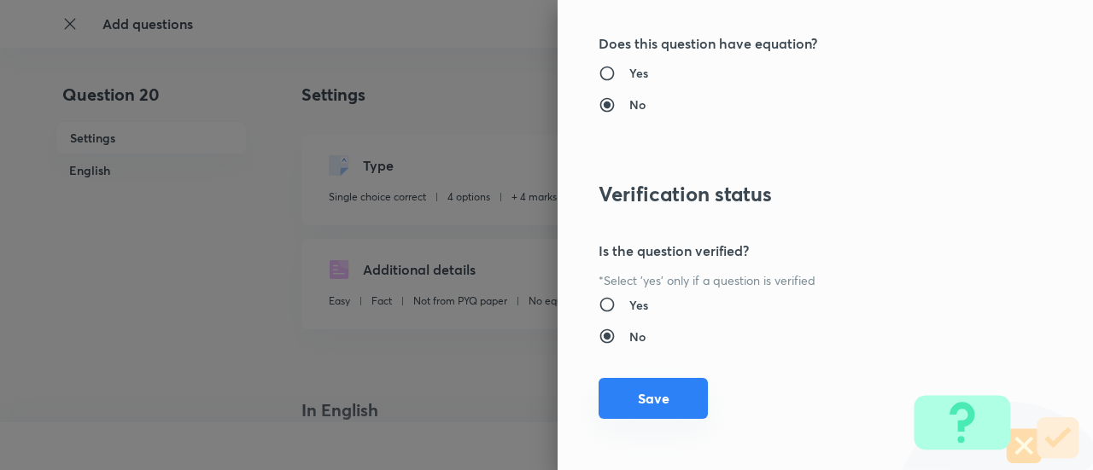
click at [652, 392] on button "Save" at bounding box center [653, 398] width 109 height 41
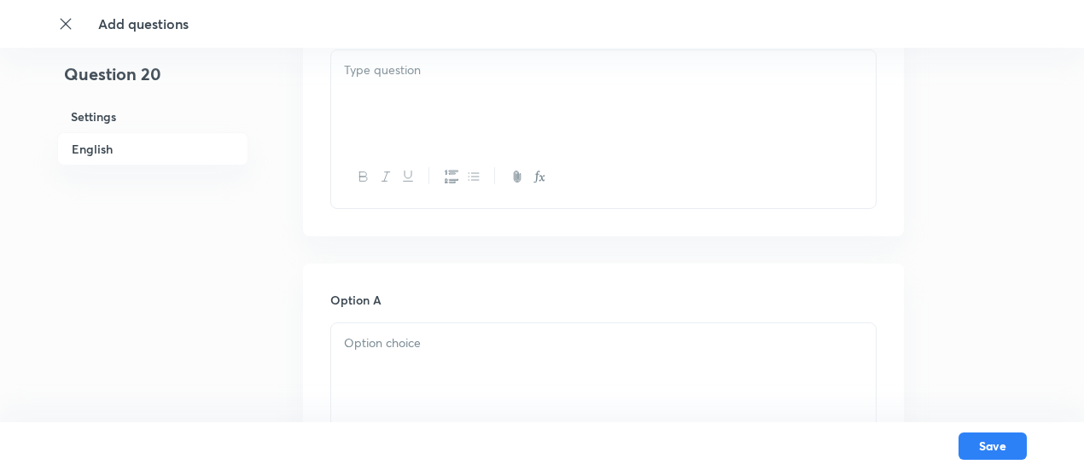
scroll to position [570, 0]
click at [477, 91] on div at bounding box center [603, 93] width 545 height 96
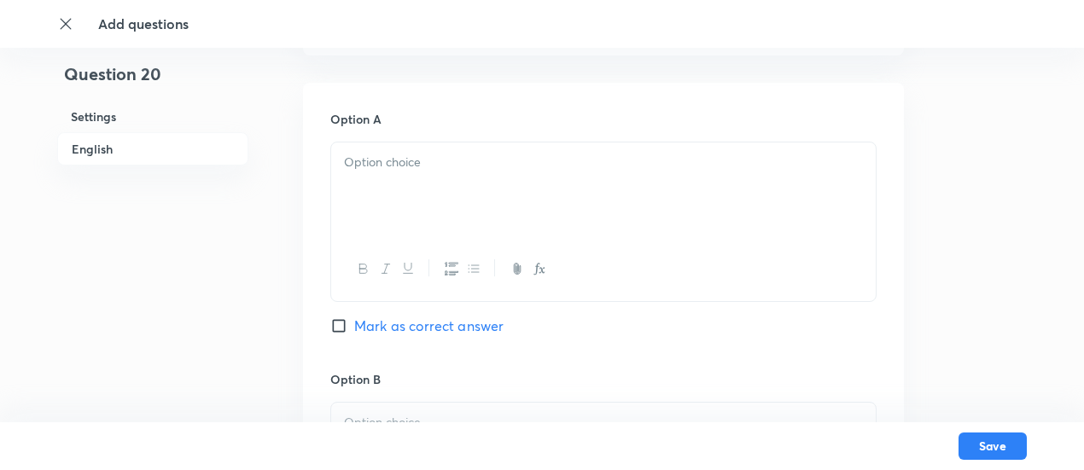
scroll to position [965, 0]
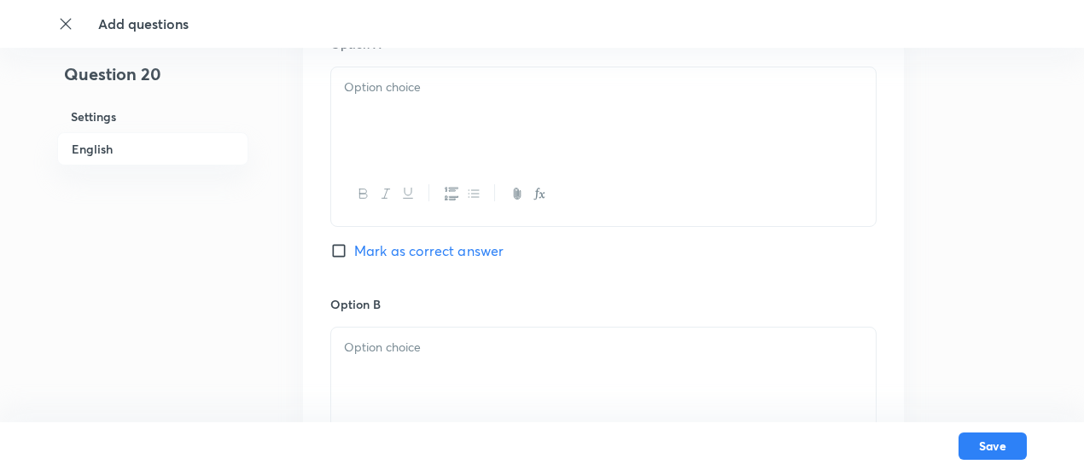
click at [453, 155] on div at bounding box center [603, 115] width 545 height 96
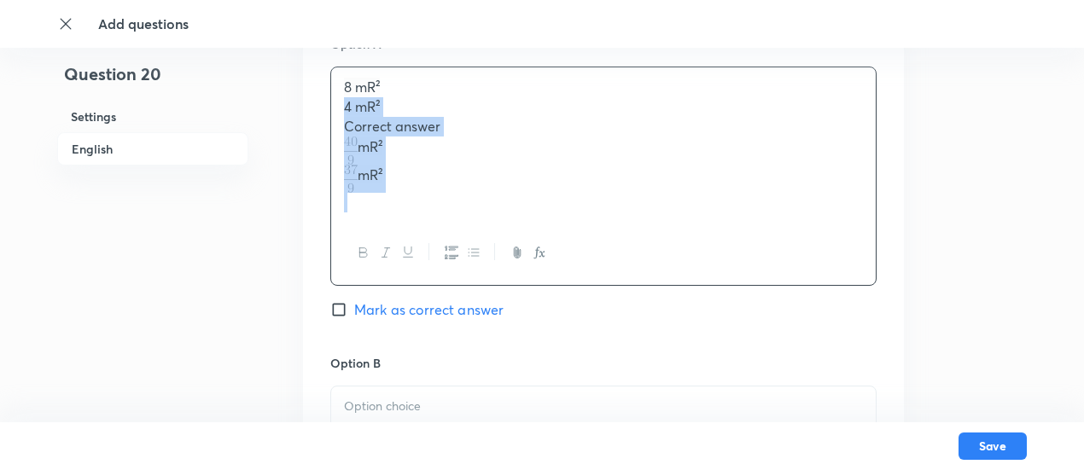
drag, startPoint x: 336, startPoint y: 105, endPoint x: 398, endPoint y: 201, distance: 114.2
click at [398, 201] on div "8 mR² 4 mR² Correct answer mR² mR²" at bounding box center [603, 144] width 545 height 155
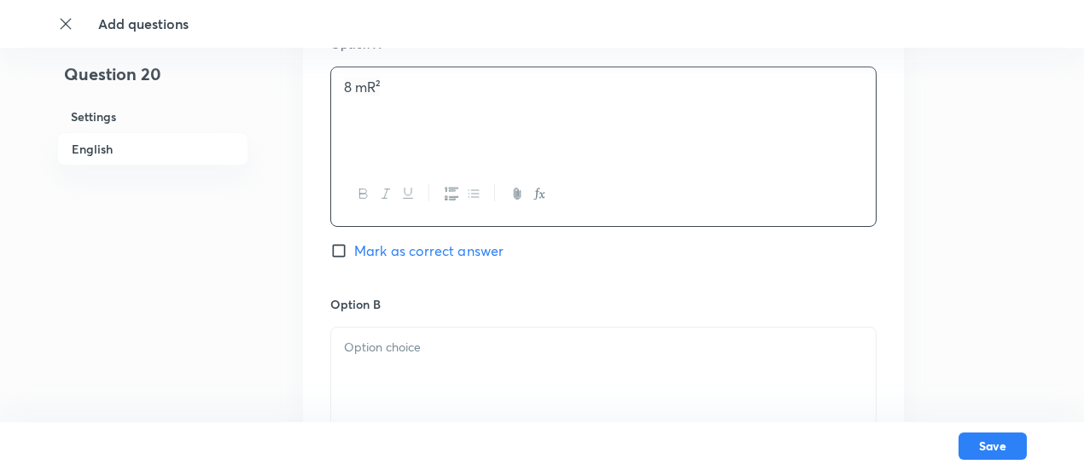
click at [431, 349] on p at bounding box center [603, 348] width 519 height 20
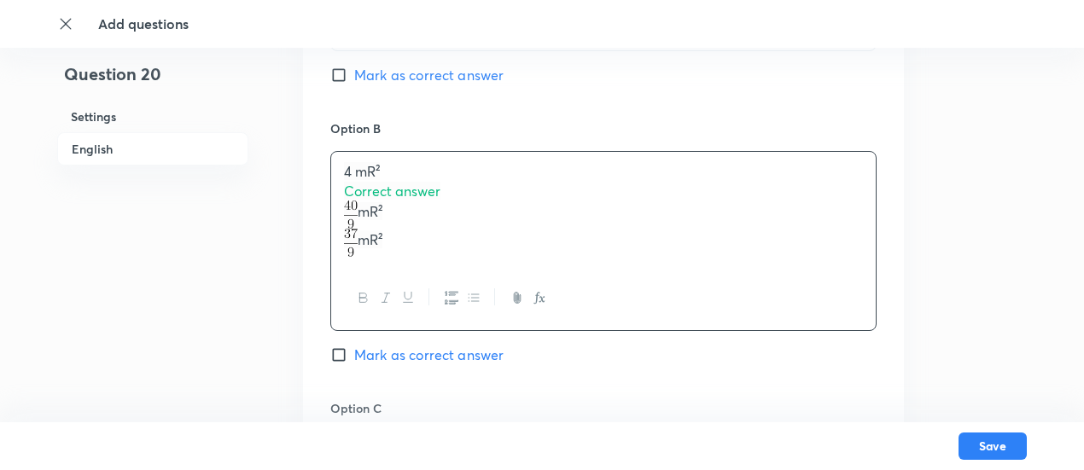
scroll to position [1156, 0]
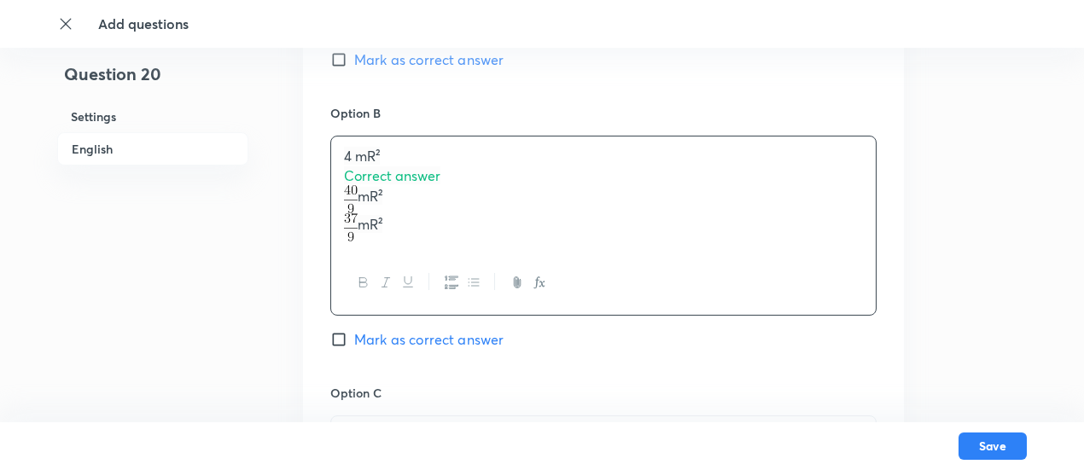
drag, startPoint x: 340, startPoint y: 175, endPoint x: 410, endPoint y: 226, distance: 86.8
click at [410, 226] on div "4 mR² Correct answer mR² mR²" at bounding box center [603, 194] width 545 height 115
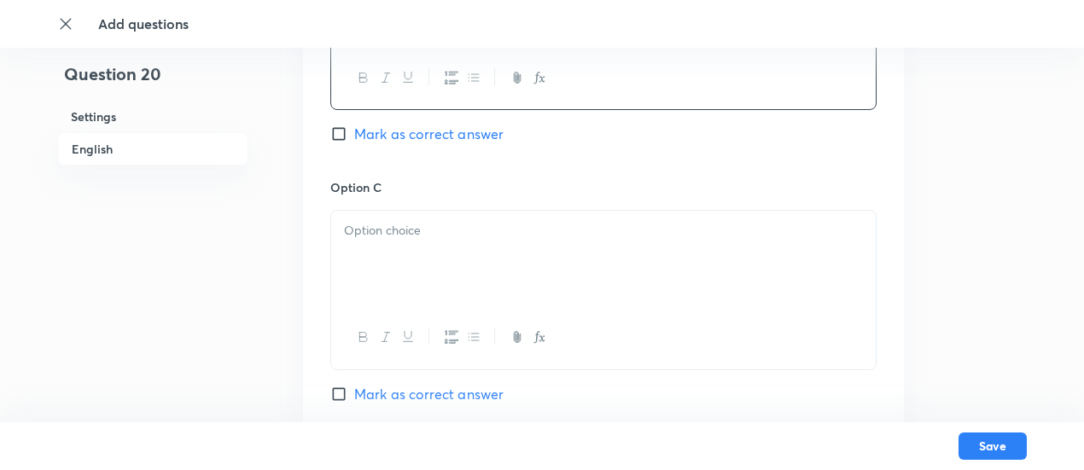
scroll to position [1357, 0]
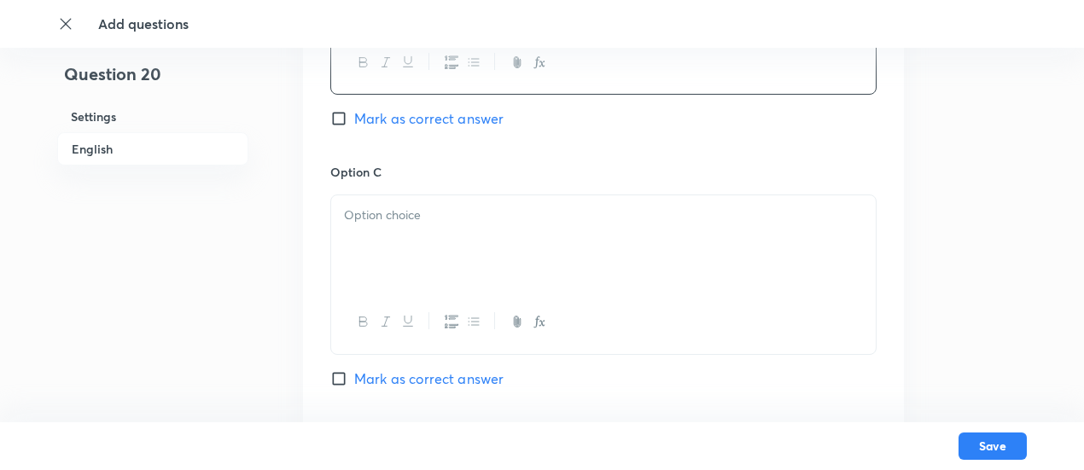
click at [411, 253] on div at bounding box center [603, 244] width 545 height 96
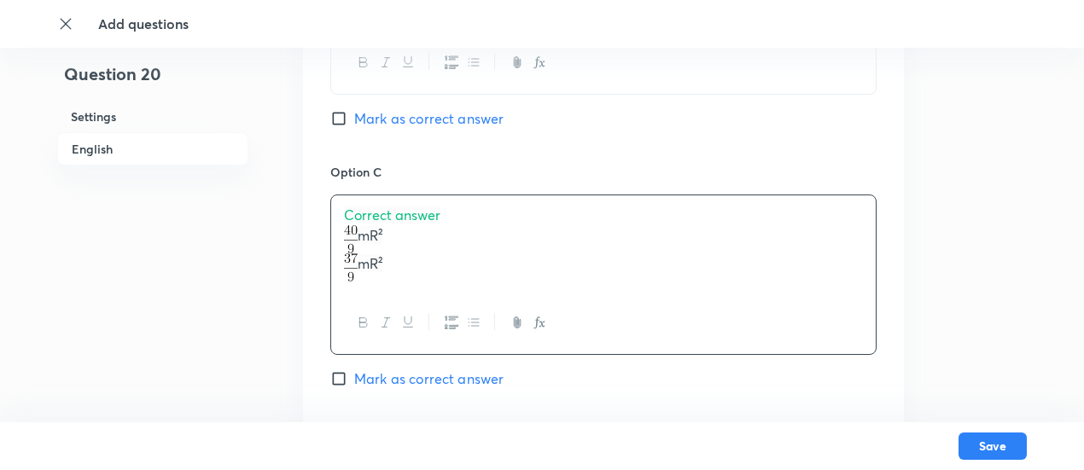
click at [411, 222] on span "Correct answer" at bounding box center [392, 215] width 96 height 18
click at [411, 243] on p "mR²" at bounding box center [603, 248] width 519 height 28
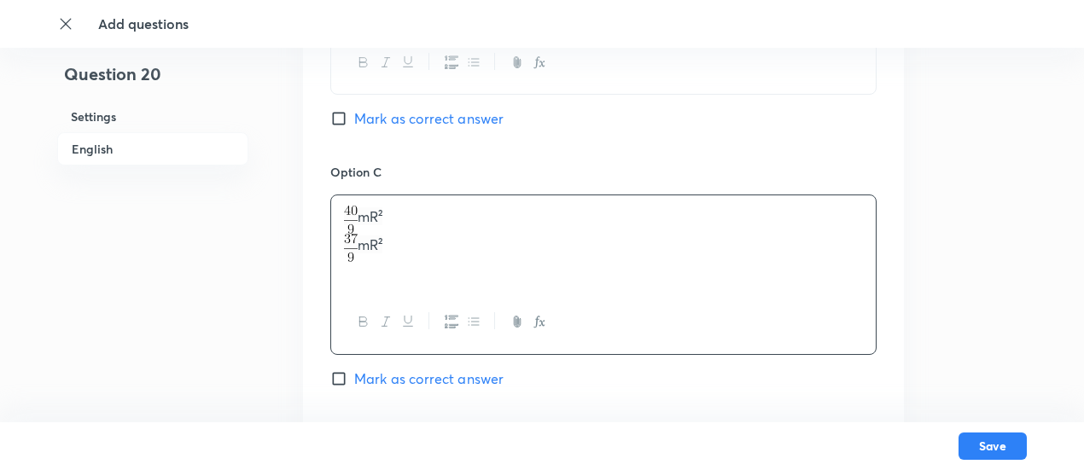
click at [411, 243] on p "mR²" at bounding box center [603, 248] width 519 height 28
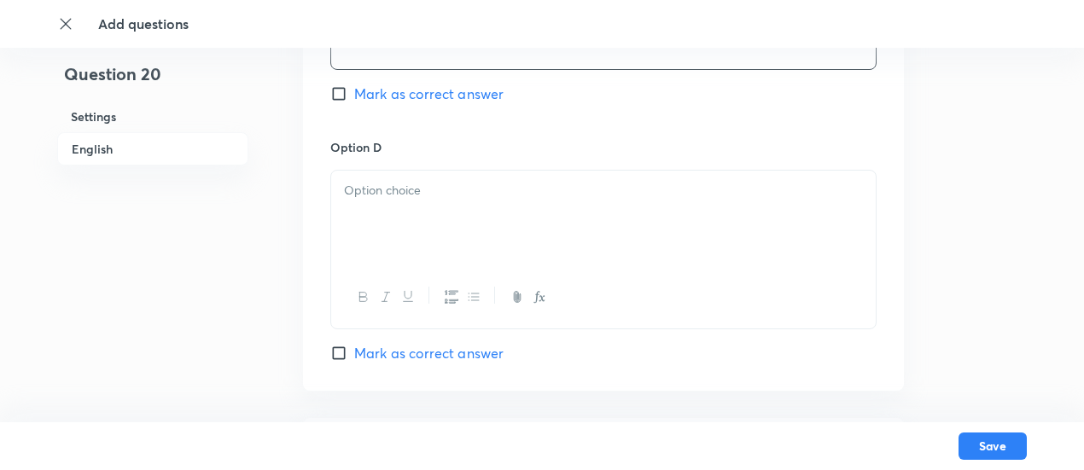
scroll to position [1649, 0]
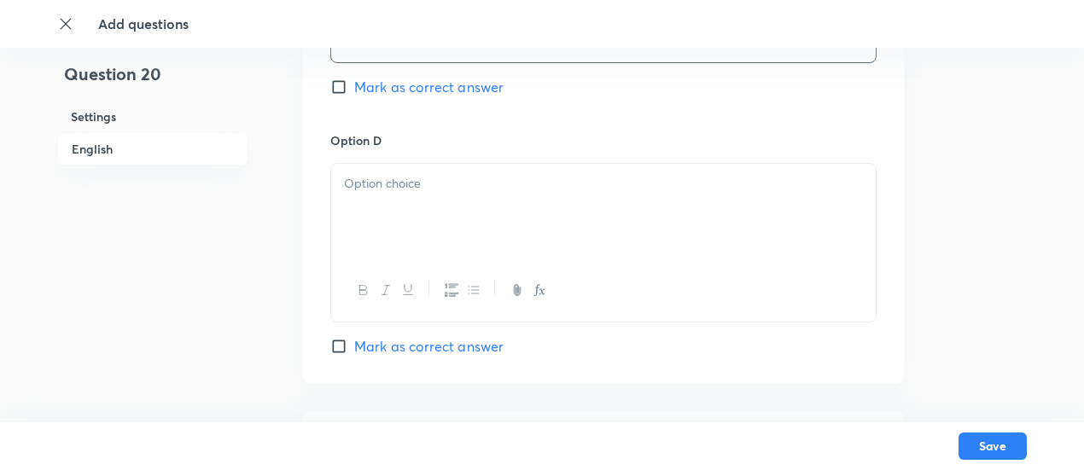
click at [411, 226] on div at bounding box center [603, 212] width 545 height 96
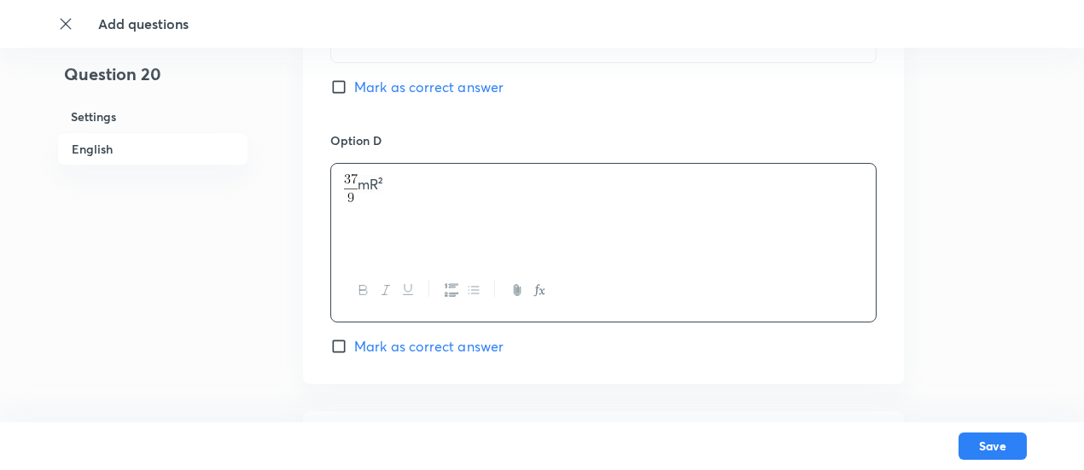
scroll to position [1984, 0]
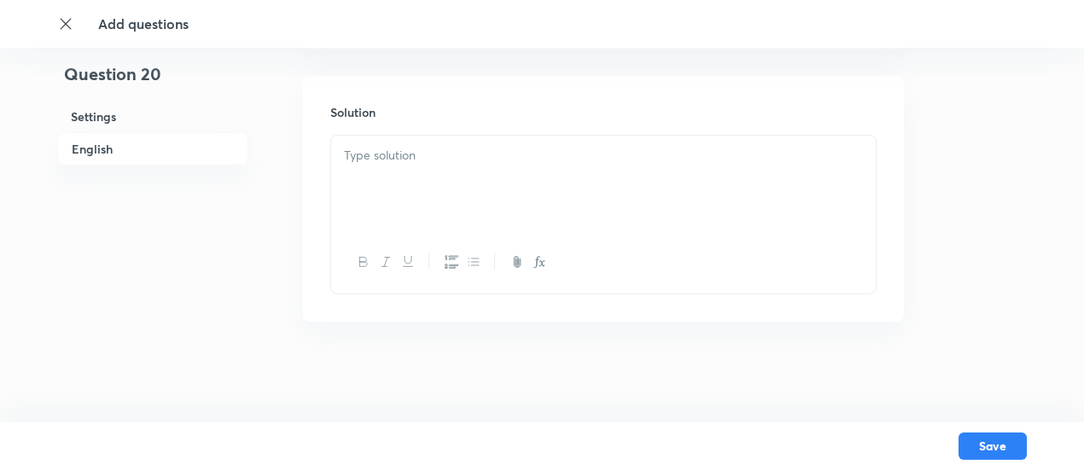
click at [474, 178] on div at bounding box center [603, 184] width 545 height 96
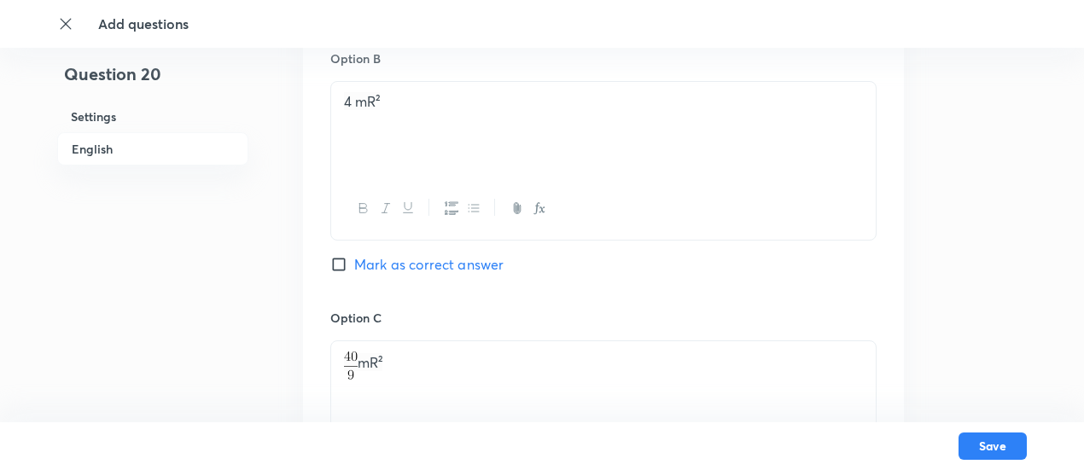
scroll to position [1213, 0]
click at [472, 256] on span "Mark as correct answer" at bounding box center [428, 262] width 149 height 20
click at [354, 256] on input "Mark as correct answer" at bounding box center [342, 262] width 24 height 17
checkbox input "true"
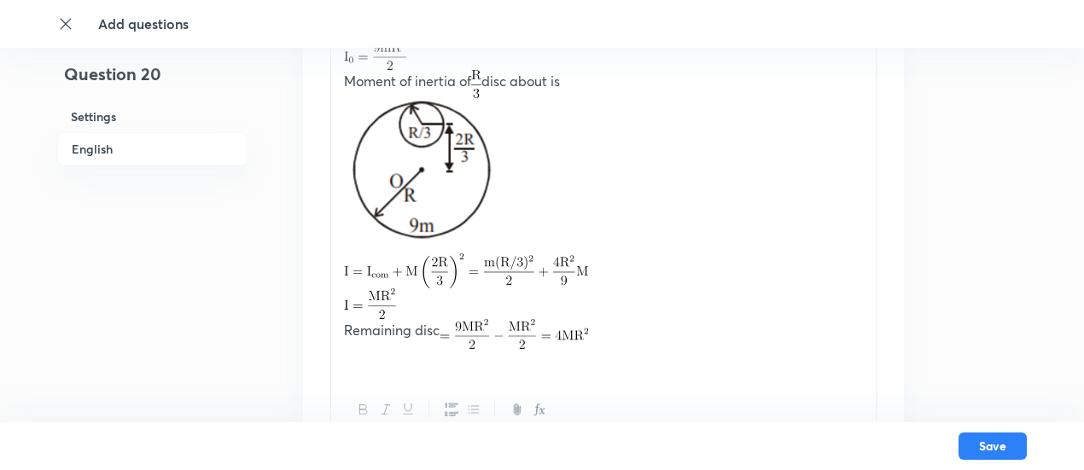
scroll to position [2237, 0]
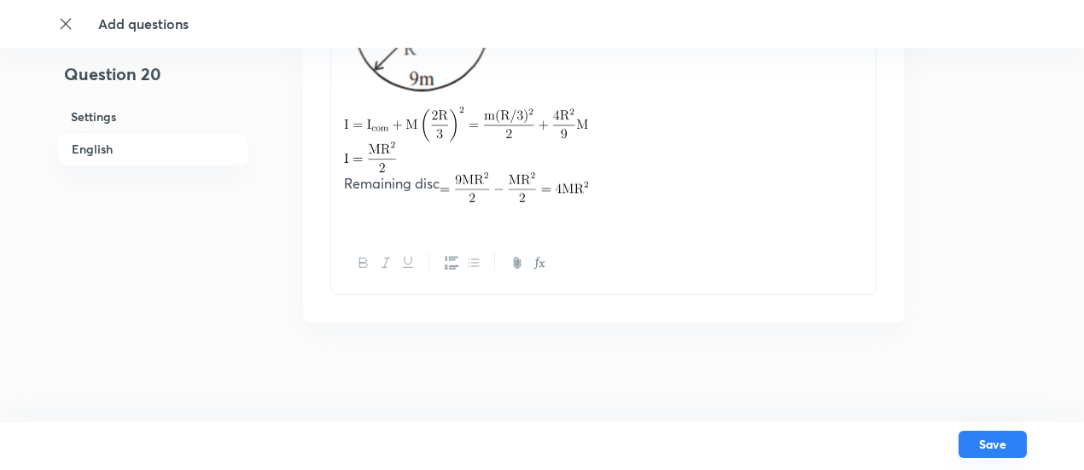
click at [996, 452] on button "Save" at bounding box center [993, 444] width 68 height 27
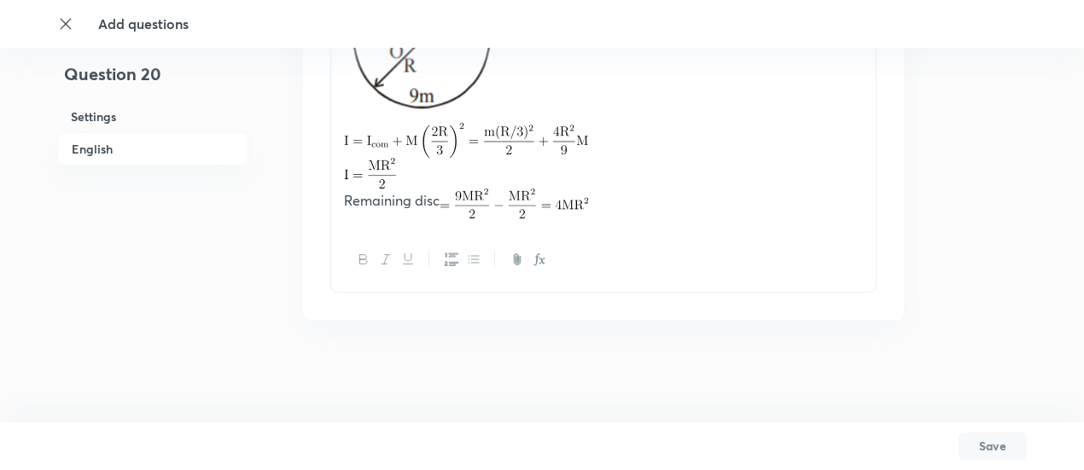
scroll to position [2198, 0]
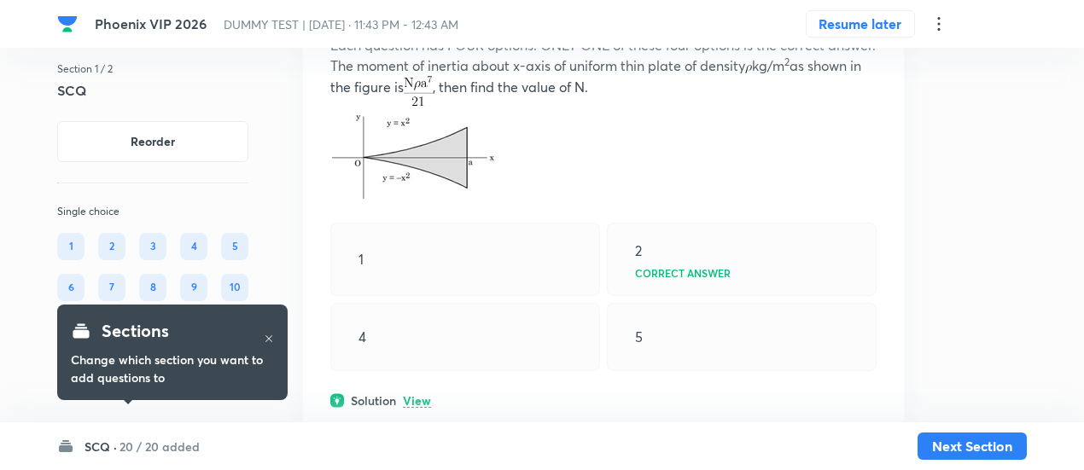
scroll to position [194, 0]
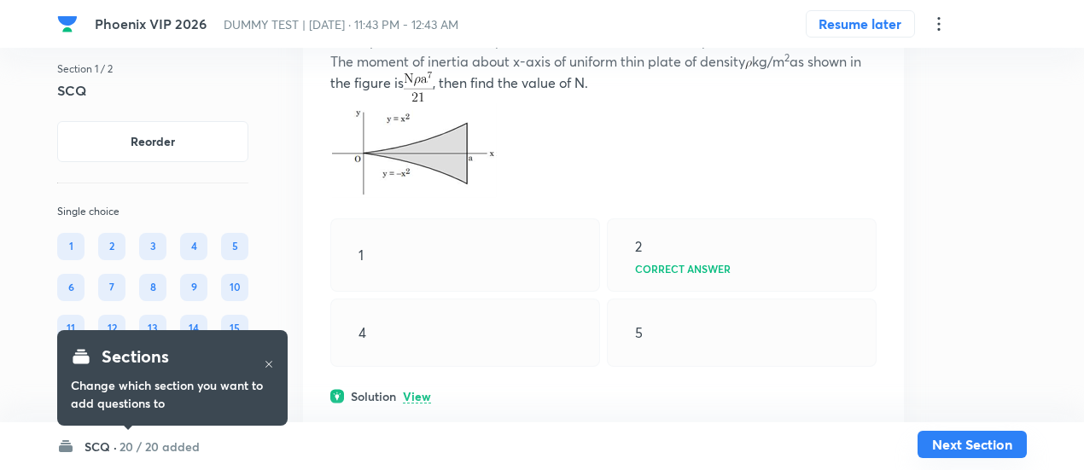
click at [952, 440] on button "Next Section" at bounding box center [972, 444] width 109 height 27
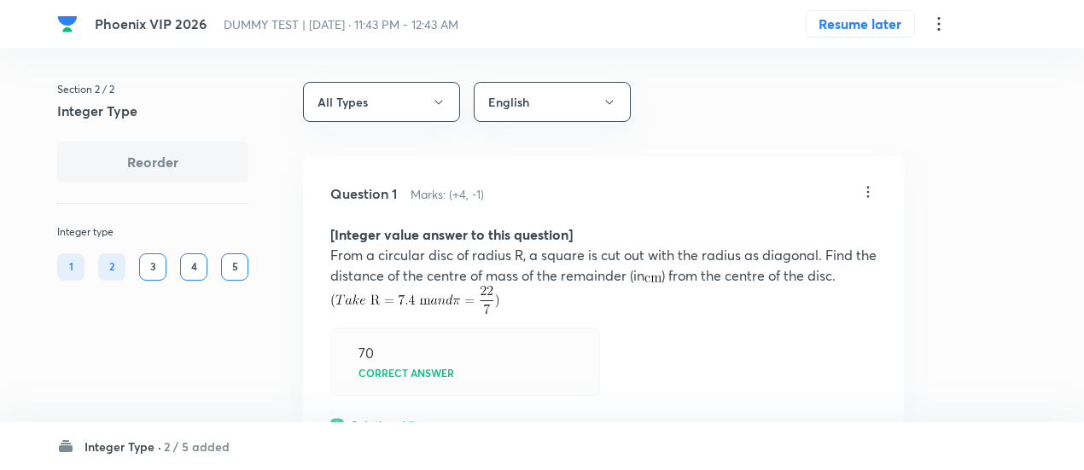
scroll to position [66, 0]
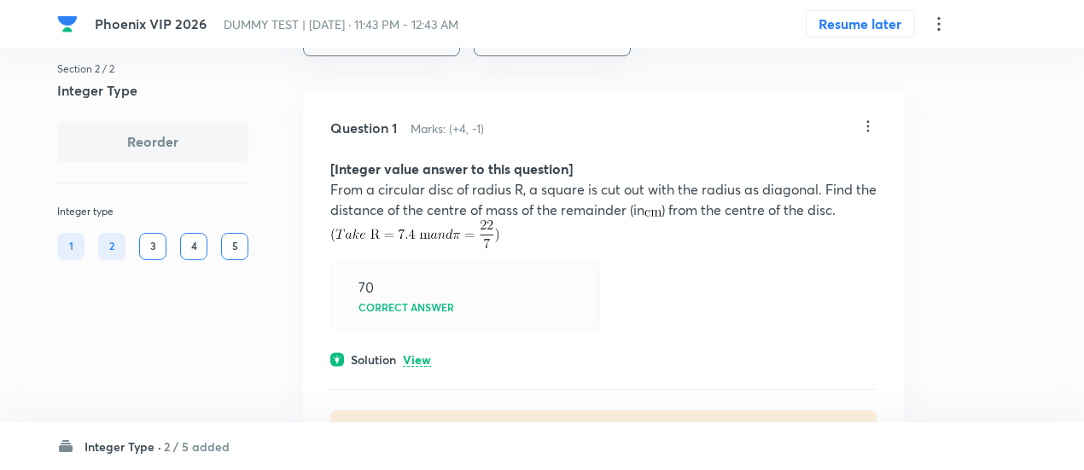
click at [420, 356] on p "View" at bounding box center [417, 360] width 28 height 13
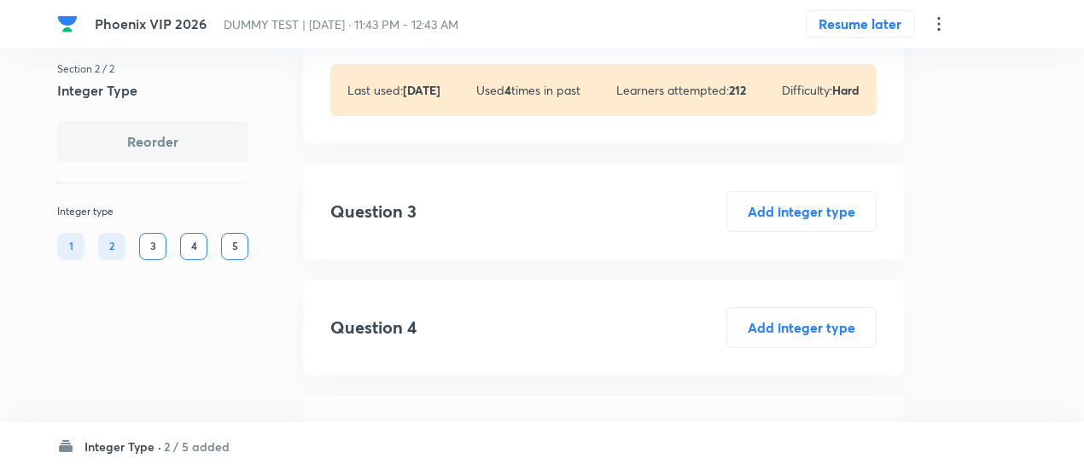
scroll to position [1667, 0]
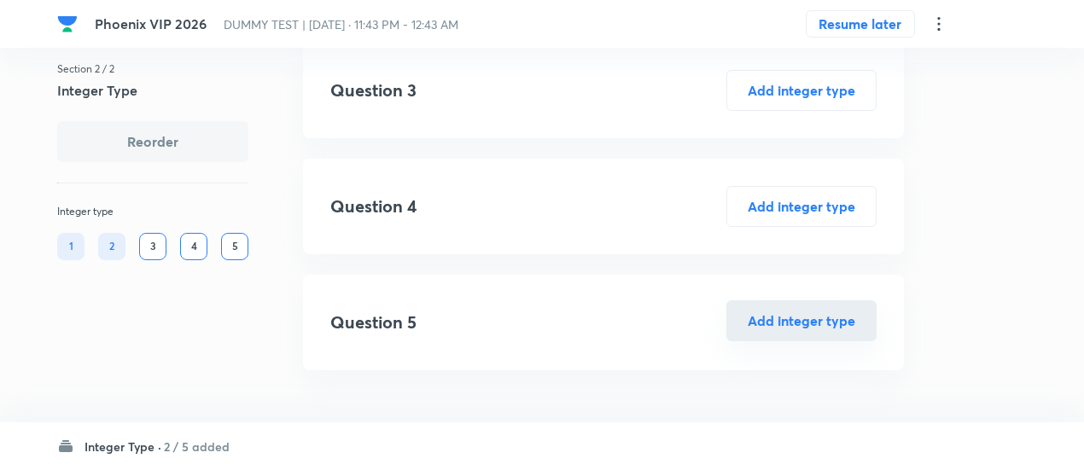
click at [843, 323] on button "Add integer type" at bounding box center [802, 321] width 150 height 41
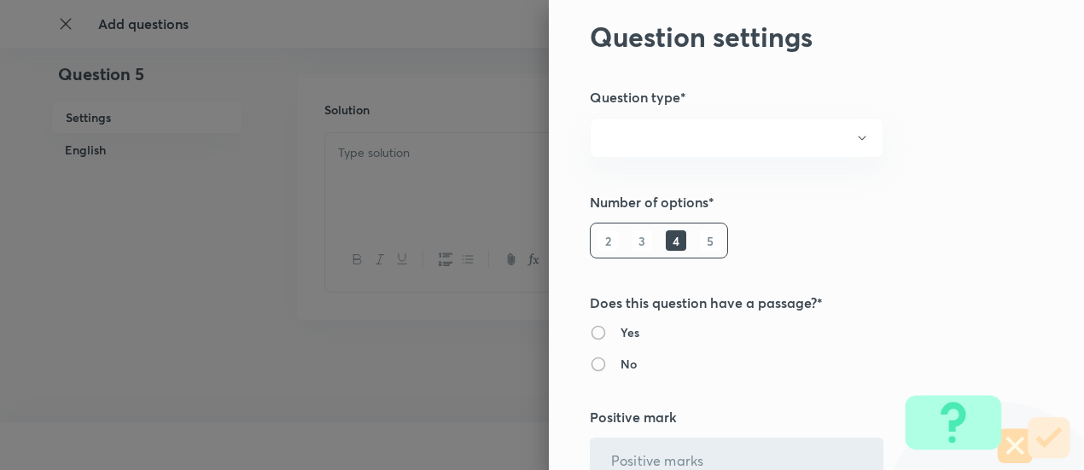
radio input "true"
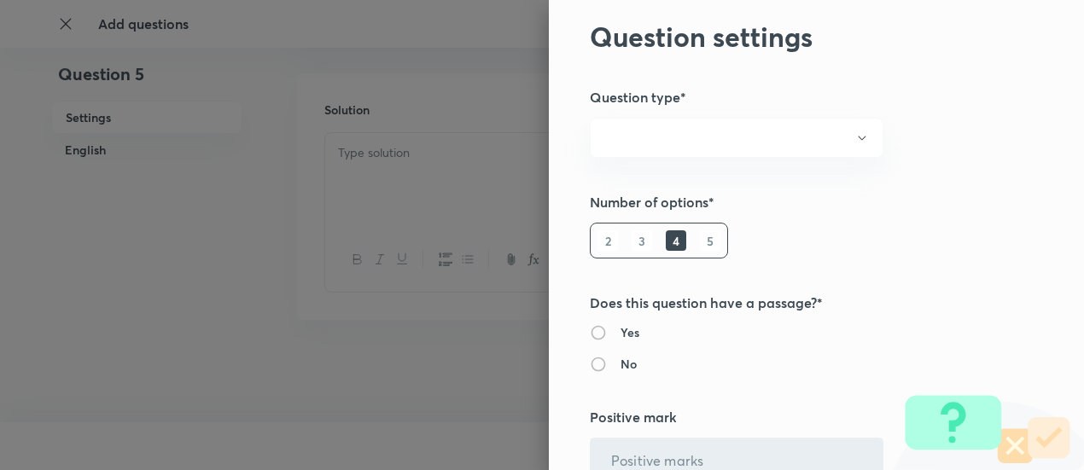
radio input "true"
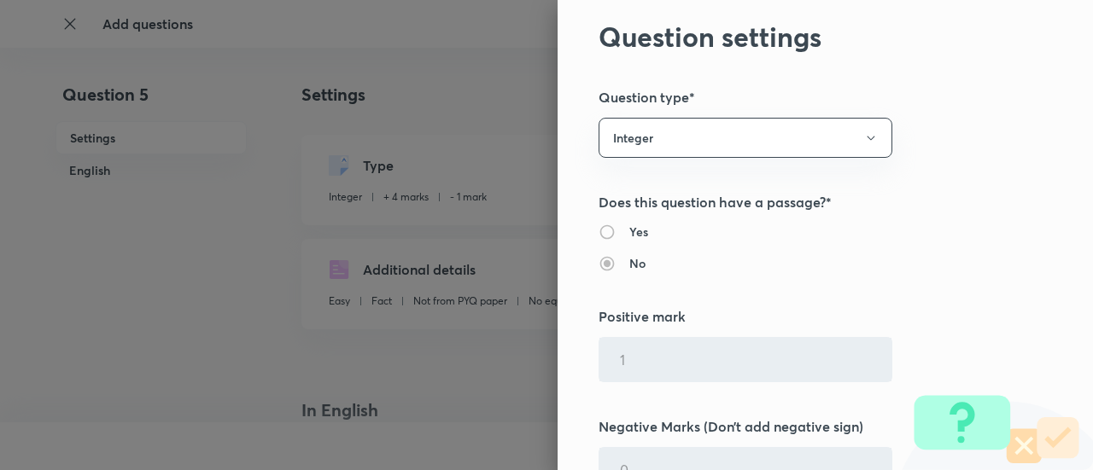
type input "1"
type input "0"
type input "4"
type input "1"
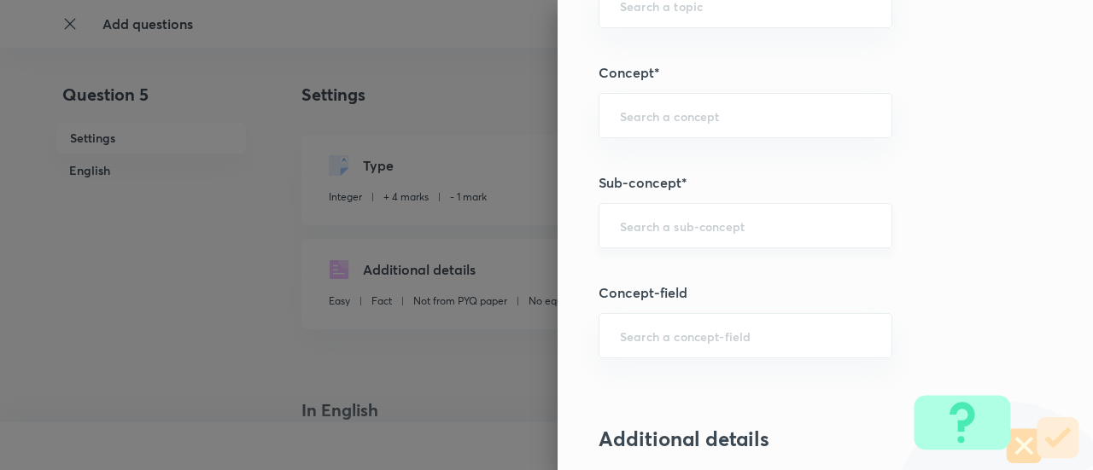
scroll to position [757, 0]
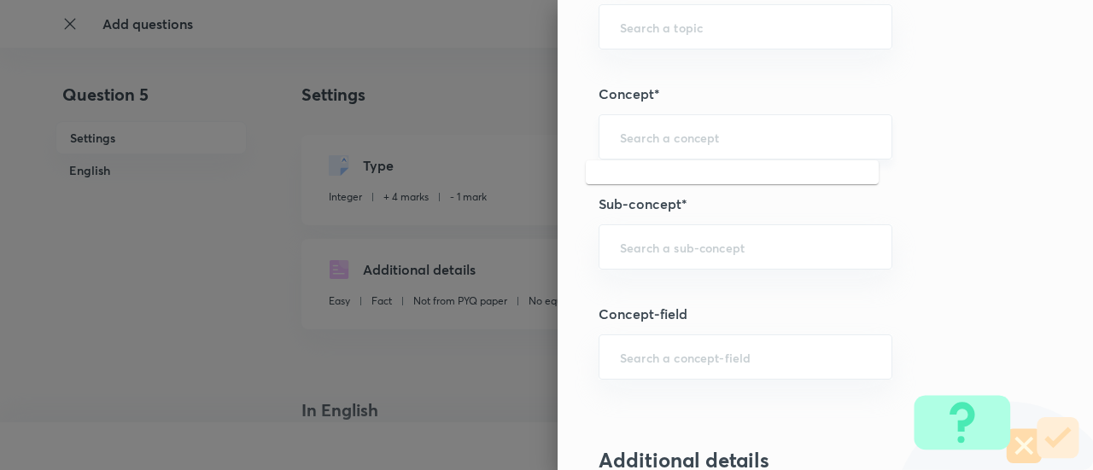
click at [672, 137] on input "text" at bounding box center [745, 137] width 251 height 16
click at [669, 243] on input "text" at bounding box center [745, 247] width 251 height 16
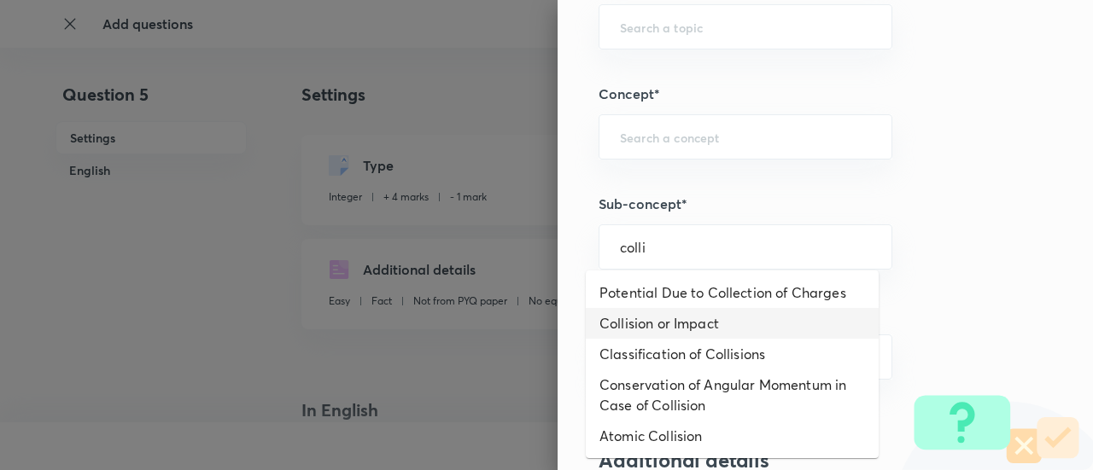
click at [666, 332] on li "Collision or Impact" at bounding box center [732, 323] width 293 height 31
type input "Collision or Impact"
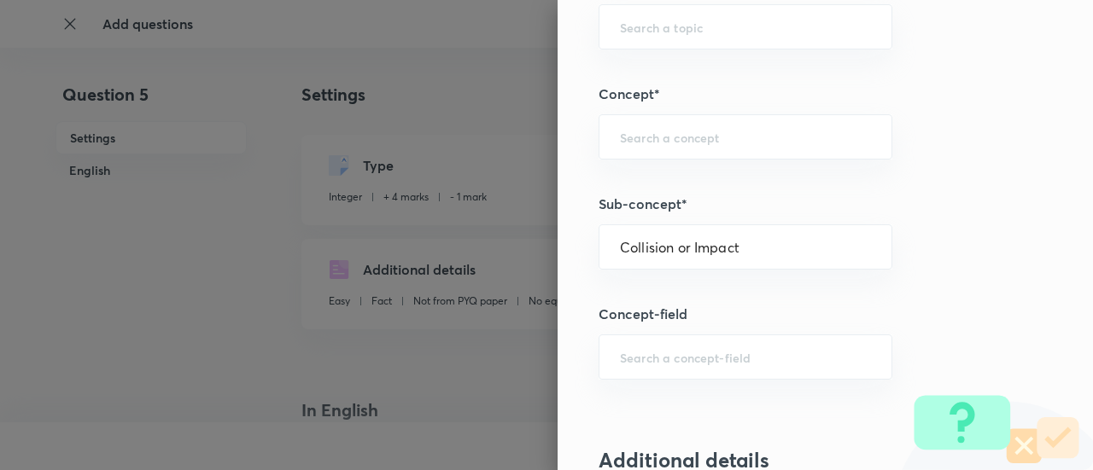
type input "Physics"
type input "Mechanics"
type input "Centre of Mass, Impulse and Collisions"
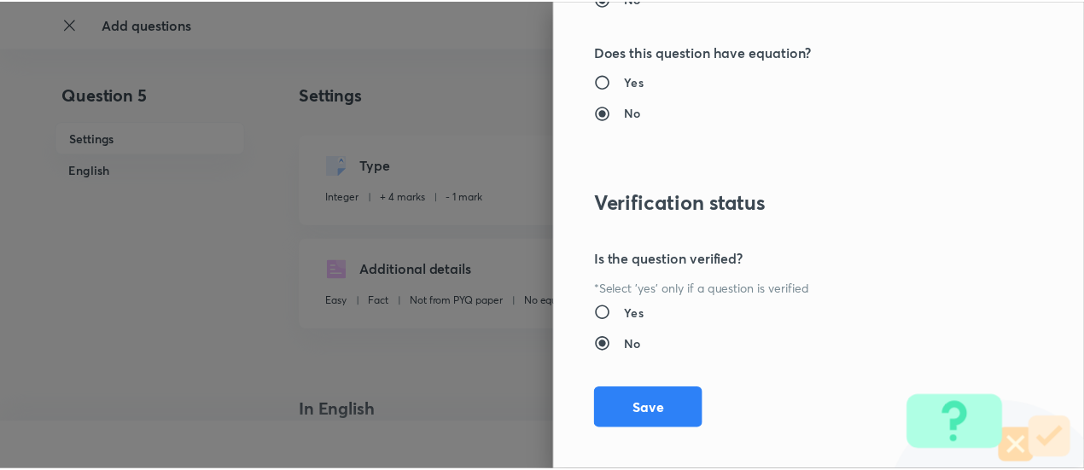
scroll to position [1701, 0]
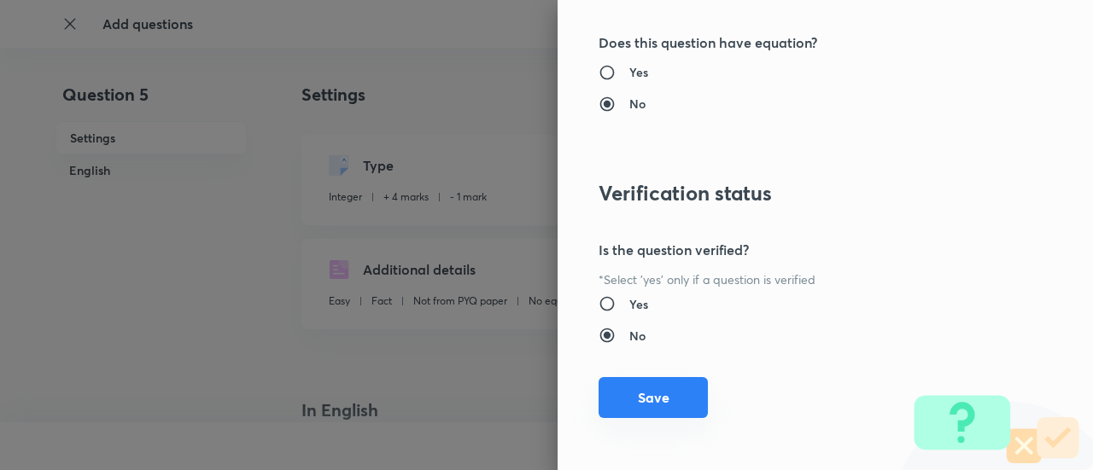
click at [656, 395] on button "Save" at bounding box center [653, 397] width 109 height 41
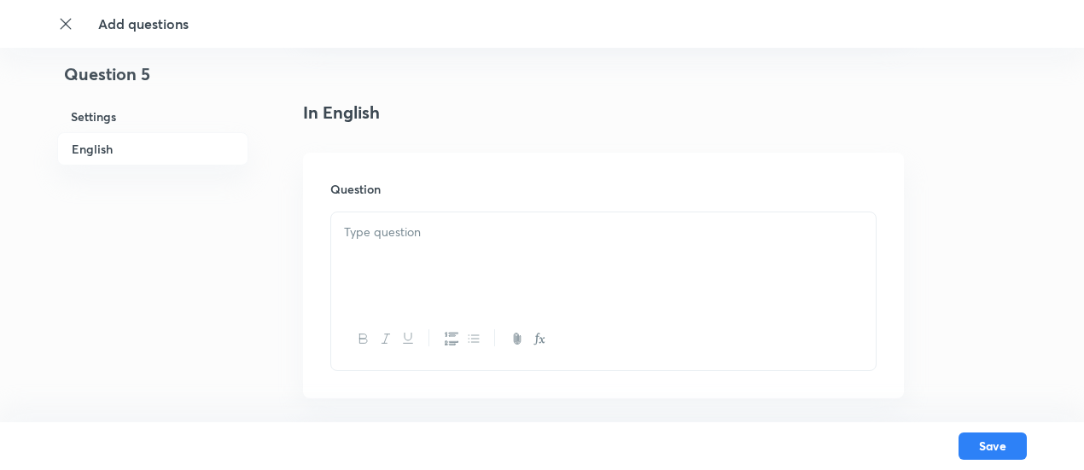
scroll to position [451, 0]
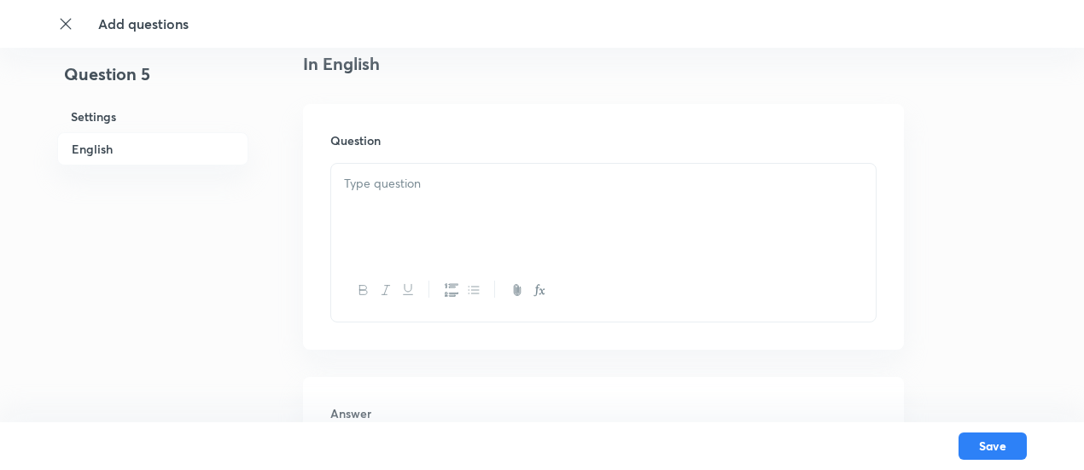
click at [511, 222] on div at bounding box center [603, 212] width 545 height 96
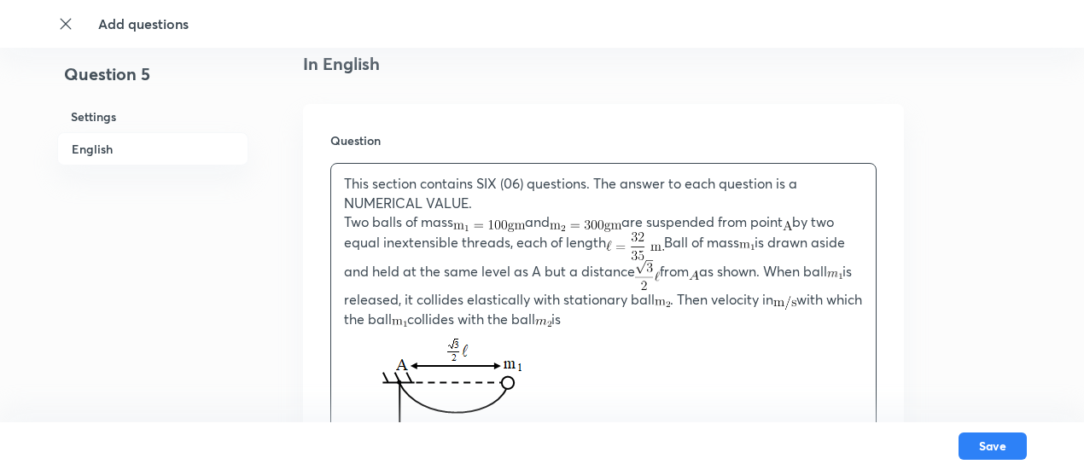
scroll to position [1236, 0]
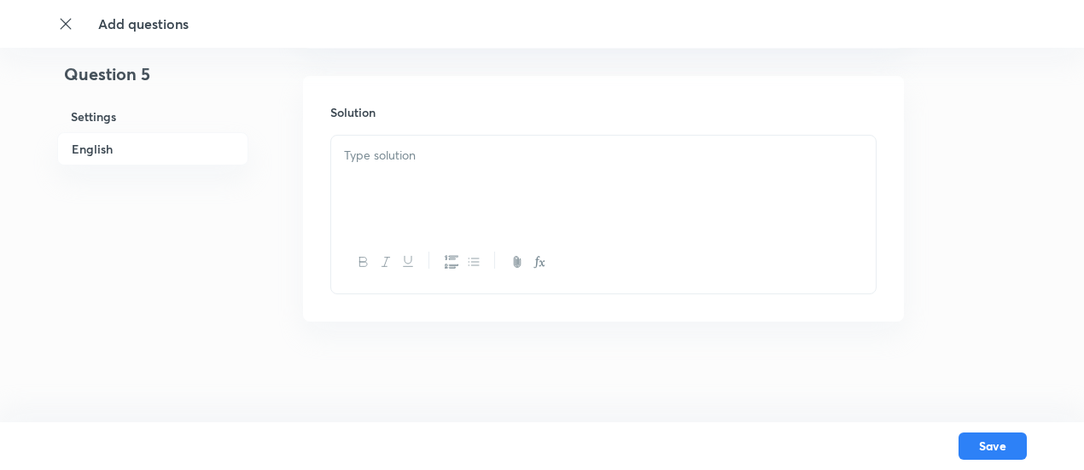
click at [459, 163] on p at bounding box center [603, 156] width 519 height 20
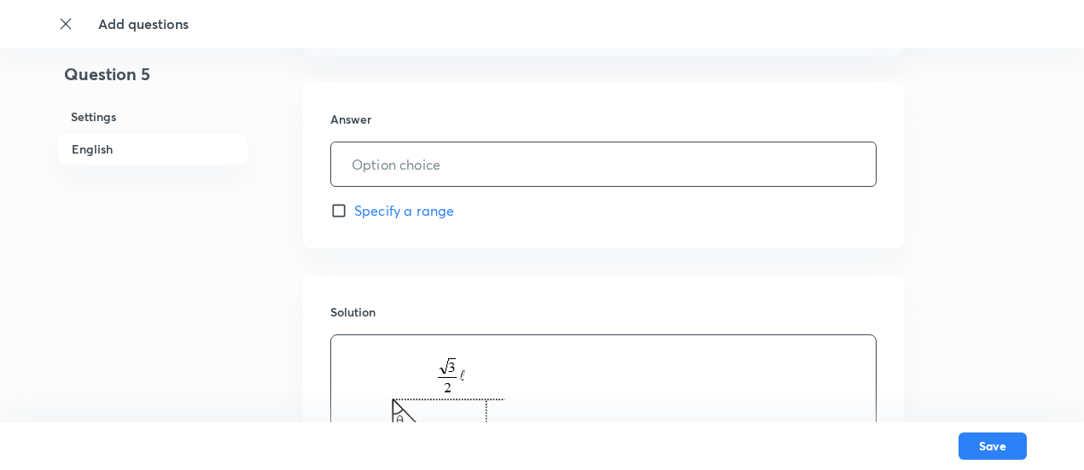
click at [445, 157] on input "text" at bounding box center [603, 165] width 545 height 44
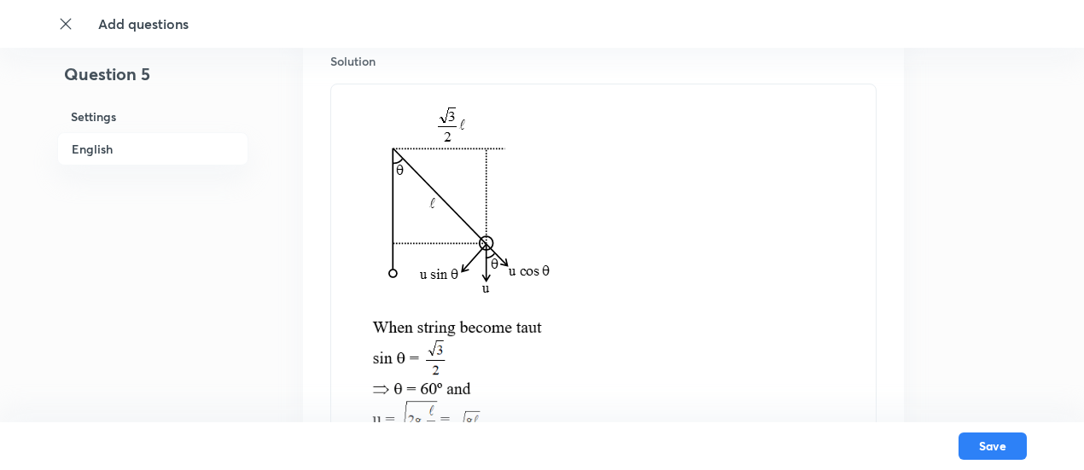
scroll to position [1593, 0]
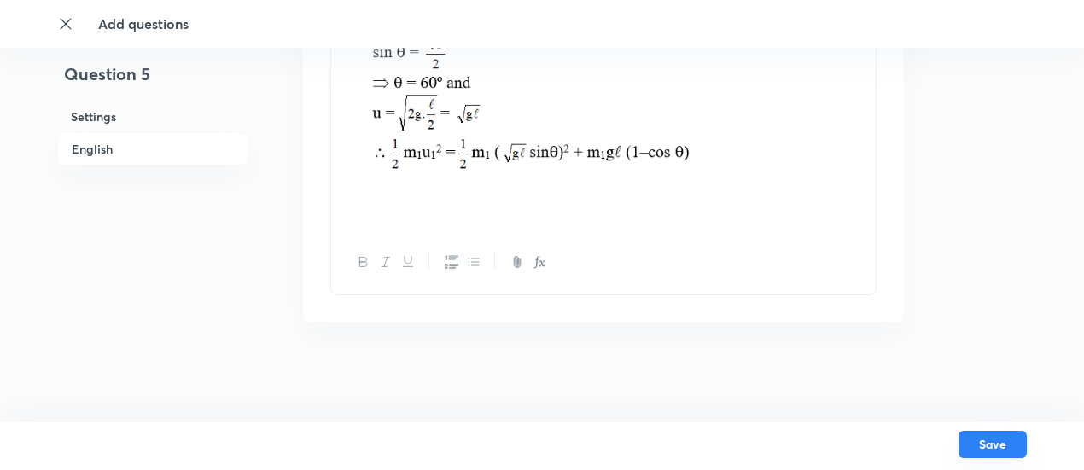
type input "4"
click at [985, 444] on button "Save" at bounding box center [993, 444] width 68 height 27
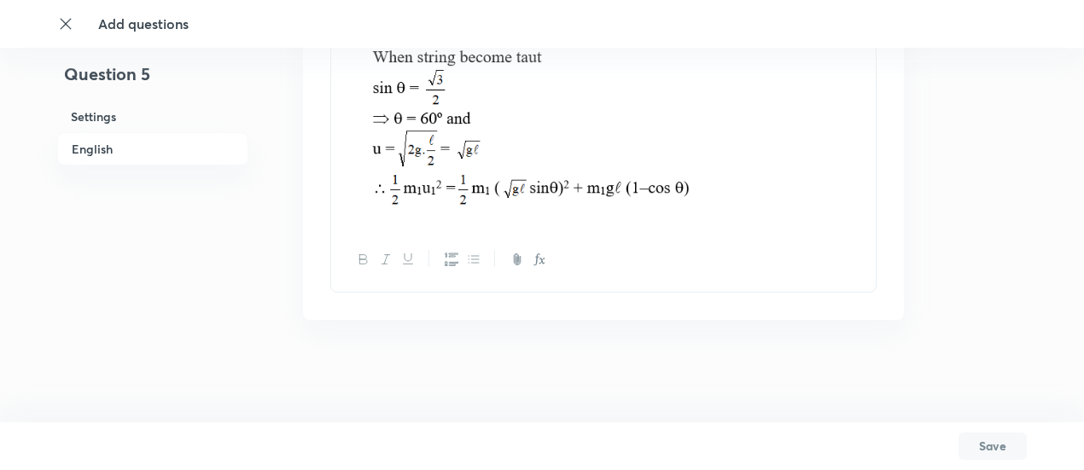
scroll to position [1535, 0]
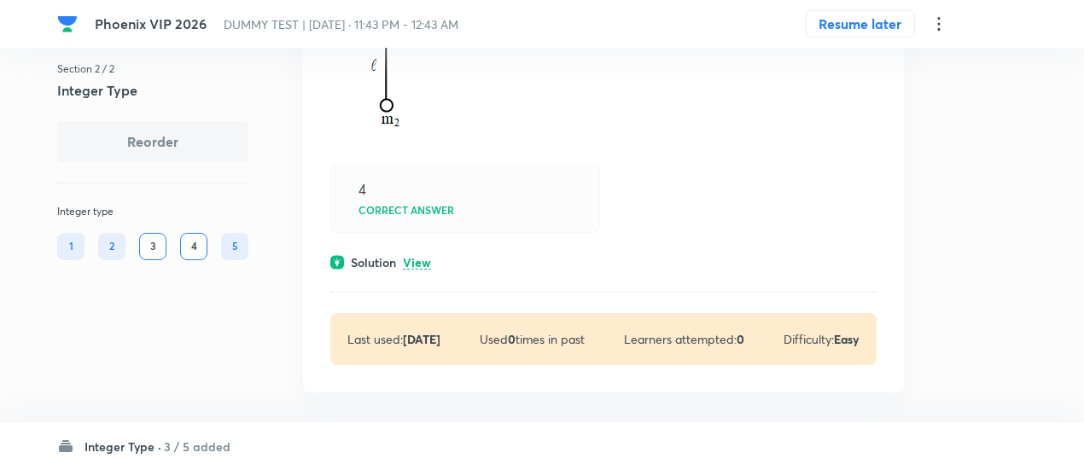
scroll to position [1781, 0]
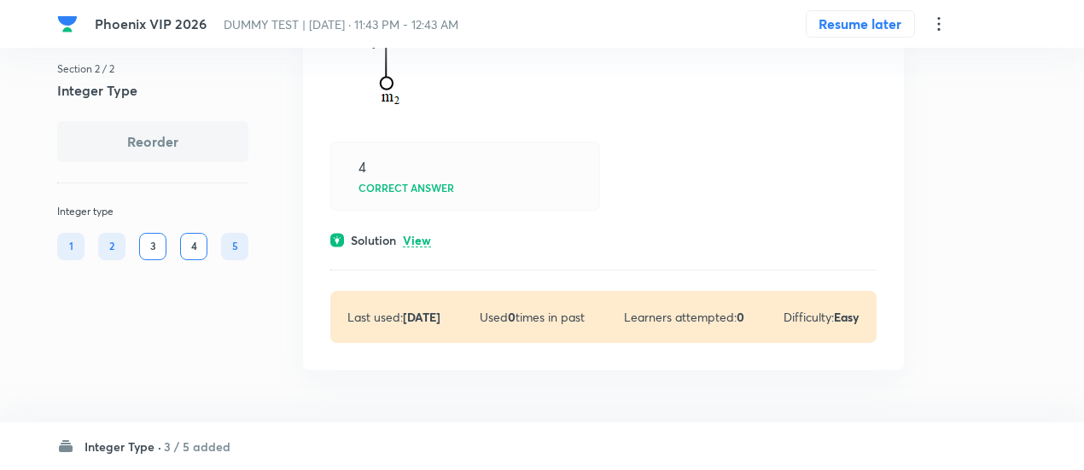
click at [417, 237] on p "View" at bounding box center [417, 241] width 28 height 13
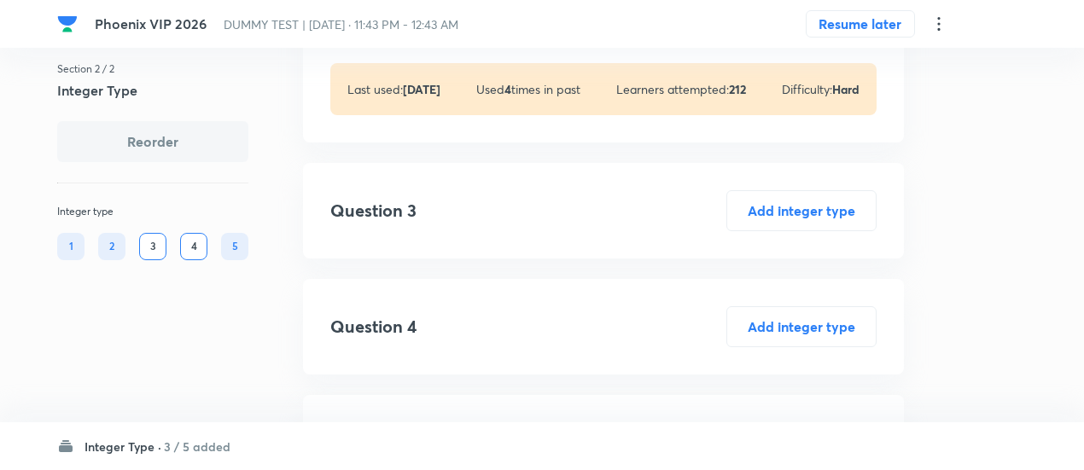
scroll to position [1096, 0]
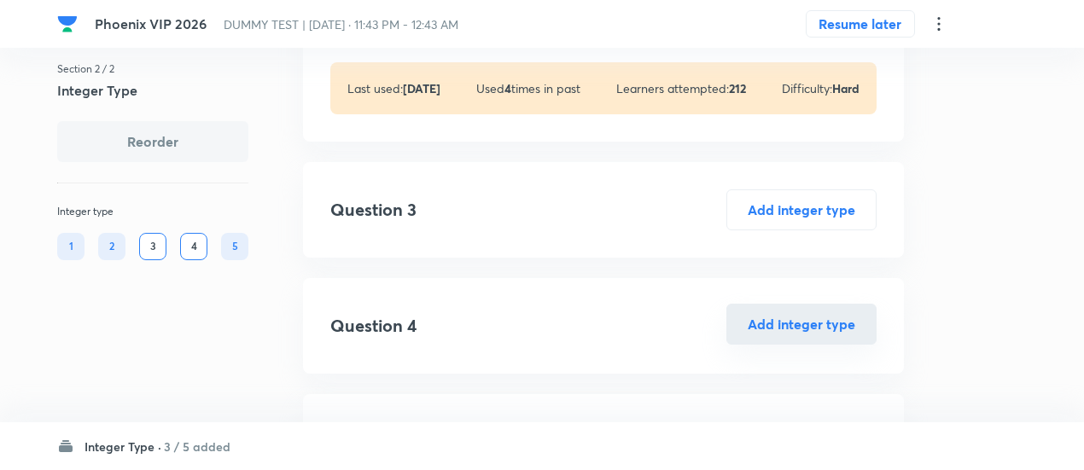
click at [828, 317] on button "Add integer type" at bounding box center [802, 324] width 150 height 41
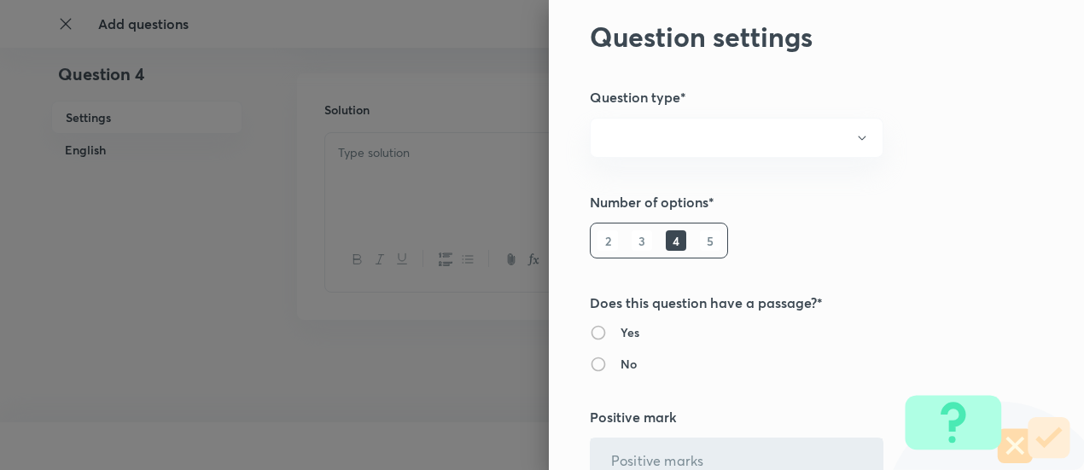
radio input "true"
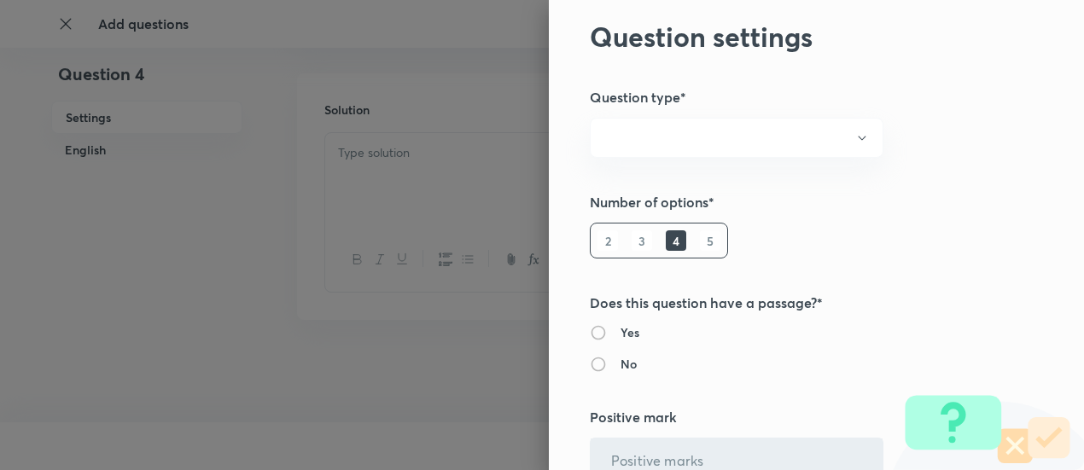
radio input "true"
type input "1"
type input "0"
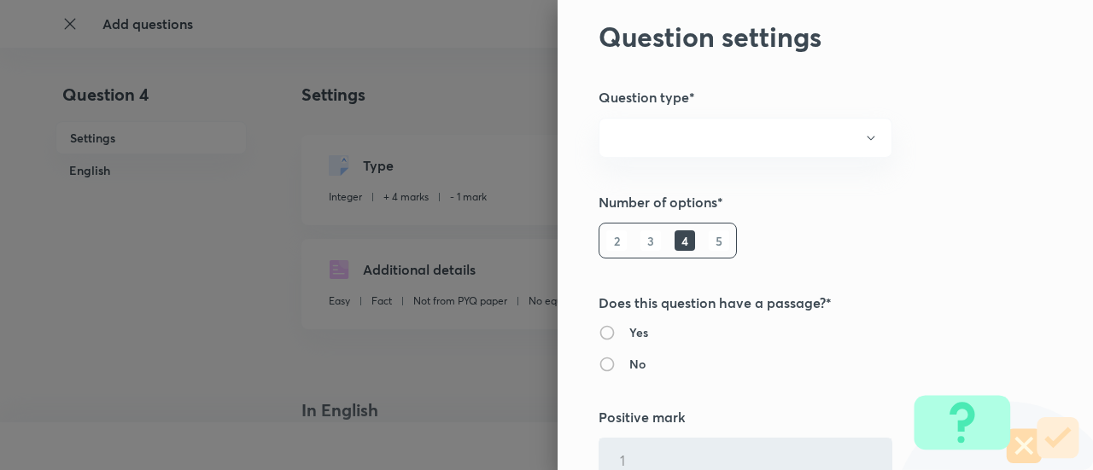
type input "4"
type input "1"
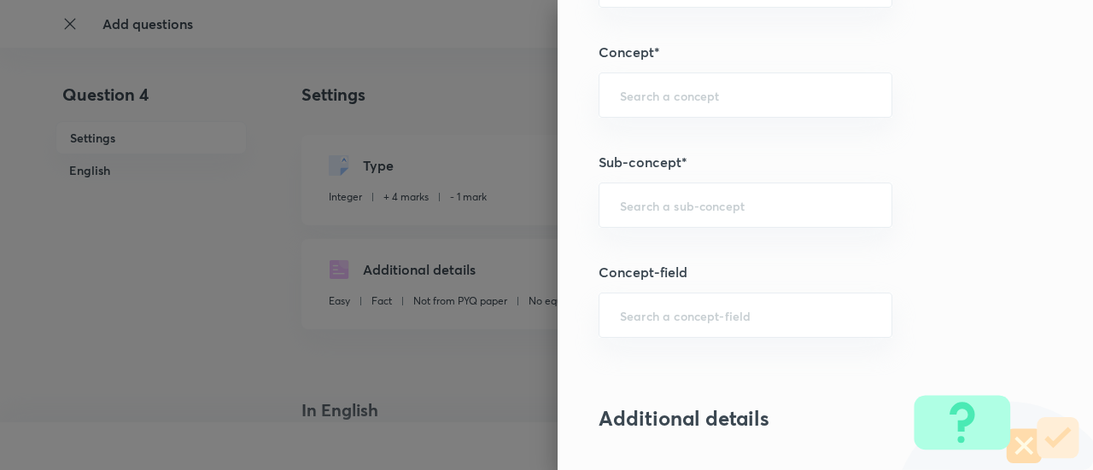
scroll to position [804, 0]
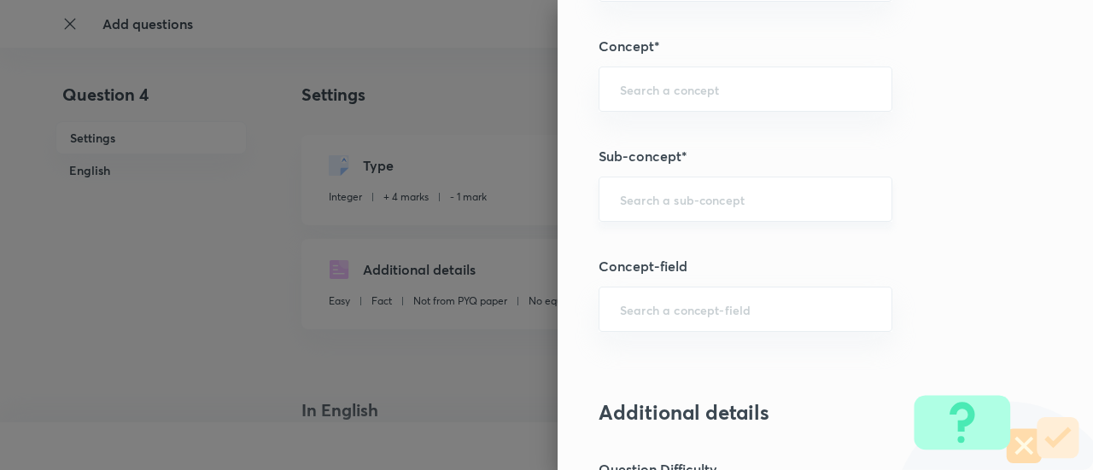
drag, startPoint x: 734, startPoint y: 219, endPoint x: 704, endPoint y: 185, distance: 46.0
click at [704, 185] on div "Question settings Question type* Integer Does this question have a passage?* Ye…" at bounding box center [825, 235] width 535 height 470
click at [704, 185] on div "​" at bounding box center [746, 199] width 294 height 45
click at [652, 281] on li "Equilibrium of Rigid Bodies" at bounding box center [732, 275] width 293 height 31
type input "Equilibrium of Rigid Bodies"
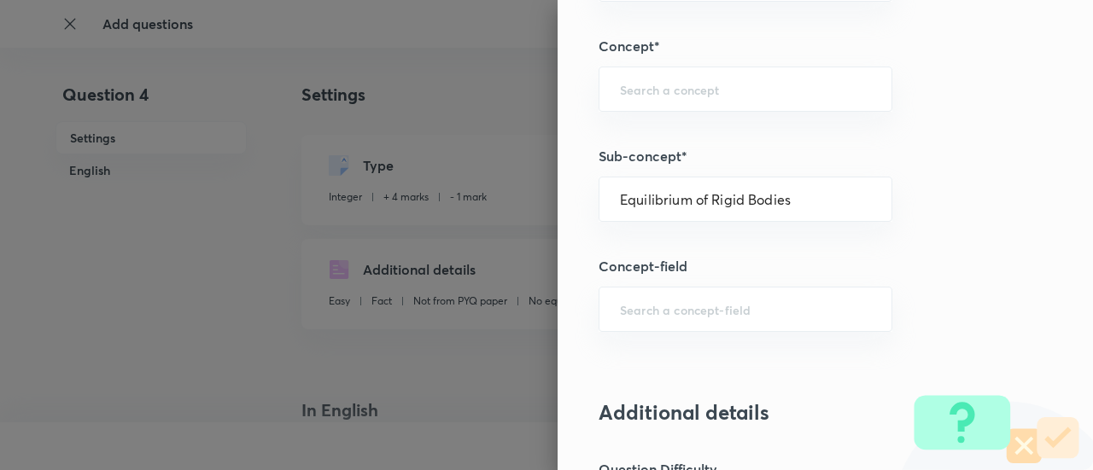
type input "Physics"
type input "Mechanics"
type input "Rigid Body Dynamics"
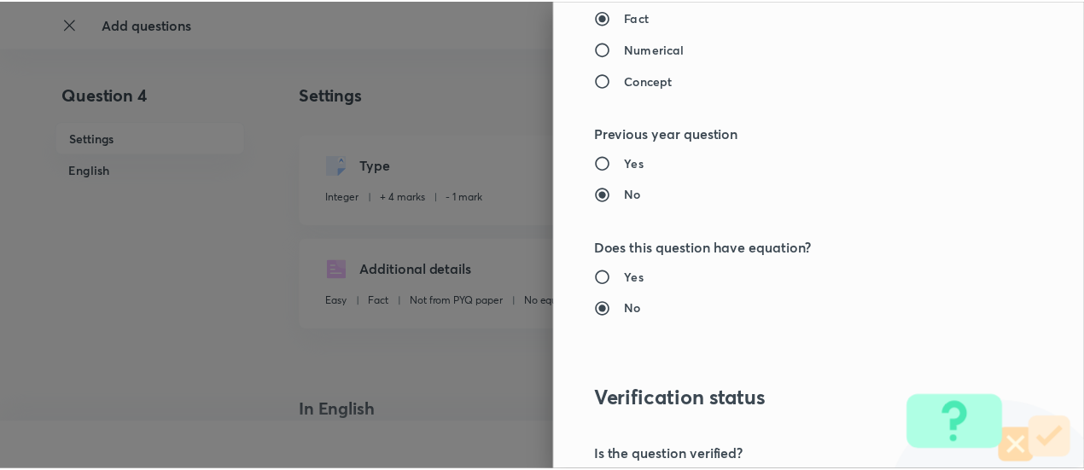
scroll to position [1701, 0]
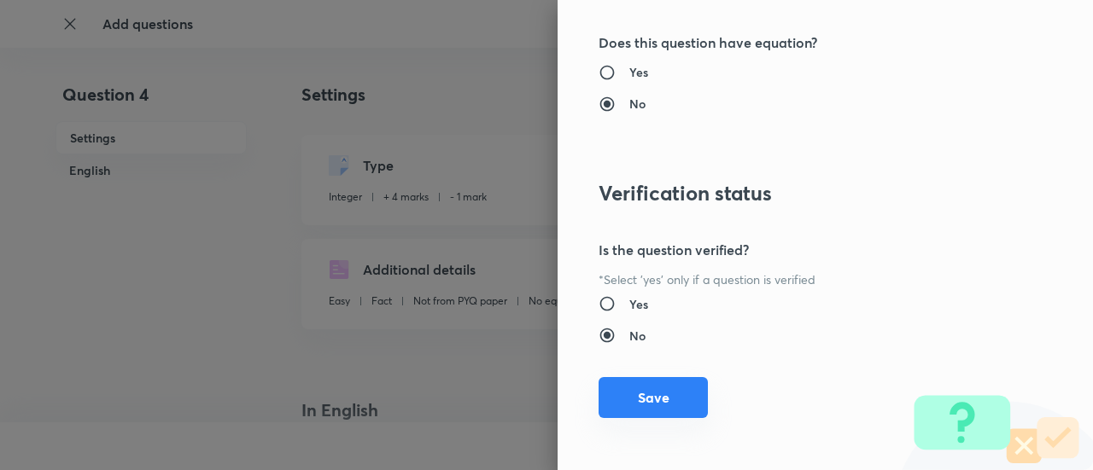
click at [659, 394] on button "Save" at bounding box center [653, 397] width 109 height 41
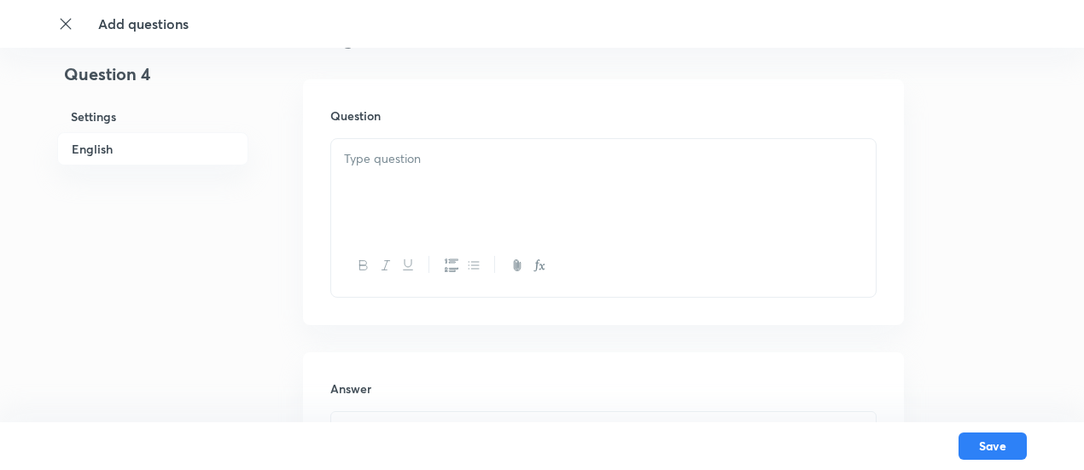
scroll to position [479, 0]
click at [530, 216] on div at bounding box center [603, 184] width 545 height 96
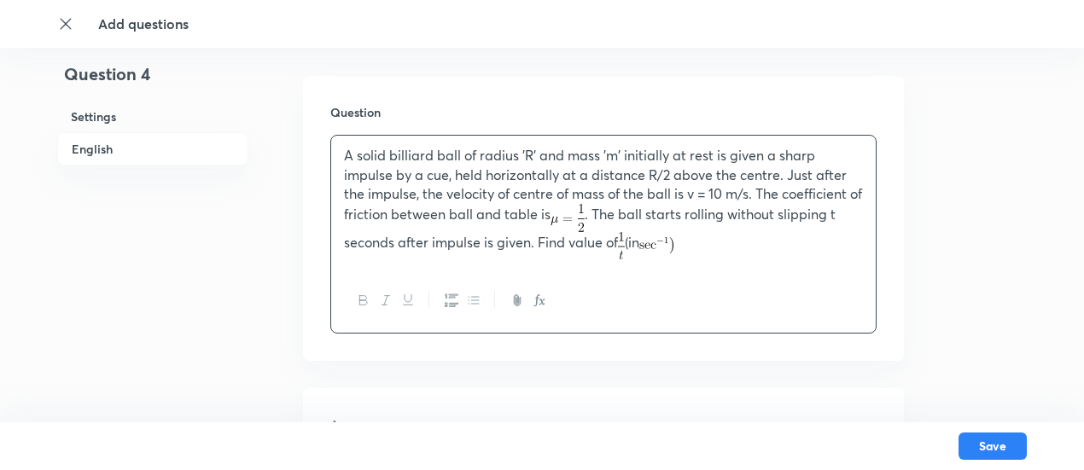
click at [536, 190] on span "A solid billiard ball of radius 'R' and mass 'm' initially at rest is given a s…" at bounding box center [603, 198] width 518 height 105
click at [753, 172] on span "A solid billiard ball of radius 'R' and mass 'm' initially at rest is given a s…" at bounding box center [603, 198] width 518 height 105
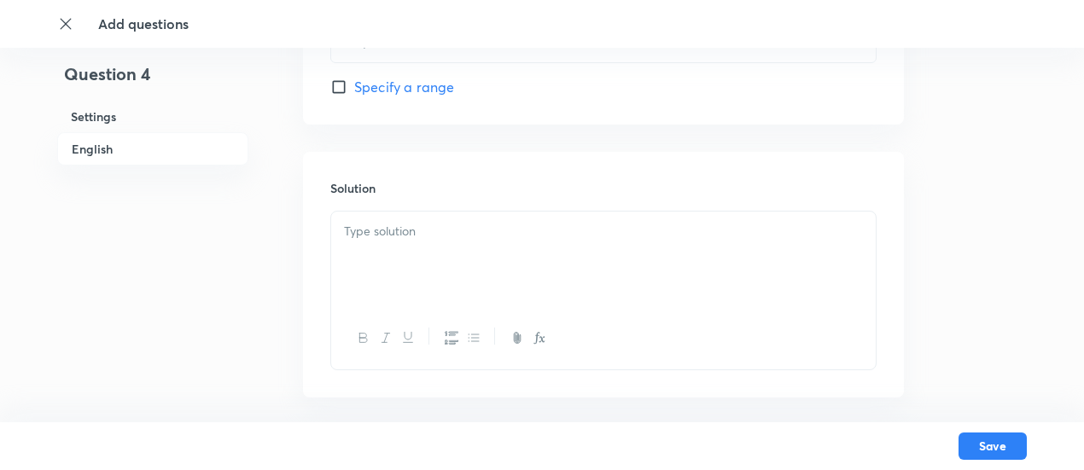
scroll to position [915, 0]
click at [497, 252] on div at bounding box center [603, 254] width 545 height 96
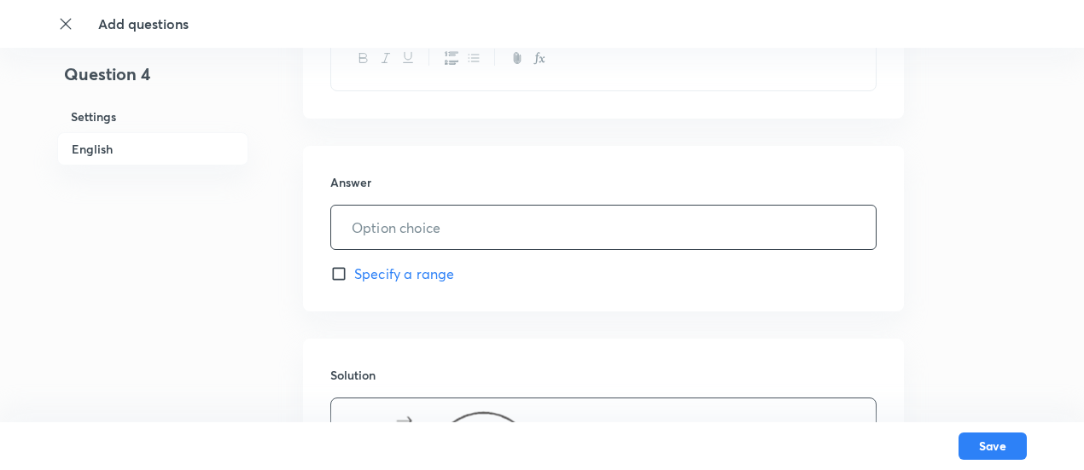
scroll to position [717, 0]
click at [478, 223] on input "text" at bounding box center [603, 232] width 545 height 44
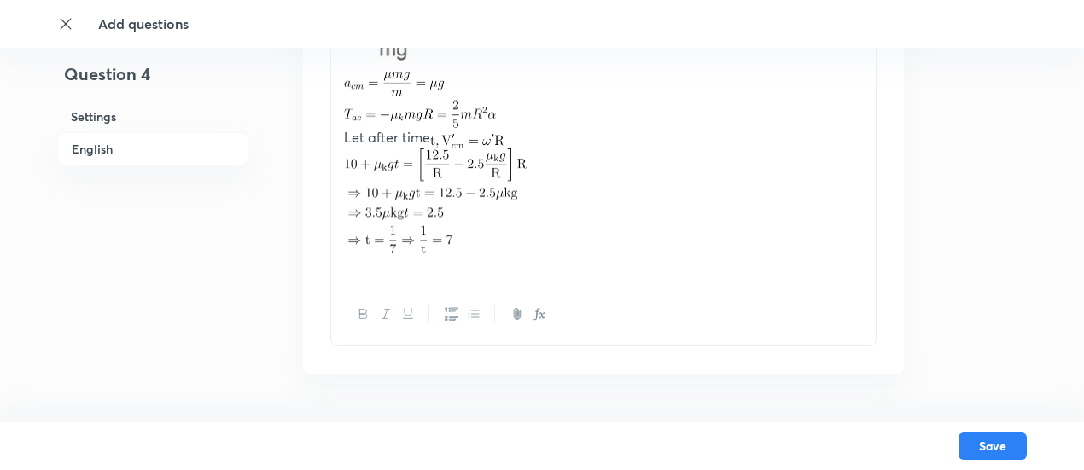
scroll to position [1622, 0]
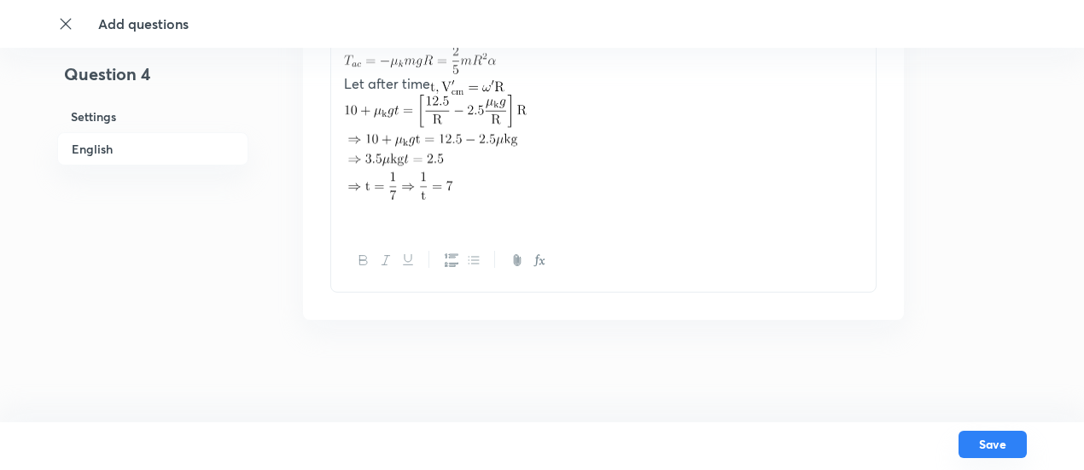
type input "7"
click at [982, 441] on button "Save" at bounding box center [993, 444] width 68 height 27
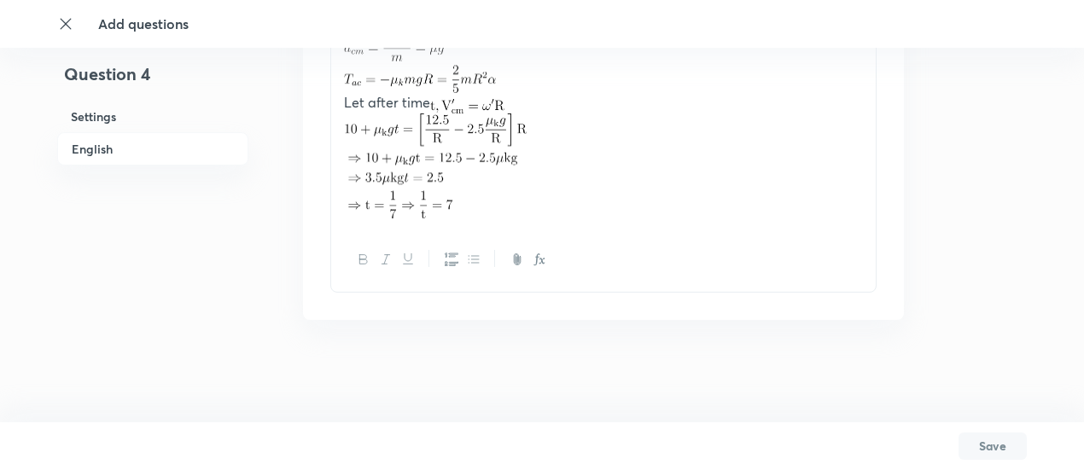
scroll to position [1603, 0]
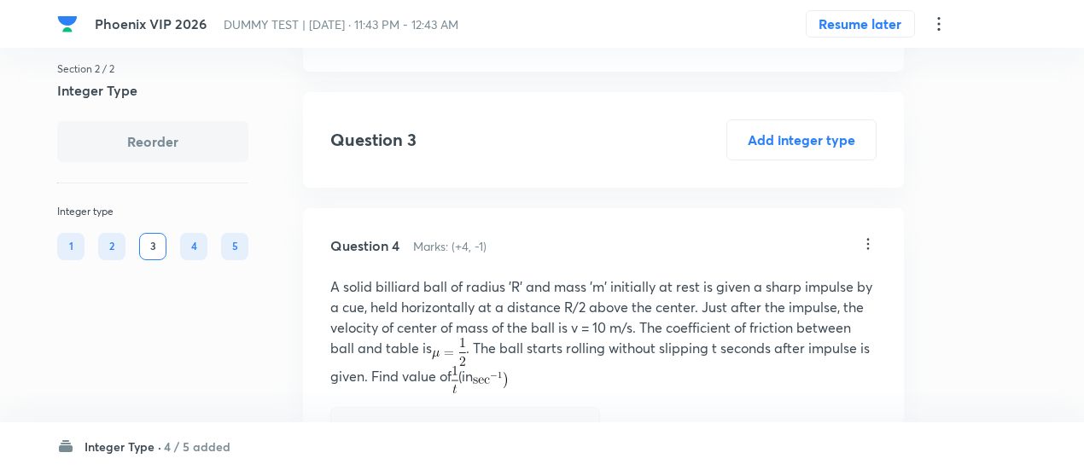
scroll to position [1170, 0]
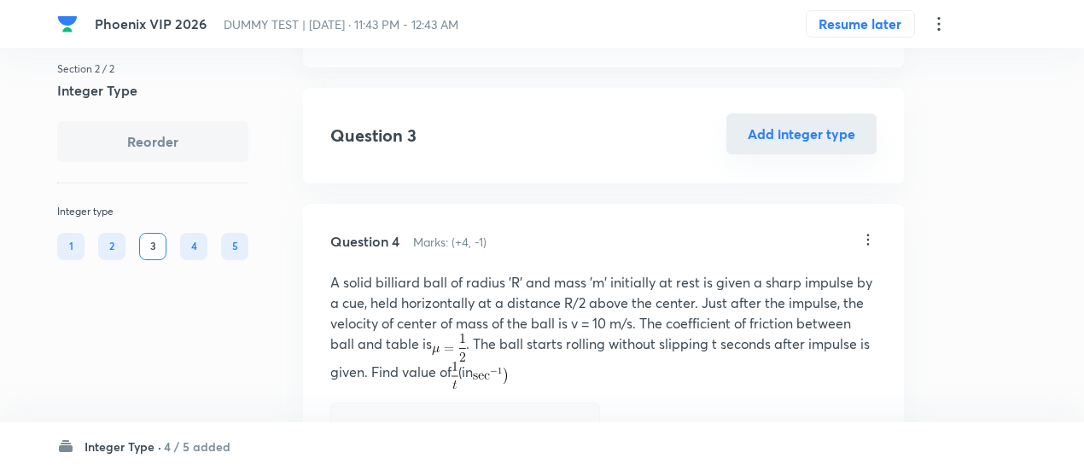
click at [809, 143] on button "Add integer type" at bounding box center [802, 134] width 150 height 41
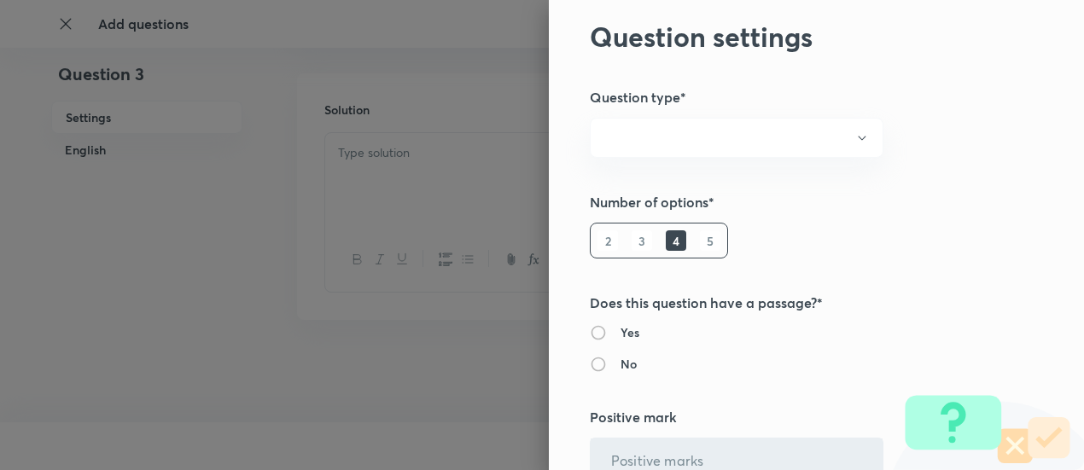
radio input "true"
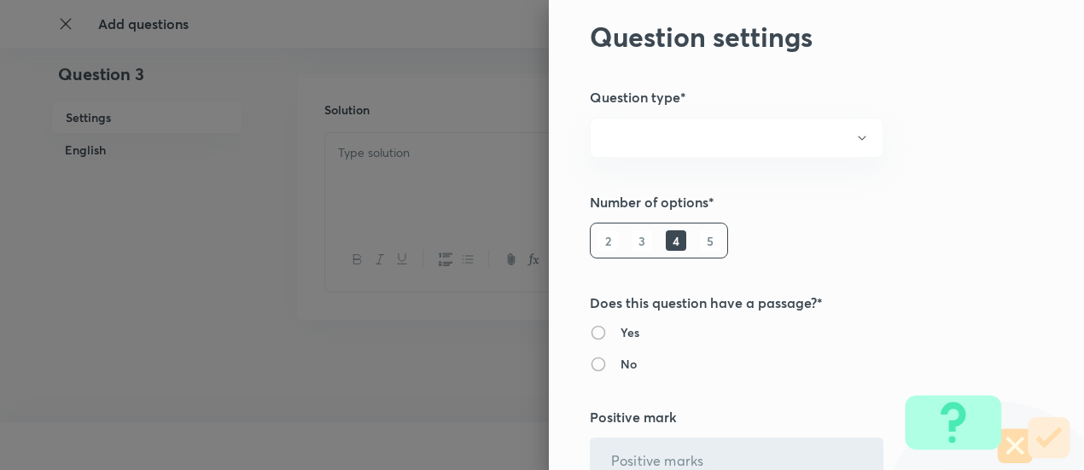
radio input "true"
type input "1"
type input "0"
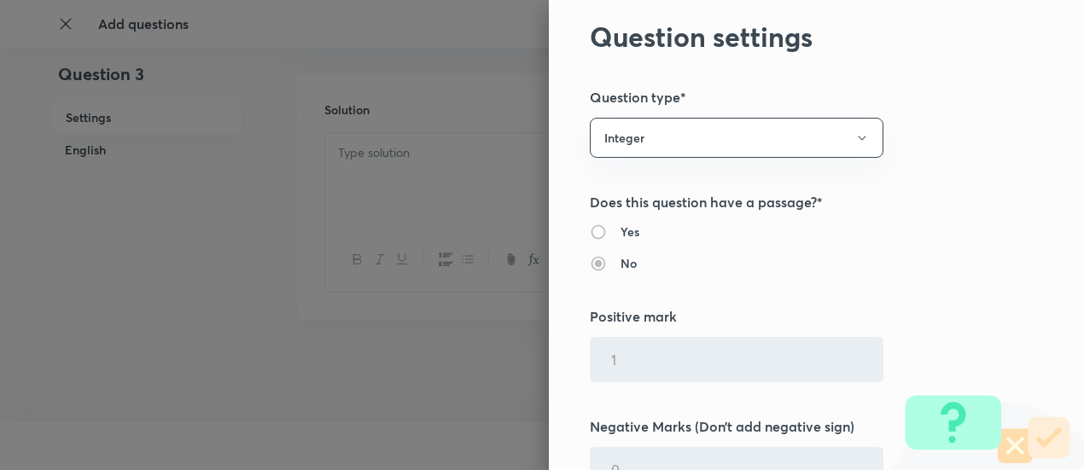
type input "4"
type input "1"
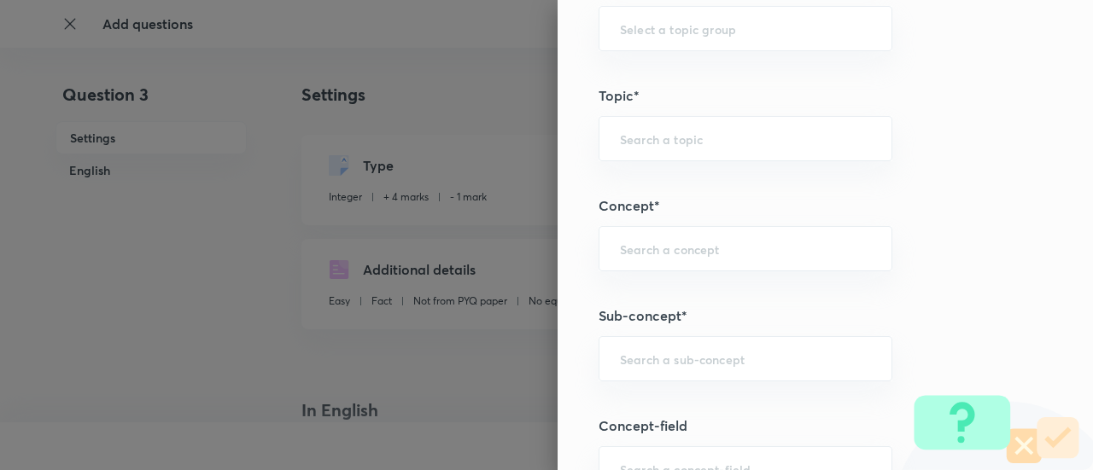
scroll to position [651, 0]
click at [747, 353] on input "text" at bounding box center [745, 353] width 251 height 16
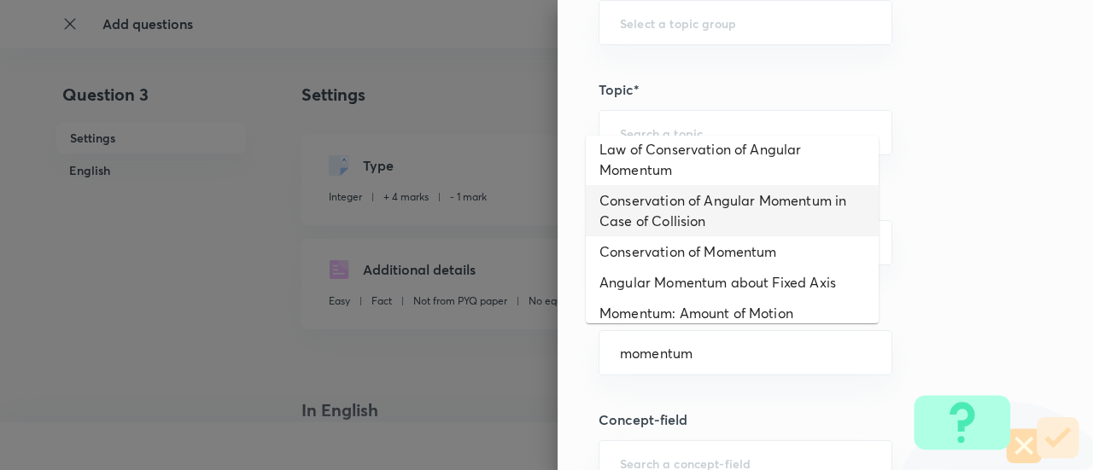
scroll to position [69, 0]
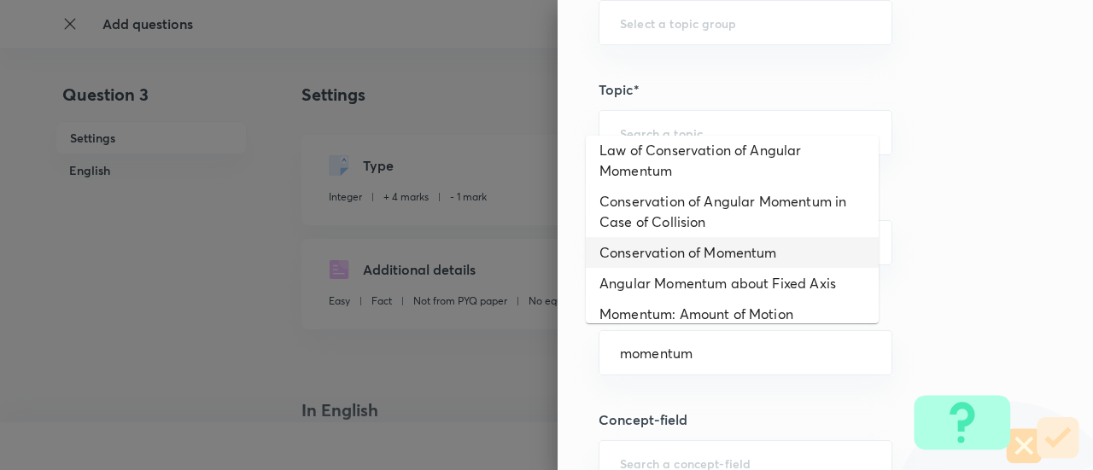
click at [659, 251] on li "Conservation of Momentum" at bounding box center [732, 252] width 293 height 31
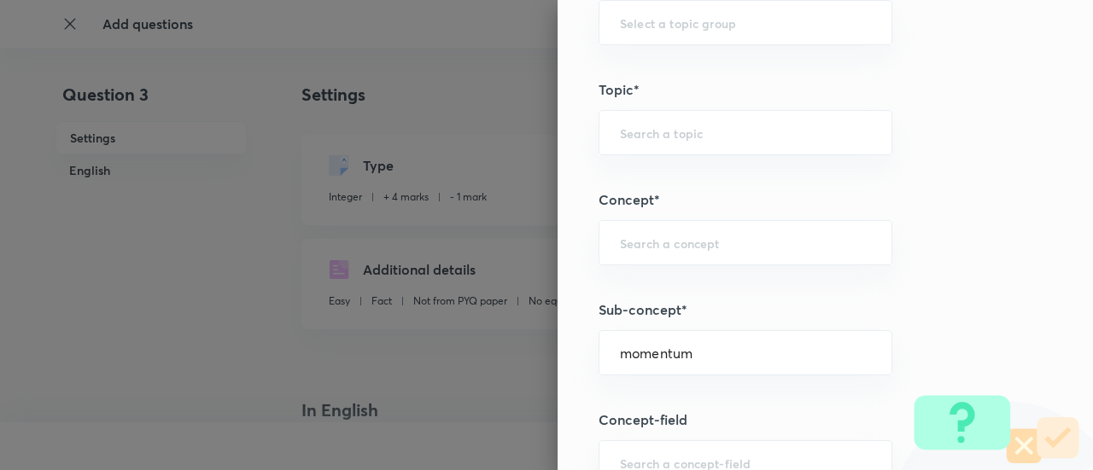
type input "Conservation of Momentum"
type input "Physics"
type input "Mechanics"
type input "Centre of Mass, Impulse and Collisions"
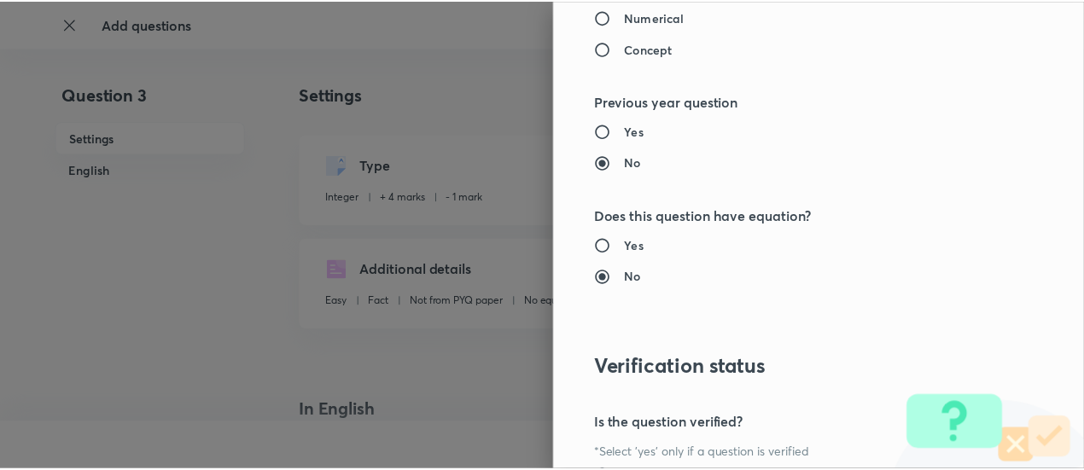
scroll to position [1701, 0]
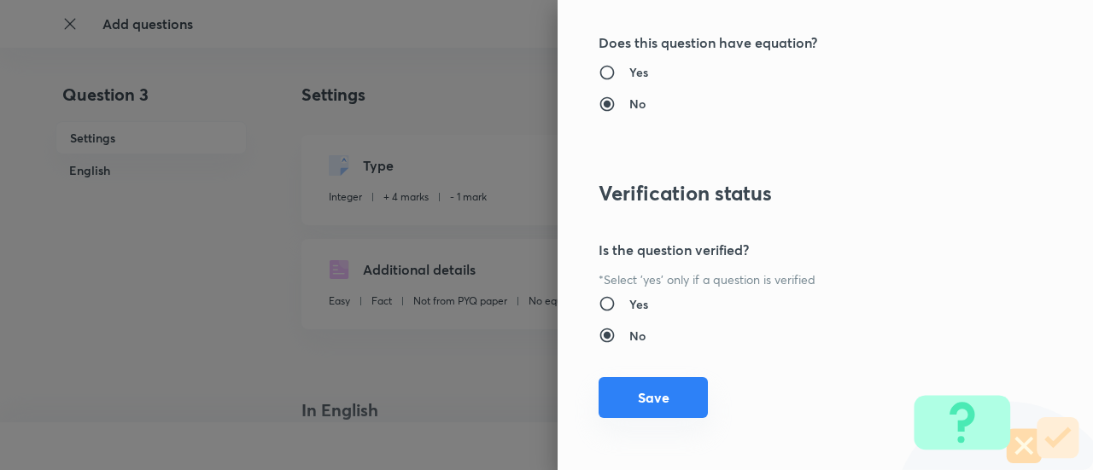
click at [664, 394] on button "Save" at bounding box center [653, 397] width 109 height 41
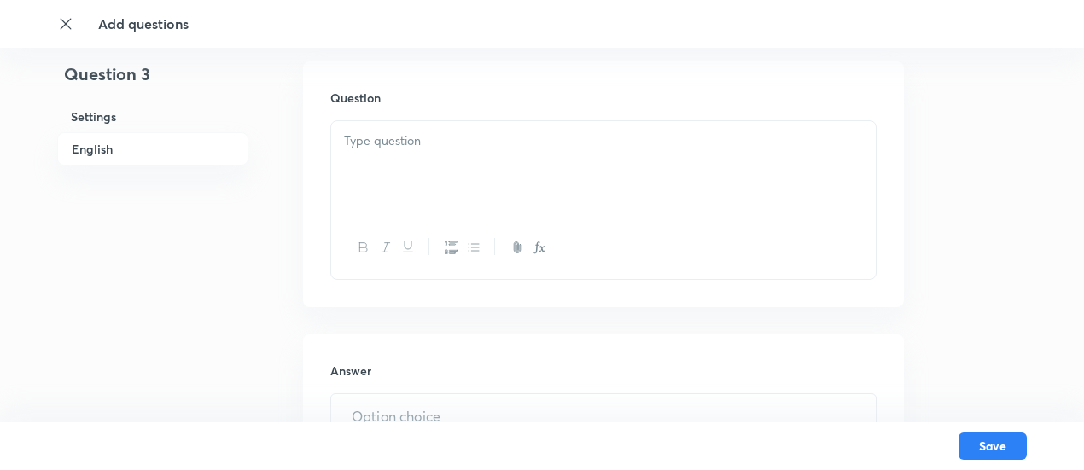
scroll to position [493, 0]
click at [509, 151] on div at bounding box center [603, 170] width 545 height 96
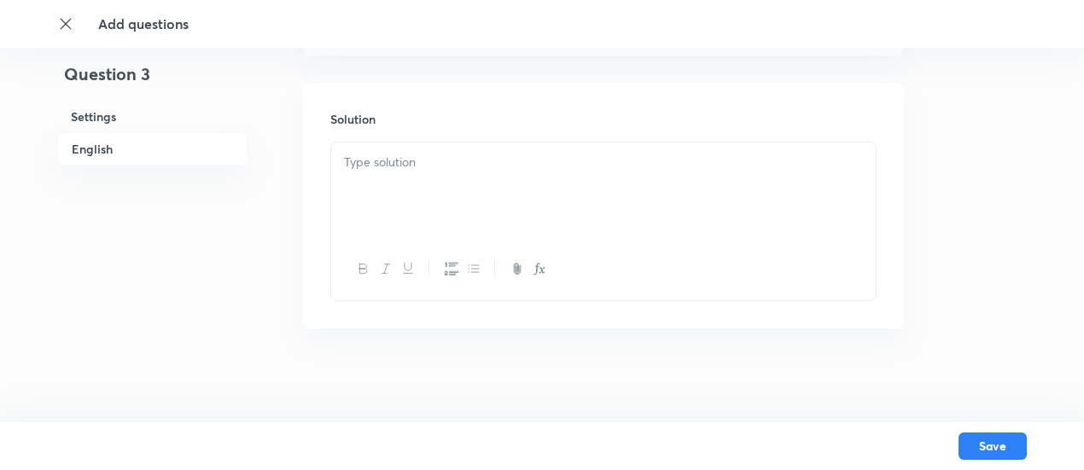
scroll to position [1194, 0]
click at [502, 199] on div at bounding box center [603, 184] width 545 height 96
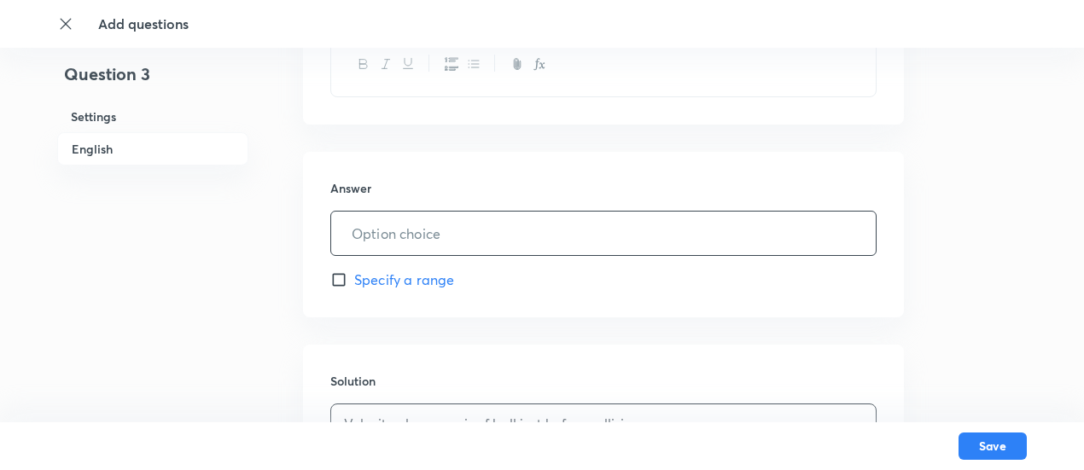
scroll to position [922, 0]
click at [557, 238] on input "text" at bounding box center [603, 236] width 545 height 44
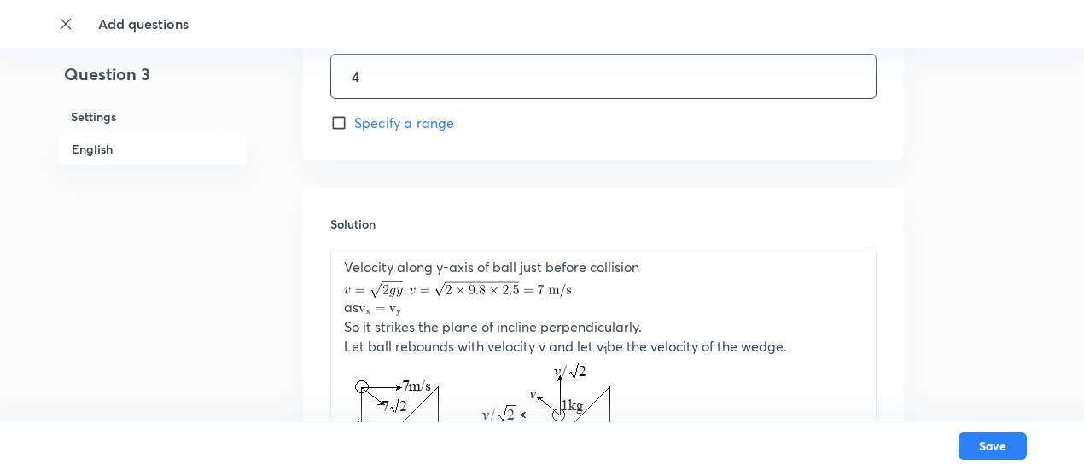
scroll to position [1533, 0]
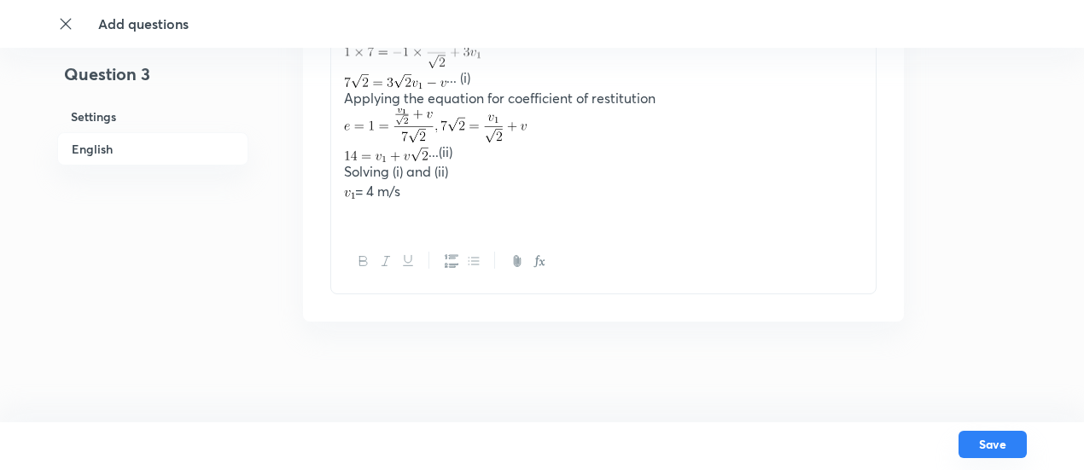
type input "4"
click at [1012, 441] on button "Save" at bounding box center [993, 444] width 68 height 27
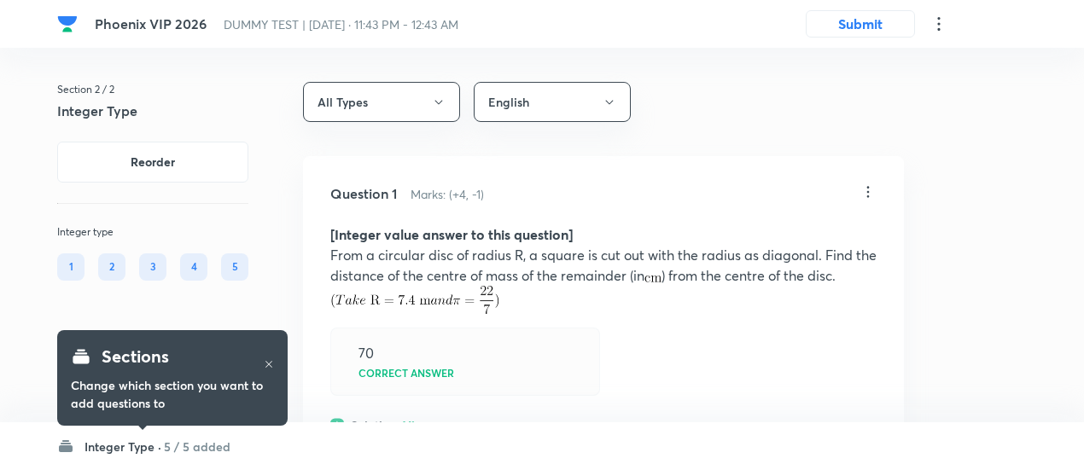
click at [154, 452] on h6 "Integer Type ·" at bounding box center [123, 447] width 77 height 18
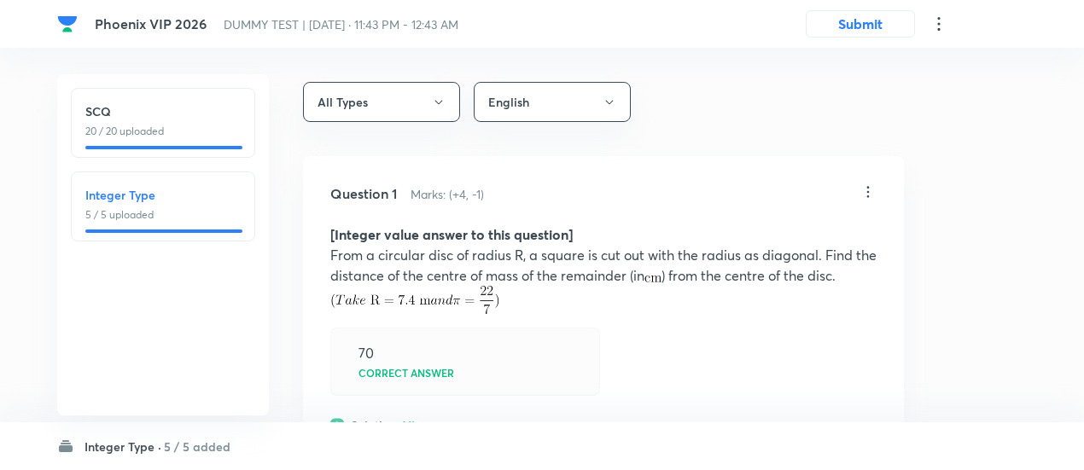
click at [166, 117] on h6 "SCQ" at bounding box center [162, 111] width 155 height 18
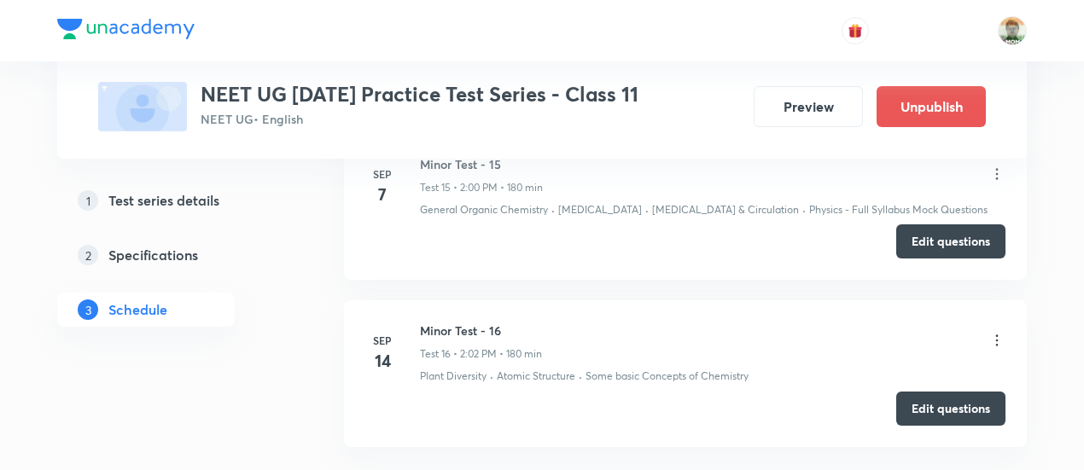
scroll to position [3288, 0]
click at [924, 241] on button "Edit questions" at bounding box center [951, 239] width 109 height 34
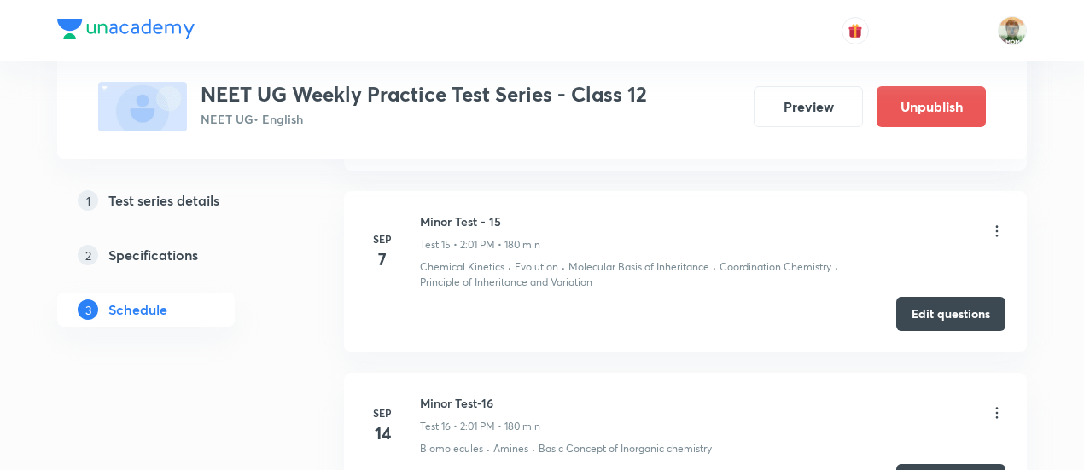
scroll to position [3187, 0]
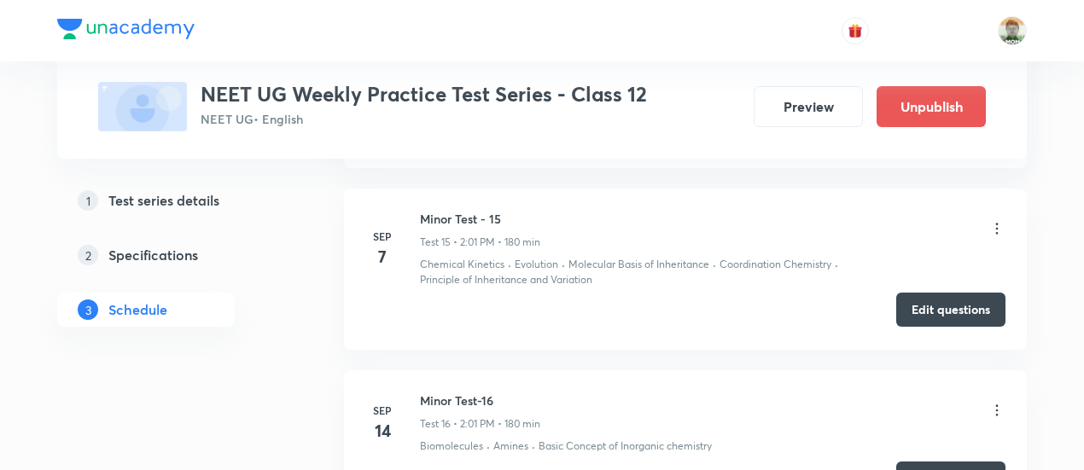
click at [931, 293] on button "Edit questions" at bounding box center [951, 310] width 109 height 34
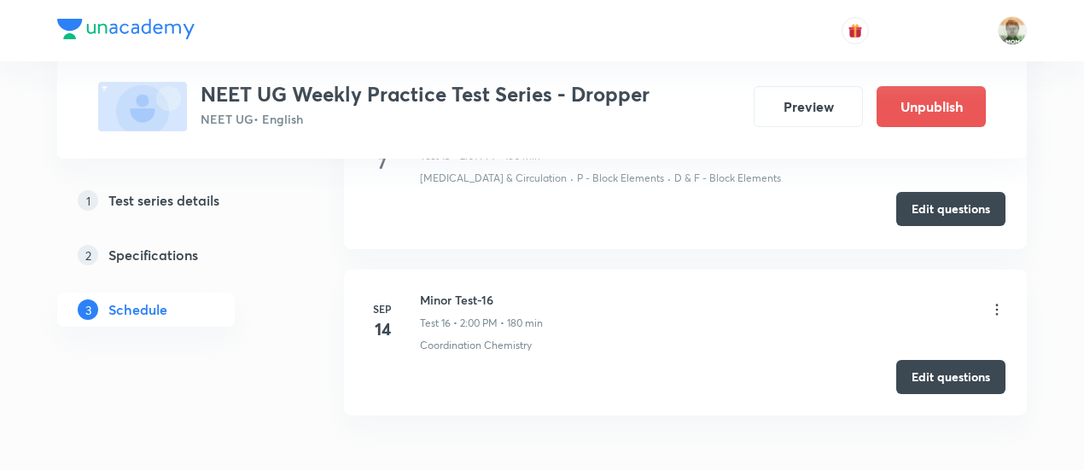
click at [958, 206] on button "Edit questions" at bounding box center [951, 209] width 109 height 34
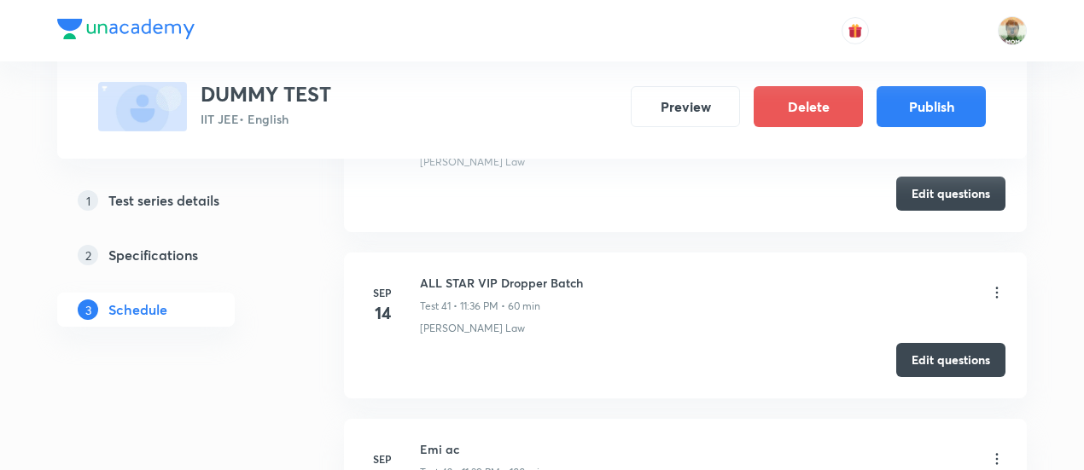
scroll to position [7588, 0]
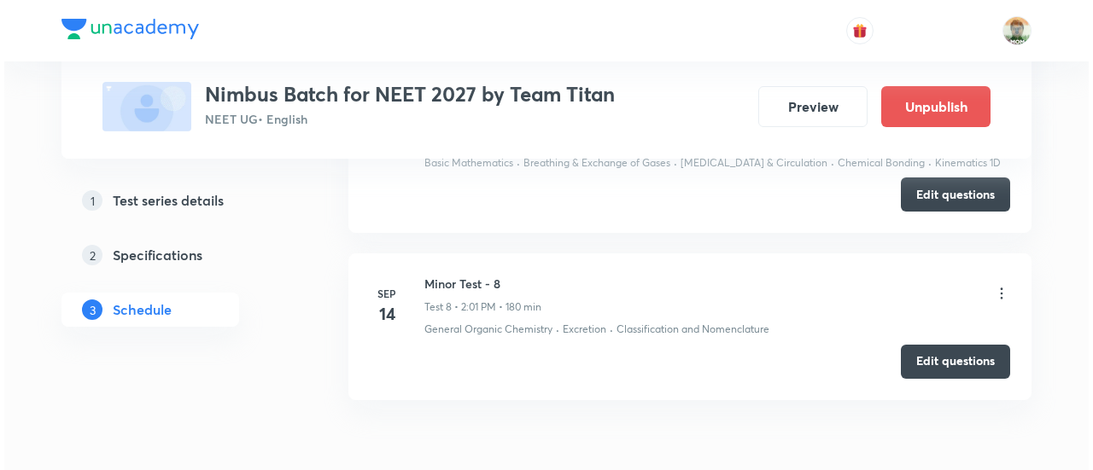
scroll to position [2079, 0]
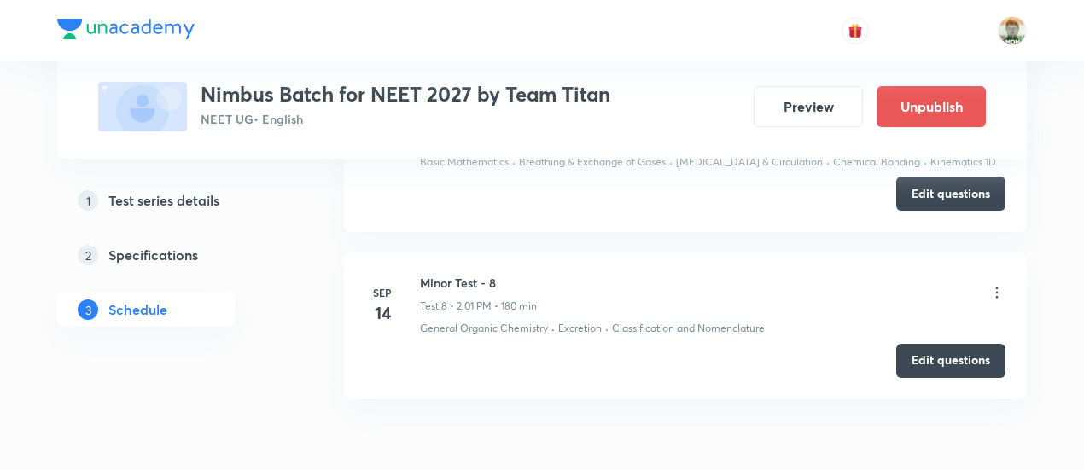
click at [999, 288] on icon at bounding box center [997, 292] width 17 height 17
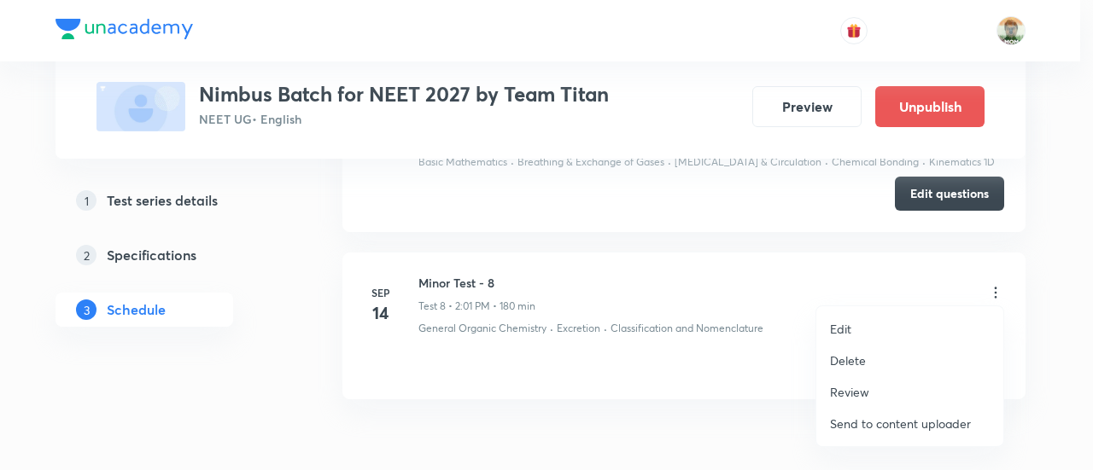
click at [851, 327] on li "Edit" at bounding box center [909, 329] width 187 height 32
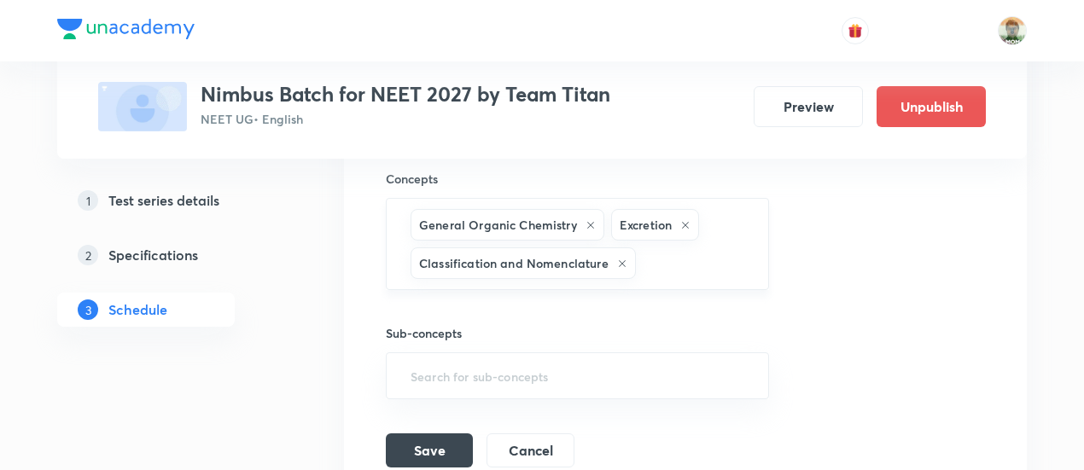
scroll to position [1848, 0]
click at [712, 272] on div "General Organic Chemistry Excretion Classification and Nomenclature ​" at bounding box center [577, 245] width 383 height 92
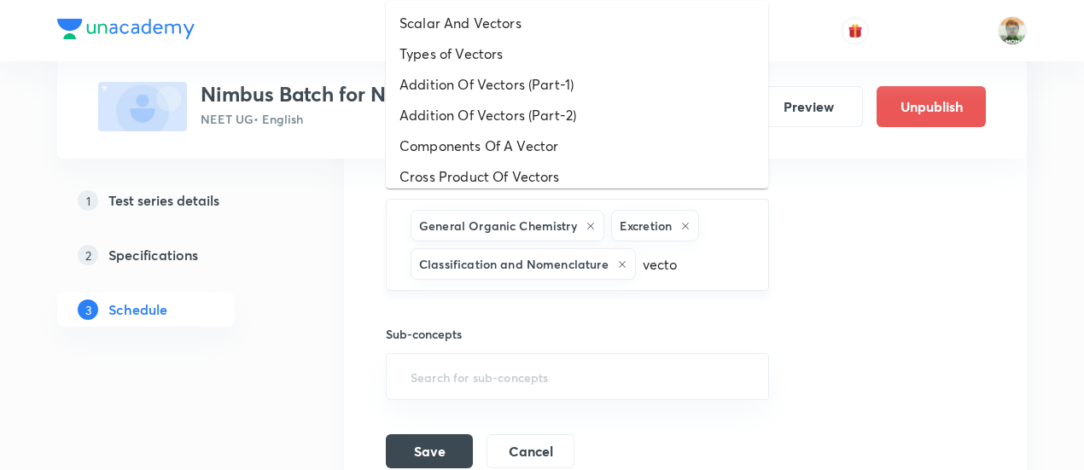
type input "vector"
click at [529, 26] on li "Scalar And Vectors" at bounding box center [577, 23] width 383 height 31
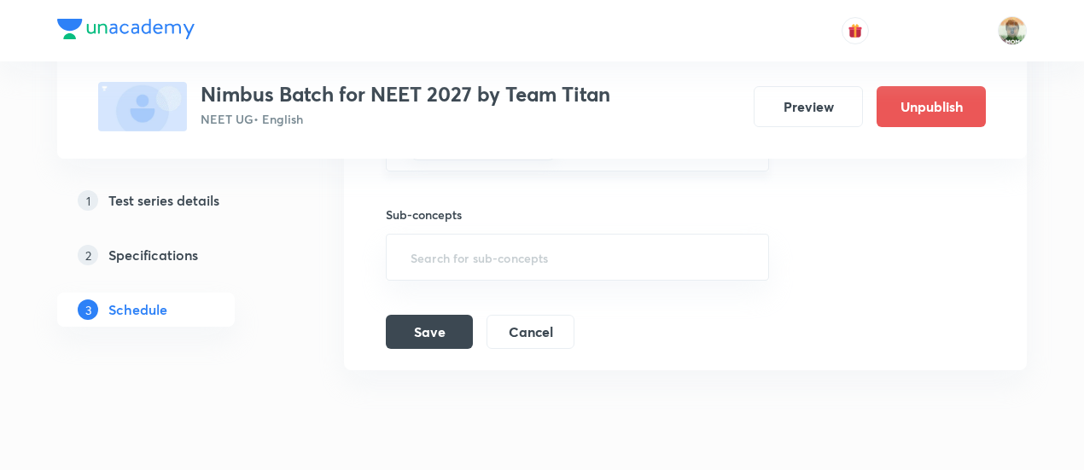
scroll to position [2024, 0]
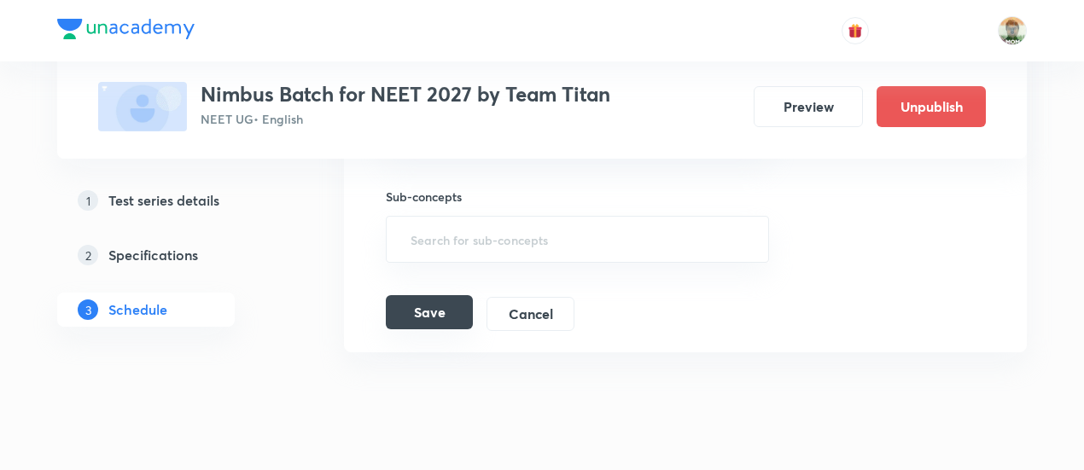
click at [449, 301] on button "Save" at bounding box center [429, 312] width 87 height 34
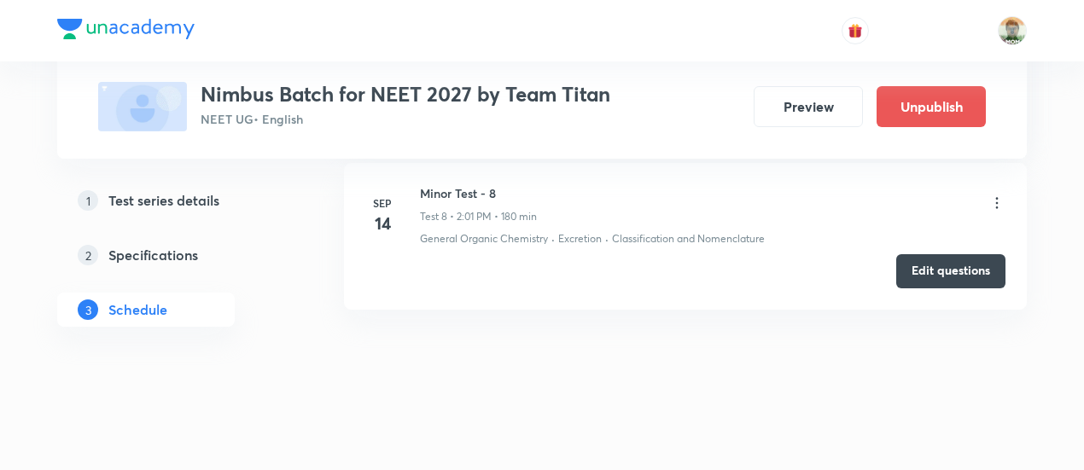
scroll to position [1489, 0]
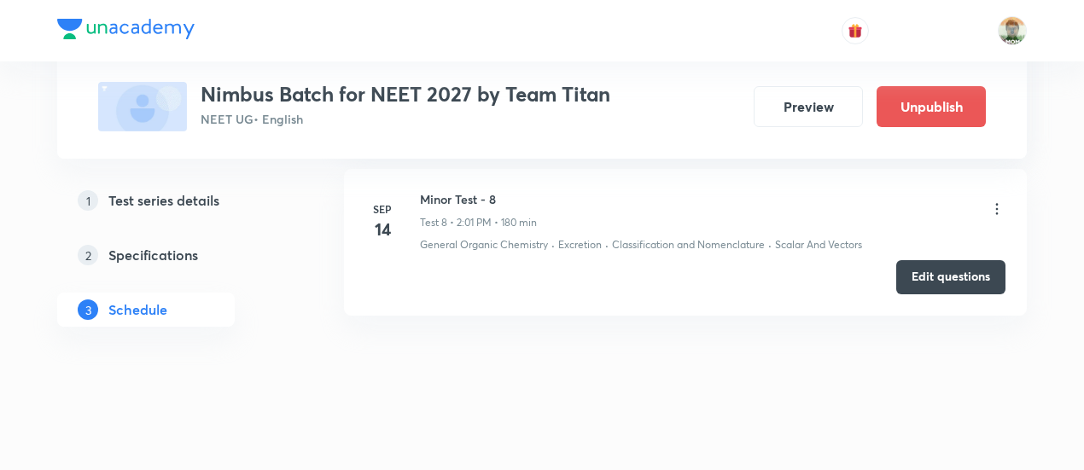
click at [943, 254] on li "[DATE] [MEDICAL_DATA] - 8 Test 8 • 2:01 PM • 180 min General Organic Chemistry …" at bounding box center [685, 242] width 683 height 146
click at [943, 269] on button "Edit questions" at bounding box center [951, 276] width 109 height 34
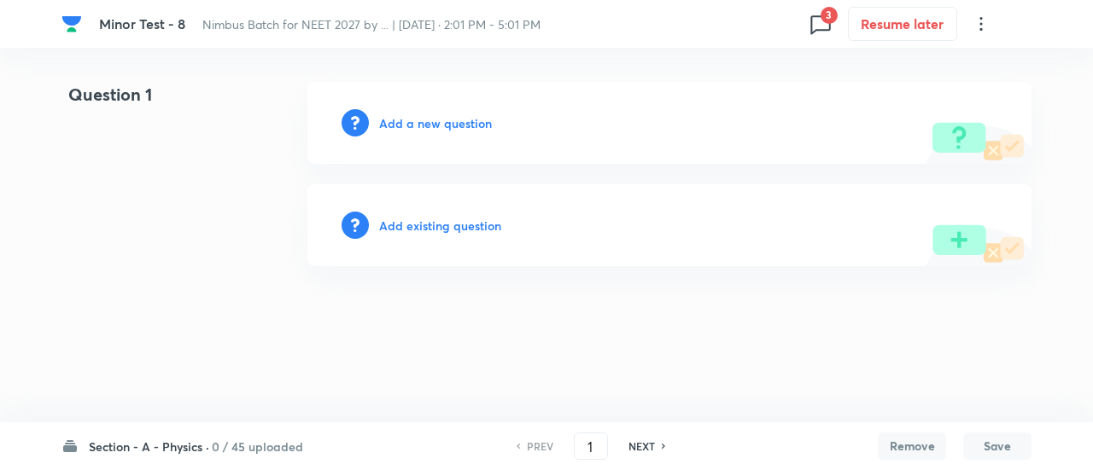
click at [827, 32] on icon at bounding box center [820, 23] width 27 height 27
click at [579, 97] on div at bounding box center [546, 235] width 1093 height 470
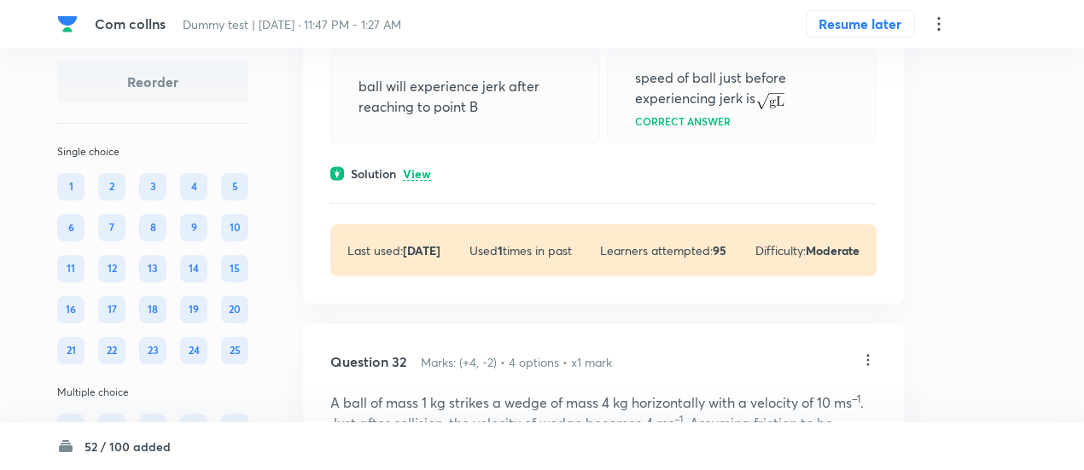
scroll to position [25687, 0]
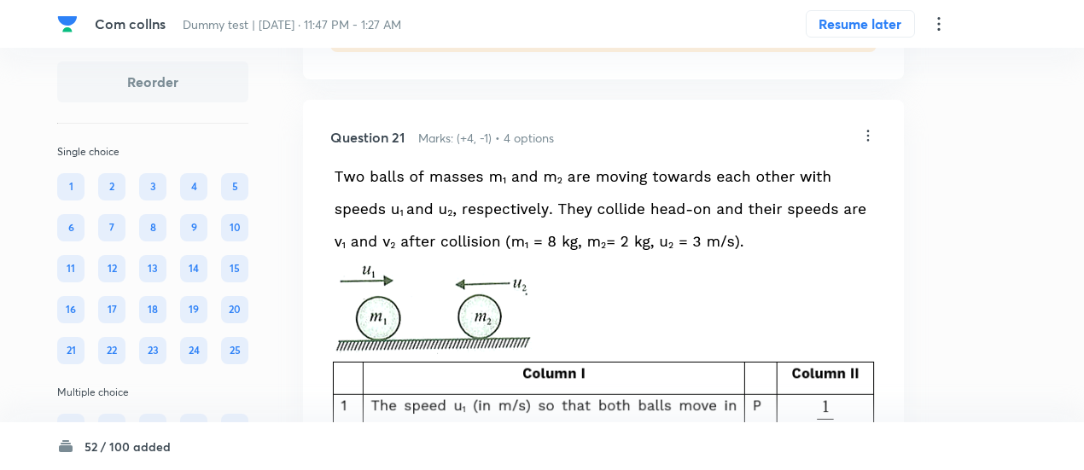
scroll to position [16147, 0]
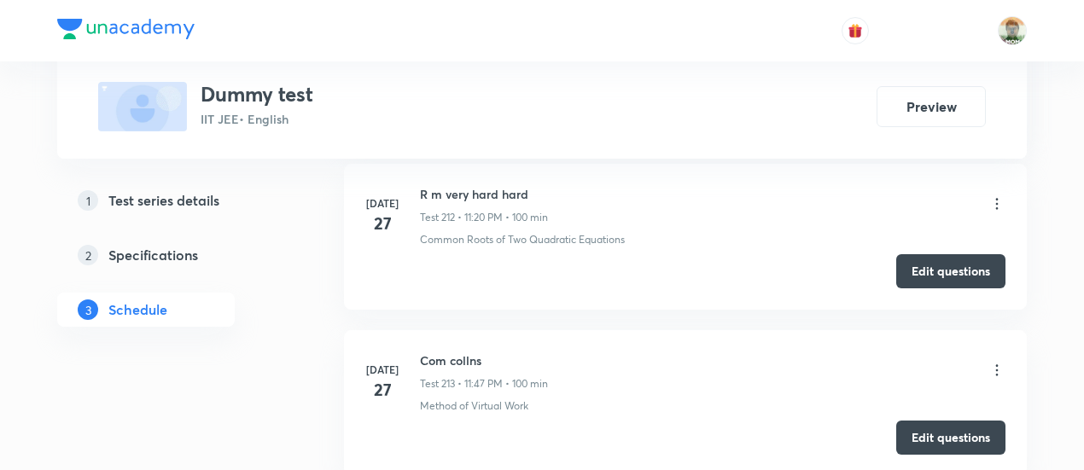
scroll to position [32732, 0]
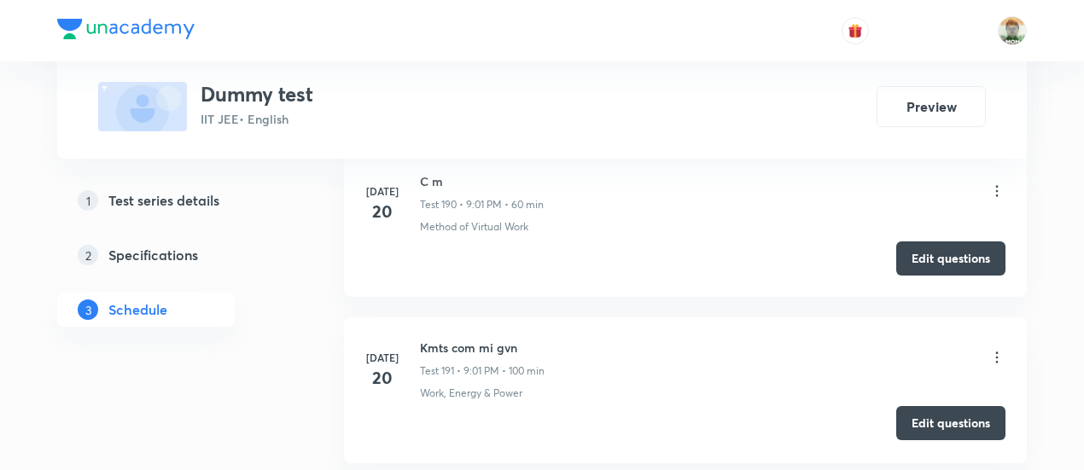
click at [922, 406] on button "Edit questions" at bounding box center [951, 423] width 109 height 34
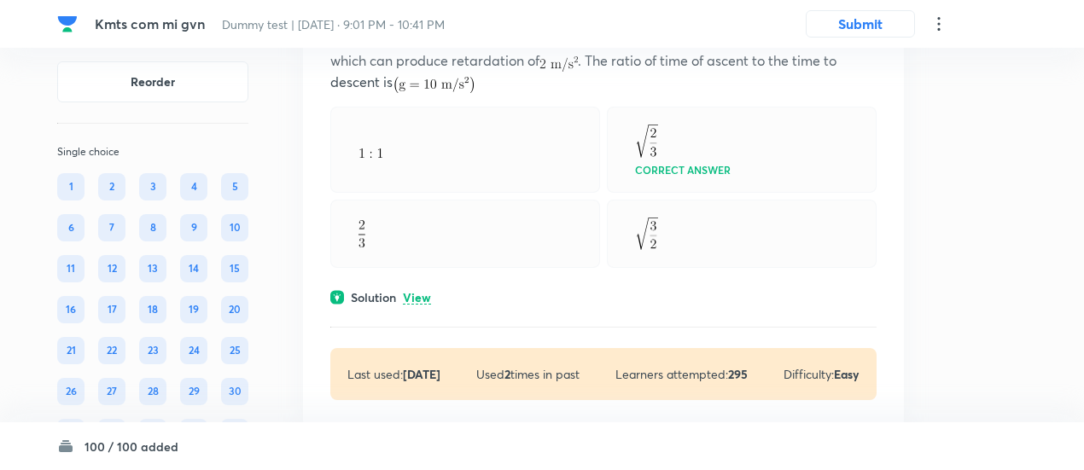
click at [420, 220] on div at bounding box center [465, 234] width 270 height 69
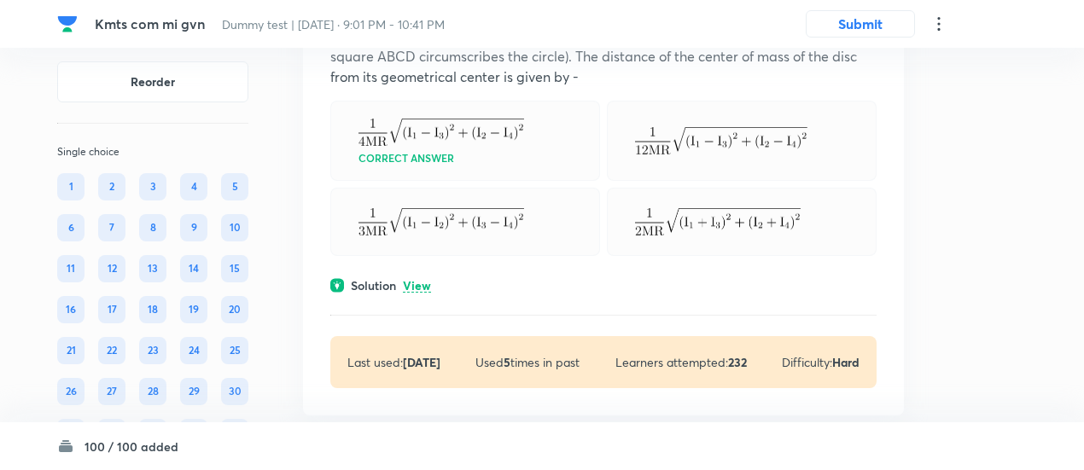
scroll to position [11651, 0]
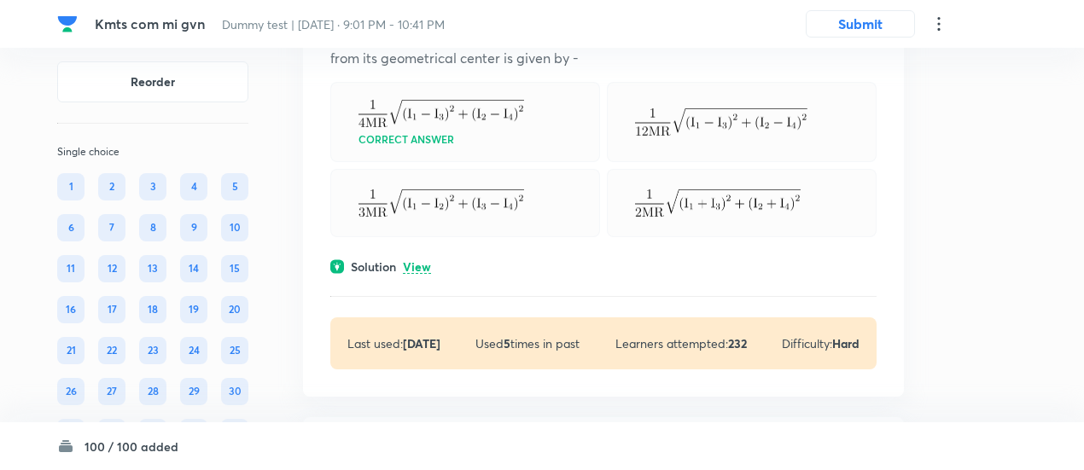
click at [419, 269] on p "View" at bounding box center [417, 267] width 28 height 13
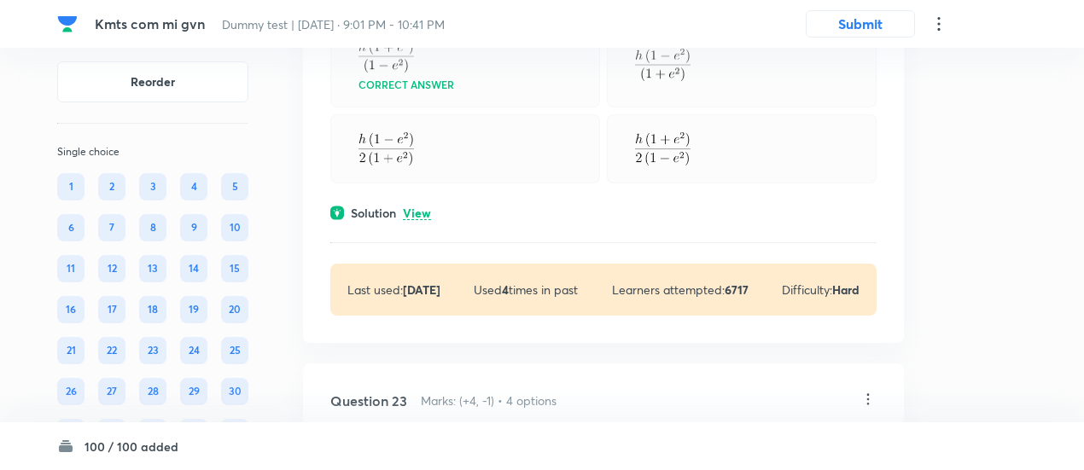
scroll to position [11341, 0]
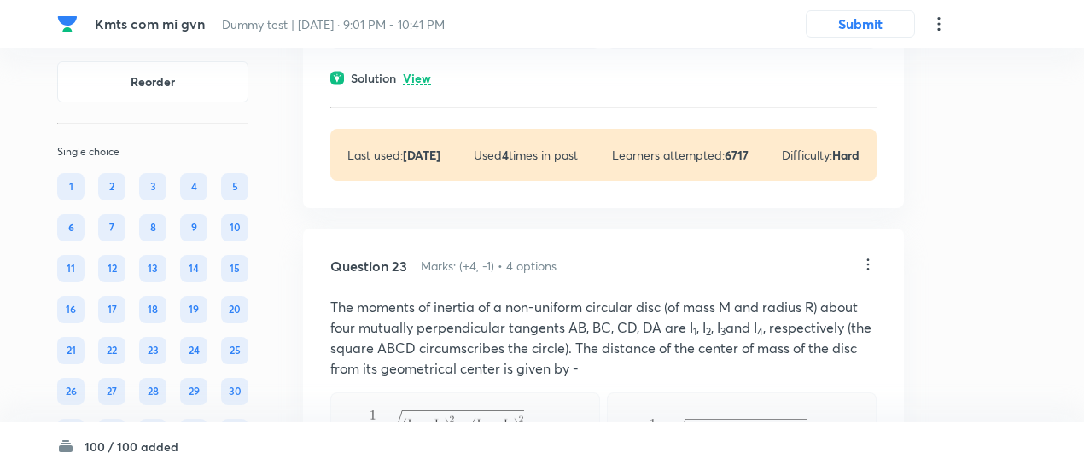
click at [419, 73] on p "View" at bounding box center [417, 79] width 28 height 13
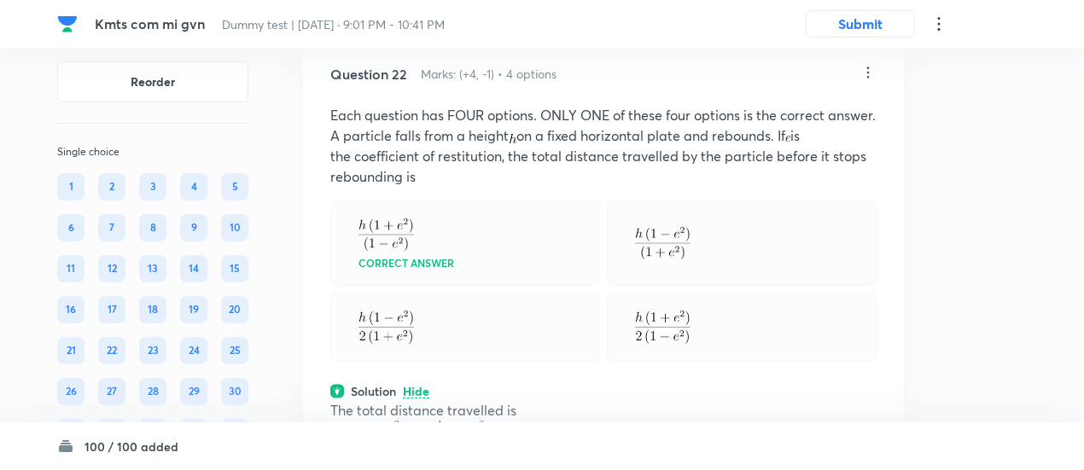
scroll to position [11026, 0]
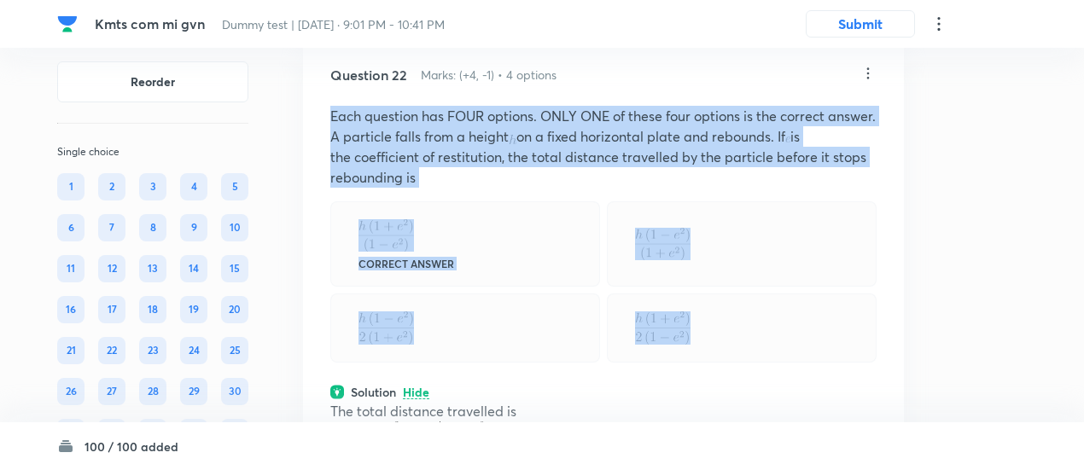
drag, startPoint x: 324, startPoint y: 94, endPoint x: 700, endPoint y: 321, distance: 439.8
click at [700, 321] on div "Question 22 Marks: (+4, -1) • 4 options Each question has FOUR options. ONLY ON…" at bounding box center [603, 373] width 601 height 670
copy div "Each question has FOUR options. ONLY ONE of these four options is the correct a…"
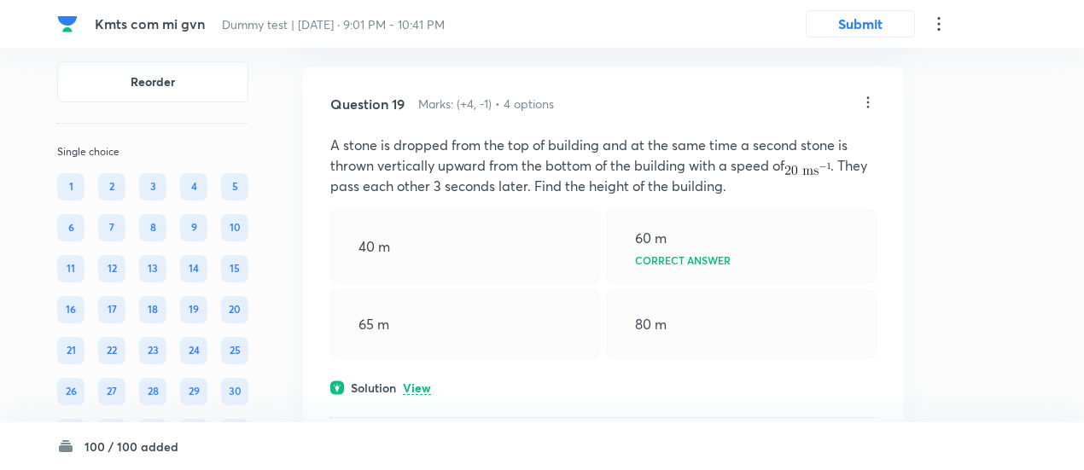
scroll to position [9263, 0]
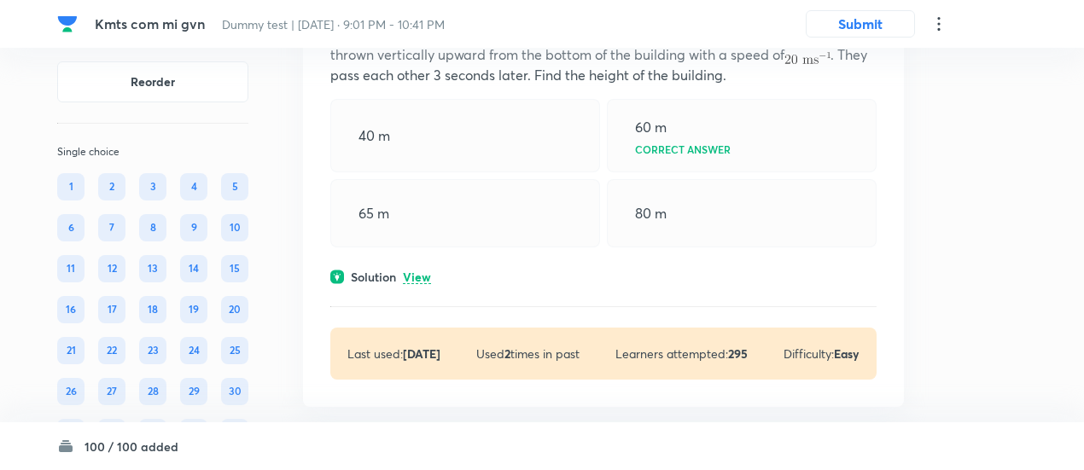
click at [427, 272] on p "View" at bounding box center [417, 278] width 28 height 13
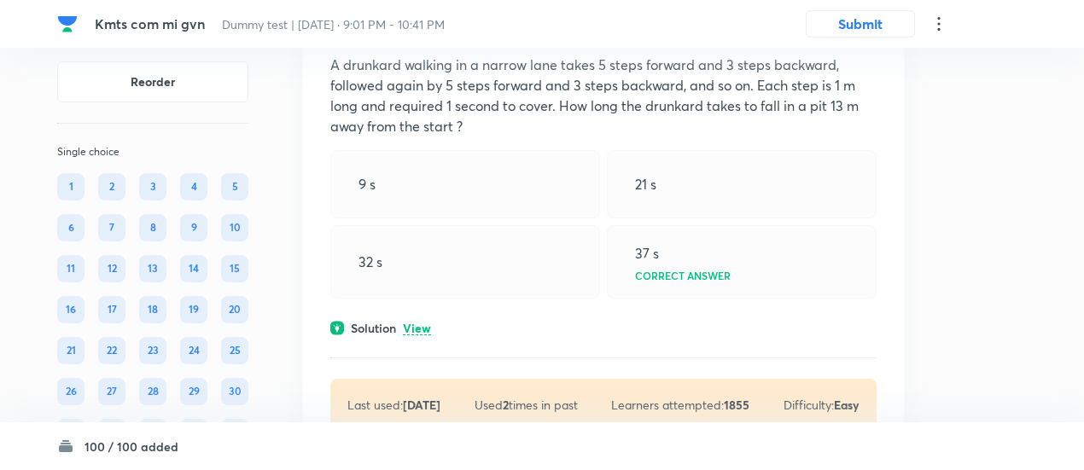
scroll to position [8739, 0]
click at [420, 324] on p "View" at bounding box center [417, 330] width 28 height 13
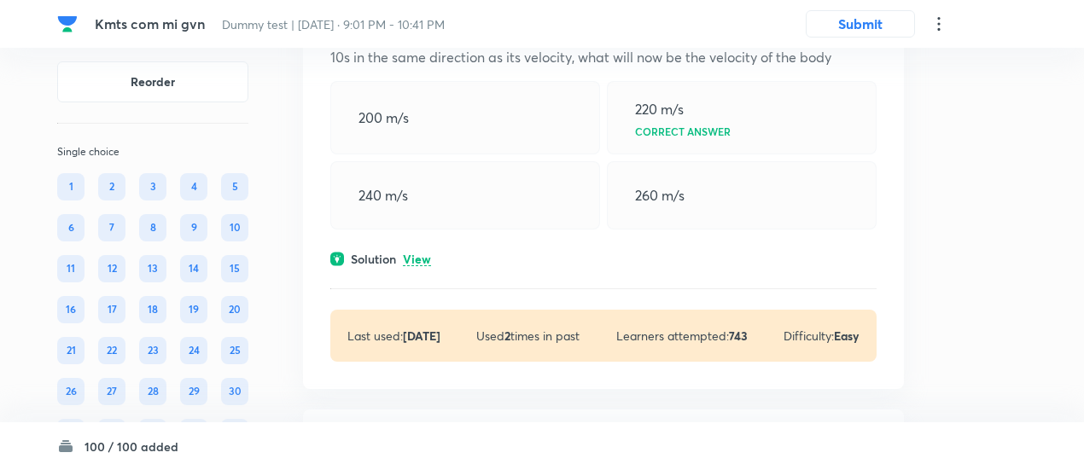
scroll to position [8319, 0]
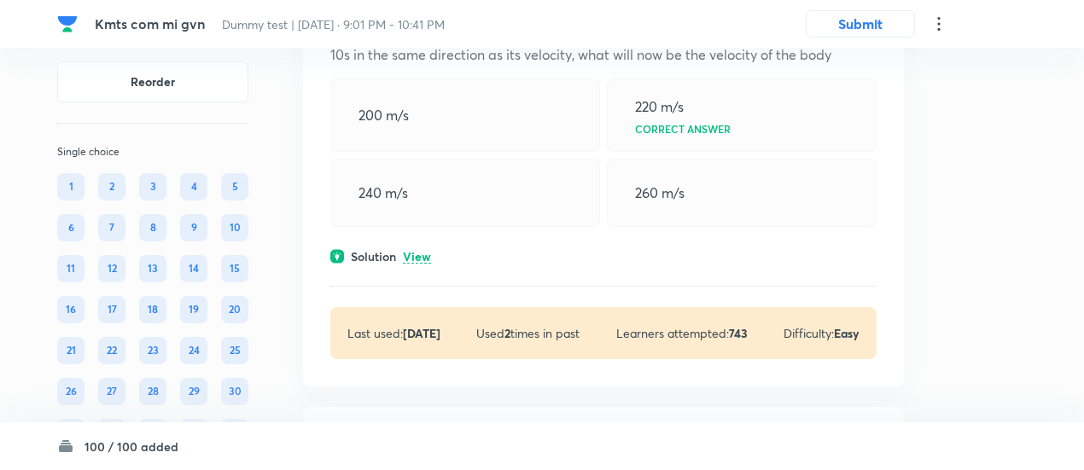
click at [415, 251] on p "View" at bounding box center [417, 257] width 28 height 13
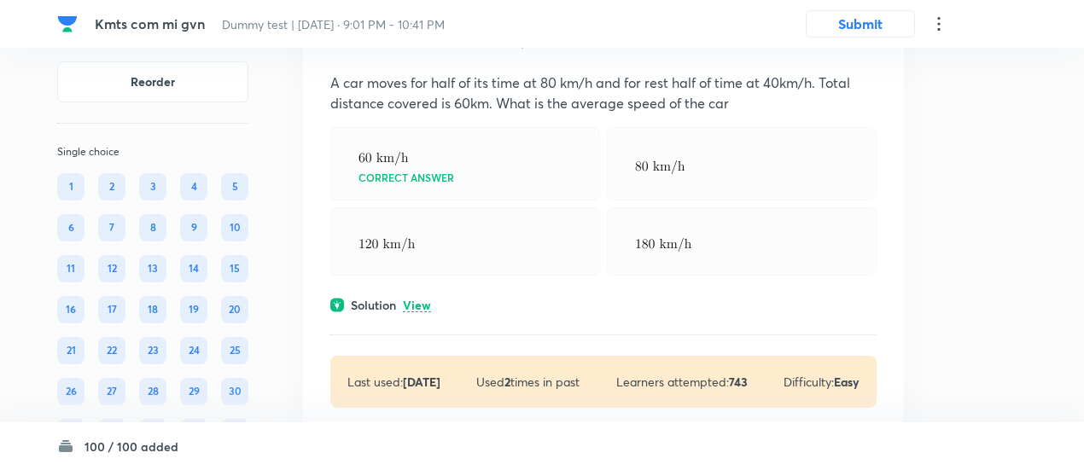
scroll to position [7820, 0]
click at [424, 298] on p "View" at bounding box center [417, 304] width 28 height 13
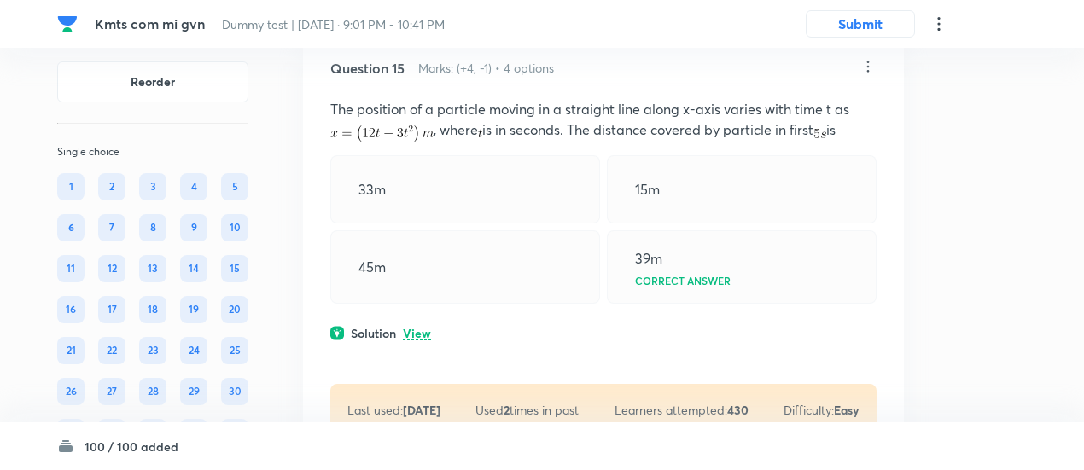
scroll to position [7349, 0]
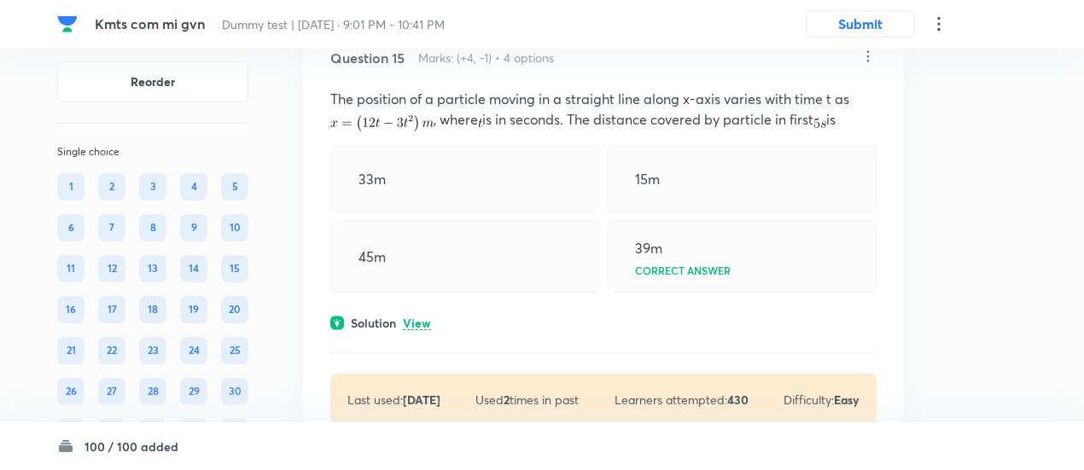
click at [424, 319] on div "Question 15 Marks: (+4, -1) • 4 options The position of a particle moving in a …" at bounding box center [603, 236] width 601 height 433
click at [424, 318] on p "View" at bounding box center [417, 324] width 28 height 13
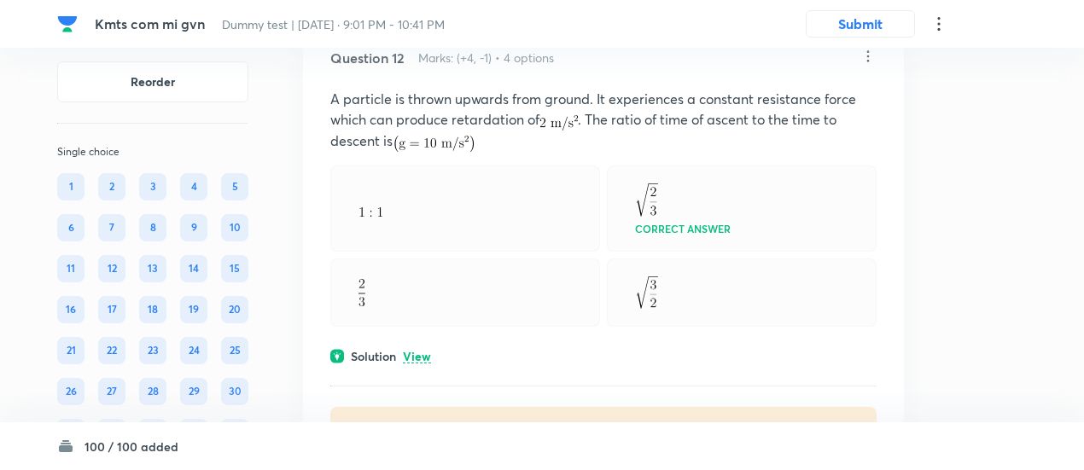
scroll to position [5937, 0]
click at [424, 350] on p "View" at bounding box center [417, 356] width 28 height 13
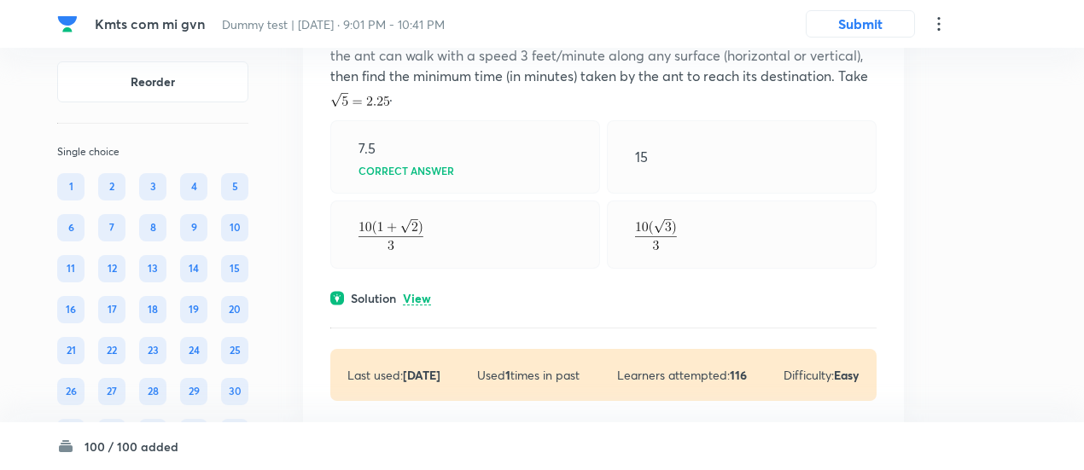
scroll to position [3958, 0]
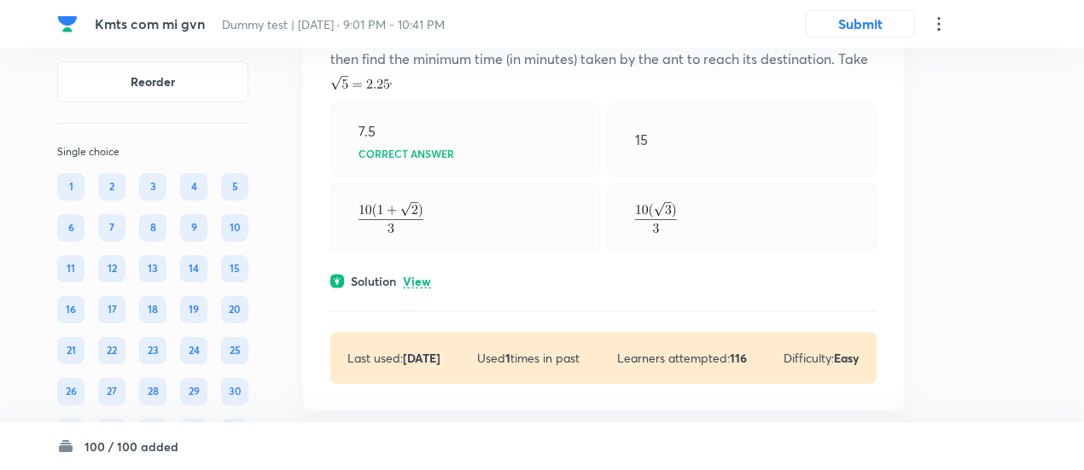
click at [417, 276] on p "View" at bounding box center [417, 282] width 28 height 13
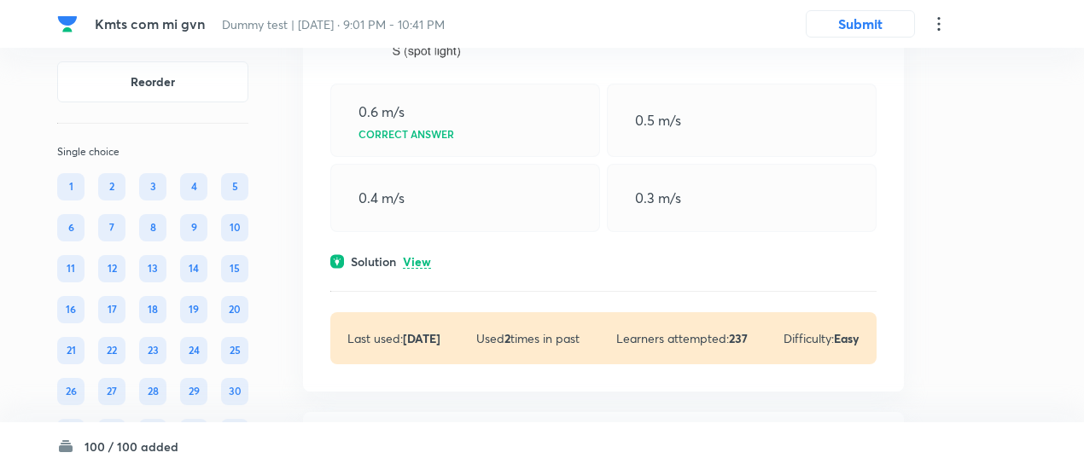
click at [417, 256] on p "View" at bounding box center [417, 262] width 28 height 13
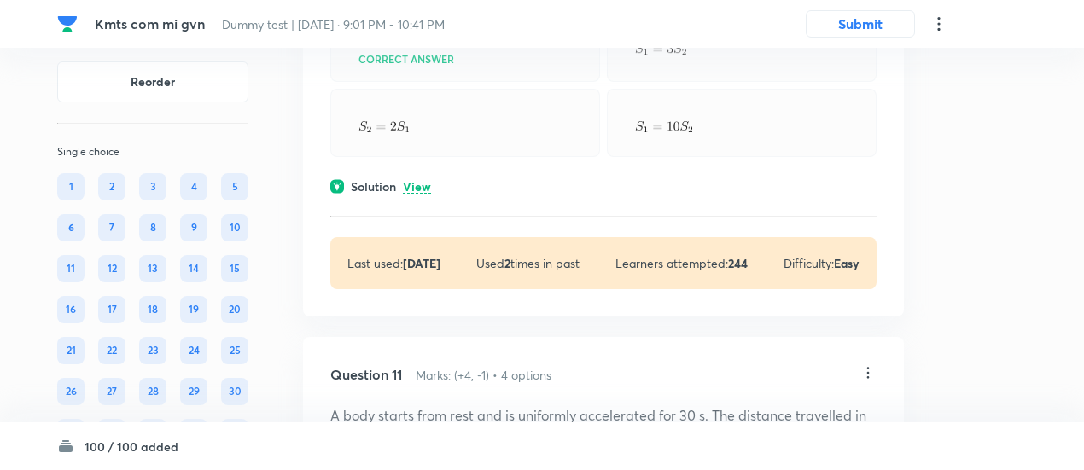
scroll to position [5843, 0]
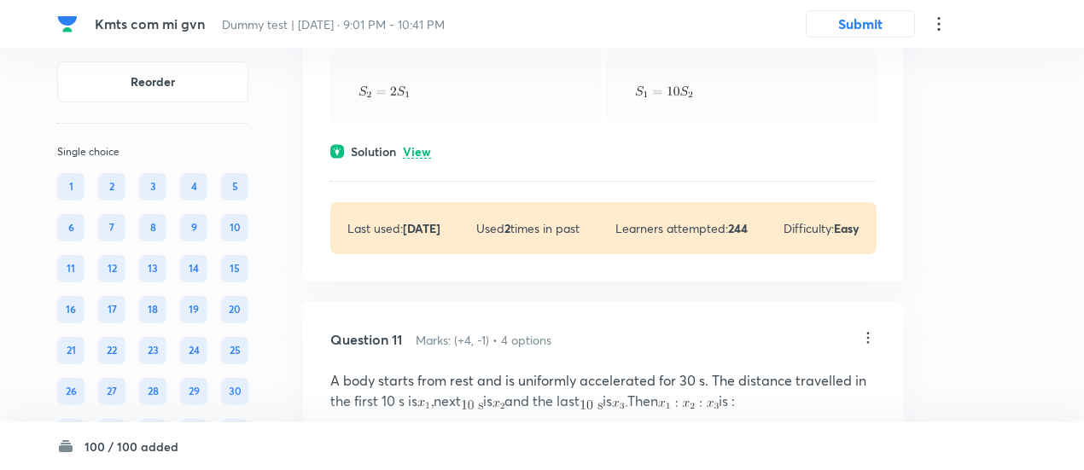
click at [410, 143] on div "Solution View" at bounding box center [603, 152] width 546 height 18
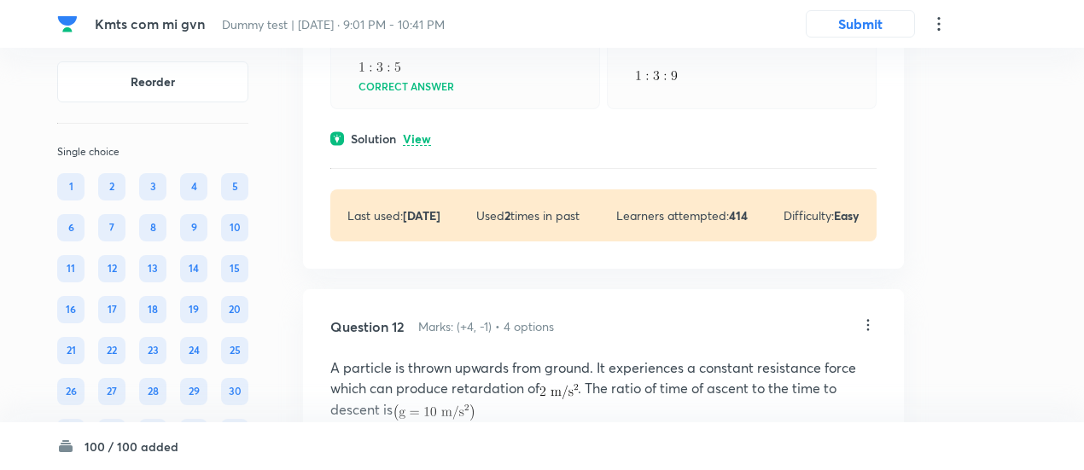
scroll to position [6516, 0]
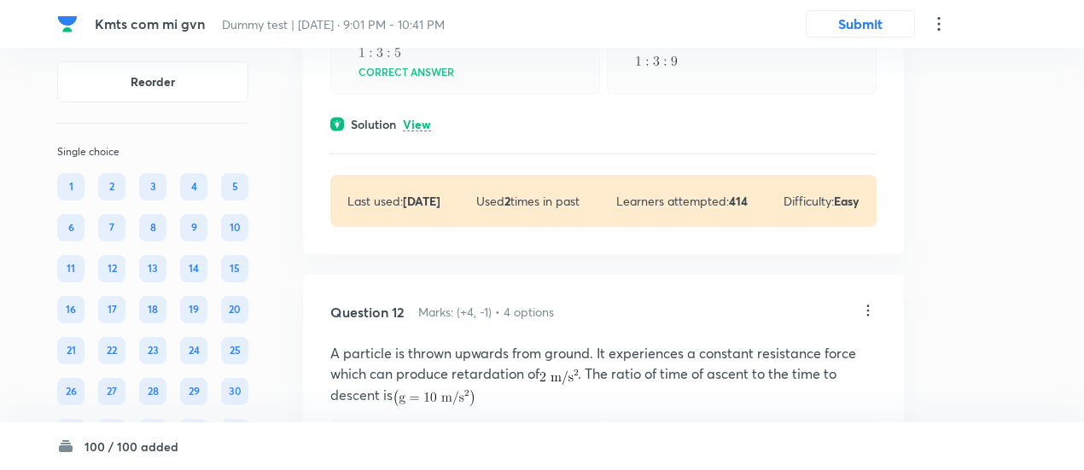
click at [415, 119] on p "View" at bounding box center [417, 125] width 28 height 13
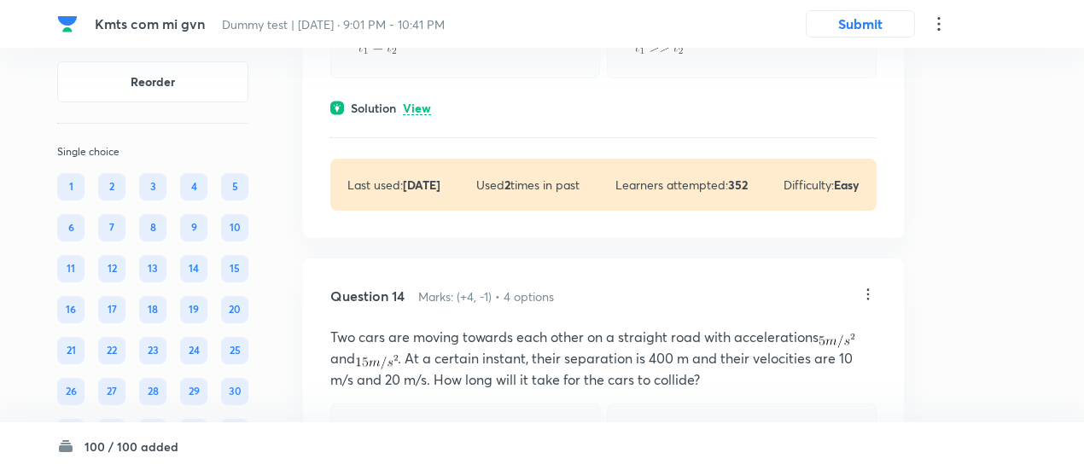
scroll to position [7893, 0]
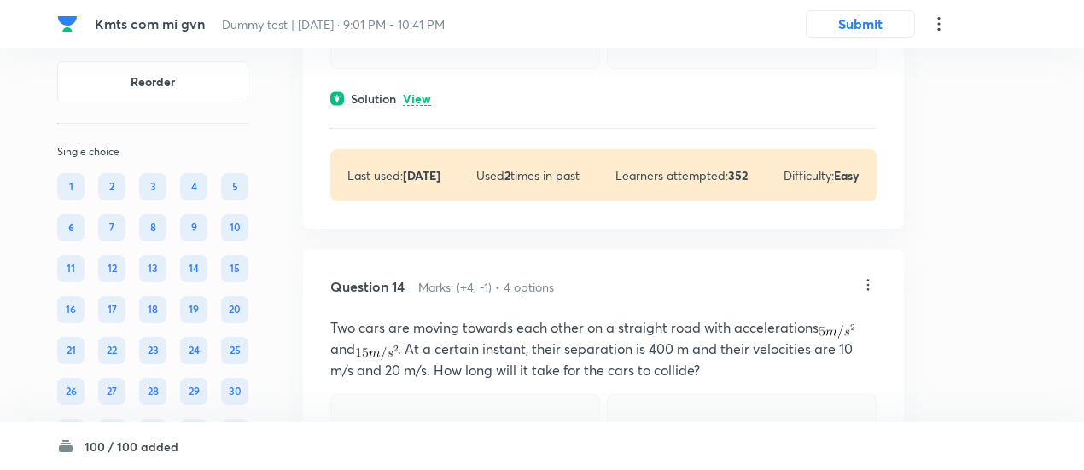
click at [425, 106] on p "View" at bounding box center [417, 99] width 28 height 13
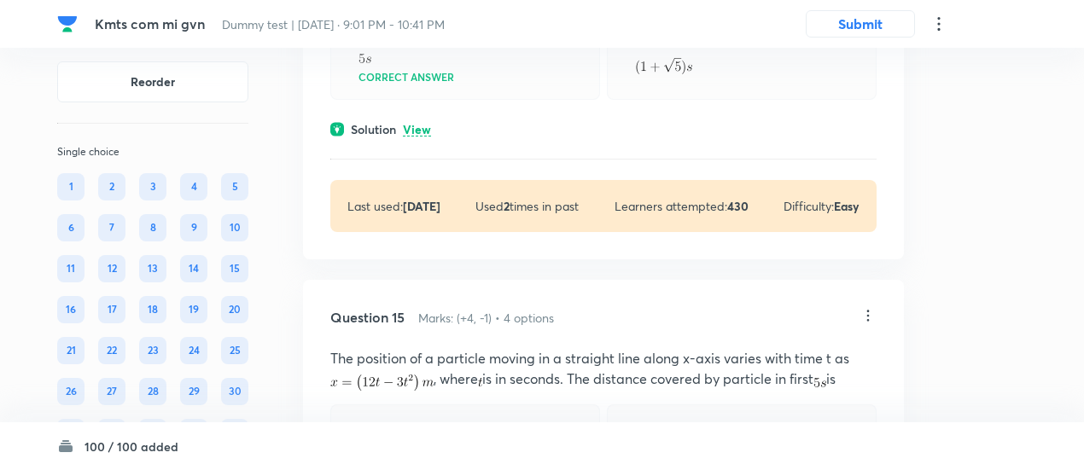
scroll to position [8453, 0]
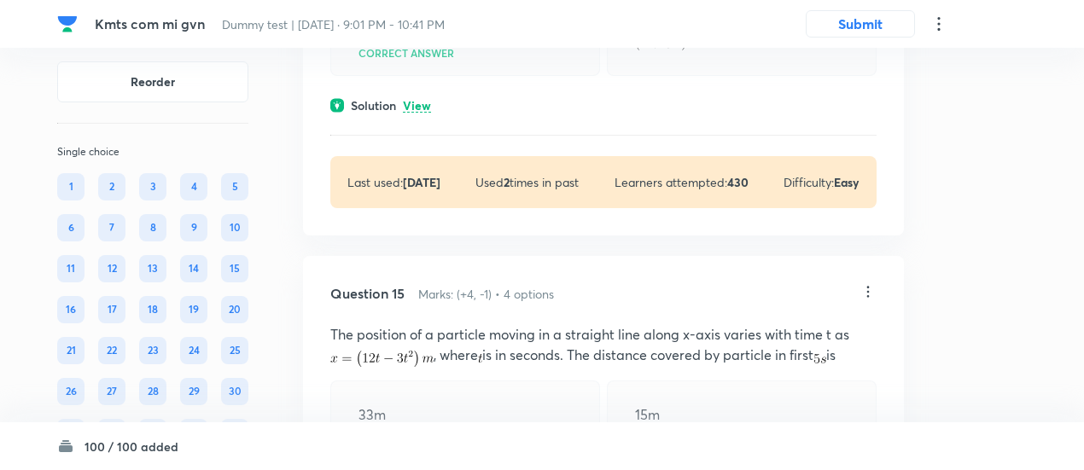
click at [424, 113] on p "View" at bounding box center [417, 106] width 28 height 13
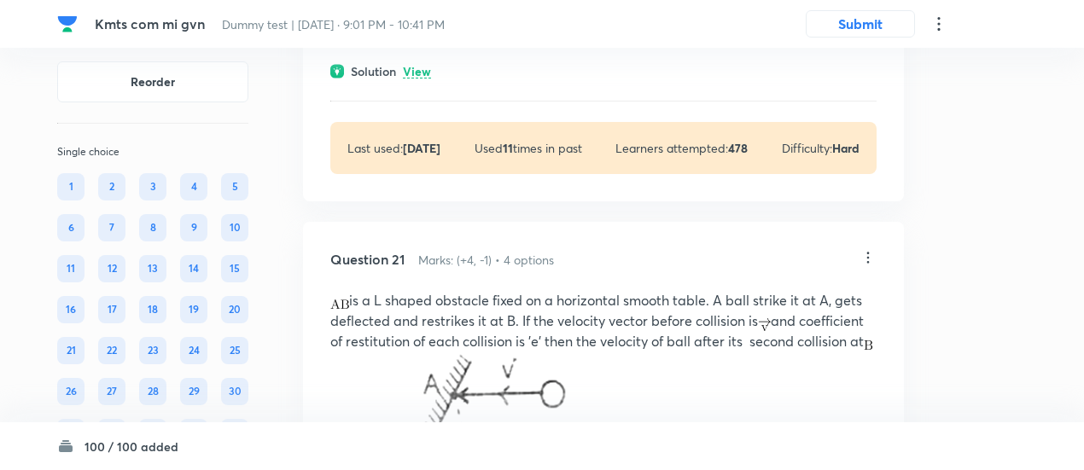
scroll to position [12477, 0]
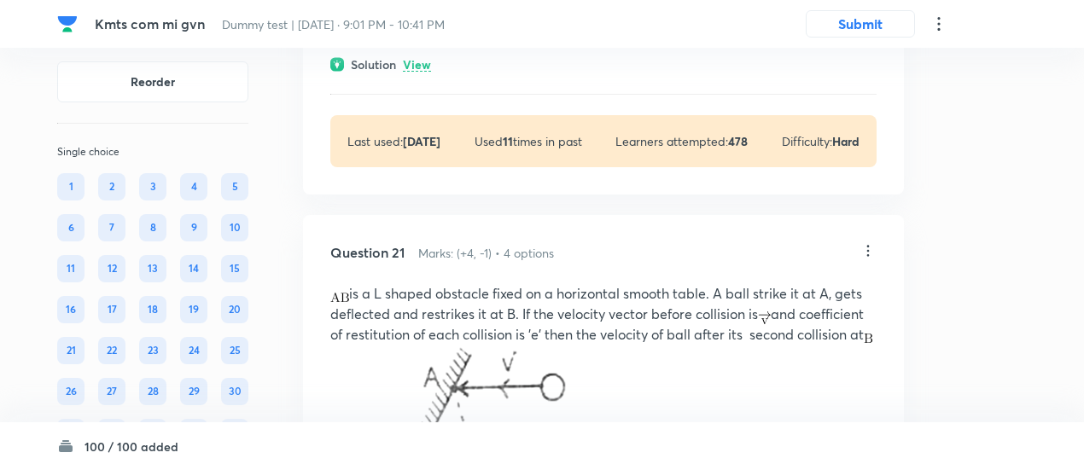
click at [424, 72] on p "View" at bounding box center [417, 65] width 28 height 13
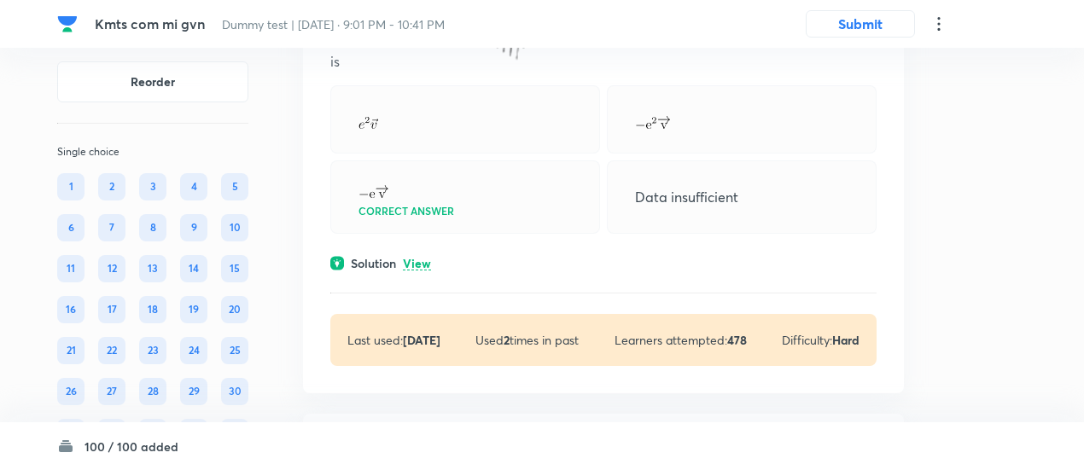
scroll to position [13696, 0]
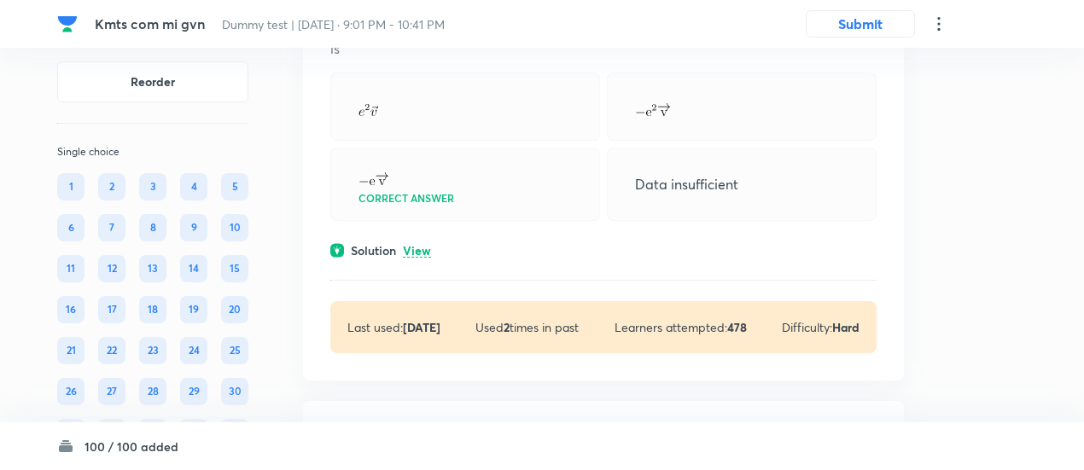
click at [414, 258] on p "View" at bounding box center [417, 251] width 28 height 13
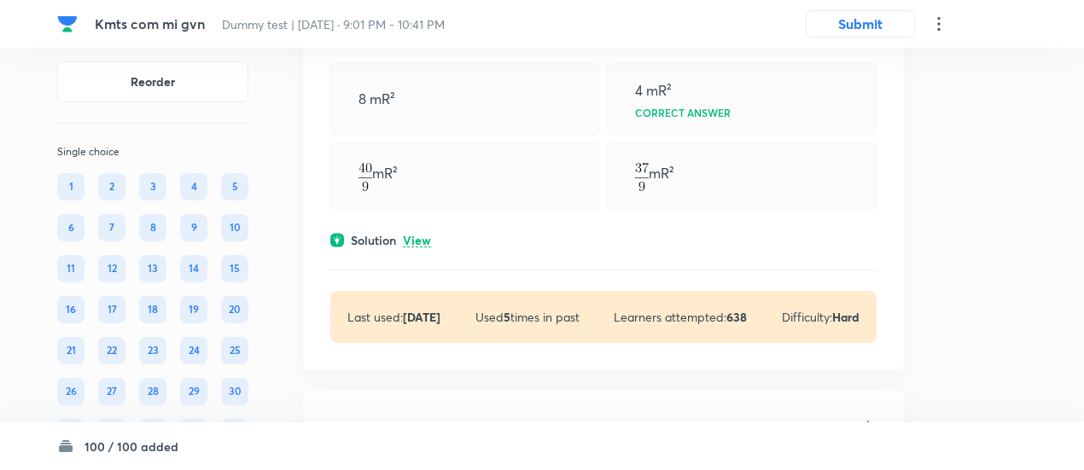
scroll to position [16423, 0]
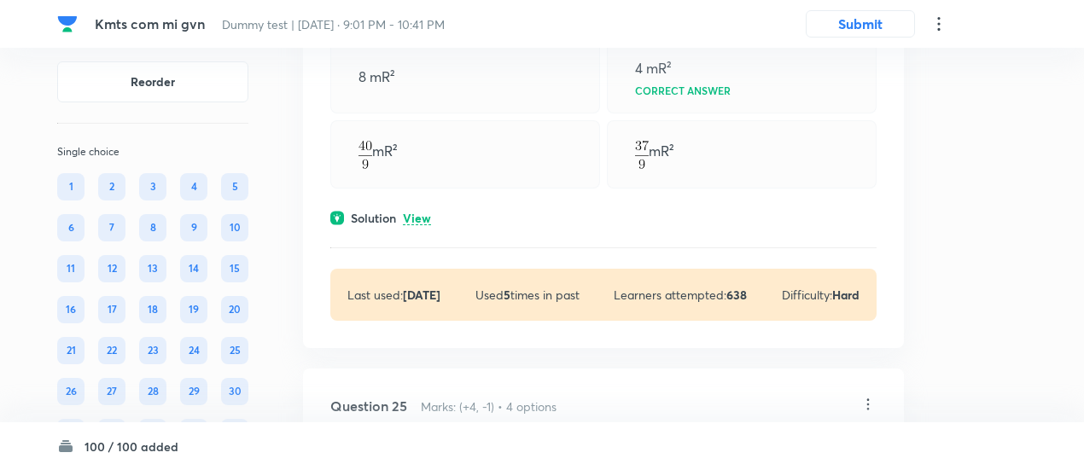
click at [417, 225] on p "View" at bounding box center [417, 219] width 28 height 13
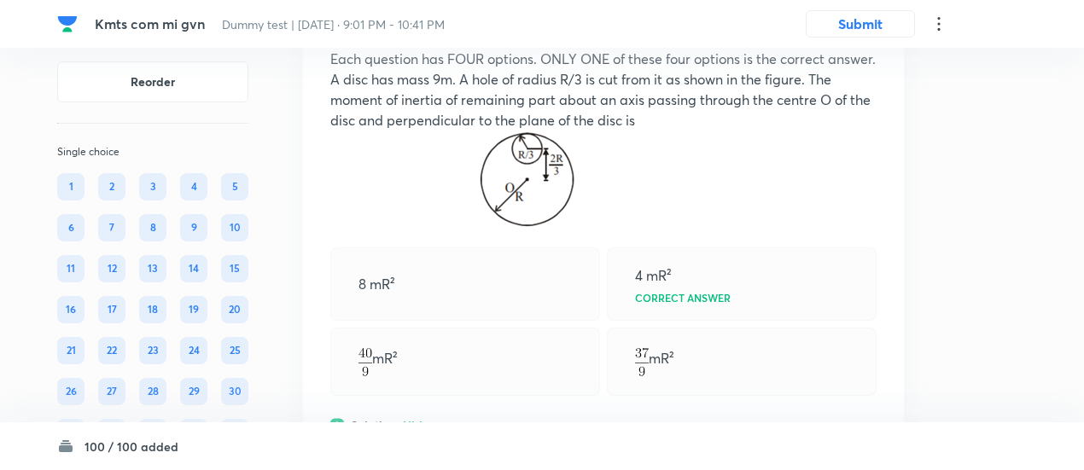
scroll to position [16212, 0]
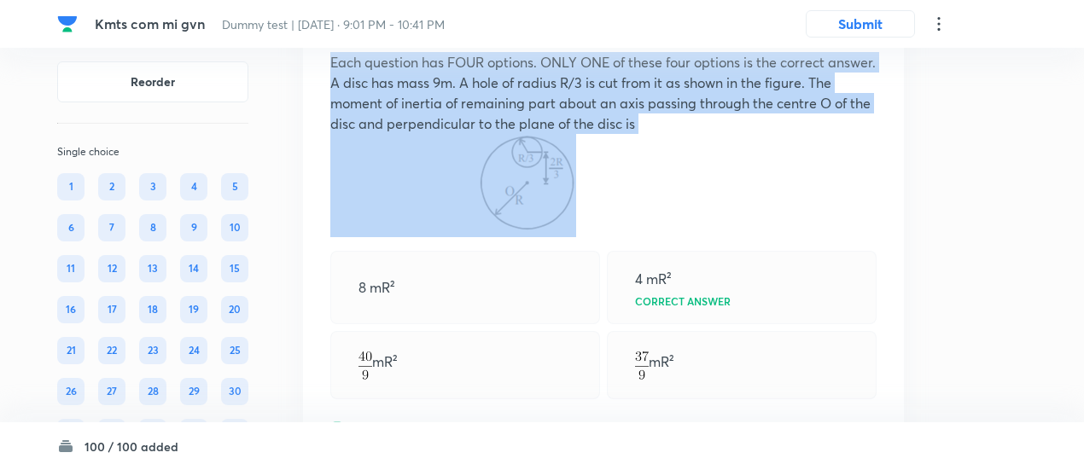
drag, startPoint x: 326, startPoint y: 98, endPoint x: 629, endPoint y: 248, distance: 338.3
click at [629, 248] on div "Question 24 Marks: (+4, -1) • 4 options Each question has FOUR options. ONLY ON…" at bounding box center [603, 453] width 601 height 938
copy div "Each question has FOUR options. ONLY ONE of these four options is the correct a…"
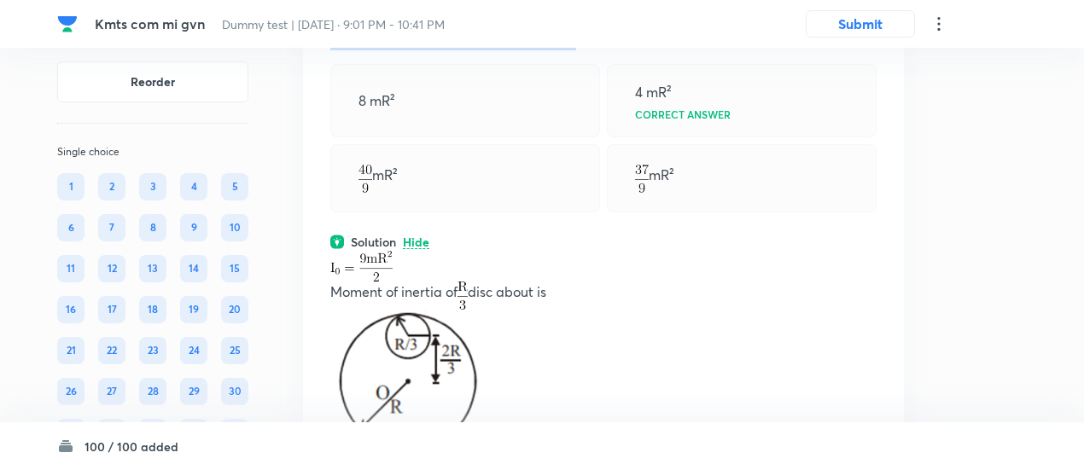
scroll to position [16394, 0]
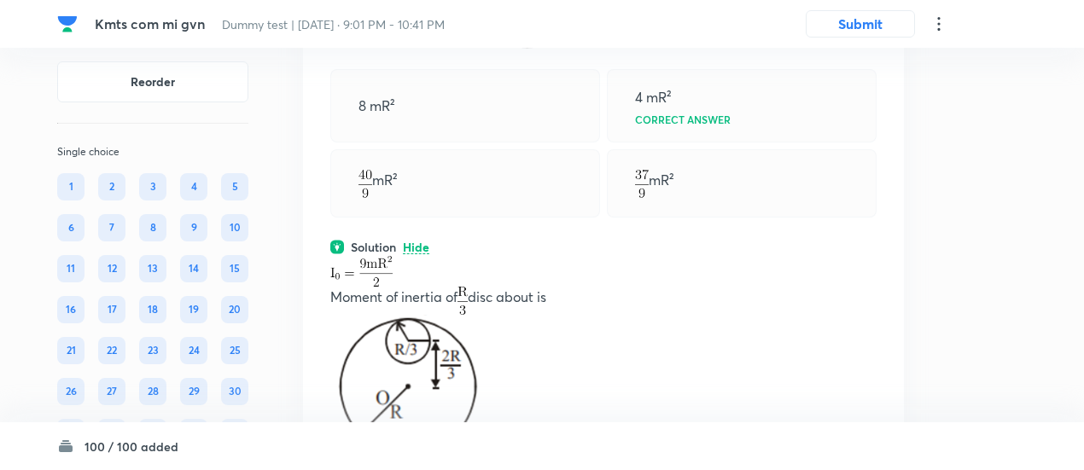
click at [551, 218] on div "mR²" at bounding box center [465, 183] width 270 height 68
drag, startPoint x: 348, startPoint y: 151, endPoint x: 701, endPoint y: 242, distance: 364.1
click at [701, 218] on div "8 mR² 4 mR² Correct answer mR² mR²" at bounding box center [603, 143] width 546 height 149
copy div "8 mR² 4 mR² Correct answer mR² mR²"
click at [538, 143] on div "8 mR²" at bounding box center [465, 105] width 270 height 73
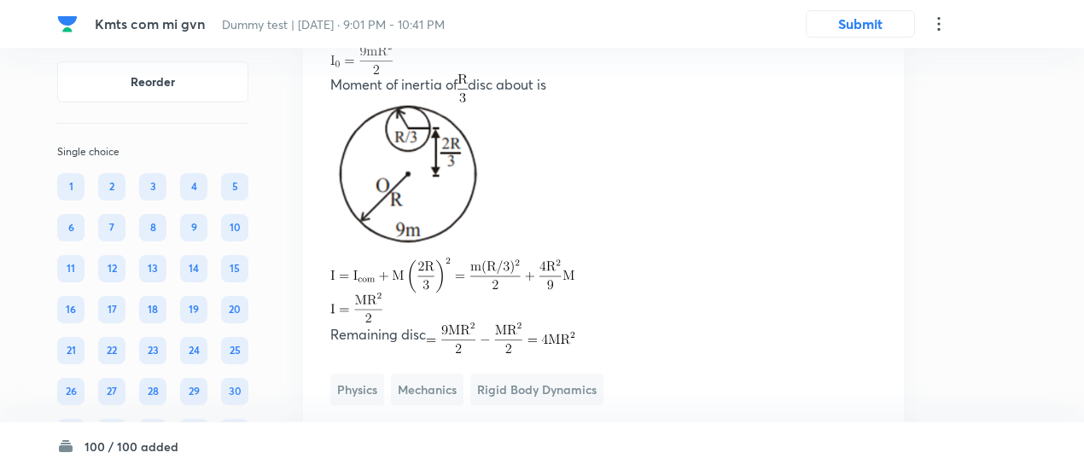
scroll to position [16614, 0]
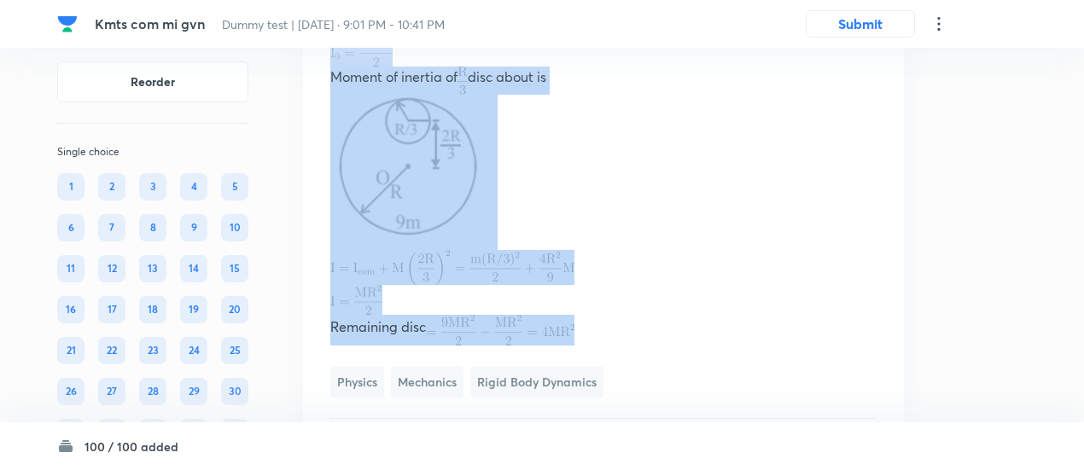
drag, startPoint x: 323, startPoint y: 96, endPoint x: 587, endPoint y: 387, distance: 392.9
click at [587, 387] on div "Question 24 Marks: (+4, -1) • 4 options Each question has FOUR options. ONLY ON…" at bounding box center [603, 51] width 601 height 938
copy div "Moment of inertia of disc about is Remaining disc"
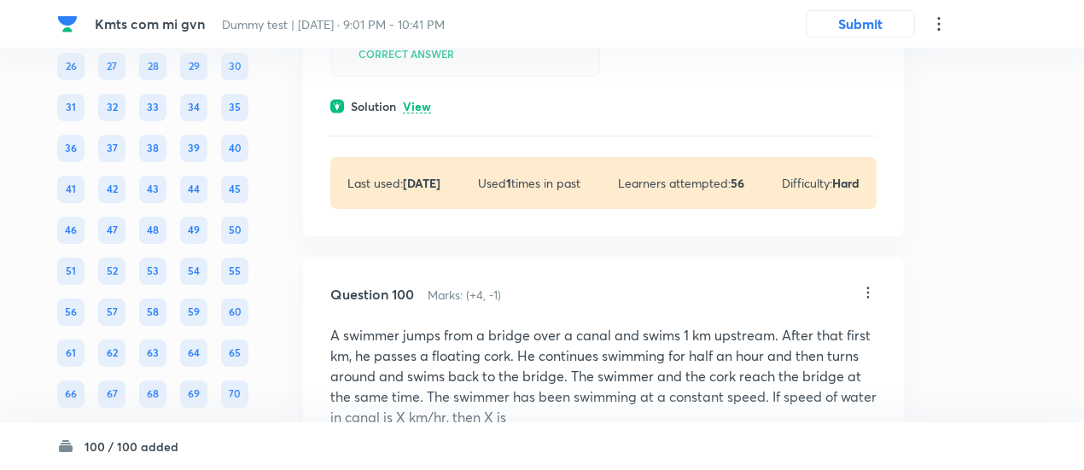
scroll to position [58205, 0]
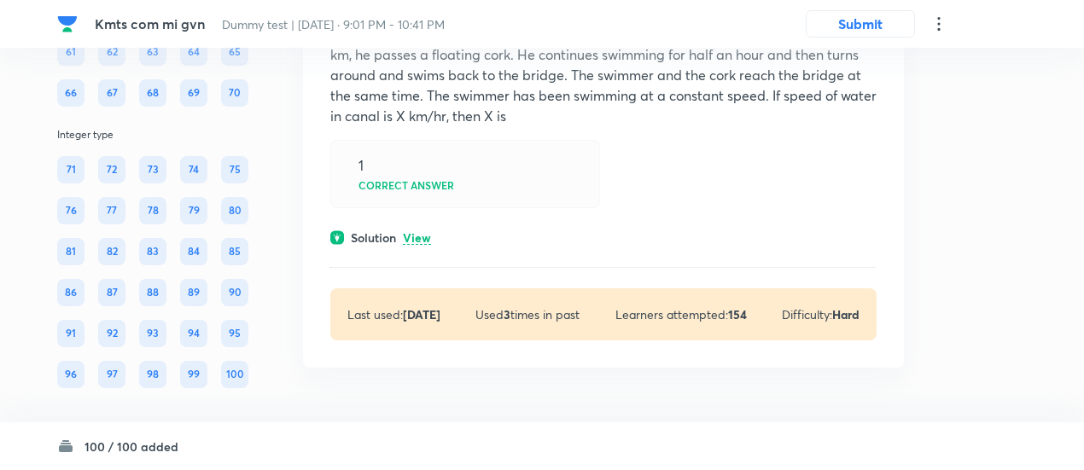
click at [413, 232] on p "View" at bounding box center [417, 238] width 28 height 13
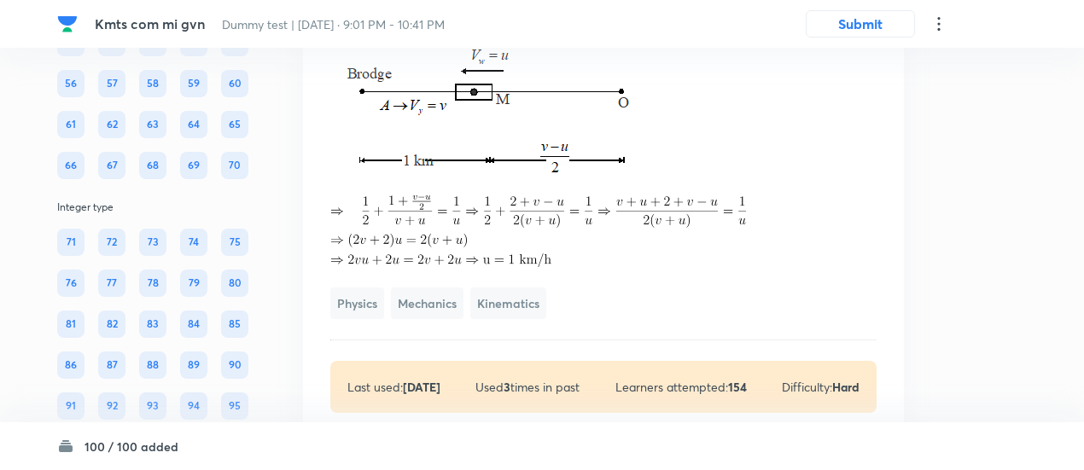
scroll to position [57800, 0]
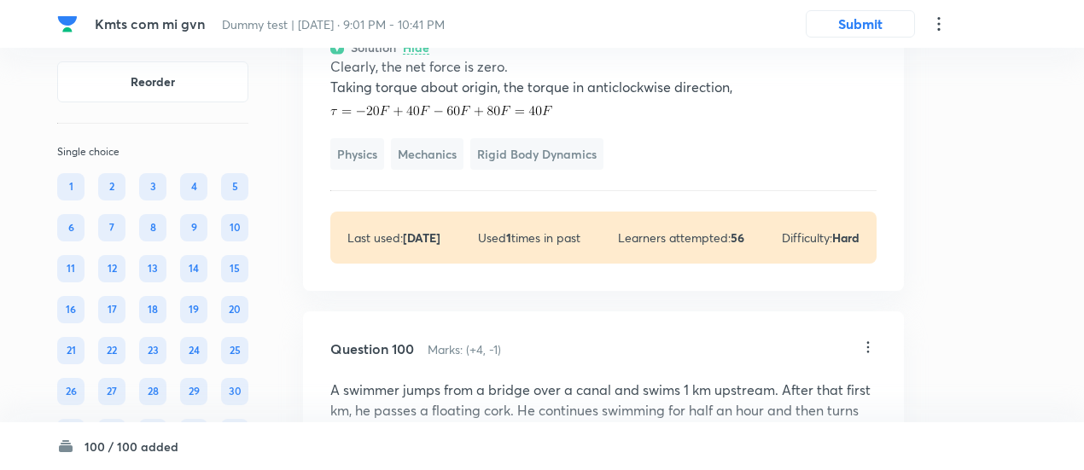
scroll to position [57296, 0]
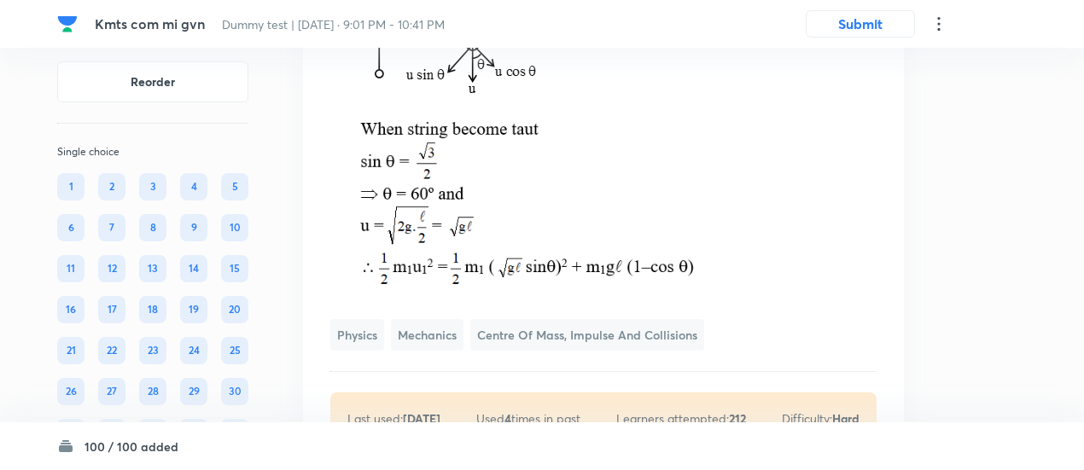
scroll to position [56950, 0]
drag, startPoint x: 333, startPoint y: 101, endPoint x: 541, endPoint y: 278, distance: 273.8
copy div "This section contains SIX (06) questions. The answer to each question is a NUME…"
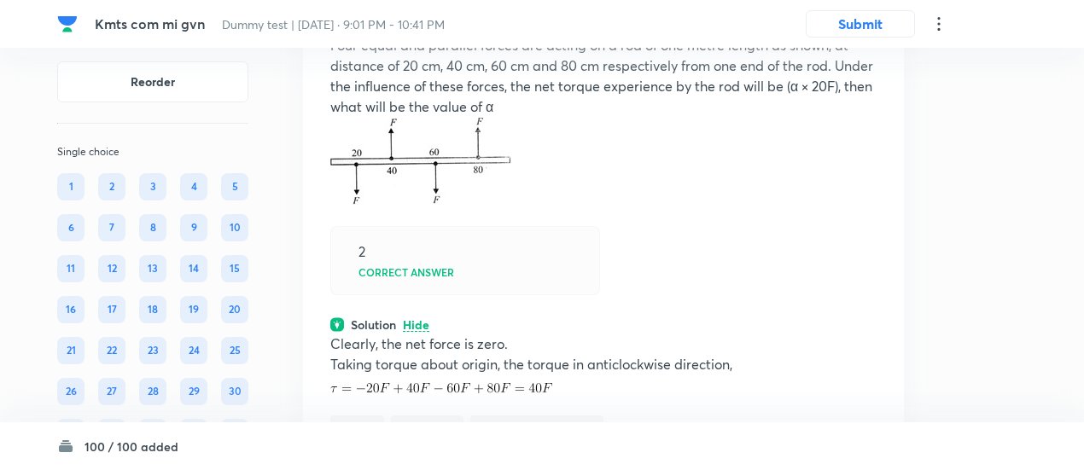
scroll to position [57477, 0]
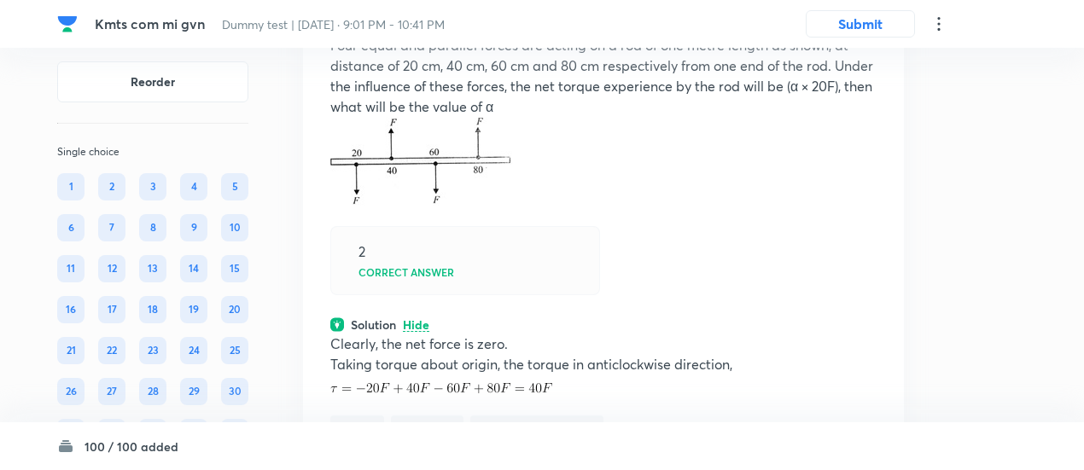
drag, startPoint x: 874, startPoint y: 278, endPoint x: 722, endPoint y: 195, distance: 173.1
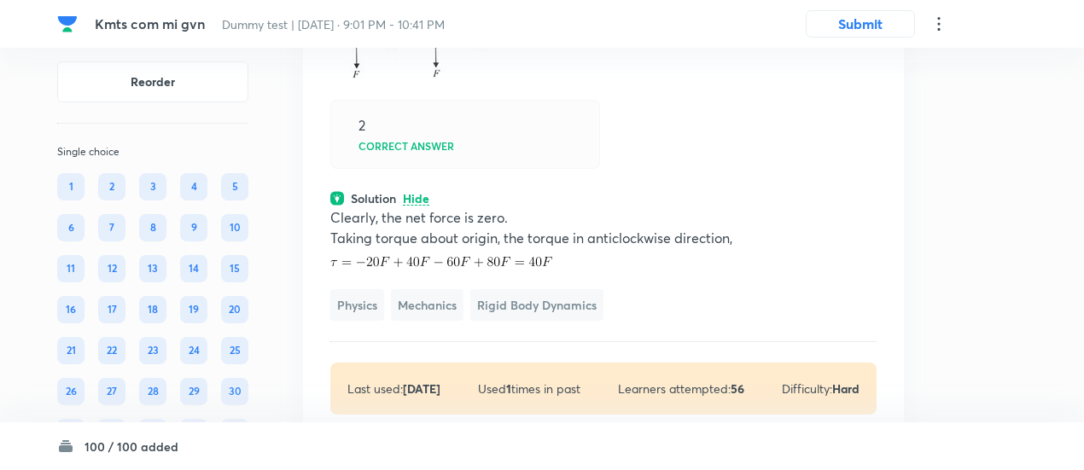
scroll to position [57606, 0]
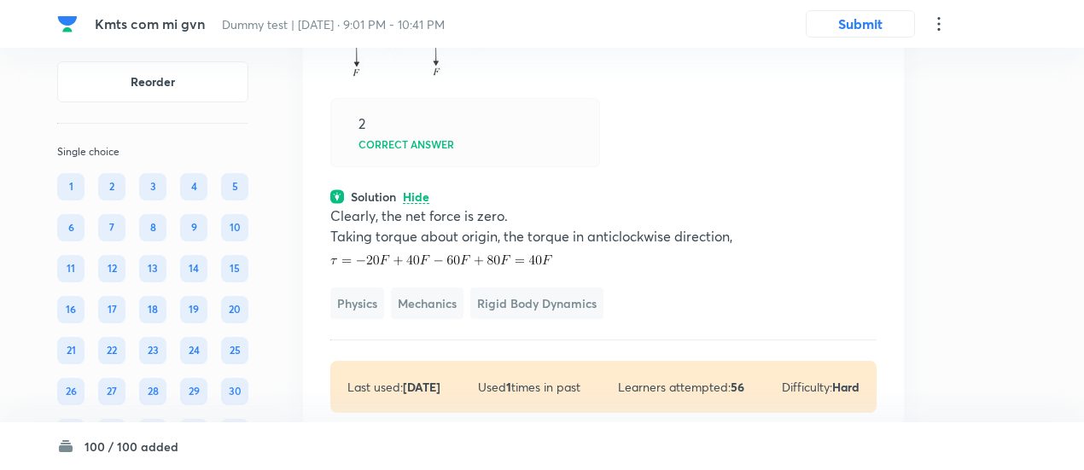
drag, startPoint x: 465, startPoint y: 203, endPoint x: 339, endPoint y: 143, distance: 140.2
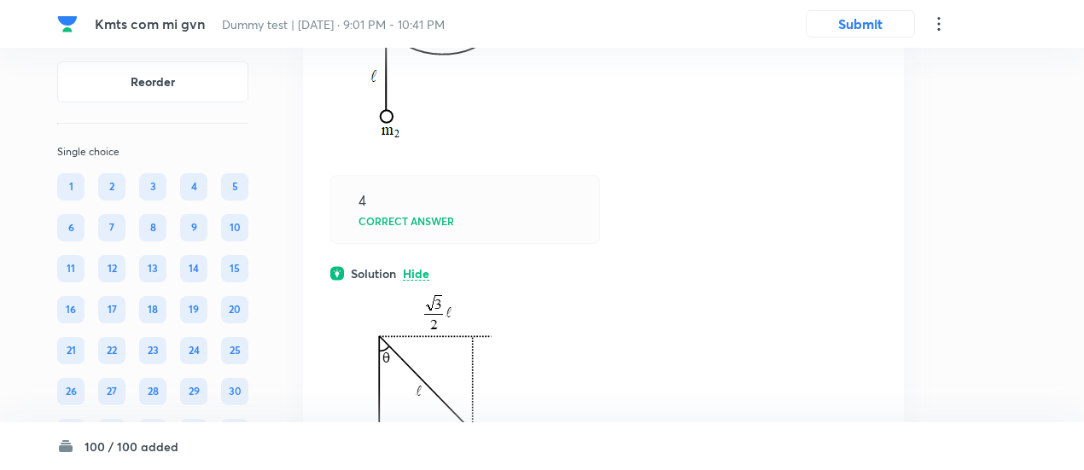
scroll to position [56557, 0]
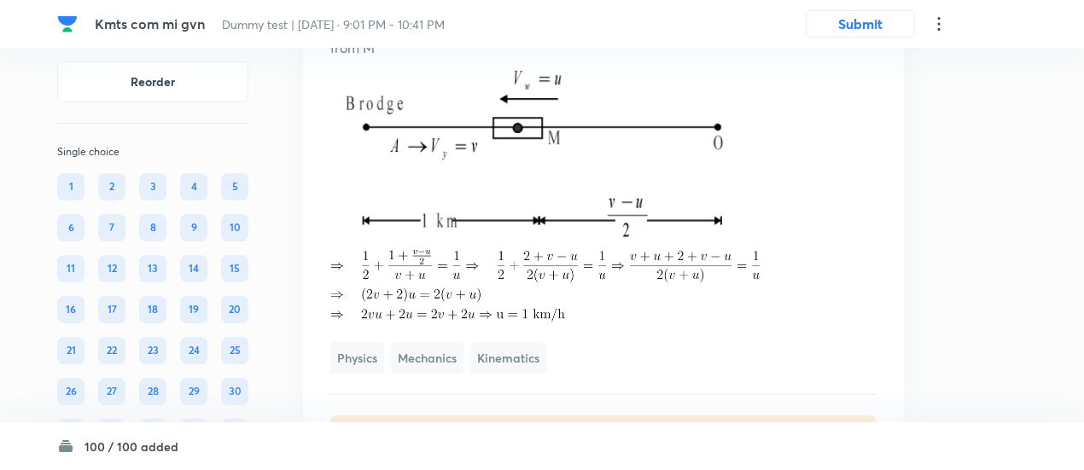
scroll to position [56166, 0]
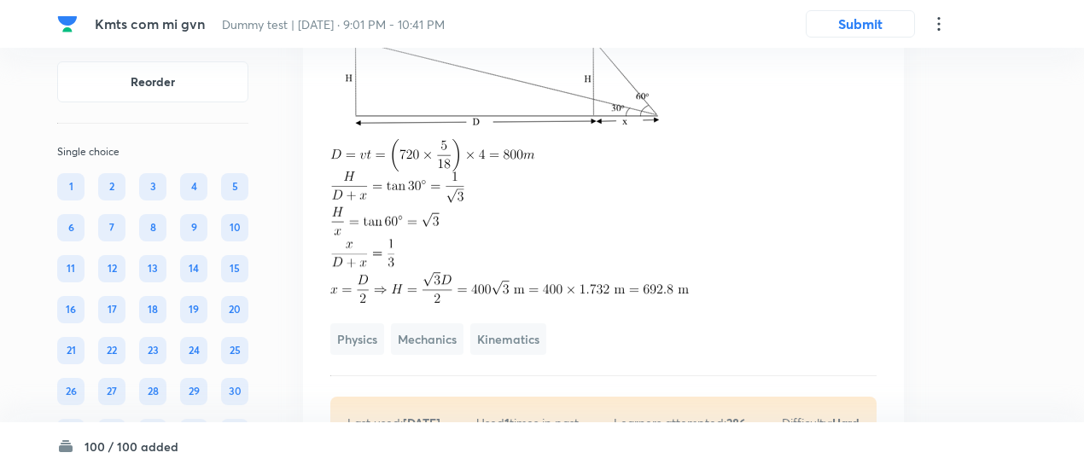
scroll to position [55700, 0]
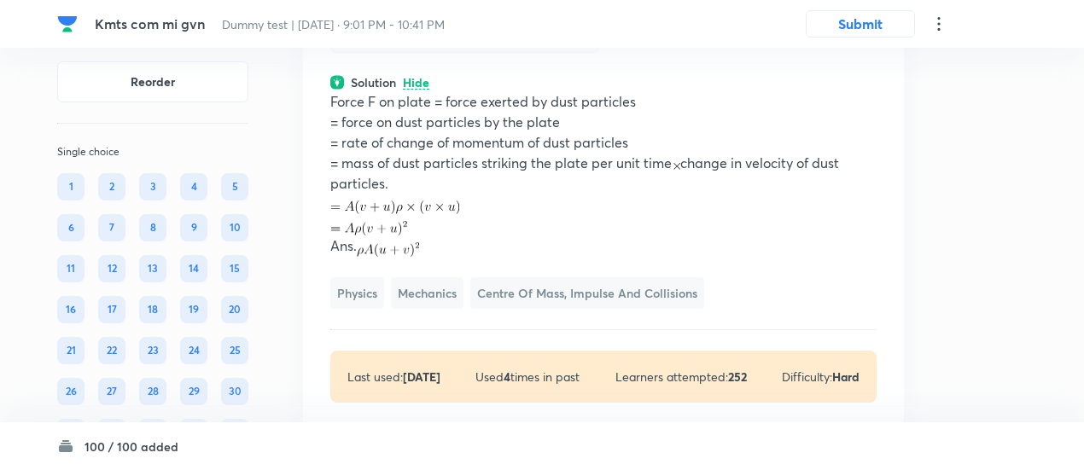
scroll to position [55204, 0]
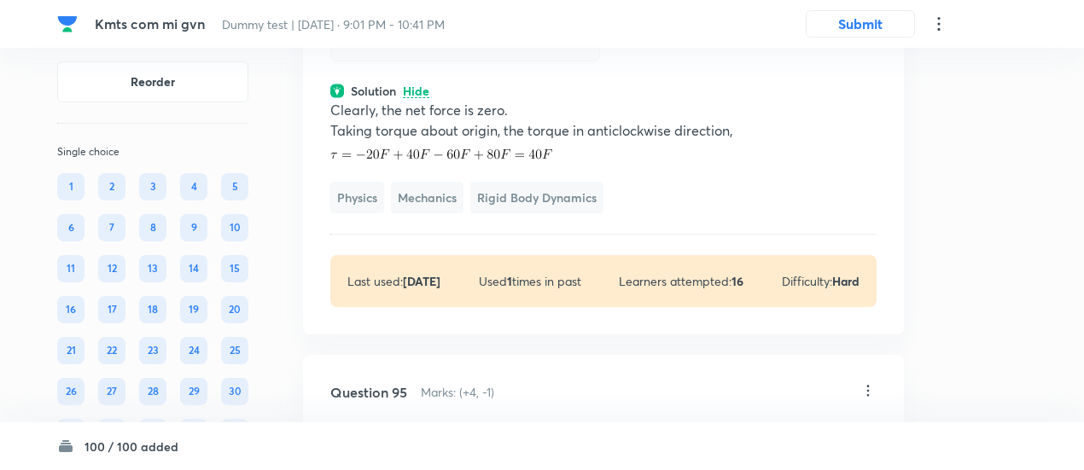
scroll to position [54636, 0]
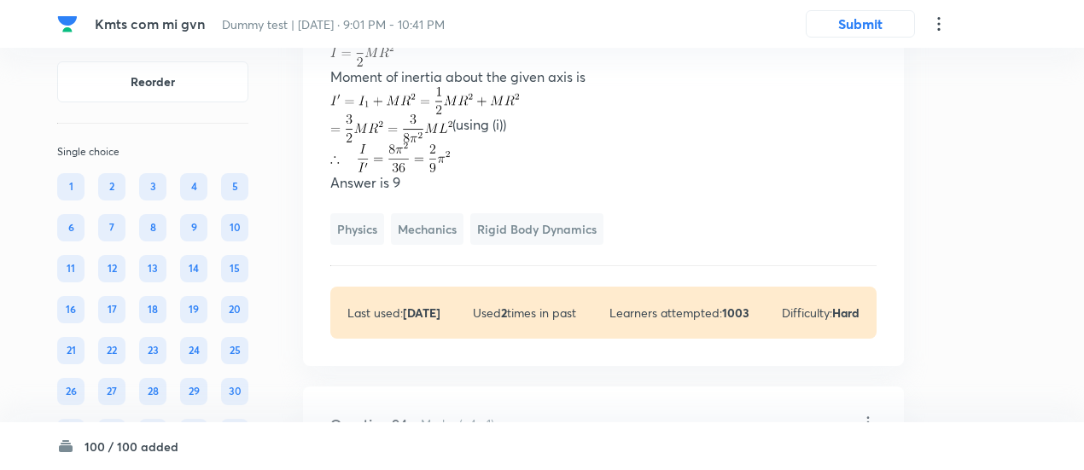
scroll to position [54299, 0]
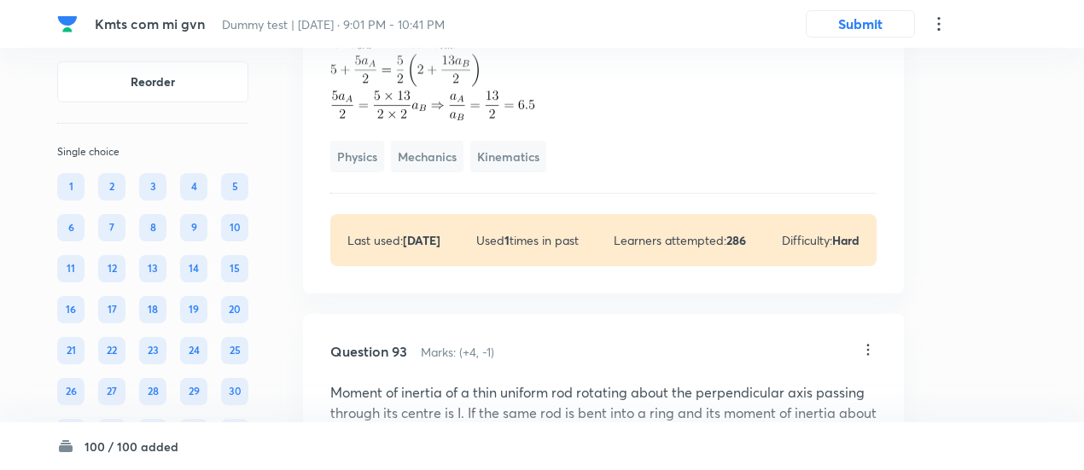
scroll to position [53830, 0]
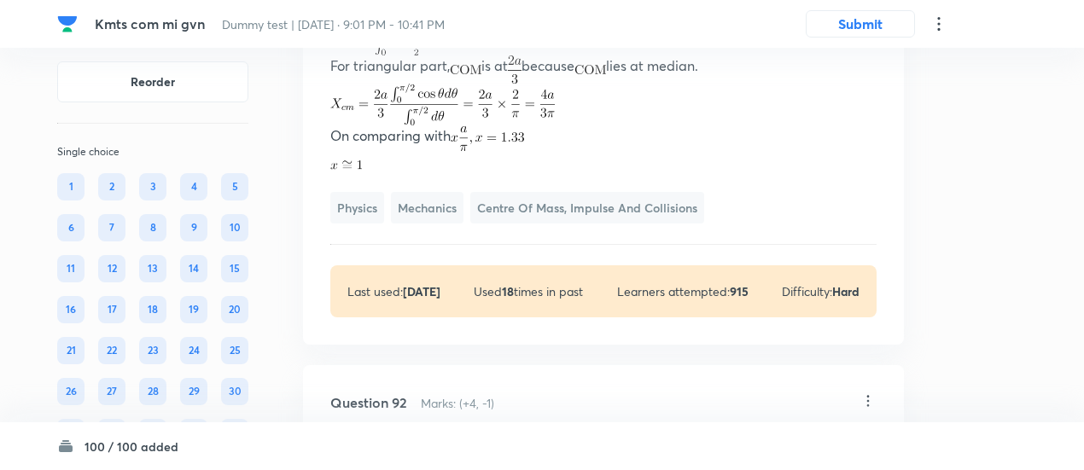
scroll to position [53585, 0]
drag, startPoint x: 324, startPoint y: 151, endPoint x: 505, endPoint y: 250, distance: 205.6
copy div "A disc of mass with uniform surface mass density is shown in the figure. The ce…"
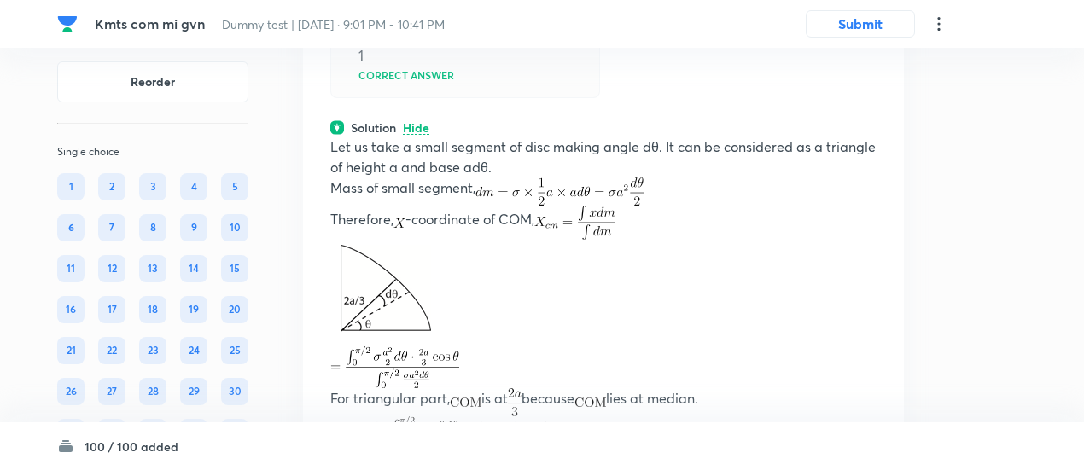
scroll to position [53249, 0]
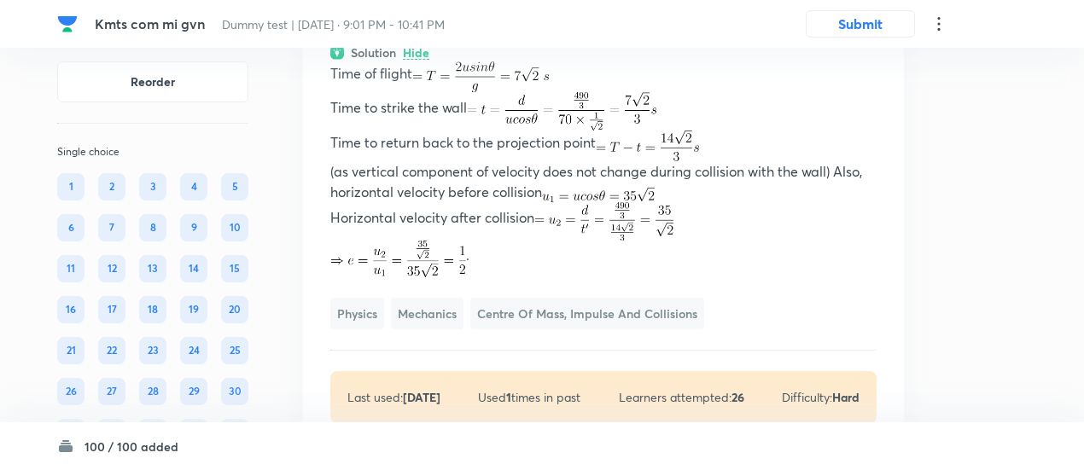
scroll to position [52784, 0]
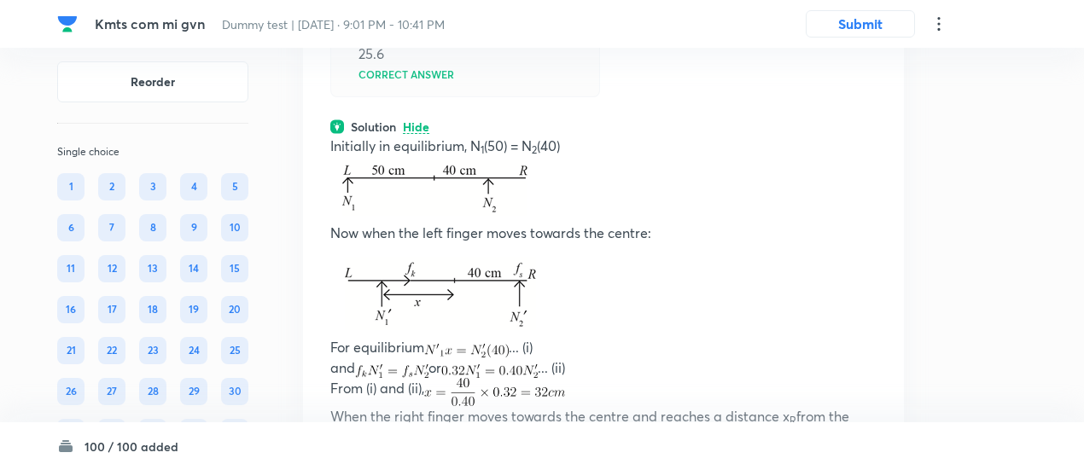
scroll to position [52245, 0]
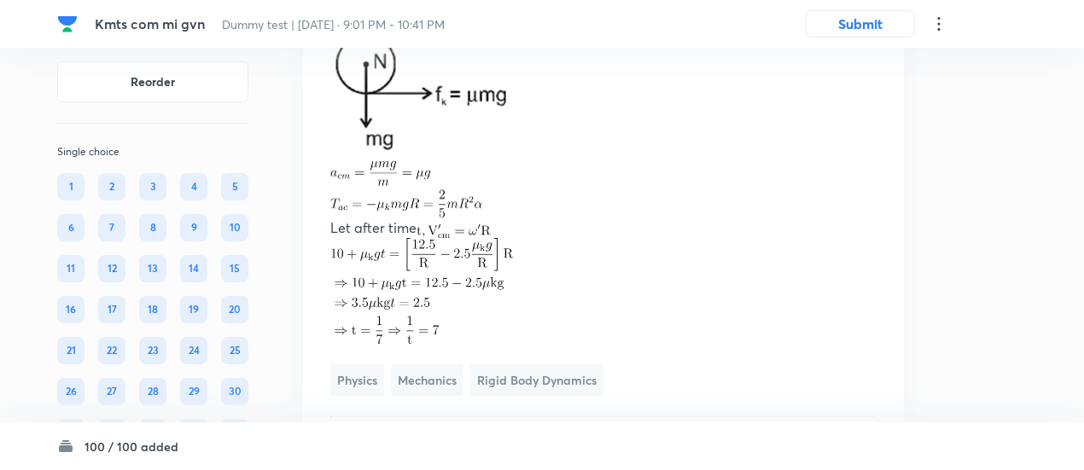
scroll to position [52192, 0]
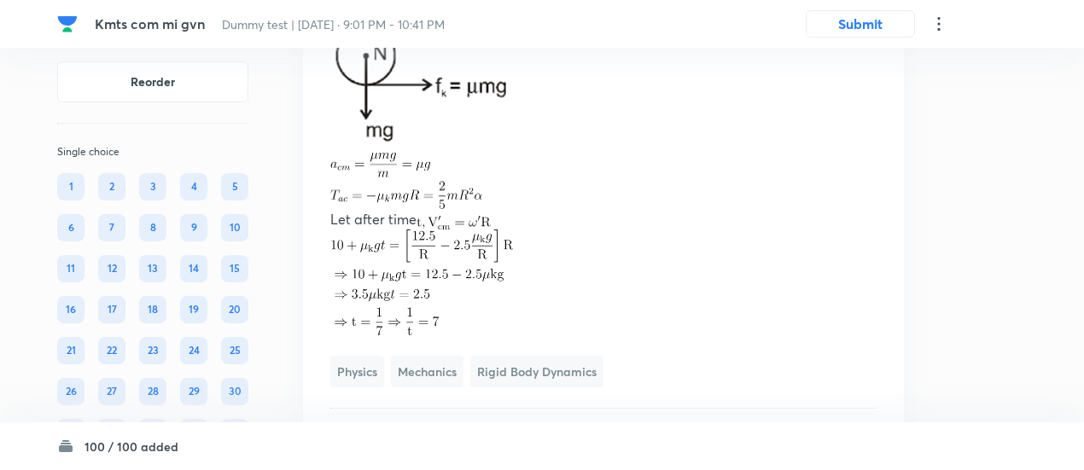
drag, startPoint x: 330, startPoint y: 105, endPoint x: 538, endPoint y: 196, distance: 227.5
copy p "A solid billiard ball of radius 'R' and mass 'm' initially at rest is given a s…"
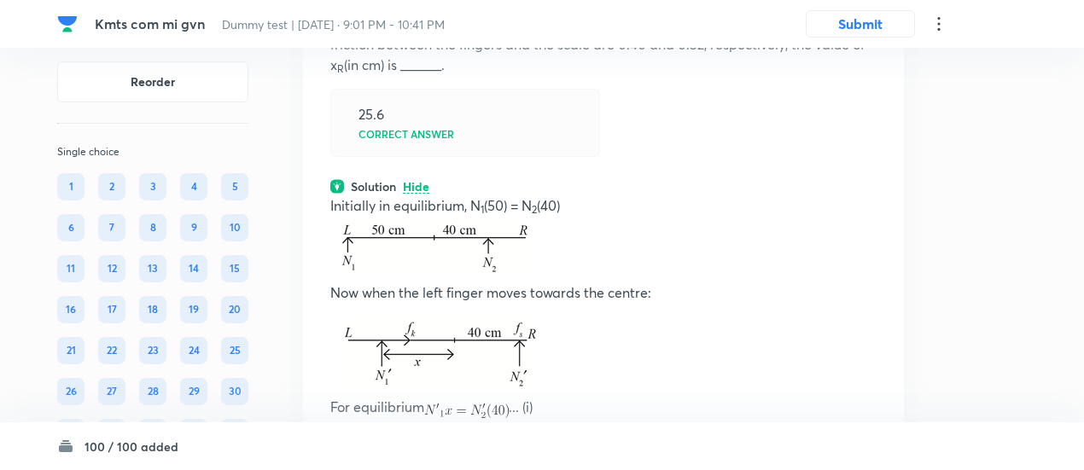
scroll to position [52901, 0]
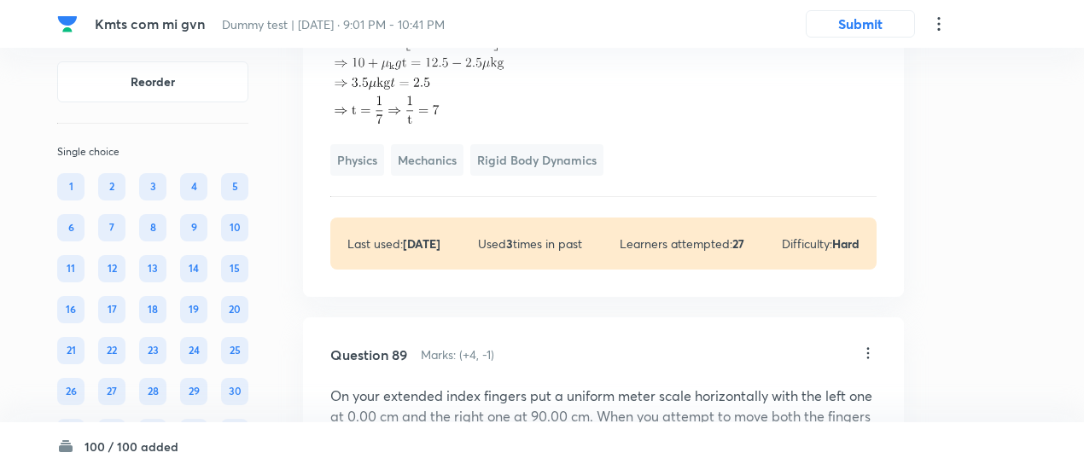
scroll to position [52397, 0]
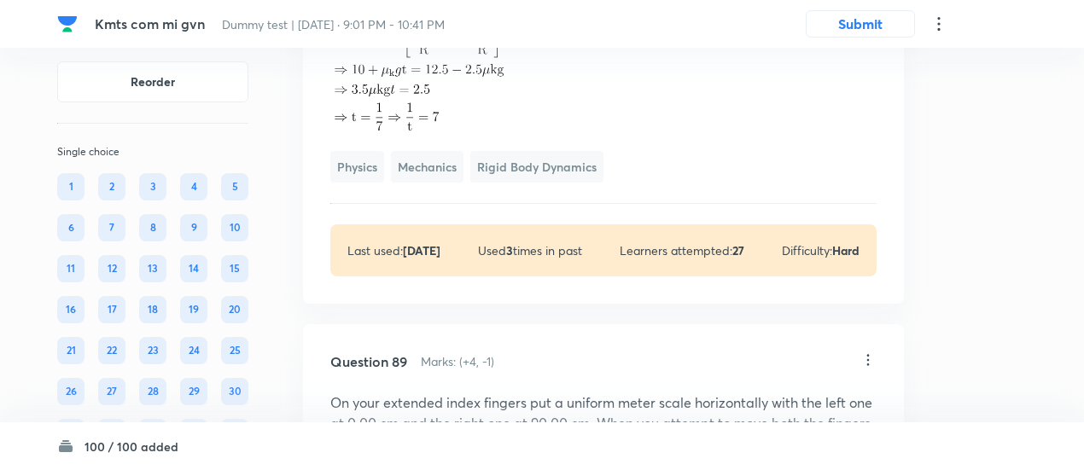
drag, startPoint x: 305, startPoint y: 142, endPoint x: 593, endPoint y: 377, distance: 372.1
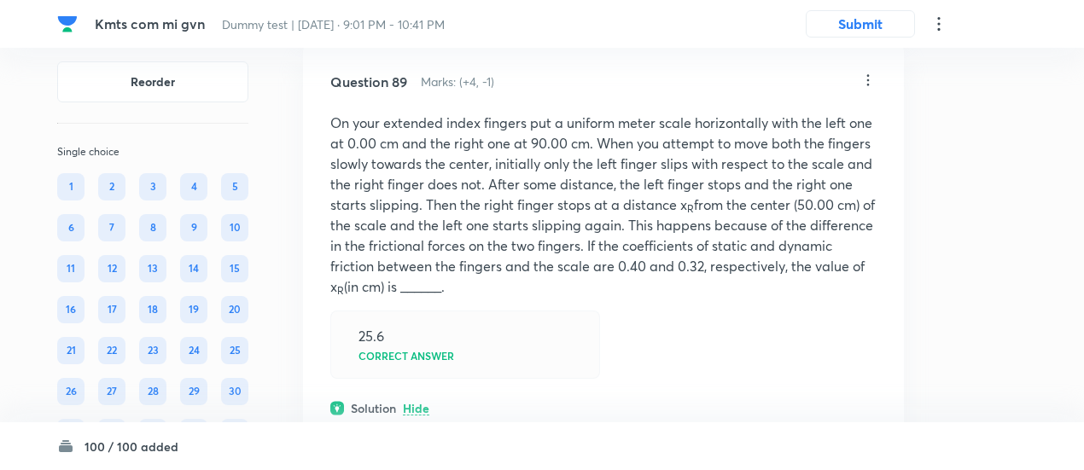
scroll to position [52684, 0]
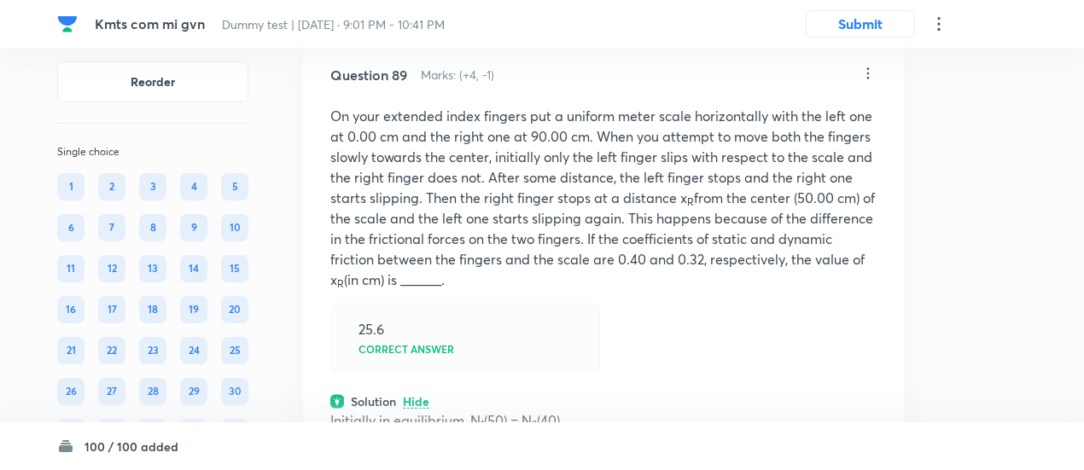
drag, startPoint x: 323, startPoint y: 111, endPoint x: 450, endPoint y: 266, distance: 200.2
copy div "Kinetic friction acts"
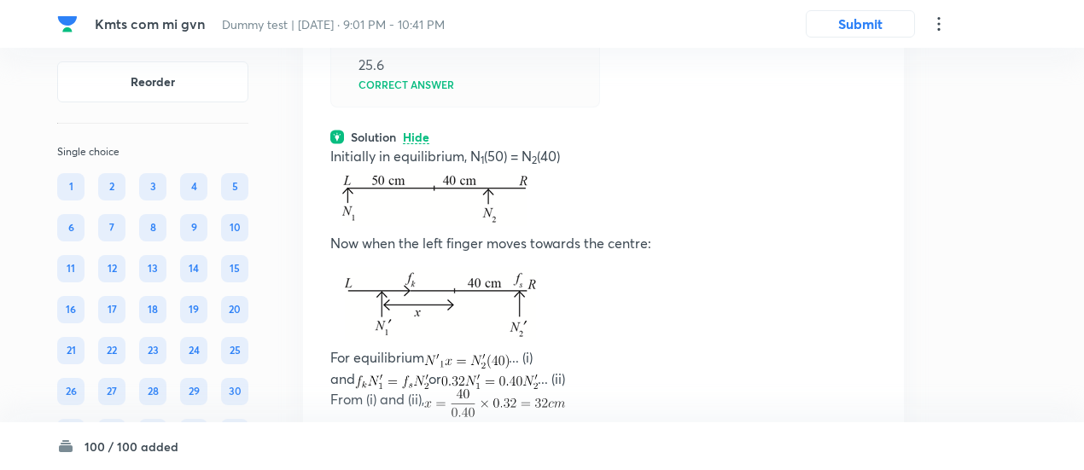
scroll to position [52952, 0]
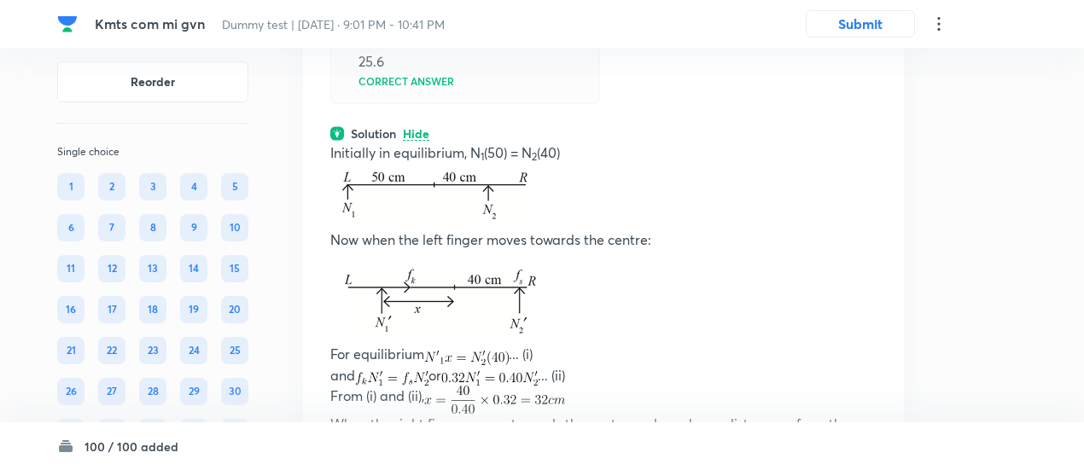
drag, startPoint x: 318, startPoint y: 89, endPoint x: 482, endPoint y: 232, distance: 218.5
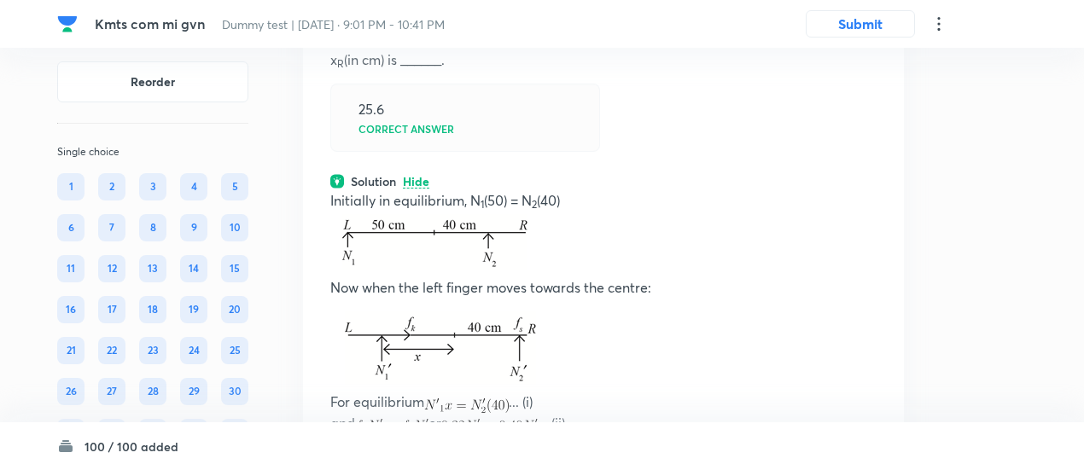
scroll to position [52897, 0]
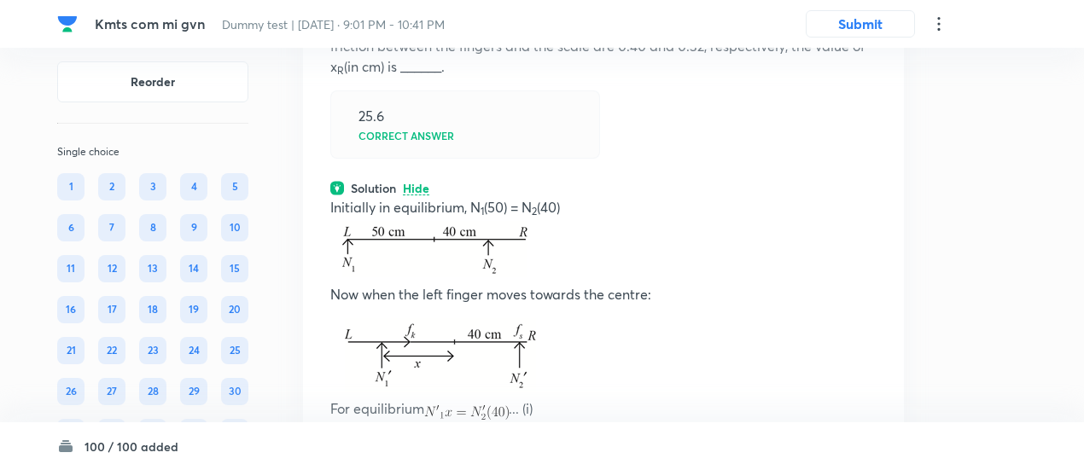
drag, startPoint x: 328, startPoint y: 158, endPoint x: 480, endPoint y: 298, distance: 206.7
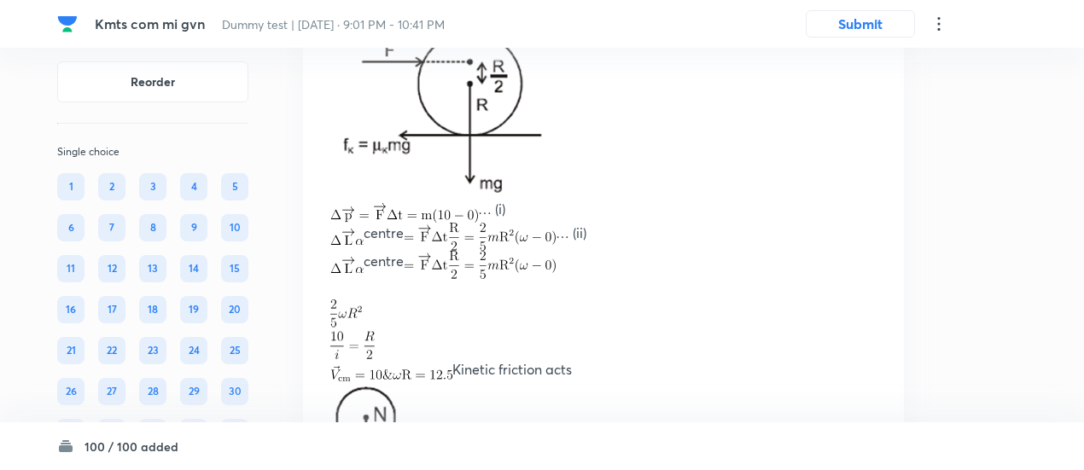
scroll to position [51818, 0]
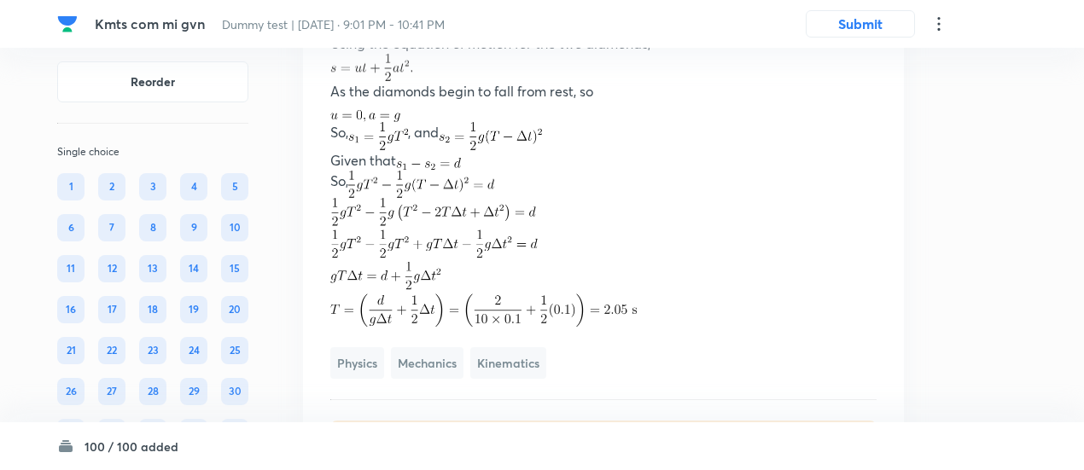
scroll to position [51446, 0]
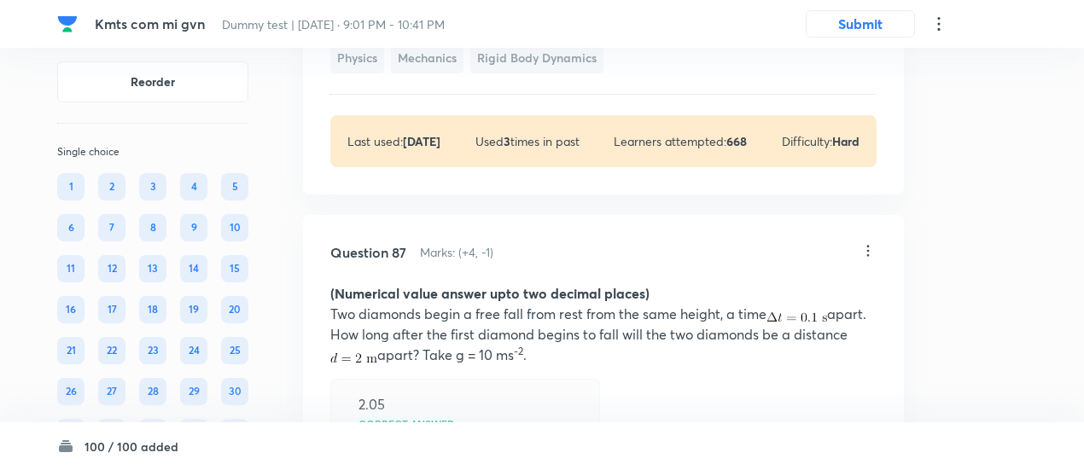
scroll to position [51119, 0]
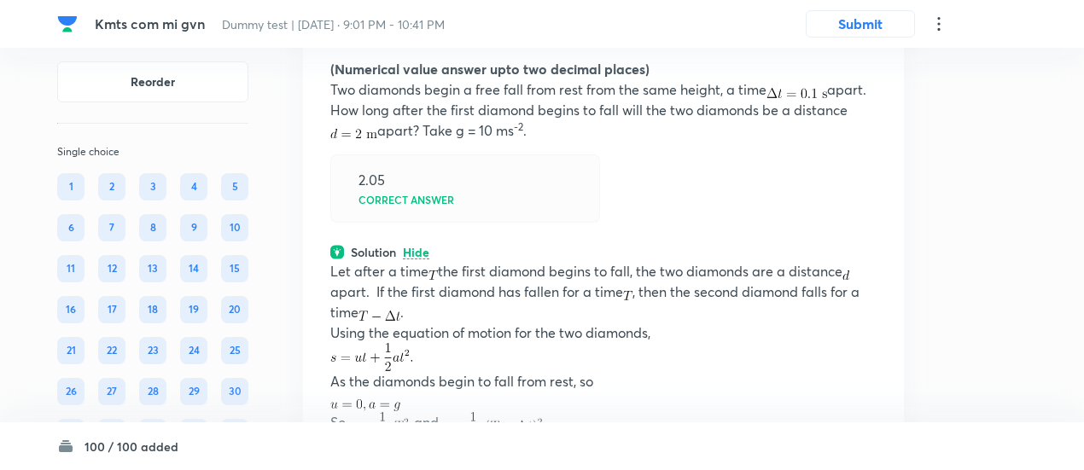
scroll to position [51637, 0]
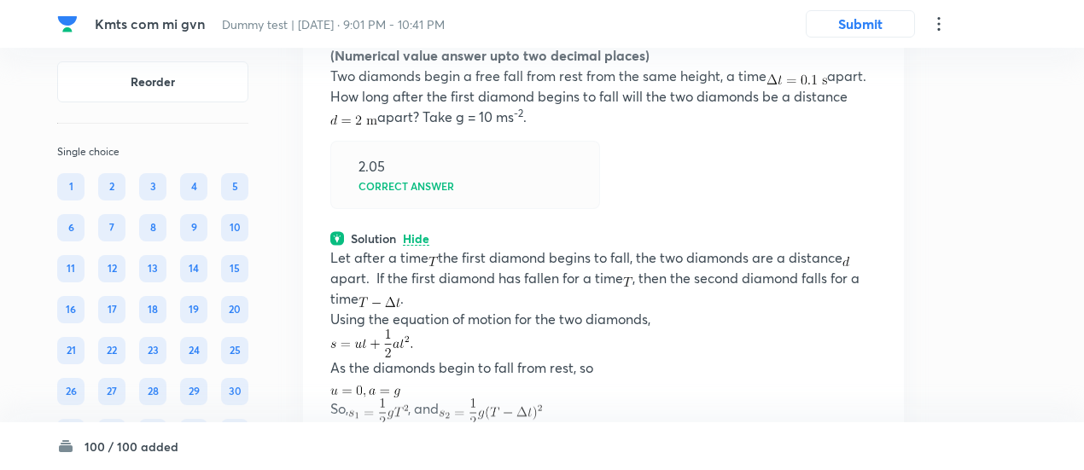
drag, startPoint x: 323, startPoint y: 125, endPoint x: 845, endPoint y: 185, distance: 526.1
copy p "A rod of mass M and length L is placed in a horizontal plane with one end hinge…"
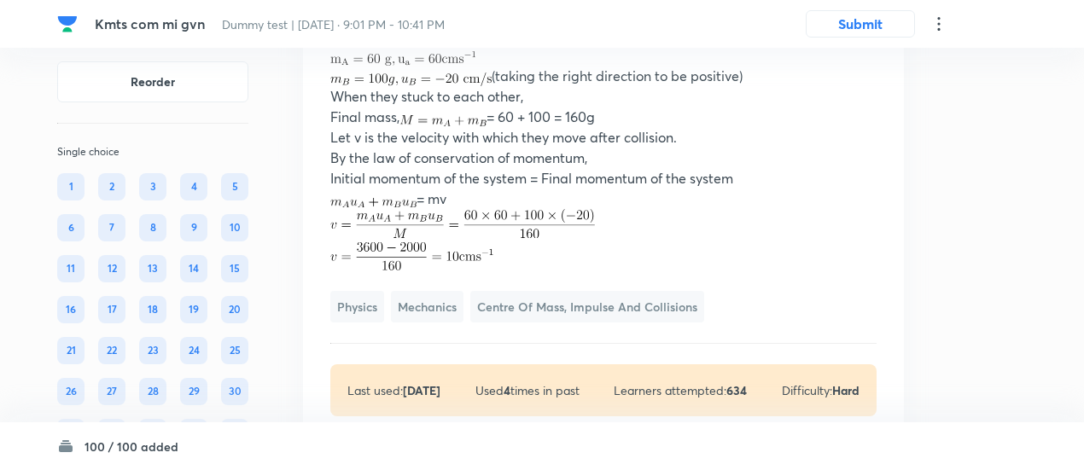
scroll to position [50556, 0]
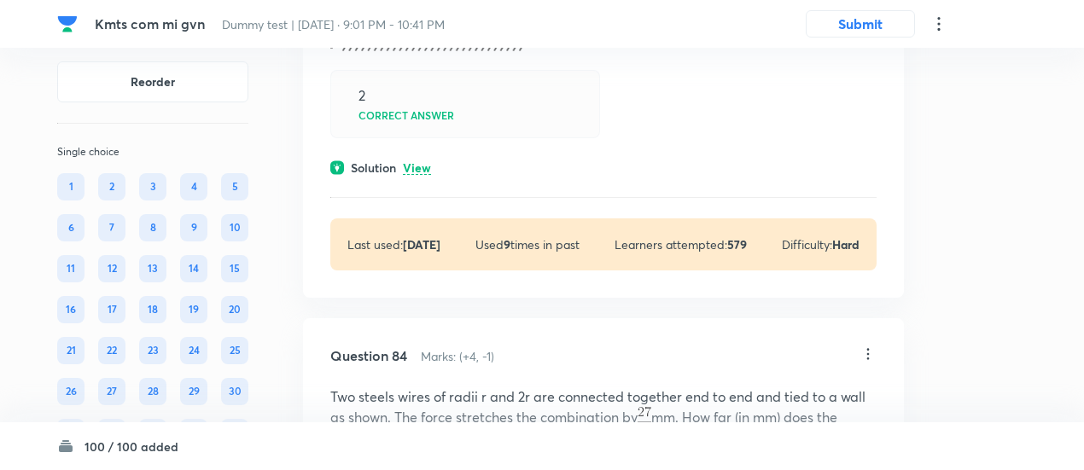
scroll to position [49533, 0]
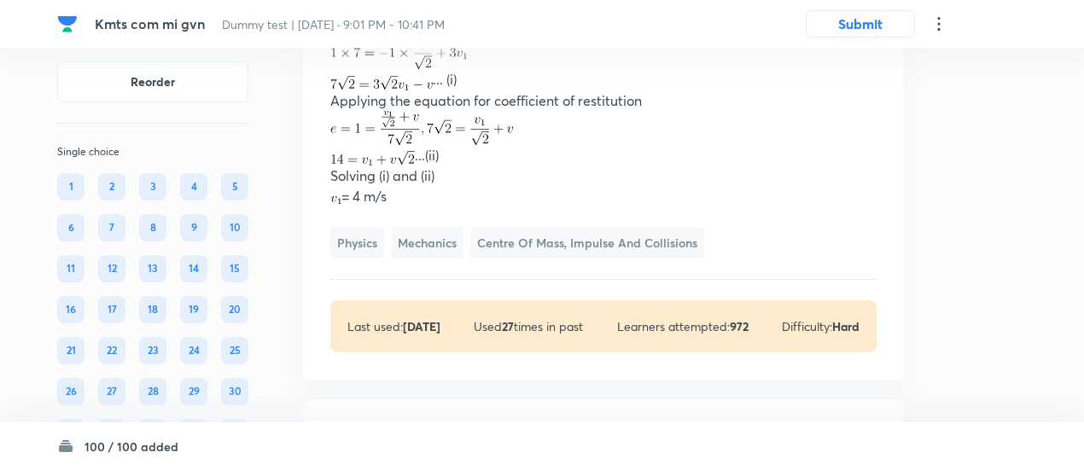
scroll to position [49314, 0]
drag, startPoint x: 324, startPoint y: 71, endPoint x: 621, endPoint y: 242, distance: 342.0
copy div "The answer to each question is a Single Digit Integer (0 to 9) A ball of mass 1…"
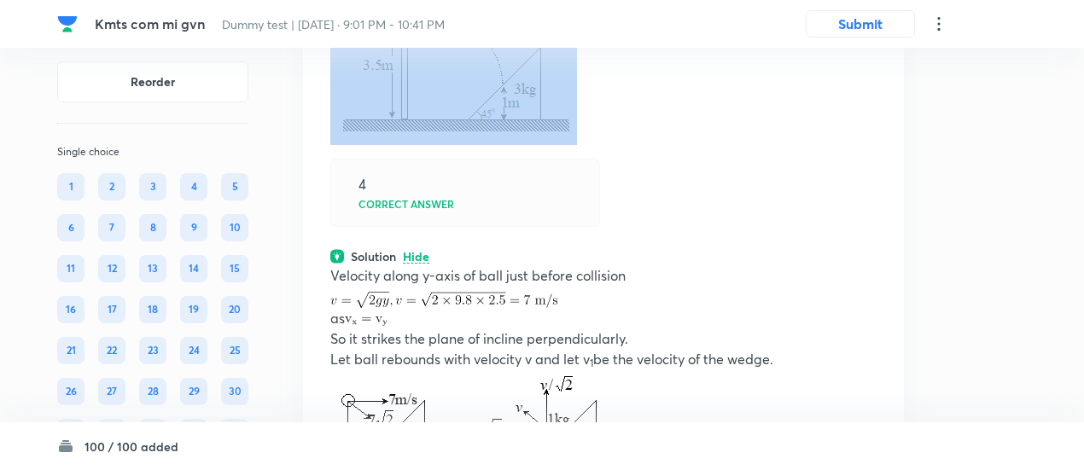
scroll to position [48841, 0]
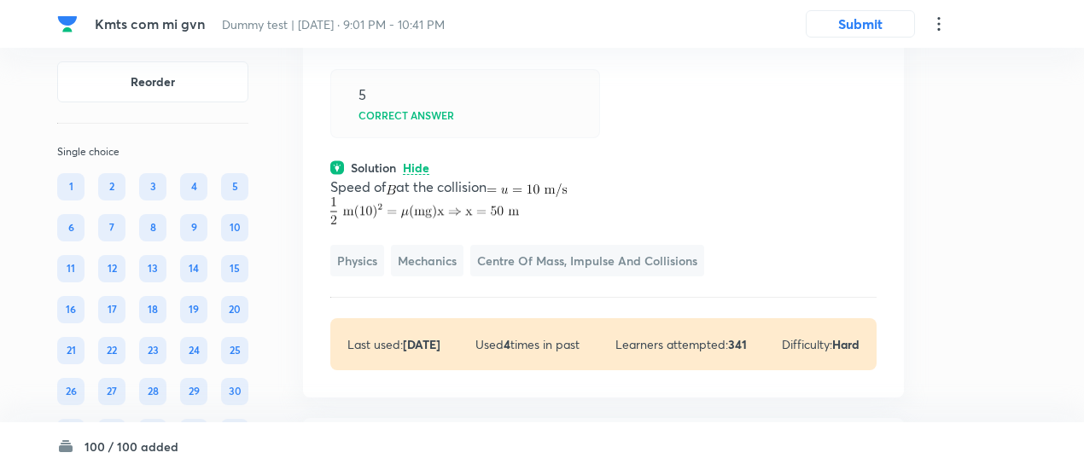
scroll to position [48360, 0]
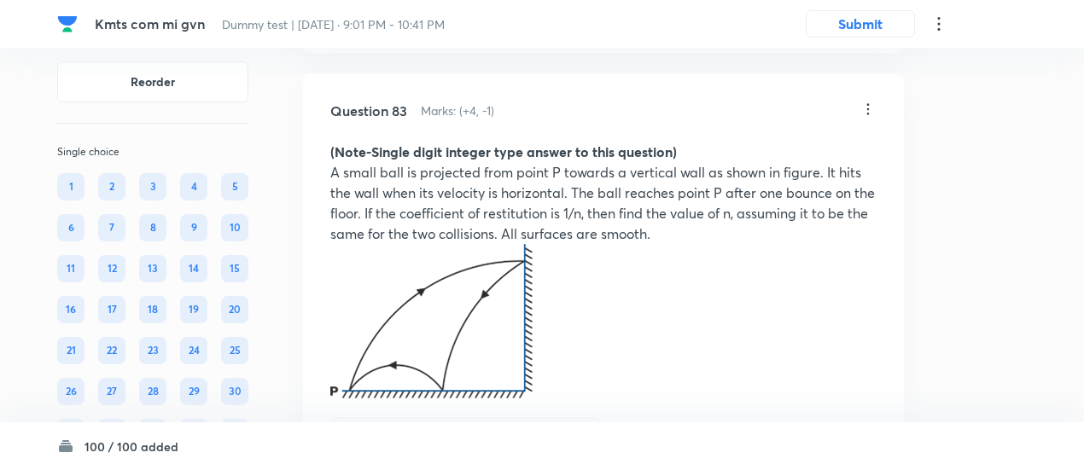
scroll to position [50042, 0]
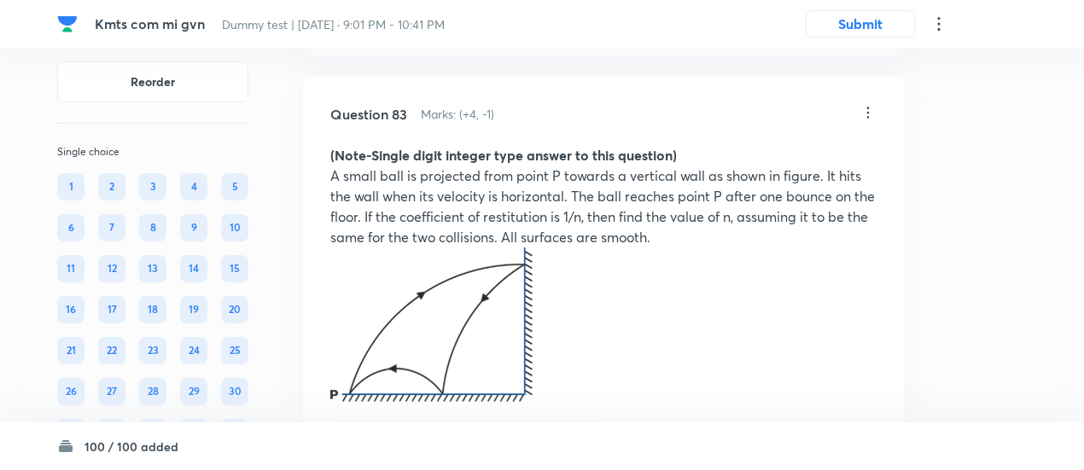
drag, startPoint x: 326, startPoint y: 163, endPoint x: 642, endPoint y: 283, distance: 337.8
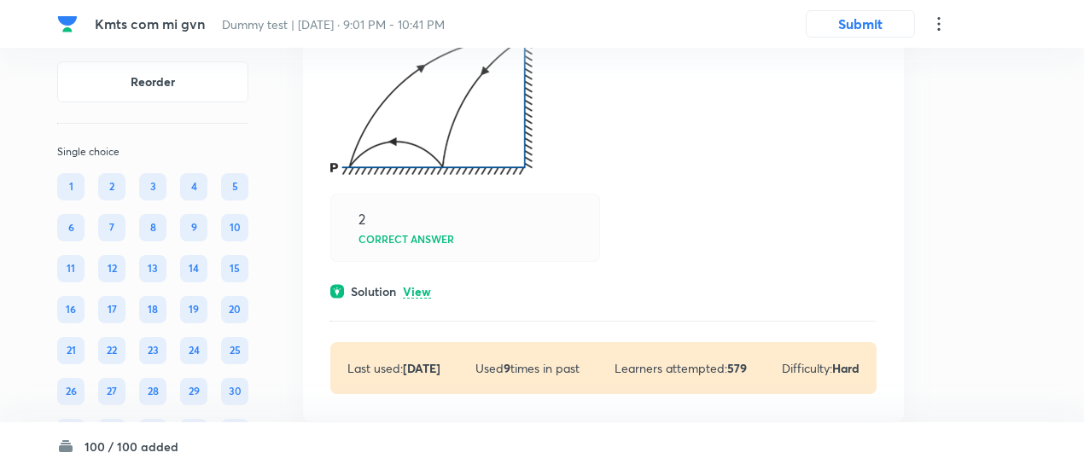
scroll to position [50271, 0]
drag, startPoint x: 324, startPoint y: 158, endPoint x: 459, endPoint y: 320, distance: 210.5
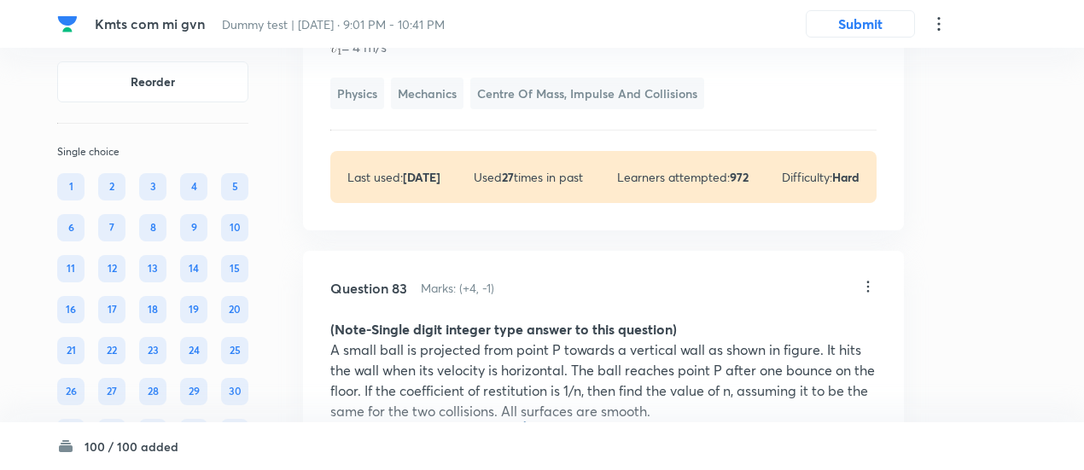
scroll to position [49868, 0]
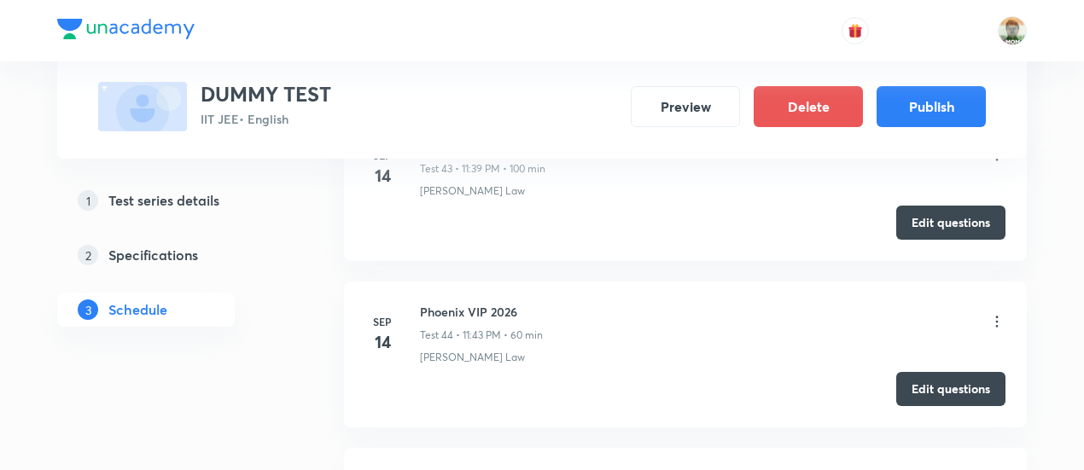
scroll to position [7884, 0]
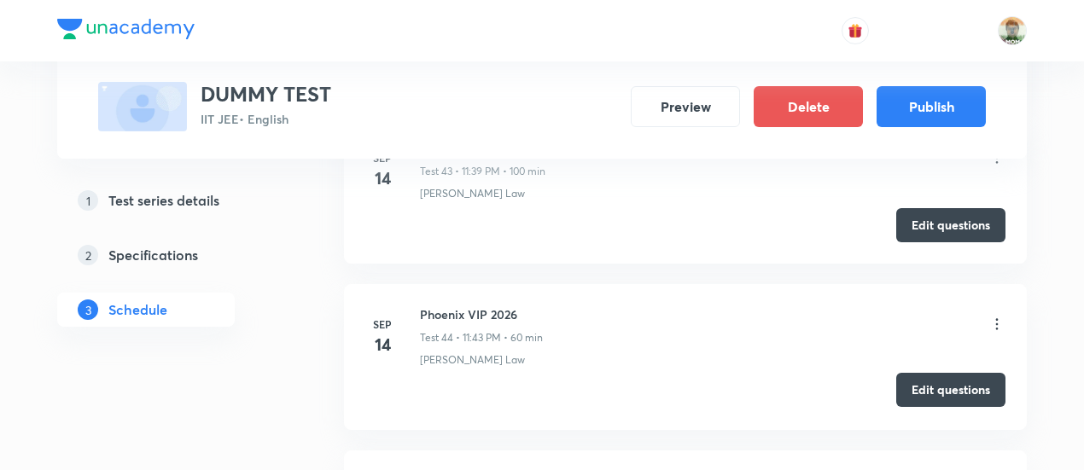
click at [931, 373] on button "Edit questions" at bounding box center [951, 390] width 109 height 34
click at [1002, 316] on icon at bounding box center [997, 324] width 17 height 17
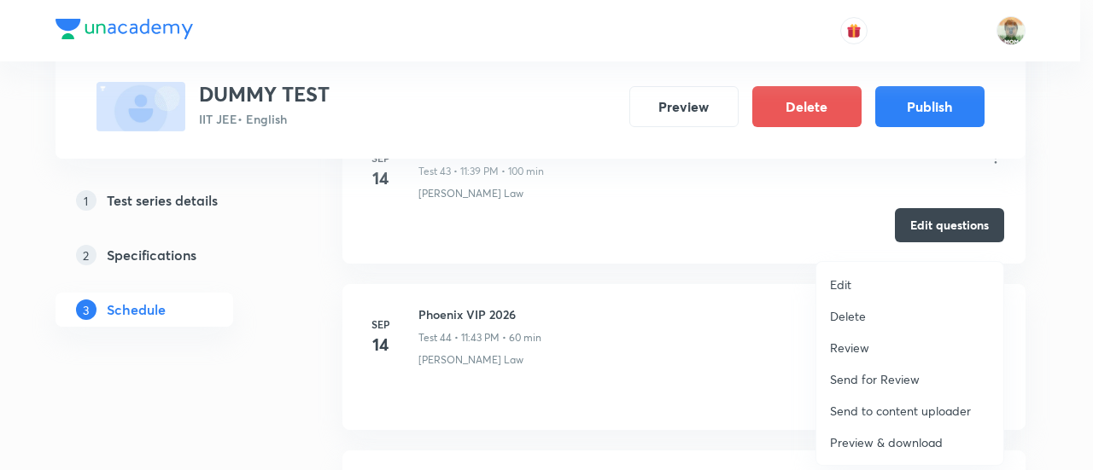
click at [880, 439] on p "Preview & download" at bounding box center [886, 443] width 113 height 18
click at [541, 97] on div at bounding box center [546, 235] width 1093 height 470
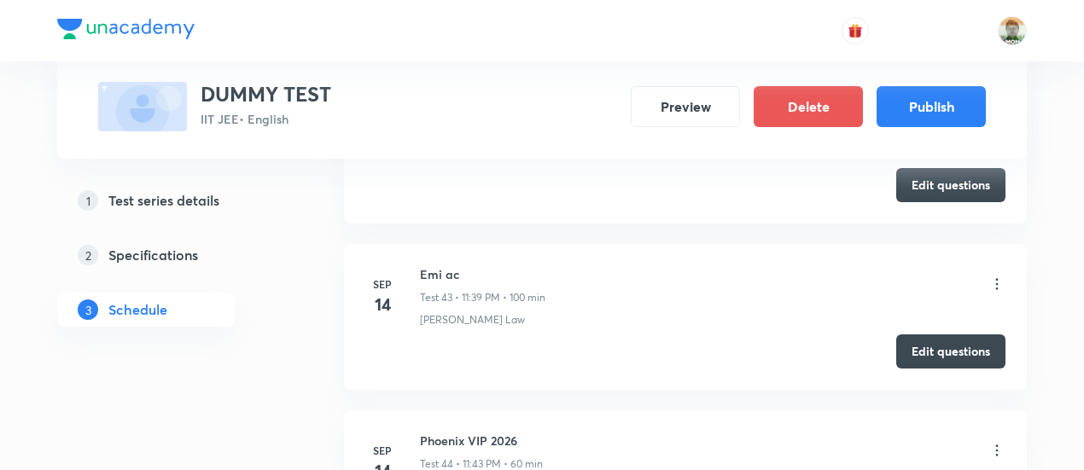
scroll to position [7756, 0]
click at [911, 335] on button "Edit questions" at bounding box center [951, 352] width 109 height 34
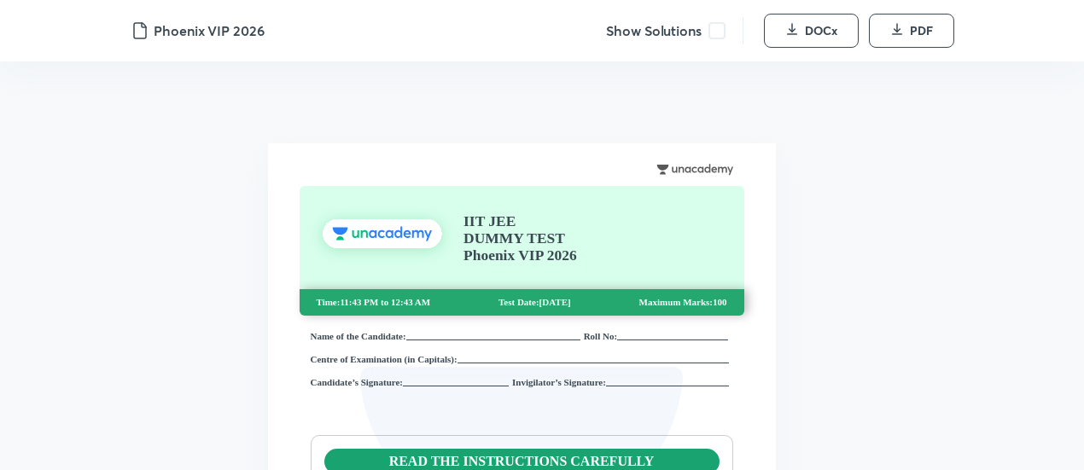
click at [722, 34] on span at bounding box center [717, 30] width 17 height 17
click at [782, 36] on button "DOCx" at bounding box center [811, 31] width 95 height 34
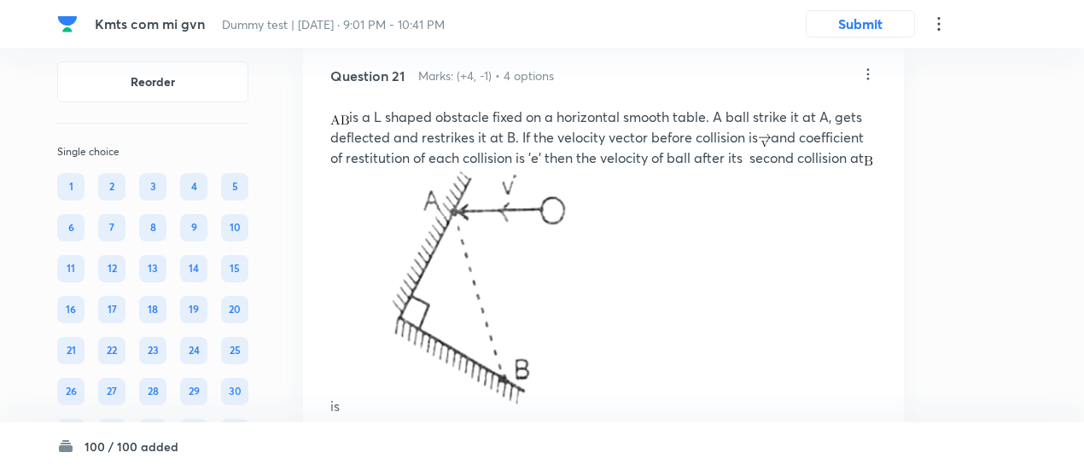
scroll to position [10317, 0]
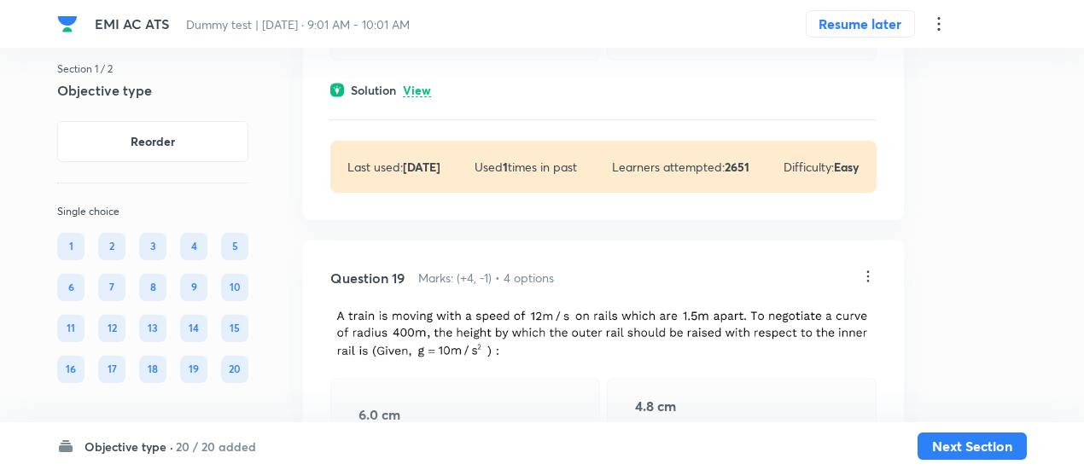
scroll to position [10852, 0]
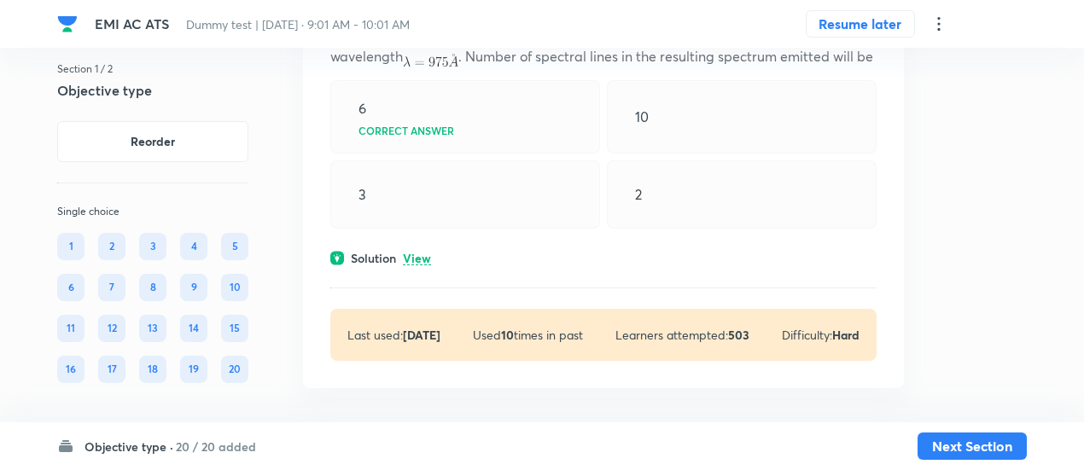
click at [427, 253] on p "View" at bounding box center [417, 259] width 28 height 13
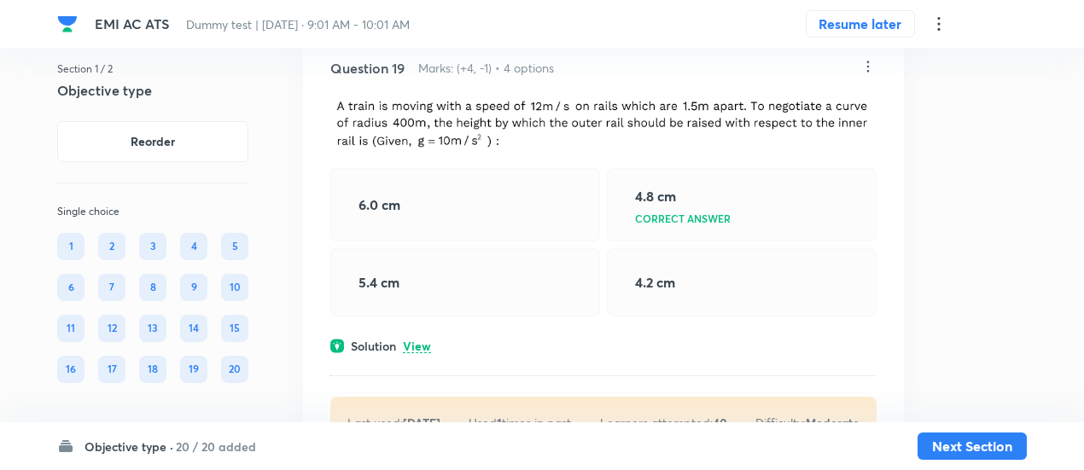
scroll to position [10293, 0]
click at [427, 340] on p "View" at bounding box center [417, 346] width 28 height 13
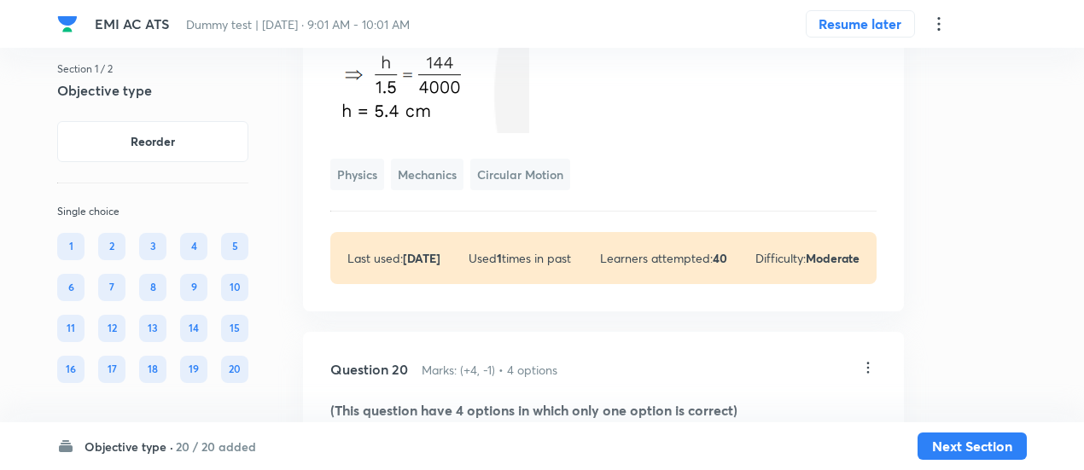
scroll to position [10761, 0]
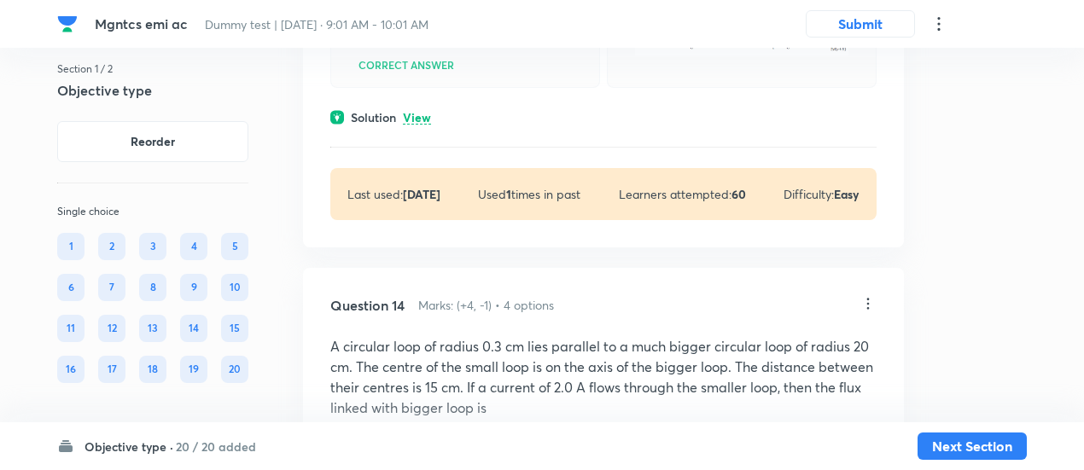
scroll to position [8293, 0]
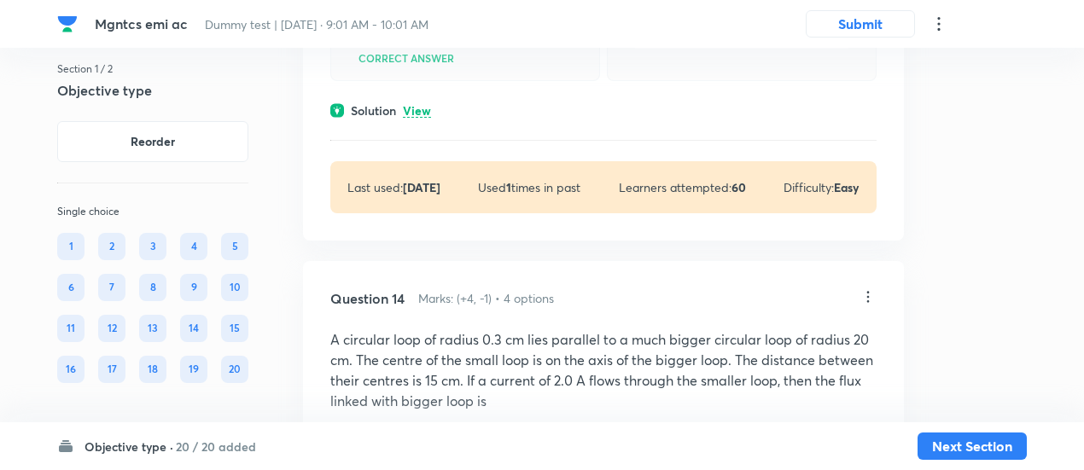
click at [421, 118] on p "View" at bounding box center [417, 111] width 28 height 13
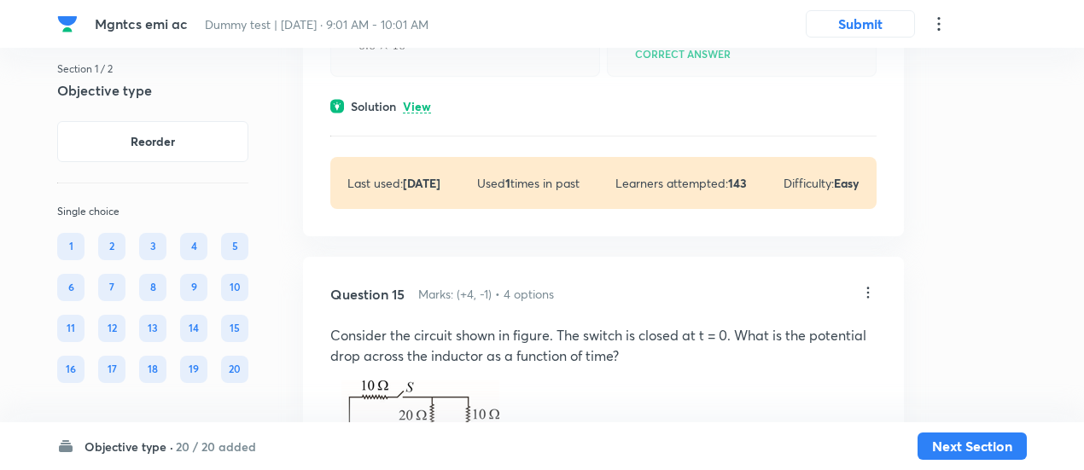
scroll to position [9453, 0]
click at [421, 113] on p "View" at bounding box center [417, 106] width 28 height 13
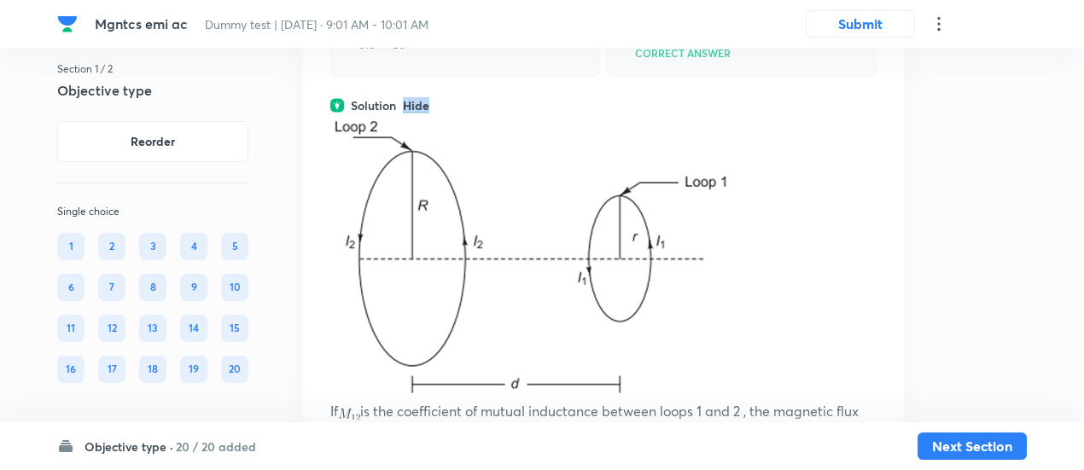
click at [421, 113] on p "Hide" at bounding box center [416, 106] width 26 height 13
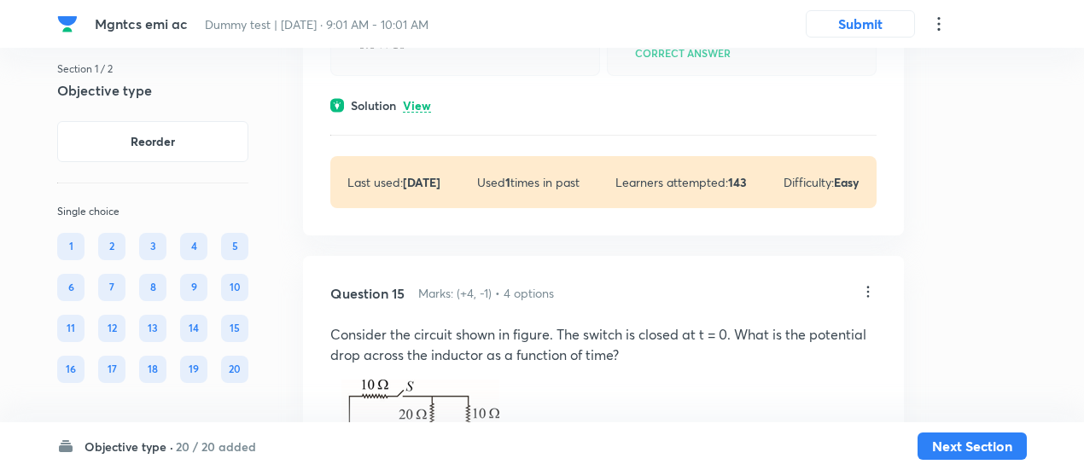
click at [421, 113] on p "View" at bounding box center [417, 106] width 28 height 13
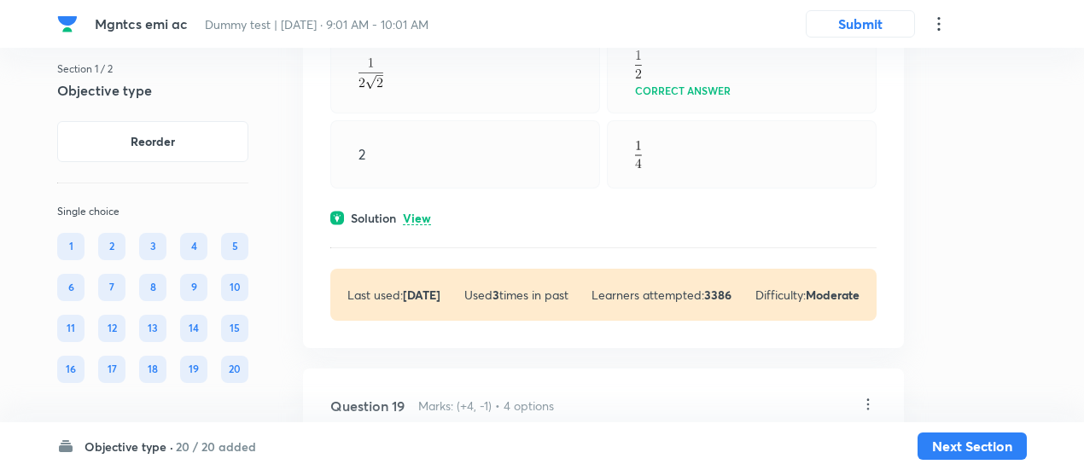
scroll to position [13363, 0]
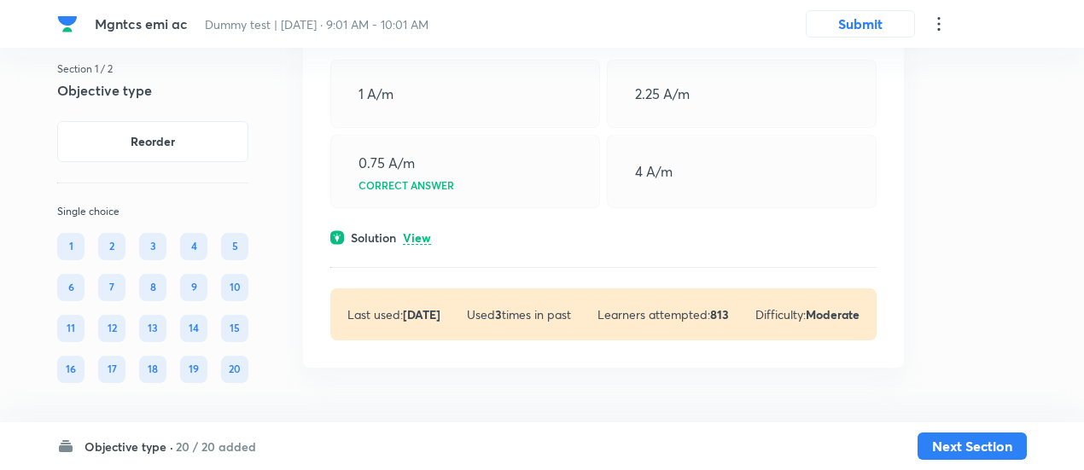
click at [424, 233] on p "View" at bounding box center [417, 238] width 28 height 13
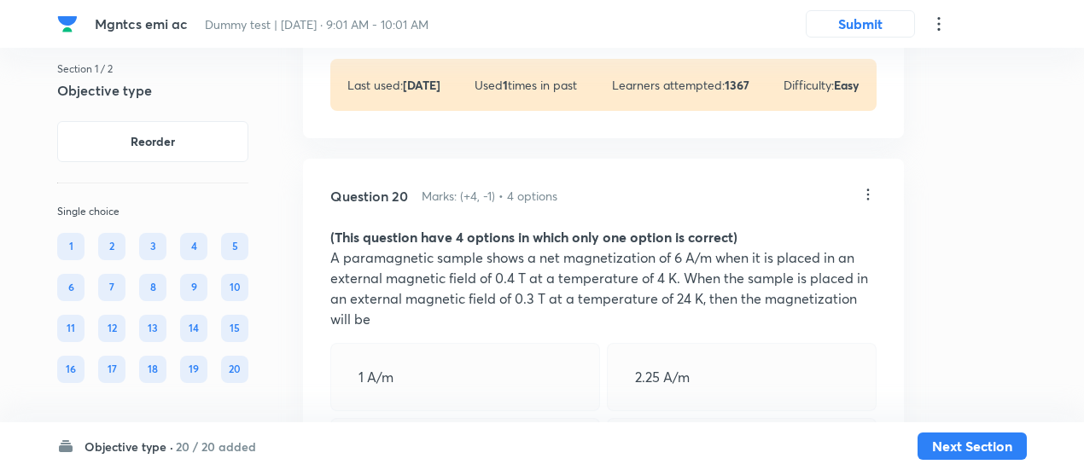
scroll to position [12832, 0]
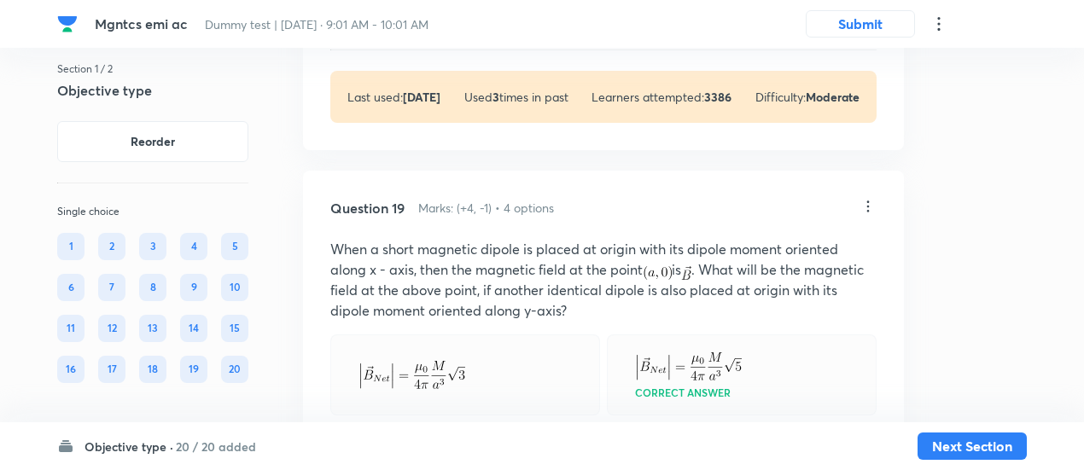
scroll to position [12327, 0]
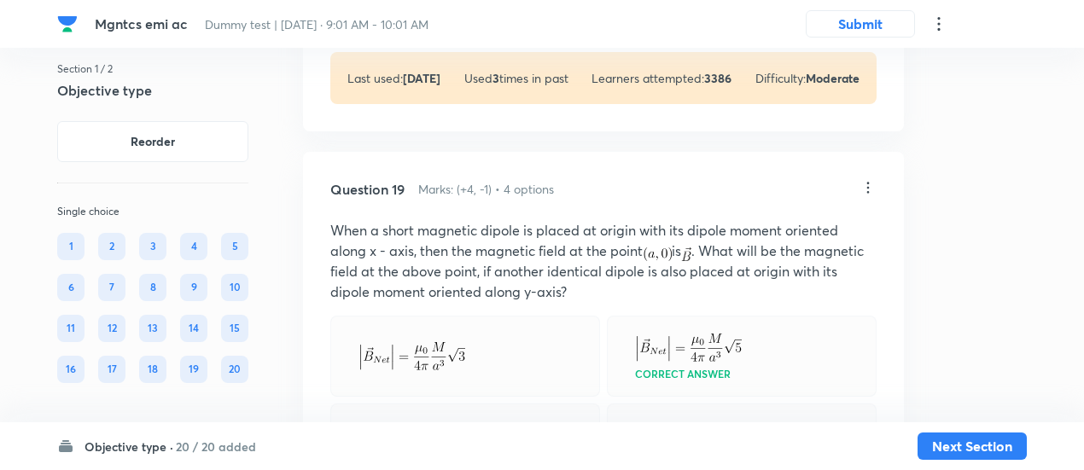
click at [418, 9] on p "View" at bounding box center [417, 2] width 28 height 13
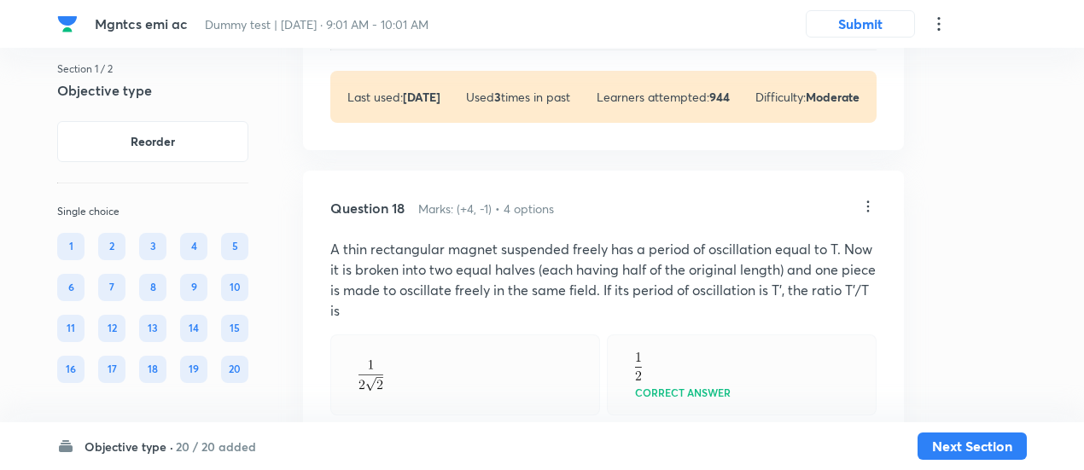
scroll to position [11808, 0]
click at [420, 27] on p "View" at bounding box center [417, 21] width 28 height 13
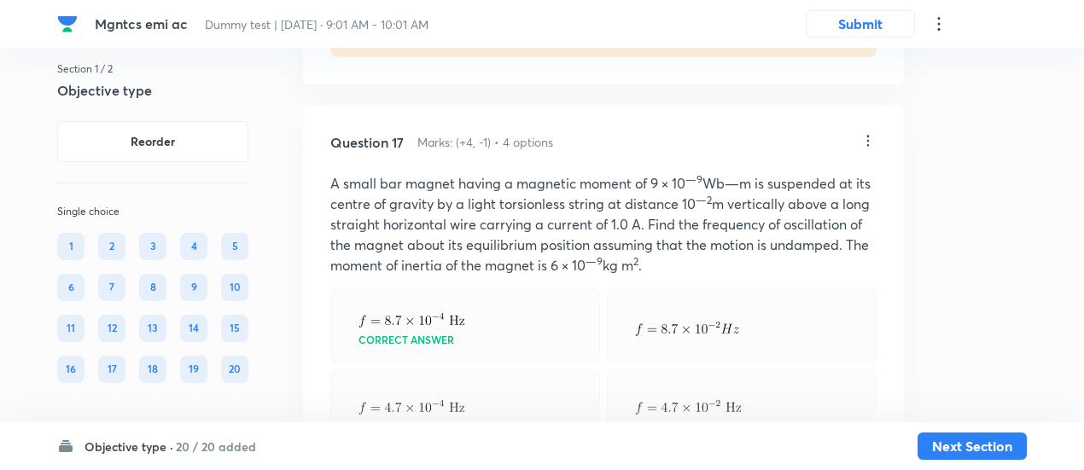
scroll to position [11360, 0]
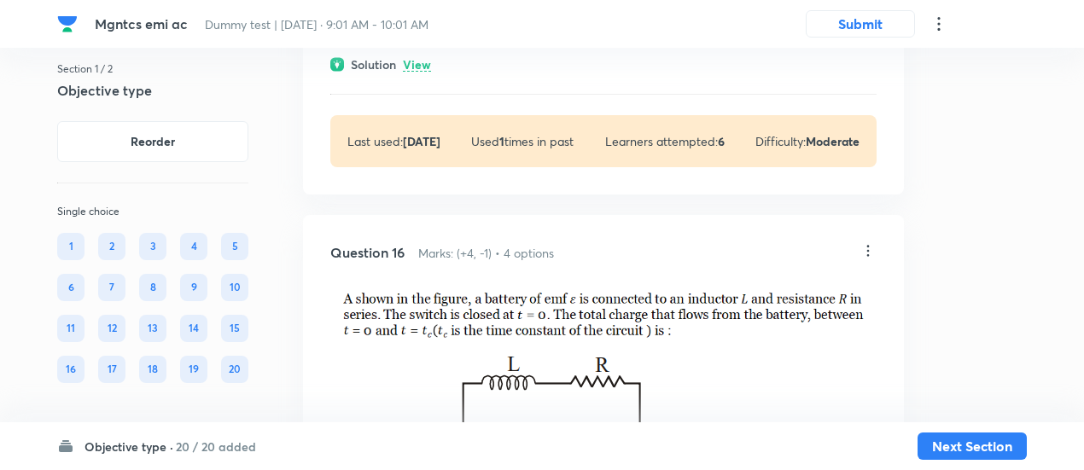
scroll to position [10641, 0]
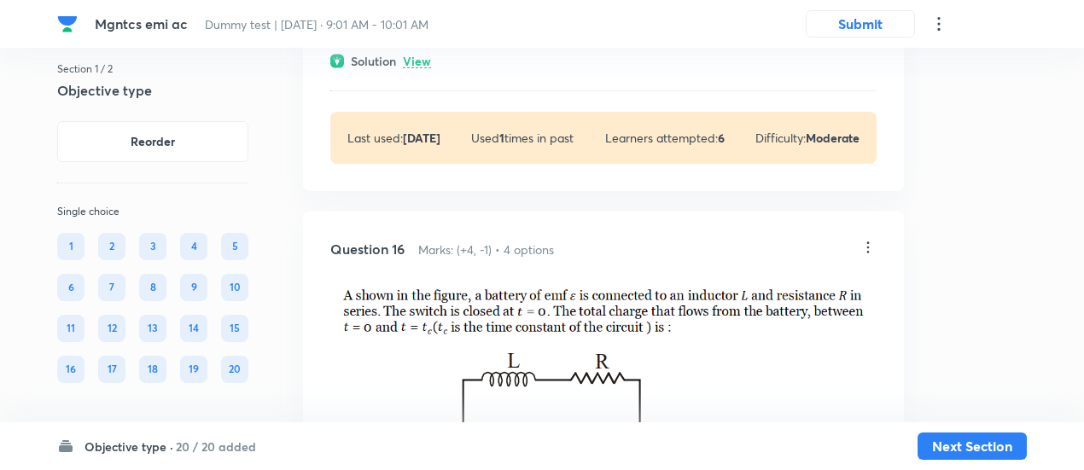
click at [418, 68] on p "View" at bounding box center [417, 62] width 28 height 13
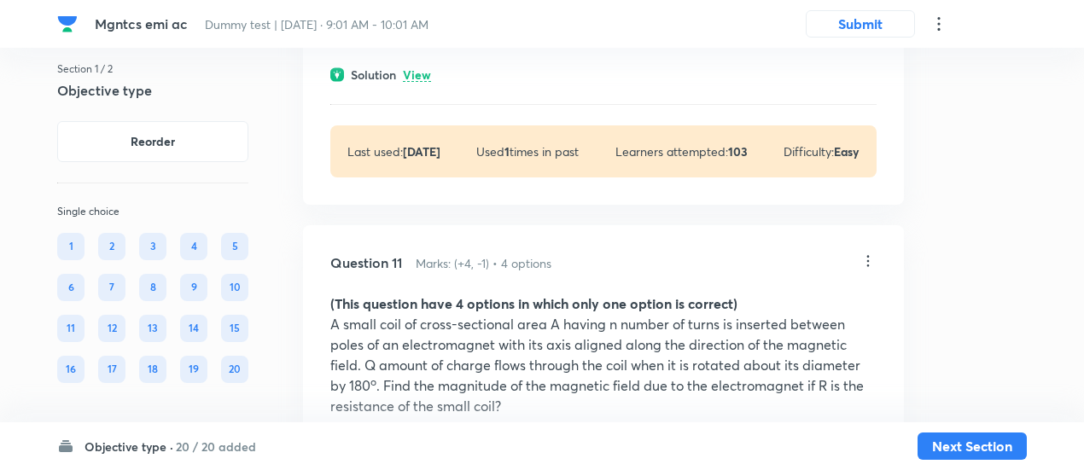
scroll to position [6695, 0]
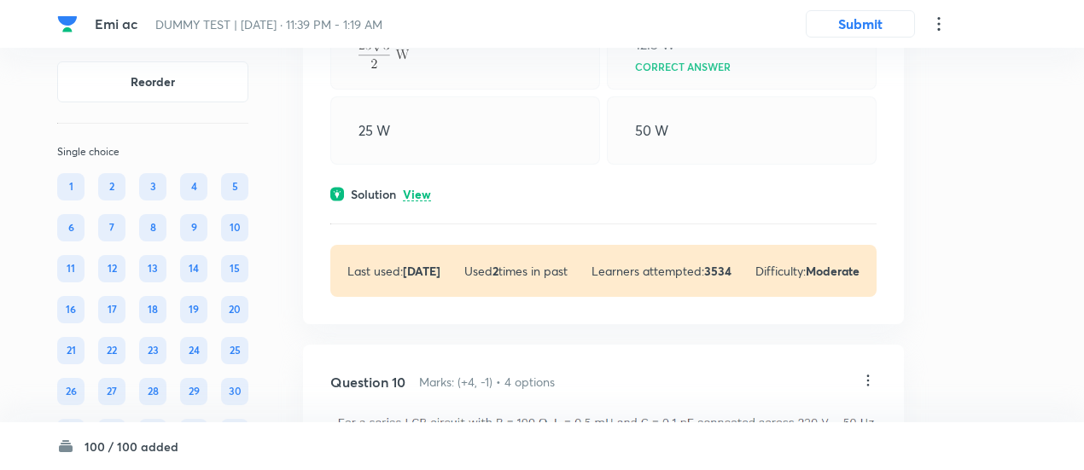
scroll to position [4760, 0]
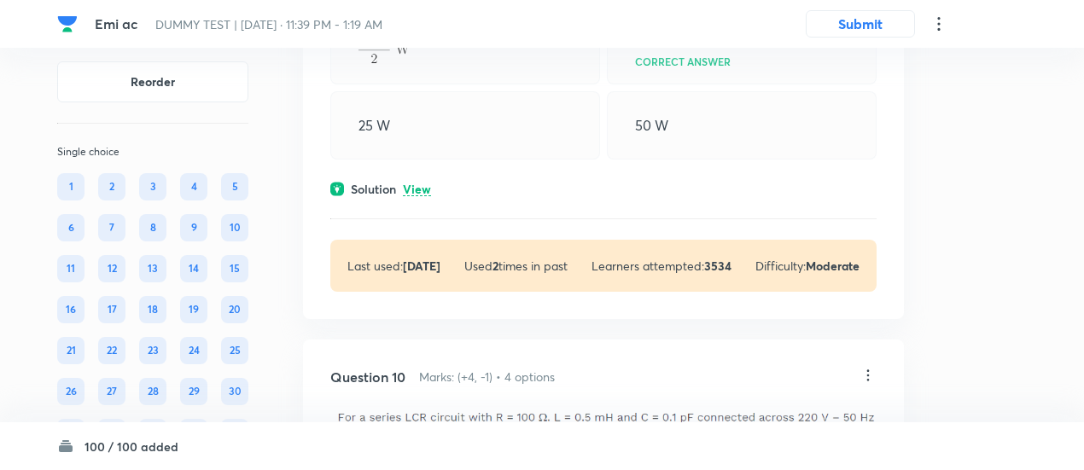
click at [414, 217] on div "Question 9 Marks: (+4, -1) • 4 options The potential difference V and current I…" at bounding box center [603, 103] width 601 height 431
click at [417, 196] on p "View" at bounding box center [417, 190] width 28 height 13
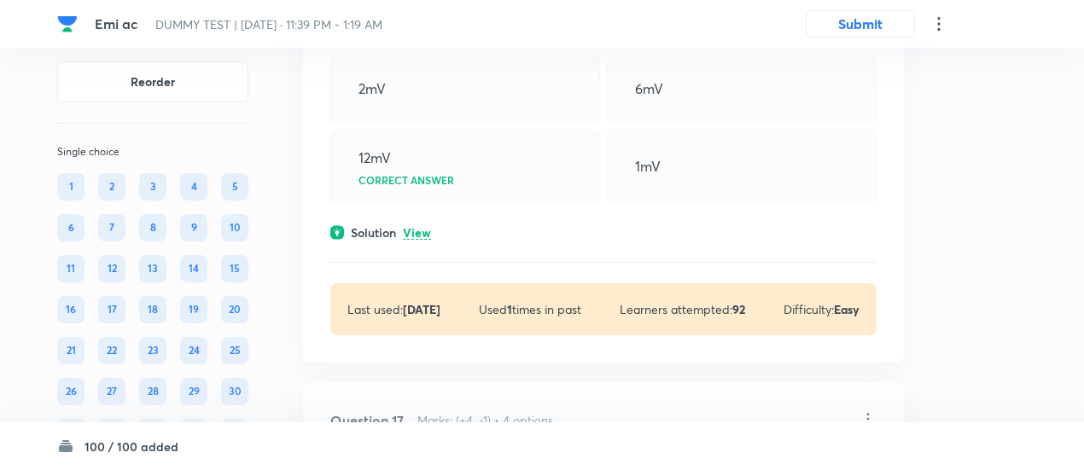
scroll to position [8329, 0]
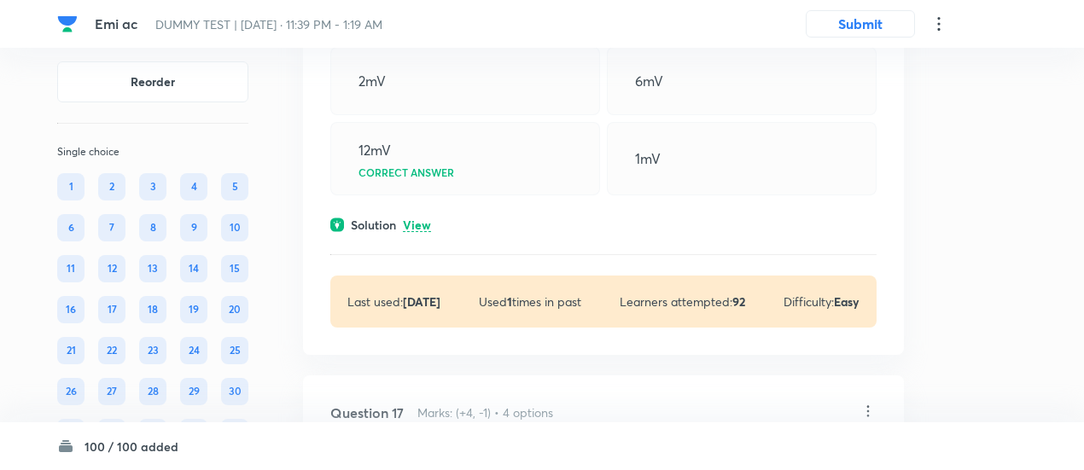
click at [414, 232] on p "View" at bounding box center [417, 225] width 28 height 13
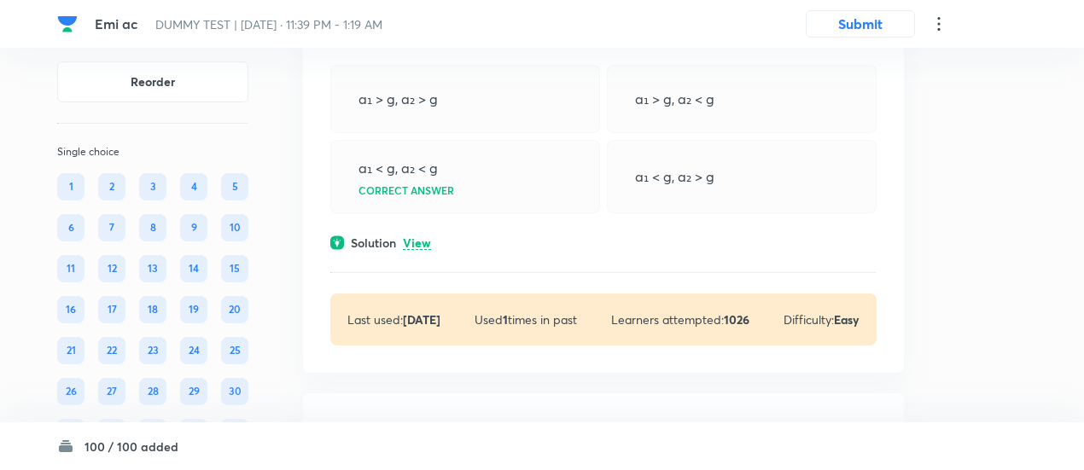
scroll to position [8989, 0]
click at [418, 248] on p "View" at bounding box center [417, 242] width 28 height 13
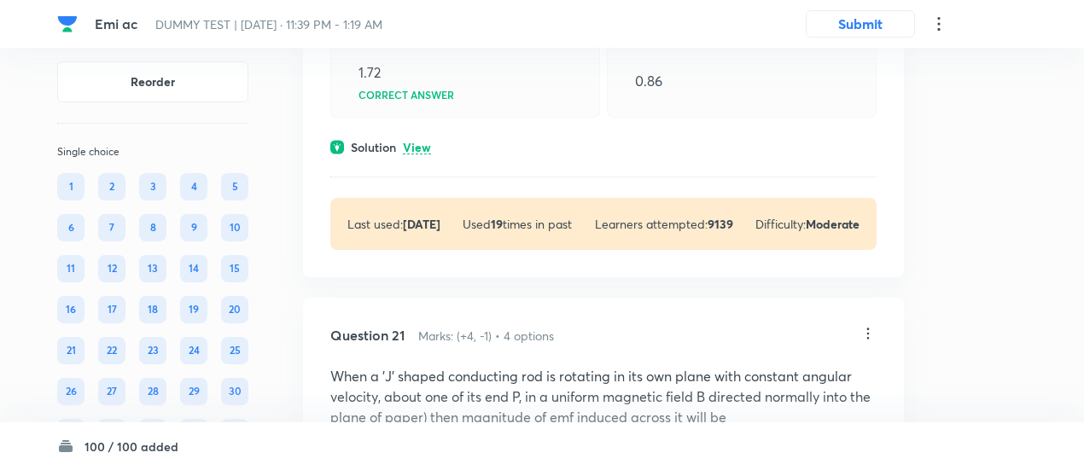
scroll to position [11482, 0]
click at [418, 153] on p "View" at bounding box center [417, 146] width 28 height 13
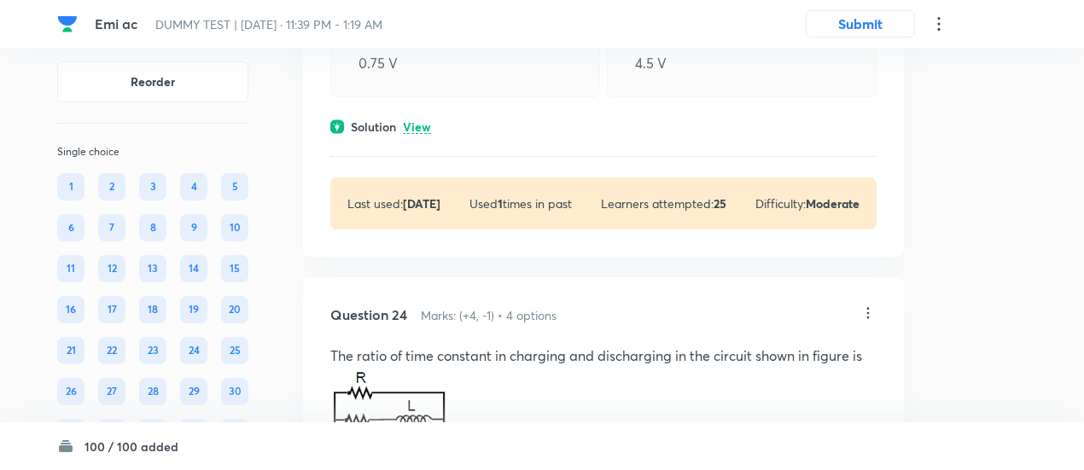
scroll to position [13385, 0]
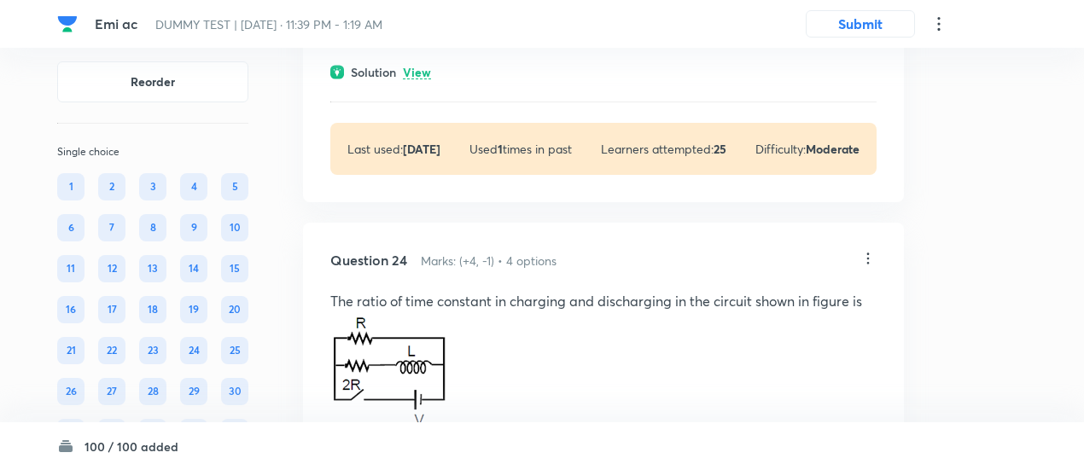
click at [415, 79] on p "View" at bounding box center [417, 73] width 28 height 13
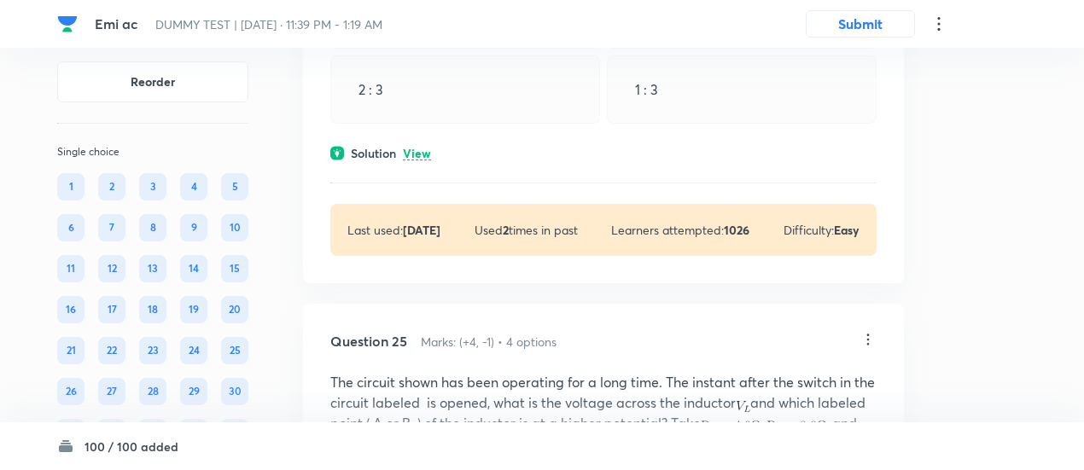
scroll to position [14069, 0]
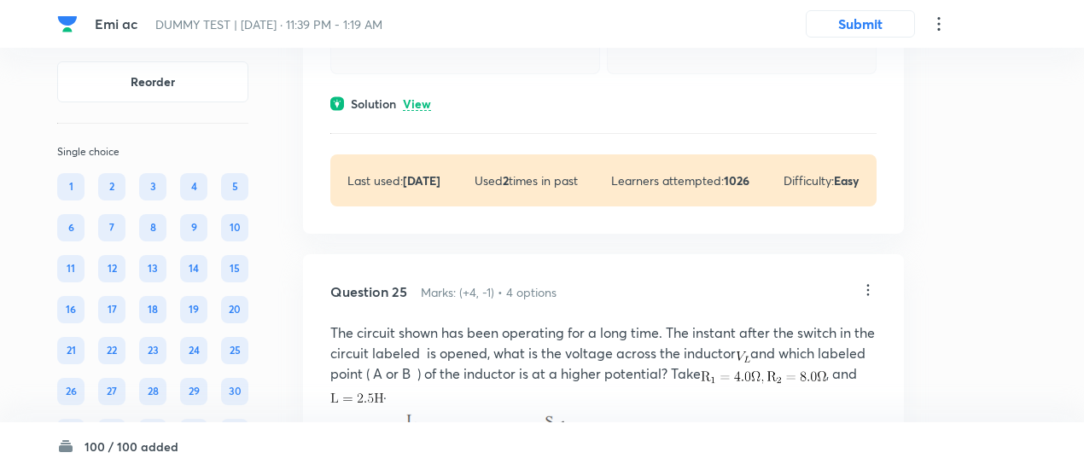
click at [419, 111] on p "View" at bounding box center [417, 104] width 28 height 13
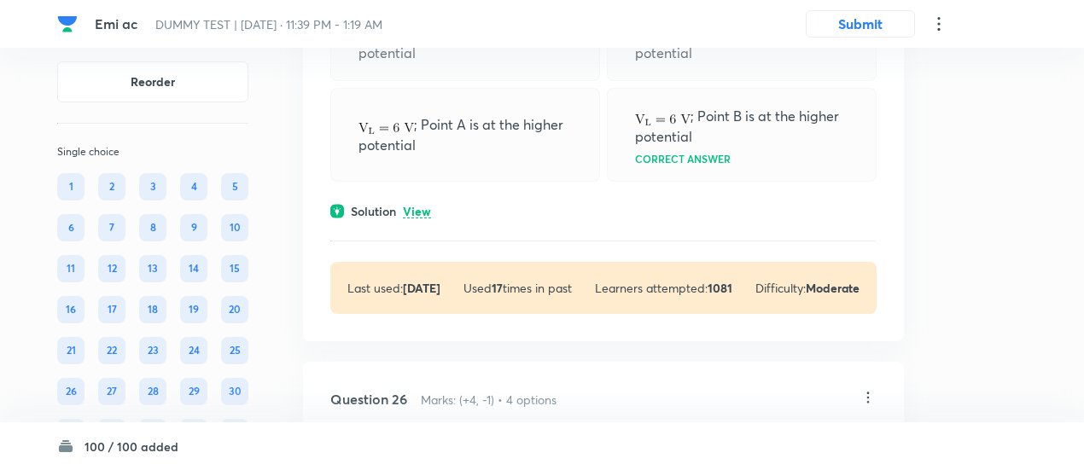
scroll to position [14783, 0]
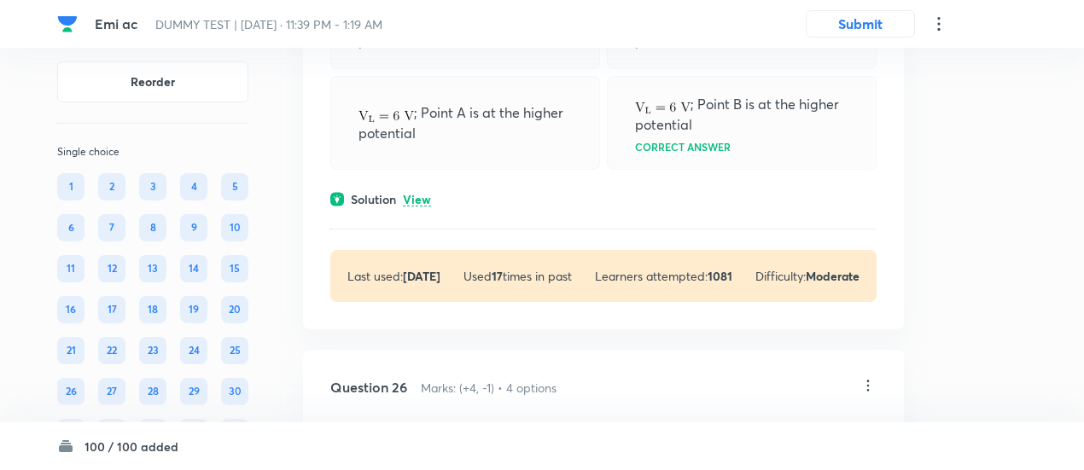
click at [425, 207] on p "View" at bounding box center [417, 200] width 28 height 13
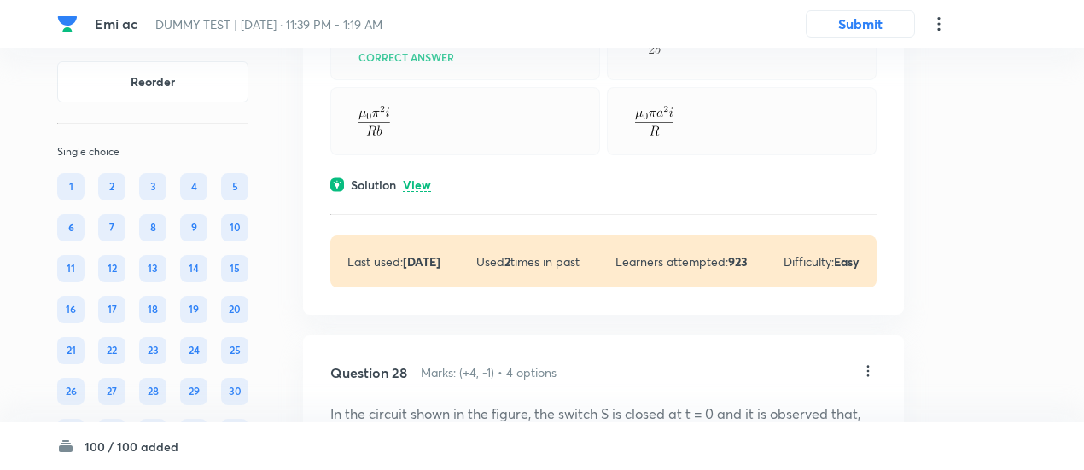
scroll to position [16107, 0]
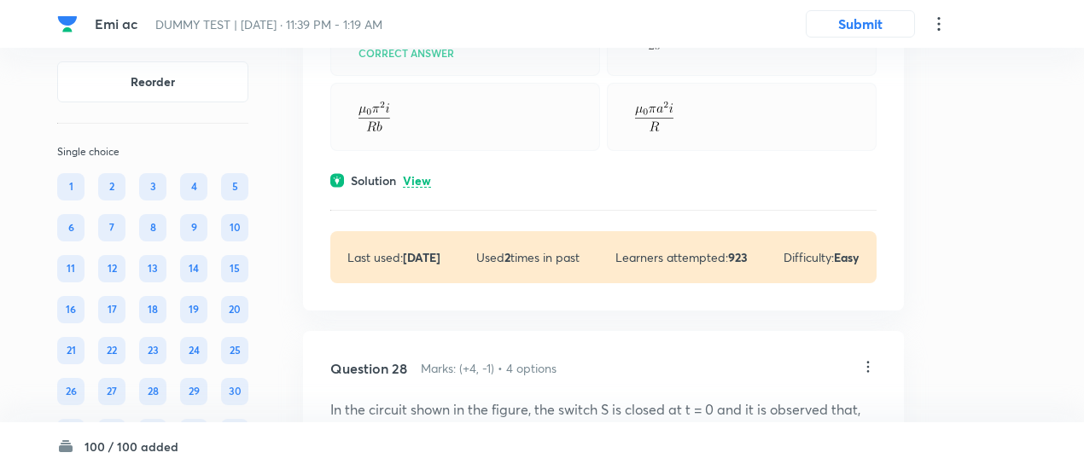
click at [425, 188] on p "View" at bounding box center [417, 181] width 28 height 13
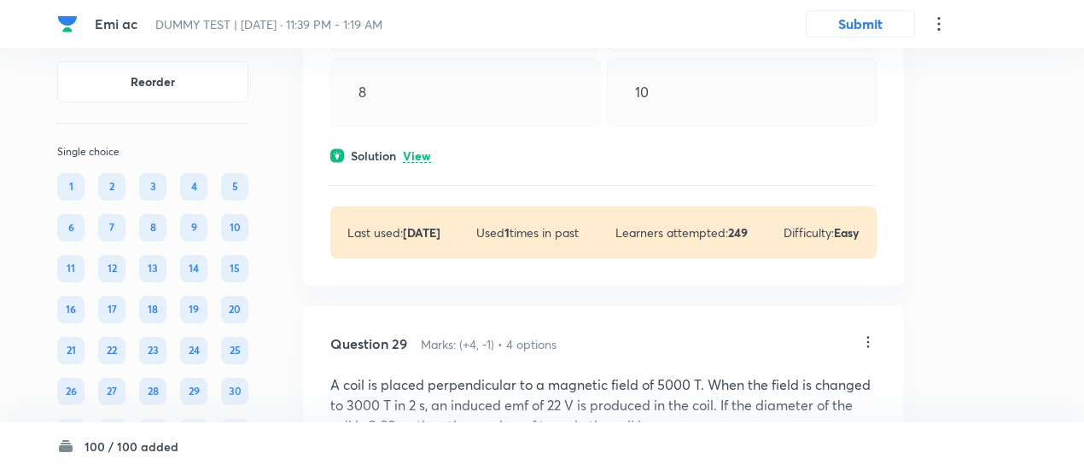
scroll to position [16922, 0]
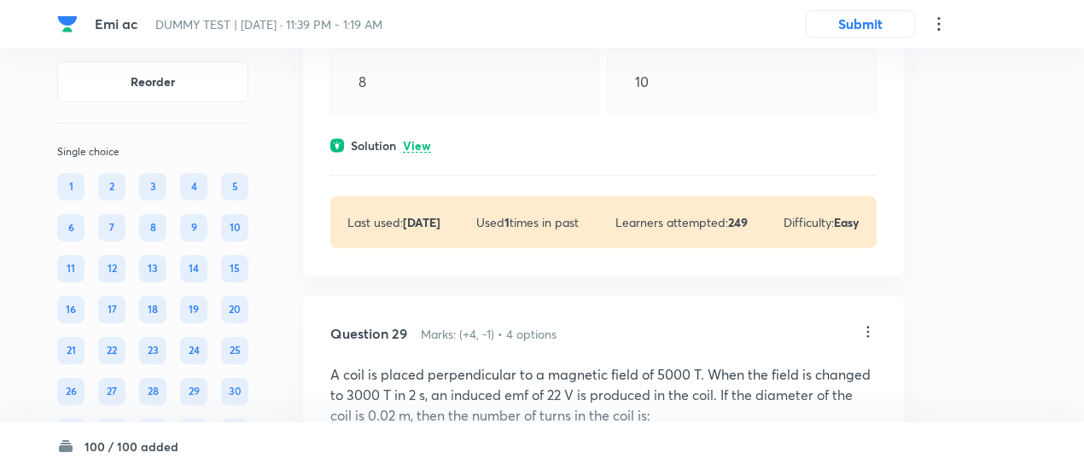
click at [418, 153] on p "View" at bounding box center [417, 146] width 28 height 13
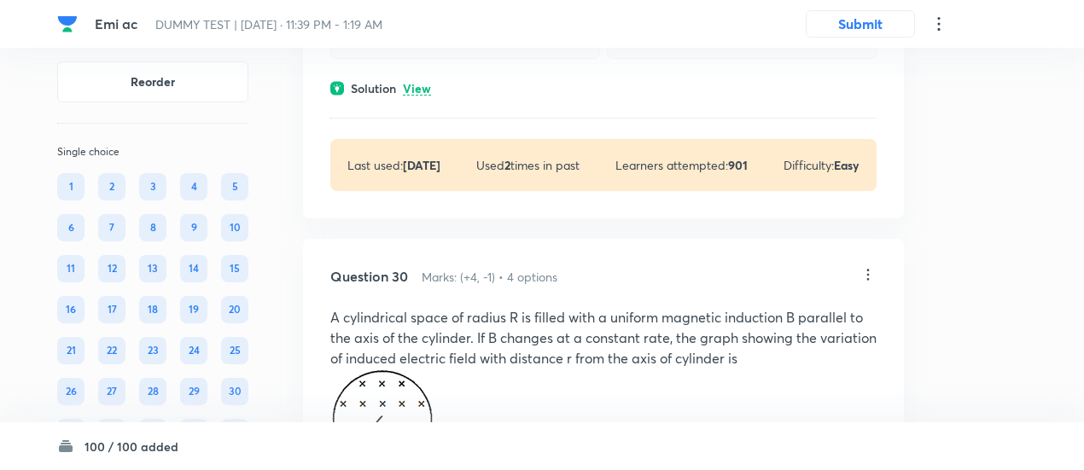
scroll to position [17764, 0]
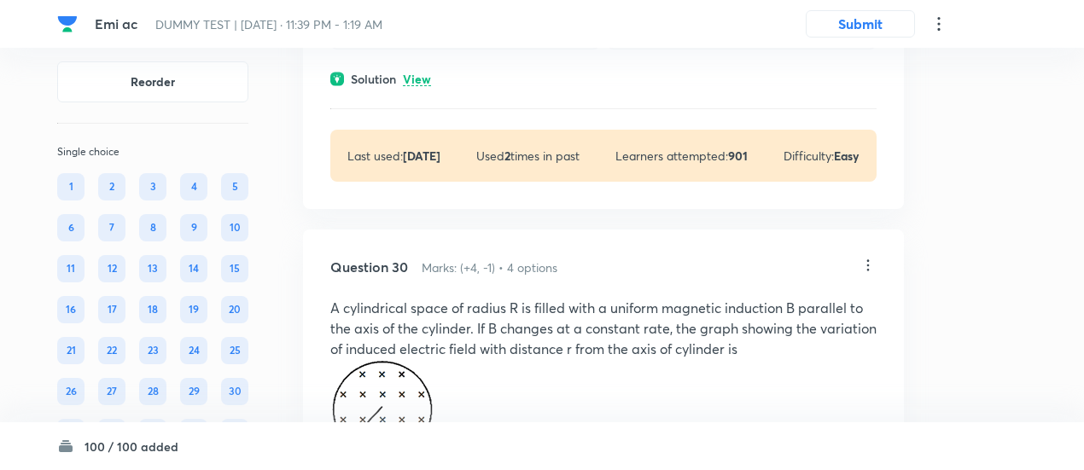
click at [419, 86] on p "View" at bounding box center [417, 79] width 28 height 13
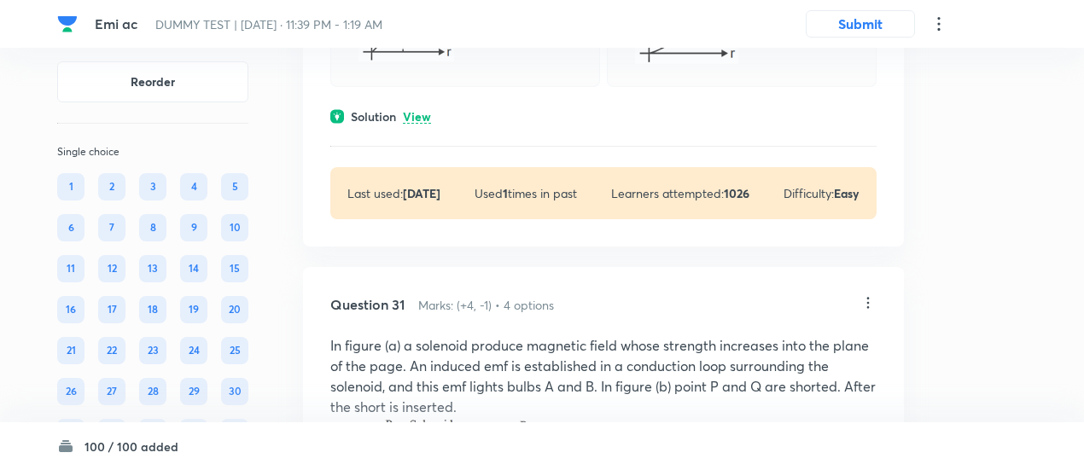
scroll to position [18739, 0]
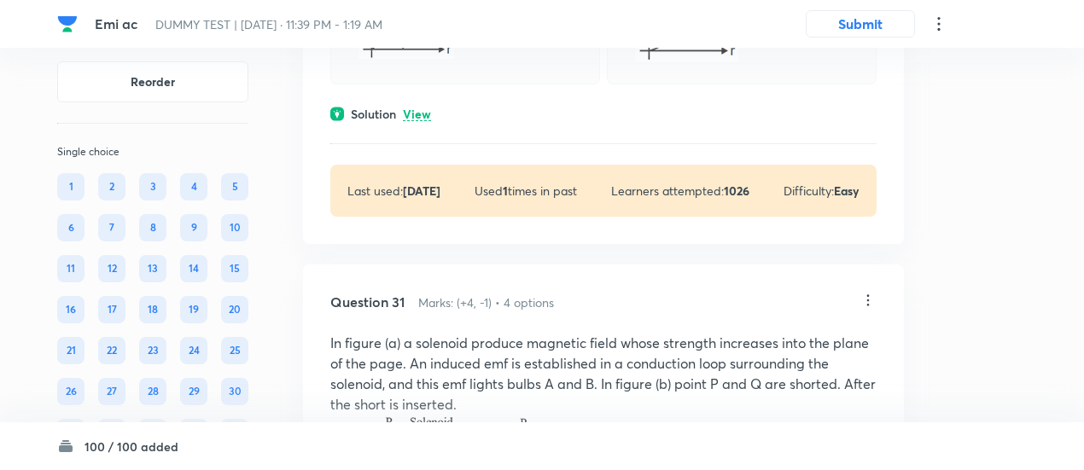
click at [418, 121] on p "View" at bounding box center [417, 114] width 28 height 13
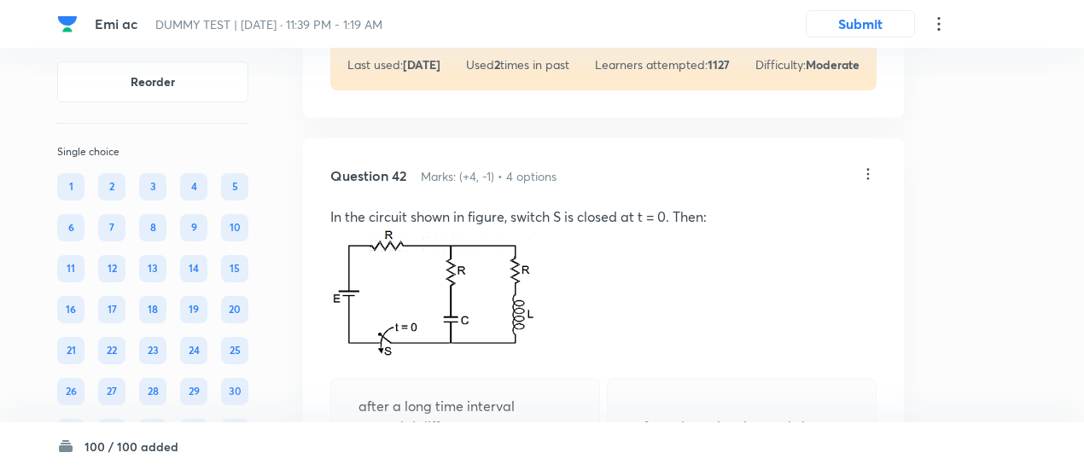
scroll to position [25297, 0]
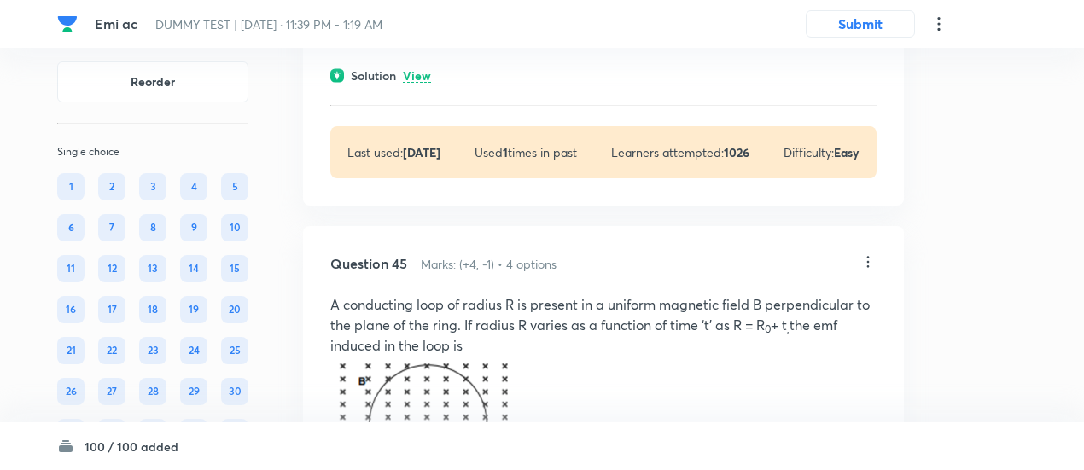
click at [429, 83] on p "View" at bounding box center [417, 76] width 28 height 13
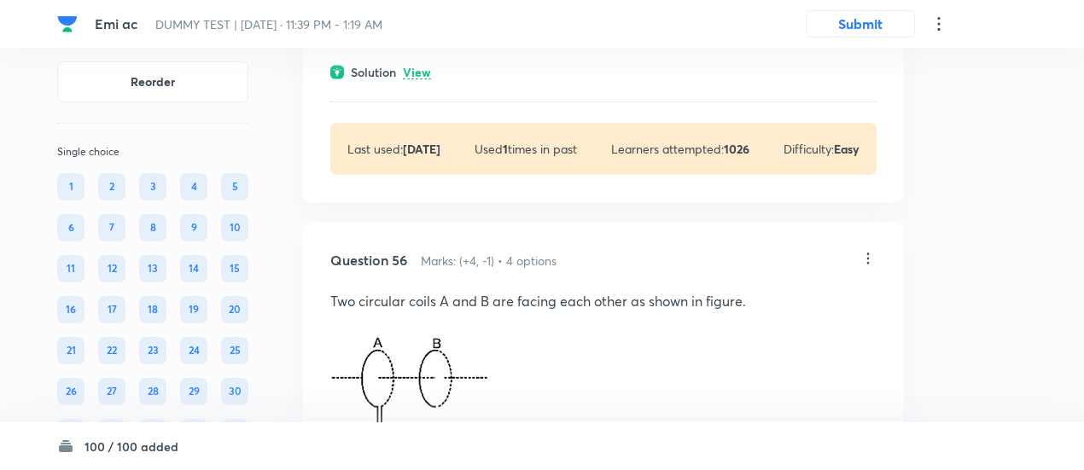
scroll to position [34062, 0]
click at [415, 79] on p "View" at bounding box center [417, 72] width 28 height 13
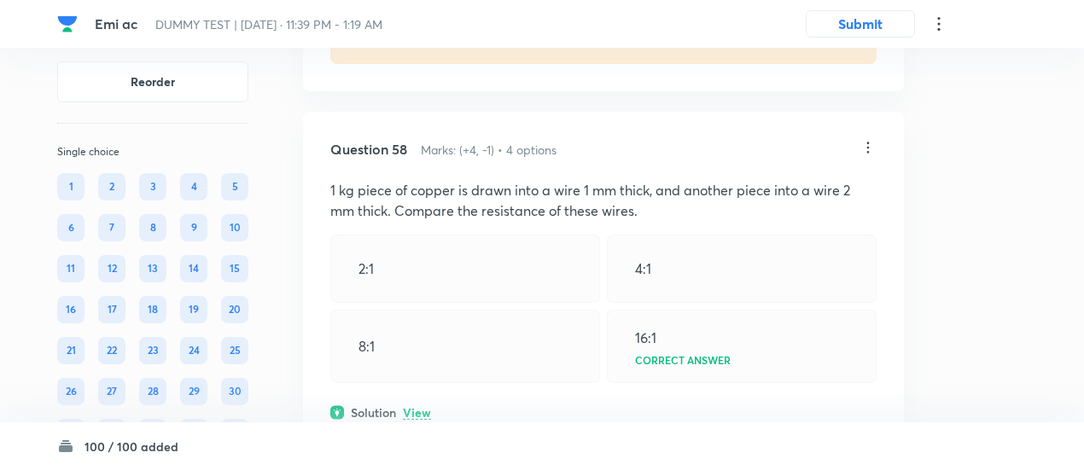
scroll to position [35664, 0]
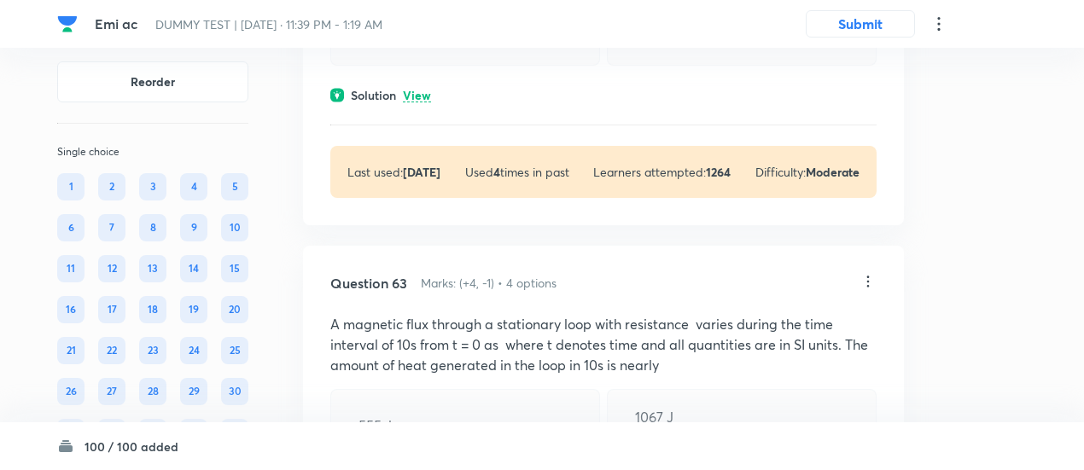
scroll to position [38345, 0]
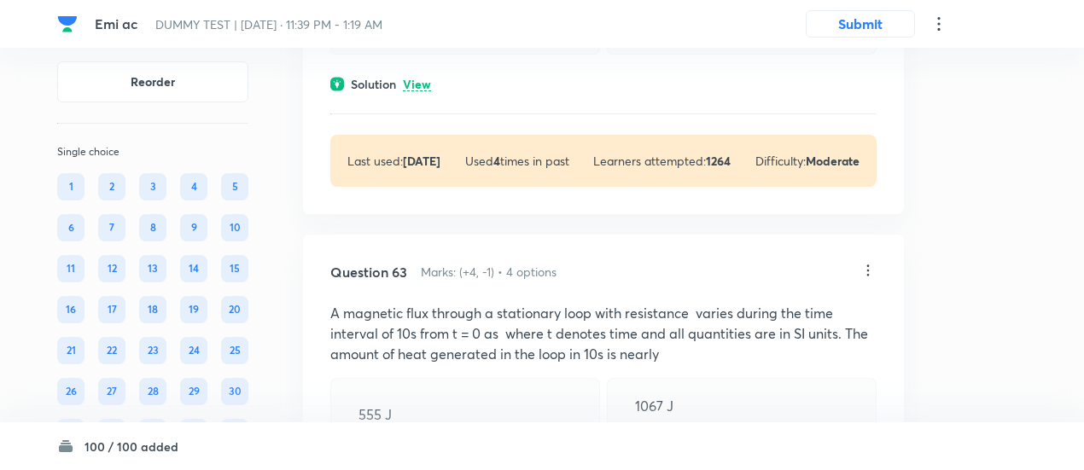
click at [420, 91] on p "View" at bounding box center [417, 85] width 28 height 13
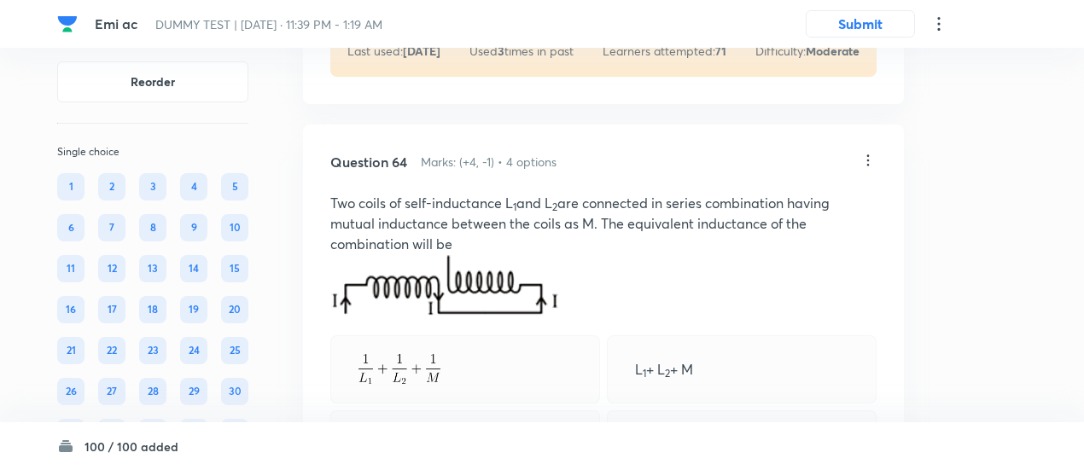
scroll to position [39417, 0]
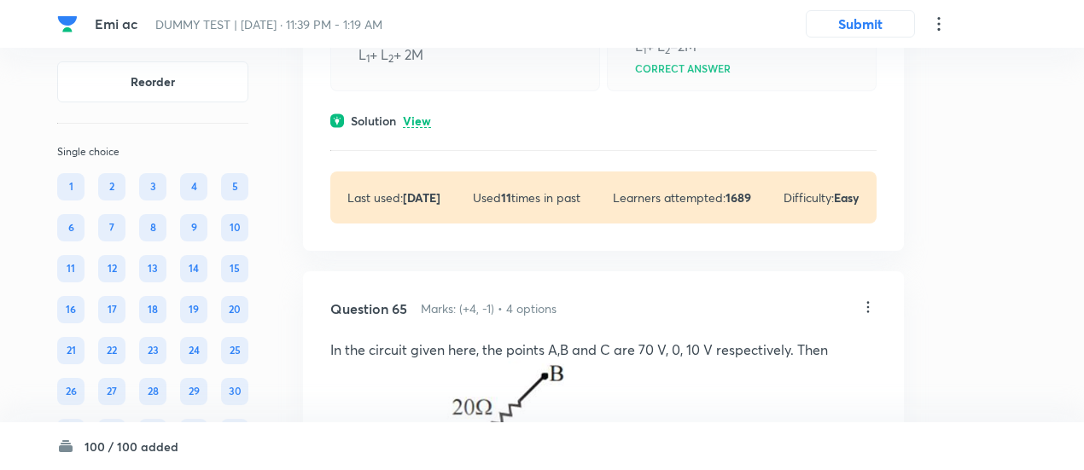
scroll to position [39985, 0]
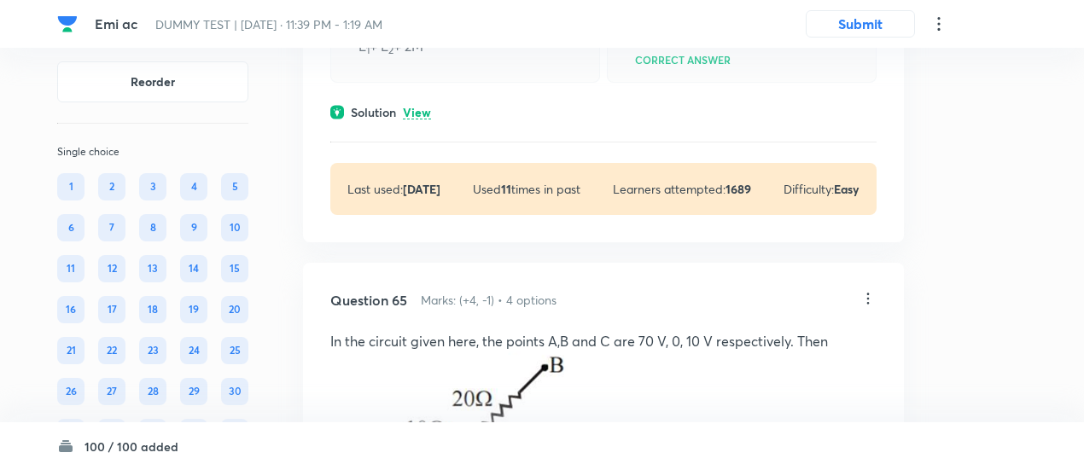
click at [428, 120] on p "View" at bounding box center [417, 113] width 28 height 13
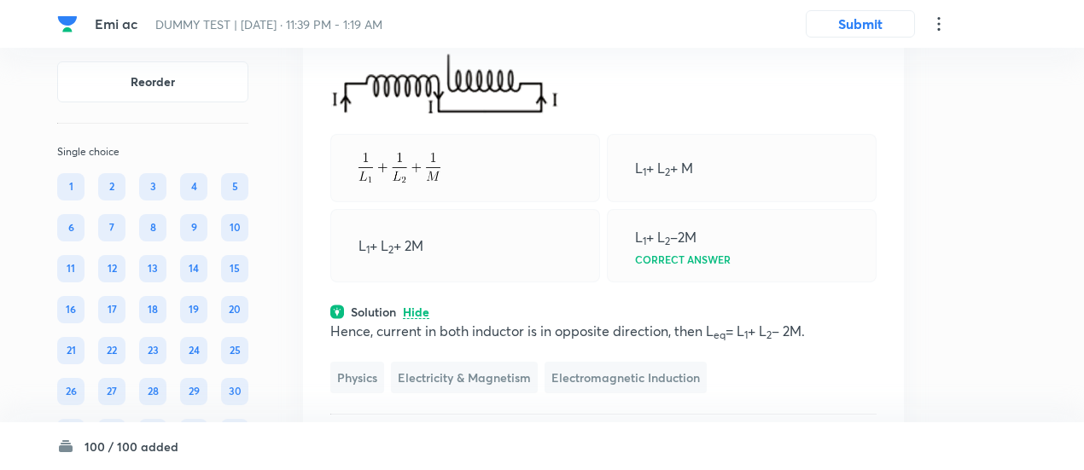
scroll to position [39782, 0]
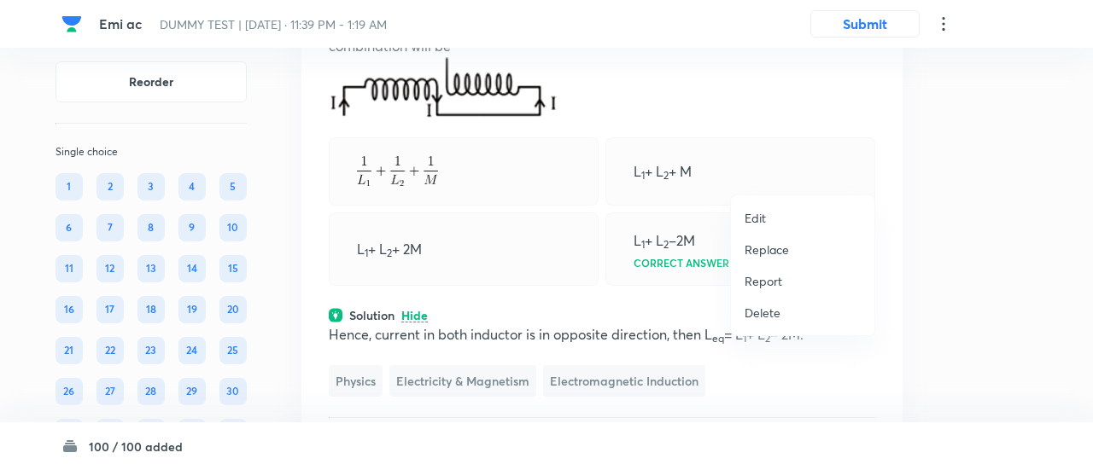
click at [765, 248] on p "Replace" at bounding box center [767, 250] width 44 height 18
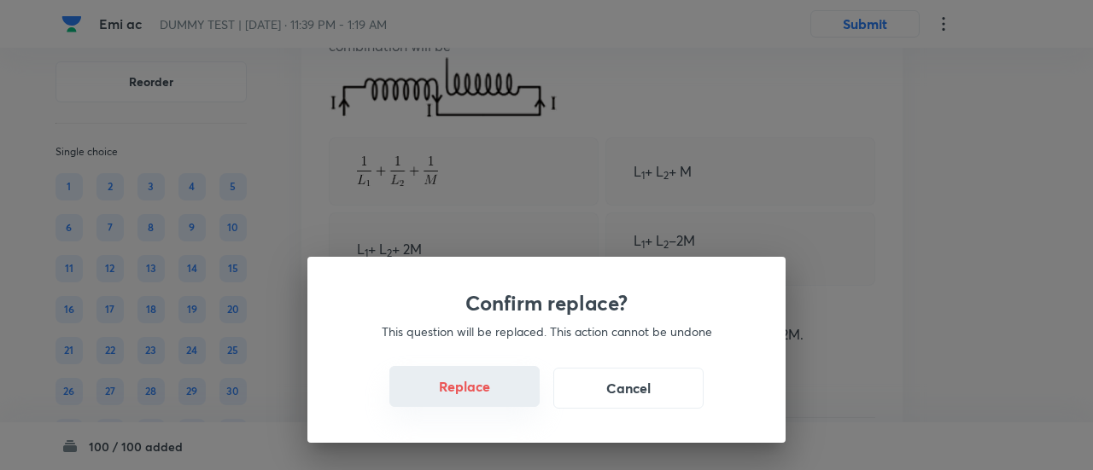
click at [485, 393] on button "Replace" at bounding box center [464, 386] width 150 height 41
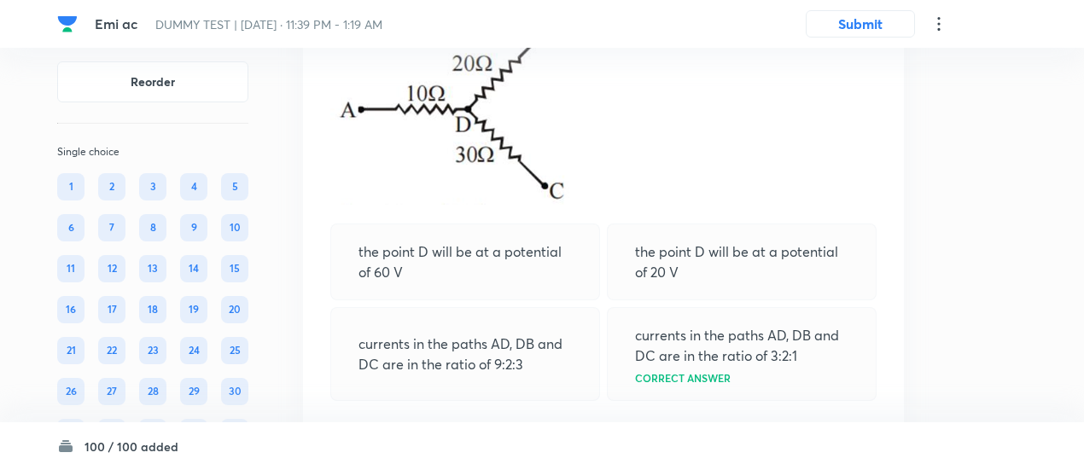
scroll to position [40387, 0]
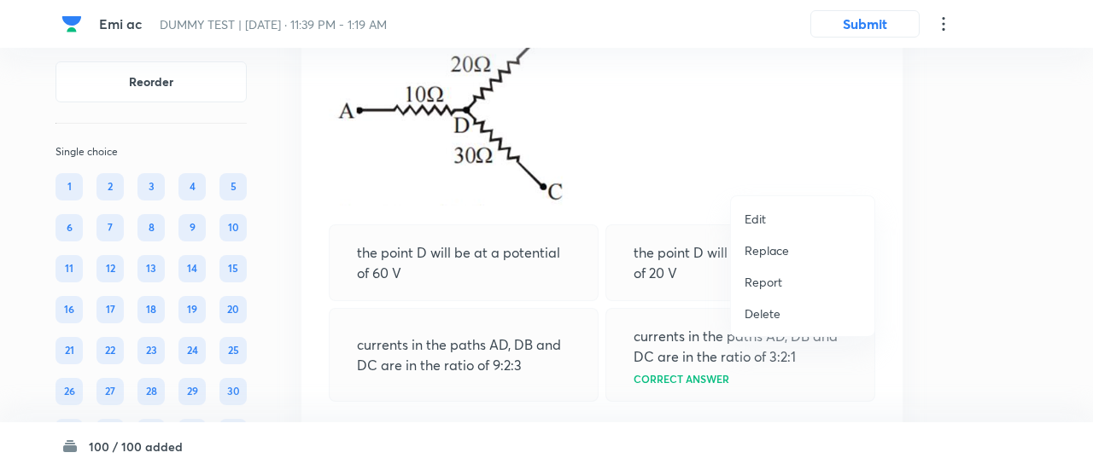
click at [753, 252] on p "Replace" at bounding box center [767, 251] width 44 height 18
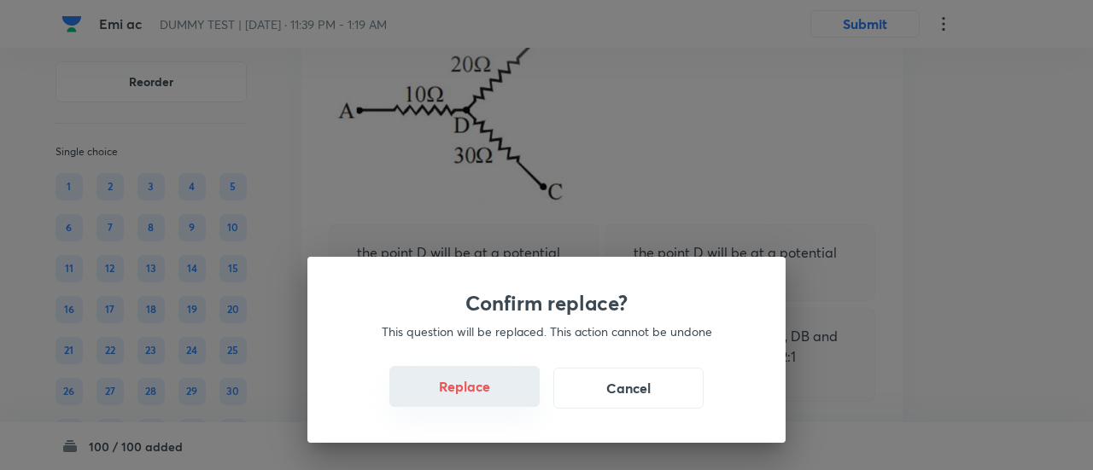
click at [474, 399] on button "Replace" at bounding box center [464, 386] width 150 height 41
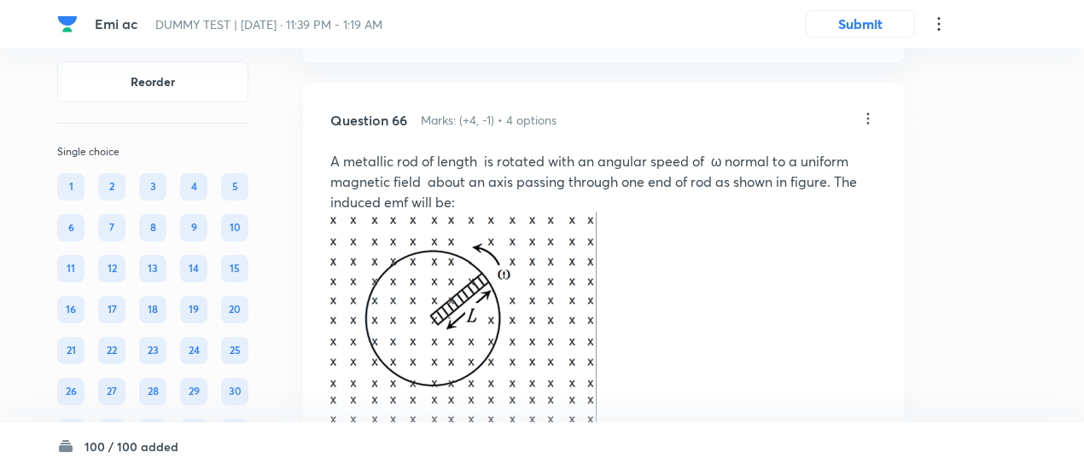
scroll to position [40715, 0]
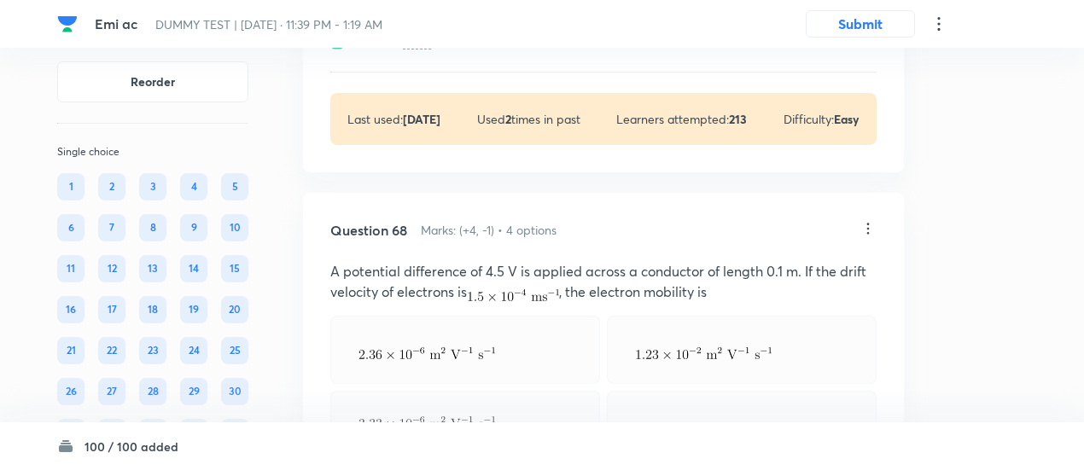
scroll to position [42209, 0]
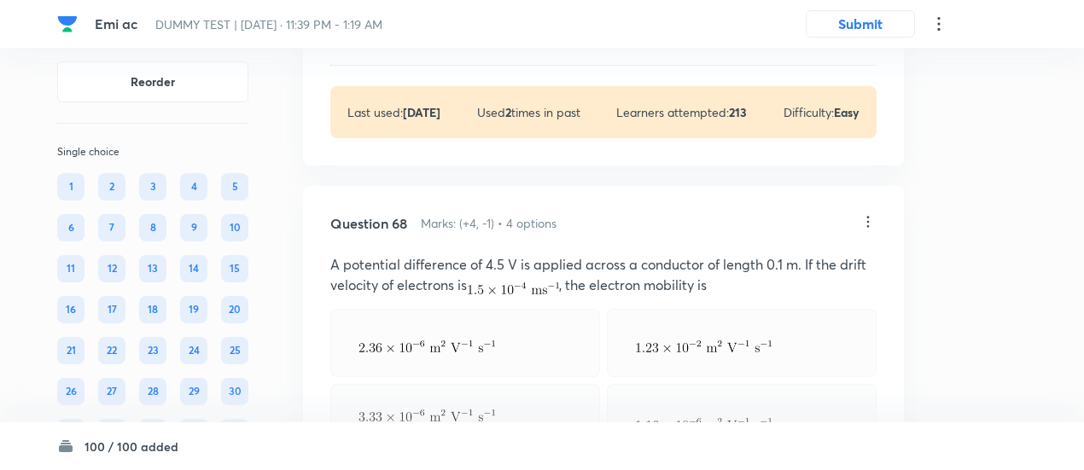
click at [424, 43] on p "View" at bounding box center [417, 36] width 28 height 13
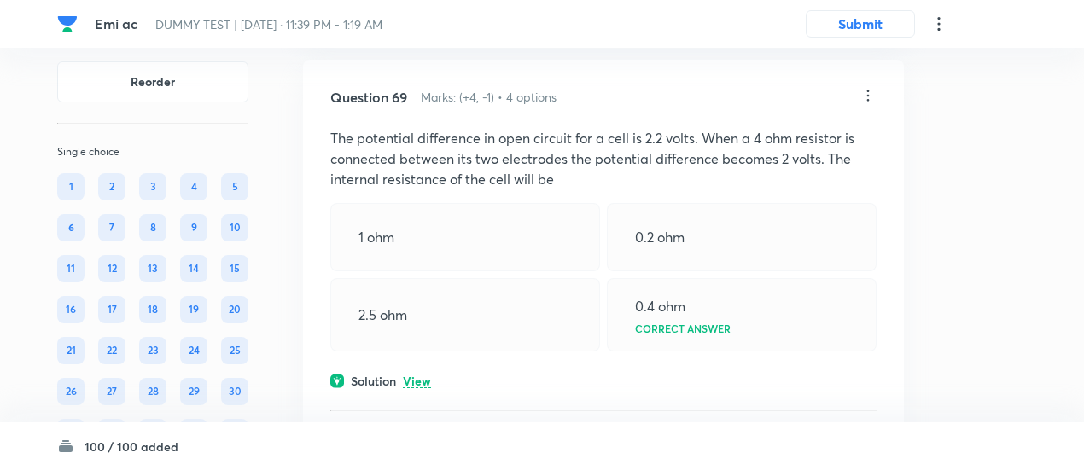
scroll to position [42872, 0]
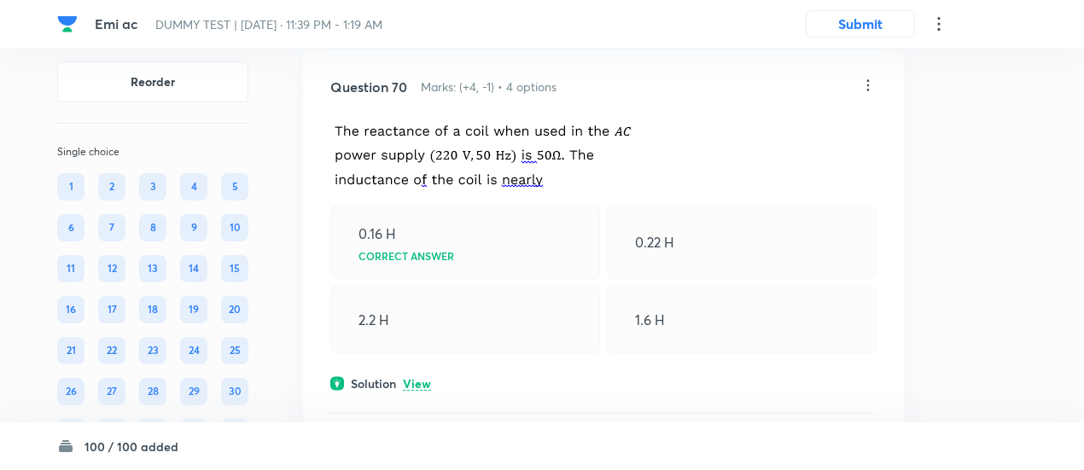
scroll to position [43459, 0]
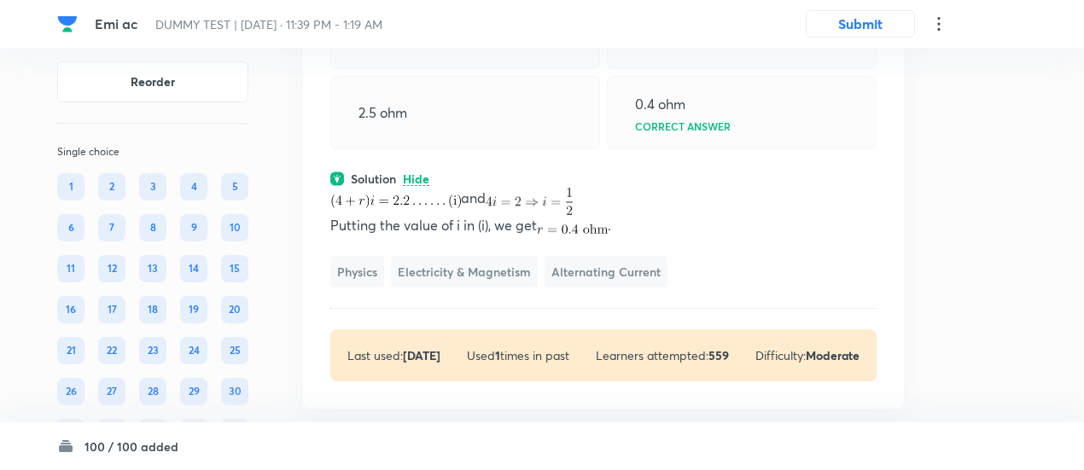
scroll to position [43172, 0]
click at [871, 149] on div "Question 69 Marks: (+4, -1) • 4 options The potential difference in open circui…" at bounding box center [603, 134] width 601 height 552
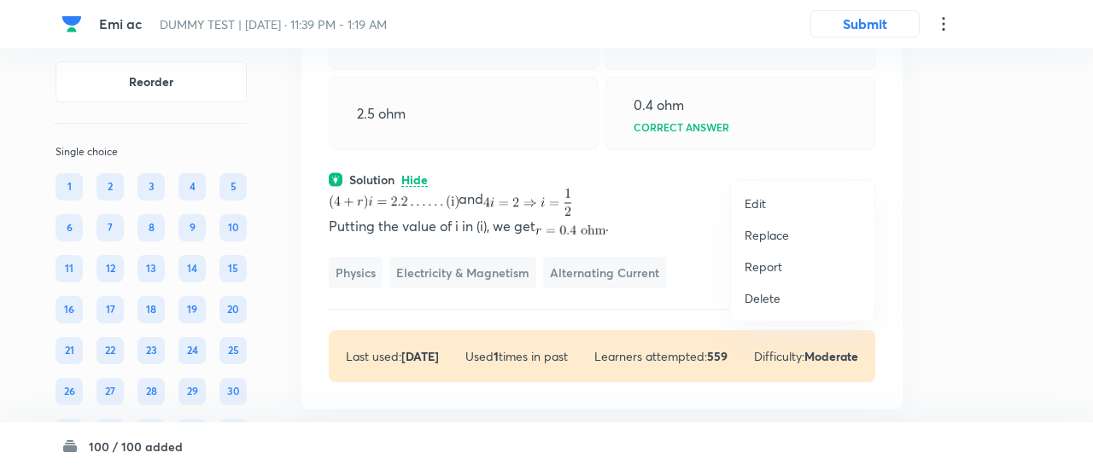
click at [770, 231] on p "Replace" at bounding box center [767, 235] width 44 height 18
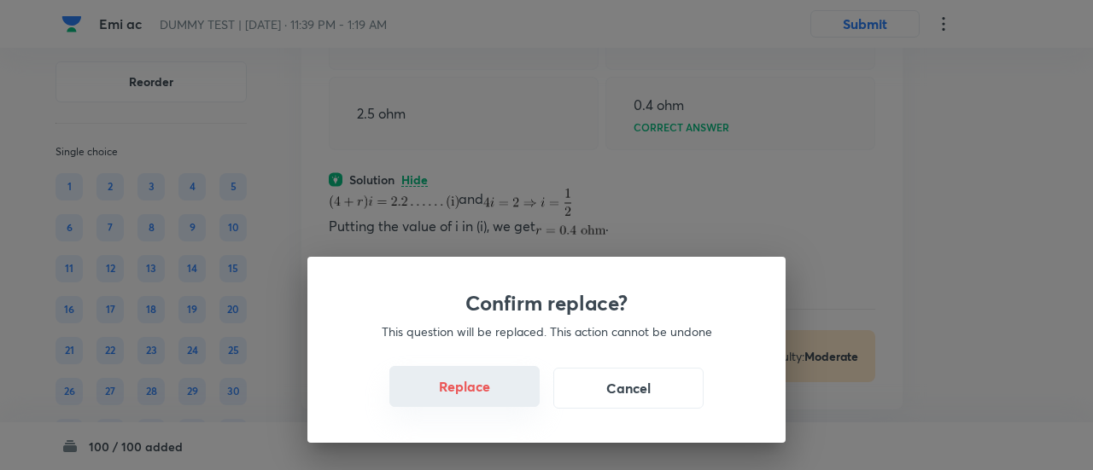
click at [487, 392] on button "Replace" at bounding box center [464, 386] width 150 height 41
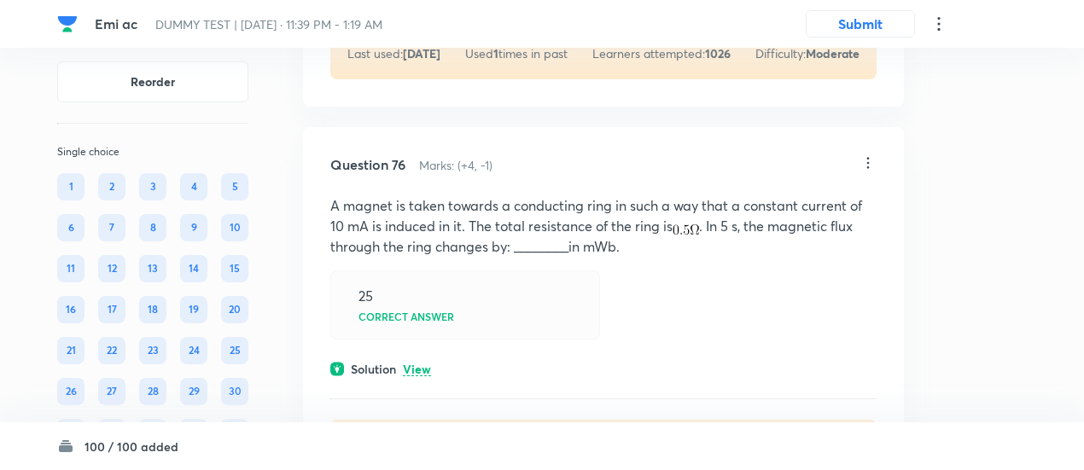
scroll to position [46495, 0]
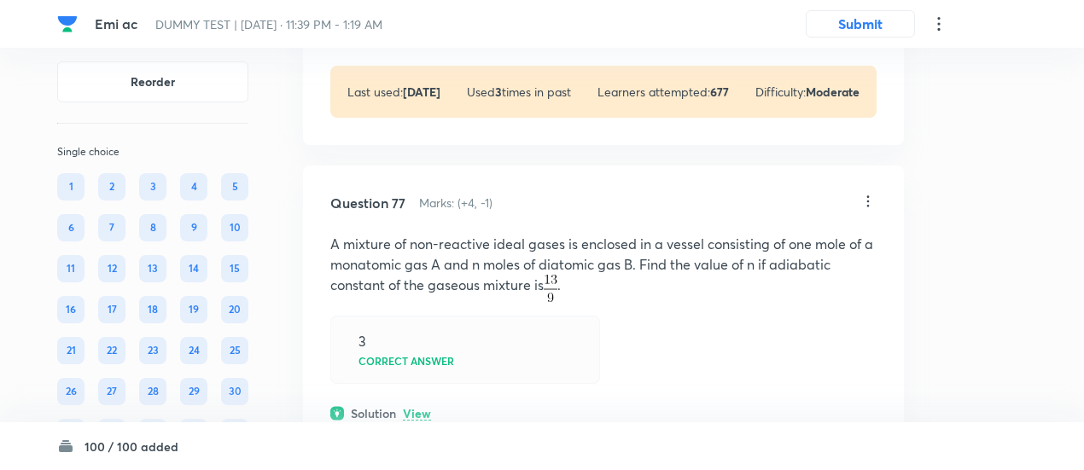
scroll to position [47002, 0]
click at [418, 20] on p "View" at bounding box center [417, 14] width 28 height 13
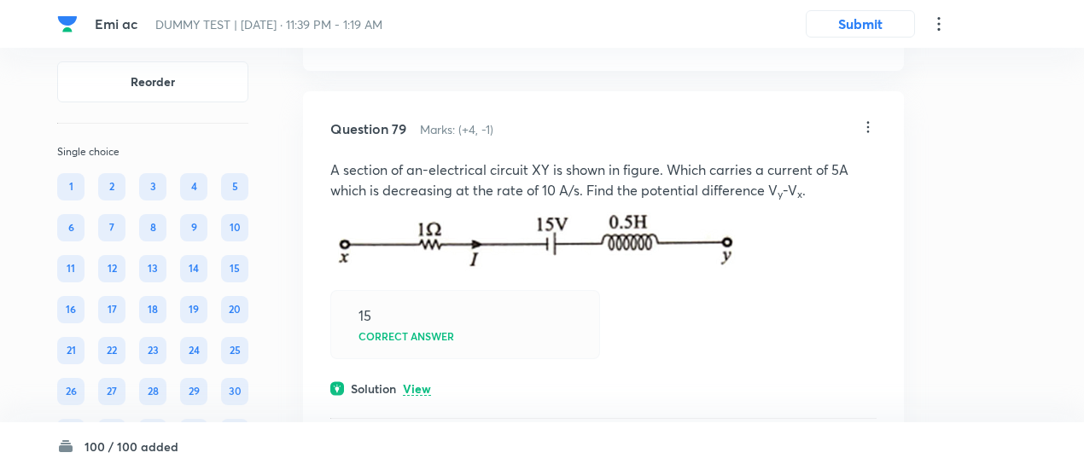
scroll to position [48340, 0]
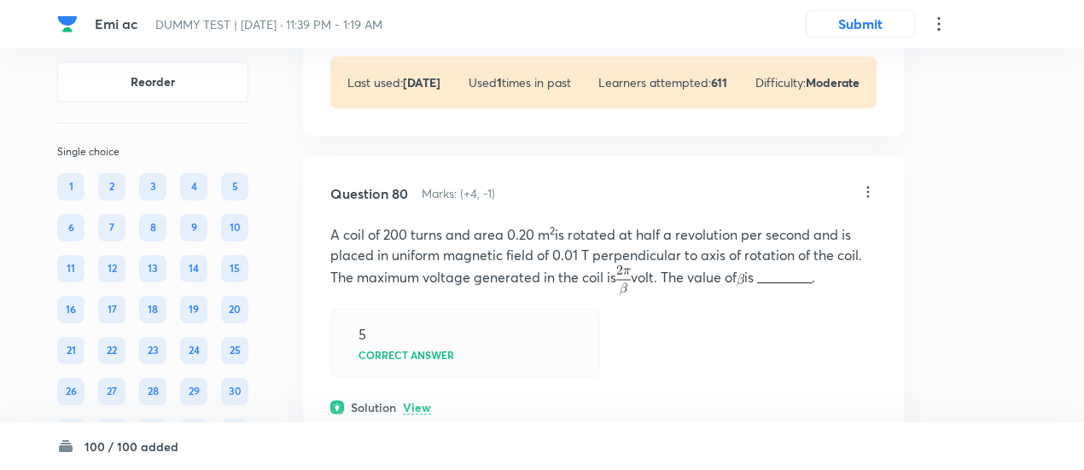
scroll to position [48861, 0]
click at [421, 11] on p "View" at bounding box center [417, 4] width 28 height 13
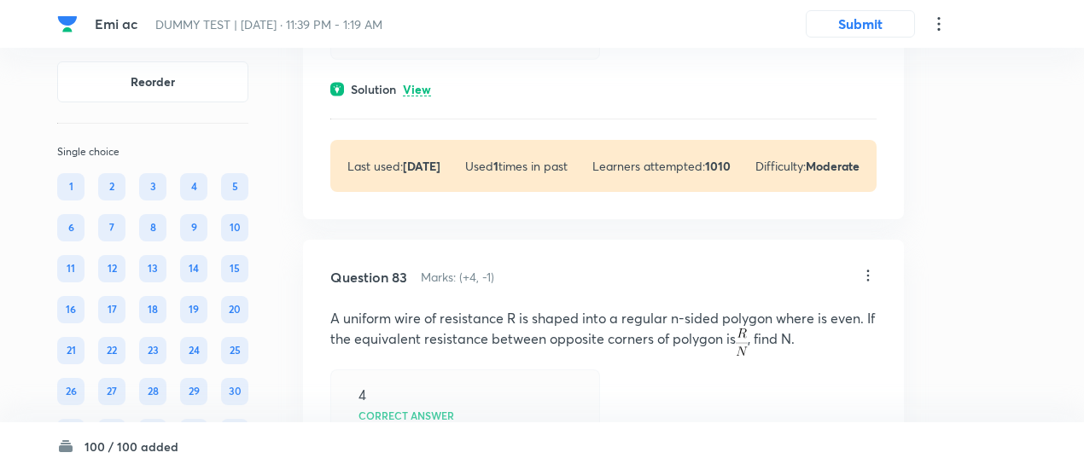
scroll to position [50329, 0]
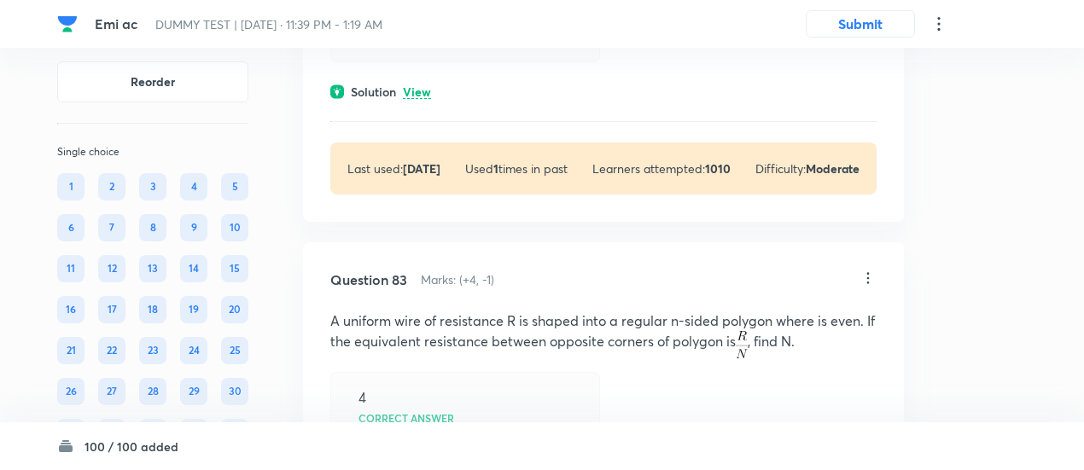
click at [423, 99] on p "View" at bounding box center [417, 92] width 28 height 13
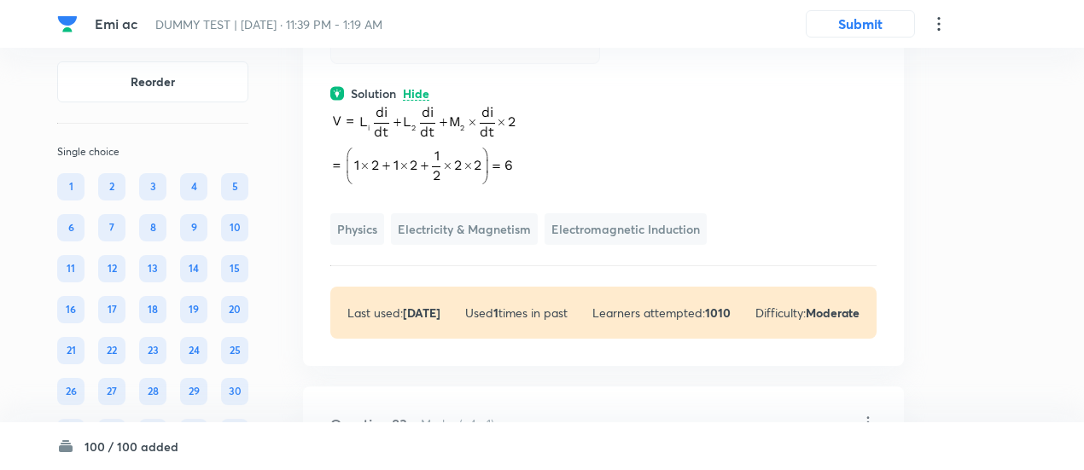
scroll to position [50284, 0]
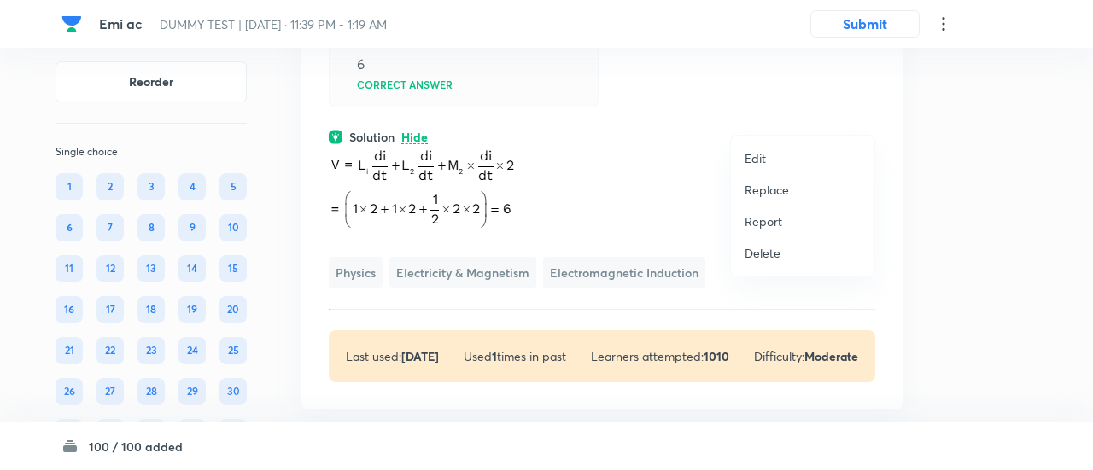
click at [779, 190] on p "Replace" at bounding box center [767, 190] width 44 height 18
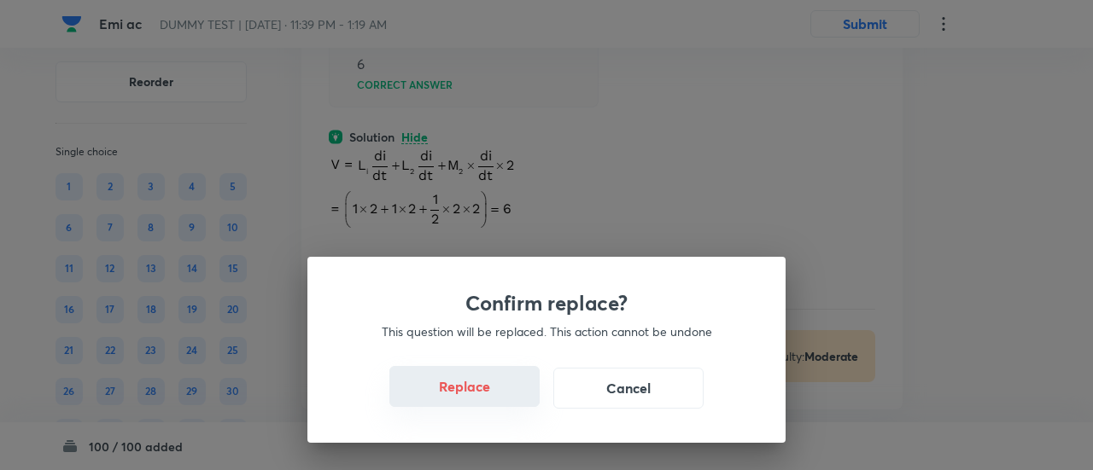
click at [481, 394] on button "Replace" at bounding box center [464, 386] width 150 height 41
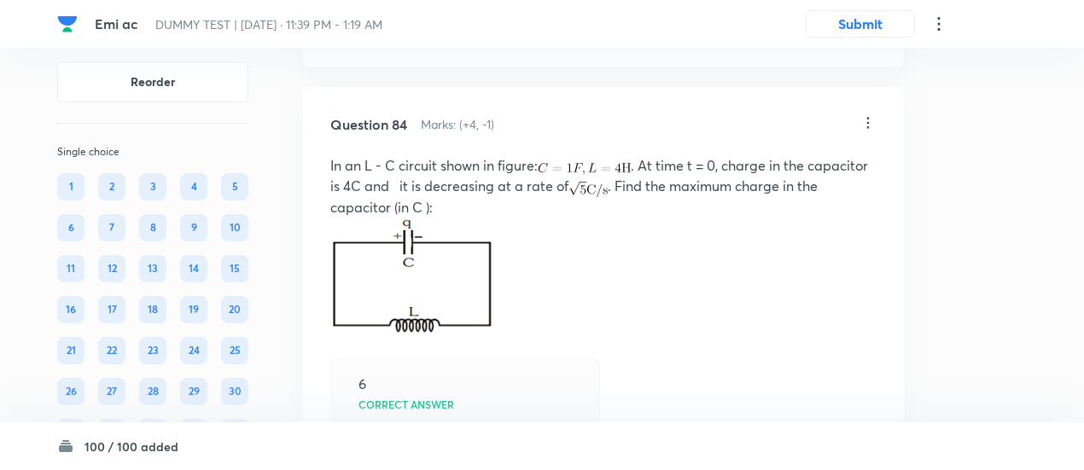
scroll to position [51187, 0]
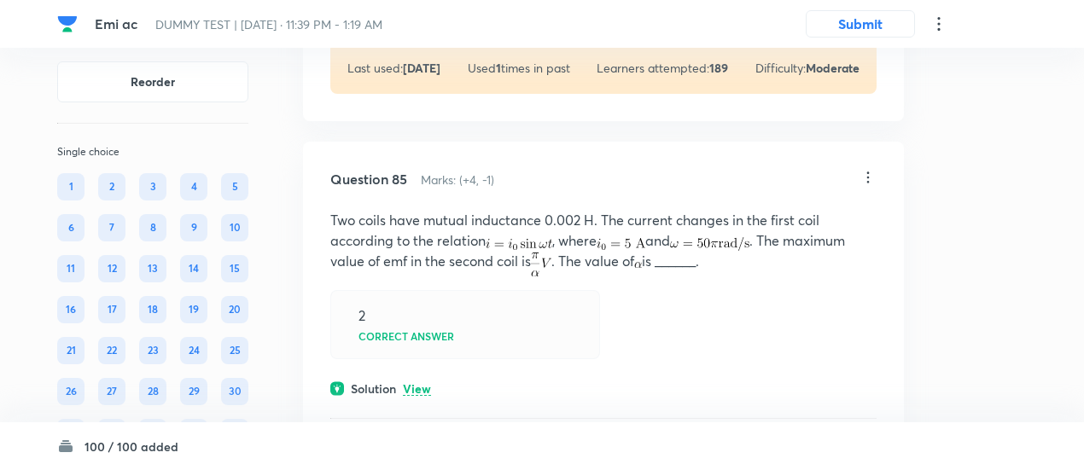
scroll to position [51755, 0]
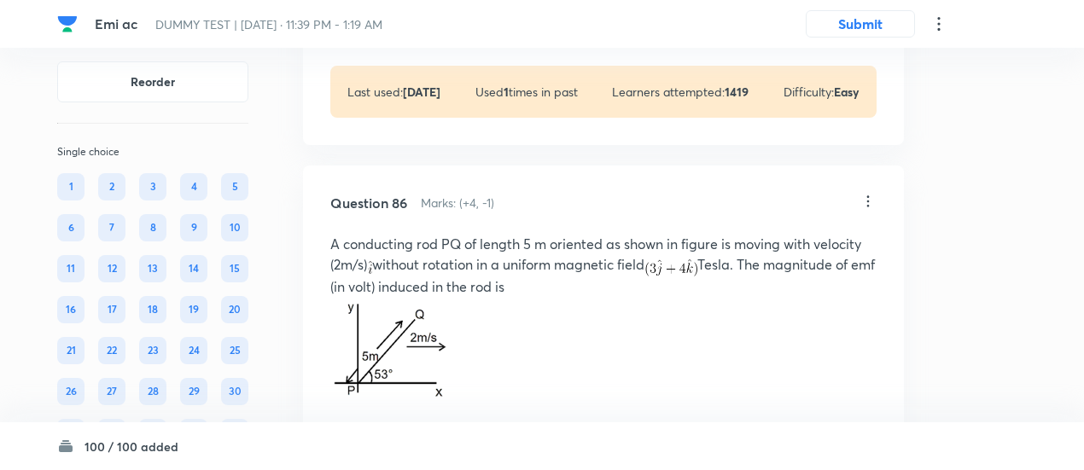
scroll to position [52393, 0]
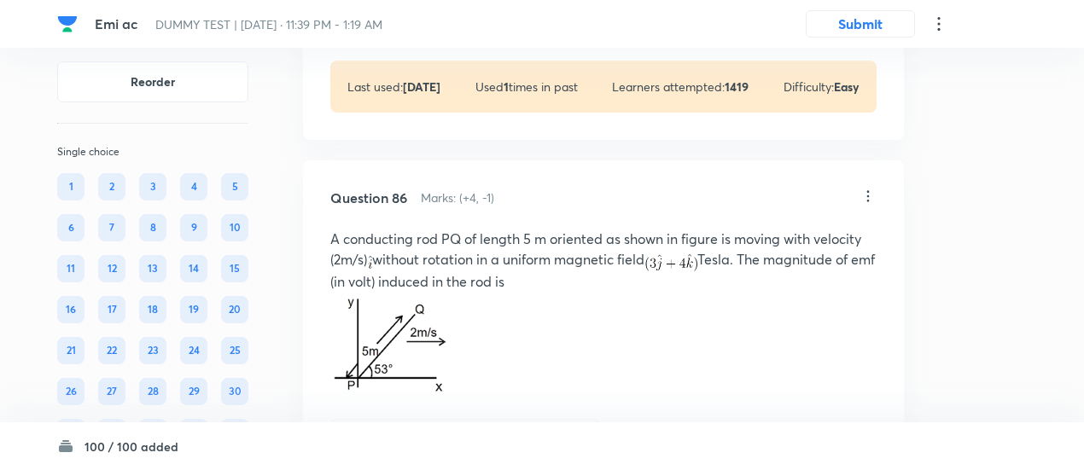
click at [420, 17] on p "View" at bounding box center [417, 10] width 28 height 13
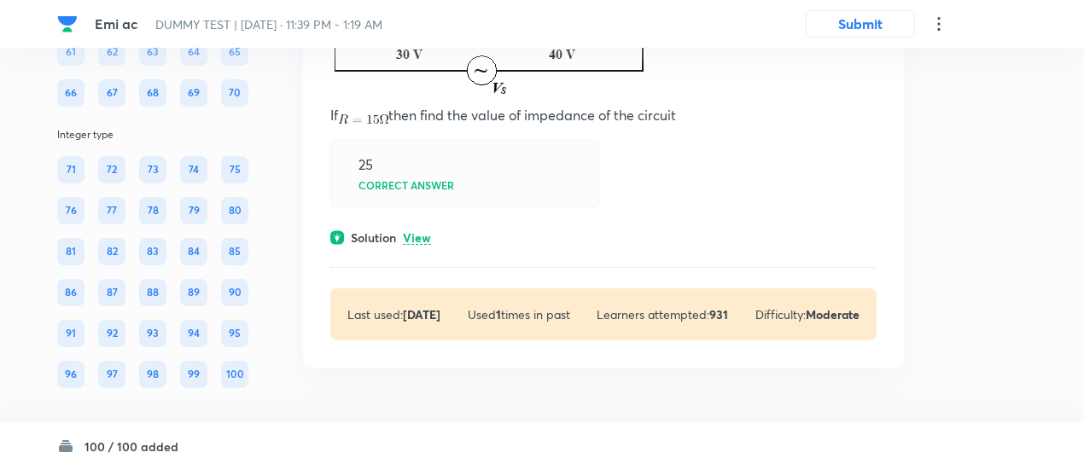
scroll to position [59166, 0]
